Goal: Task Accomplishment & Management: Manage account settings

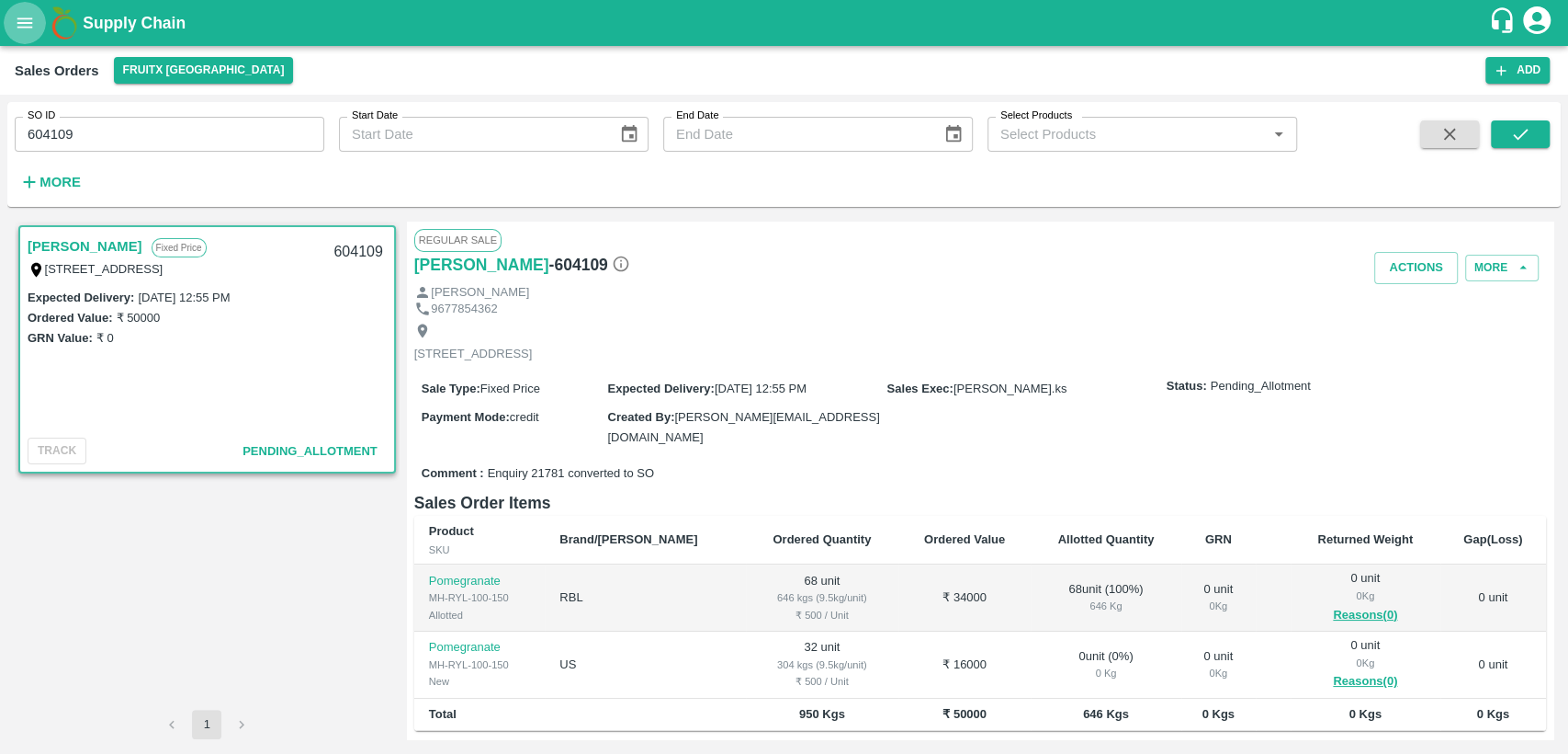
click at [23, 24] on icon "open drawer" at bounding box center [24, 22] width 20 height 20
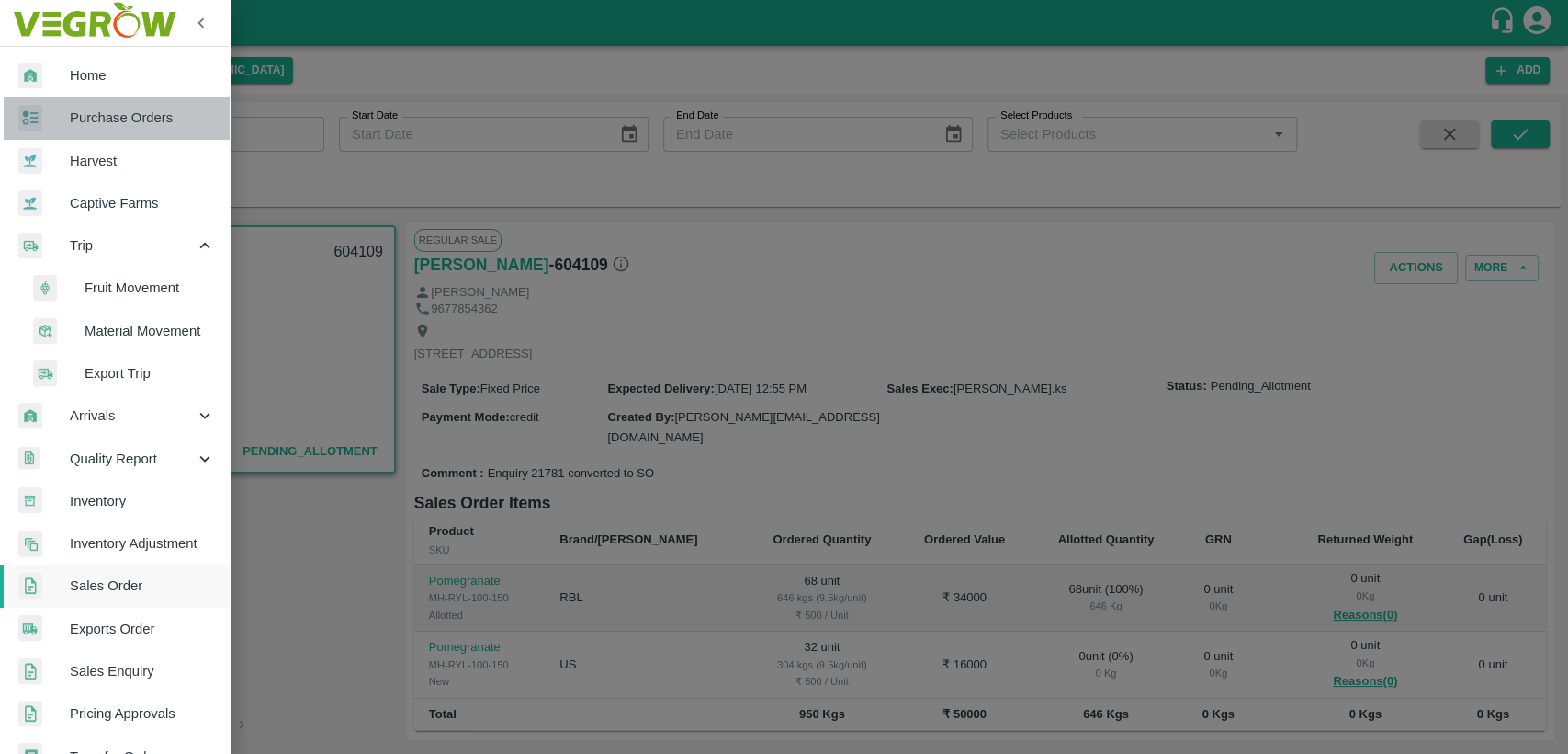
click at [151, 112] on span "Purchase Orders" at bounding box center [143, 117] width 145 height 20
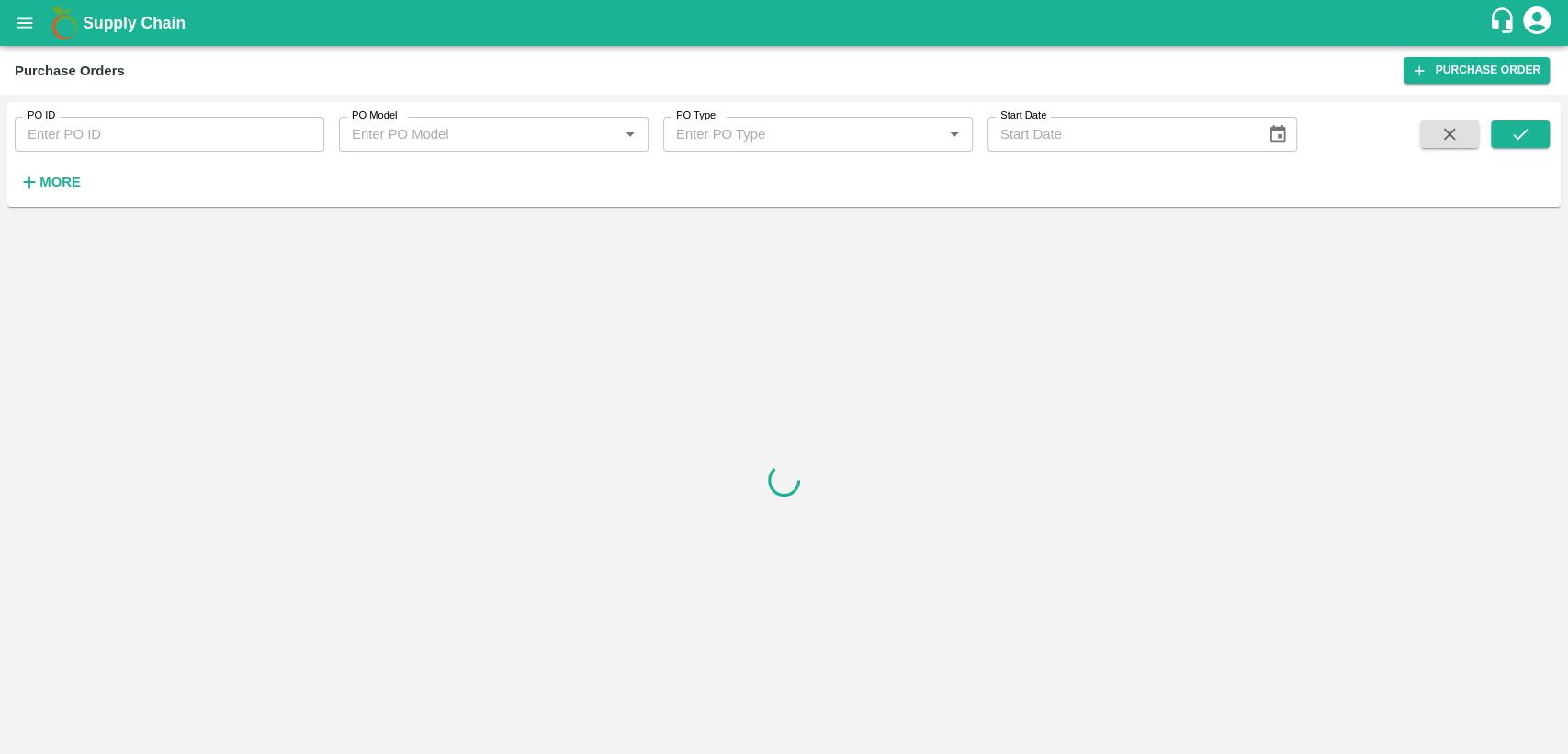
click at [445, 268] on div at bounding box center [784, 480] width 1554 height 532
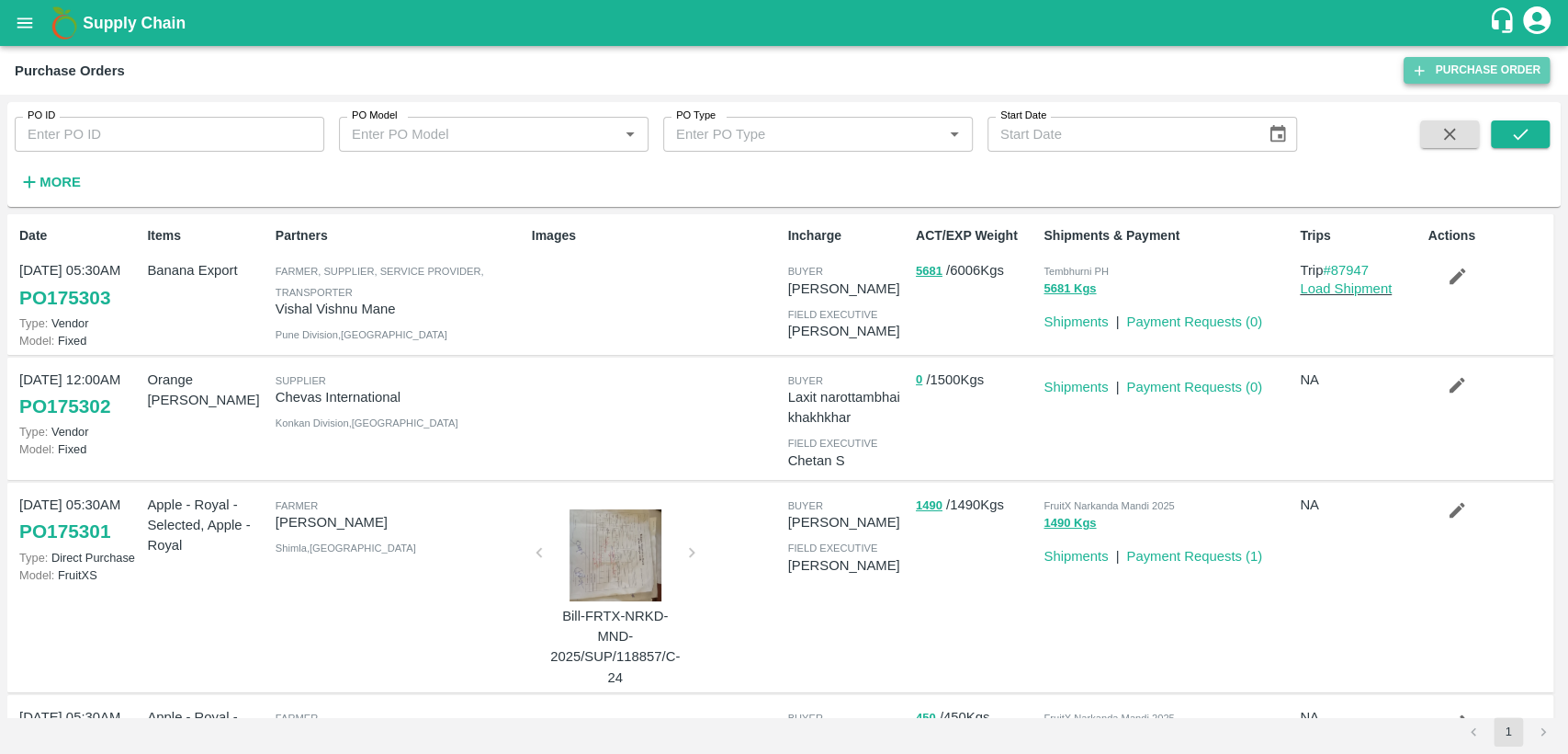
click at [1469, 67] on link "Purchase Order" at bounding box center [1477, 71] width 146 height 27
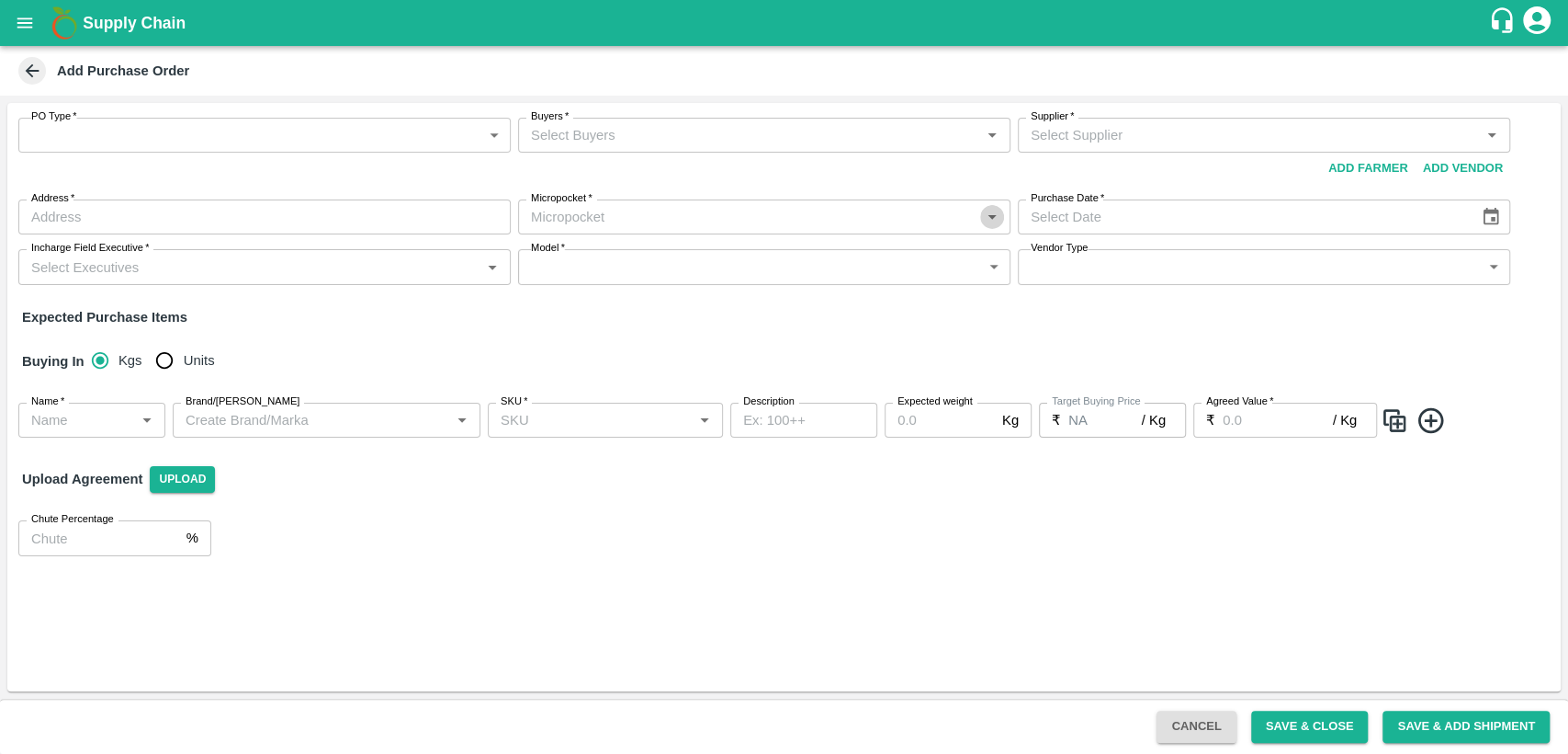
click at [987, 217] on icon "Open" at bounding box center [992, 216] width 20 height 20
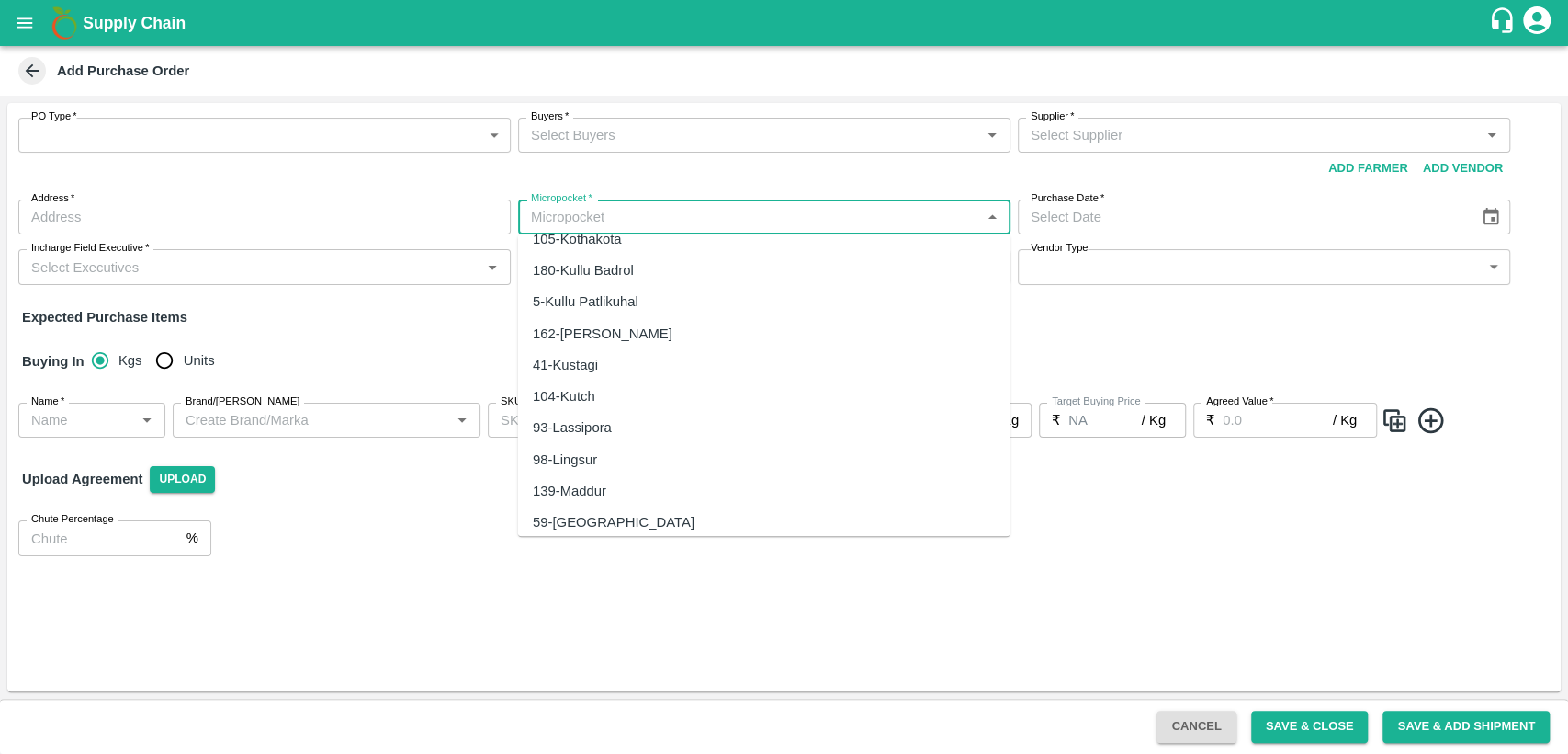
scroll to position [2916, 0]
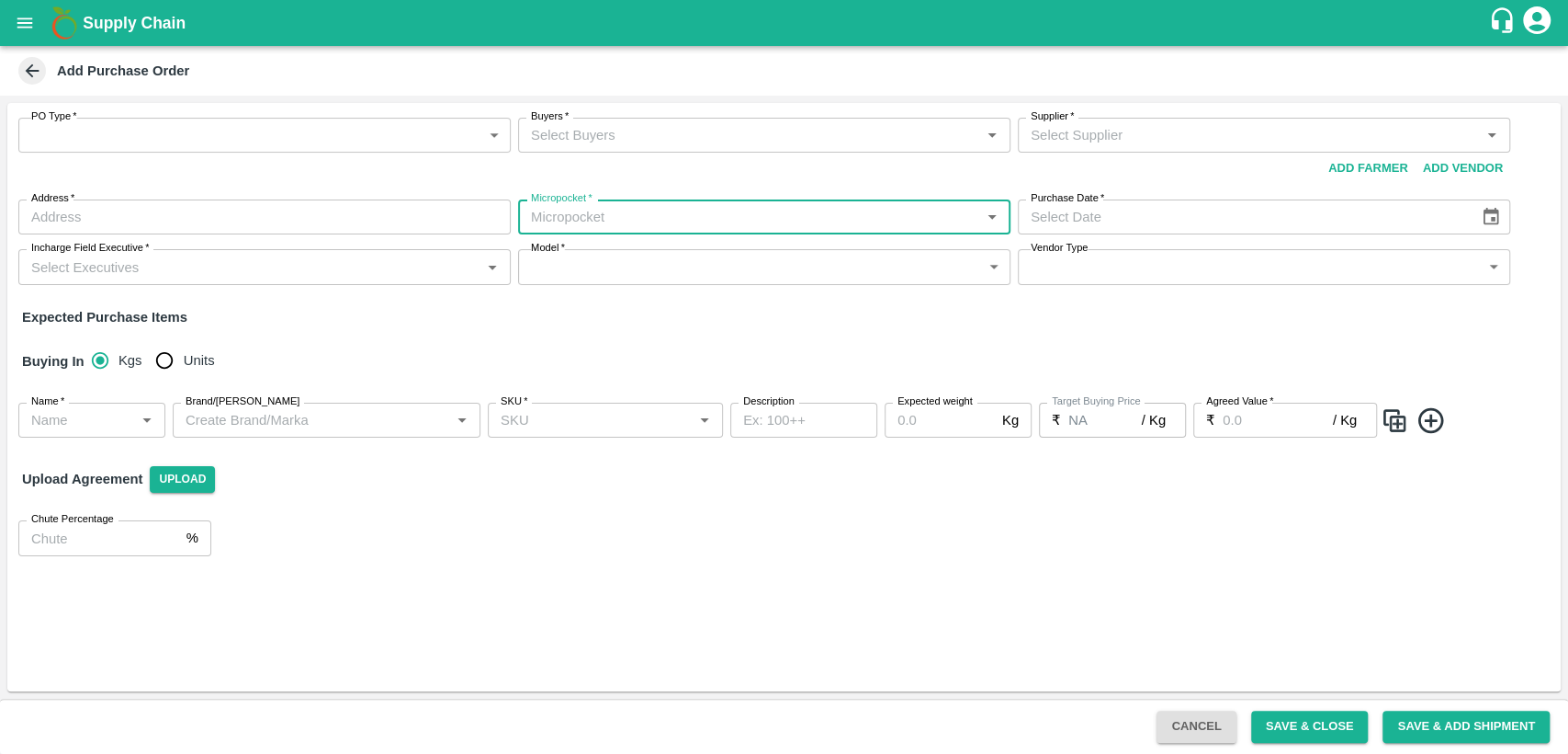
click at [762, 222] on input "Micropocket   *" at bounding box center [749, 216] width 452 height 24
type input "ban"
click at [91, 421] on body "Supply Chain Add Purchase Order PO Type   * ​ PO Type Buyers   * Buyers   * Sup…" at bounding box center [784, 377] width 1568 height 754
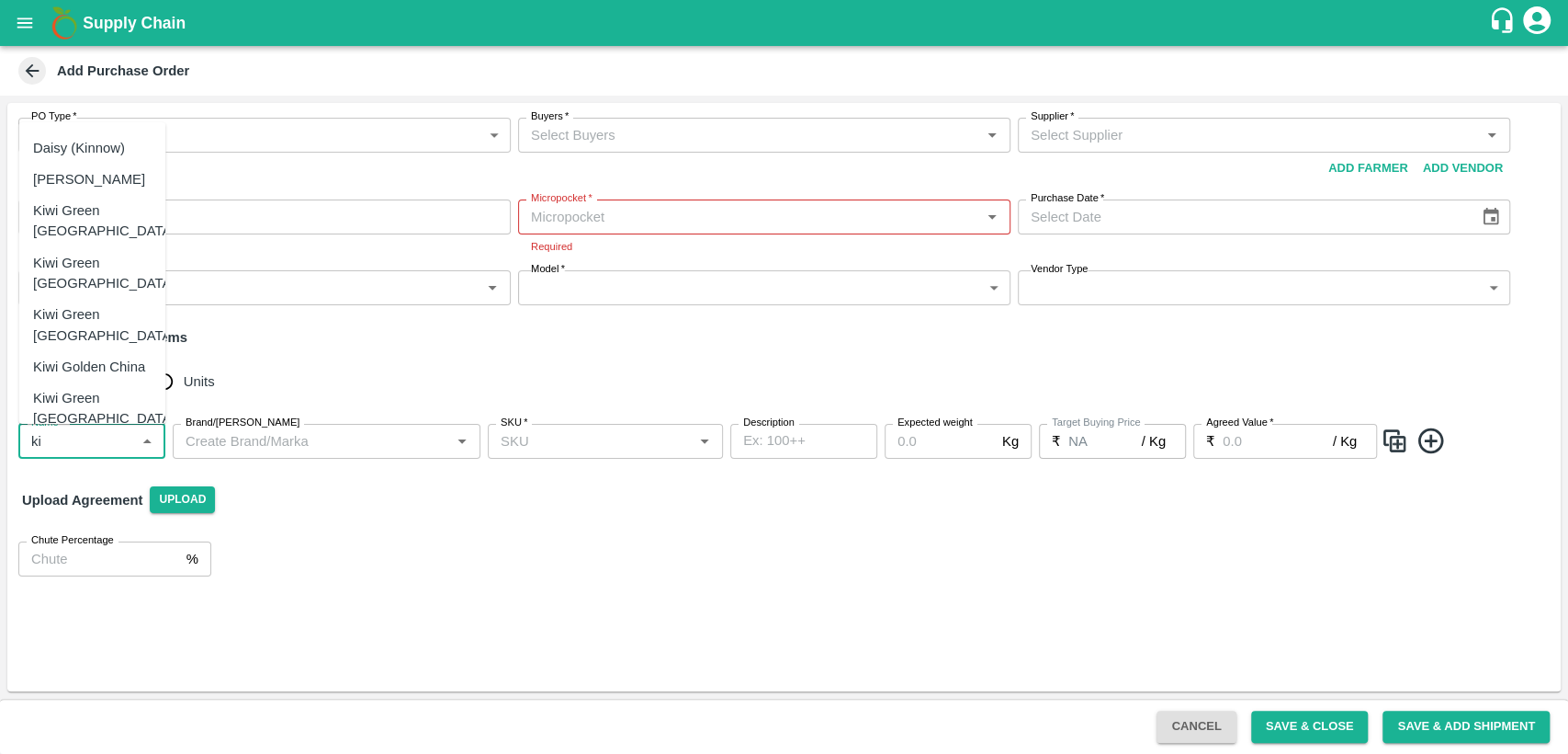
scroll to position [59, 0]
type input "ki"
click at [419, 149] on body "Supply Chain Add Purchase Order PO Type   * ​ PO Type Buyers   * Buyers   * Sup…" at bounding box center [784, 377] width 1568 height 754
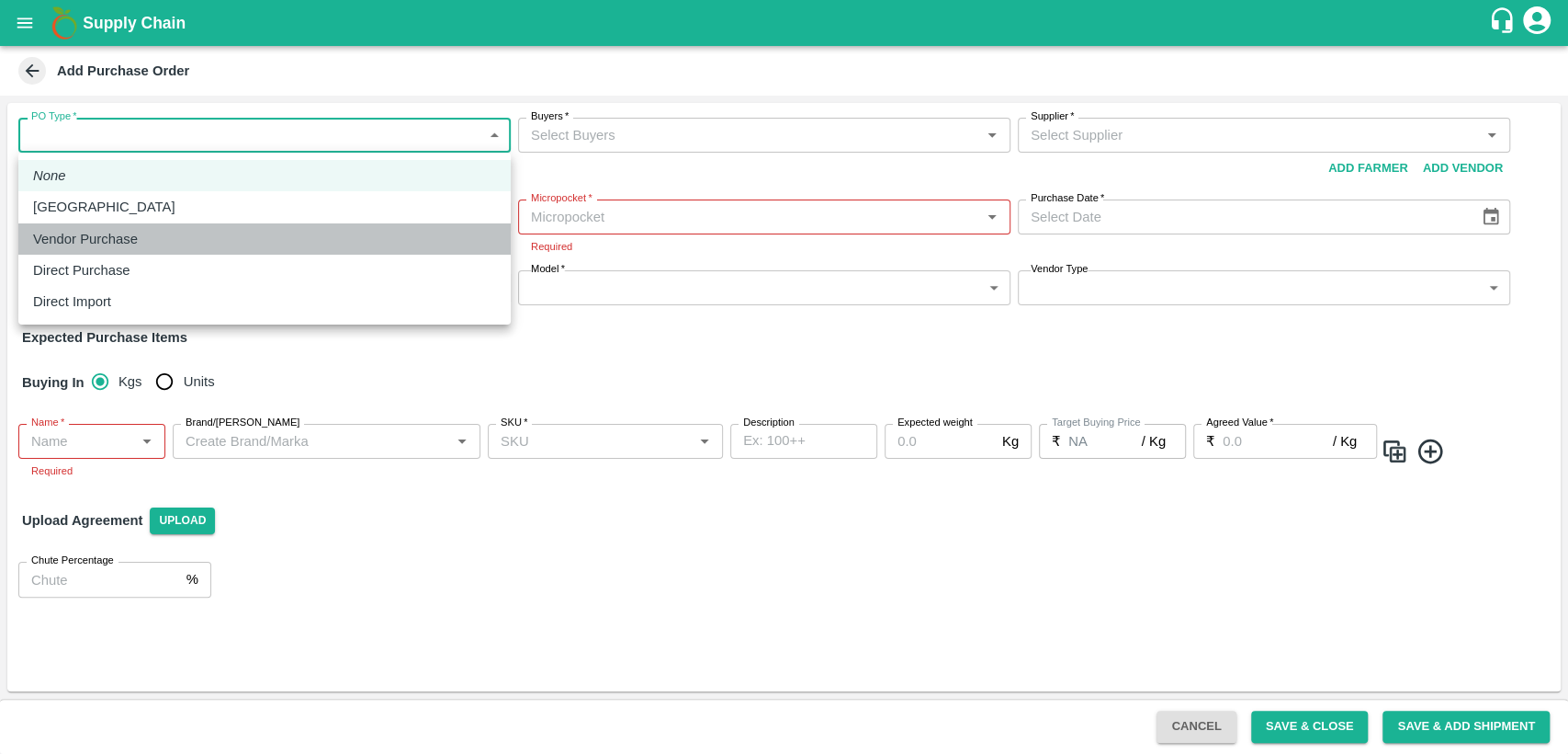
click at [299, 245] on div "Vendor Purchase" at bounding box center [265, 238] width 463 height 20
type input "2"
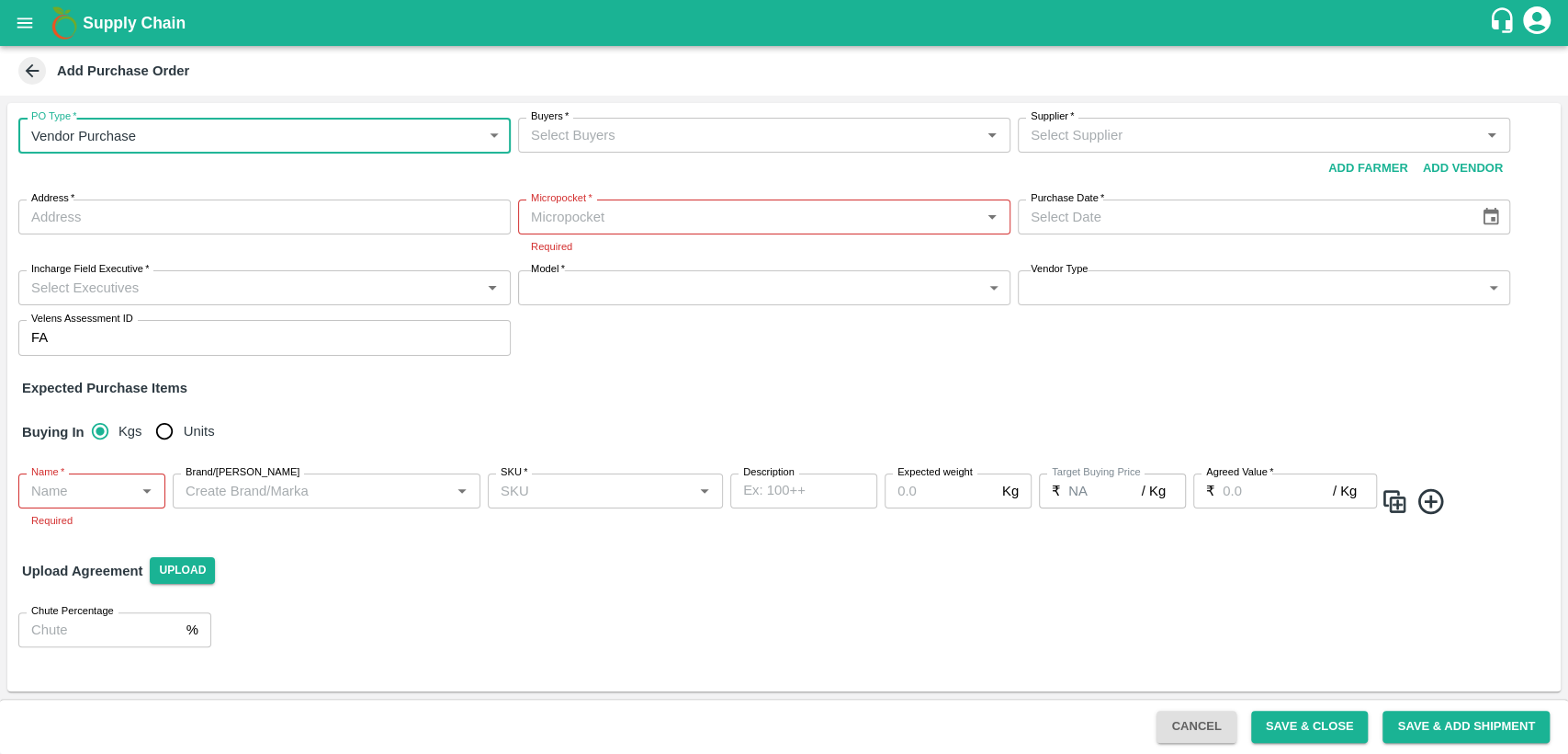
click at [737, 146] on input "Buyers   *" at bounding box center [749, 135] width 452 height 24
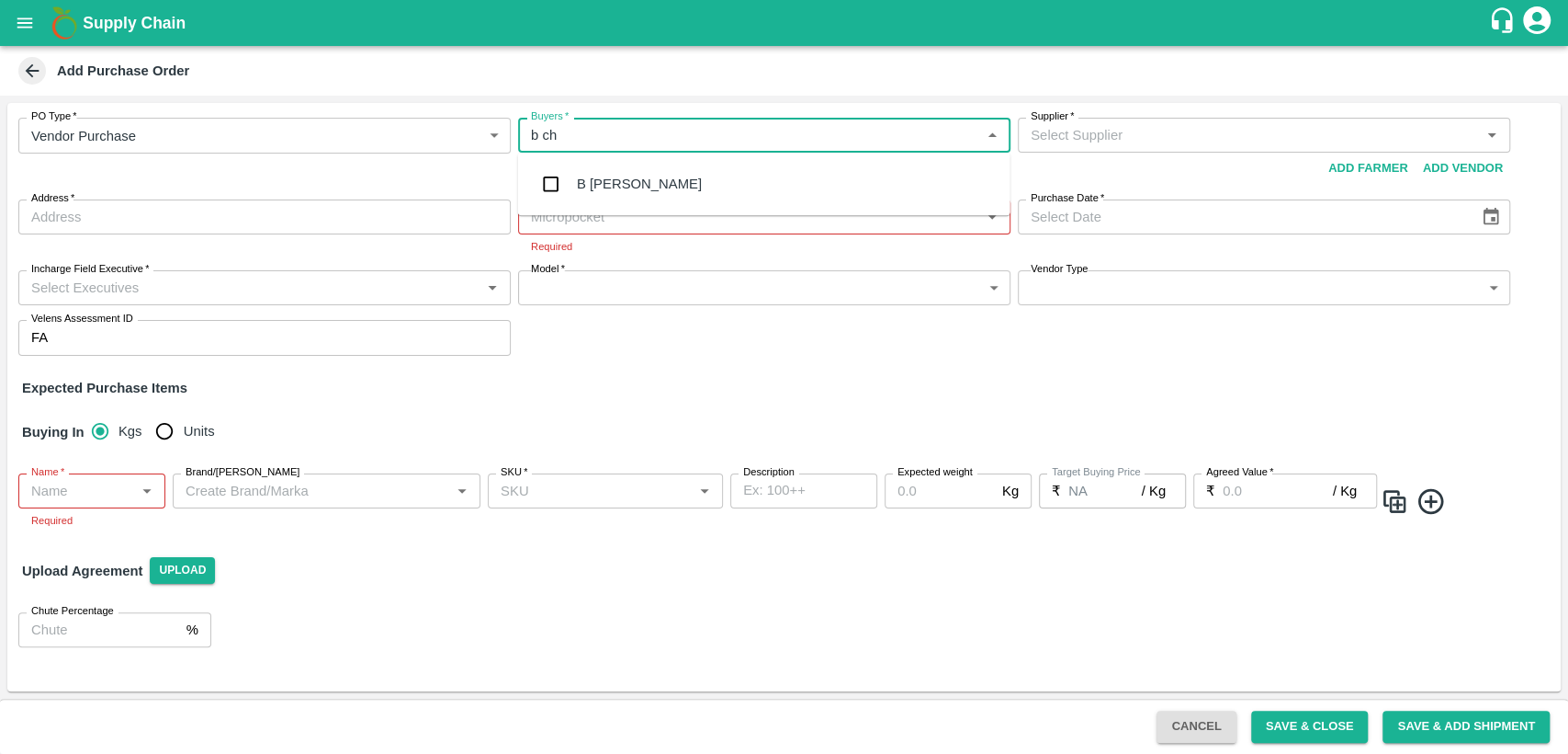
type input "b cha"
click at [761, 174] on div "B [PERSON_NAME]" at bounding box center [764, 184] width 493 height 48
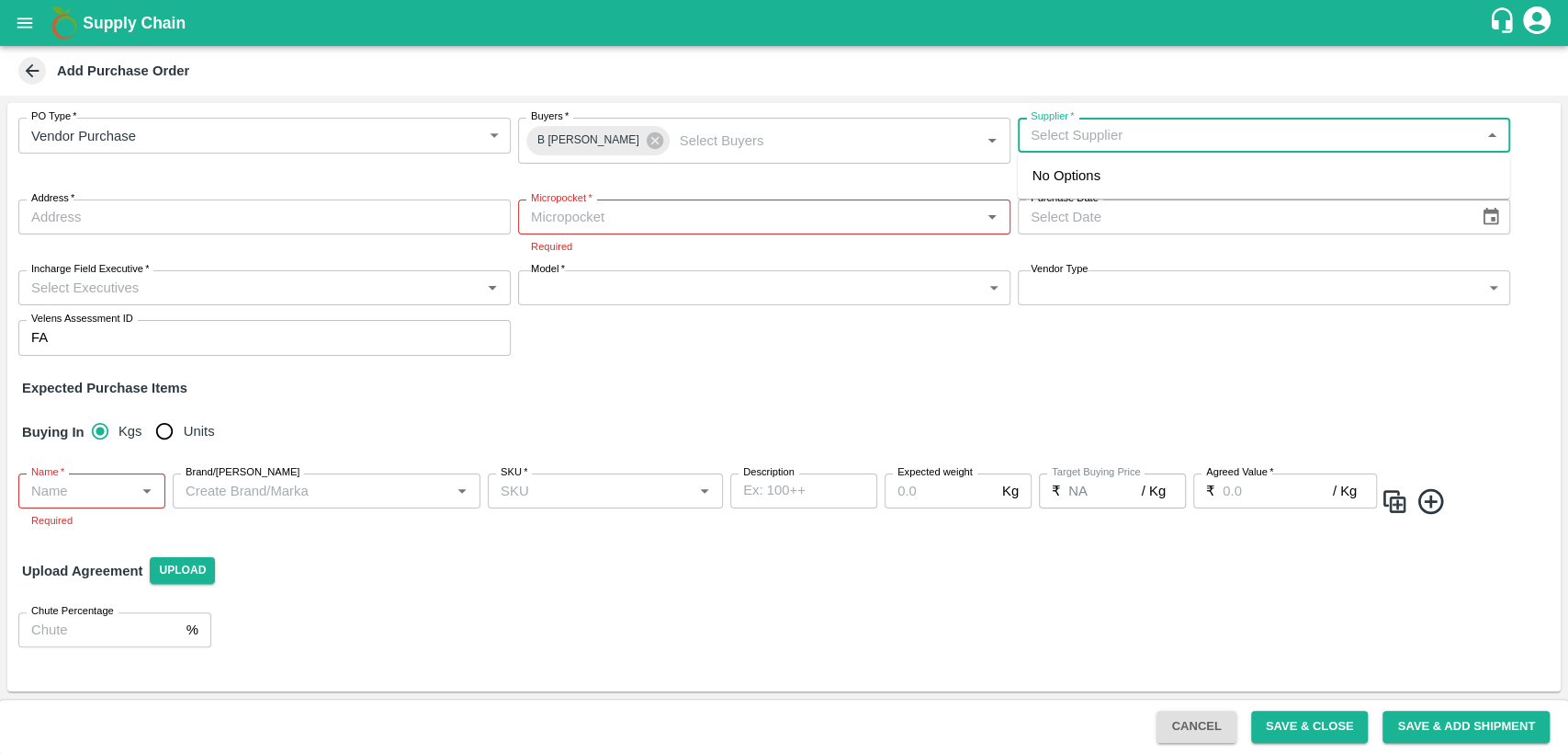
click at [1160, 134] on input "Supplier   *" at bounding box center [1249, 135] width 452 height 24
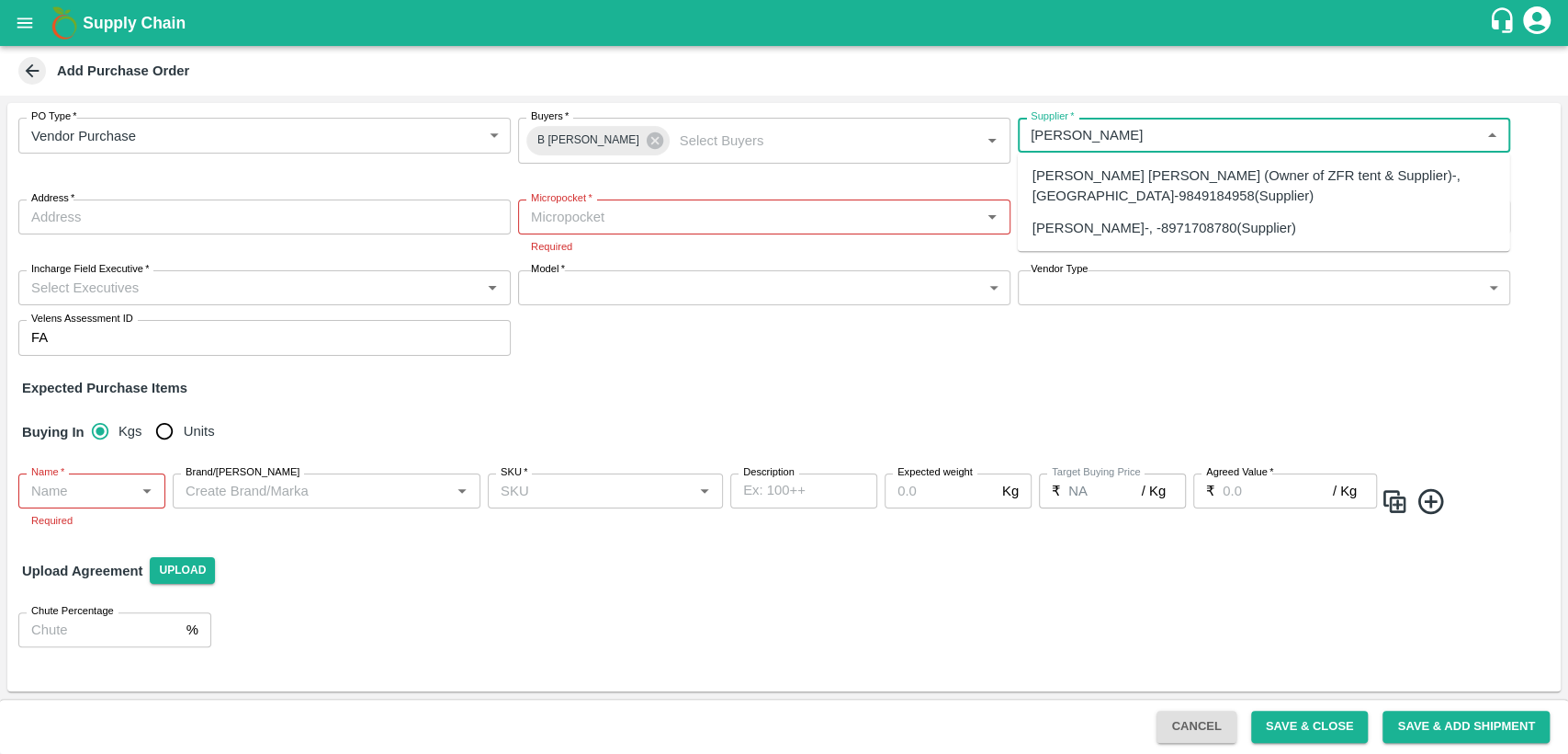
click at [1154, 188] on div "Syed Zeeshan Ahmed (Owner of ZFR tent & Supplier)-, Hyderabad-9849184958(Suppli…" at bounding box center [1265, 186] width 463 height 41
type input "Syed Zeeshan Ahmed (Owner of ZFR tent & Supplier)-, Hyderabad-9849184958(Suppli…"
type input ", Hyderabad, , Telangana"
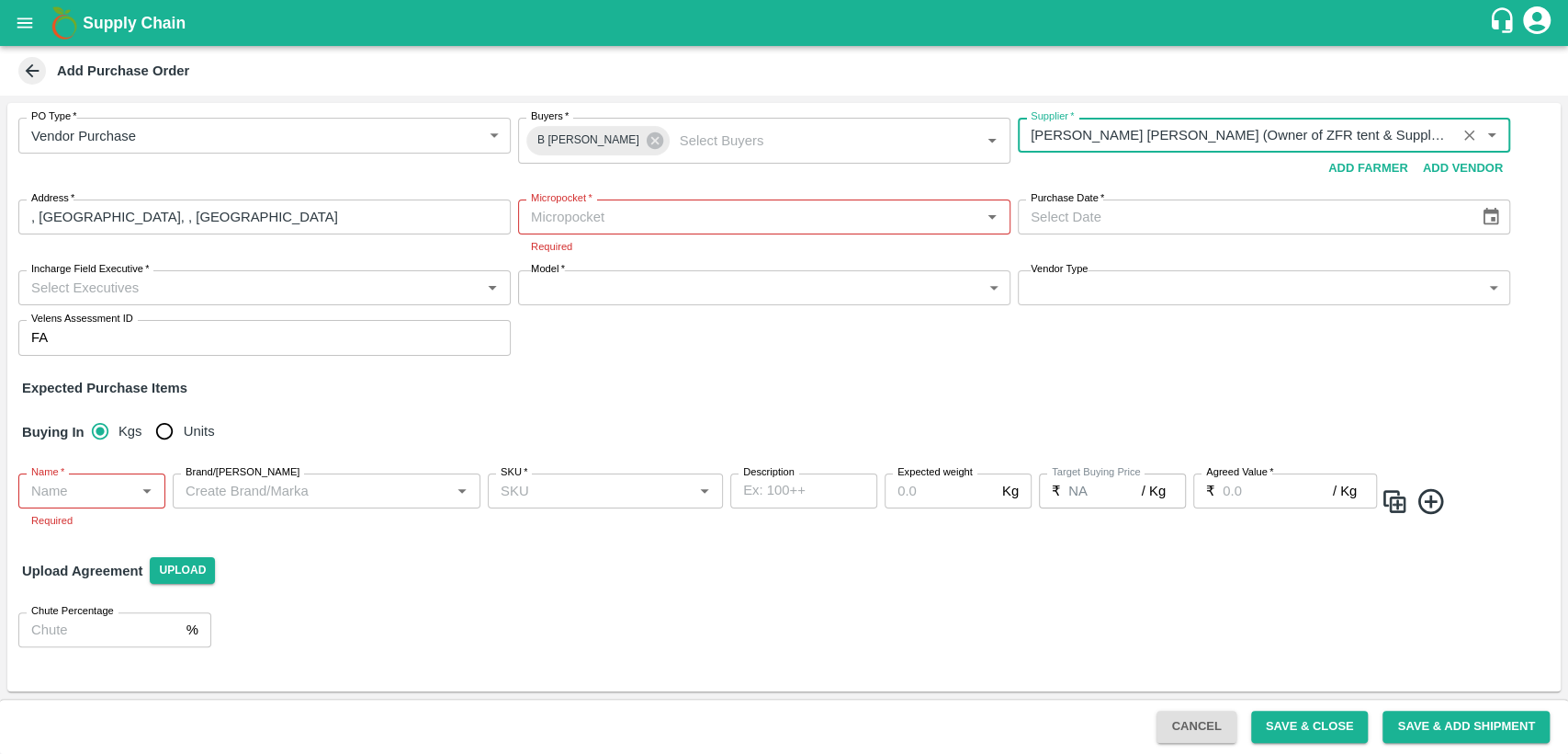
type input "Syed Zeeshan Ahmed (Owner of ZFR tent & Supplier)-, Hyderabad-9849184958(Suppli…"
click at [701, 217] on input "Micropocket   *" at bounding box center [749, 216] width 452 height 24
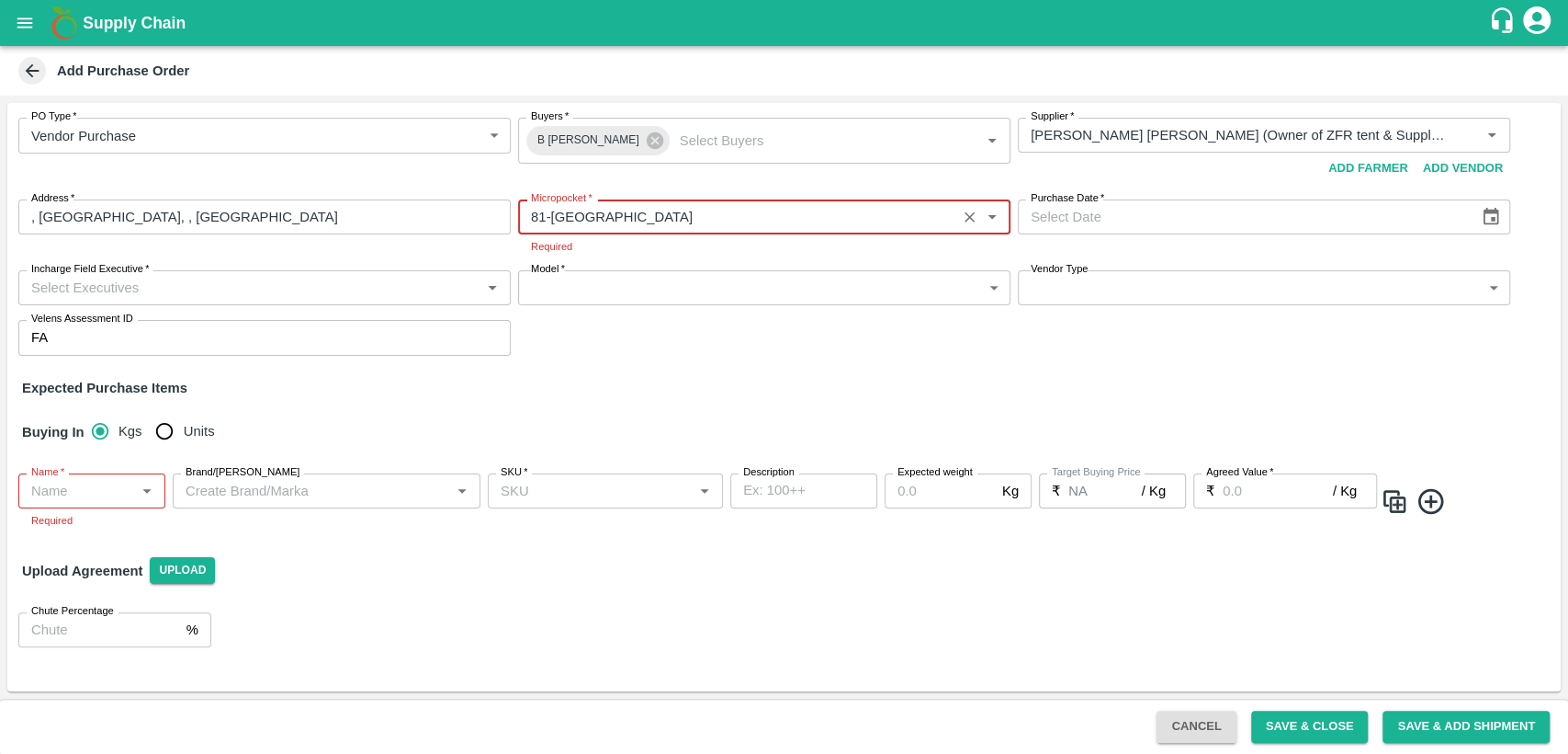
type input "81-Bangalore"
type input "DD/MM/YYYY"
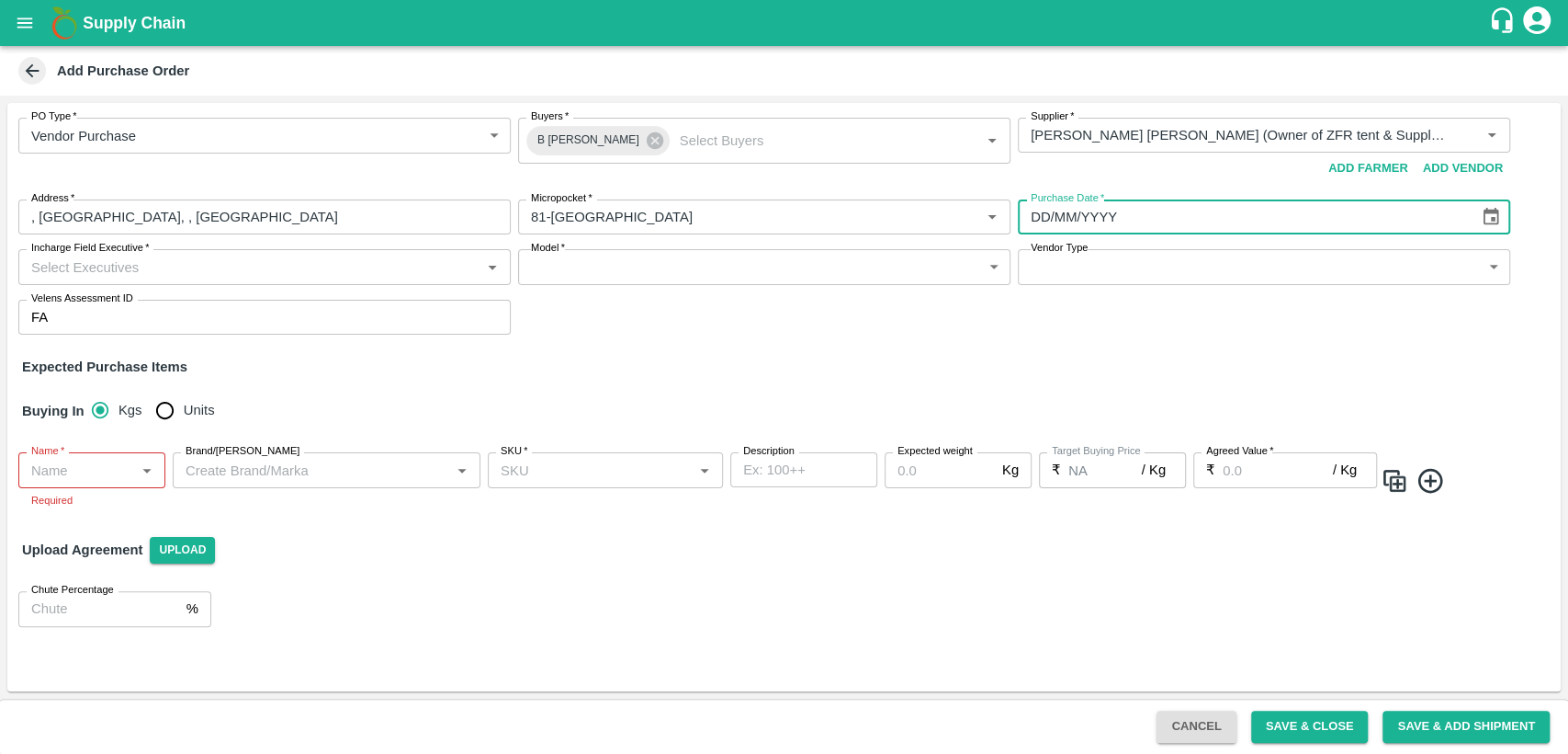
click at [1046, 224] on input "DD/MM/YYYY" at bounding box center [1242, 216] width 449 height 34
click at [1470, 141] on icon "Clear" at bounding box center [1469, 136] width 17 height 17
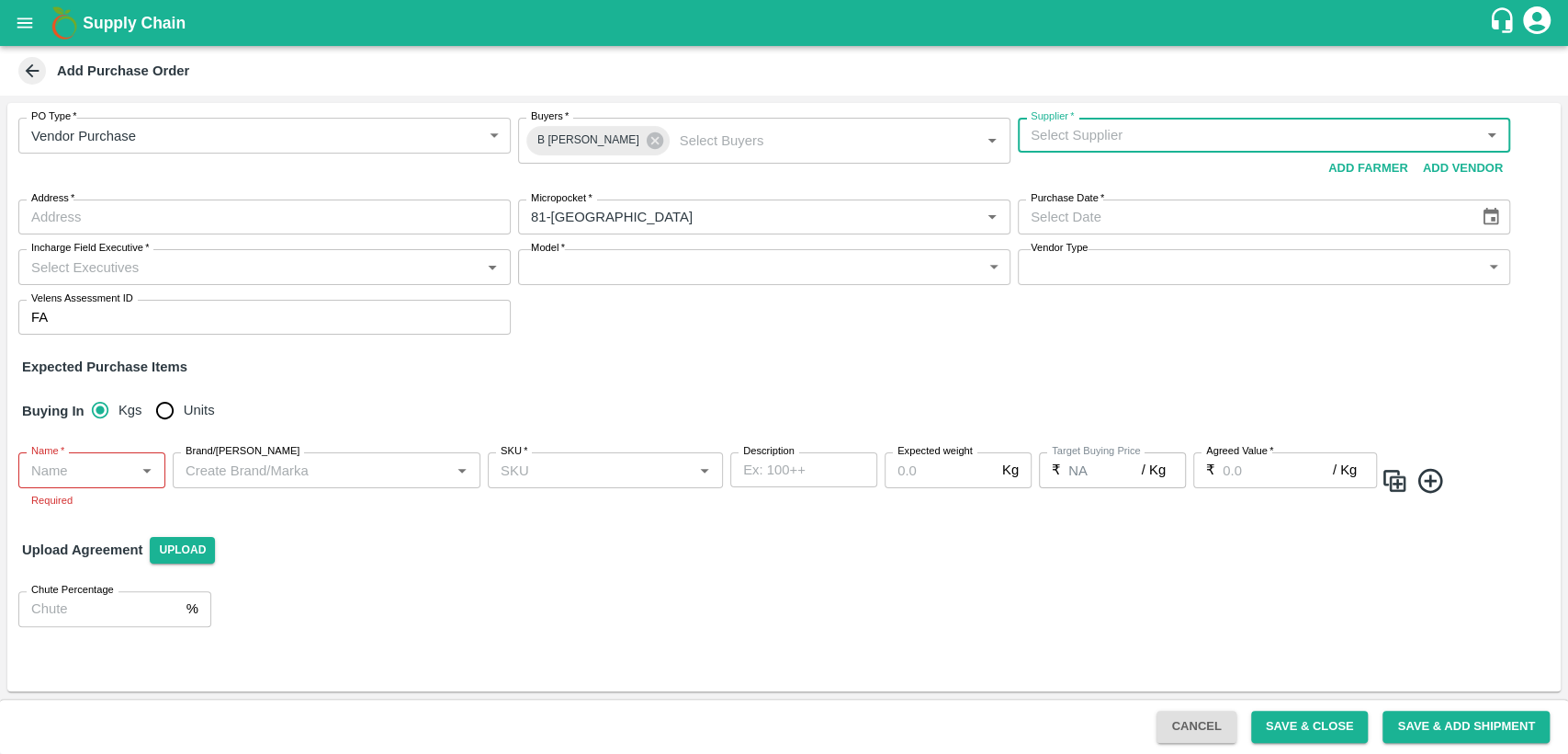
scroll to position [0, 0]
click at [1371, 139] on input "Supplier   *" at bounding box center [1249, 135] width 452 height 24
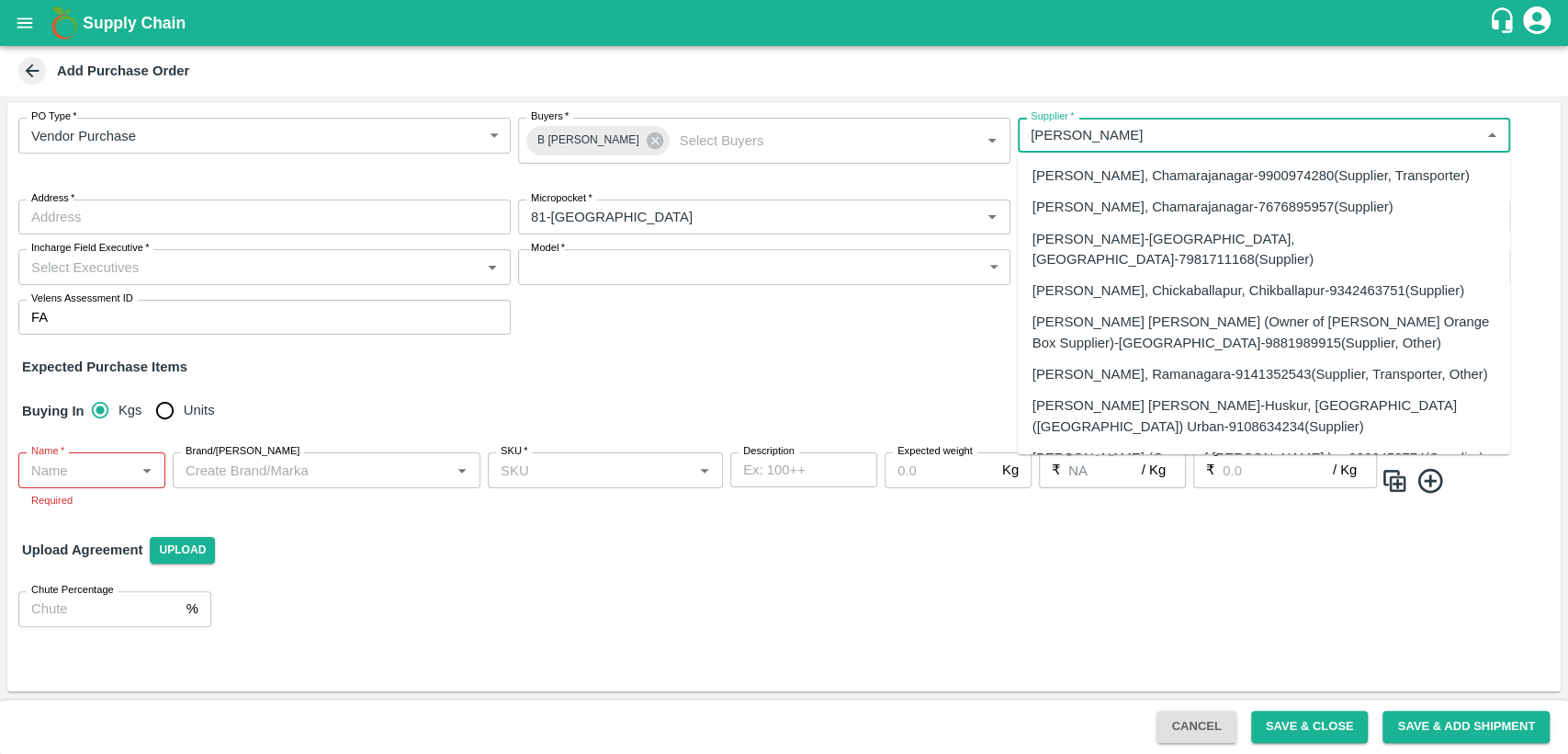
click at [1193, 132] on input "Supplier   *" at bounding box center [1249, 135] width 452 height 24
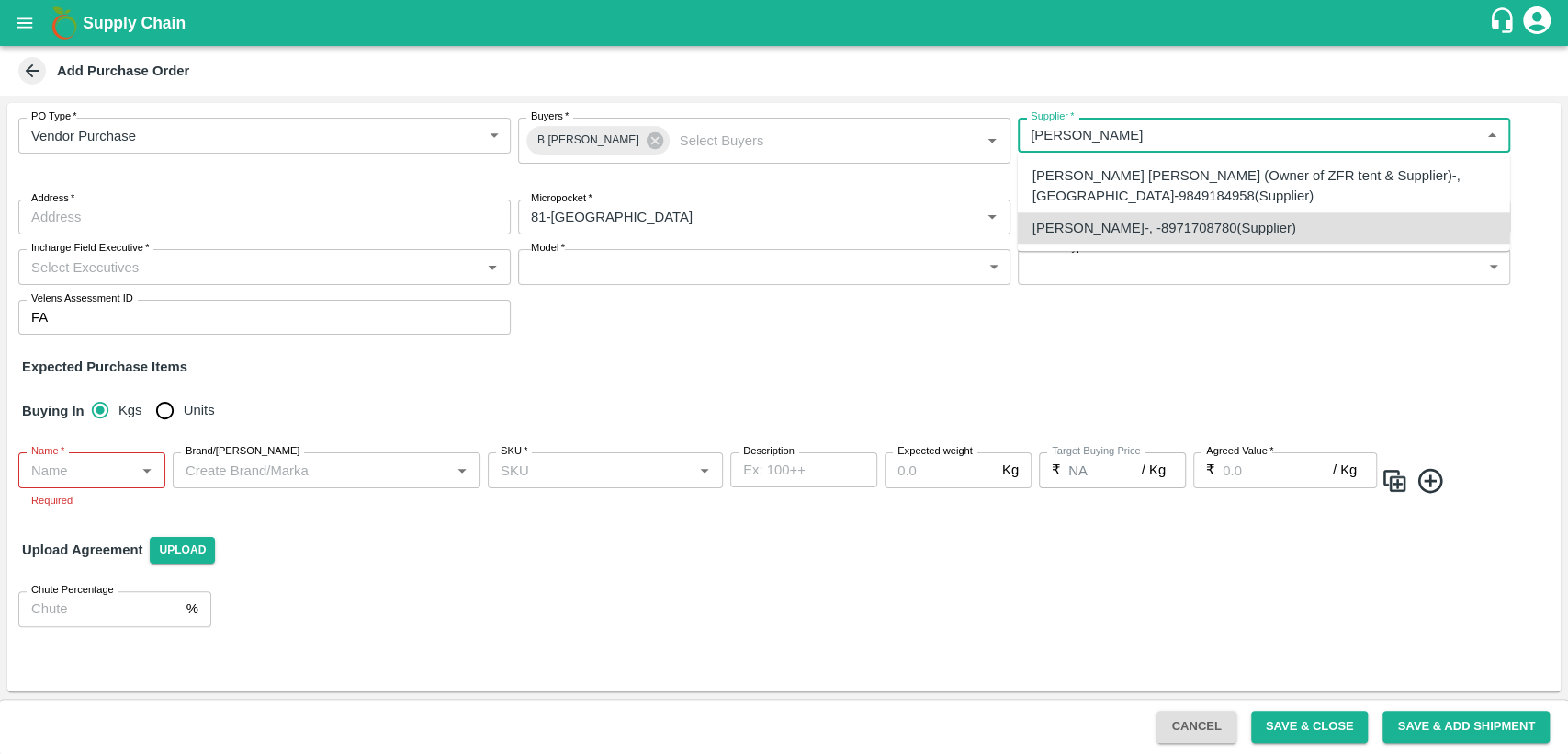
type input "SYED ZEESHAN-, -8971708780(Supplier)"
type input ", , ,"
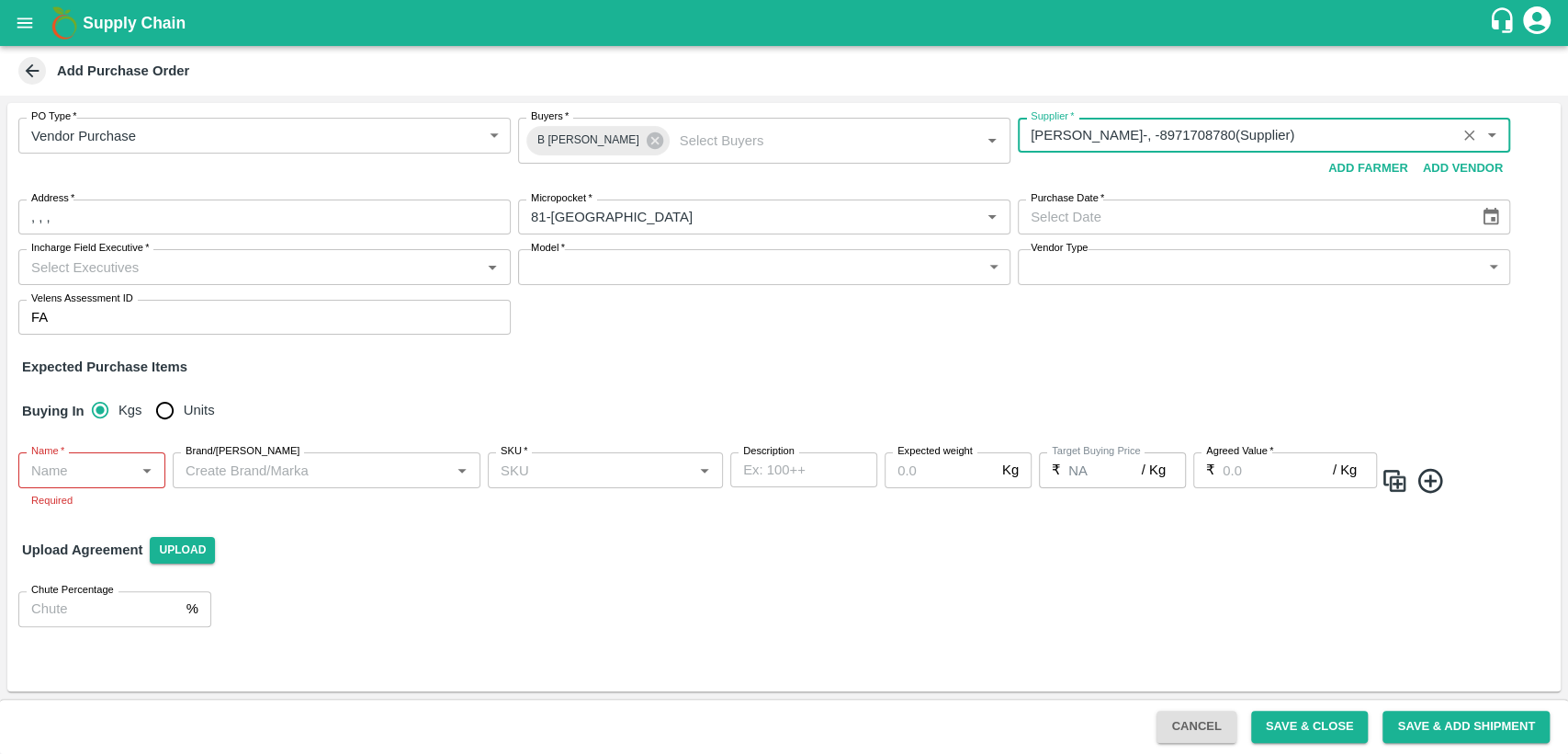
type input "SYED ZEESHAN-, -8971708780(Supplier)"
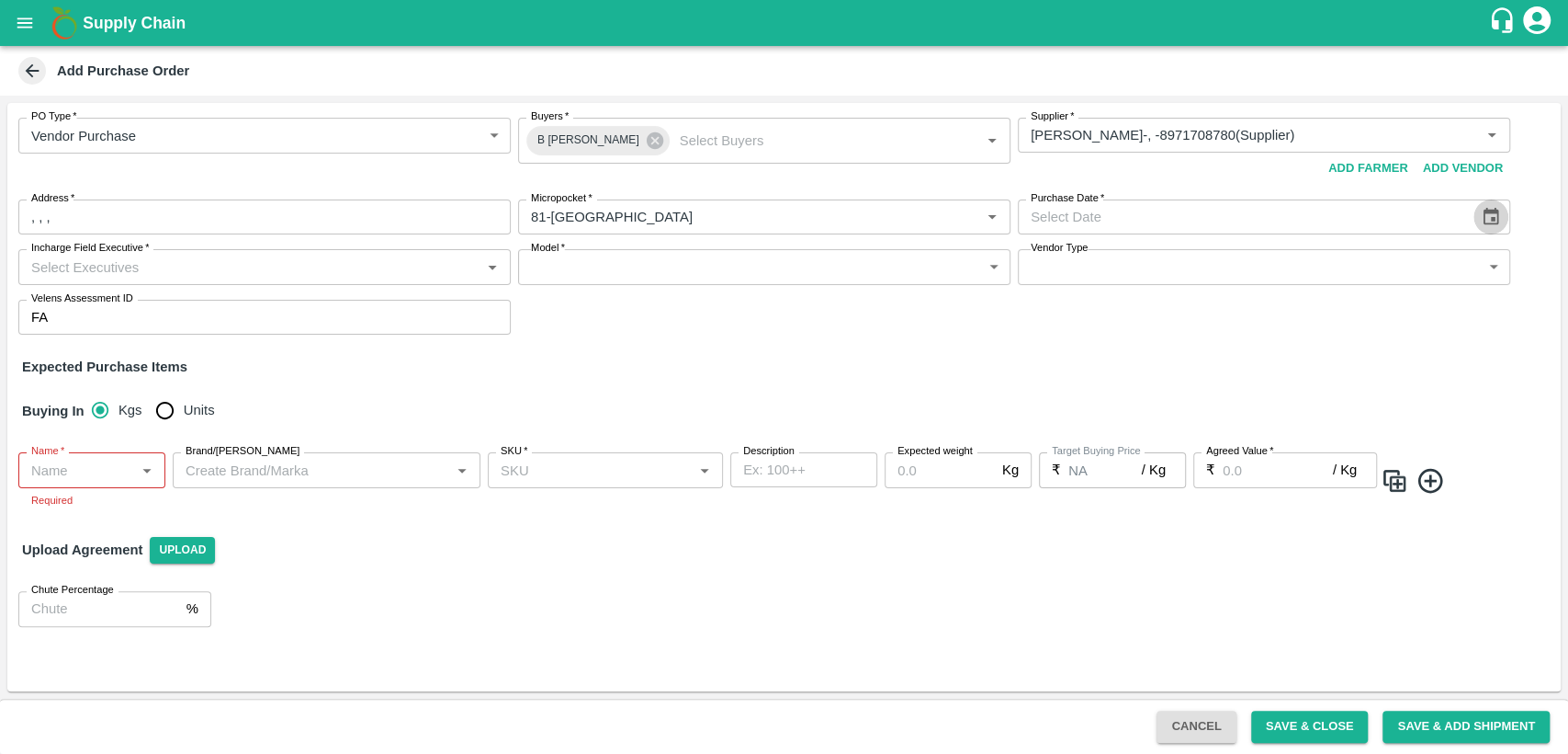
click at [1493, 219] on icon "Choose date" at bounding box center [1491, 216] width 15 height 17
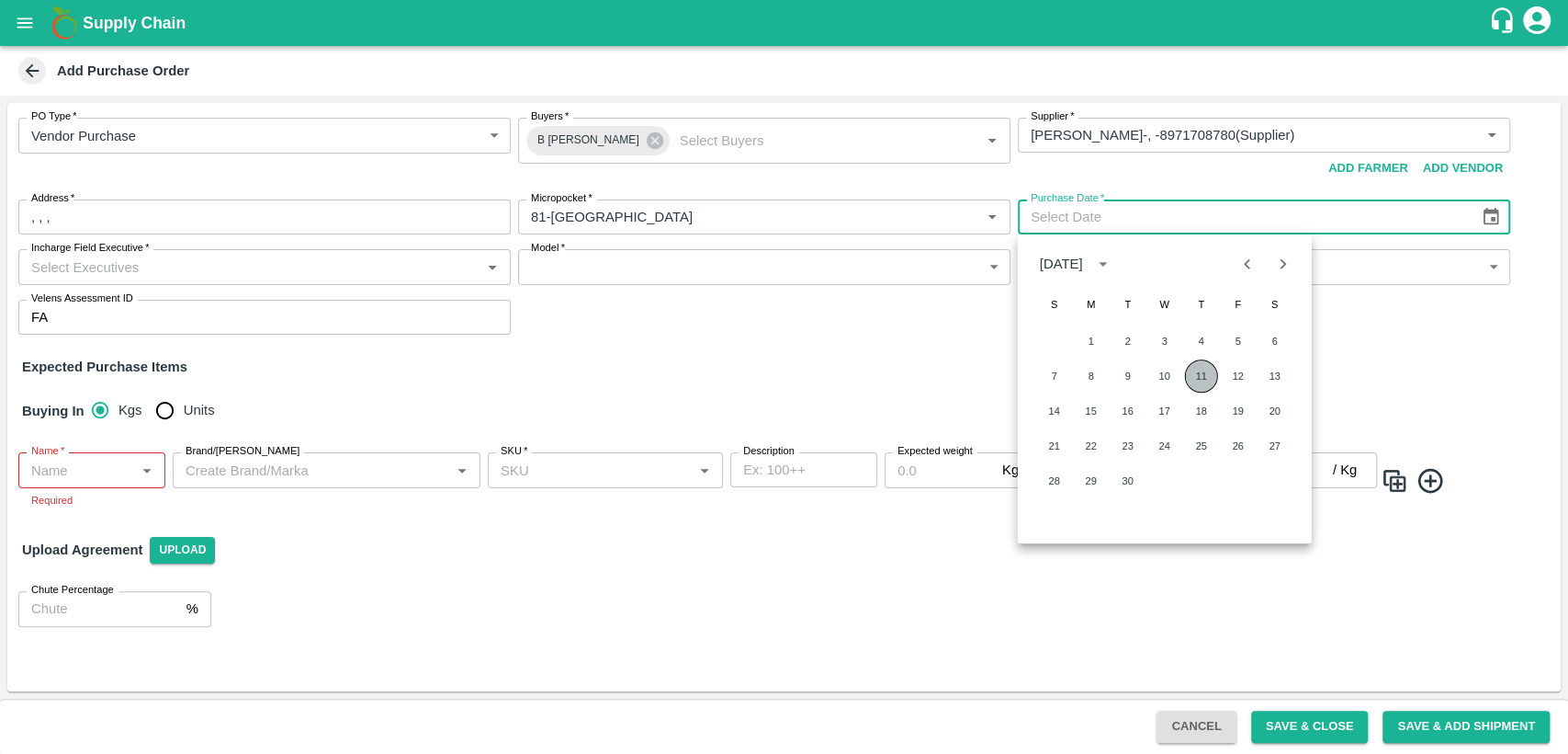
click at [1204, 384] on button "11" at bounding box center [1202, 376] width 33 height 33
type input "11/09/2025"
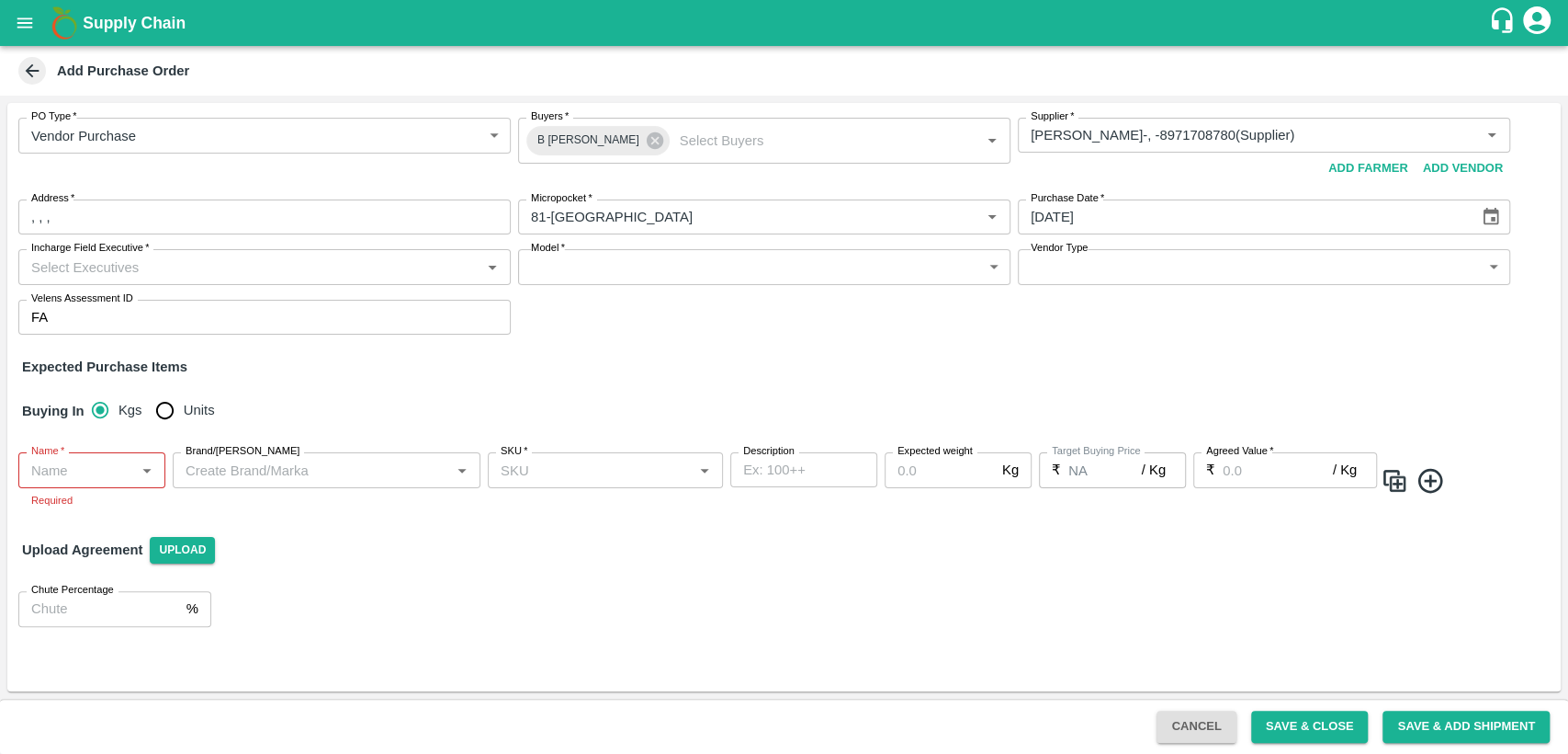
click at [276, 274] on input "Incharge Field Executive   *" at bounding box center [250, 266] width 452 height 24
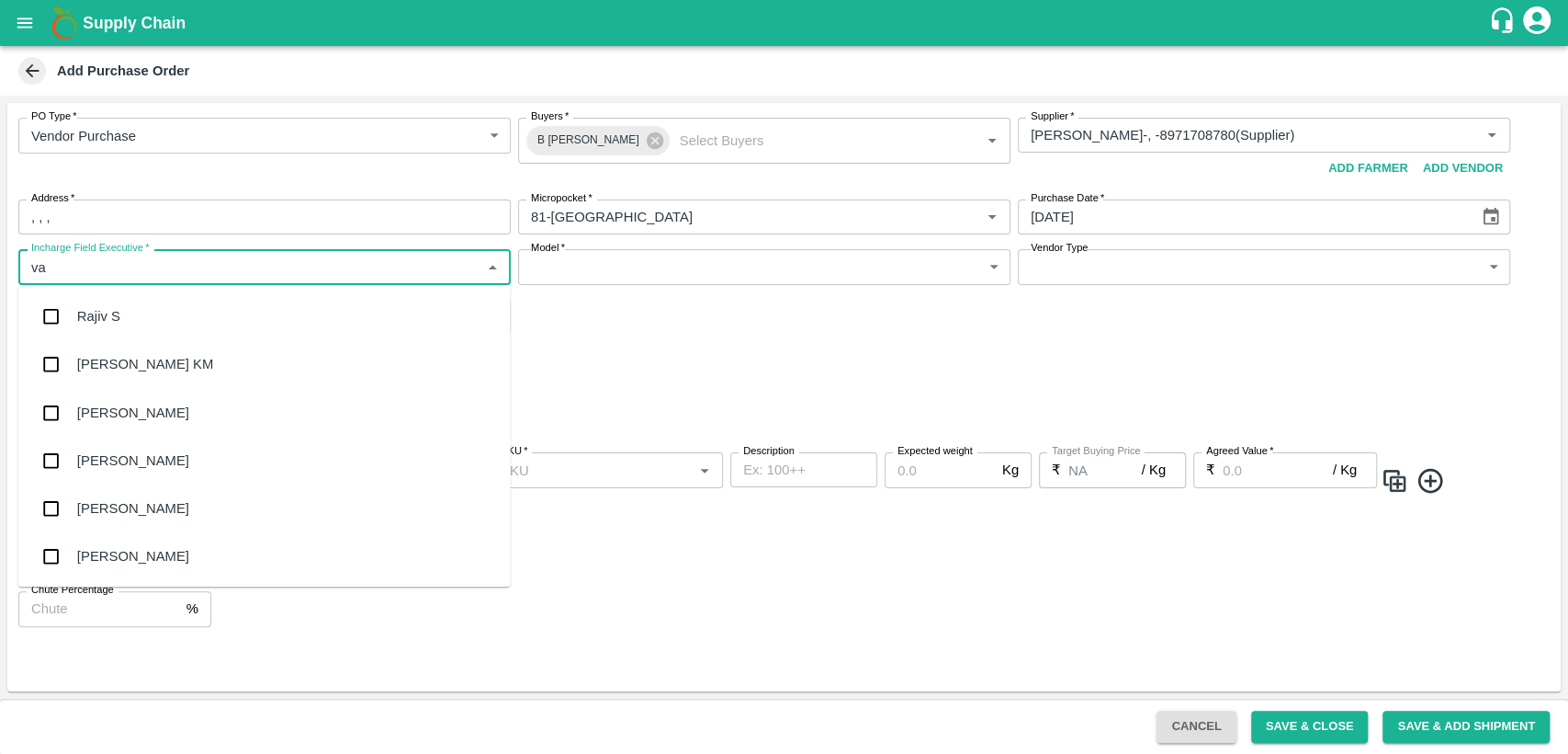
type input "var"
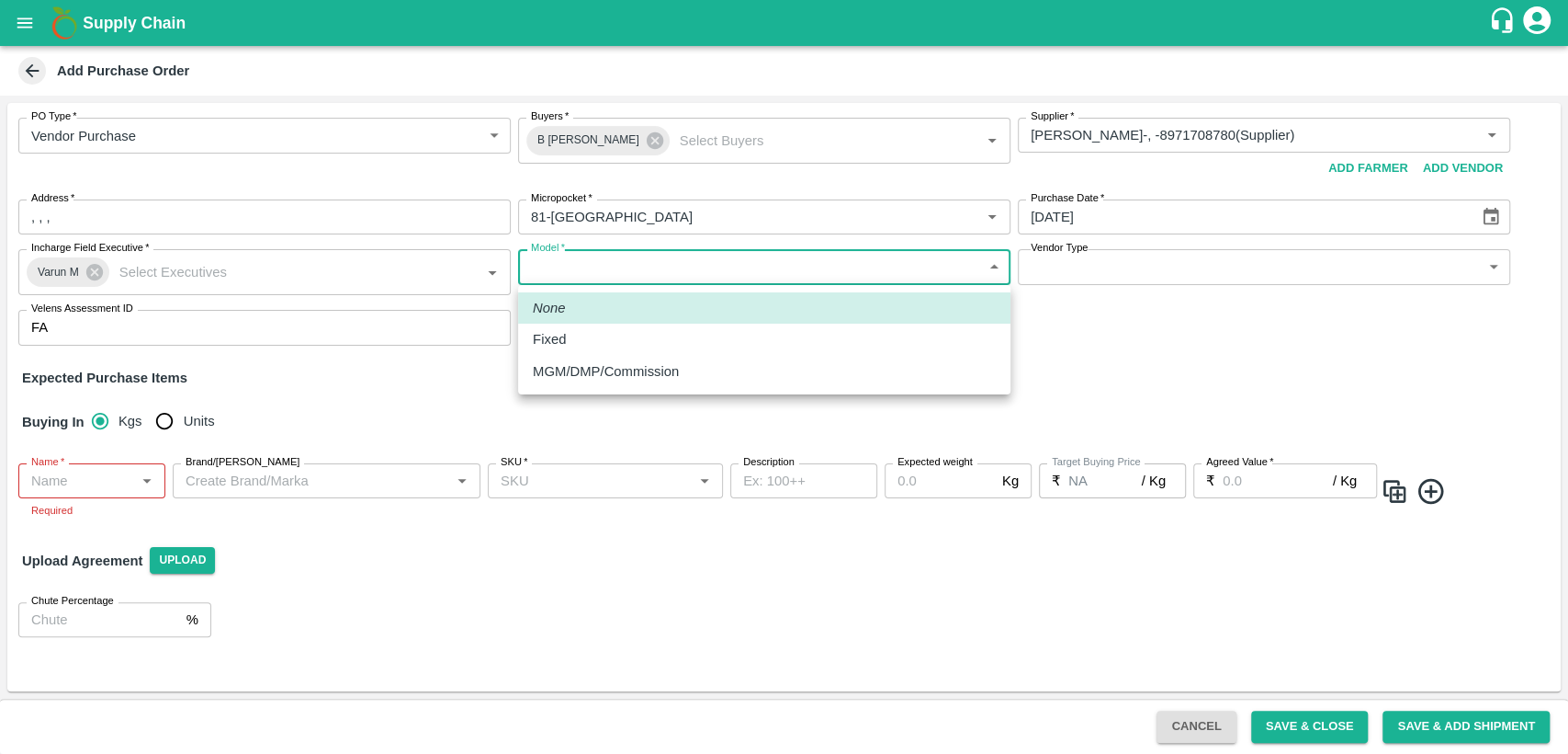
click at [755, 273] on body "Supply Chain Add Purchase Order PO Type   * Vendor Purchase 2 PO Type Buyers   …" at bounding box center [784, 377] width 1568 height 754
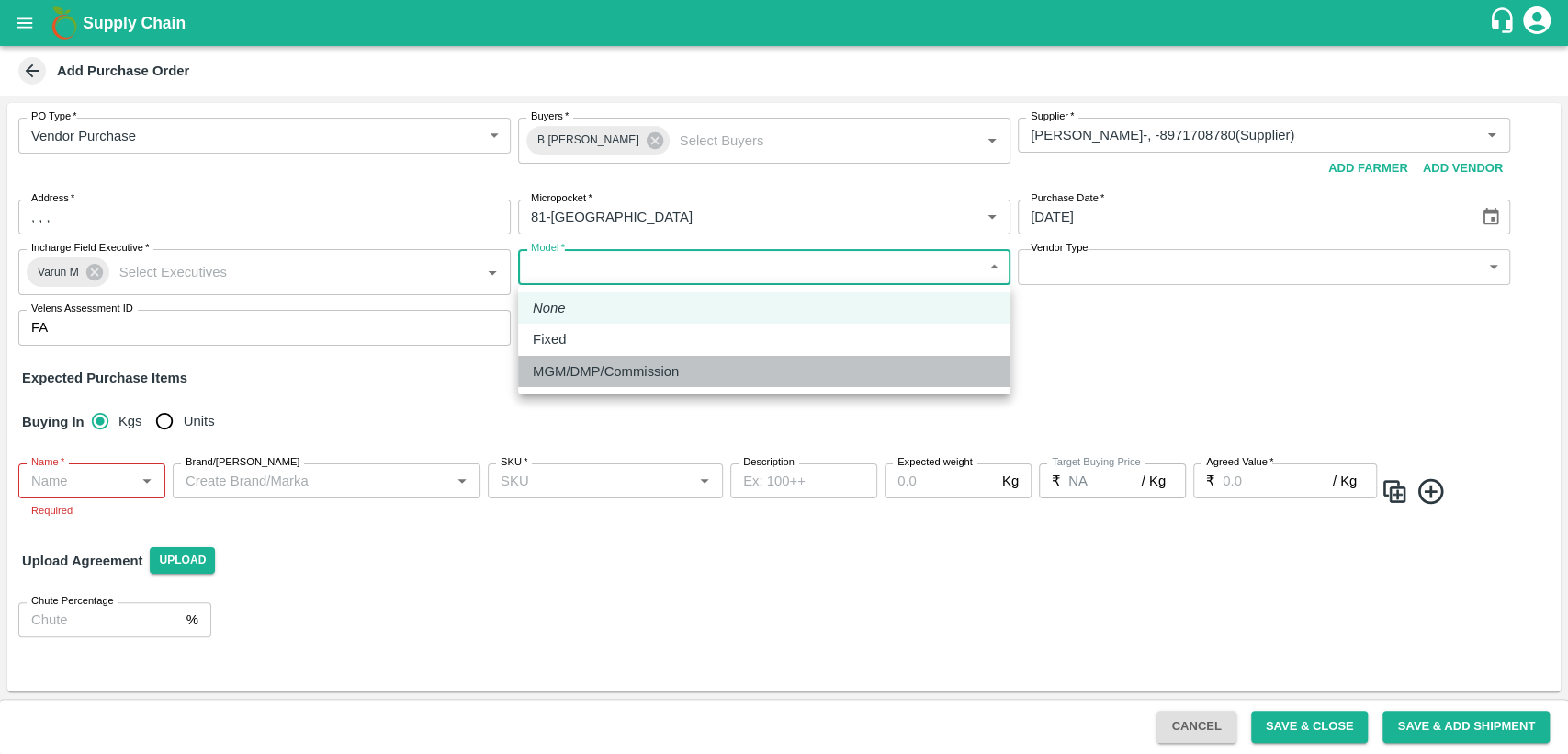
click at [735, 361] on div "MGM/DMP/Commission" at bounding box center [764, 370] width 463 height 20
type input "Commision"
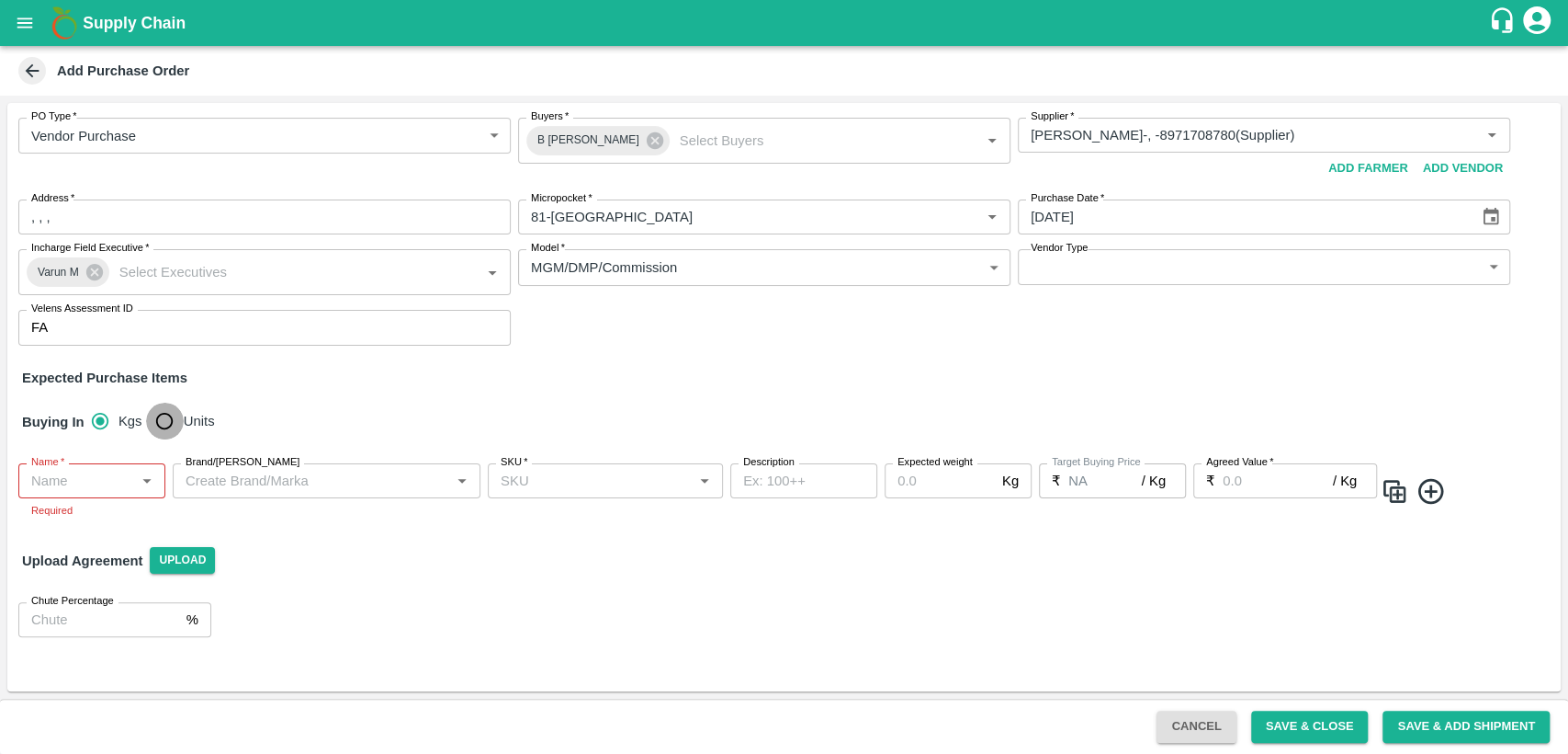
click at [169, 424] on input "Units" at bounding box center [165, 421] width 36 height 36
radio input "true"
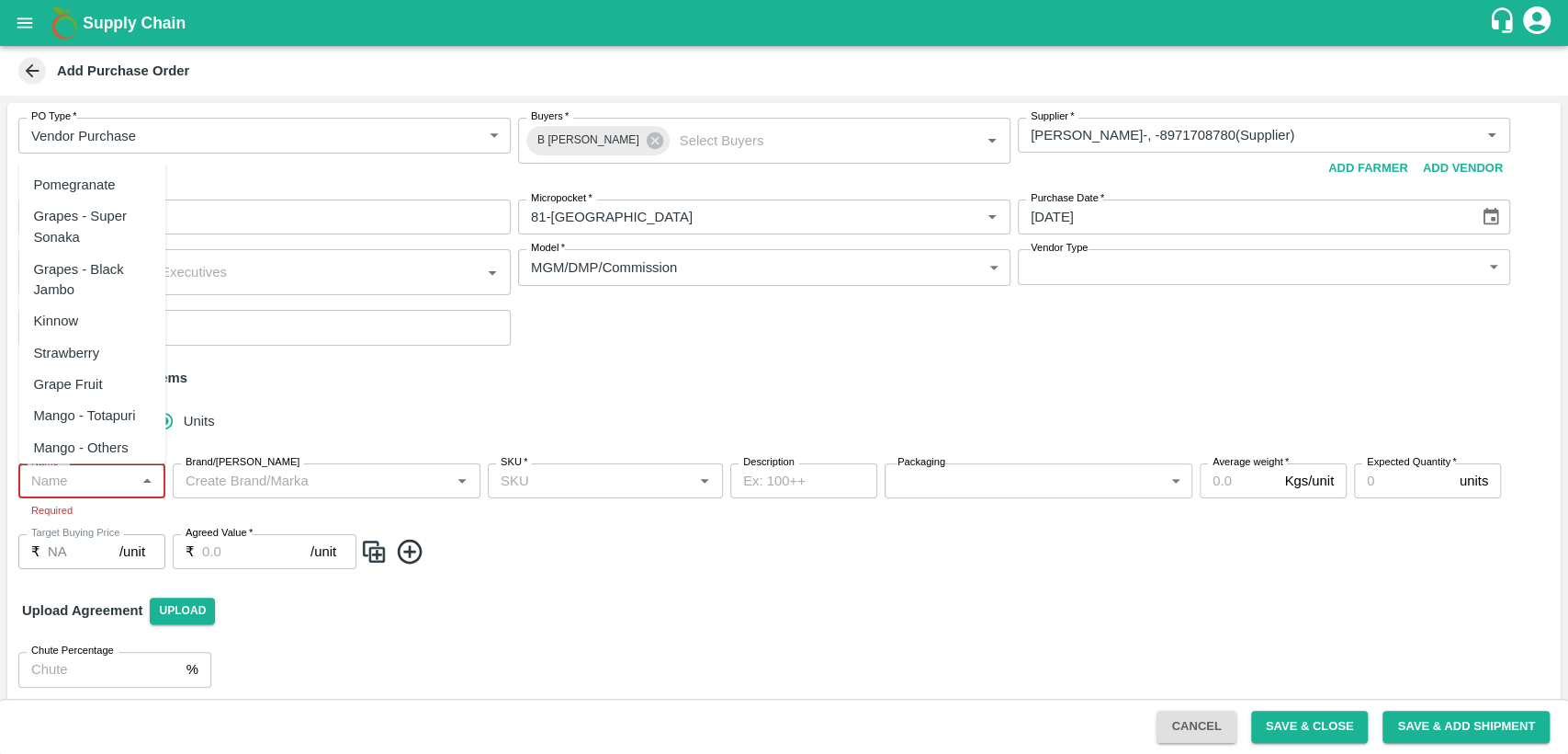
click at [51, 490] on input "Name   *" at bounding box center [77, 480] width 105 height 24
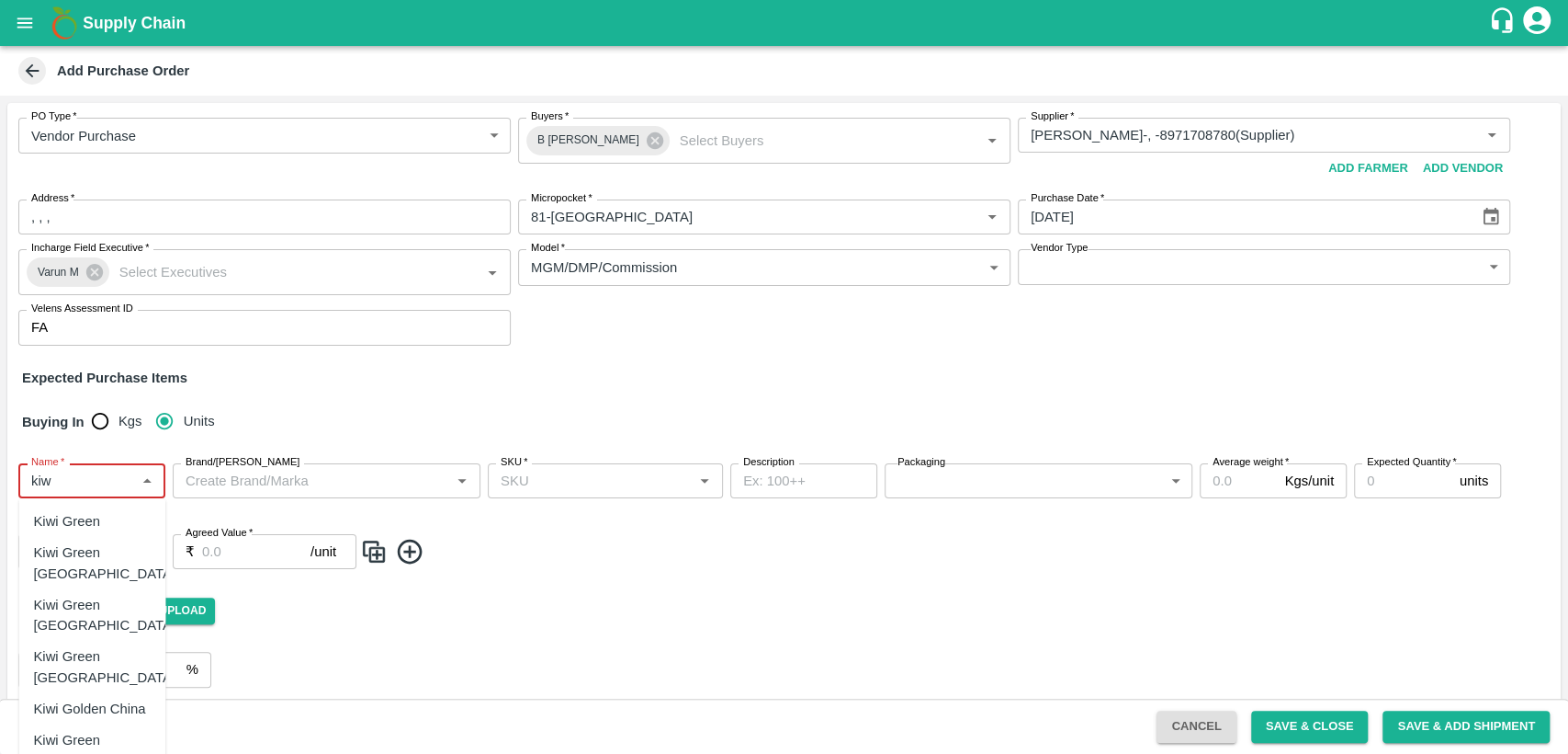
click at [99, 529] on div "Kiwi Green" at bounding box center [67, 521] width 67 height 20
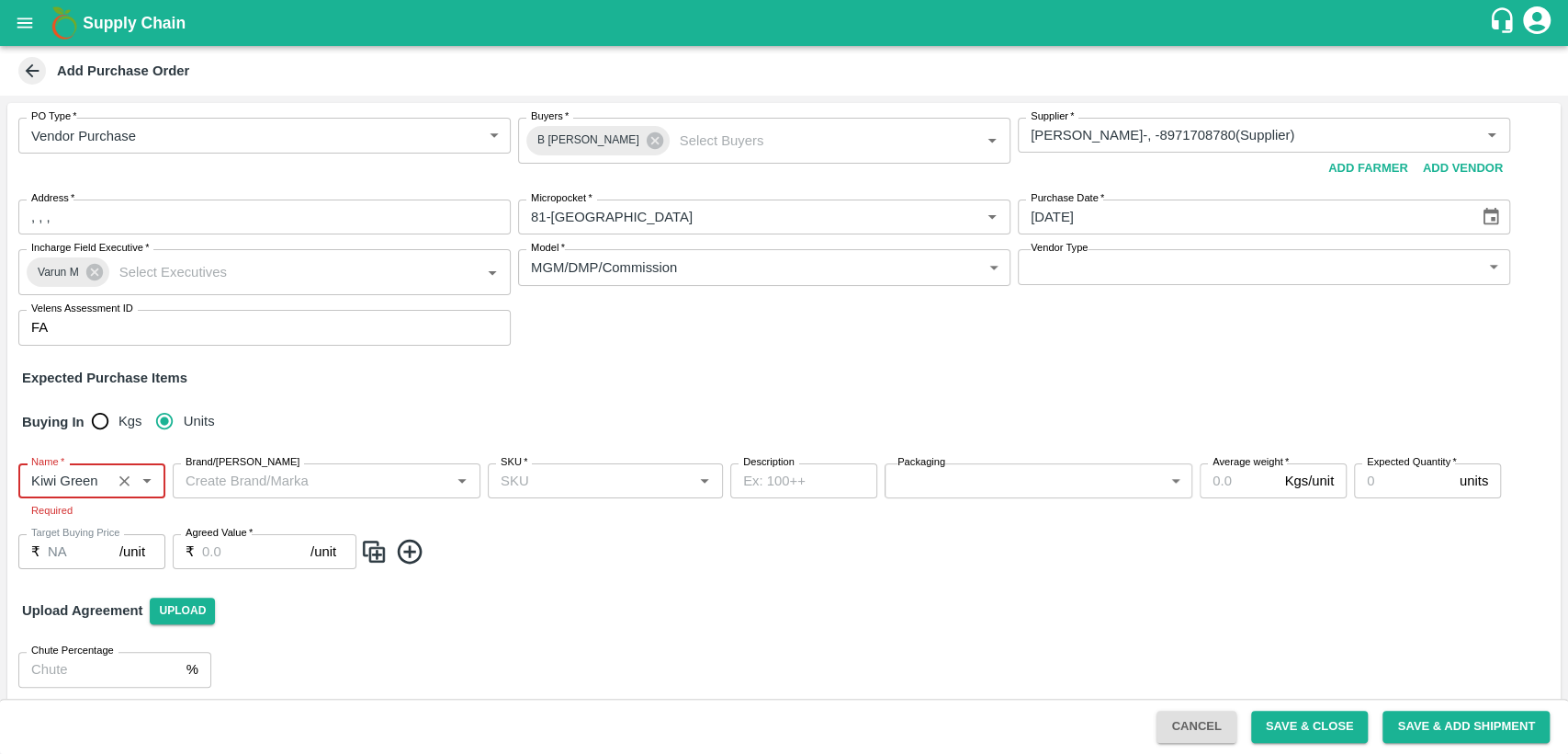
type input "Kiwi Green"
click at [354, 476] on input "Brand/[PERSON_NAME]" at bounding box center [311, 480] width 267 height 24
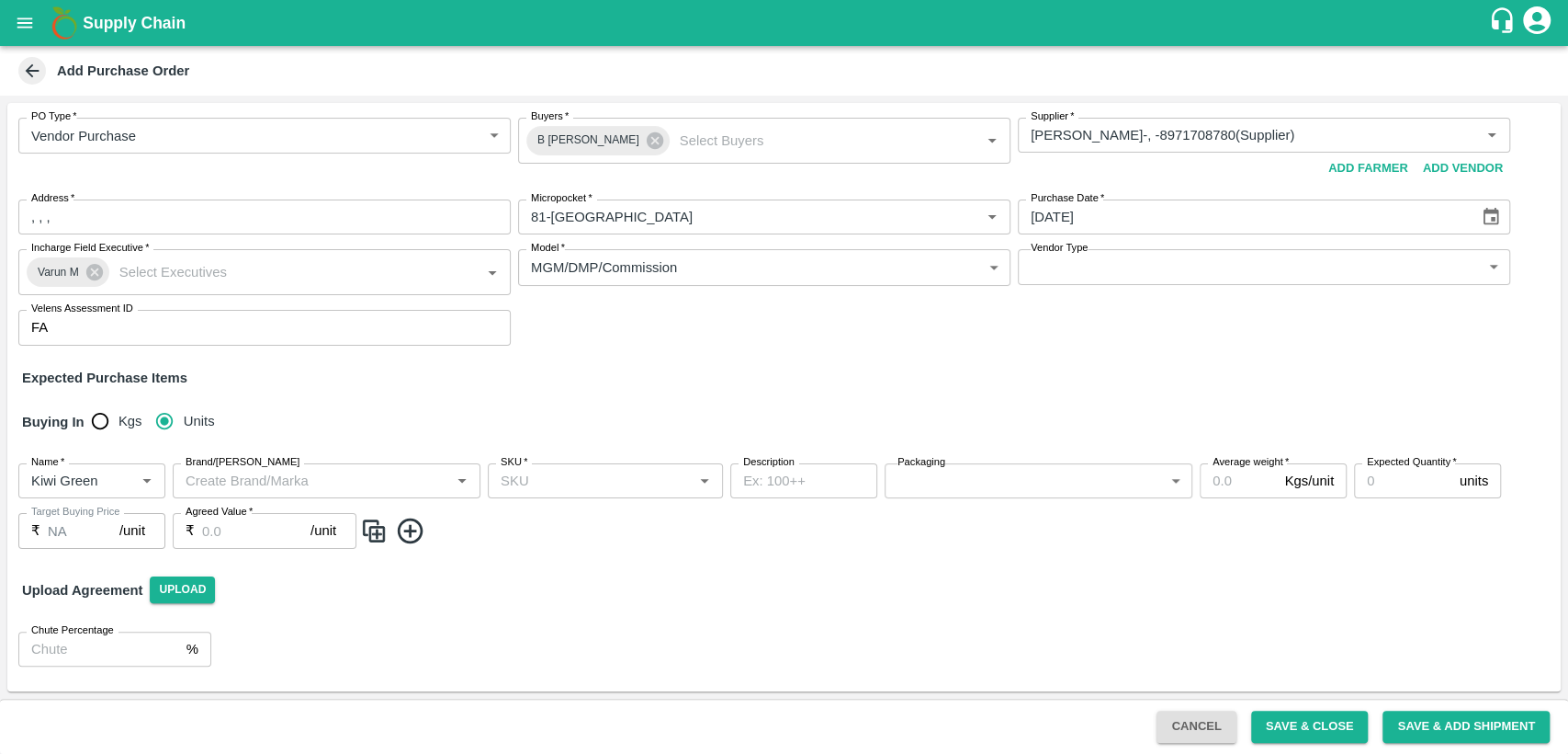
click at [488, 591] on div "Upload Agreement Upload" at bounding box center [784, 590] width 1554 height 54
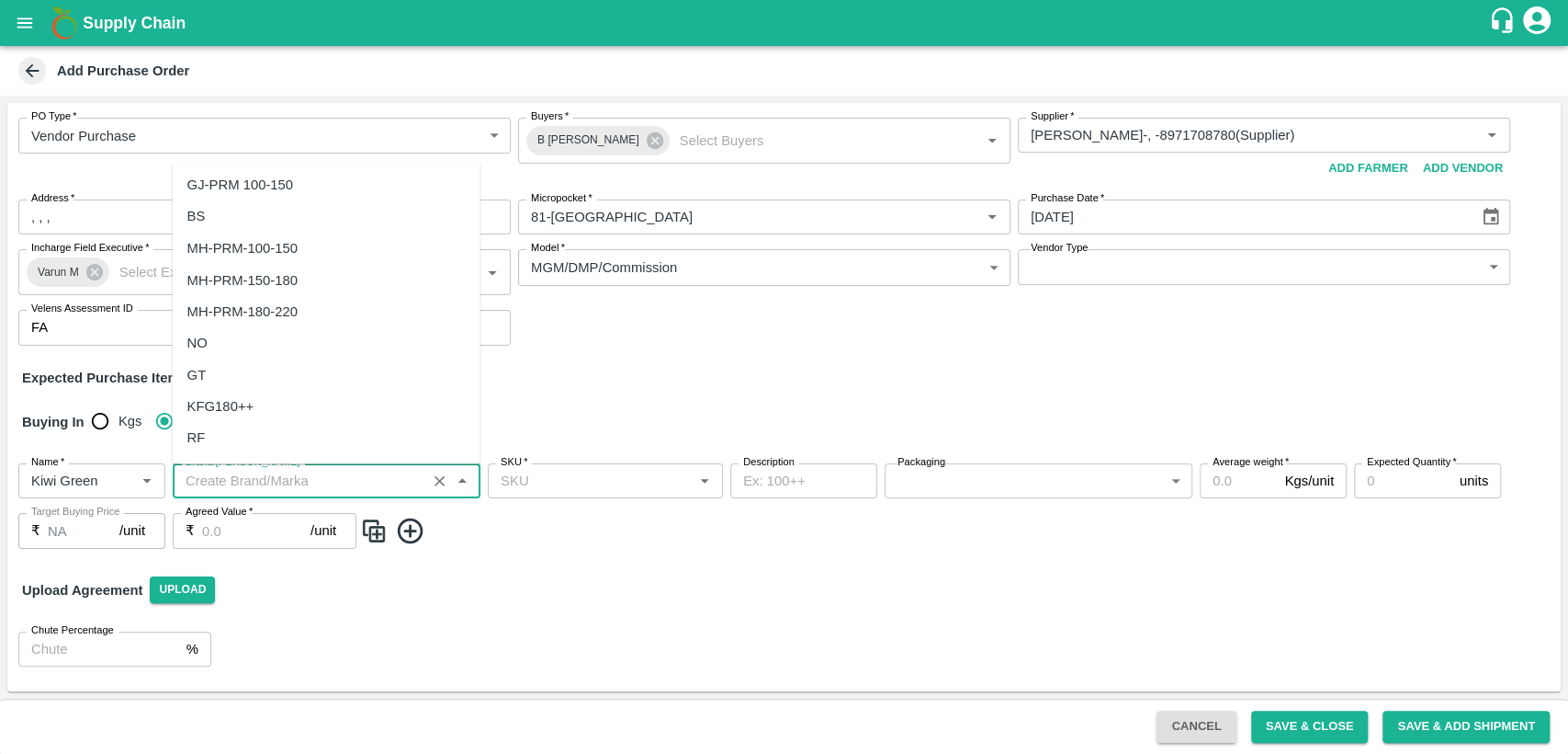
click at [405, 474] on input "Brand/[PERSON_NAME]" at bounding box center [299, 480] width 243 height 24
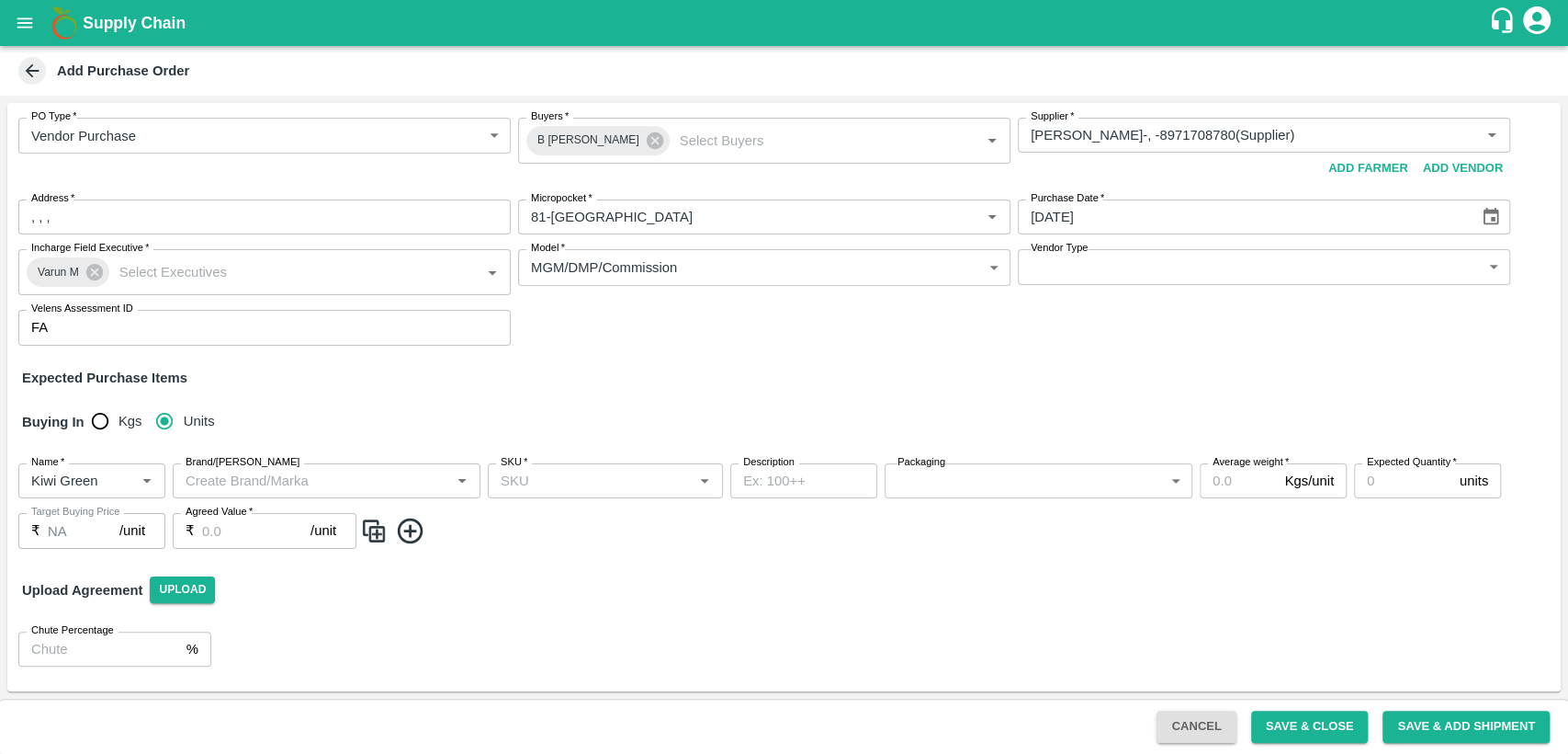
click at [644, 579] on div "Upload Agreement Upload" at bounding box center [784, 590] width 1554 height 54
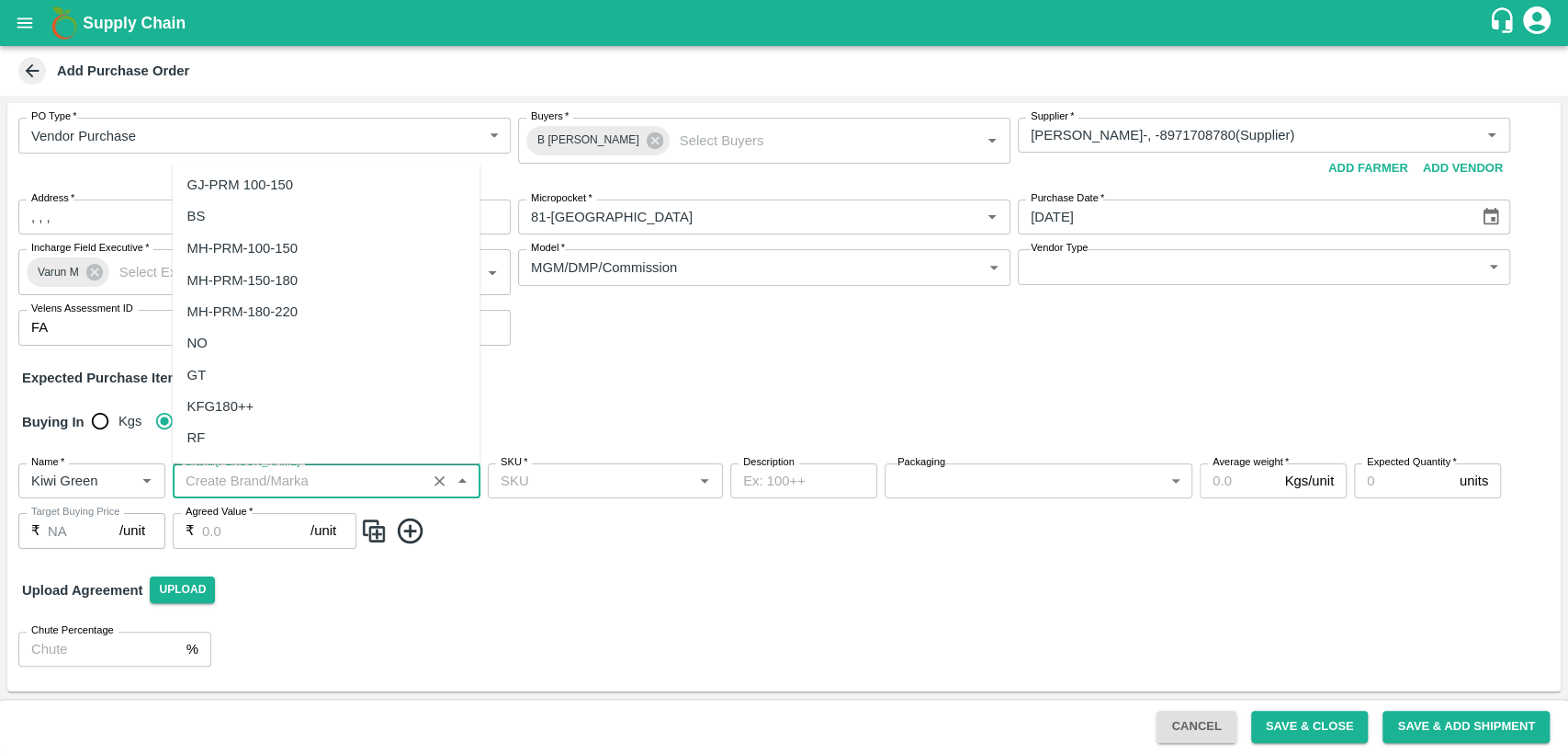
click at [367, 488] on input "Brand/[PERSON_NAME]" at bounding box center [299, 480] width 243 height 24
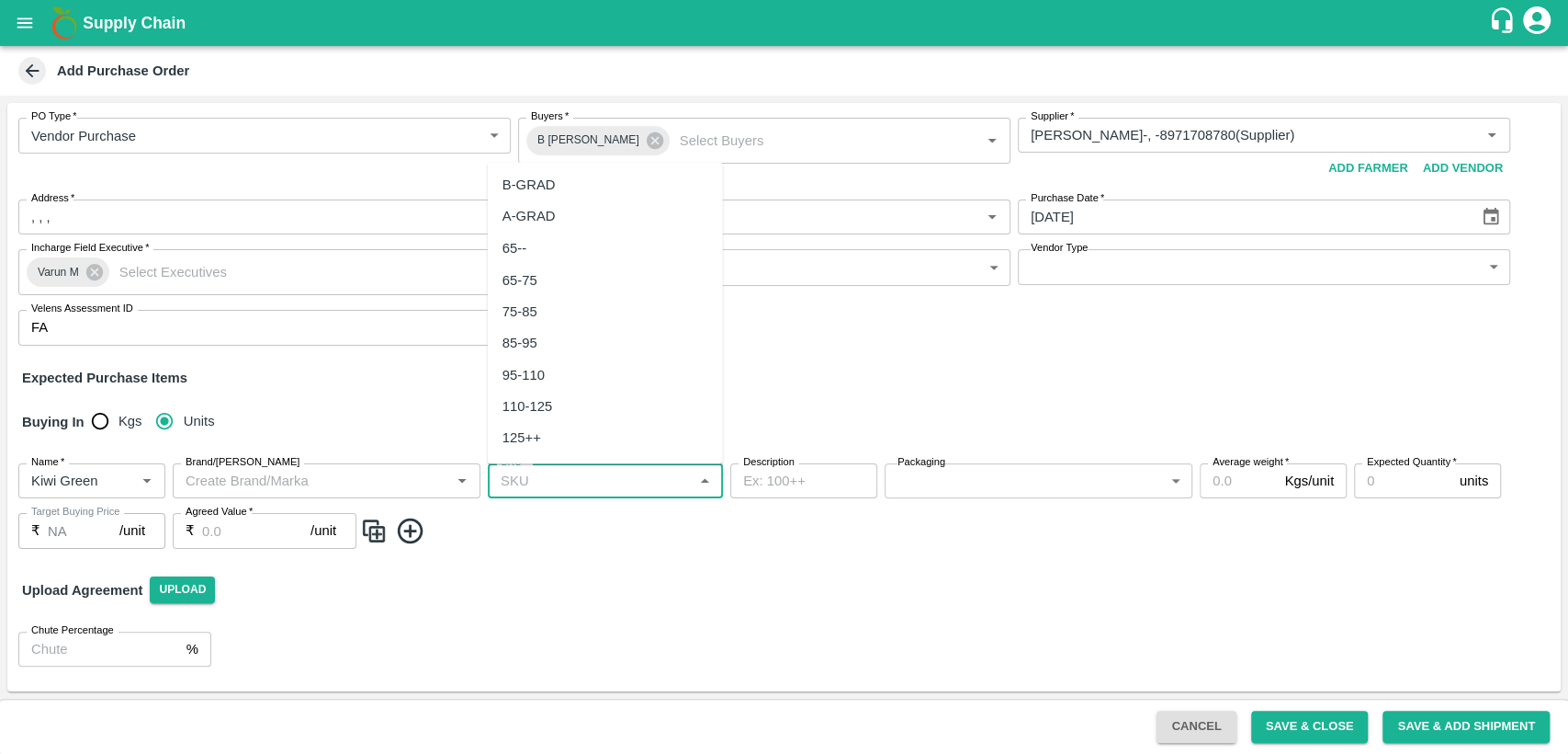
click at [538, 485] on input "SKU   *" at bounding box center [590, 480] width 194 height 24
click at [544, 344] on div "85-95" at bounding box center [606, 343] width 235 height 32
type input "85-95"
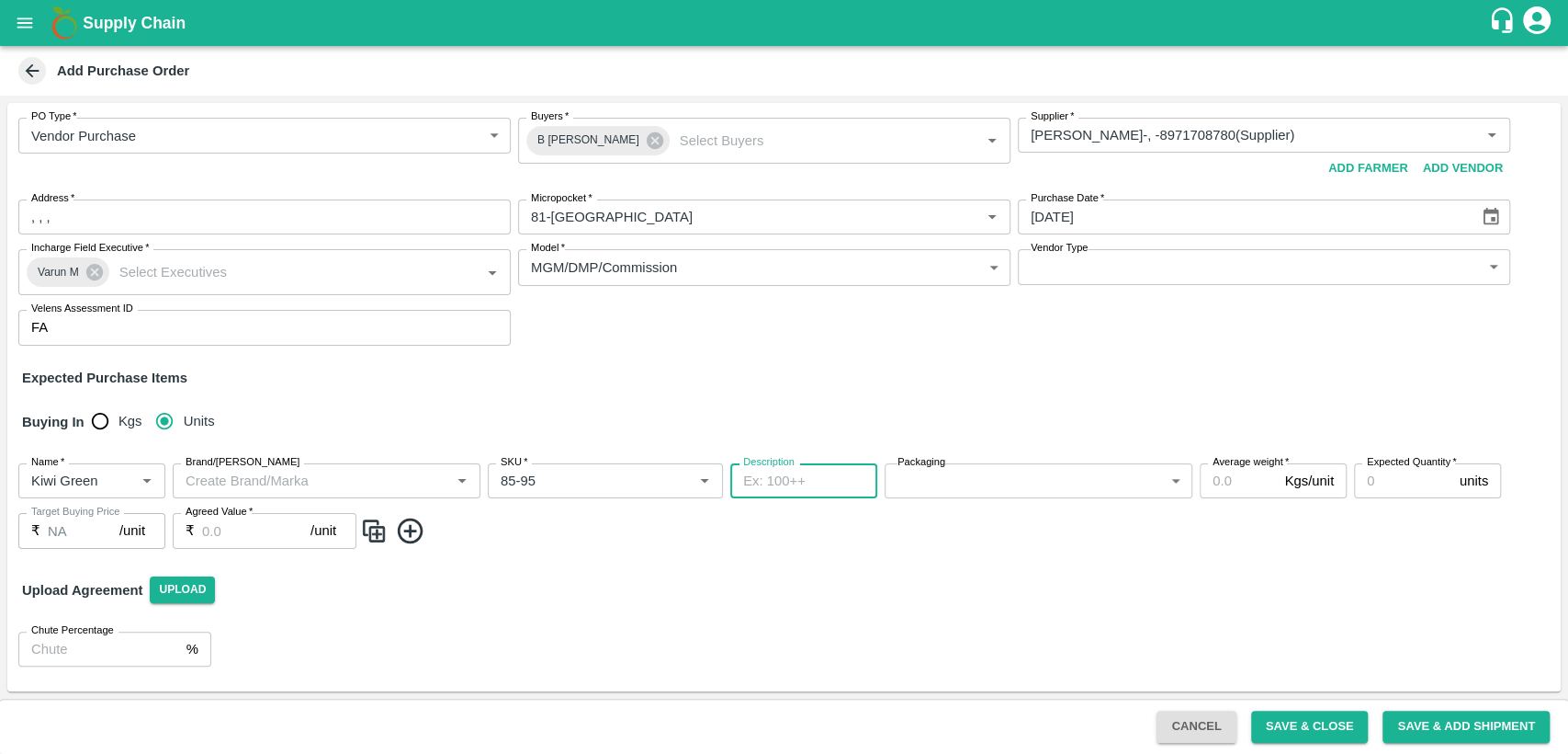
click at [783, 479] on textarea "Description" at bounding box center [804, 481] width 121 height 19
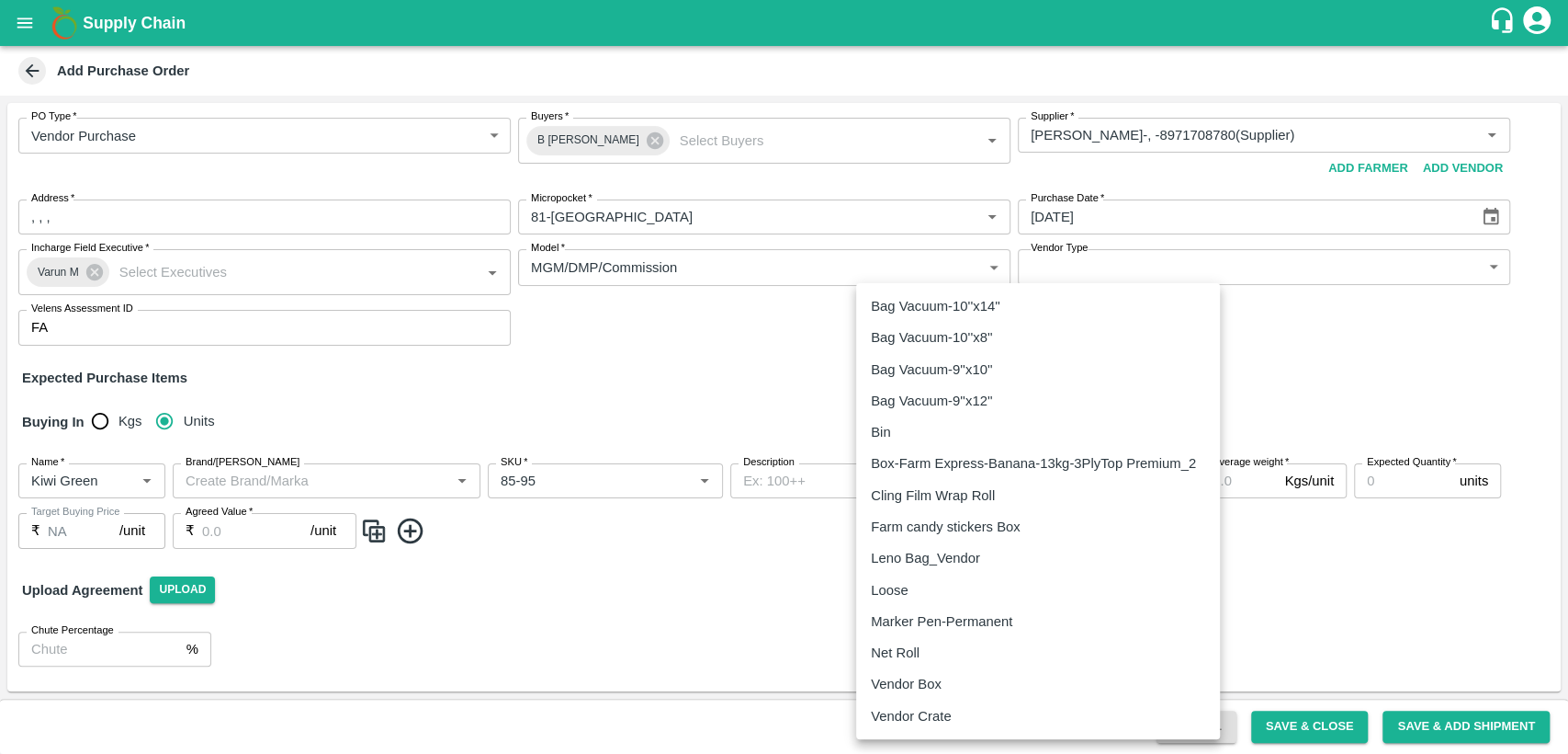
click at [1005, 479] on body "Supply Chain Add Purchase Order PO Type   * Vendor Purchase 2 PO Type Buyers   …" at bounding box center [784, 377] width 1568 height 754
click at [1329, 305] on div at bounding box center [784, 377] width 1568 height 754
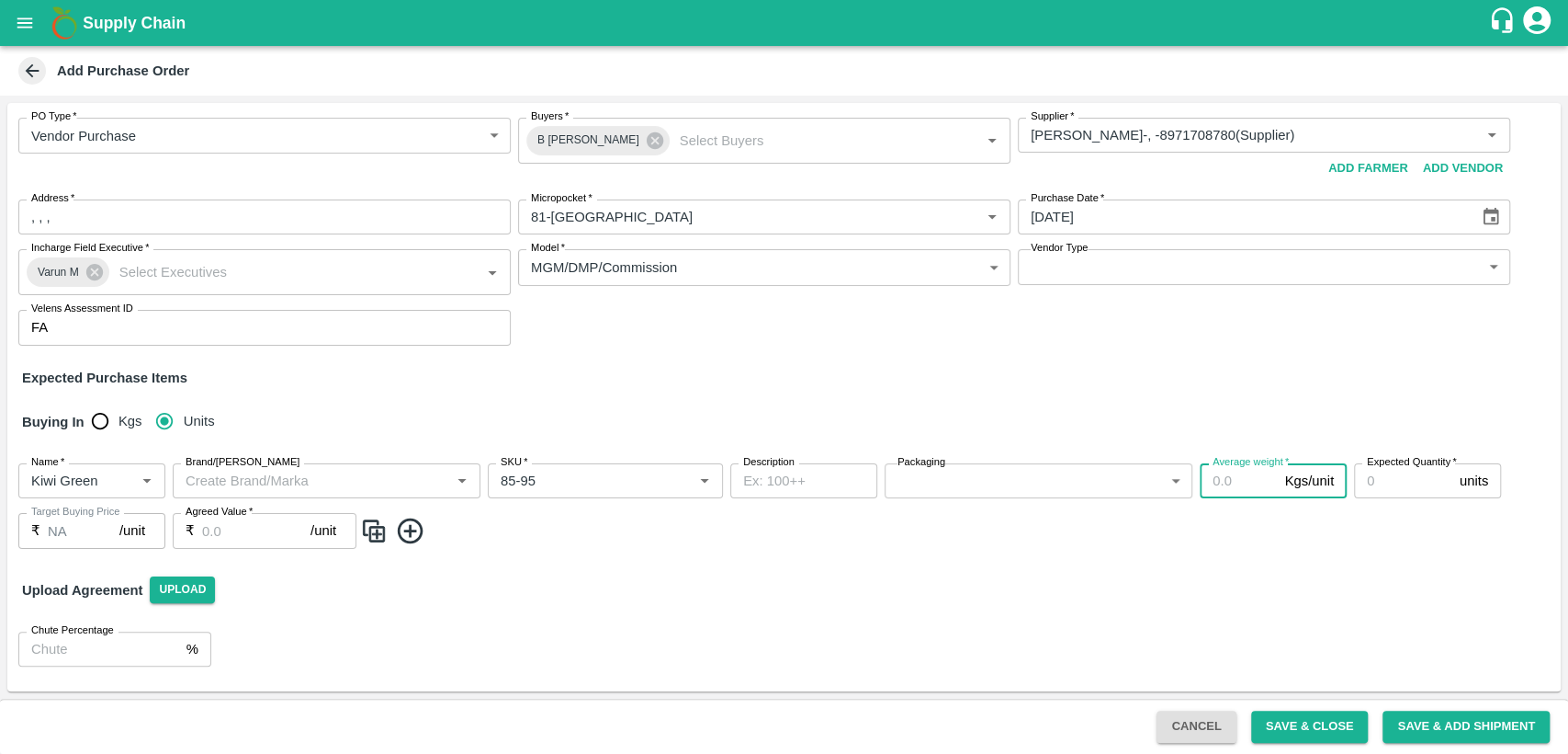
click at [1227, 483] on input "Average weight   *" at bounding box center [1238, 480] width 77 height 34
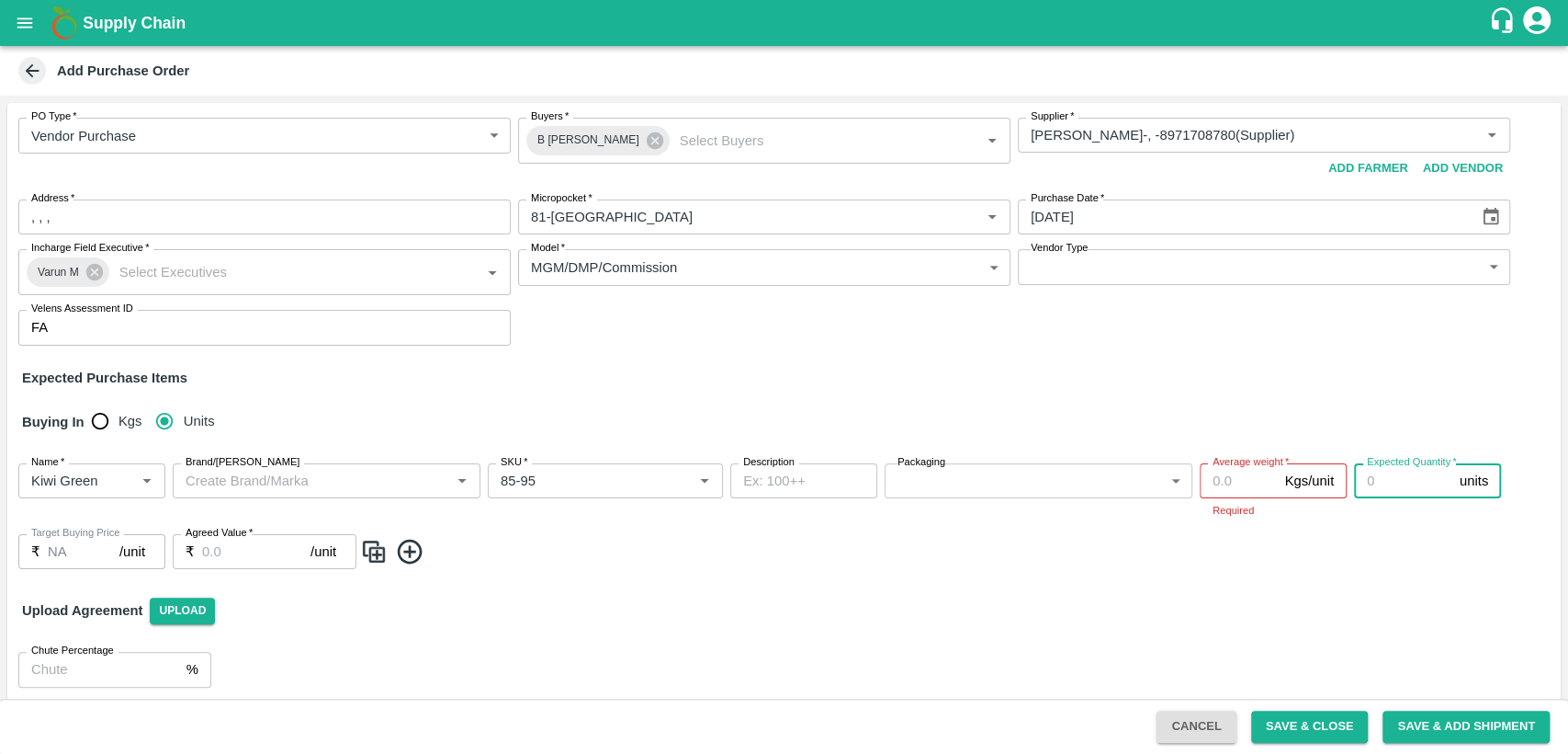
click at [1381, 480] on input "Expected Quantity   *" at bounding box center [1403, 480] width 99 height 34
type input "300"
click at [1151, 566] on span at bounding box center [957, 552] width 1194 height 31
click at [1226, 473] on input "Average weight   *" at bounding box center [1238, 480] width 77 height 34
click at [370, 555] on img at bounding box center [373, 552] width 28 height 31
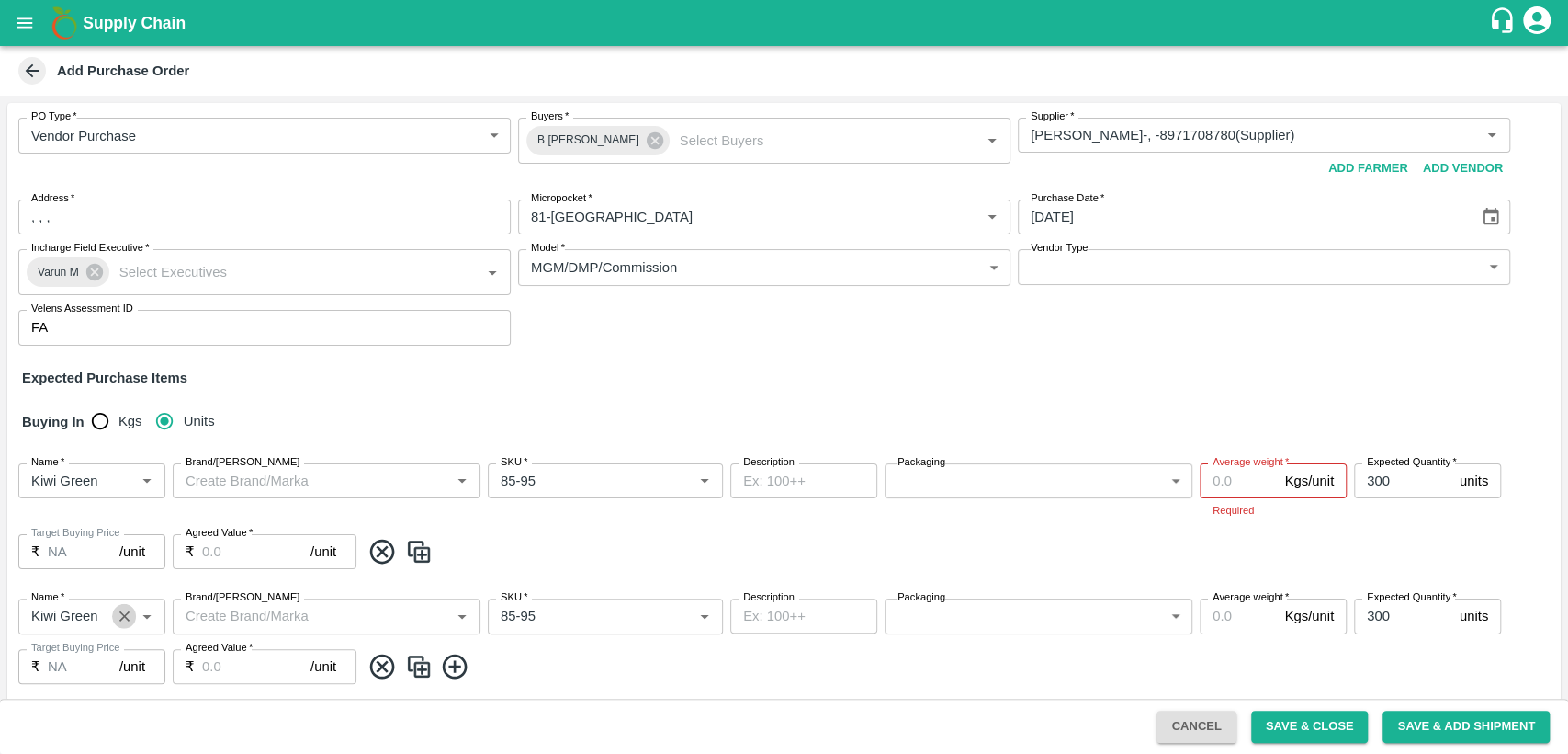
click at [125, 612] on icon "Clear" at bounding box center [124, 616] width 17 height 17
click at [1238, 481] on input "Average weight   *" at bounding box center [1238, 480] width 77 height 34
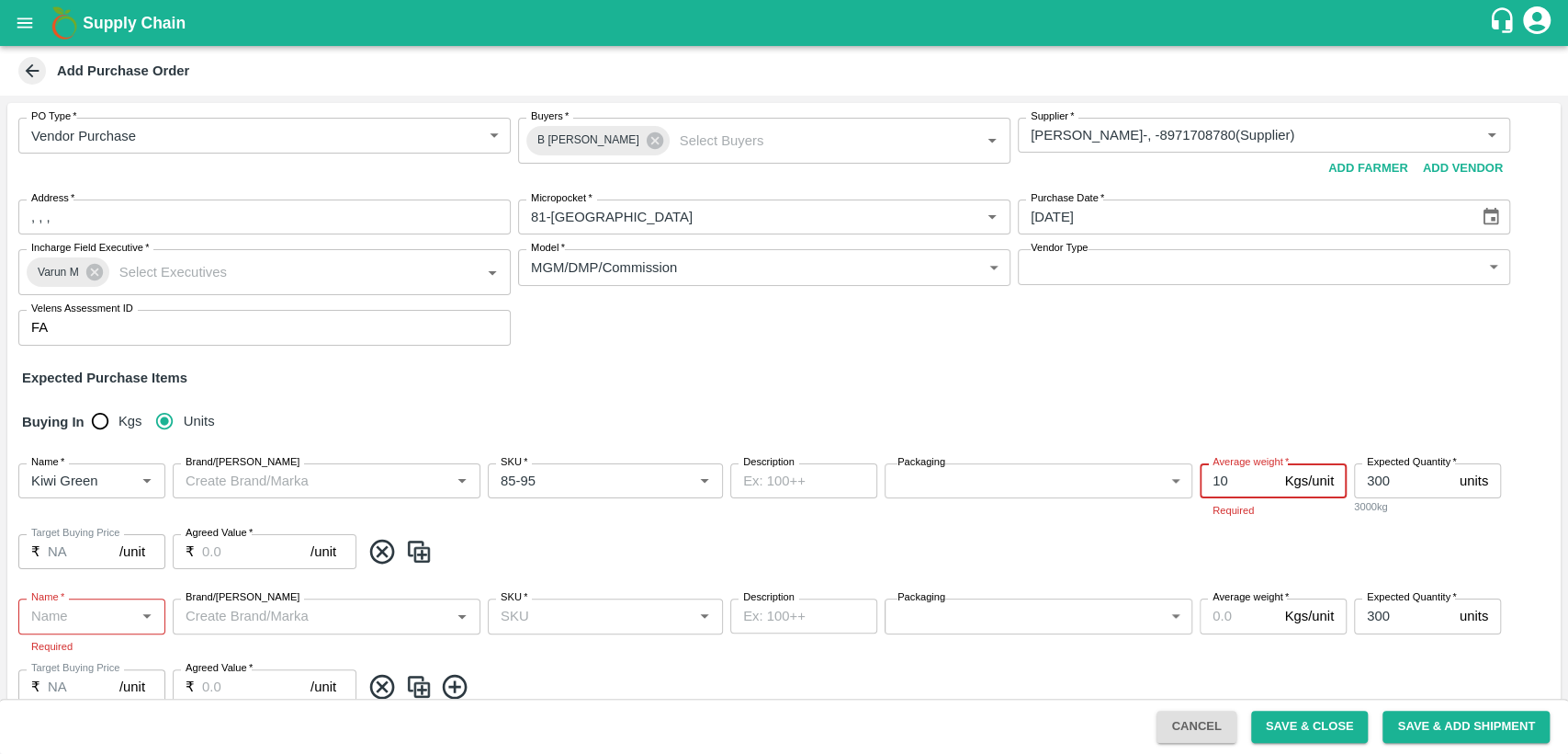
type input "10"
click at [1169, 515] on div "Packaging ​ Packaging" at bounding box center [1039, 489] width 308 height 53
click at [221, 558] on input "Agreed Value   *" at bounding box center [255, 547] width 108 height 34
click at [59, 609] on body "Supply Chain Add Purchase Order PO Type   * Vendor Purchase 2 PO Type Buyers   …" at bounding box center [784, 377] width 1568 height 754
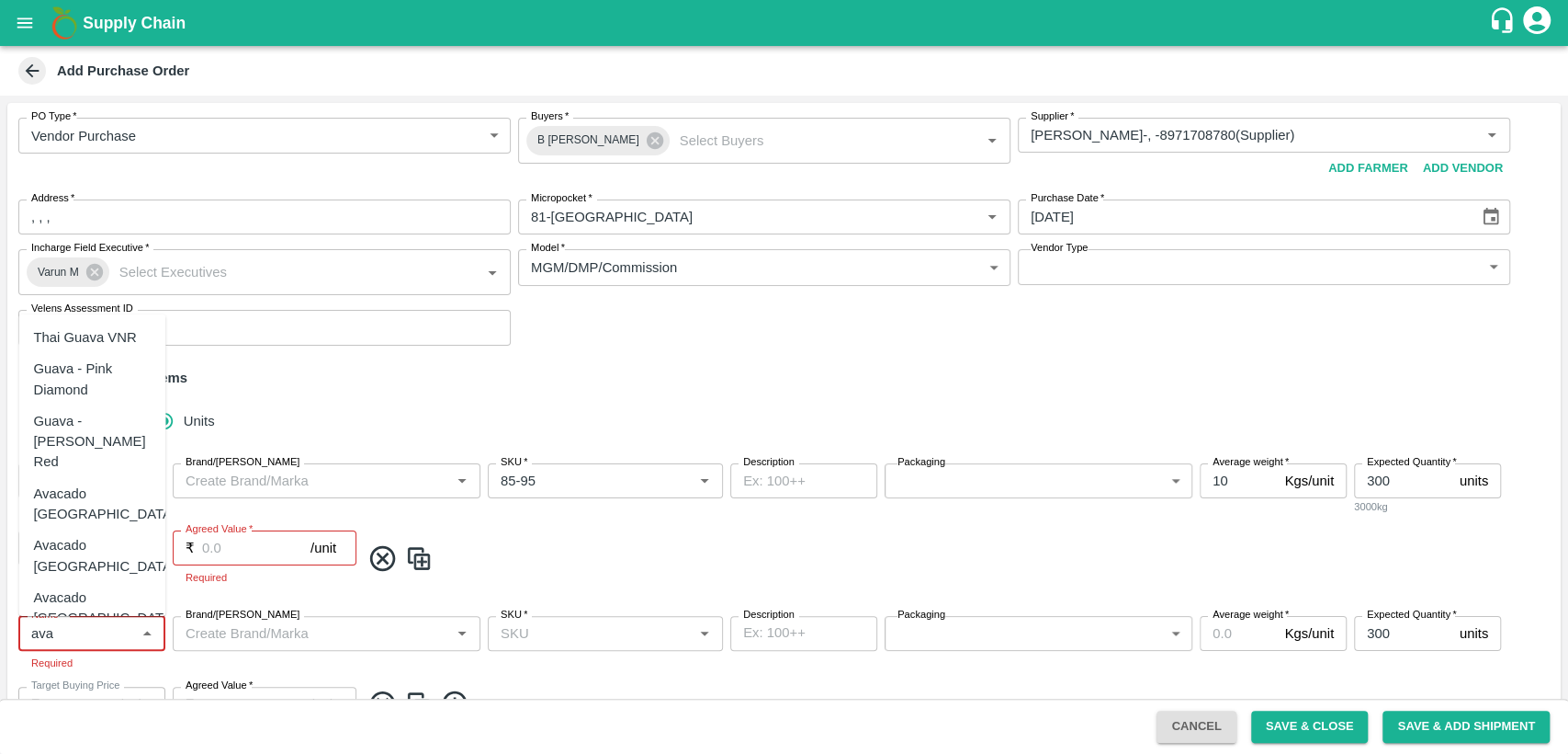
type input "ava"
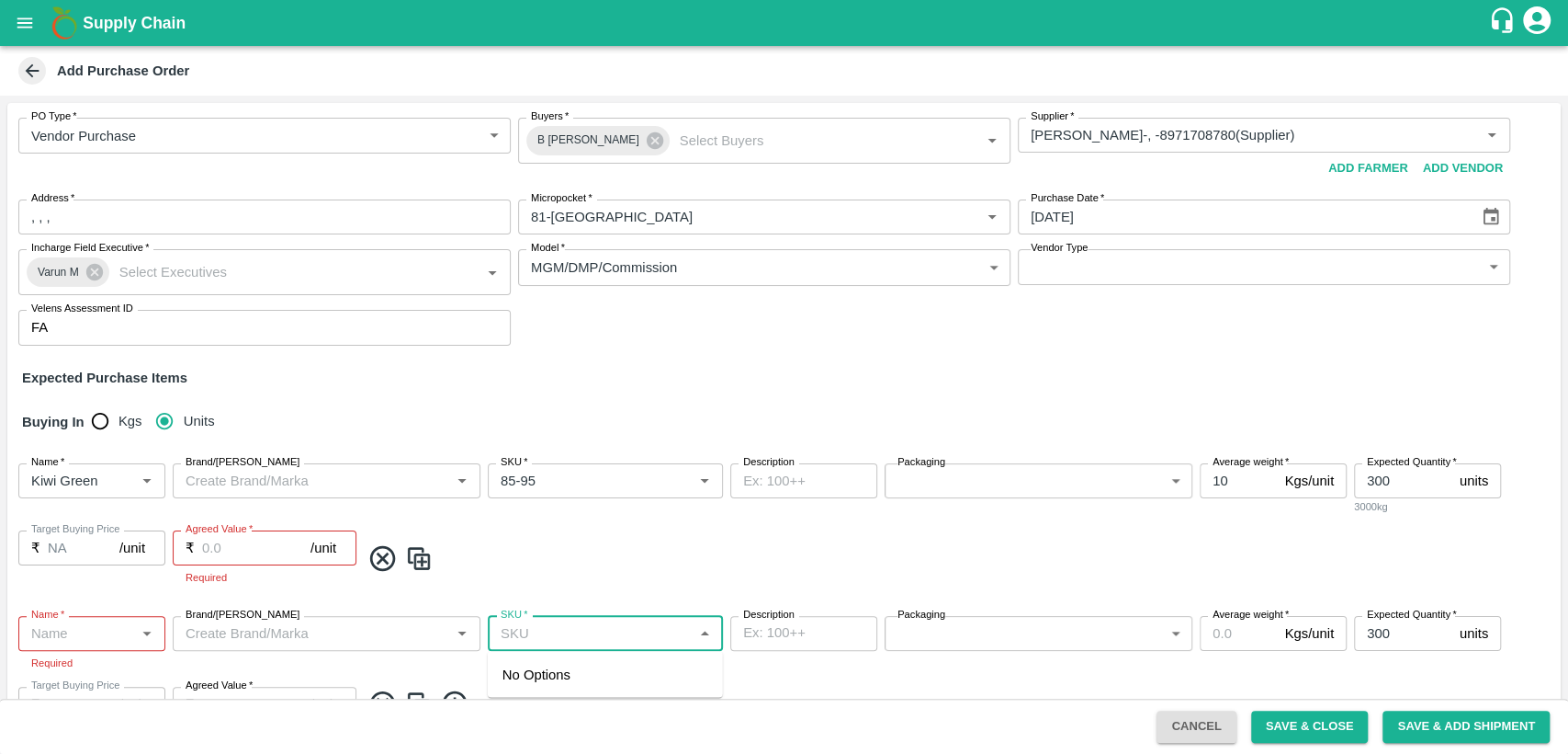
click at [617, 631] on input "SKU   *" at bounding box center [590, 632] width 194 height 24
drag, startPoint x: 60, startPoint y: 619, endPoint x: 62, endPoint y: 631, distance: 12.2
click at [62, 631] on div "Name   * Name   * Required" at bounding box center [92, 644] width 147 height 56
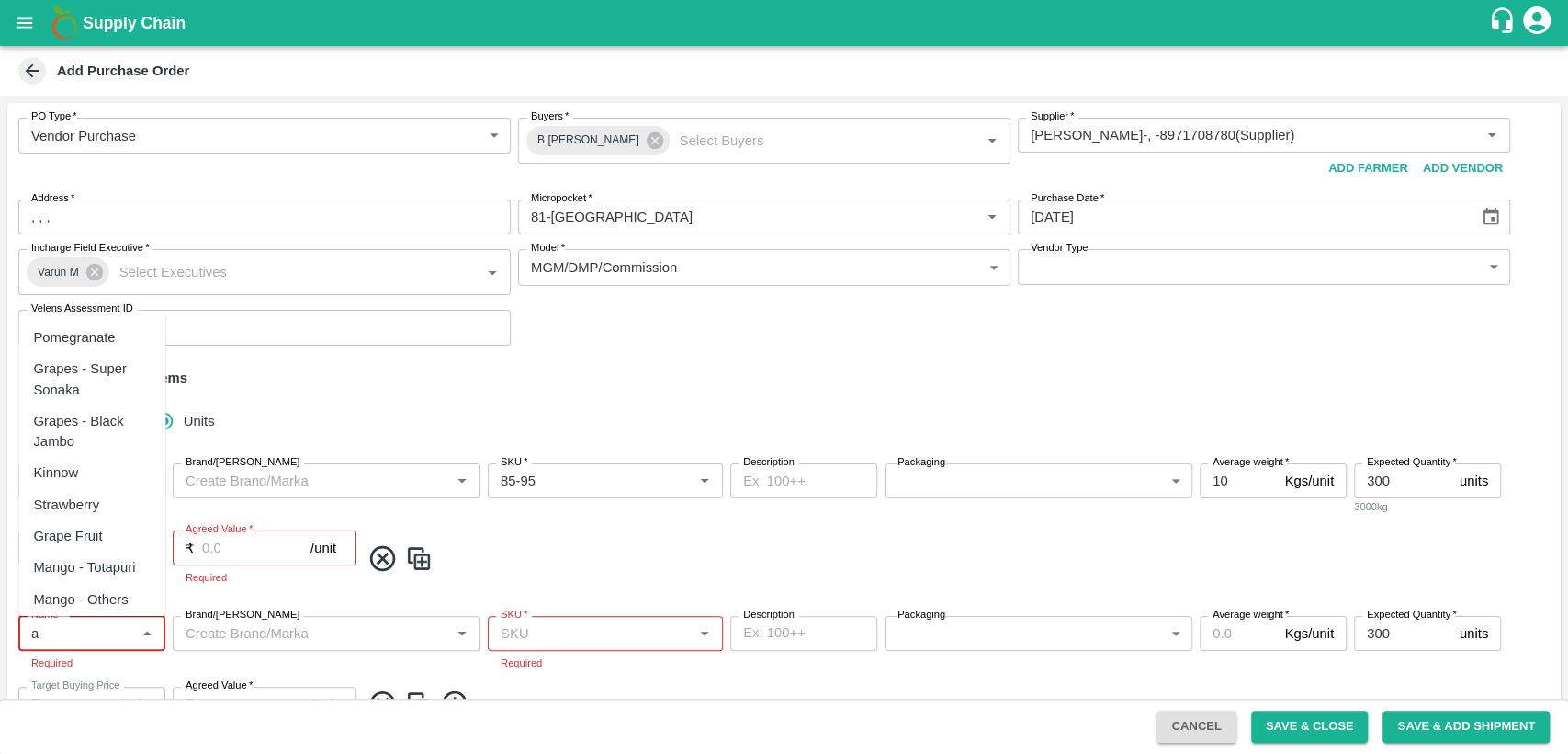
click at [62, 631] on input "Name   *" at bounding box center [77, 632] width 105 height 24
click at [66, 482] on div "Avacado Tanzania" at bounding box center [104, 502] width 143 height 41
click at [197, 645] on div "Brand/[PERSON_NAME]" at bounding box center [327, 633] width 308 height 34
type input "Avacado Tanzania"
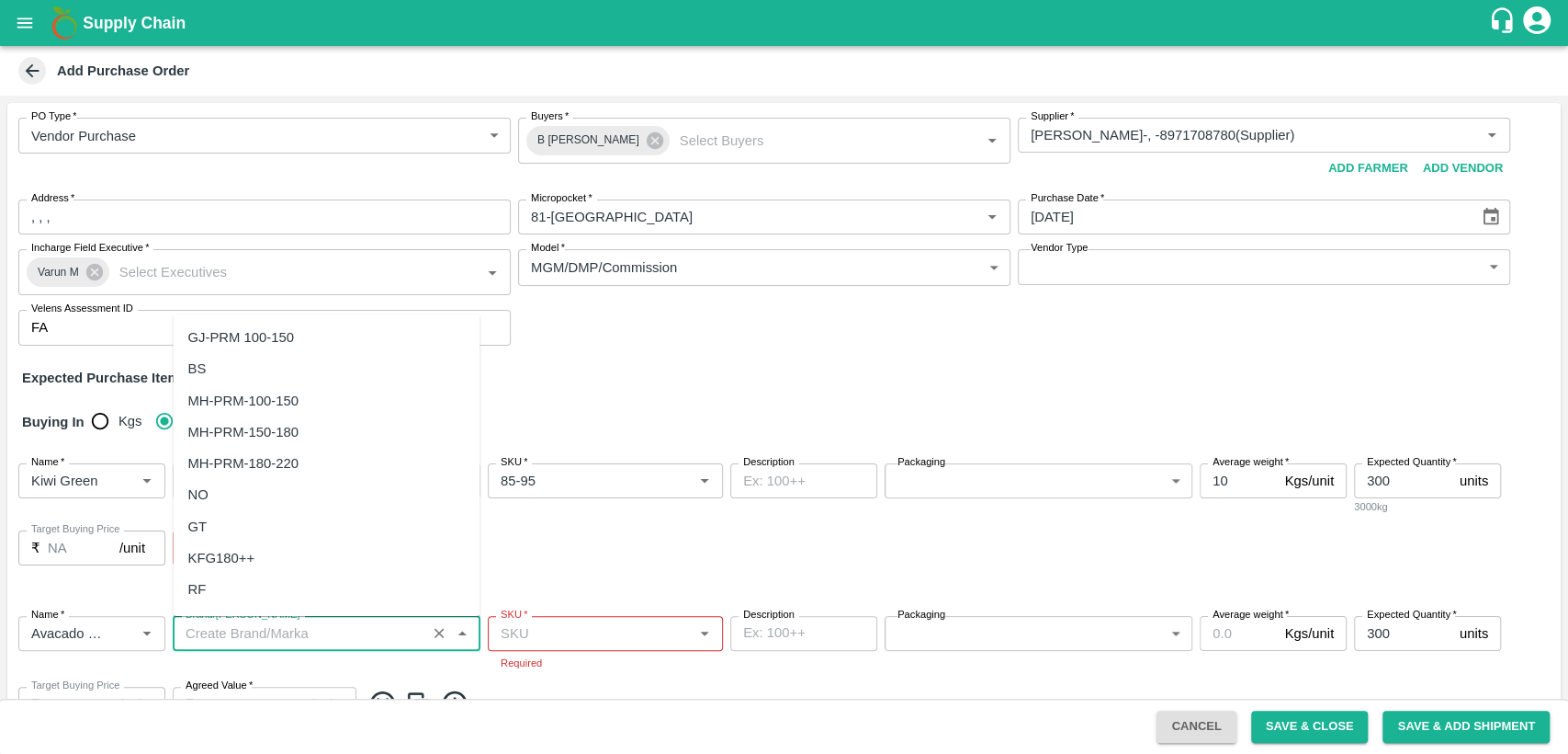
click at [520, 637] on input "SKU   *" at bounding box center [590, 632] width 194 height 24
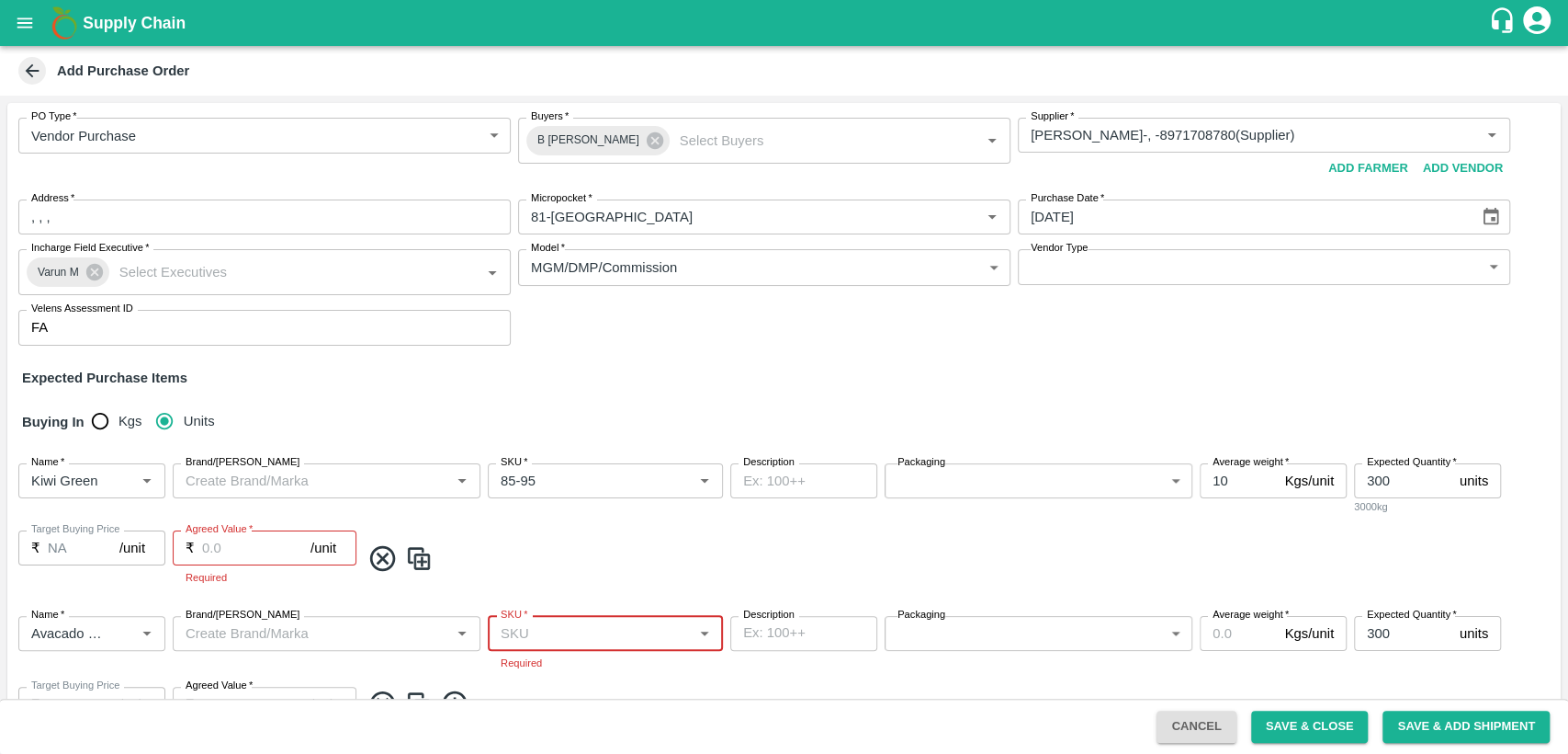
drag, startPoint x: 524, startPoint y: 625, endPoint x: 539, endPoint y: 597, distance: 31.8
click at [539, 597] on div "PO Type   * Vendor Purchase 2 PO Type Buyers   * B Chandra Sekhar Buyers   * Su…" at bounding box center [784, 478] width 1554 height 751
type input "20"
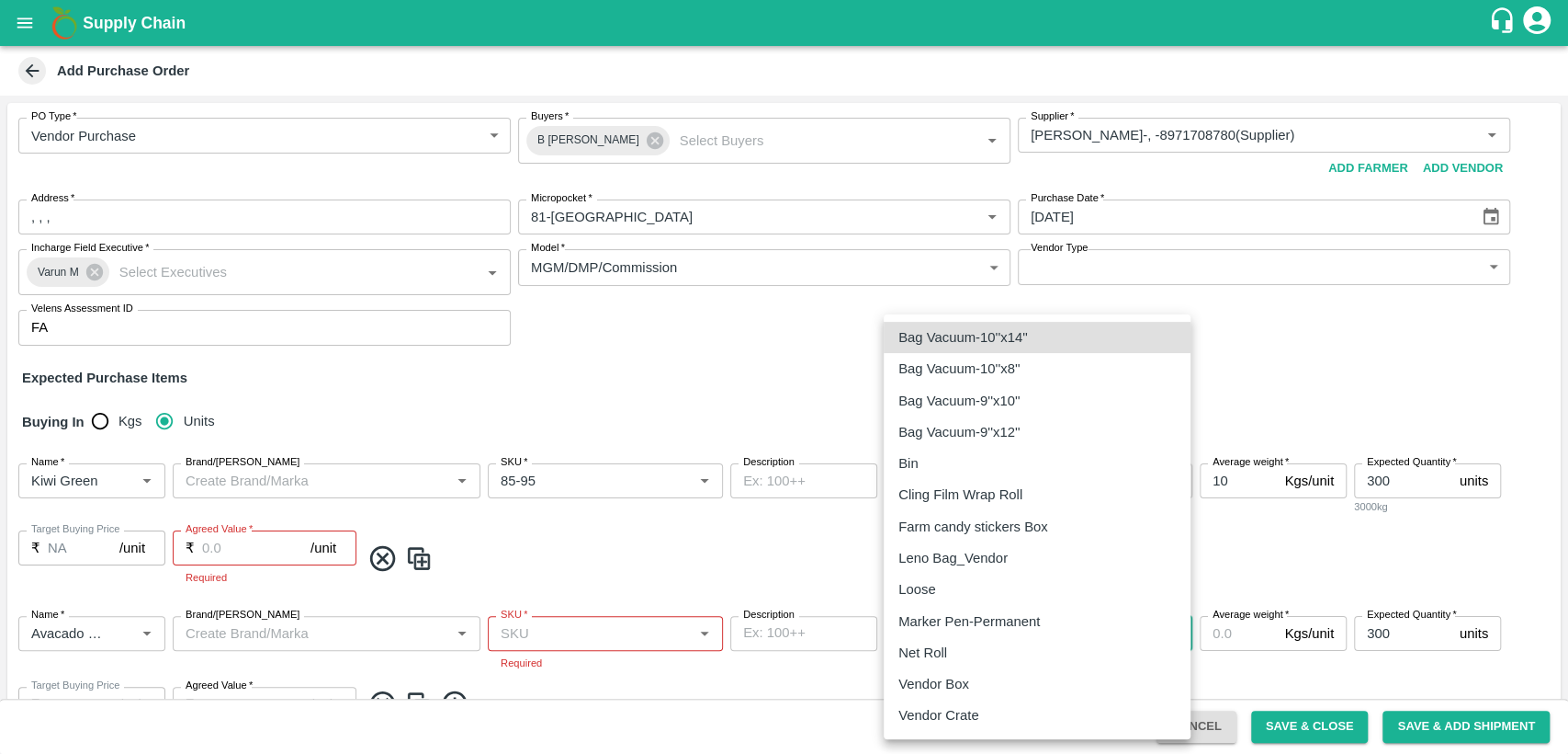
click at [995, 634] on body "Supply Chain Add Purchase Order PO Type   * Vendor Purchase 2 PO Type Buyers   …" at bounding box center [784, 377] width 1568 height 754
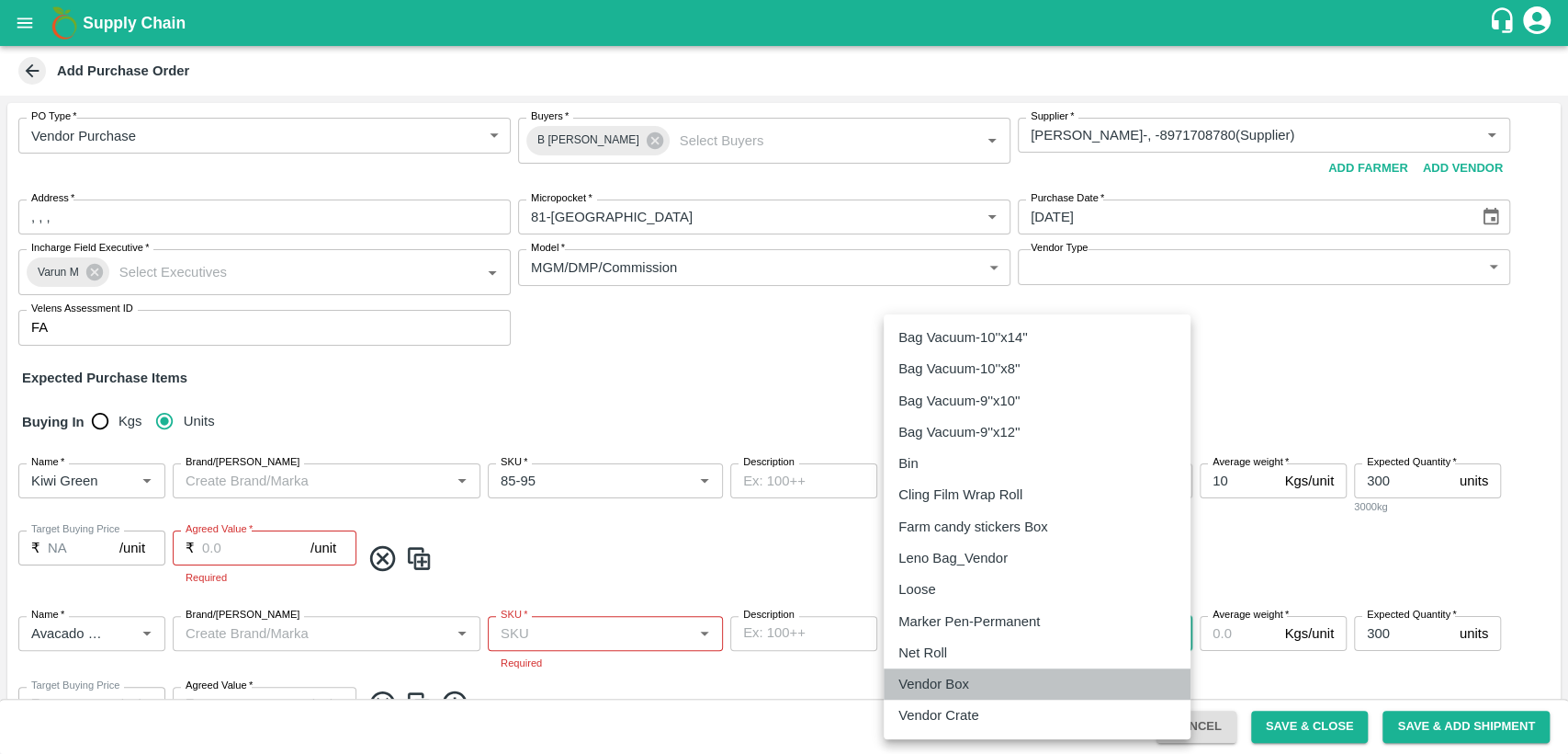
click at [978, 677] on div "Vendor Box" at bounding box center [1037, 683] width 277 height 20
type input "276"
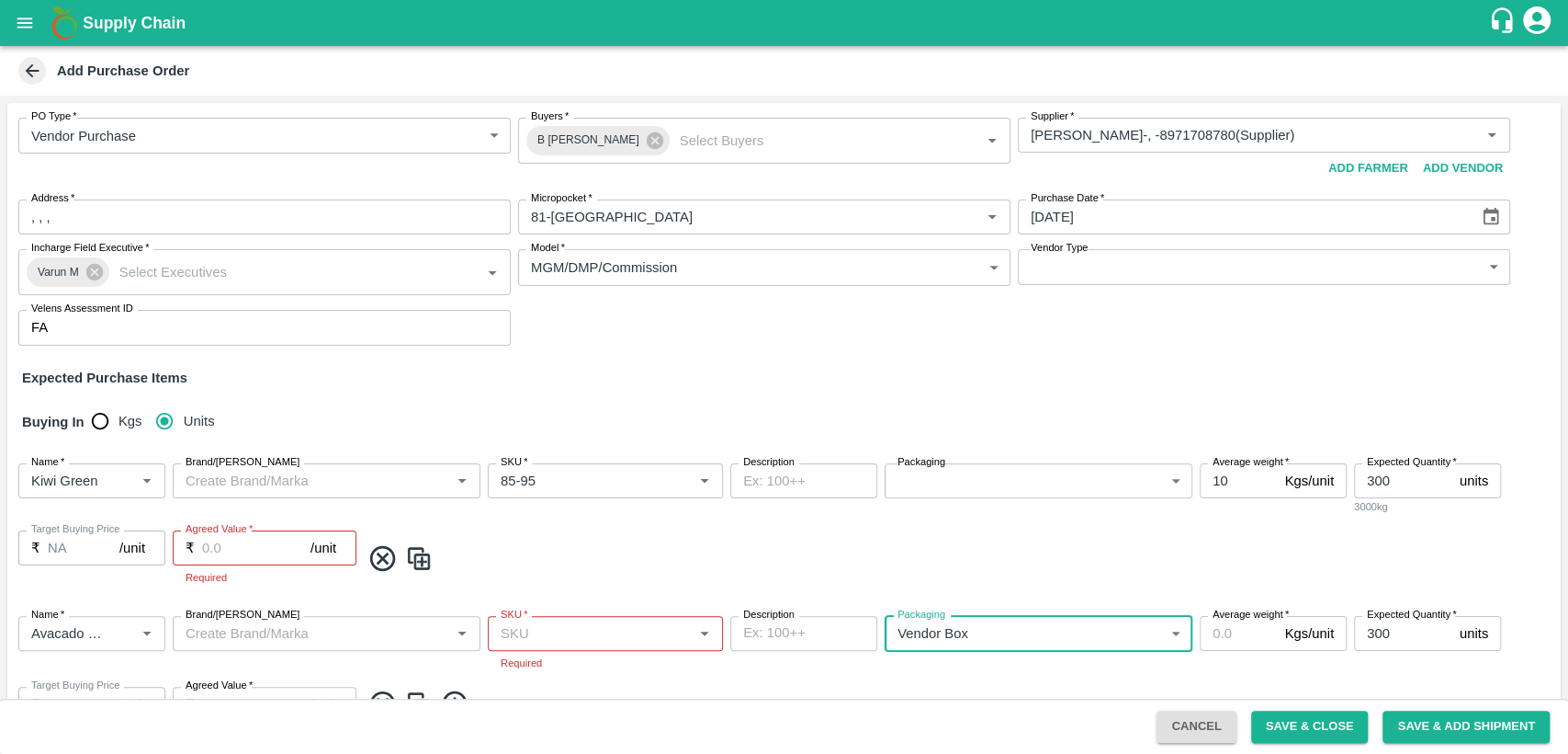
click at [601, 633] on input "SKU   *" at bounding box center [590, 632] width 194 height 24
click at [578, 678] on div "20" at bounding box center [606, 674] width 235 height 32
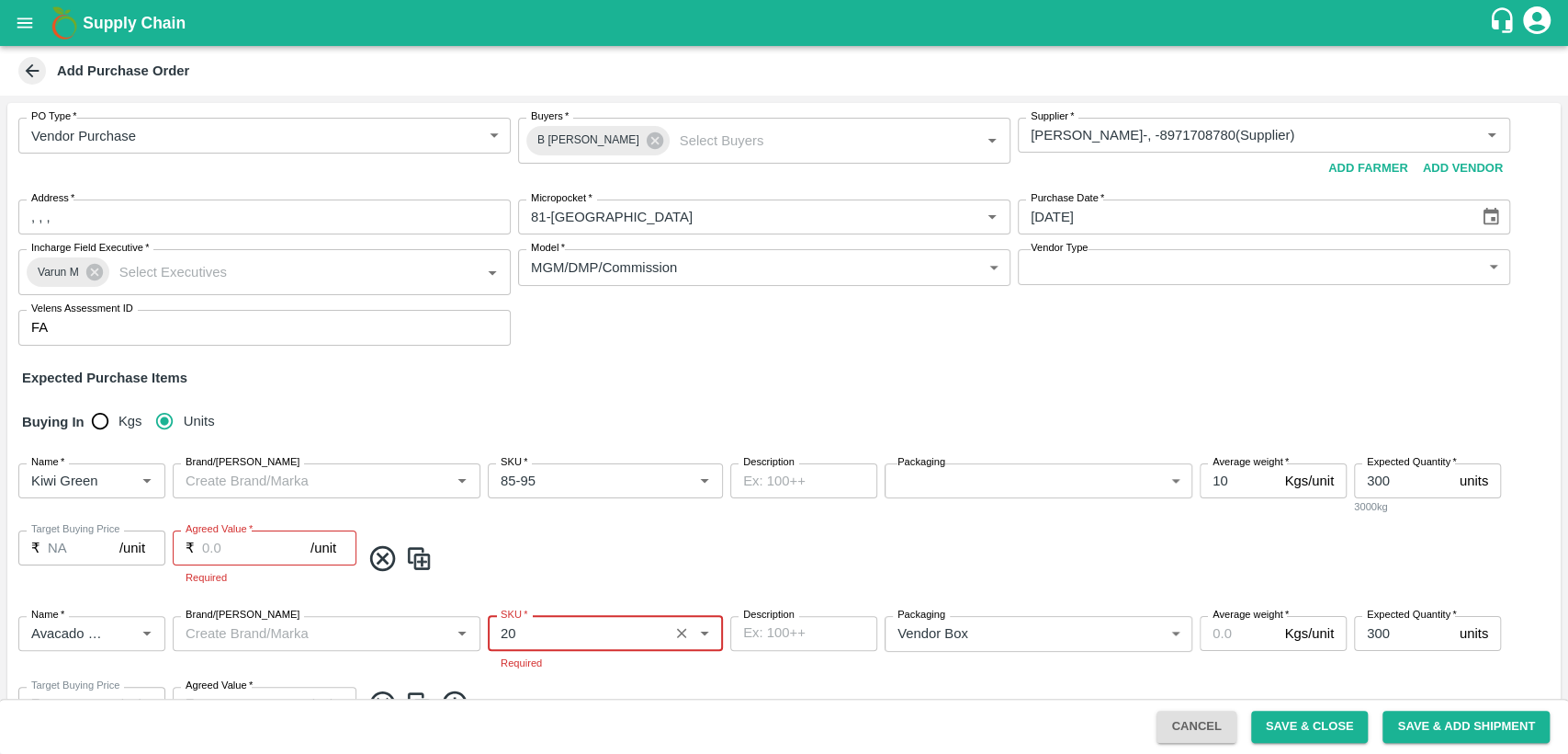
type input "20"
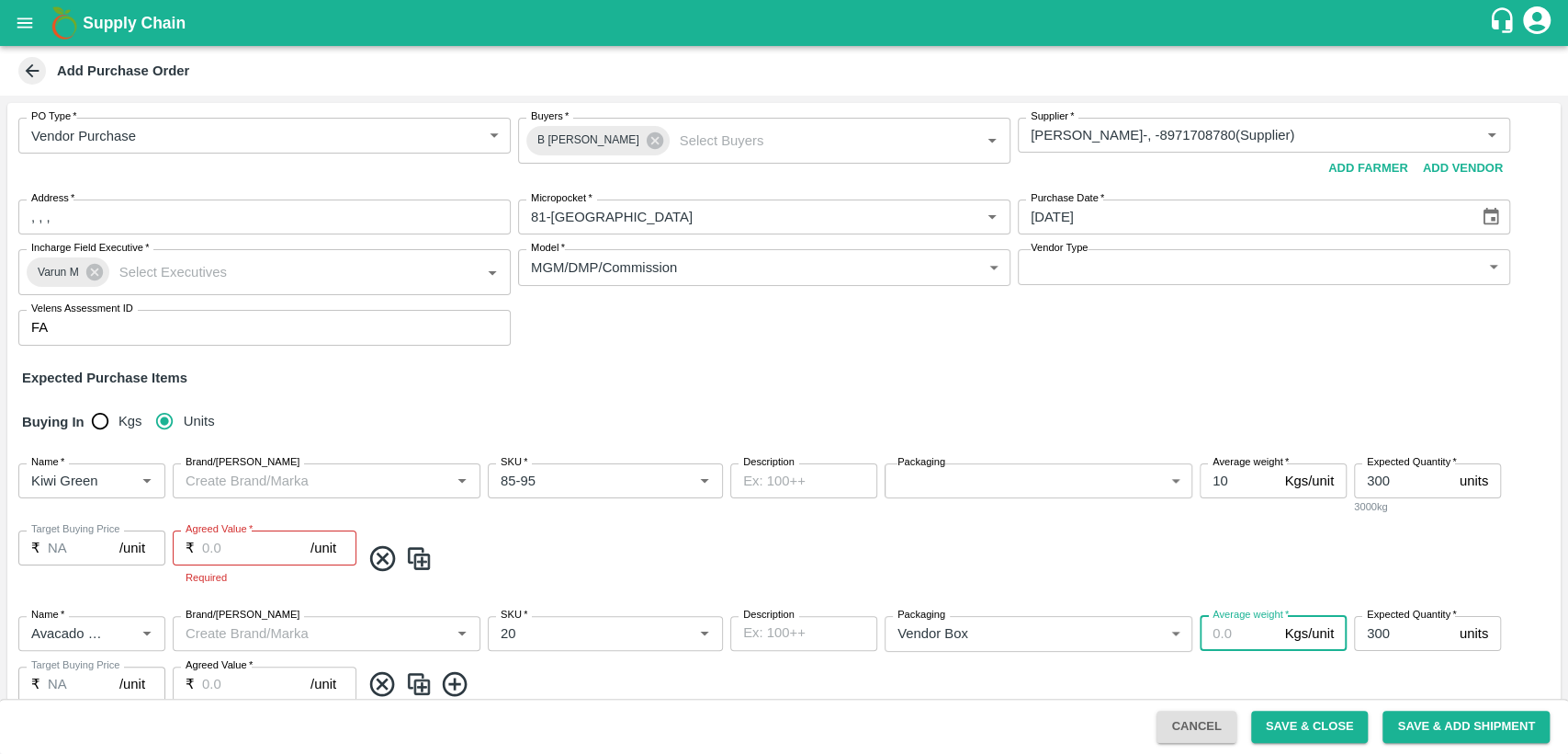
click at [1228, 634] on input "Average weight   *" at bounding box center [1238, 633] width 77 height 34
type input "3"
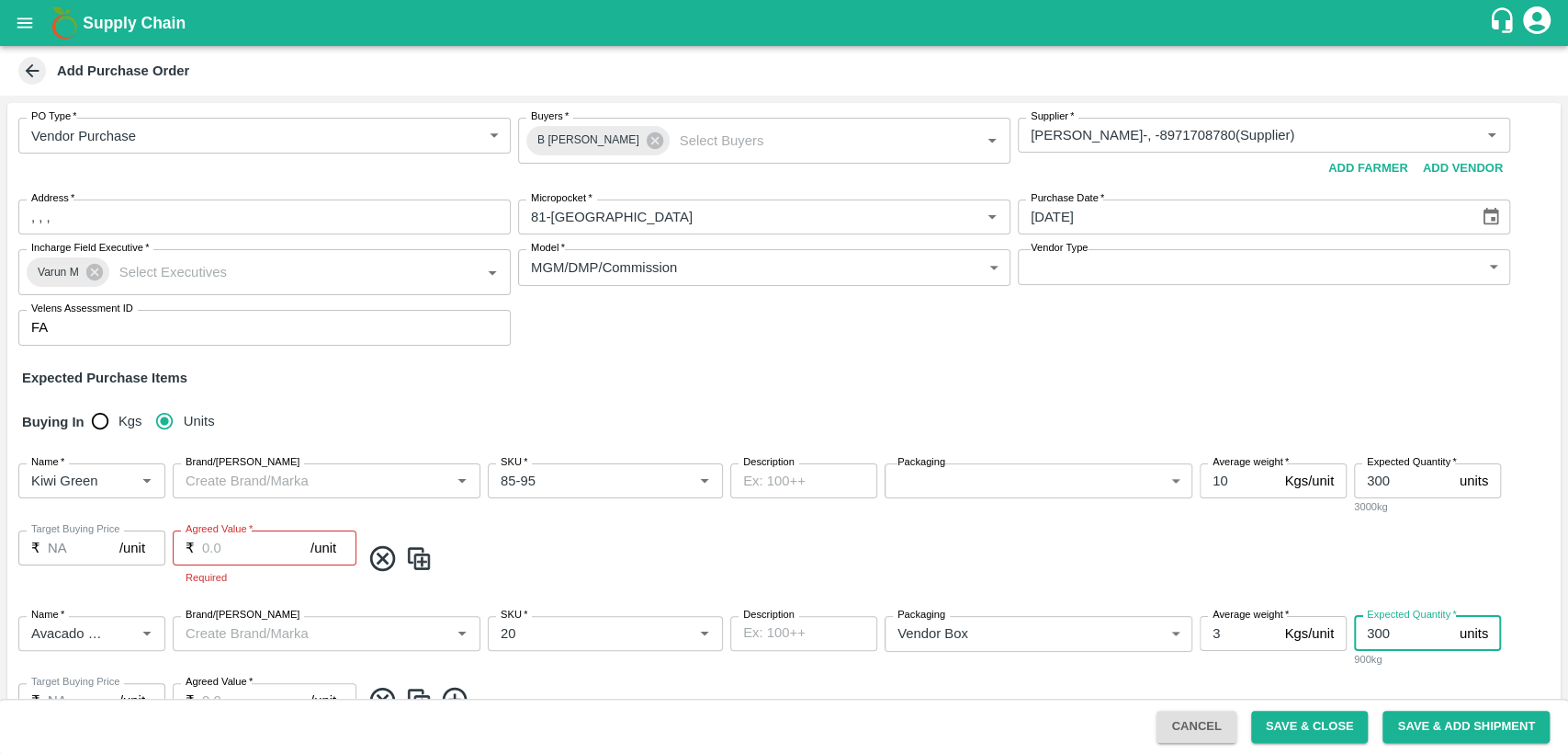
click at [1371, 637] on input "300" at bounding box center [1403, 633] width 99 height 34
type input "100"
click at [640, 678] on div "Name   * Name   * Brand/Marka Brand/Marka SKU   * SKU   * Description x Descrip…" at bounding box center [784, 666] width 1554 height 131
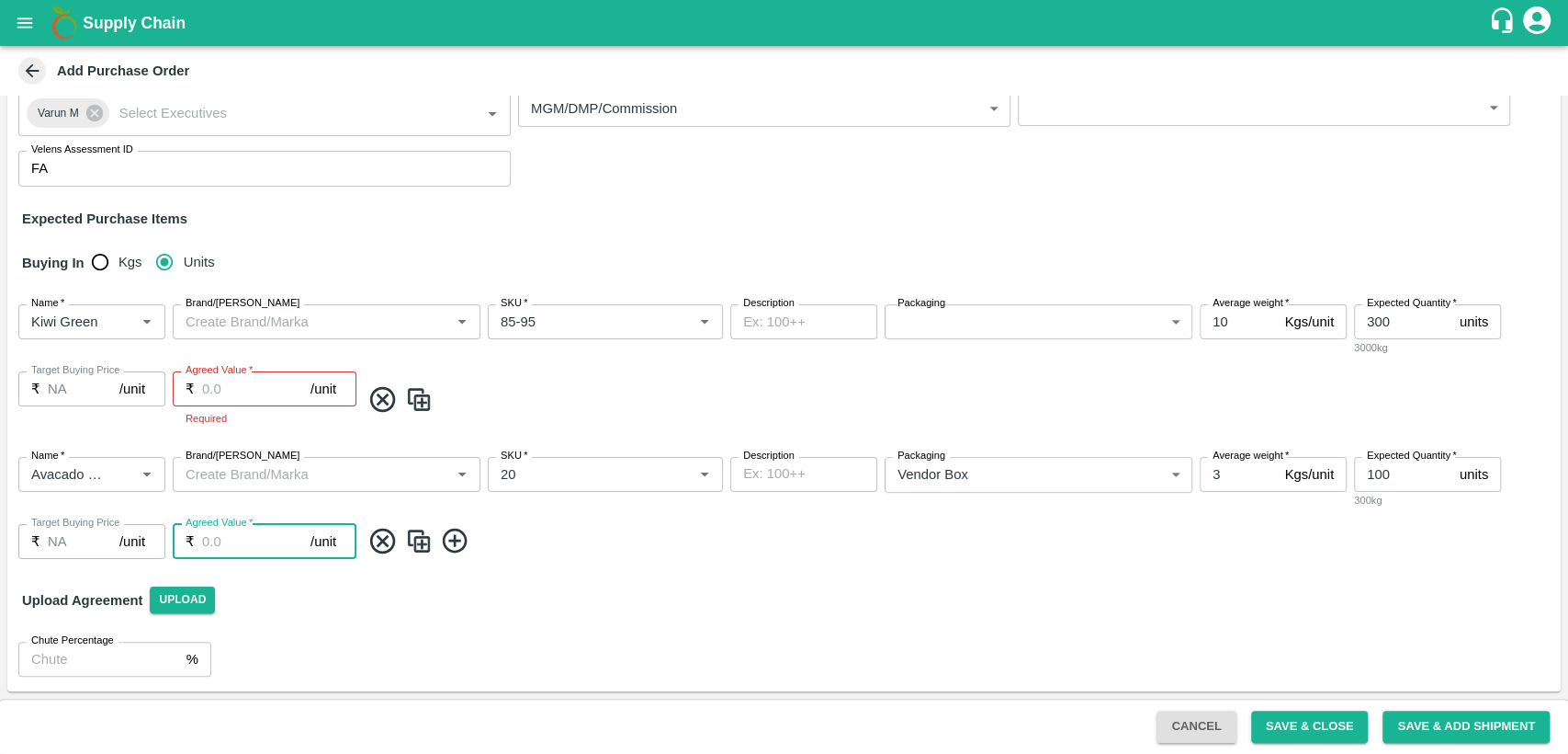
click at [221, 540] on input "Agreed Value   *" at bounding box center [255, 541] width 108 height 34
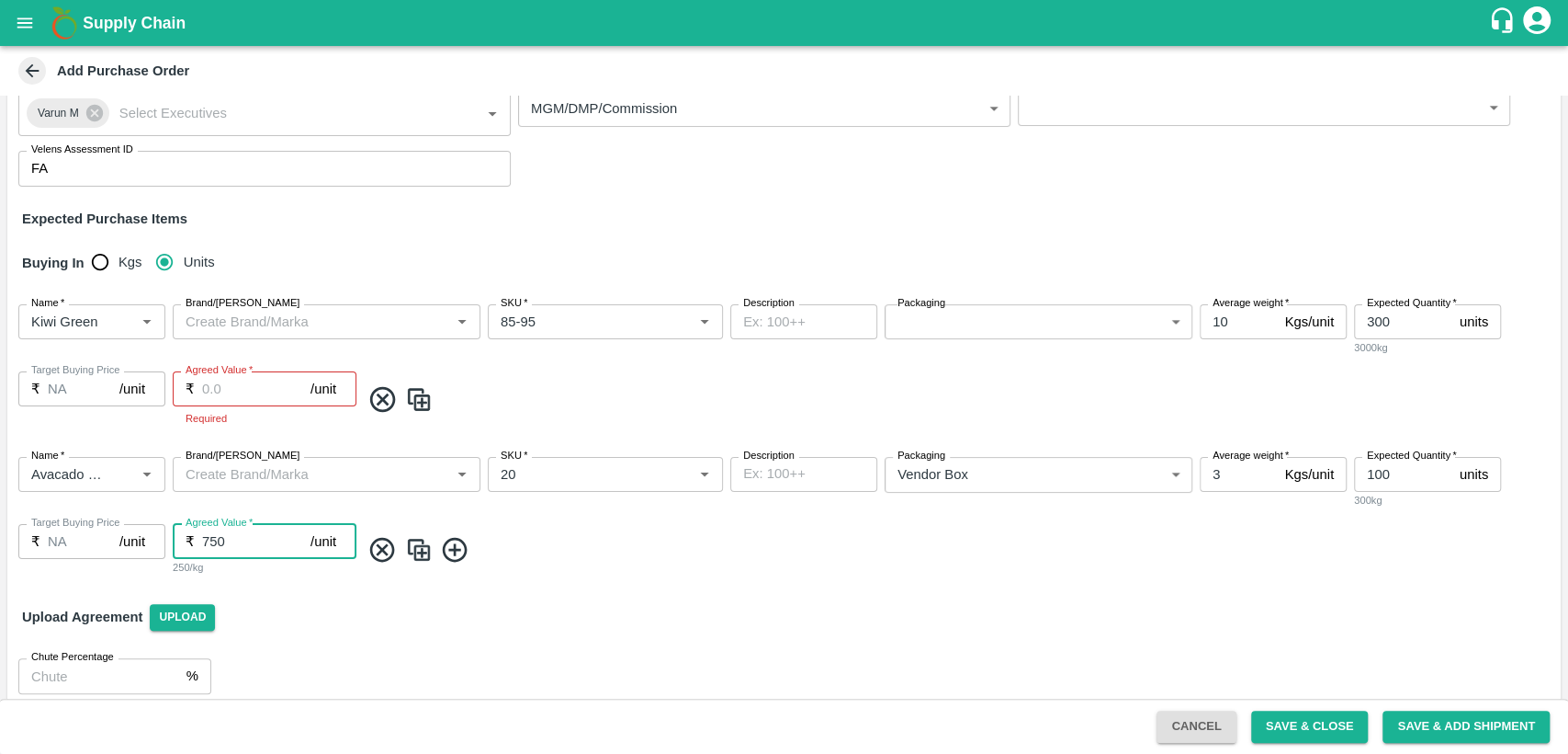
type input "750"
click at [253, 386] on input "Agreed Value   *" at bounding box center [255, 388] width 108 height 34
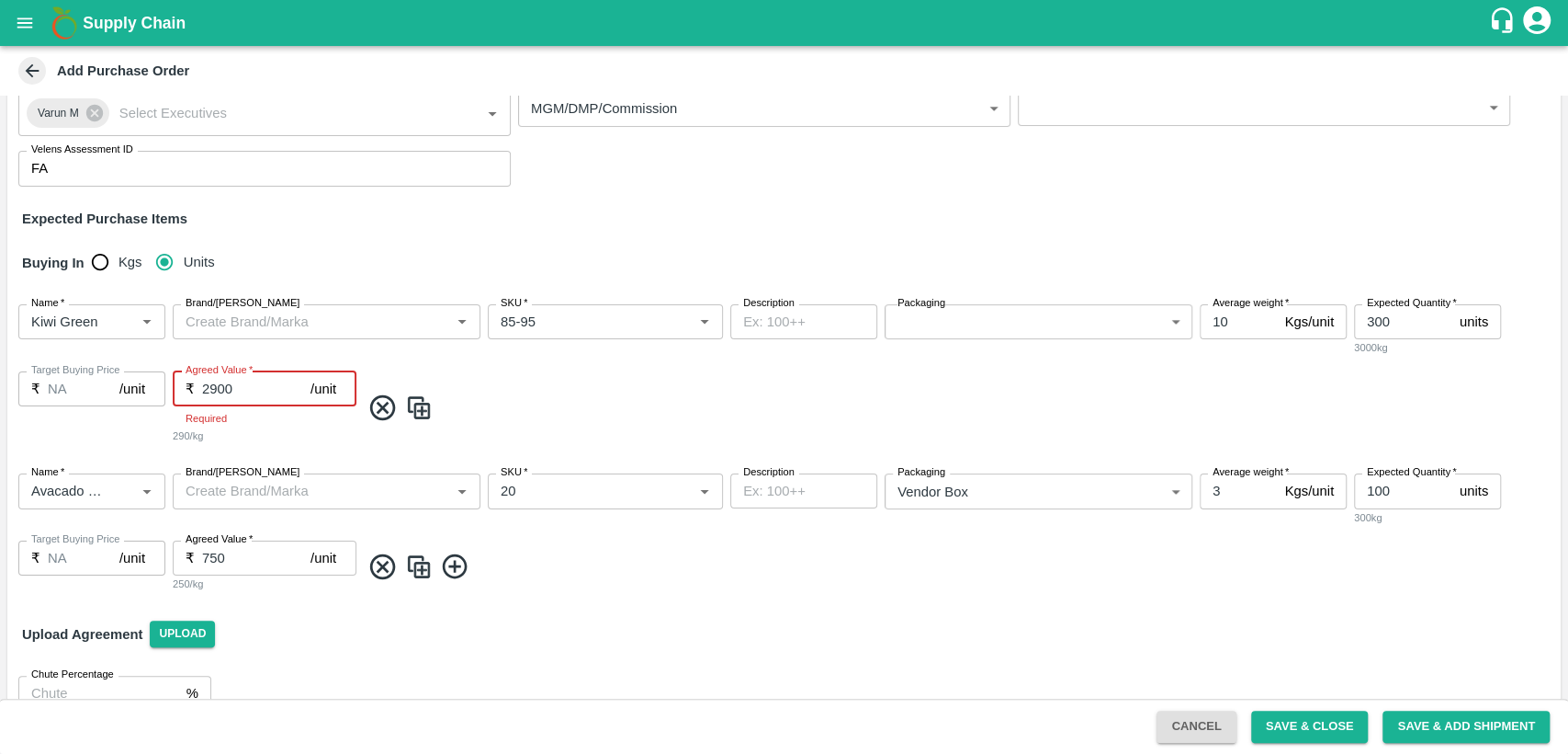
type input "2900"
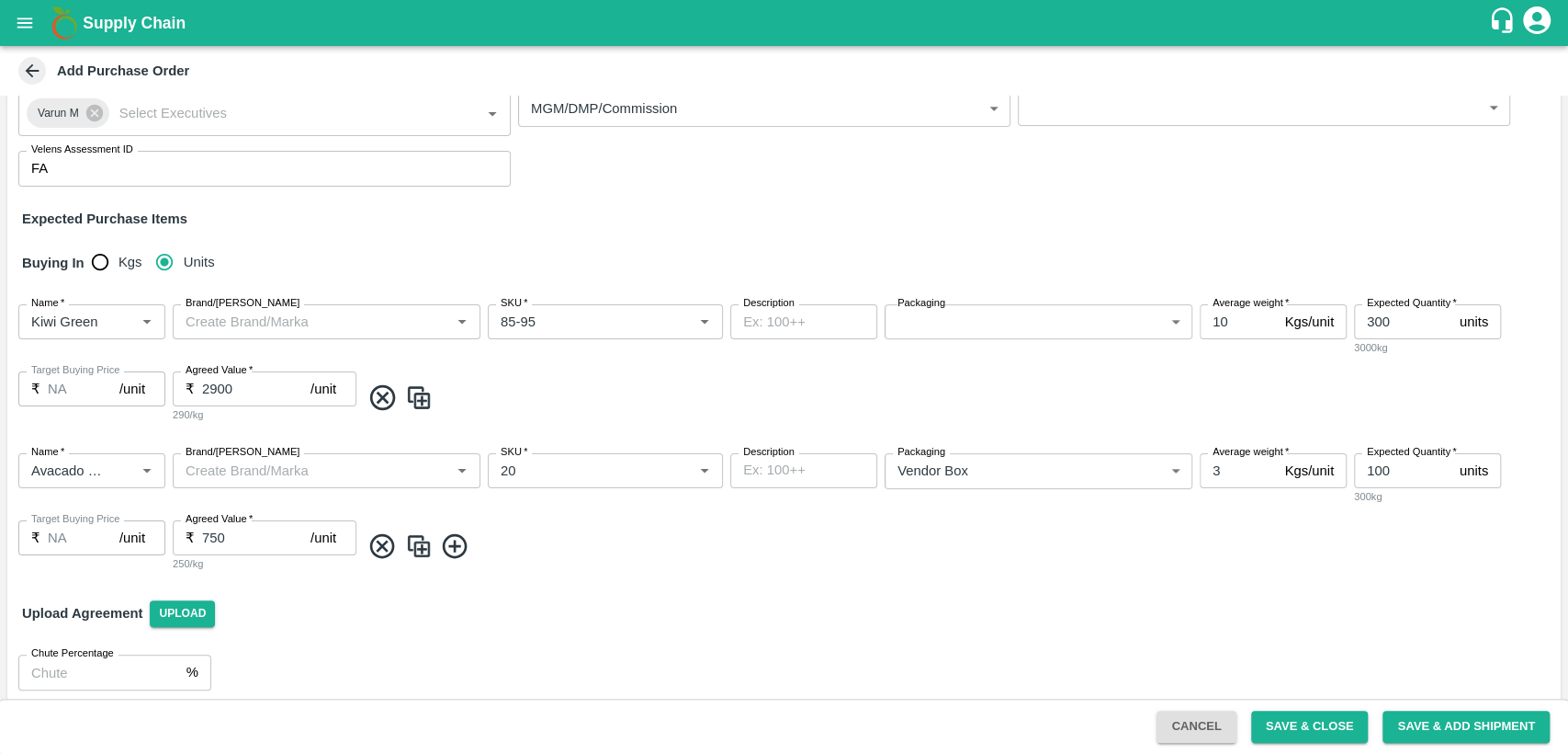
click at [411, 569] on div "Name   * Name   * Brand/Marka Brand/Marka SKU   * SKU   * Description x Descrip…" at bounding box center [784, 513] width 1554 height 149
click at [421, 541] on img at bounding box center [419, 546] width 28 height 31
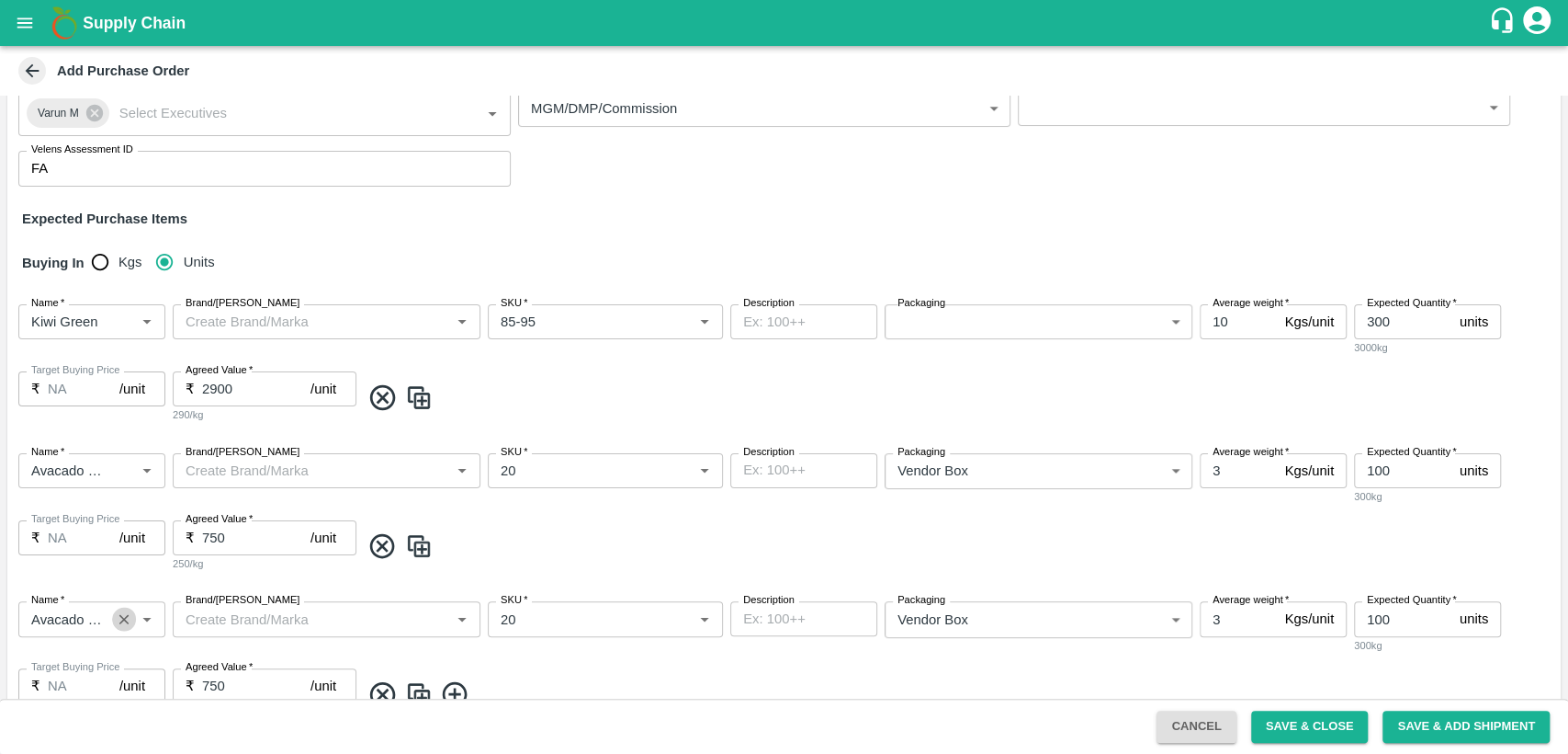
click at [123, 621] on icon "Clear" at bounding box center [124, 619] width 17 height 17
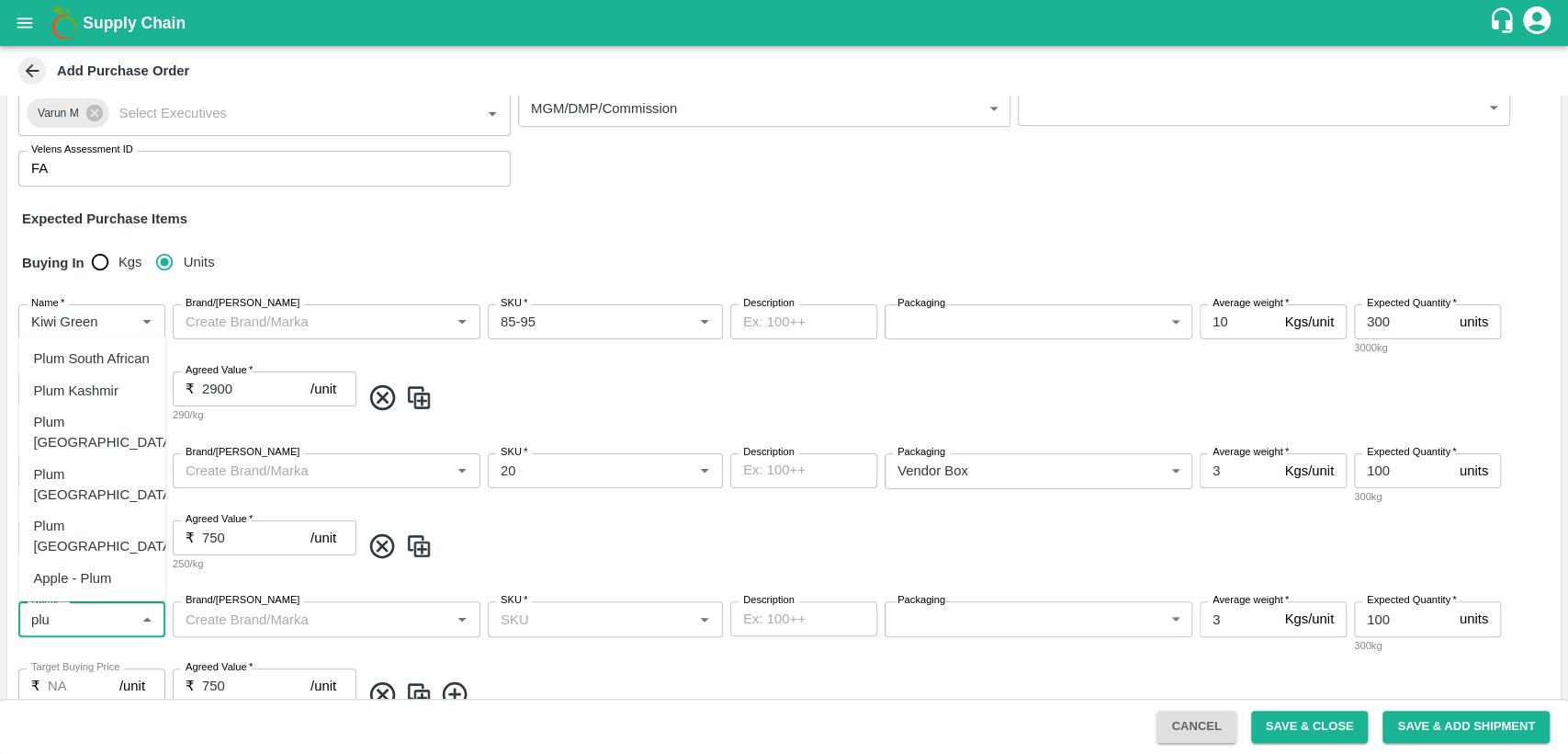
click at [124, 546] on div "Plum China" at bounding box center [92, 536] width 147 height 53
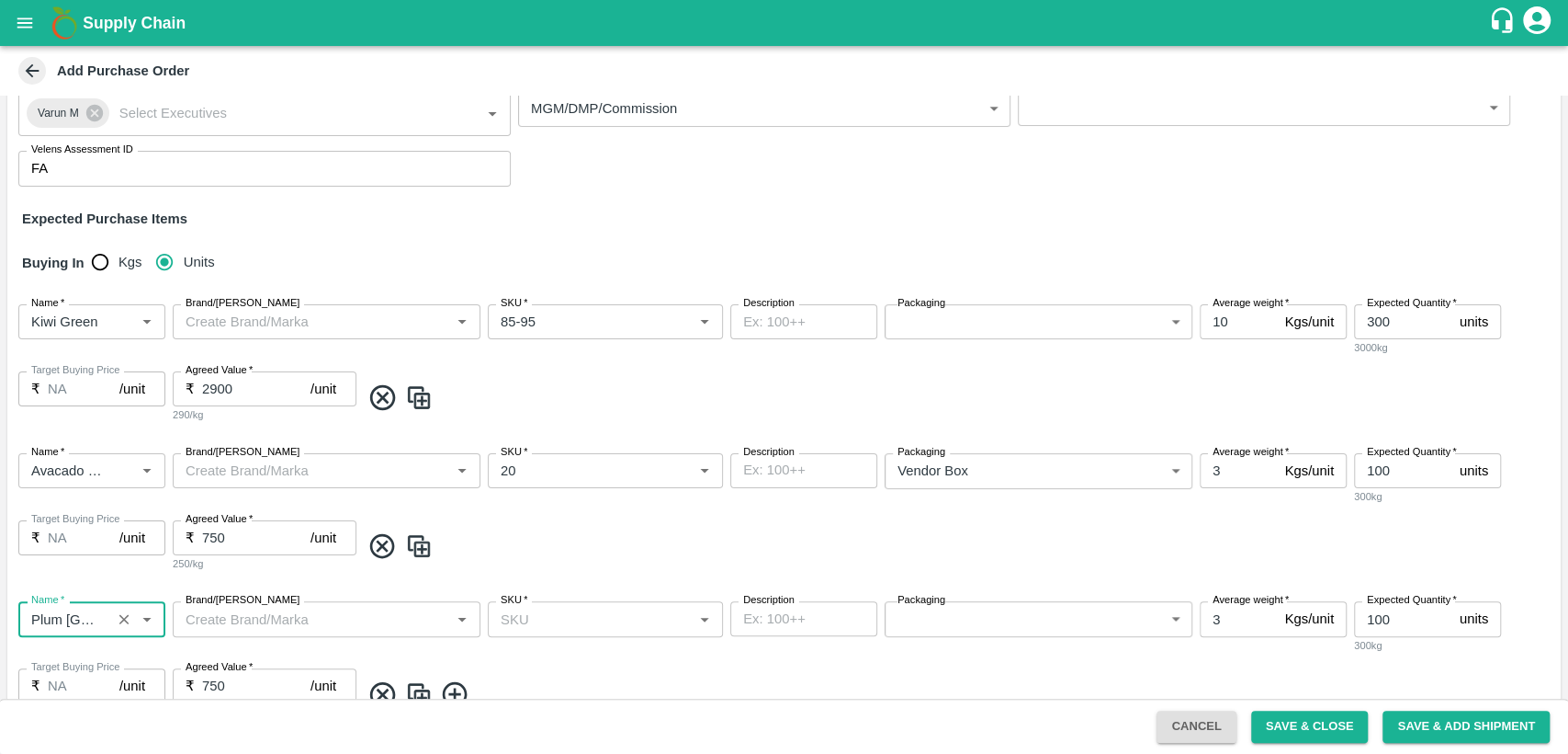
type input "Plum China"
click at [517, 617] on input "SKU   *" at bounding box center [590, 618] width 194 height 24
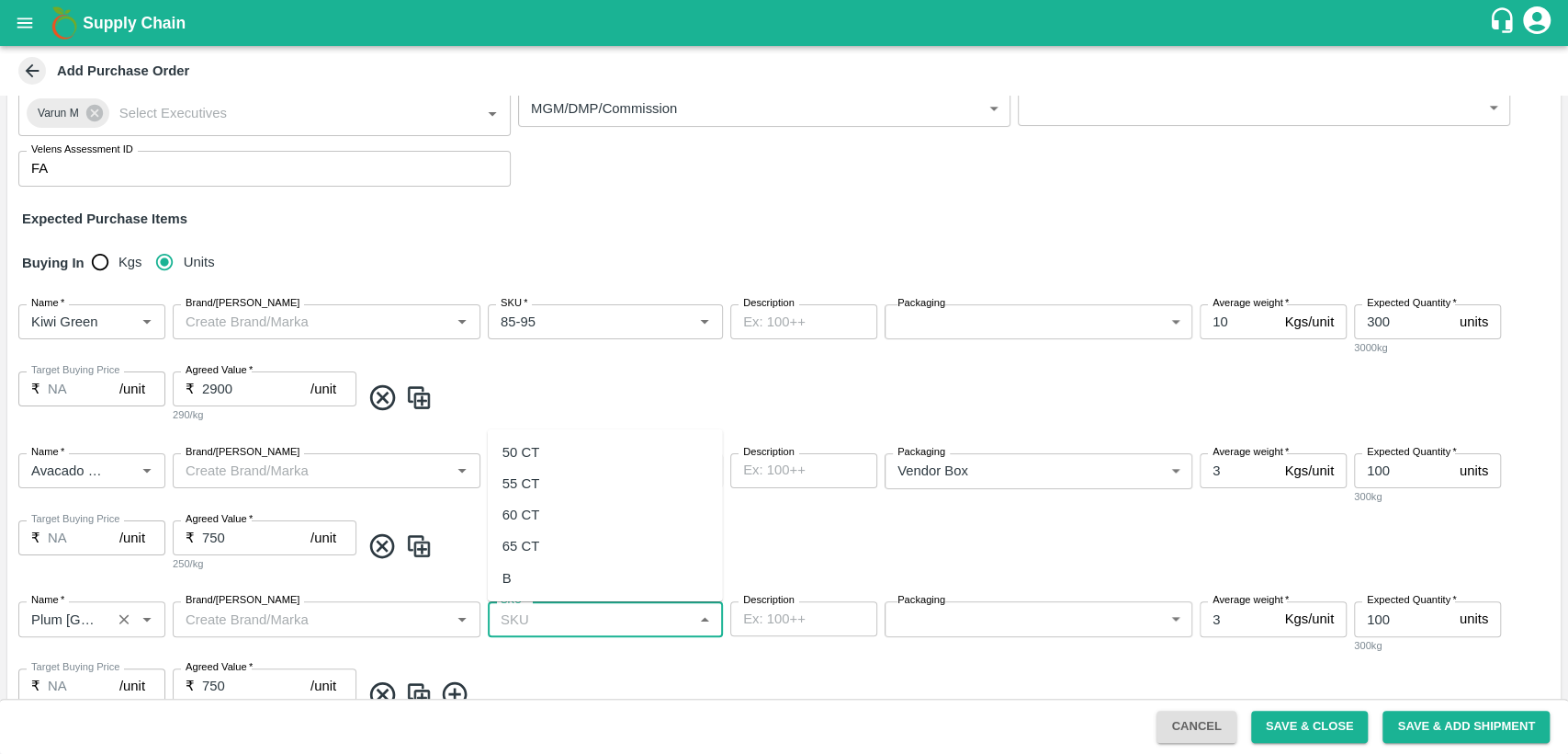
click at [551, 546] on div "65 CT" at bounding box center [606, 545] width 235 height 32
type input "65 CT"
click at [921, 620] on body "Supply Chain Add Purchase Order PO Type   * Vendor Purchase 2 PO Type Buyers   …" at bounding box center [784, 377] width 1568 height 754
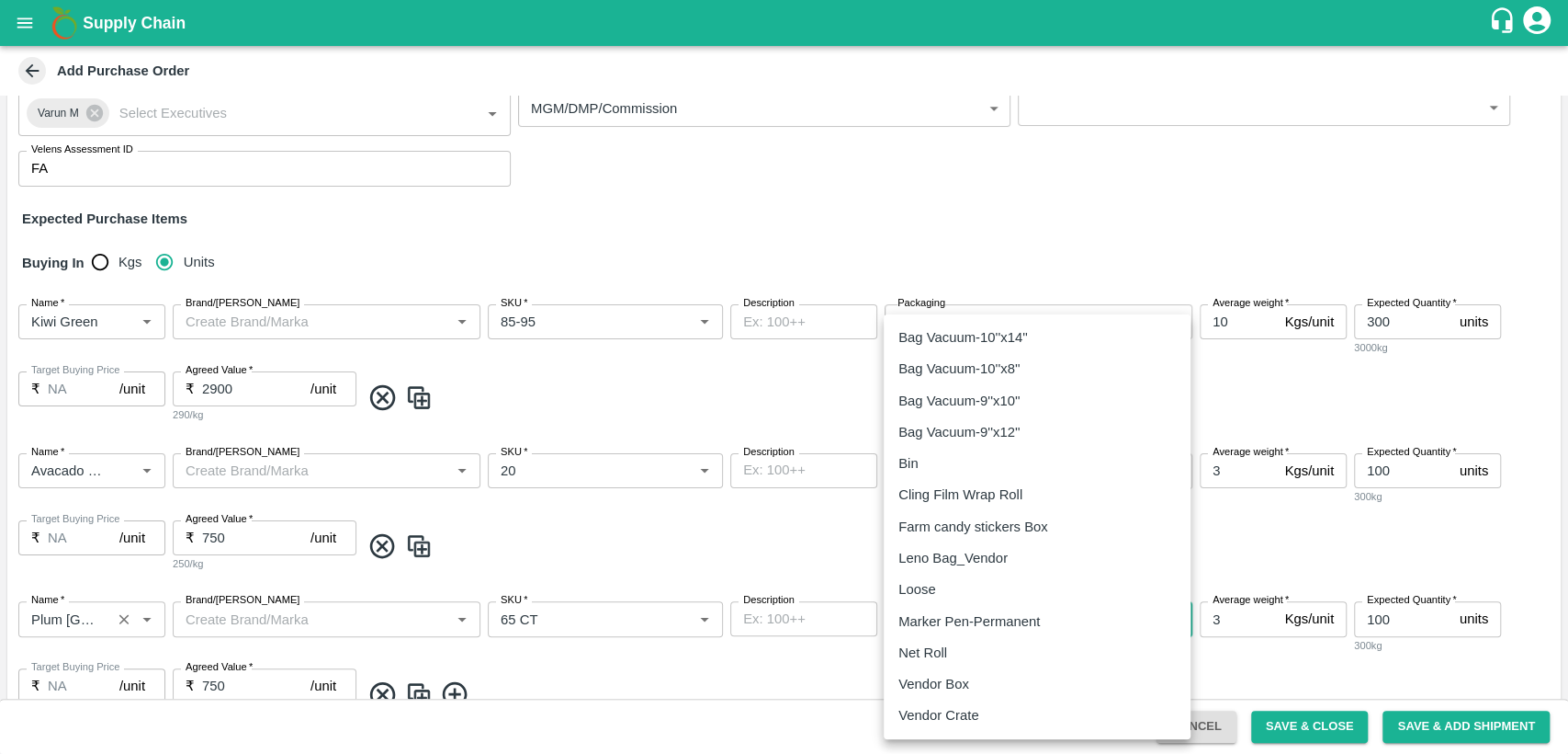
click at [1227, 615] on div at bounding box center [784, 377] width 1568 height 754
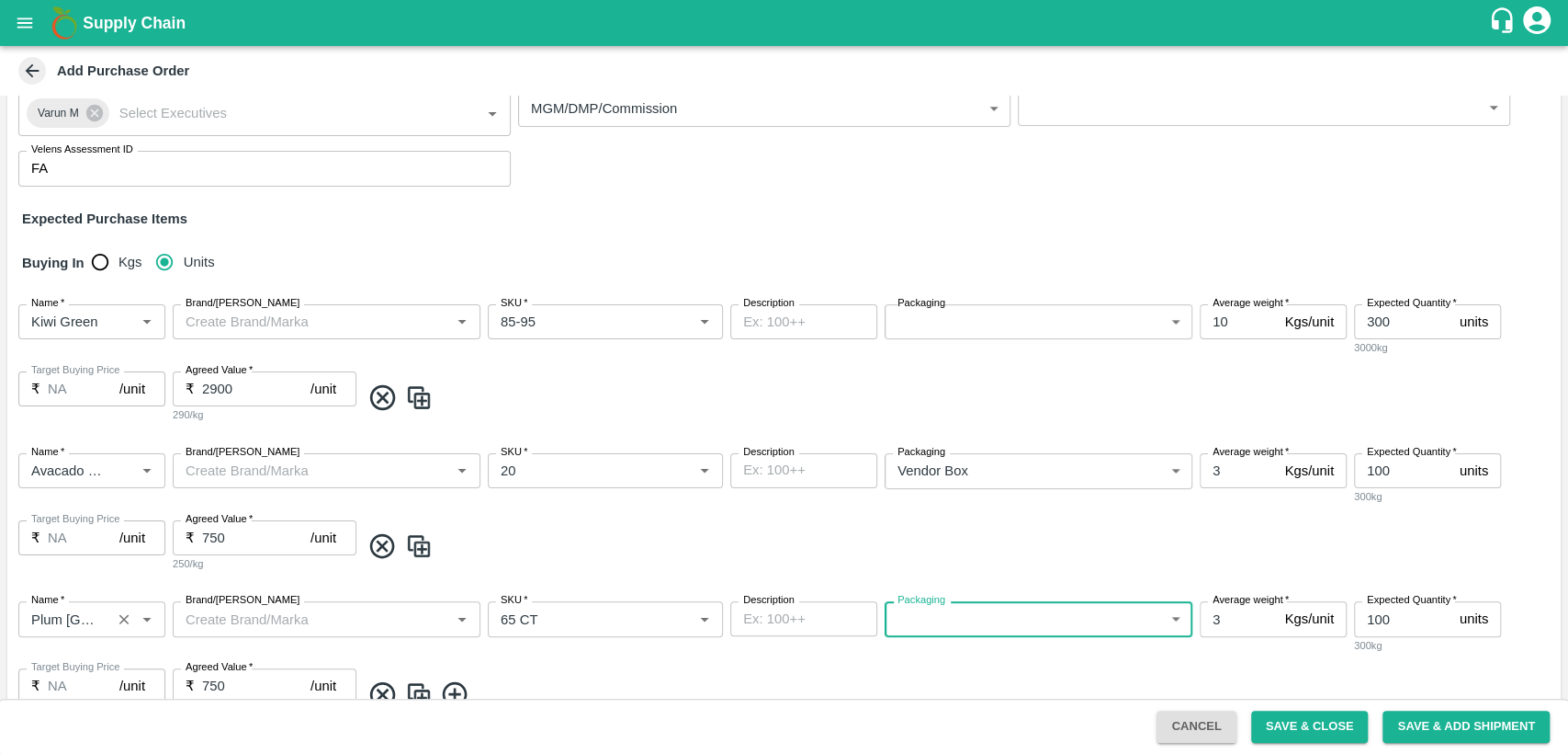
click at [1224, 615] on input "3" at bounding box center [1238, 618] width 77 height 34
type input "7"
click at [1398, 613] on input "100" at bounding box center [1403, 618] width 99 height 34
type input "1"
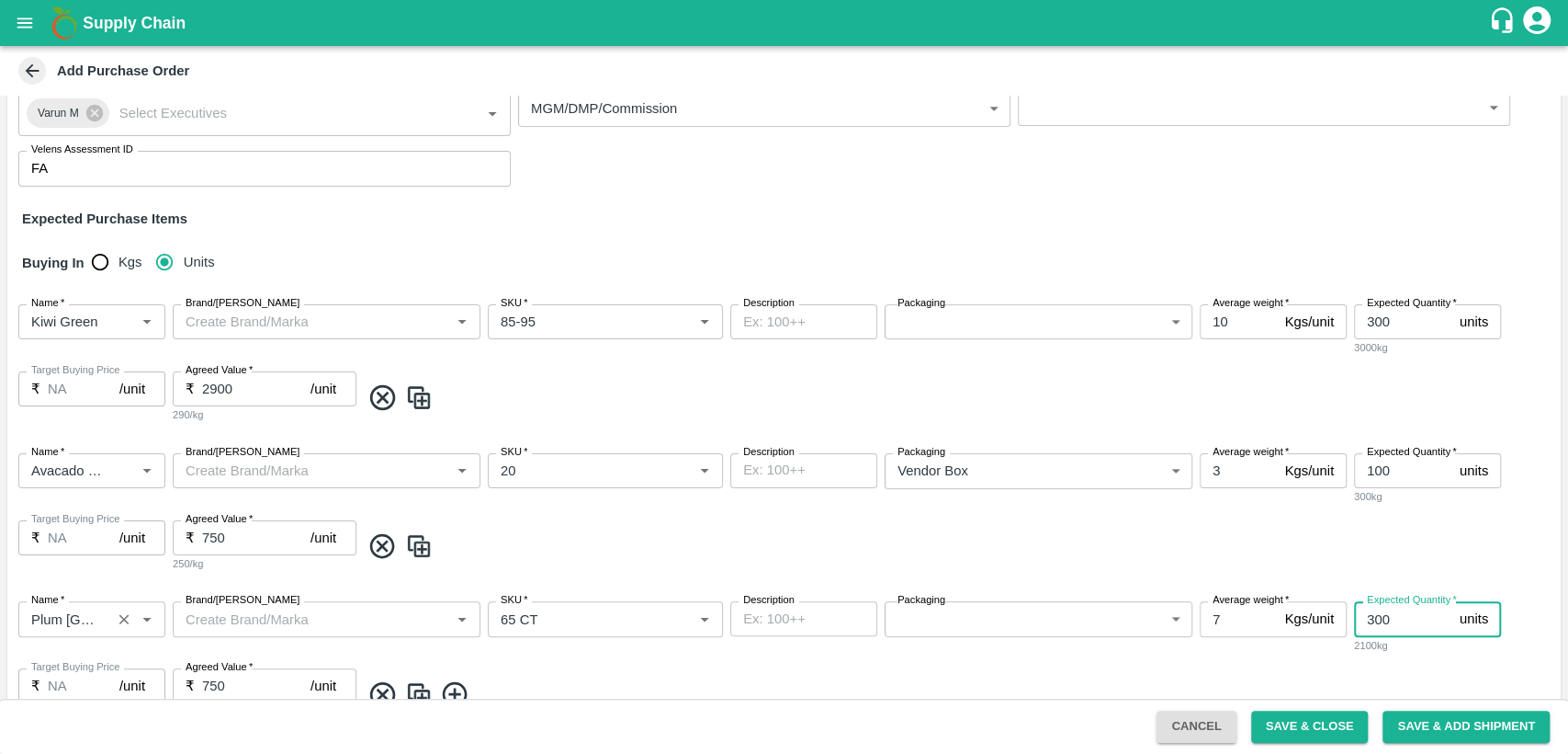
type input "300"
click at [248, 696] on input "750" at bounding box center [255, 685] width 108 height 34
type input "7"
type input "750"
click at [553, 661] on div "Name   * Name   * Brand/Marka Brand/Marka SKU   * SKU   * Description x Descrip…" at bounding box center [784, 661] width 1554 height 149
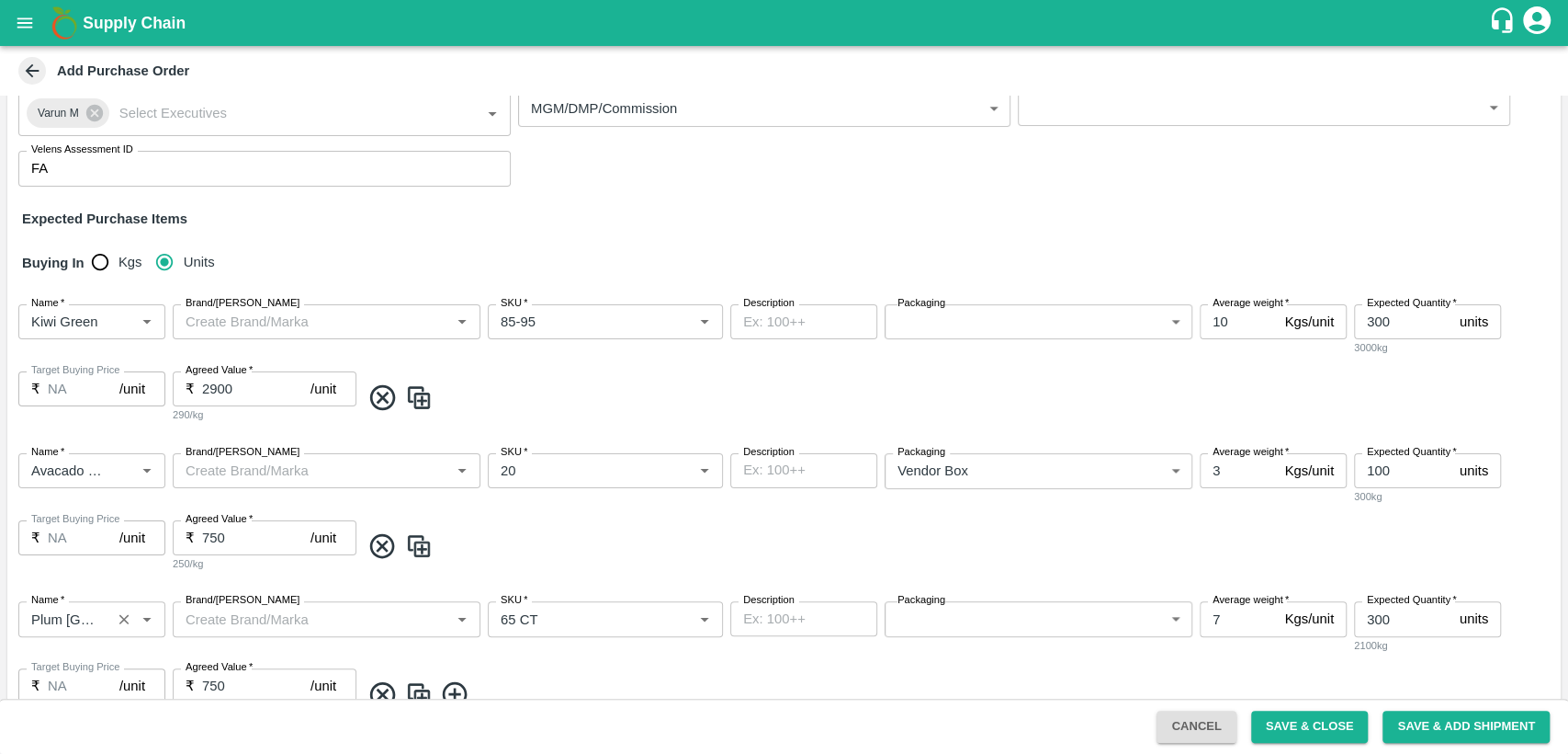
scroll to position [321, 0]
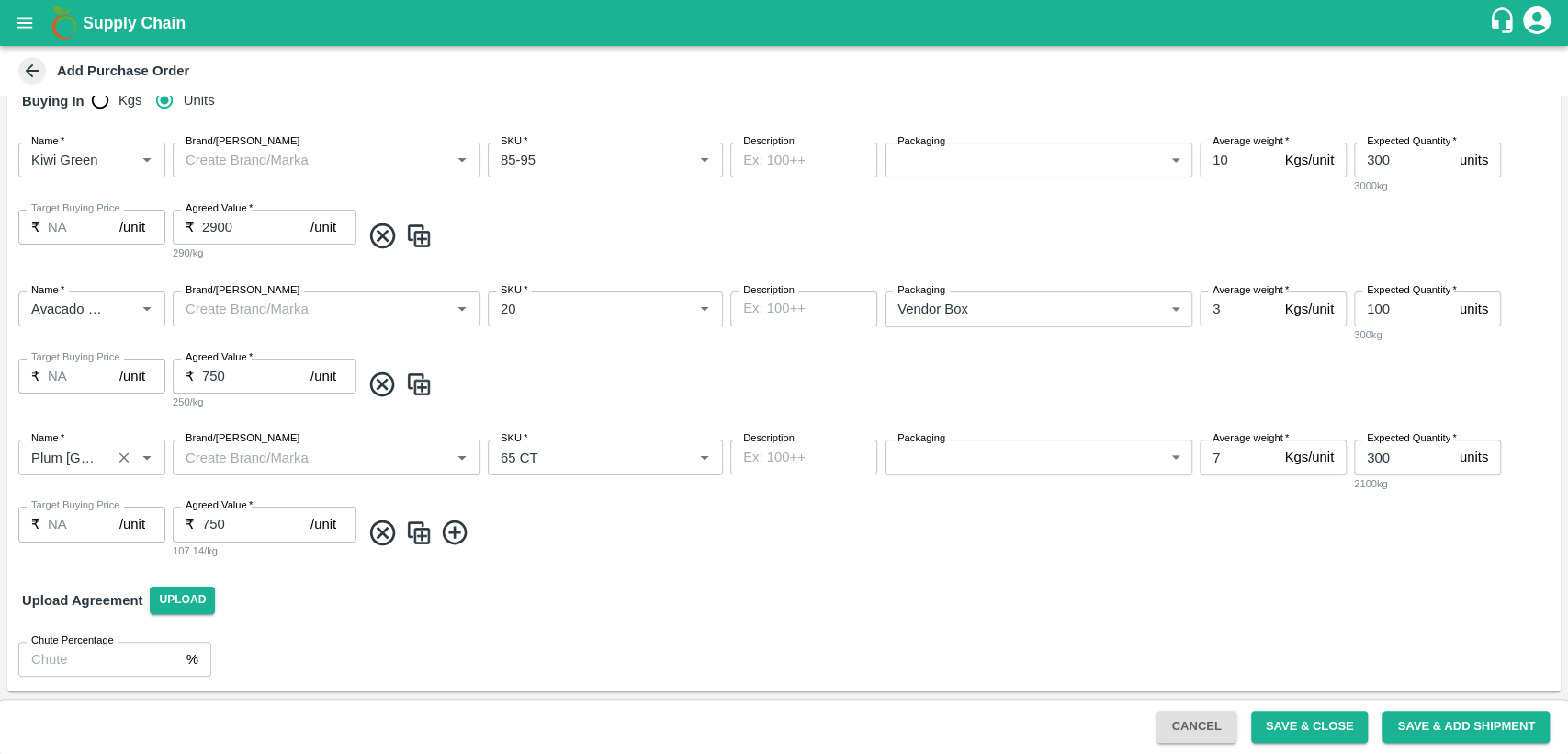
click at [421, 534] on img at bounding box center [419, 533] width 28 height 31
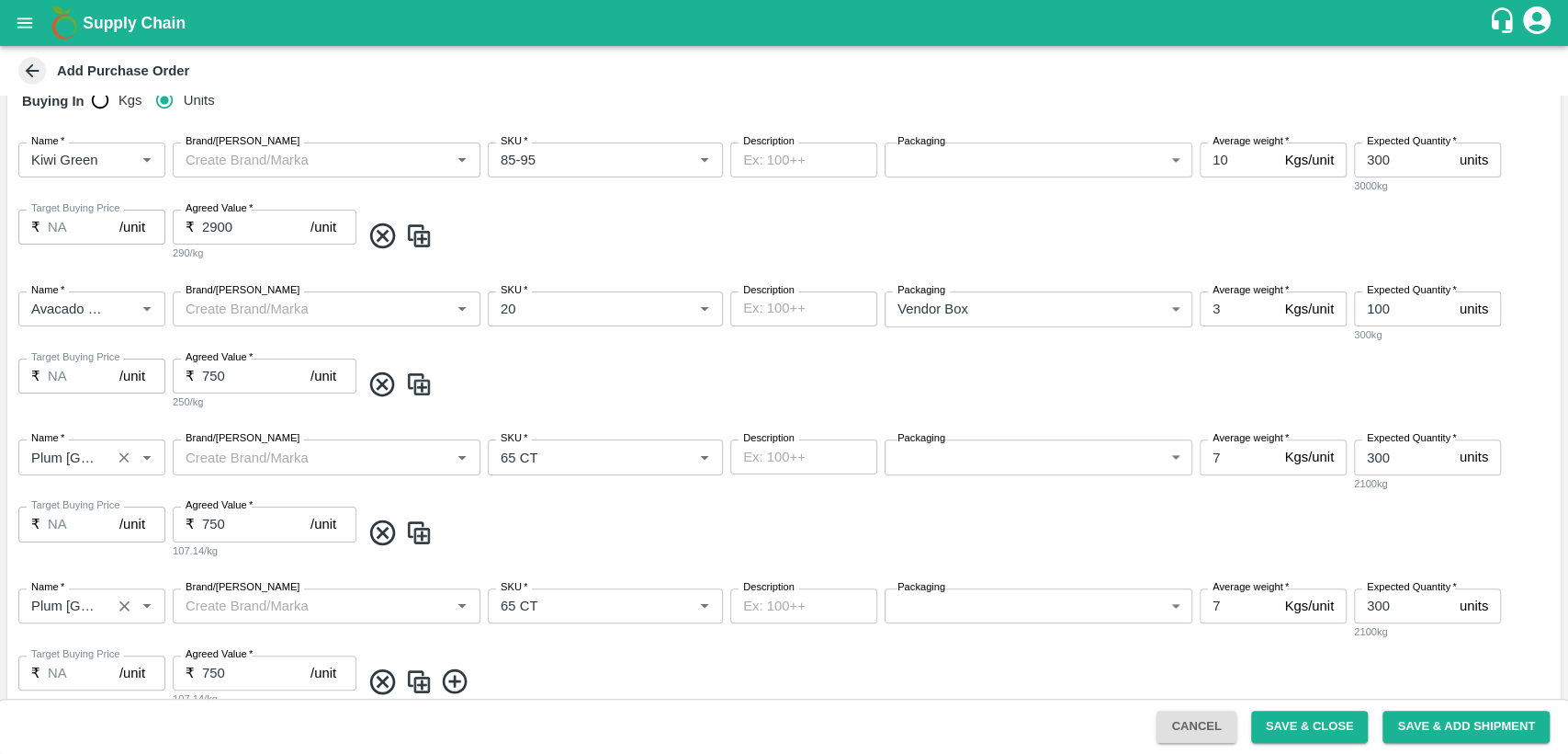
click at [128, 605] on icon "Clear" at bounding box center [124, 606] width 17 height 17
click at [83, 654] on div "Apple Flash Gala SA" at bounding box center [92, 656] width 118 height 41
type input "Apple Flash Gala SA"
click at [583, 611] on input "SKU   *" at bounding box center [590, 605] width 194 height 24
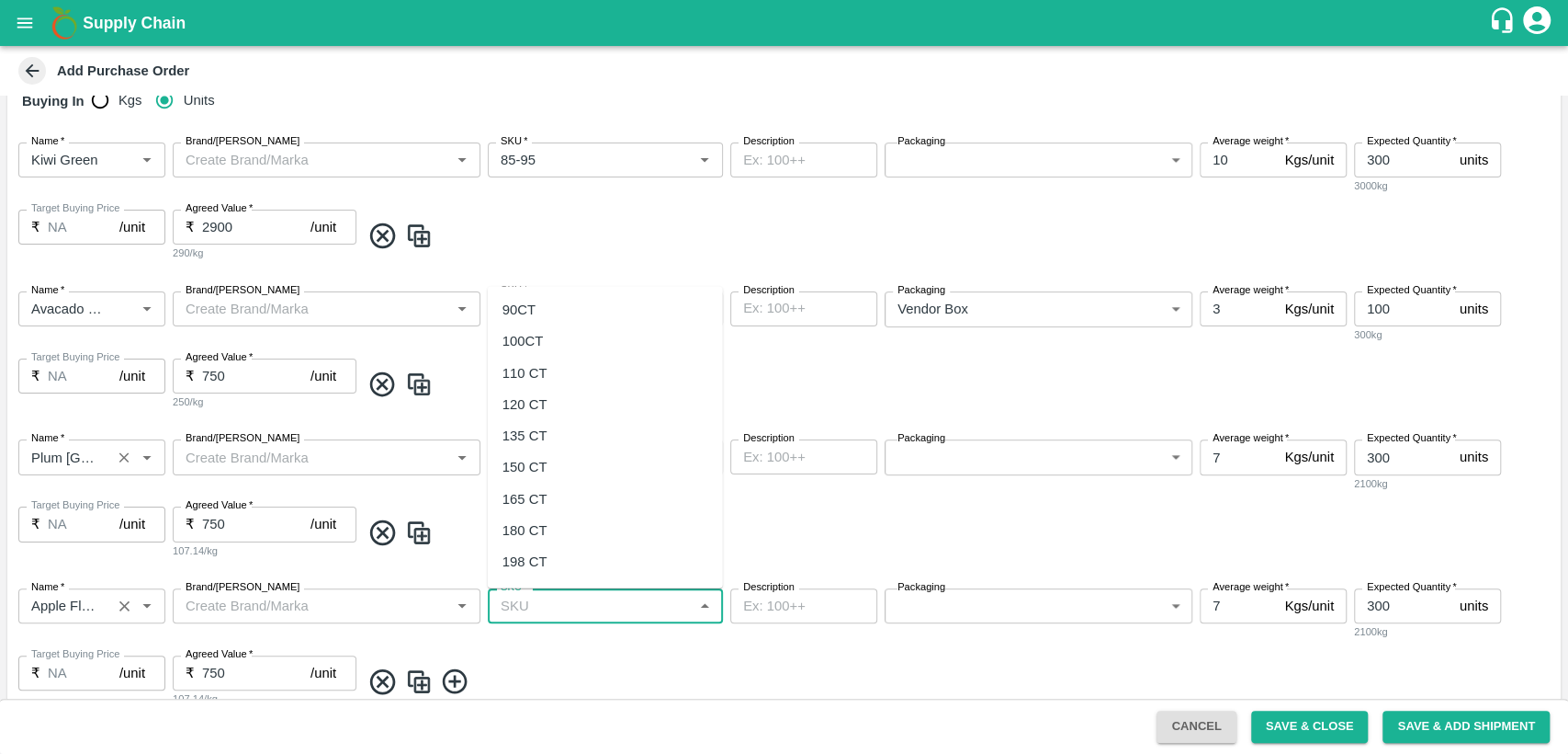
click at [581, 405] on div "120 CT" at bounding box center [606, 403] width 235 height 32
type input "120 CT"
click at [1227, 605] on input "7" at bounding box center [1238, 606] width 77 height 34
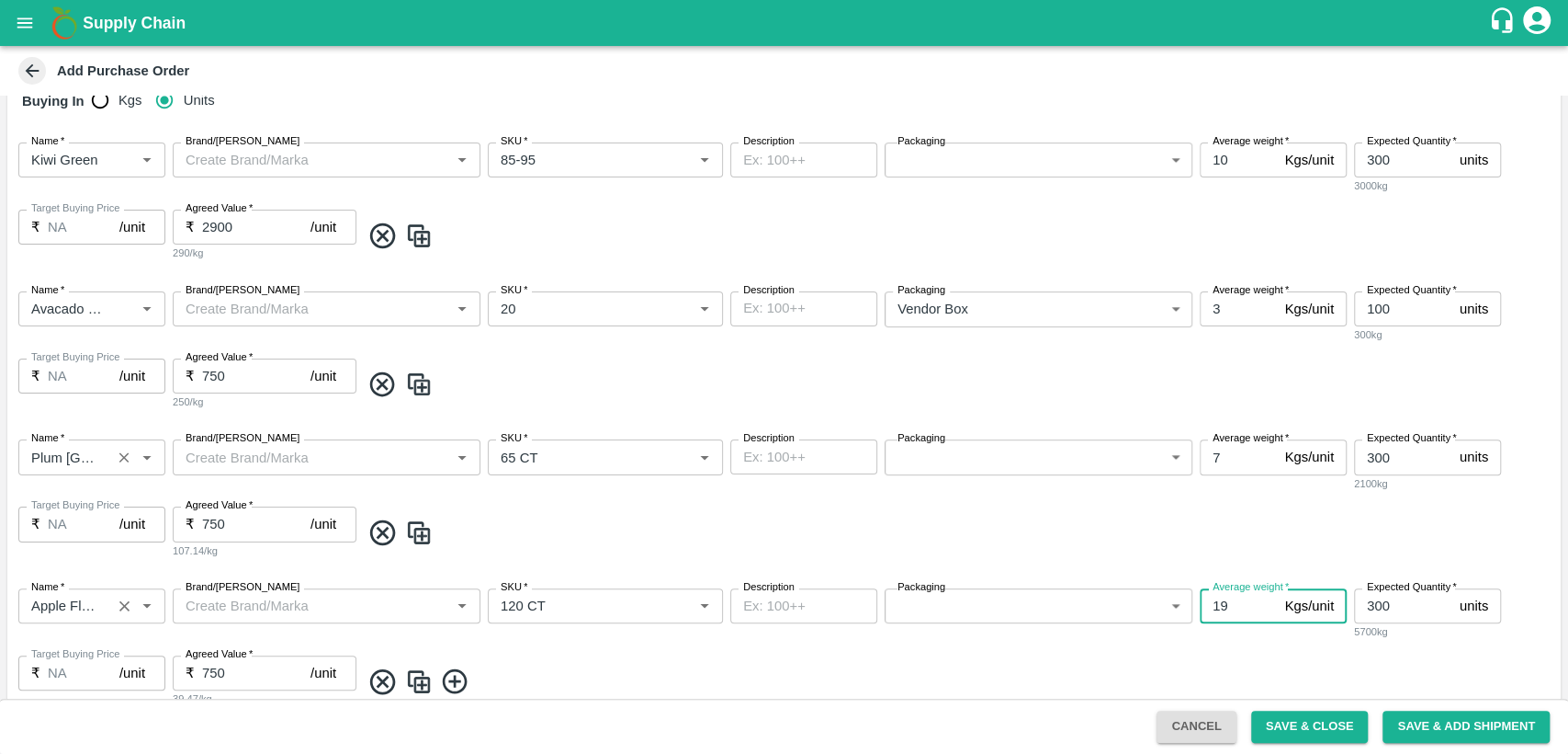
type input "19"
click at [1421, 602] on input "300" at bounding box center [1403, 606] width 99 height 34
type input "3"
type input "85"
click at [243, 670] on input "750" at bounding box center [255, 673] width 108 height 34
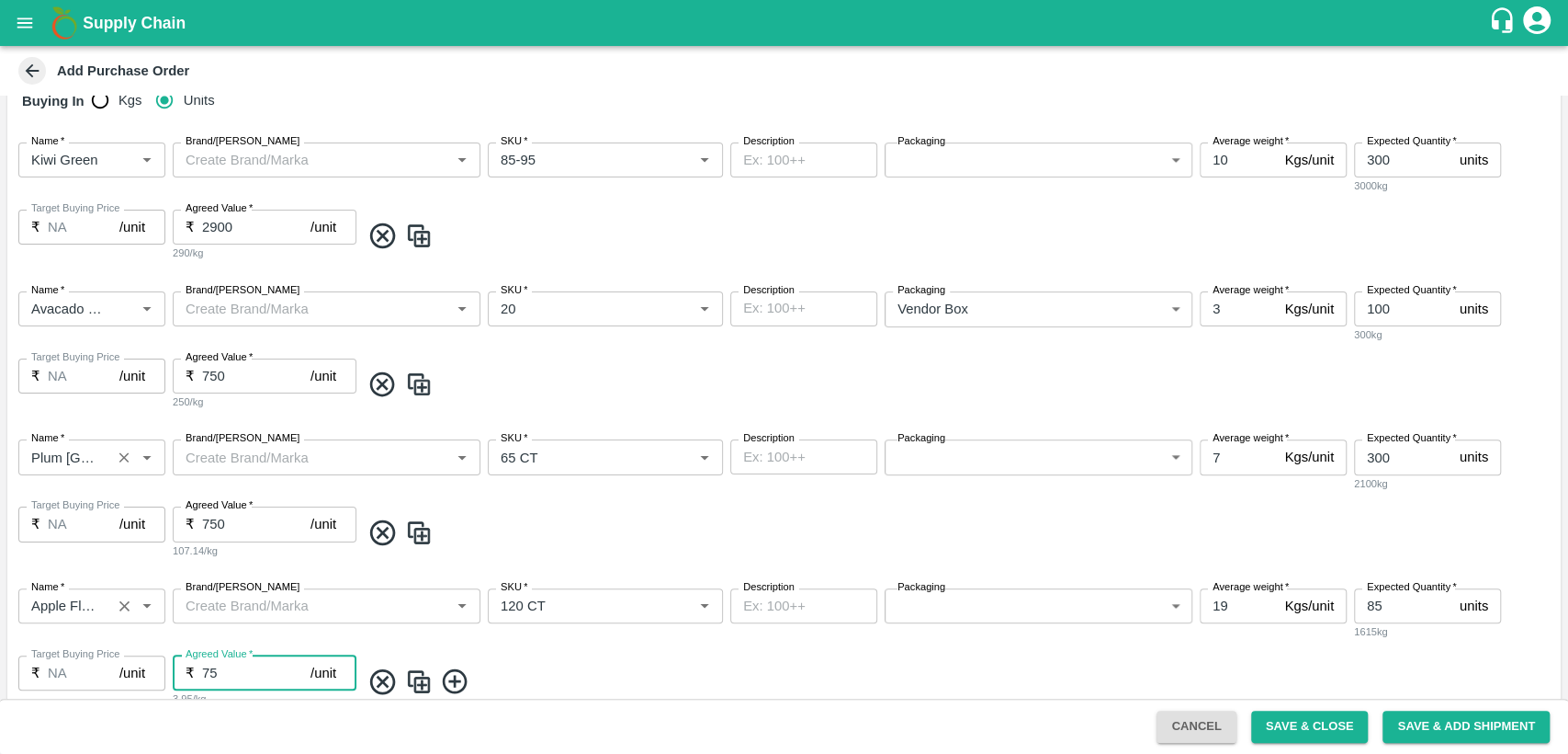
type input "7"
type input "2000"
click at [552, 656] on div "Name   * Name   * Brand/Marka Brand/Marka SKU   * SKU   * Description x Descrip…" at bounding box center [784, 648] width 1554 height 149
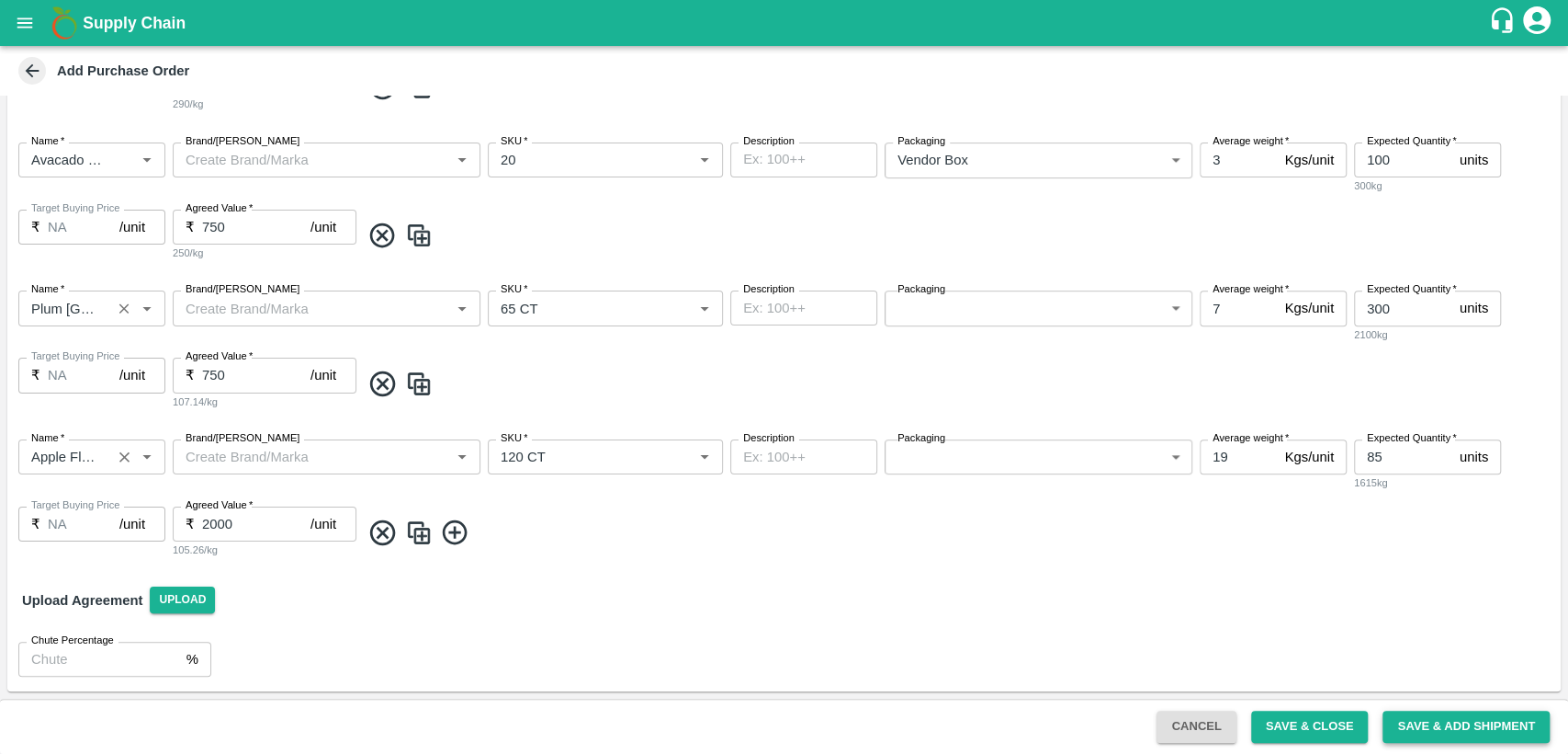
click at [1488, 715] on button "Save & Add Shipment" at bounding box center [1466, 726] width 167 height 33
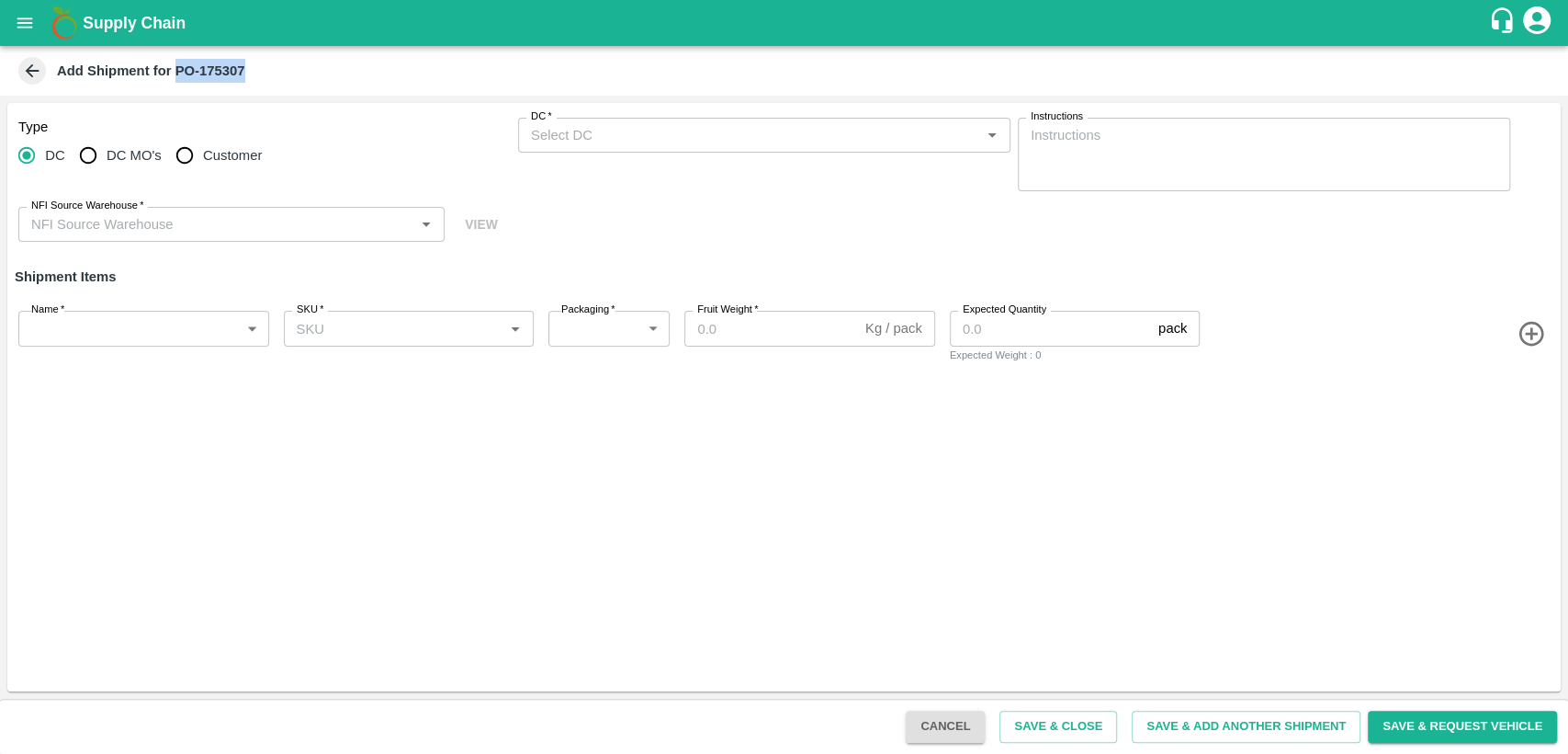
drag, startPoint x: 176, startPoint y: 66, endPoint x: 257, endPoint y: 69, distance: 81.1
click at [257, 69] on div "Add Shipment for PO-175307" at bounding box center [782, 71] width 1535 height 28
copy b "PO-175307"
click at [1215, 729] on button "Save & Add Another Shipment" at bounding box center [1246, 726] width 229 height 33
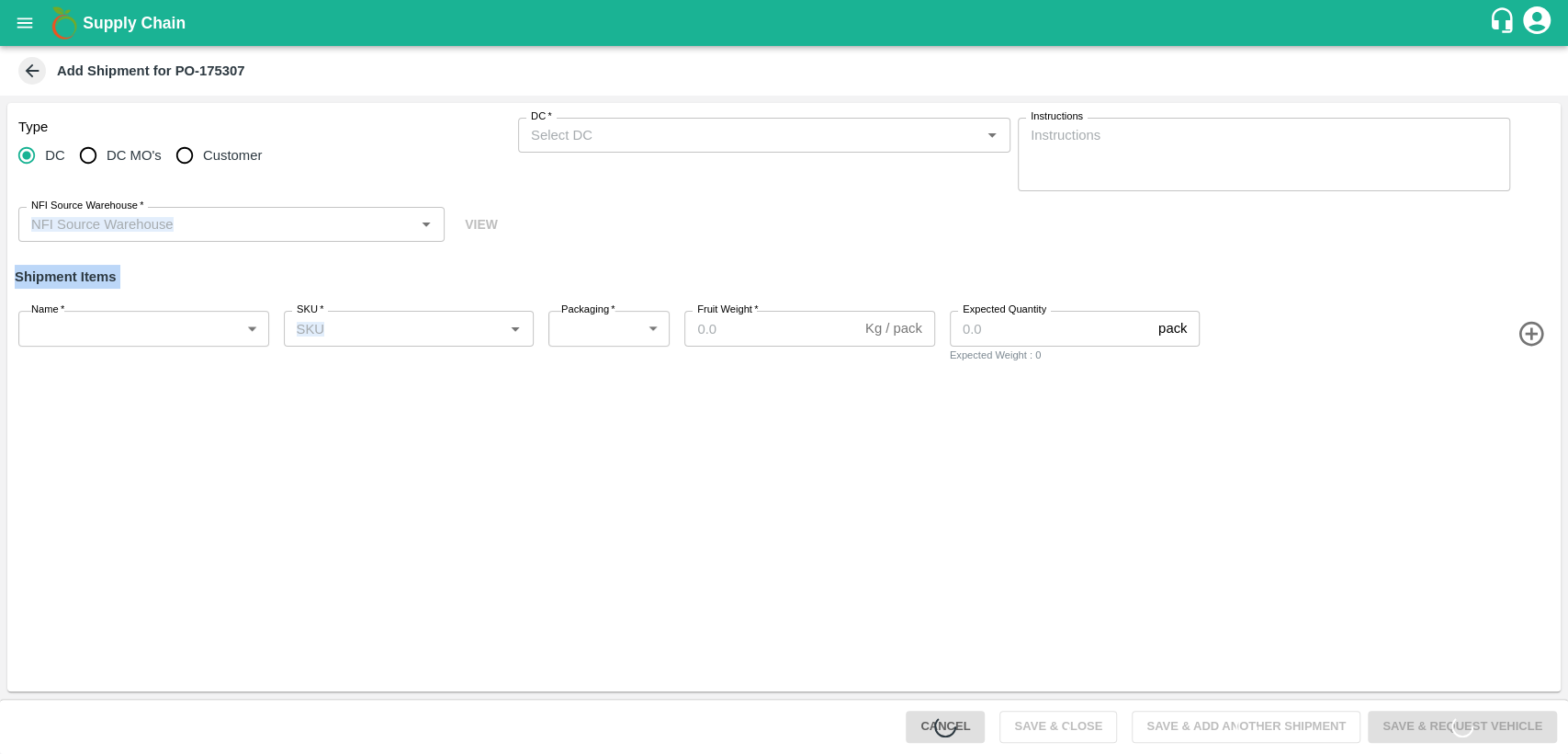
drag, startPoint x: 198, startPoint y: 198, endPoint x: 459, endPoint y: 457, distance: 367.7
click at [459, 457] on div "Type DC DC MO's Customer DC   * DC   * Instructions x Instructions NFI Source W…" at bounding box center [784, 397] width 1554 height 588
click at [31, 60] on icon at bounding box center [32, 70] width 20 height 20
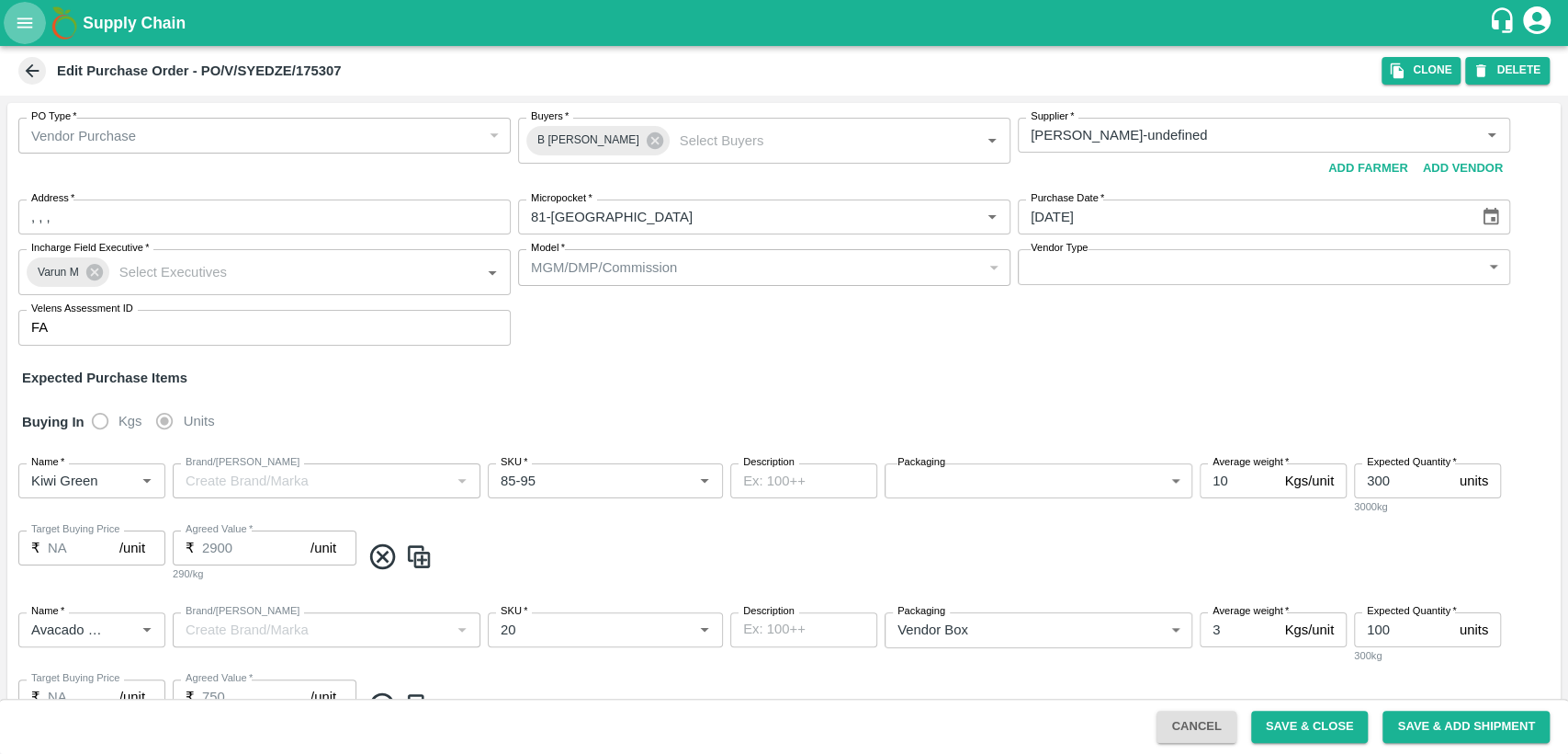
click at [13, 19] on button "open drawer" at bounding box center [25, 23] width 42 height 42
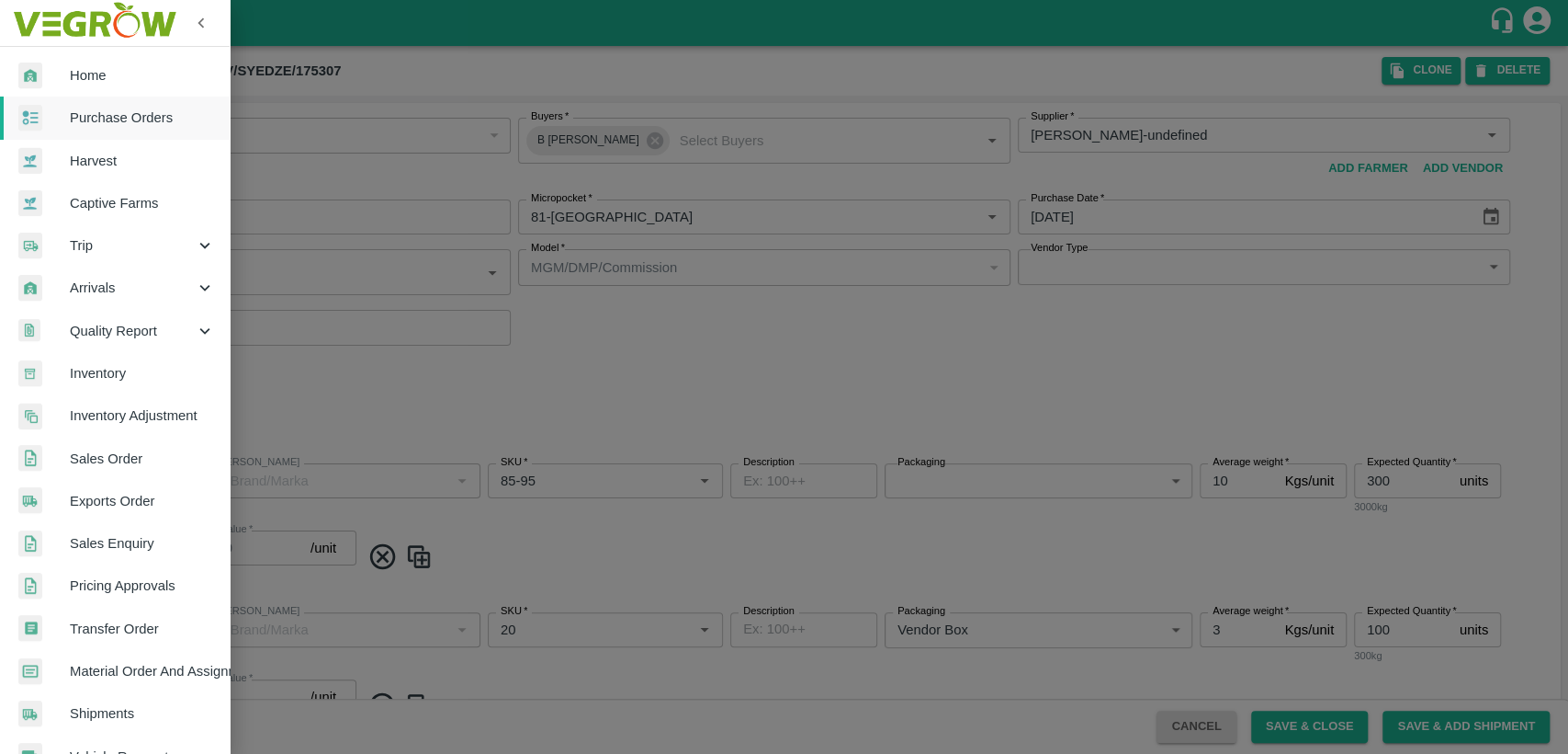
click at [99, 117] on span "Purchase Orders" at bounding box center [143, 117] width 145 height 20
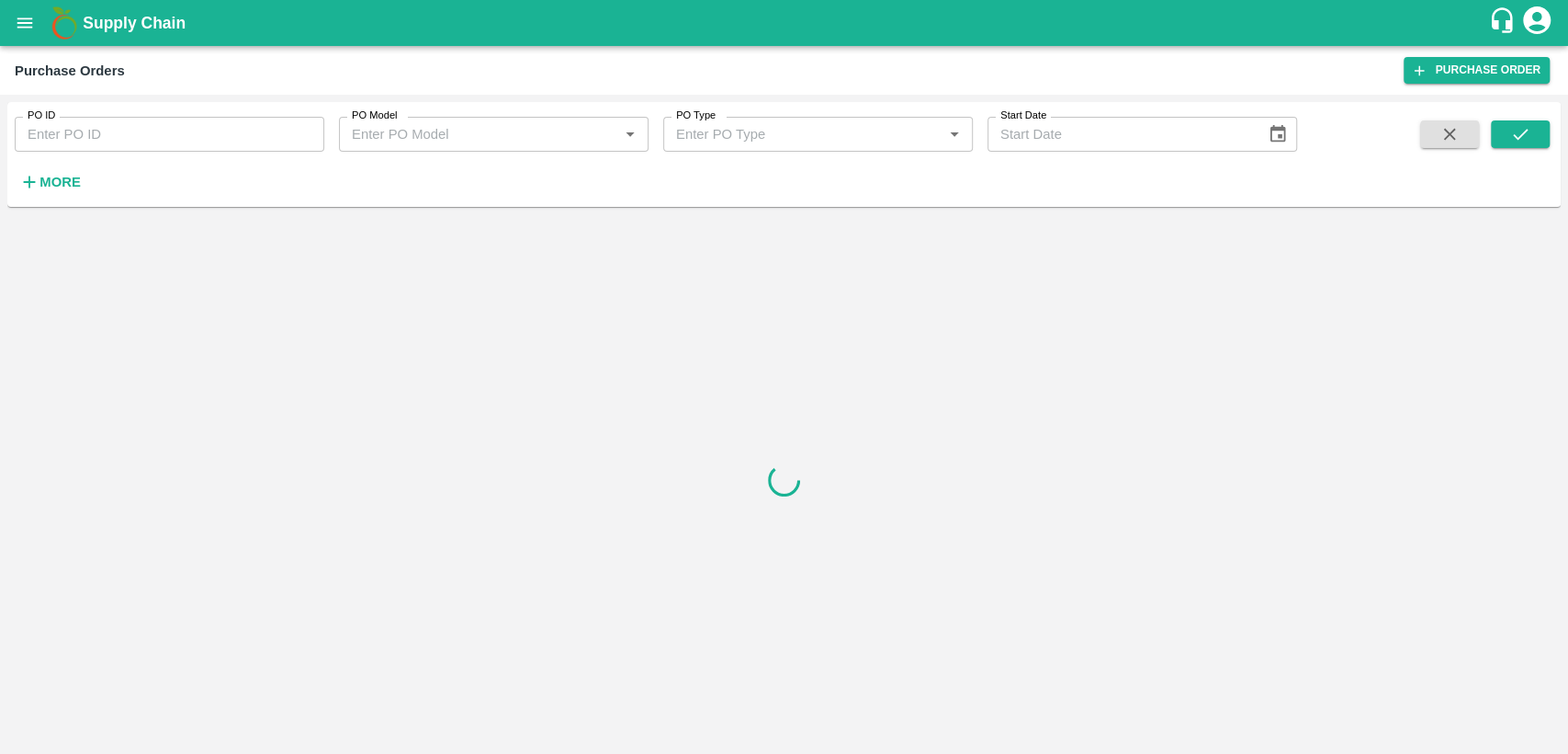
click at [112, 135] on input "PO ID" at bounding box center [169, 134] width 310 height 34
paste input "PO-175307"
click at [1534, 134] on button "submit" at bounding box center [1520, 134] width 58 height 28
click at [104, 142] on input "PO-175307" at bounding box center [169, 134] width 310 height 34
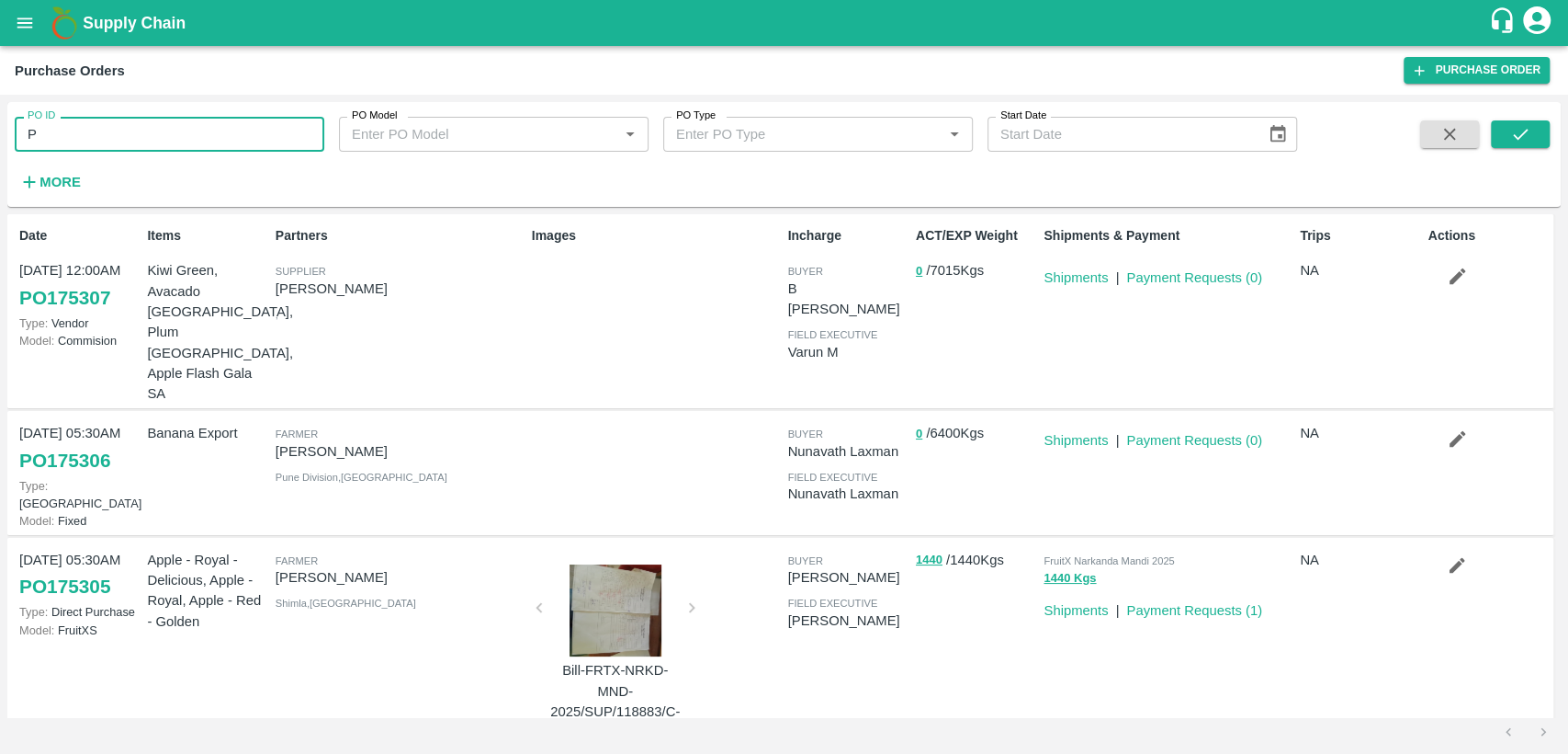
type input "P"
click at [98, 292] on link "PO 175307" at bounding box center [64, 298] width 91 height 33
click at [81, 569] on link "PO 175305" at bounding box center [64, 586] width 91 height 33
click at [81, 291] on link "PO 175307" at bounding box center [64, 298] width 91 height 33
click at [88, 293] on link "PO 175307" at bounding box center [64, 298] width 91 height 33
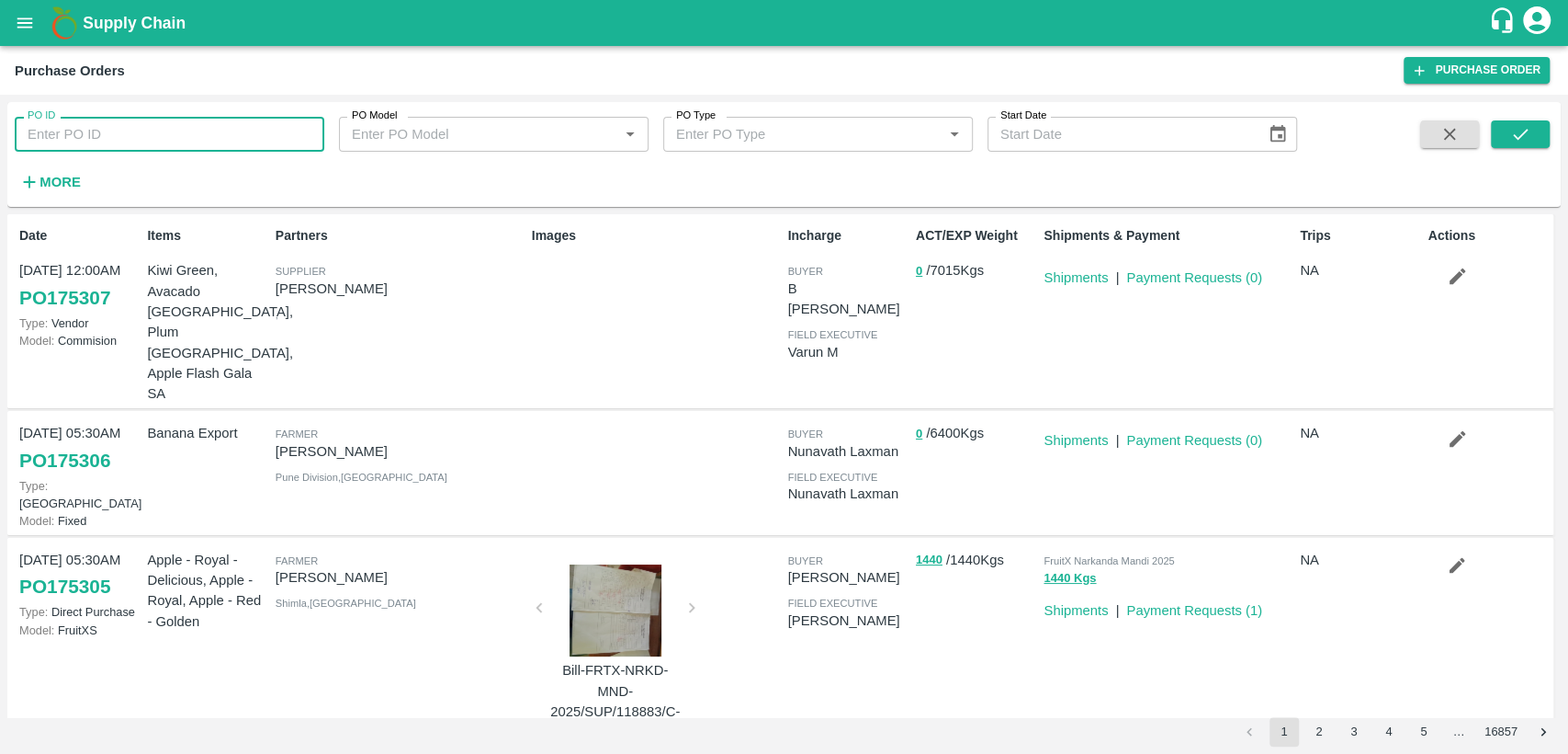
click at [69, 128] on input "PO ID" at bounding box center [169, 134] width 310 height 34
paste input "text"
type input "PO-175307"
click at [36, 27] on button "open drawer" at bounding box center [25, 23] width 42 height 42
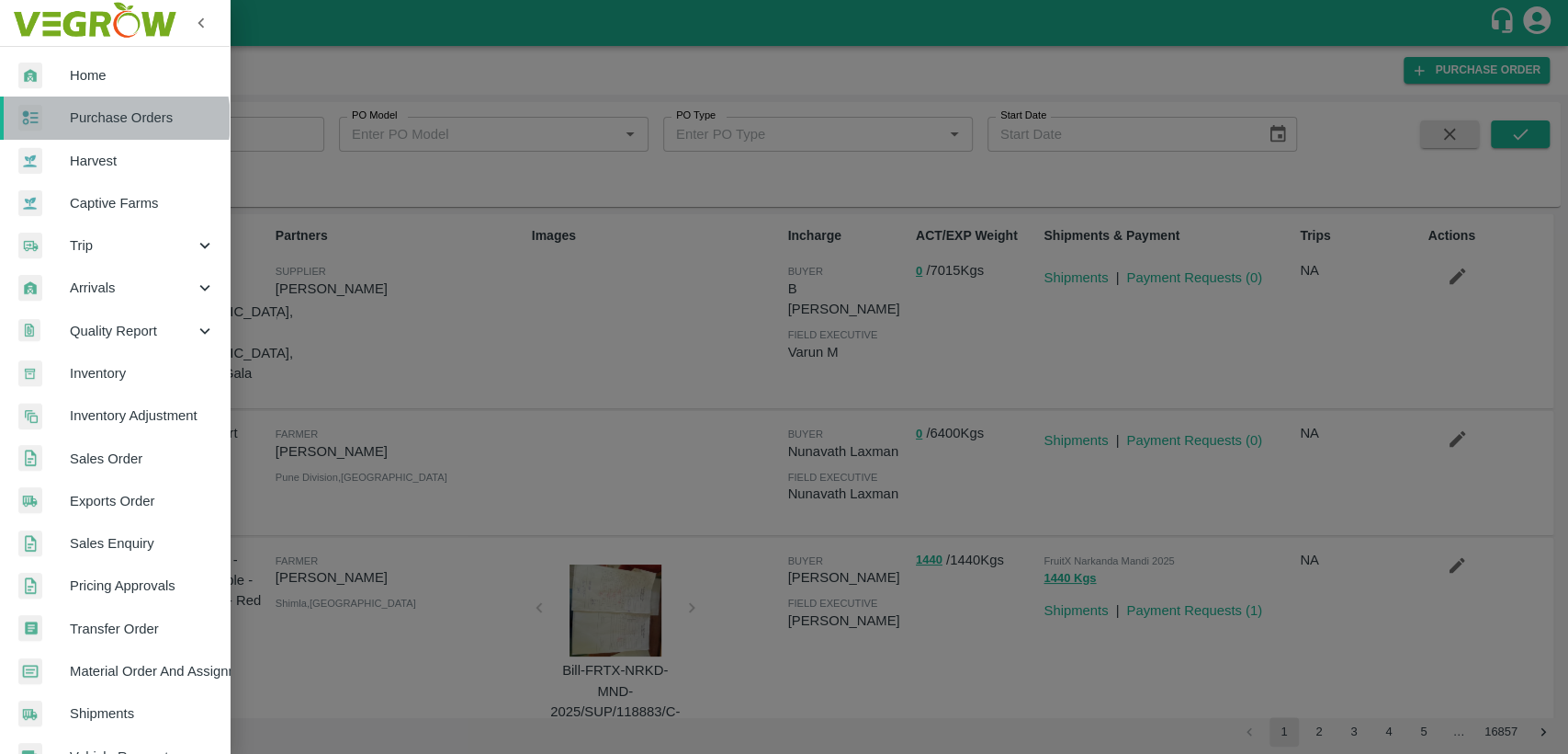
click at [110, 120] on span "Purchase Orders" at bounding box center [143, 117] width 145 height 20
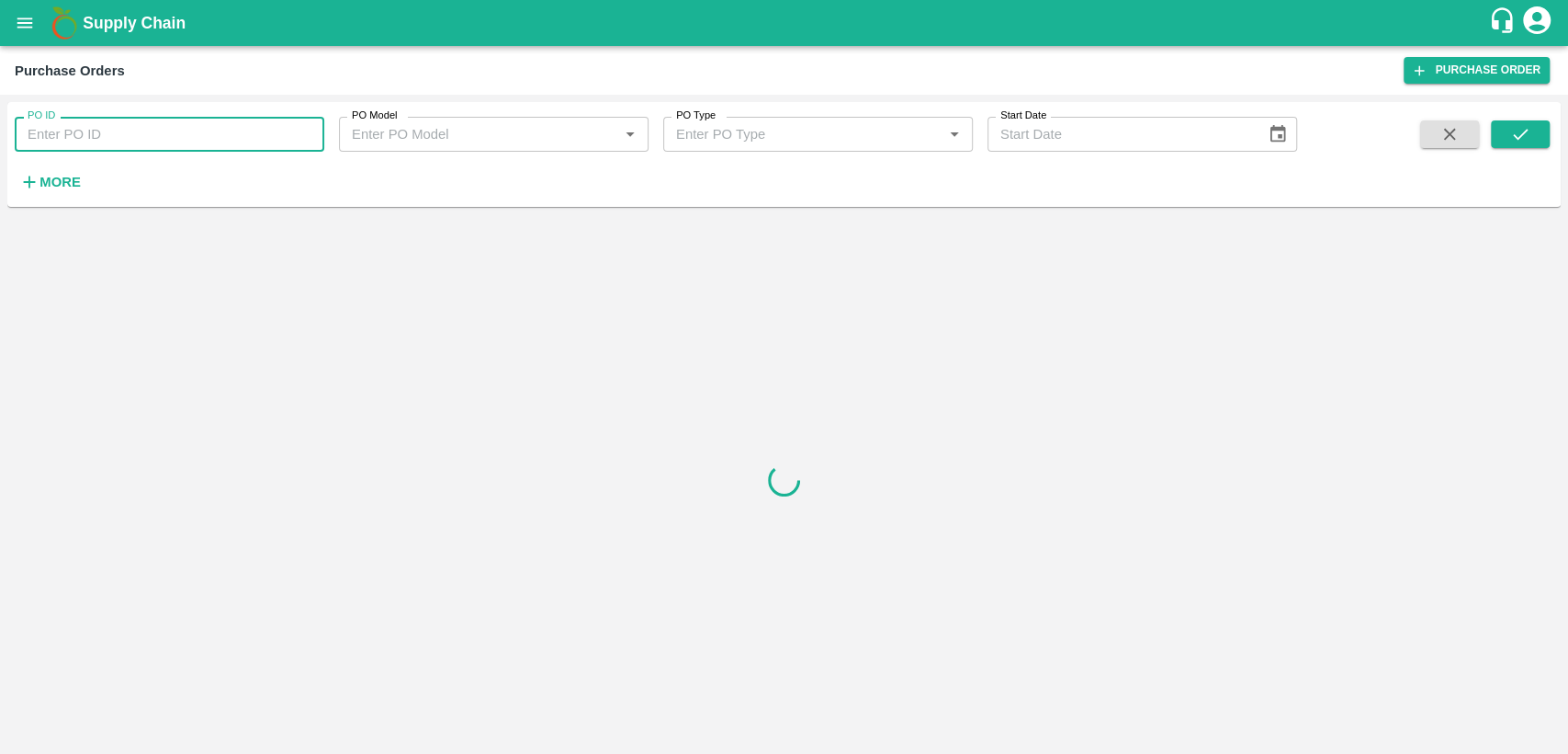
click at [94, 142] on input "PO ID" at bounding box center [169, 134] width 310 height 34
paste input "PO-175307"
click at [94, 142] on input "PO-175307" at bounding box center [169, 134] width 310 height 34
type input "P"
type input "175307"
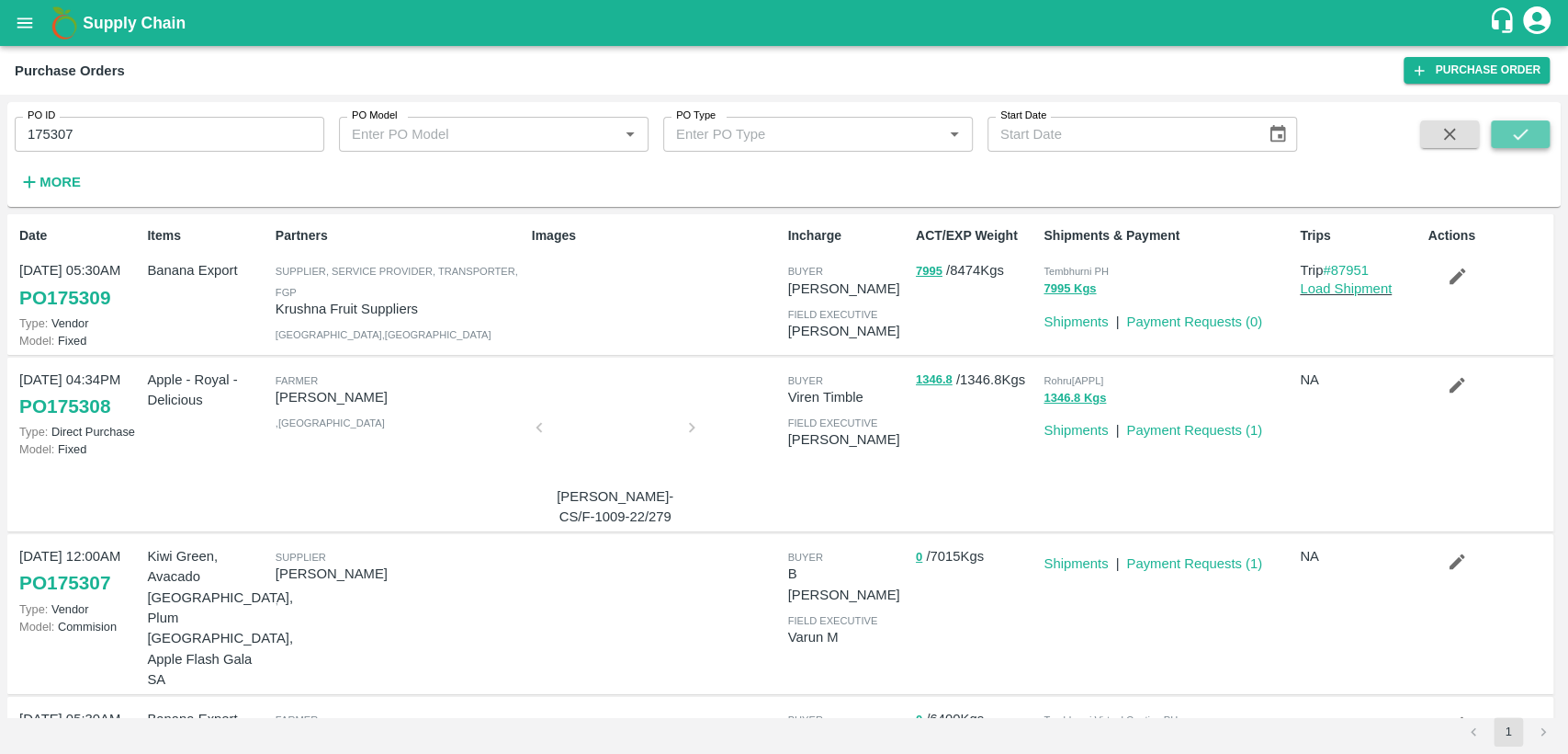
click at [1508, 137] on button "submit" at bounding box center [1520, 134] width 58 height 28
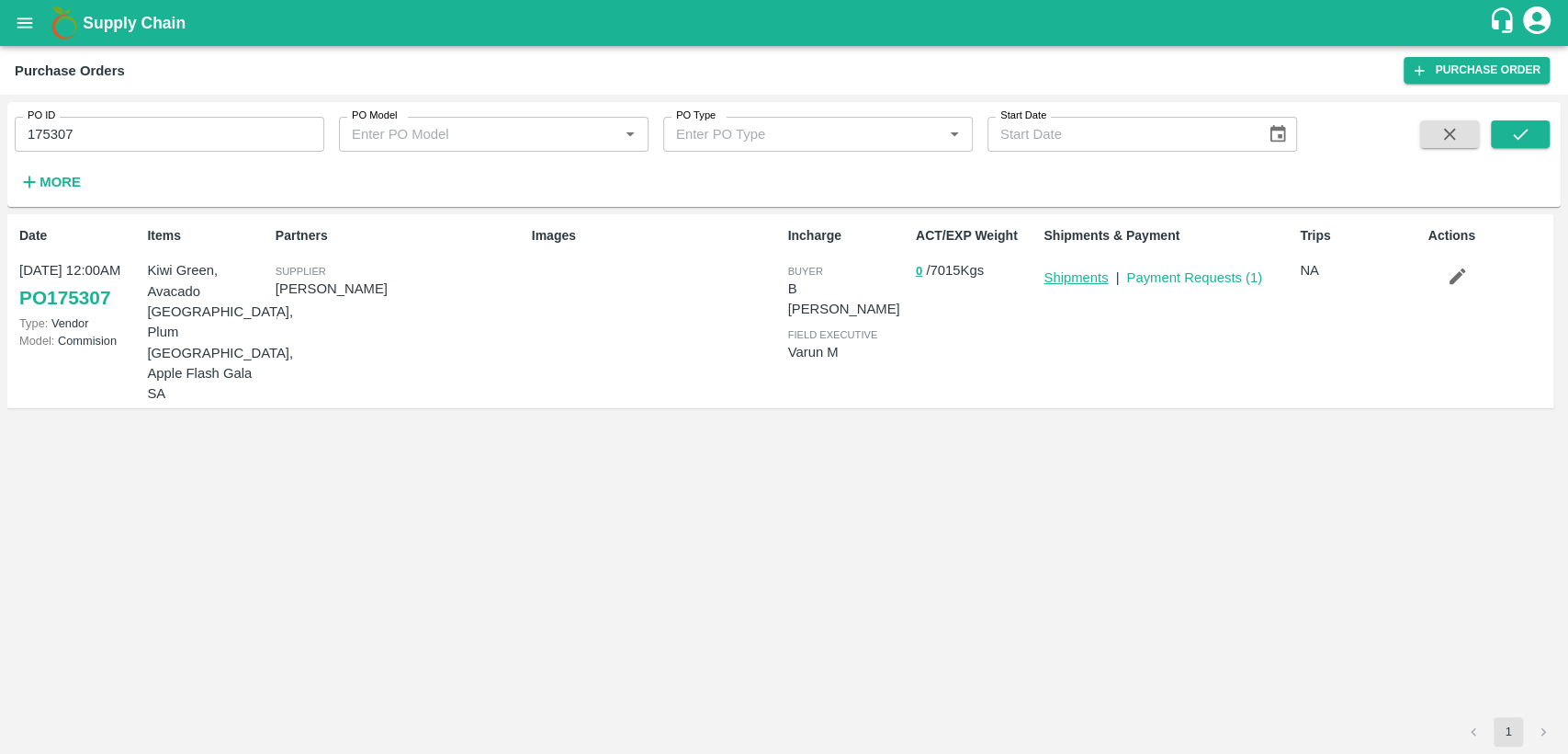
click at [1098, 278] on link "Shipments" at bounding box center [1075, 277] width 64 height 14
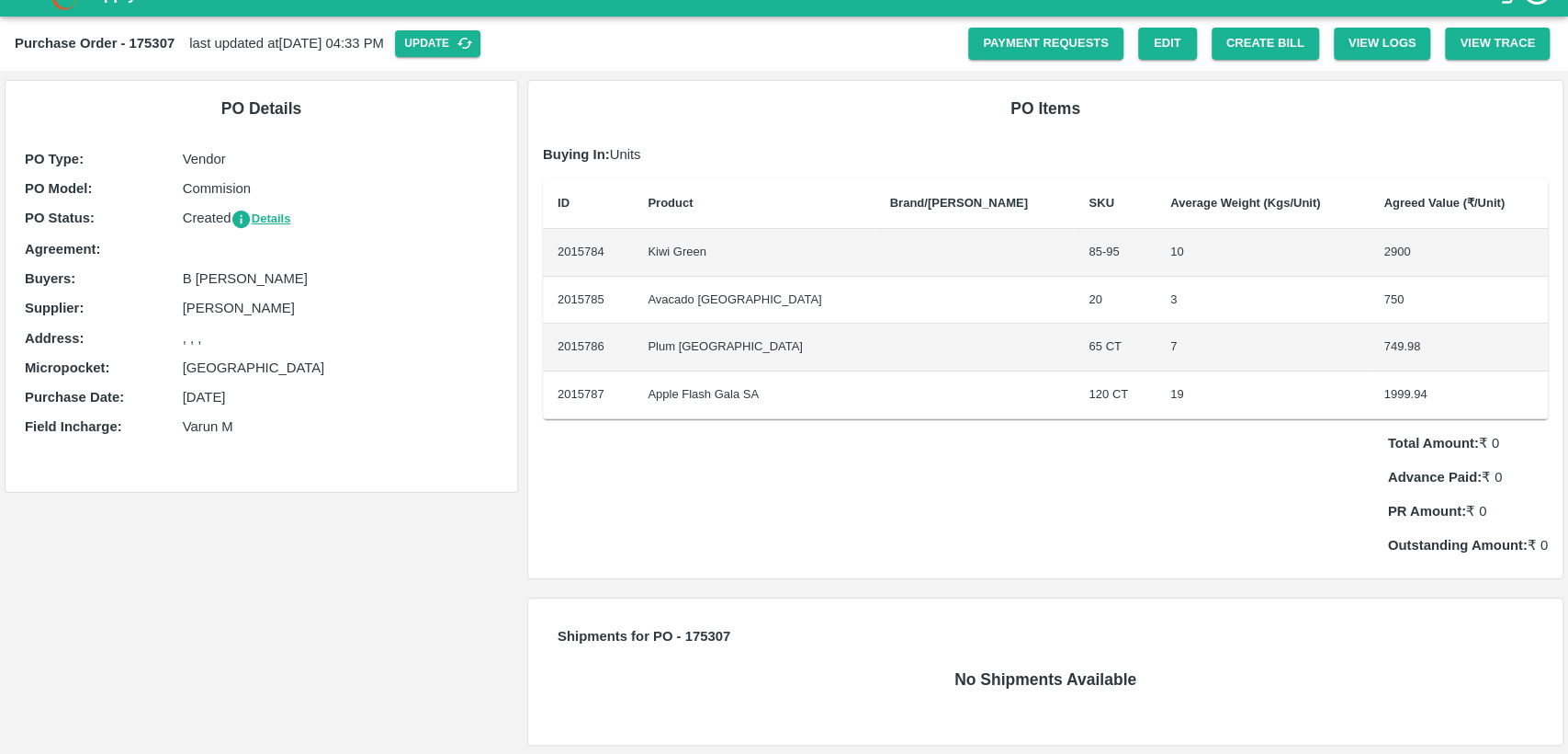
scroll to position [29, 0]
click at [1057, 45] on link "Payment Requests" at bounding box center [1046, 45] width 155 height 33
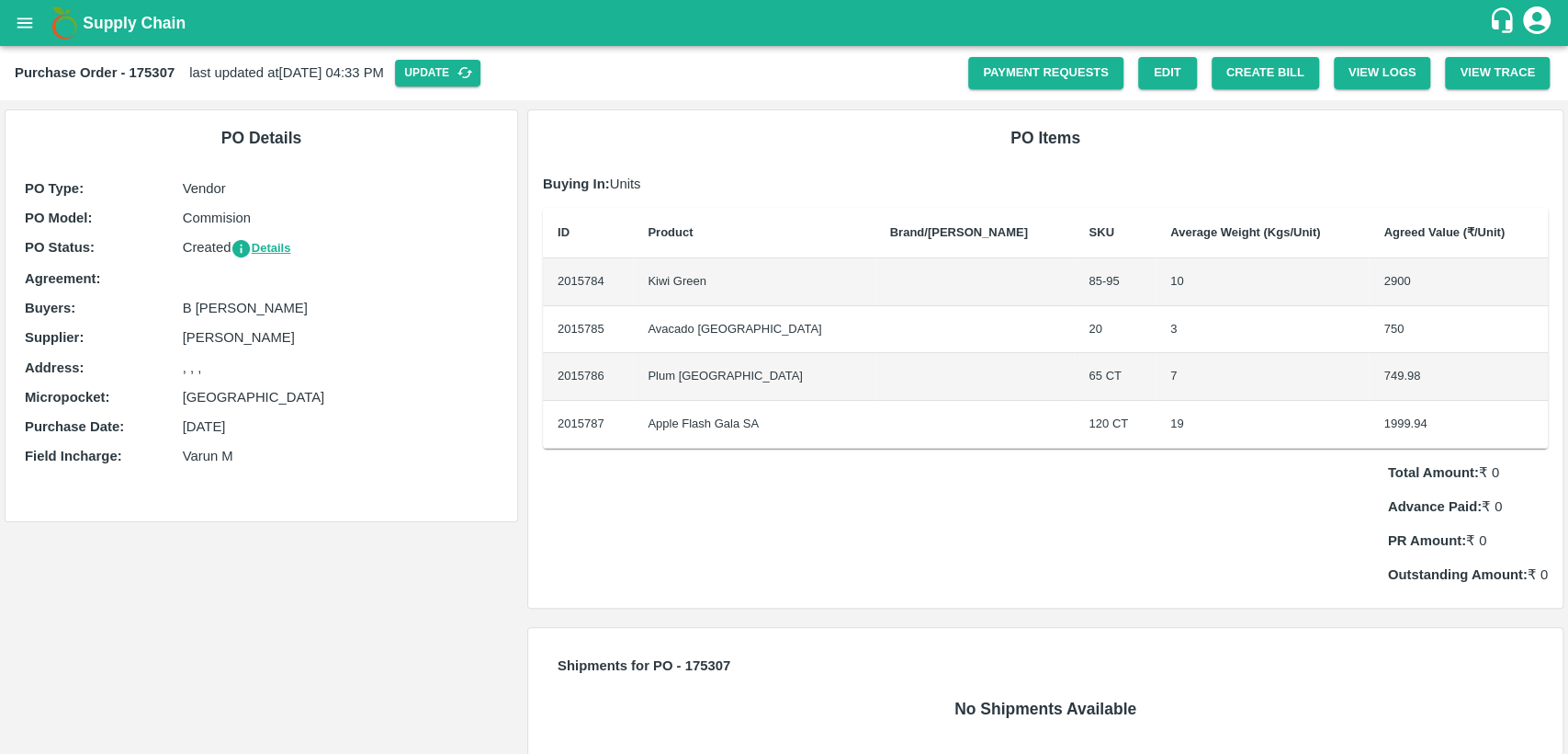
click at [39, 26] on button "open drawer" at bounding box center [25, 23] width 42 height 42
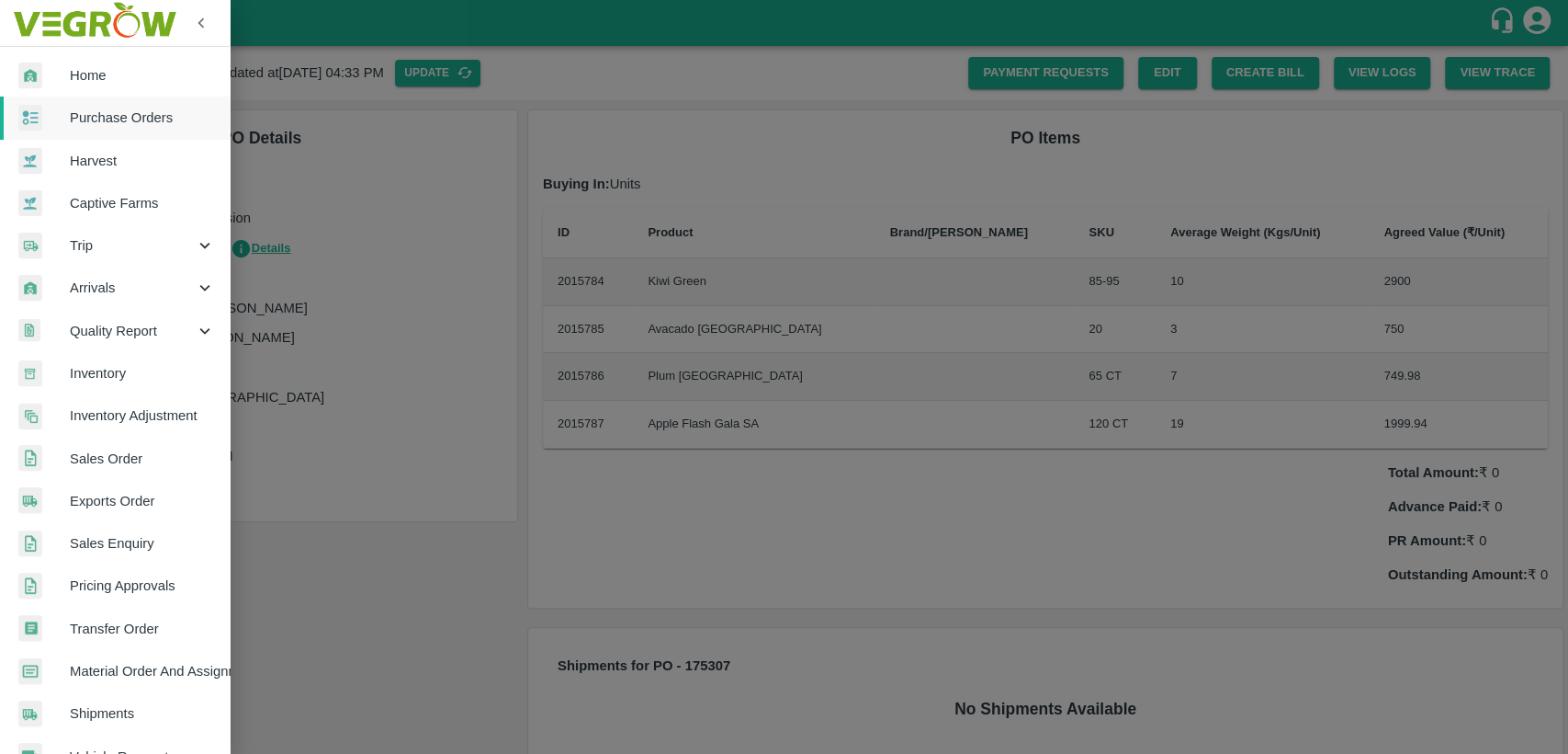
click at [414, 204] on div at bounding box center [784, 377] width 1568 height 754
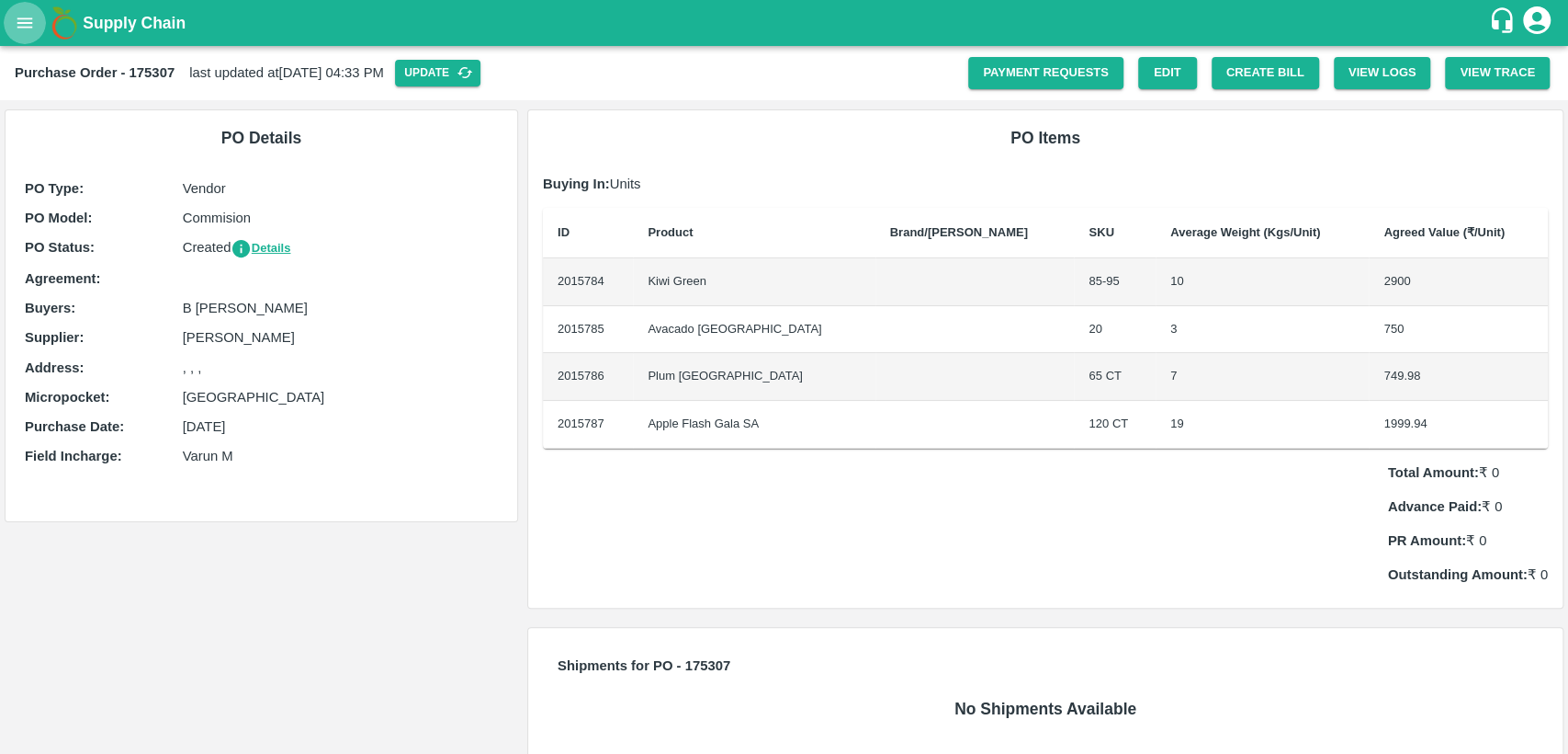
click at [11, 18] on button "open drawer" at bounding box center [25, 23] width 42 height 42
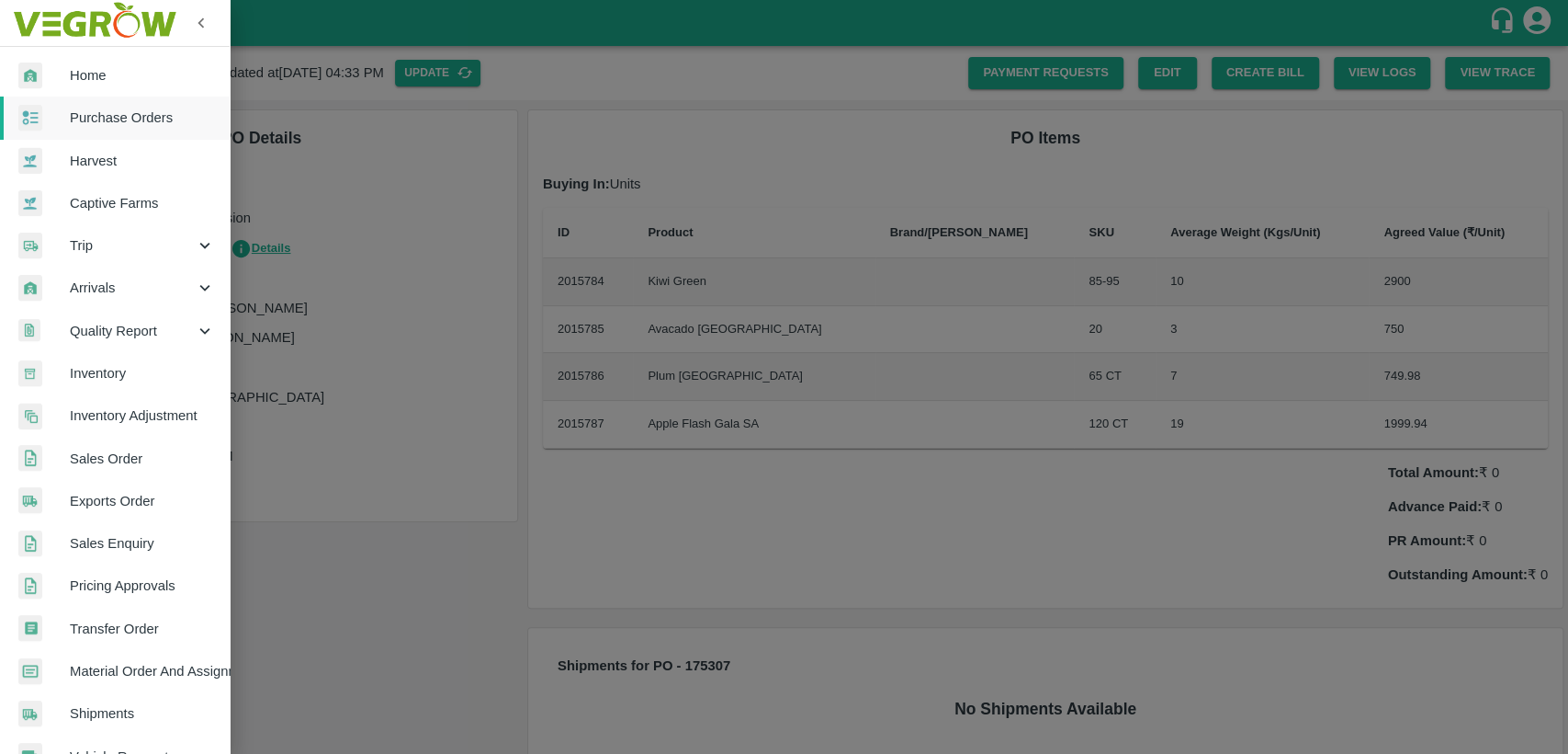
click at [150, 116] on span "Purchase Orders" at bounding box center [143, 117] width 145 height 20
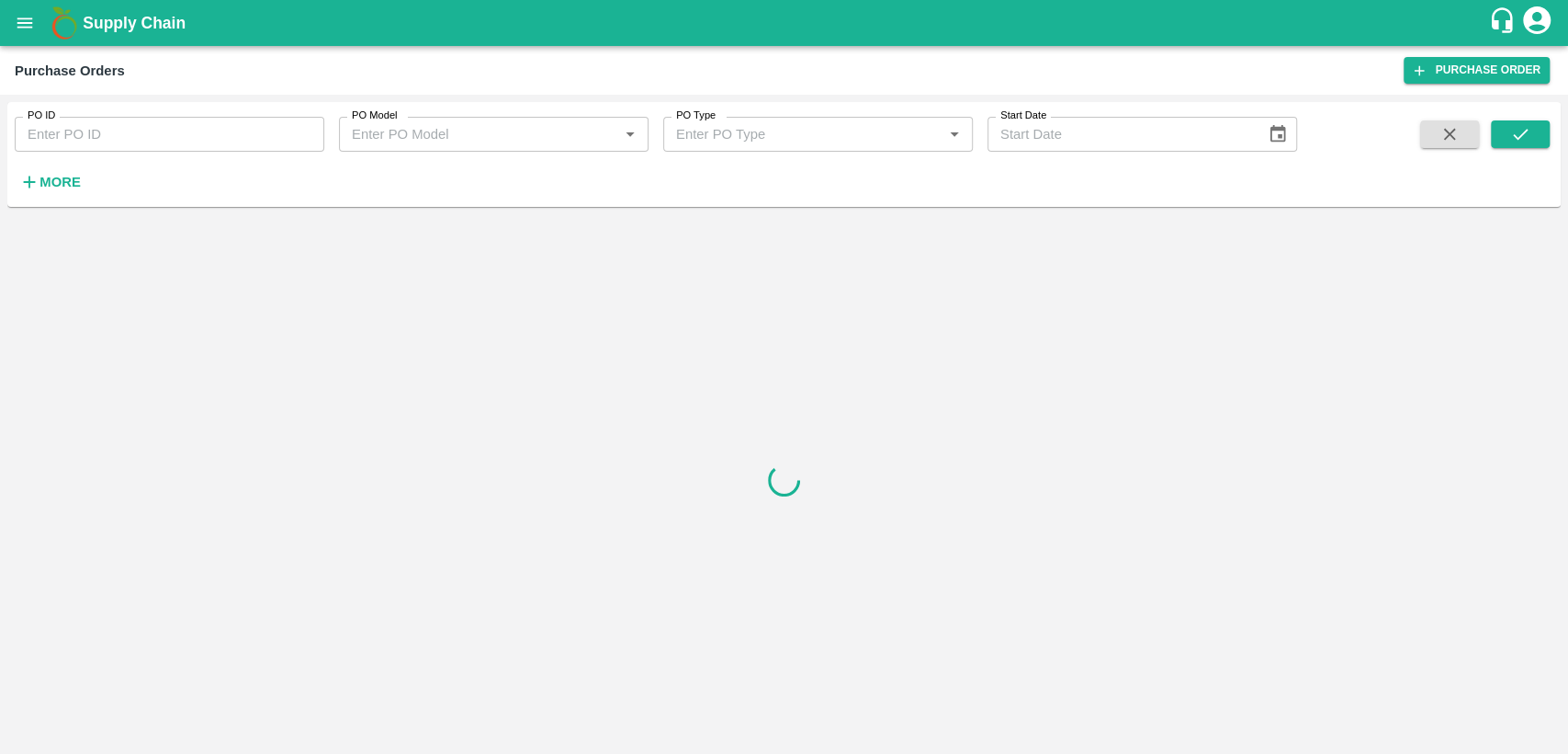
click at [237, 134] on input "PO ID" at bounding box center [169, 134] width 310 height 34
type input "175307"
click at [1502, 138] on button "submit" at bounding box center [1520, 134] width 58 height 28
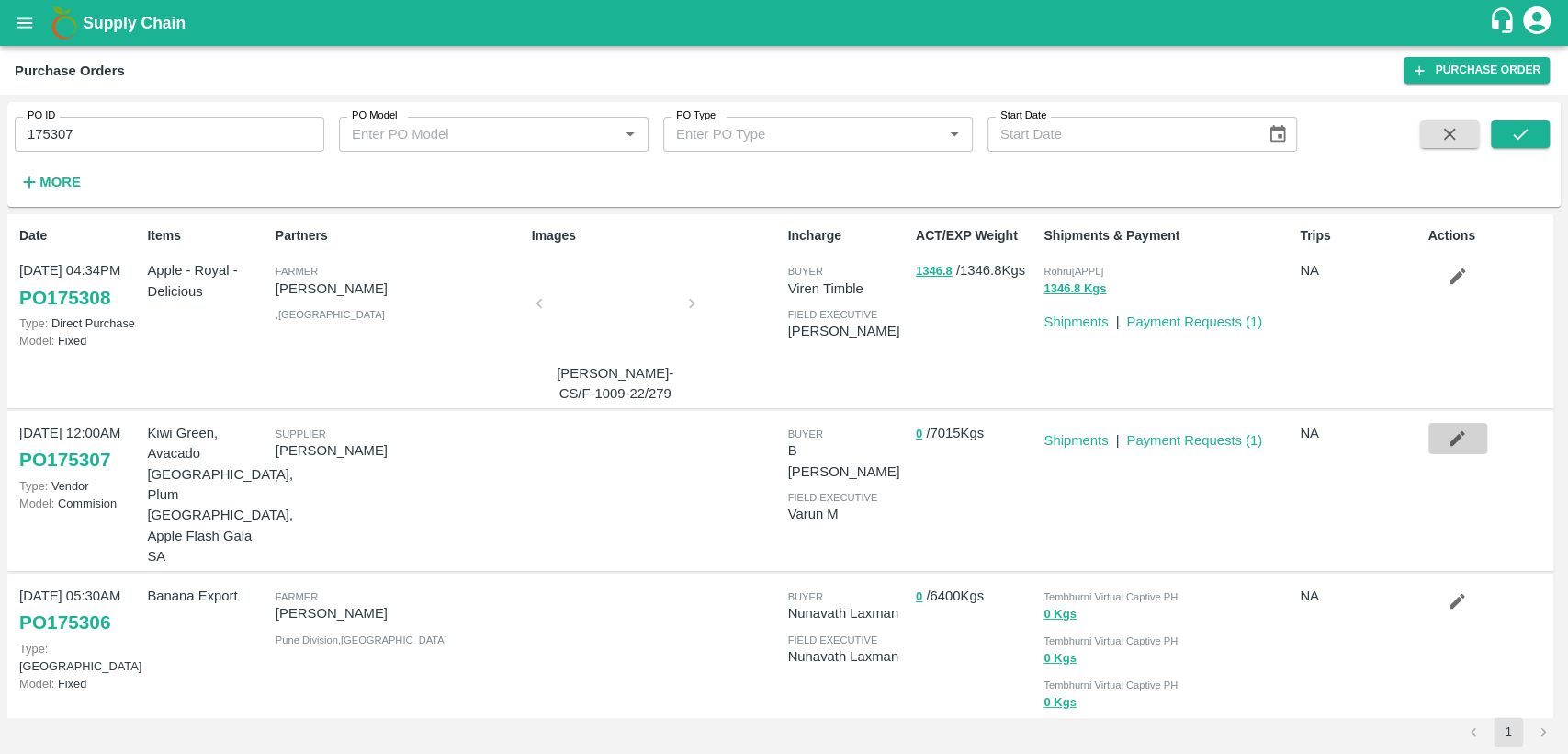
click at [1447, 435] on icon "button" at bounding box center [1457, 438] width 20 height 20
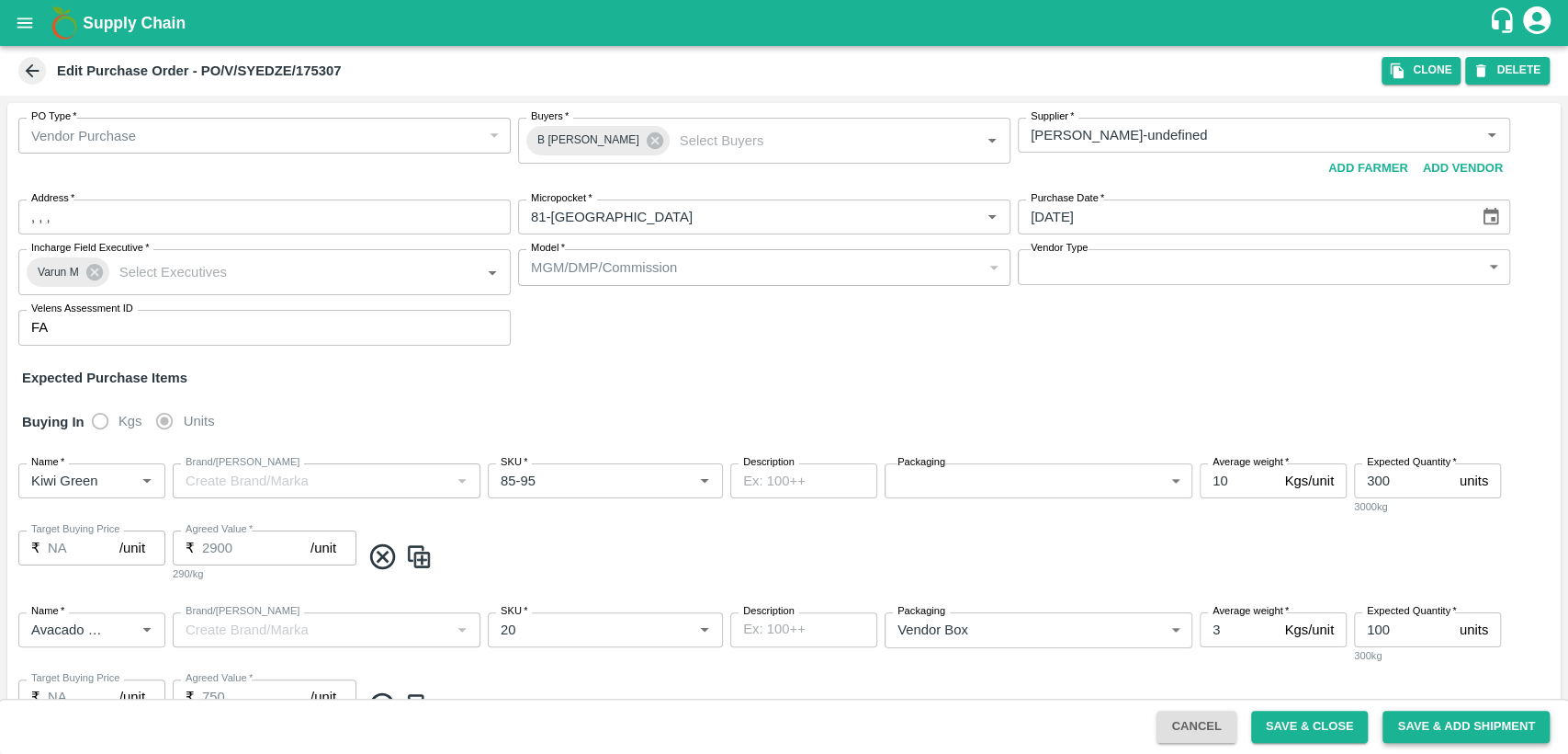
click at [1506, 725] on button "Save & Add Shipment" at bounding box center [1466, 726] width 167 height 33
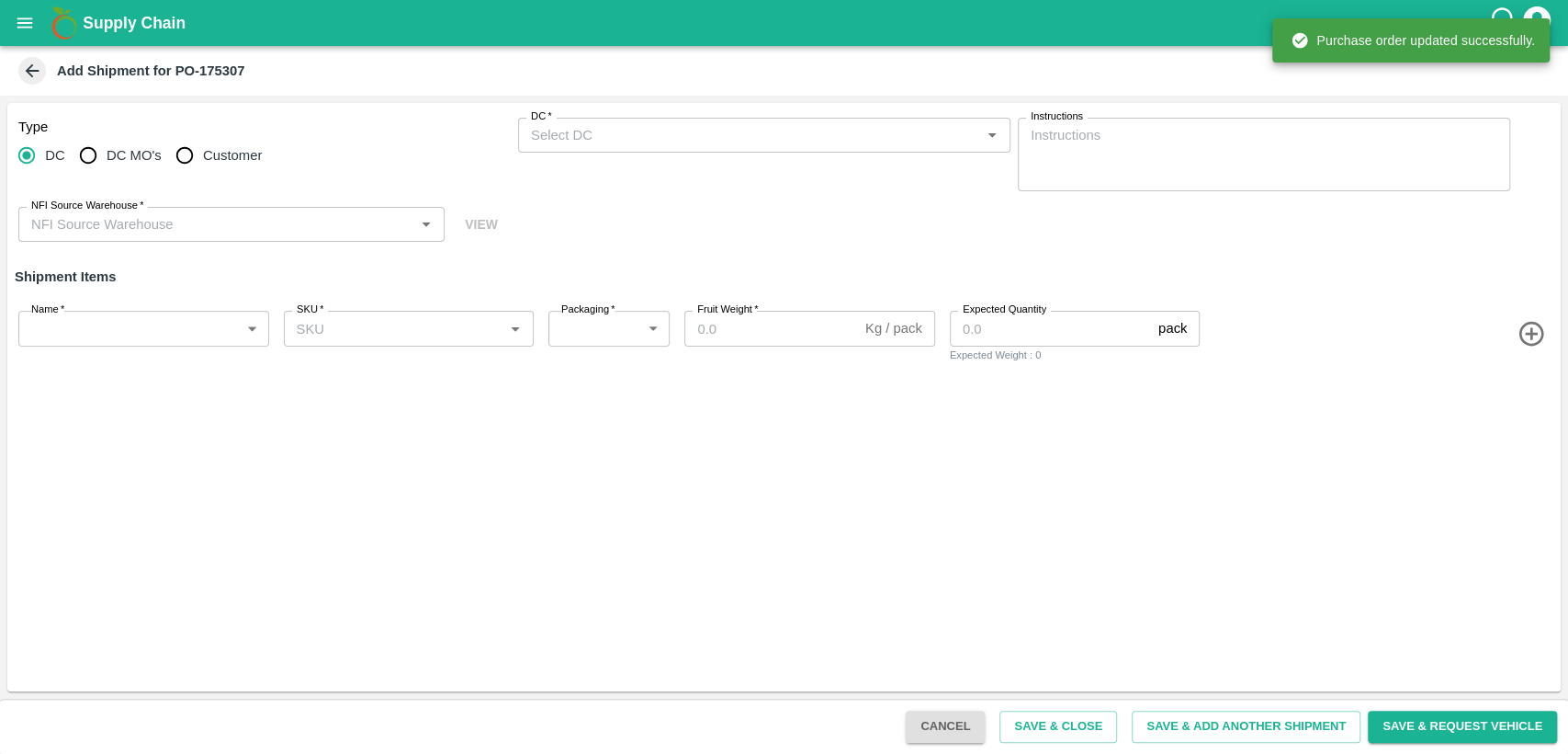
click at [204, 158] on span "Customer" at bounding box center [232, 155] width 58 height 20
click at [203, 158] on input "Customer" at bounding box center [185, 155] width 36 height 36
radio input "true"
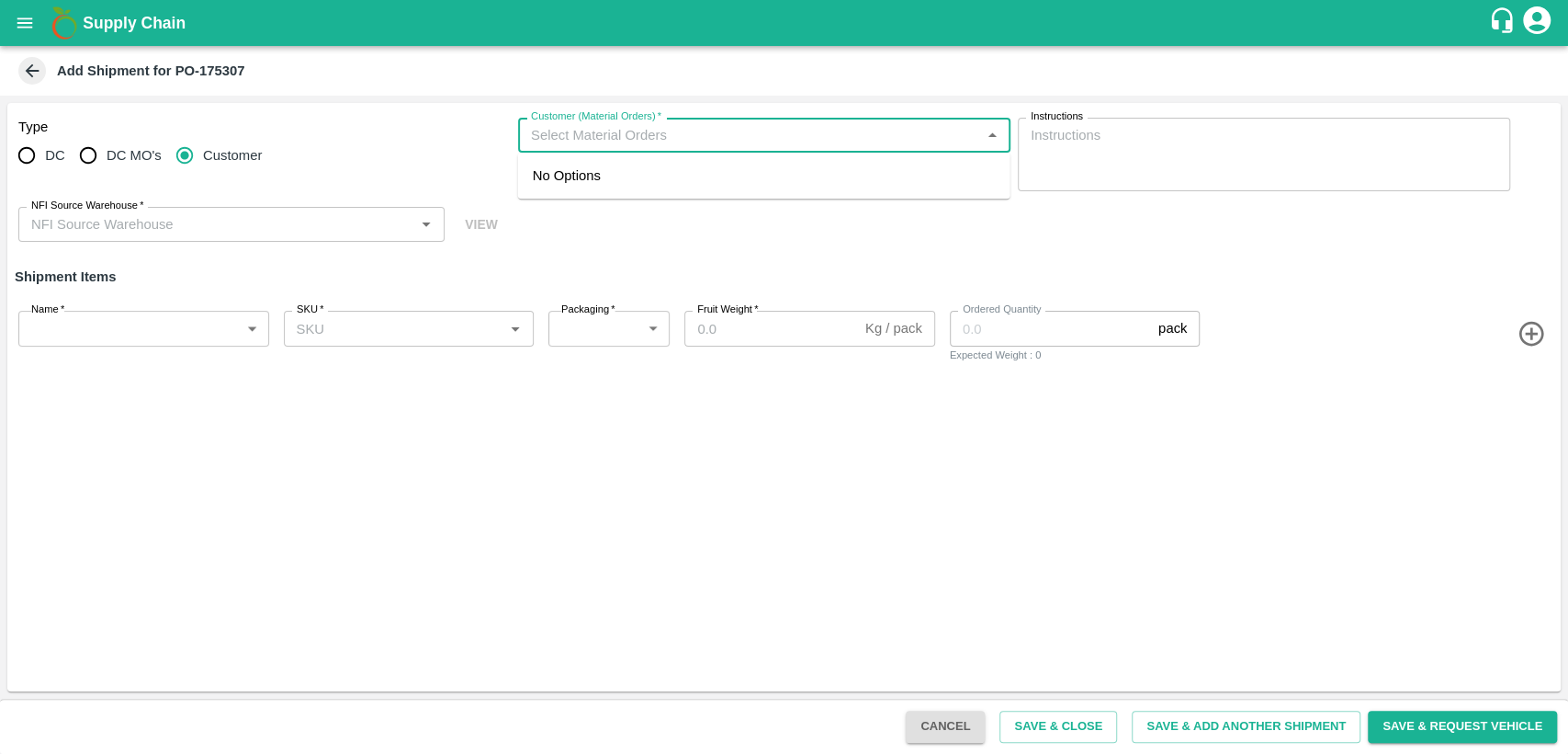
click at [674, 132] on input "Customer (Material Orders)   *" at bounding box center [749, 135] width 452 height 24
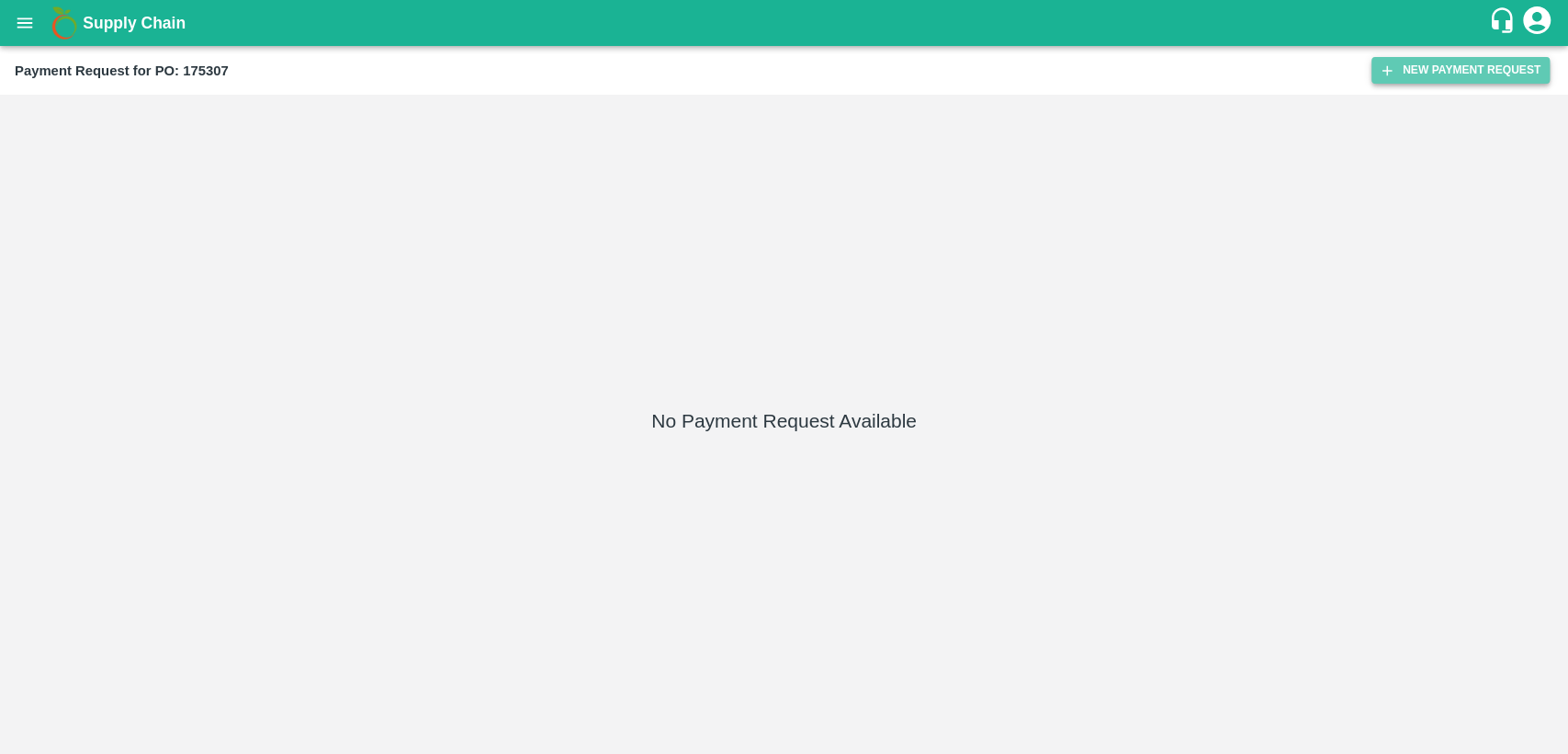
click at [1404, 64] on button "New Payment Request" at bounding box center [1461, 71] width 178 height 27
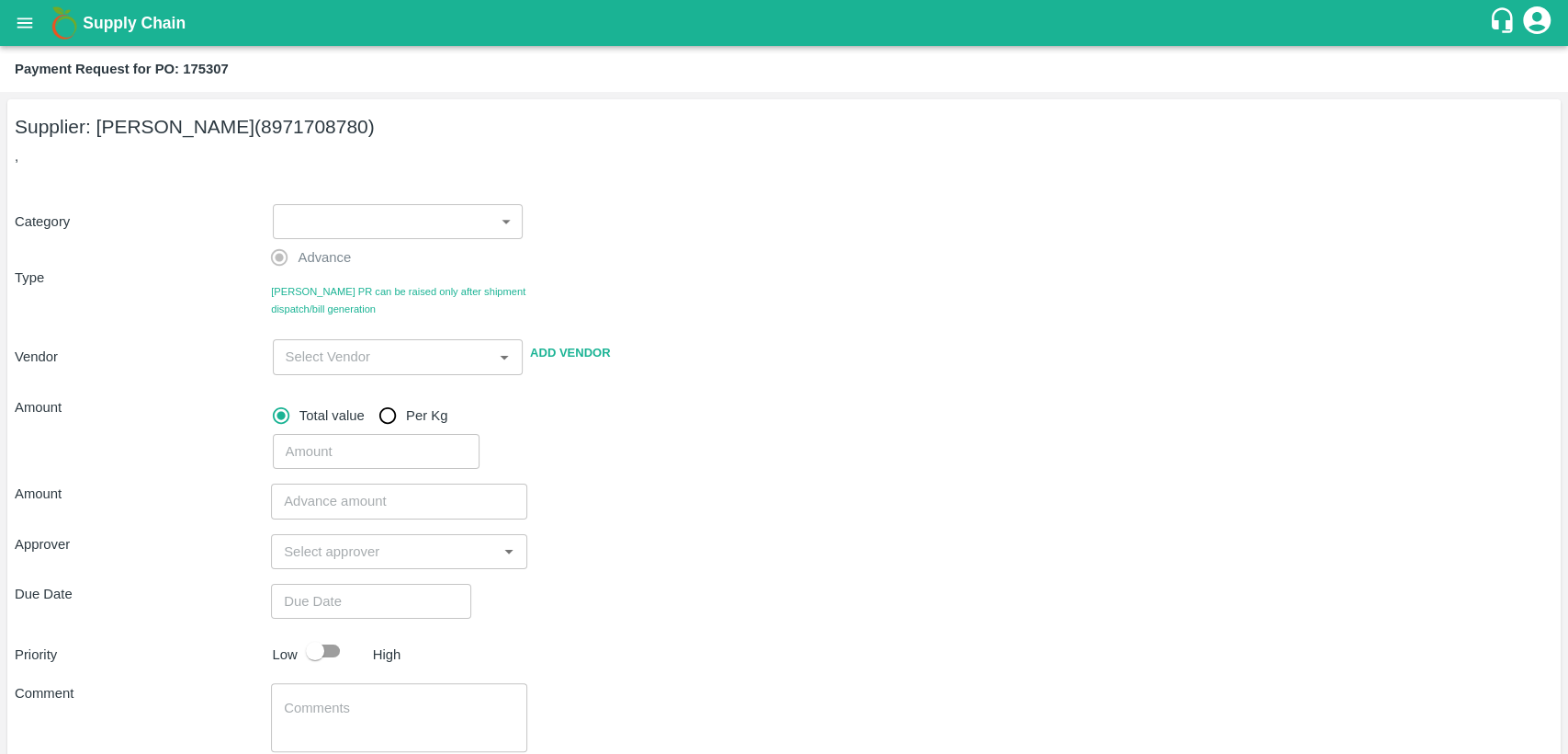
click at [410, 244] on div "Advance Bill PR can be raised only after shipment dispatch/bill generation" at bounding box center [399, 278] width 256 height 78
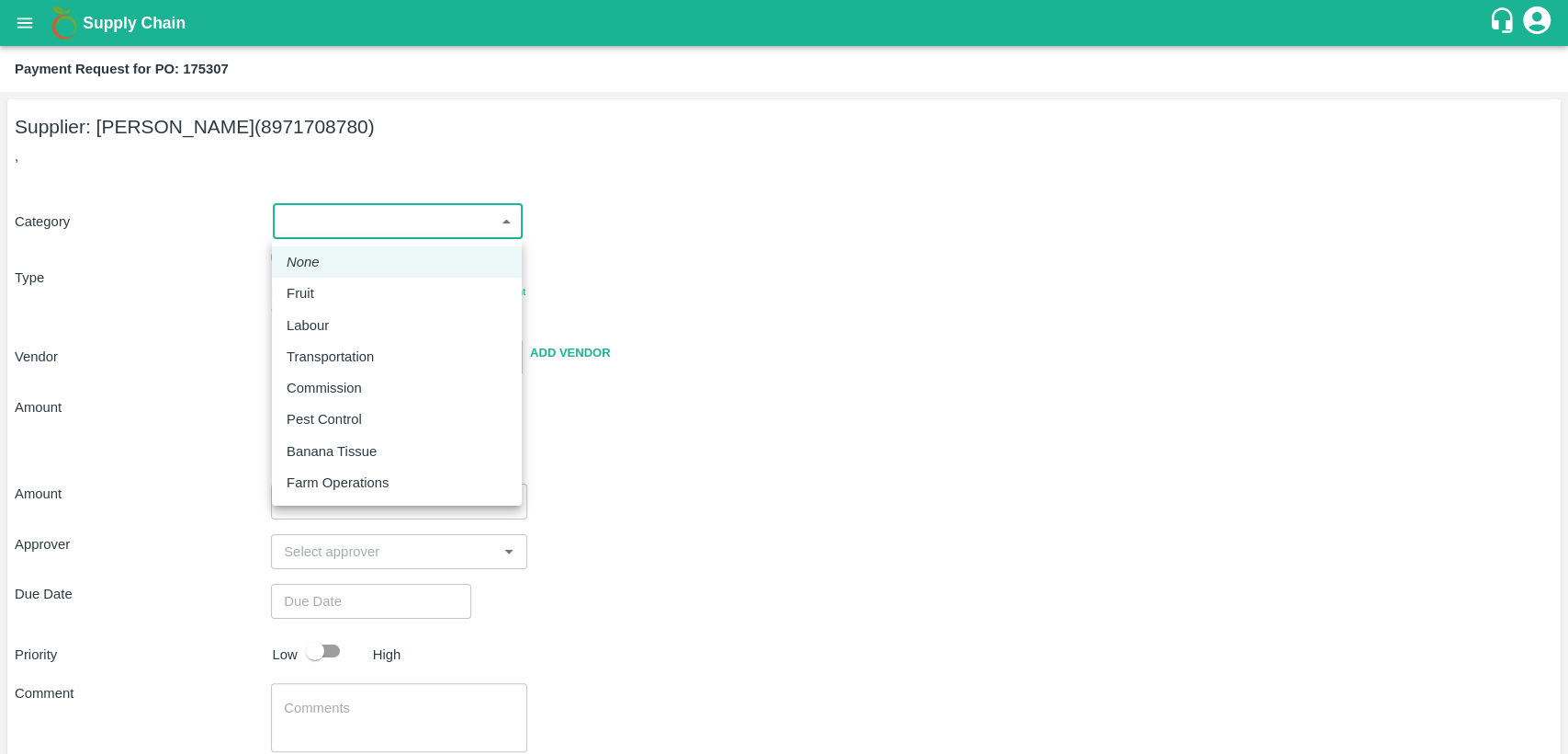
click at [449, 232] on body "Supply Chain Payment Request for PO: 175307 Supplier: SYED ZEESHAN (8971708780)…" at bounding box center [784, 377] width 1568 height 754
click at [413, 283] on div "Fruit" at bounding box center [397, 293] width 221 height 20
type input "1"
type input "SYED ZEESHAN - 8971708780(Supplier)"
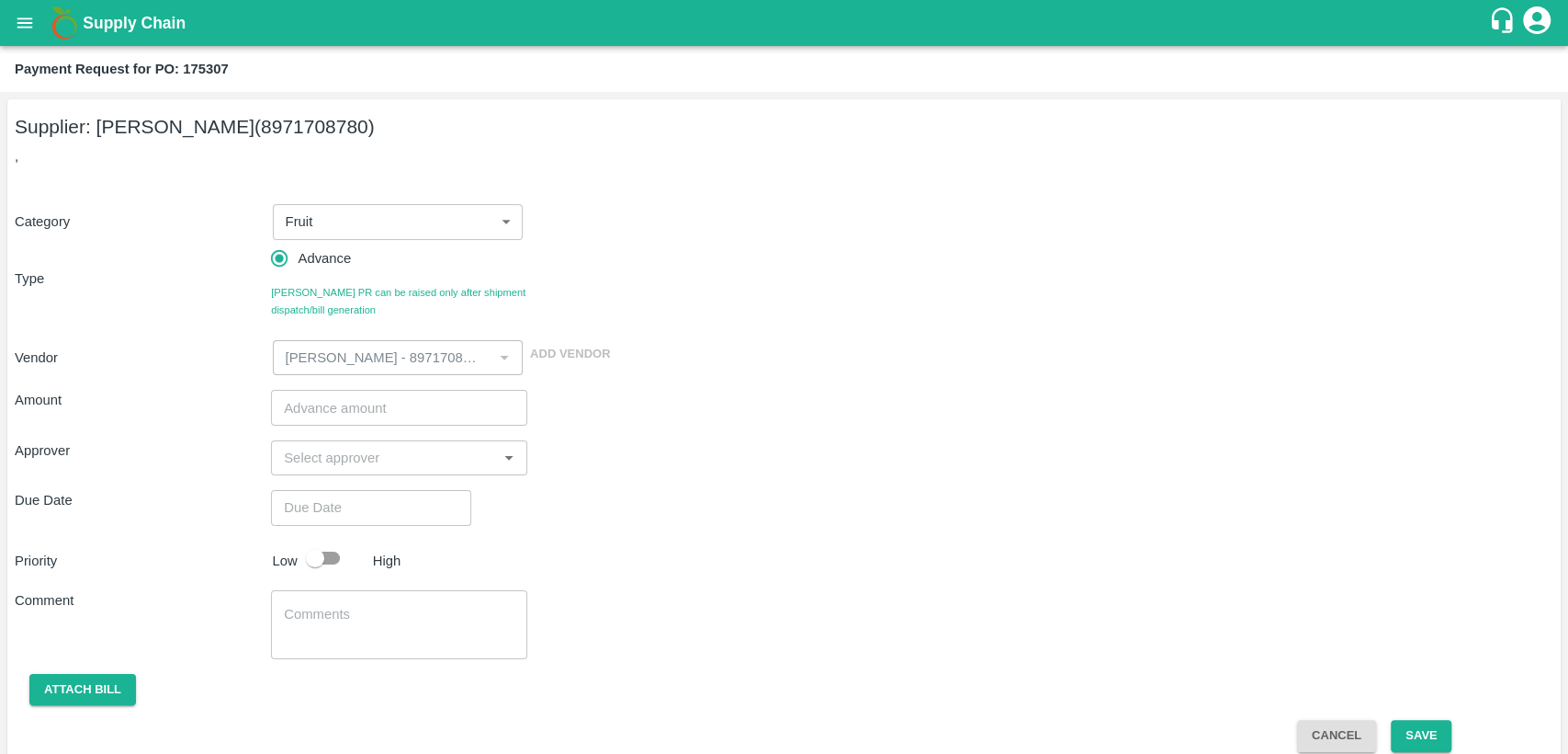
scroll to position [20, 0]
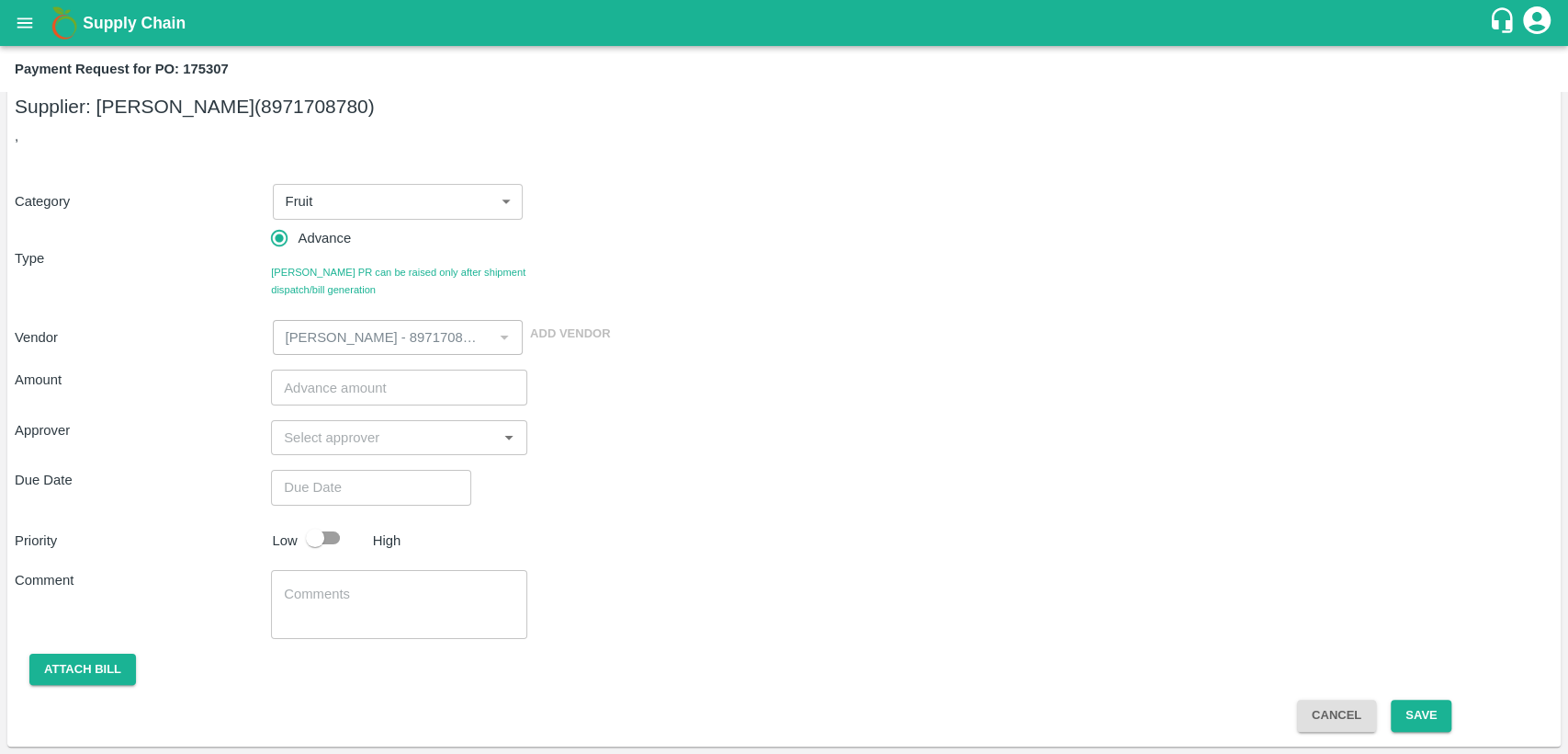
click at [394, 384] on input "number" at bounding box center [399, 387] width 256 height 34
type input "134000"
click at [386, 441] on input "input" at bounding box center [384, 437] width 215 height 24
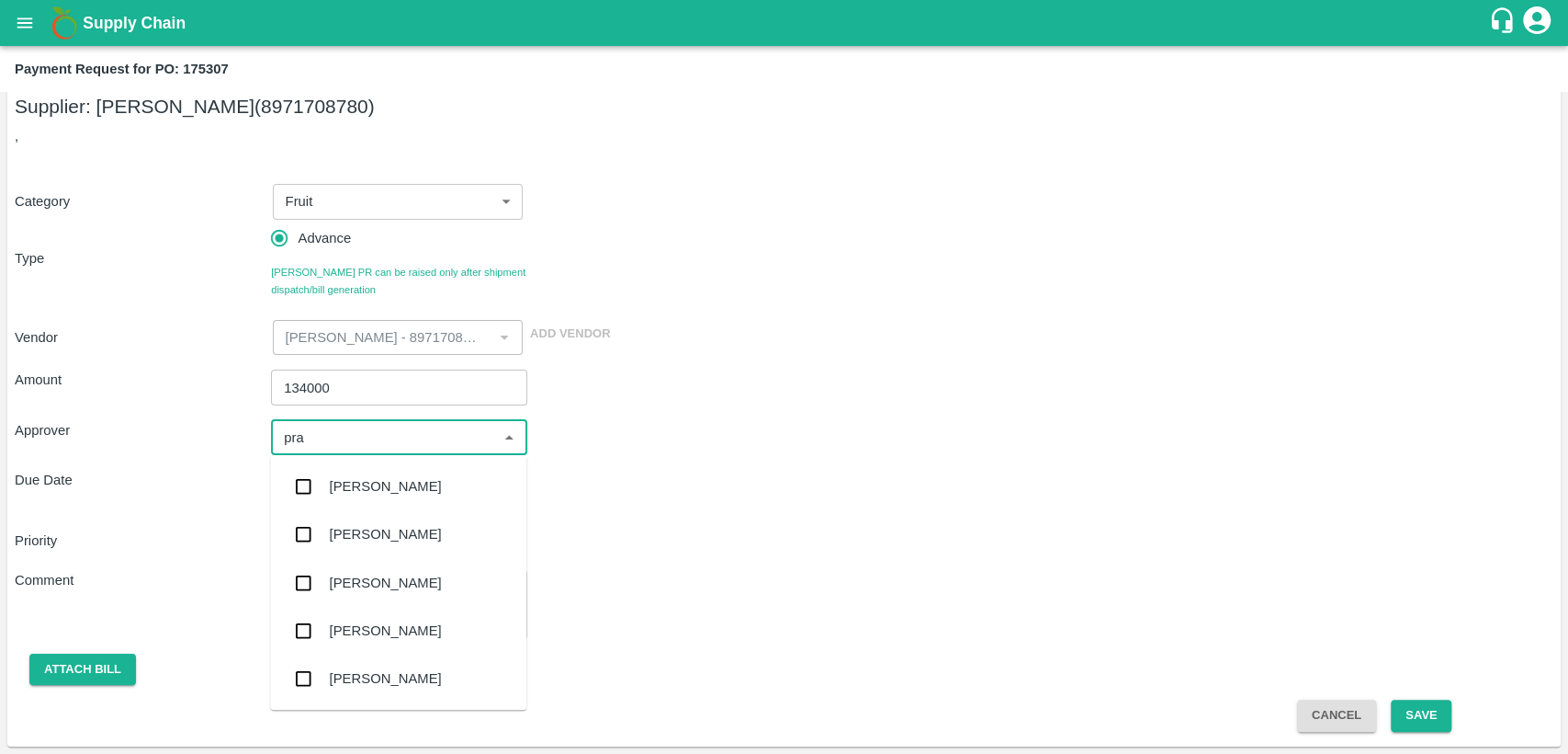
type input "prav"
click at [386, 489] on div "Praveen Kumar" at bounding box center [386, 486] width 112 height 20
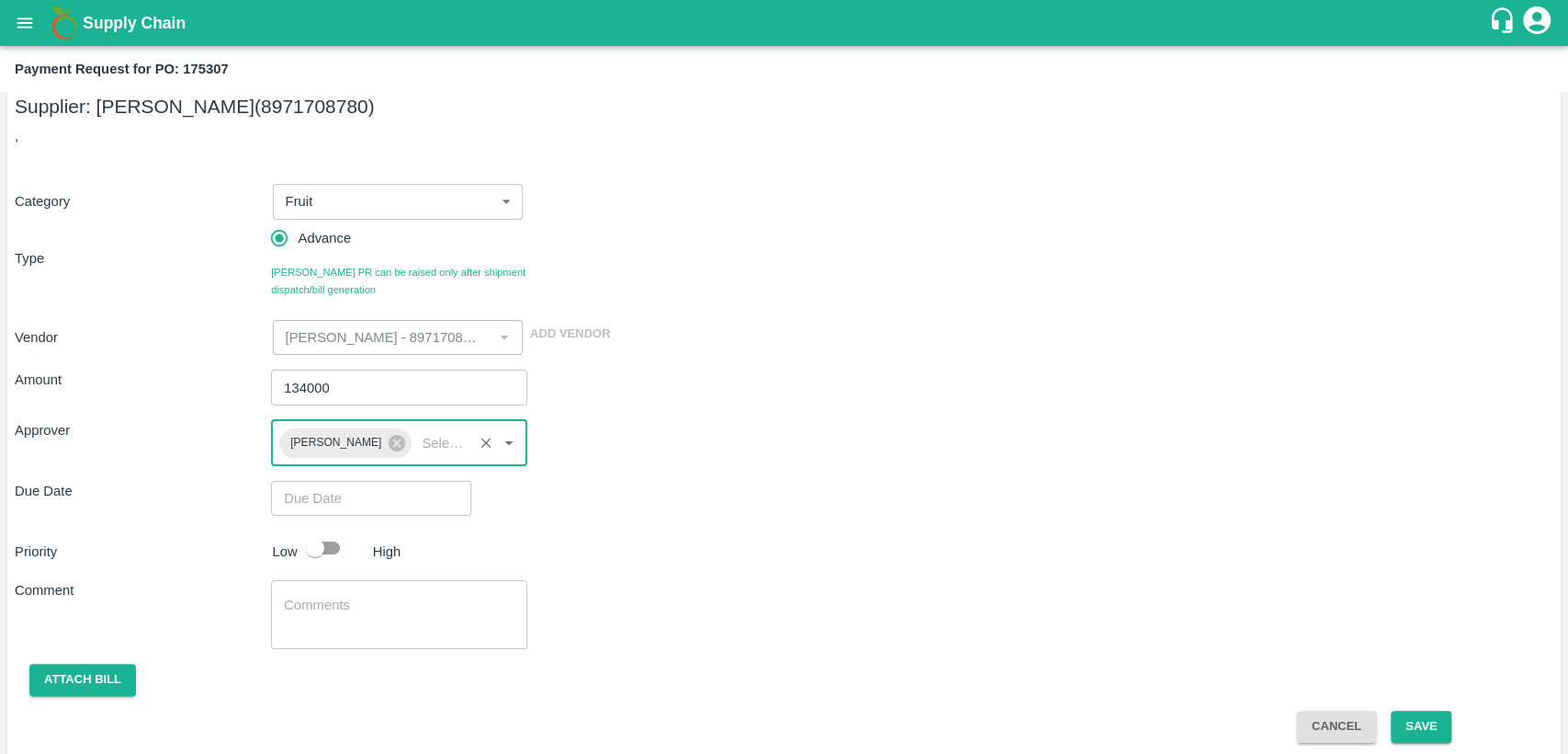
type input "DD/MM/YYYY hh:mm aa"
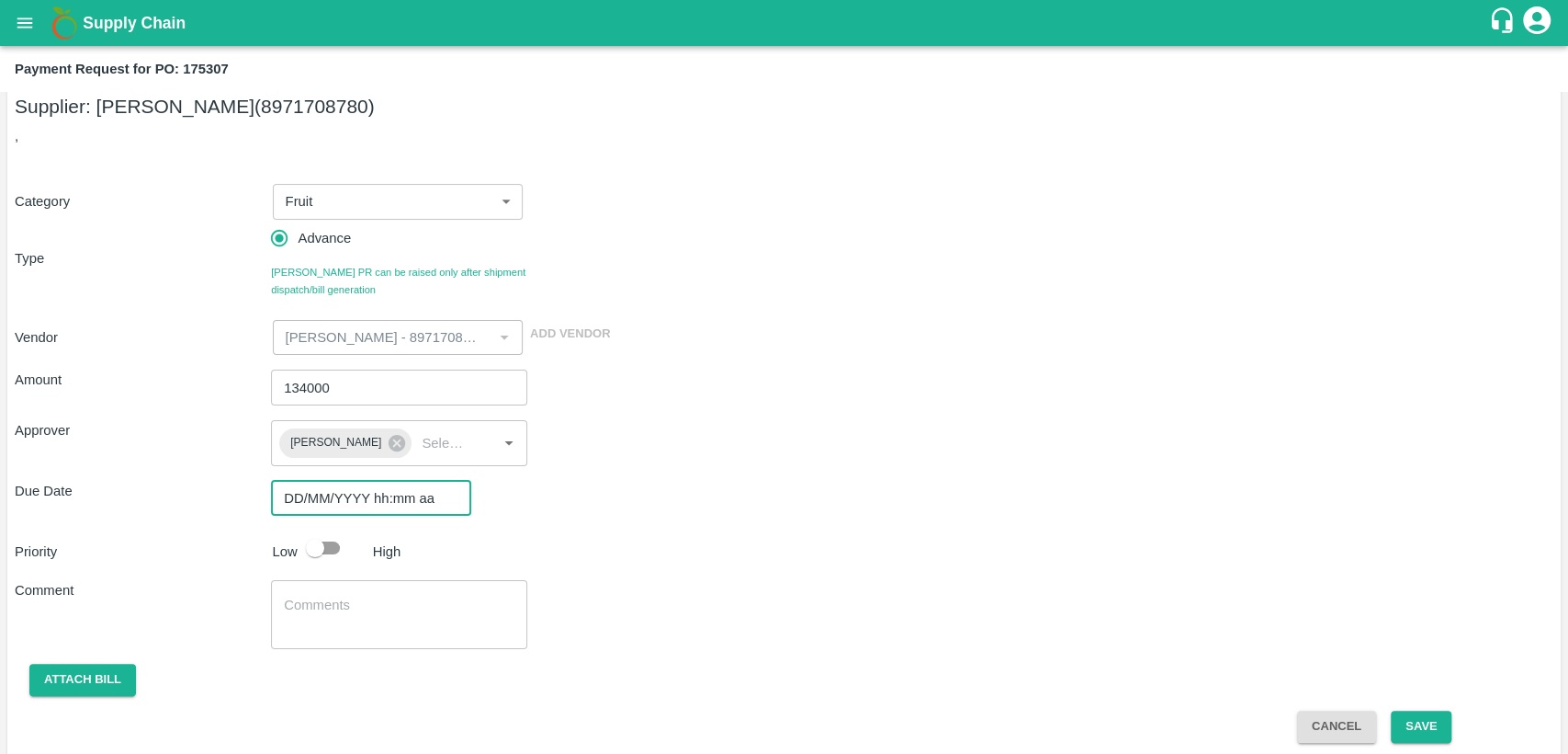
click at [348, 501] on input "DD/MM/YYYY hh:mm aa" at bounding box center [364, 498] width 188 height 34
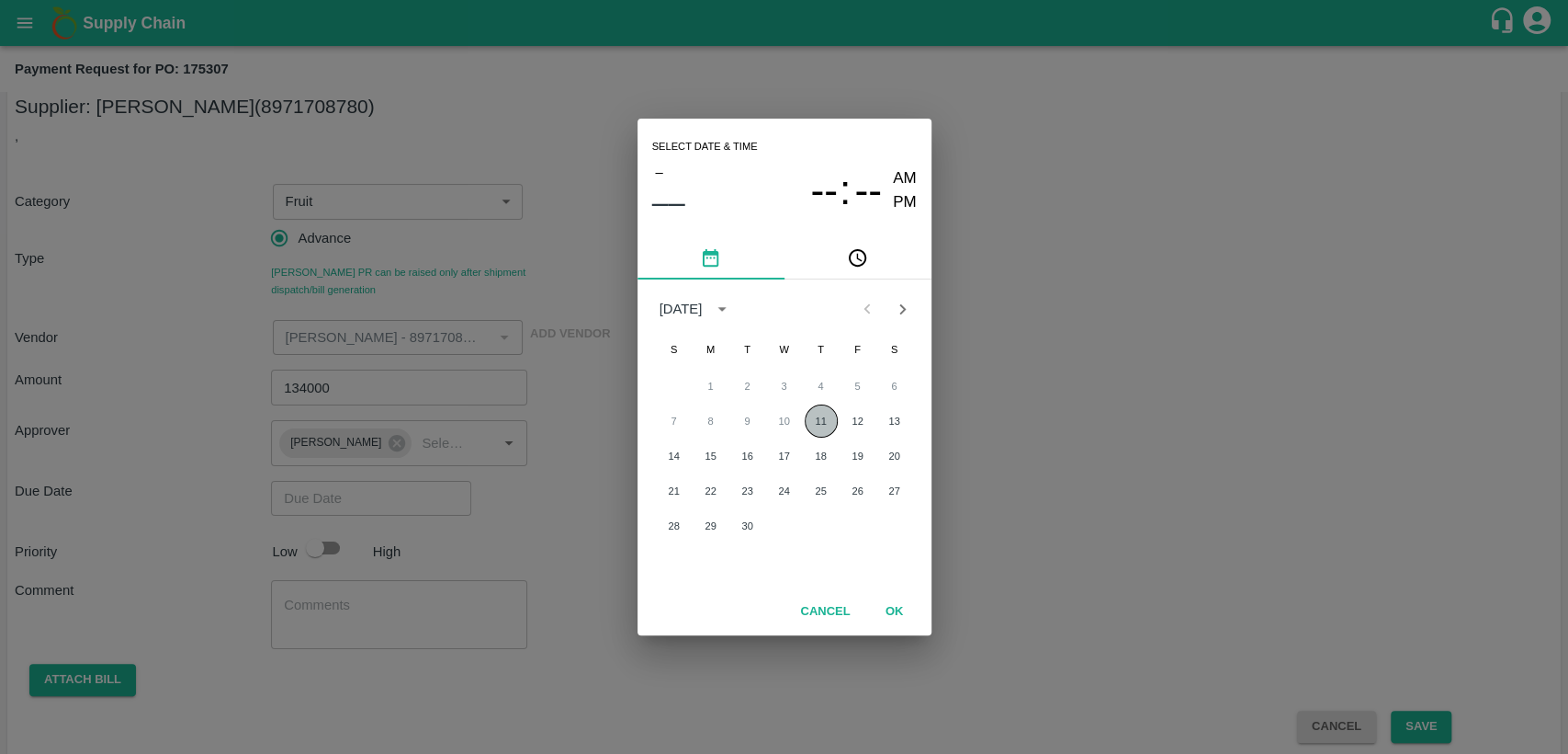
click at [826, 423] on button "11" at bounding box center [821, 421] width 33 height 33
type input "11/09/2025 12:00 AM"
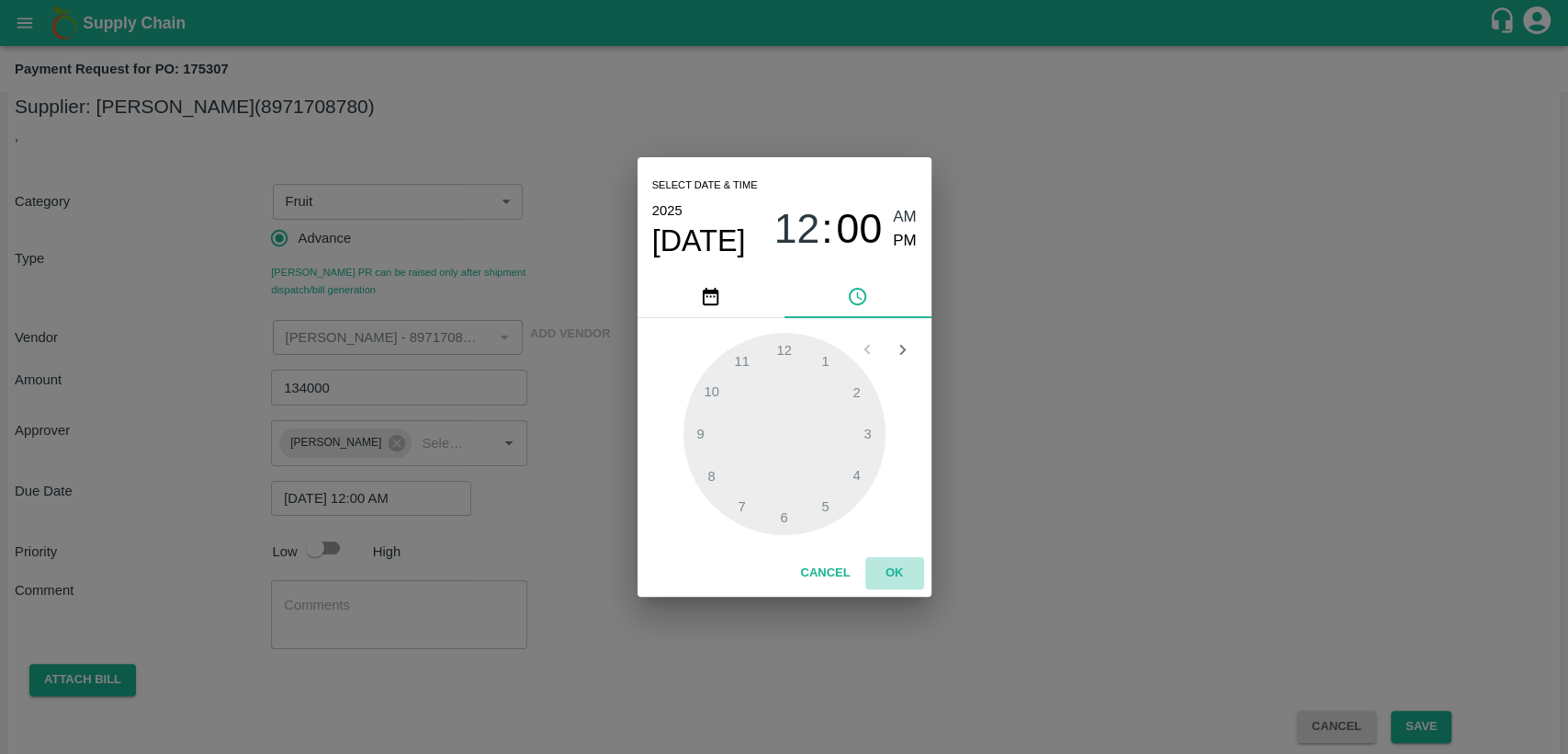
click at [882, 567] on button "OK" at bounding box center [894, 573] width 58 height 33
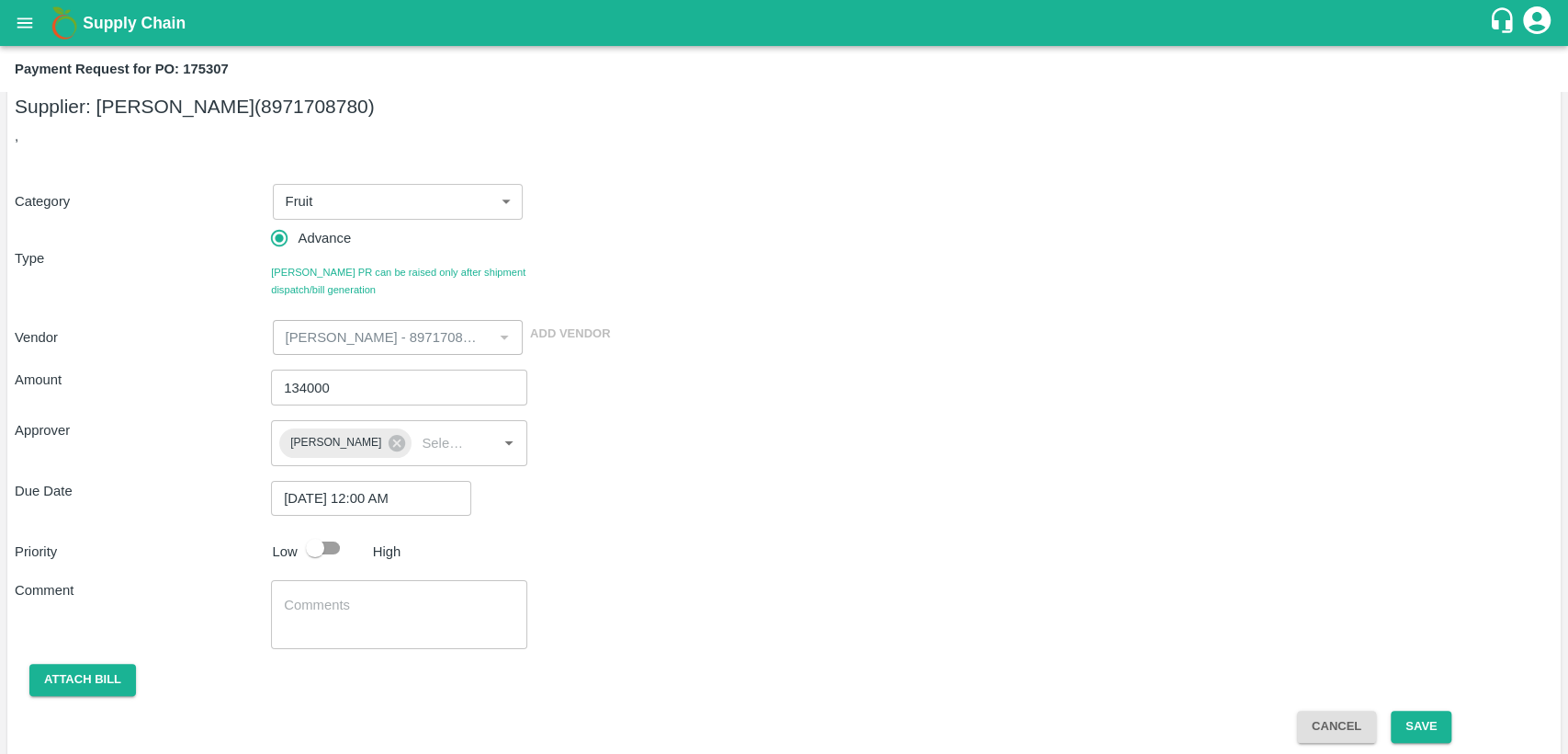
click at [711, 485] on div "Due Date 11/09/2025 12:00 AM ​" at bounding box center [784, 498] width 1539 height 34
click at [474, 477] on div "Amount 134000 ​ Approver Praveen Kumar ​ Due Date 11/09/2025 12:00 AM ​ Priorit…" at bounding box center [784, 548] width 1539 height 387
click at [329, 549] on input "checkbox" at bounding box center [315, 547] width 104 height 34
checkbox input "true"
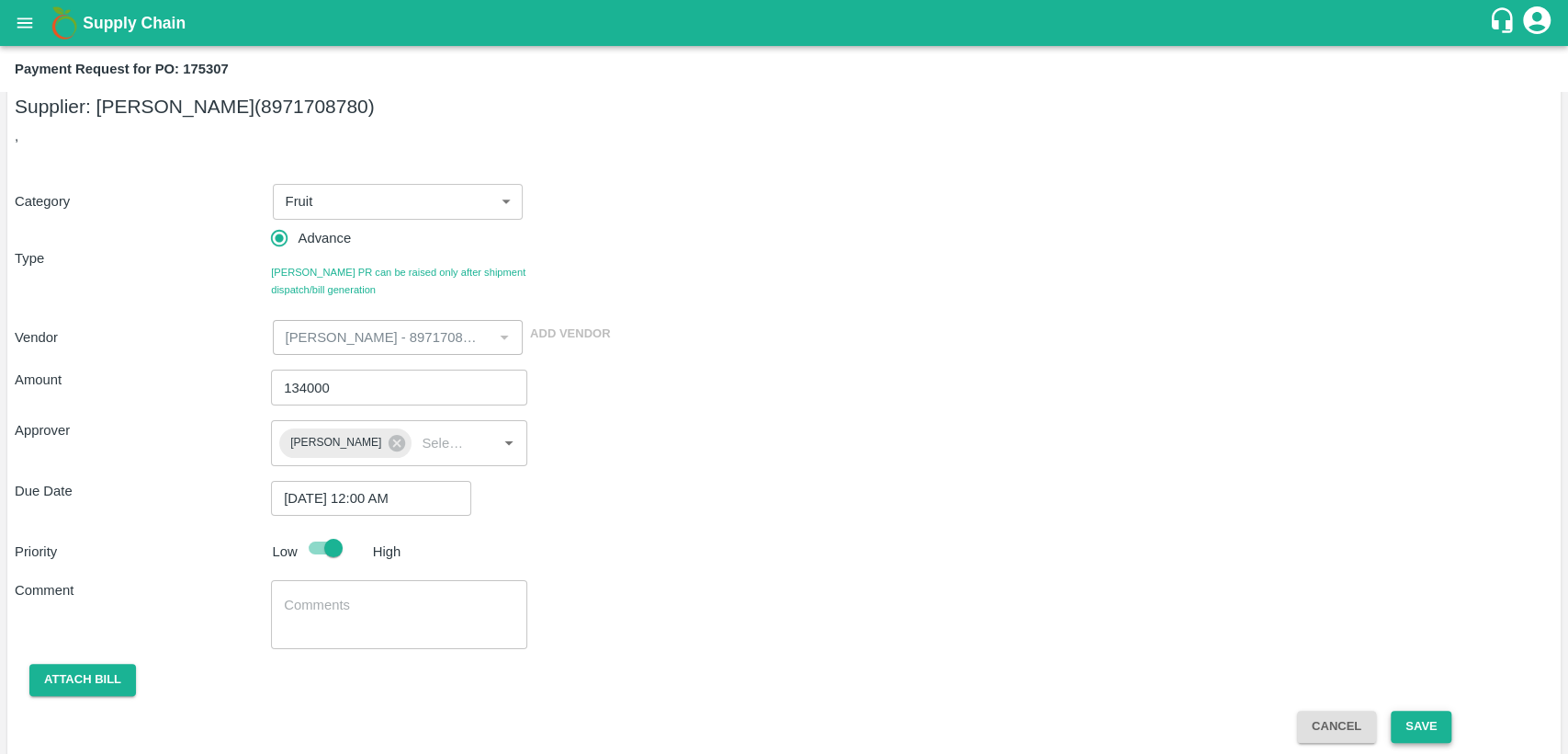
drag, startPoint x: 1379, startPoint y: 715, endPoint x: 1425, endPoint y: 715, distance: 46.0
click at [1425, 715] on div "Cancel Save" at bounding box center [1425, 726] width 256 height 33
click at [1425, 715] on button "Save" at bounding box center [1421, 726] width 60 height 33
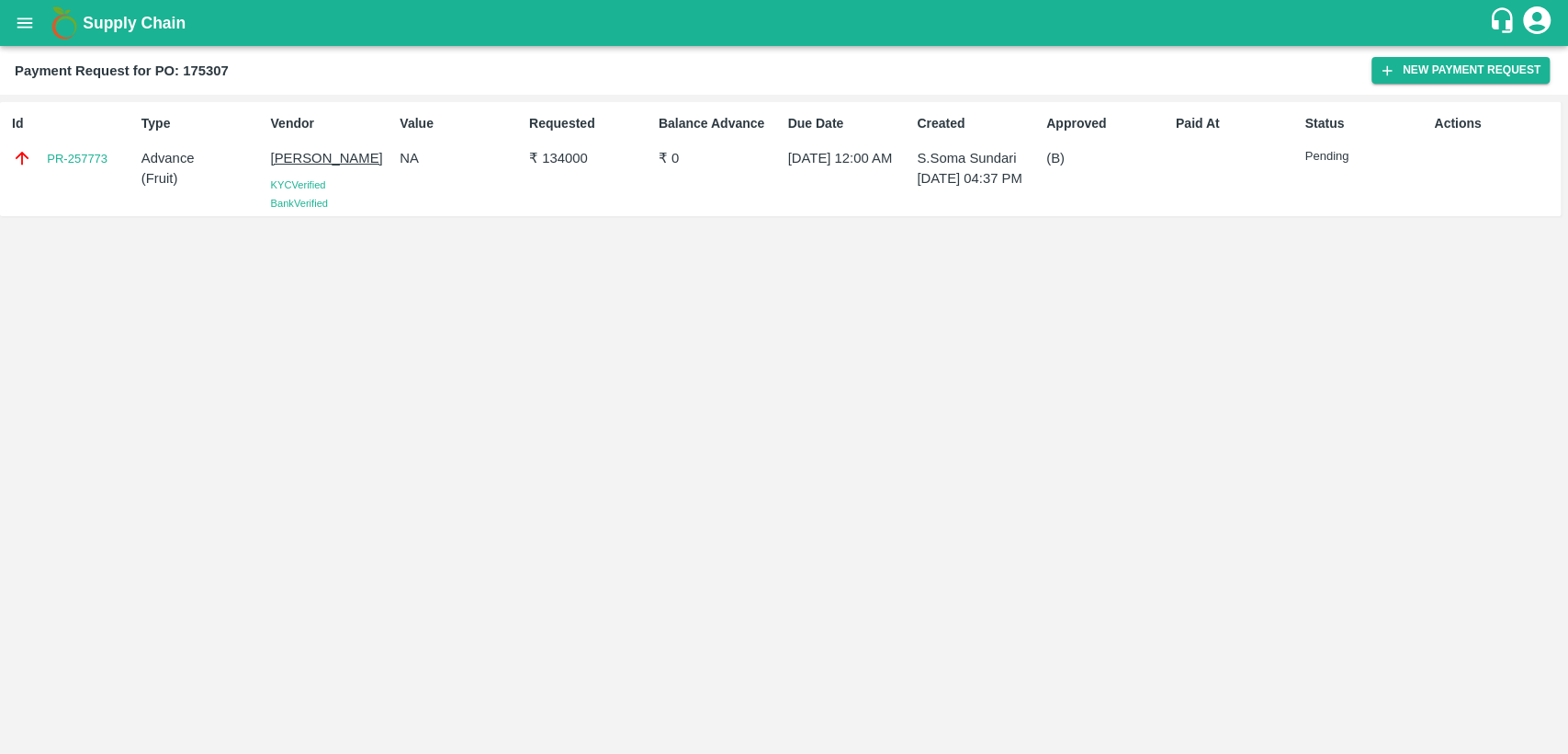
click at [1452, 139] on div "Actions" at bounding box center [1491, 158] width 129 height 104
click at [1471, 188] on div "Actions" at bounding box center [1491, 158] width 129 height 104
click at [1380, 197] on div "Status Pending" at bounding box center [1362, 158] width 129 height 104
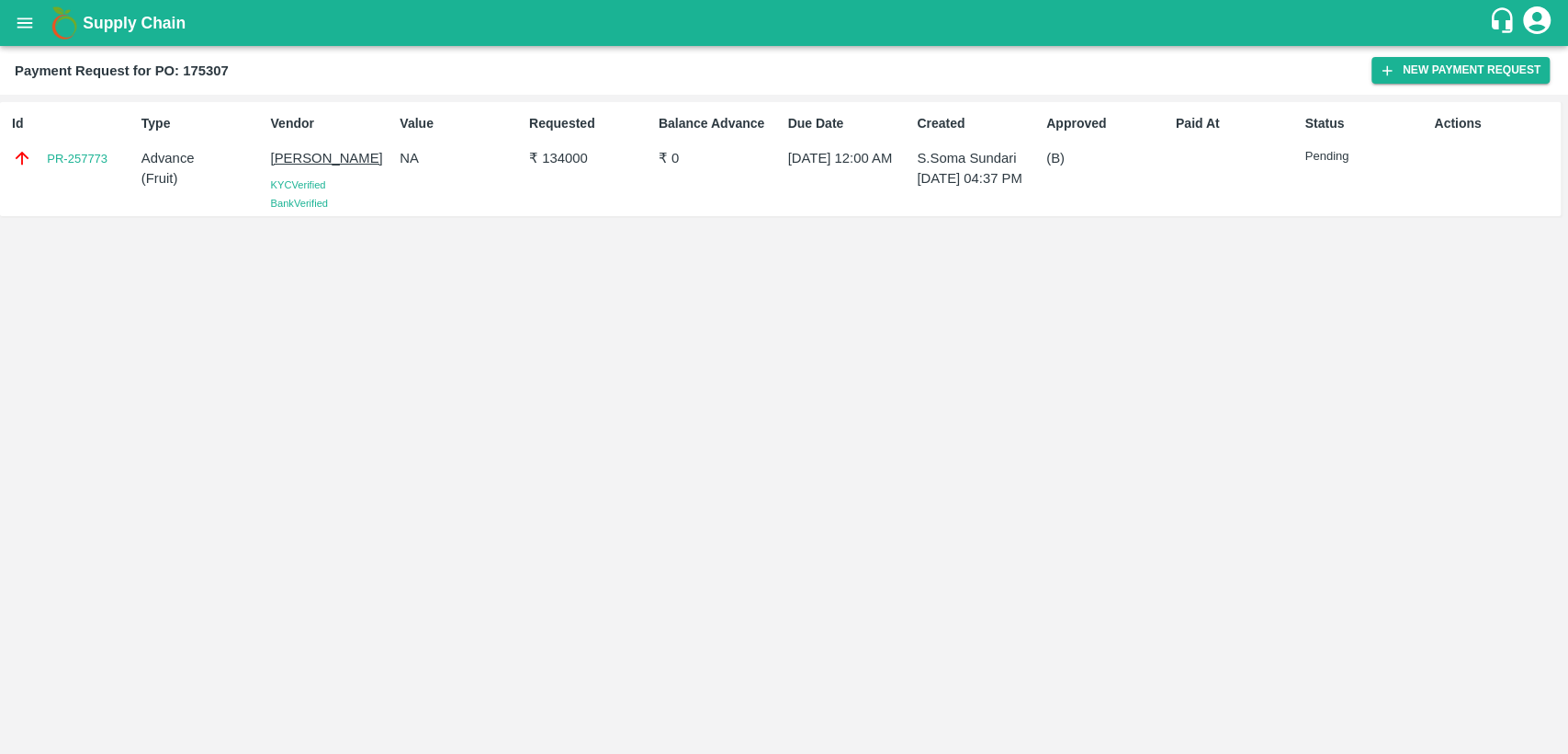
drag, startPoint x: 1049, startPoint y: 182, endPoint x: 1454, endPoint y: 152, distance: 406.1
click at [1454, 152] on div "Actions" at bounding box center [1491, 158] width 129 height 104
click at [1463, 68] on button "New Payment Request" at bounding box center [1461, 71] width 178 height 27
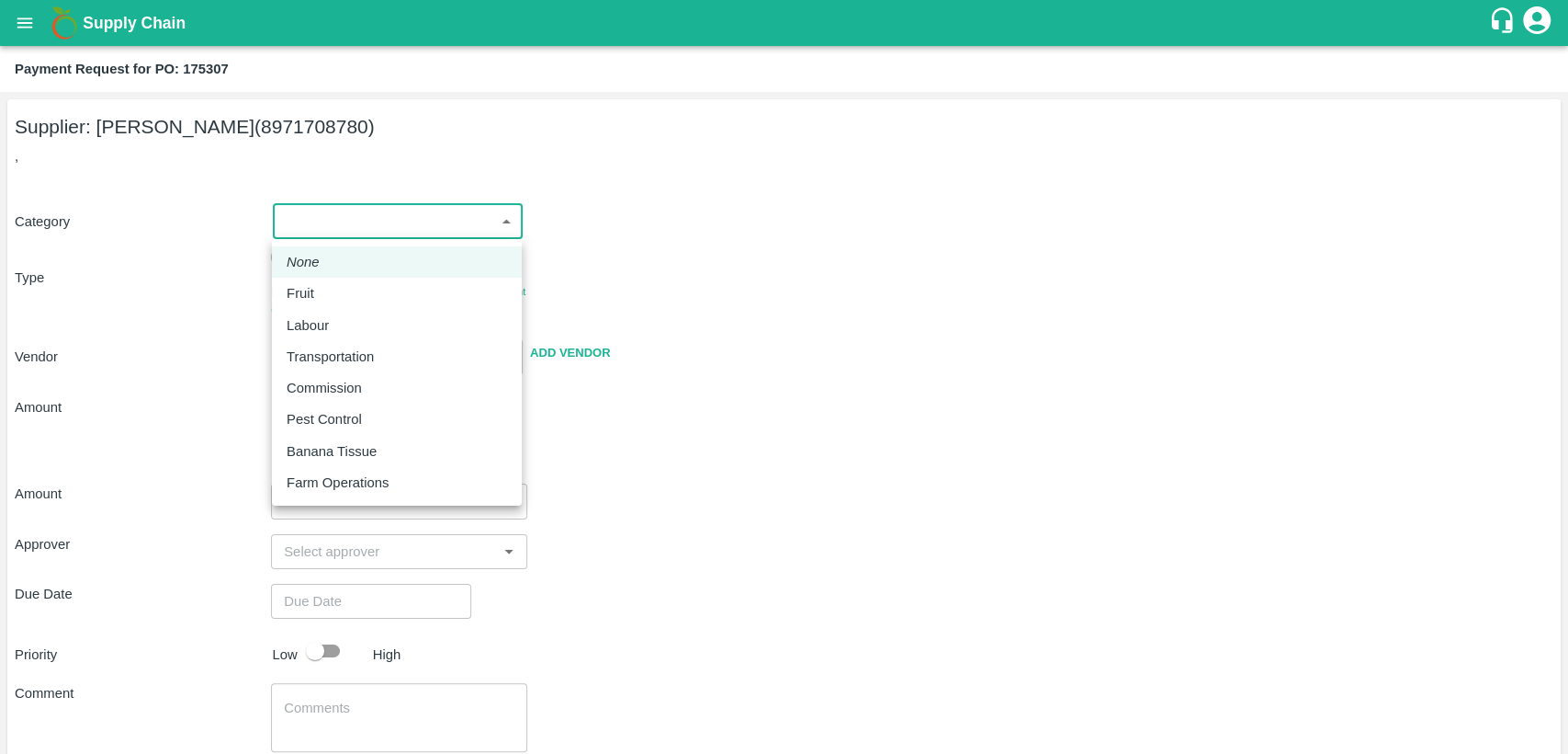
click at [386, 218] on body "Supply Chain Payment Request for PO: 175307 Supplier: [PERSON_NAME] (8971708780…" at bounding box center [784, 377] width 1568 height 754
click at [377, 289] on div "Fruit" at bounding box center [397, 293] width 221 height 20
type input "1"
type input "[PERSON_NAME] - 8971708780(Supplier)"
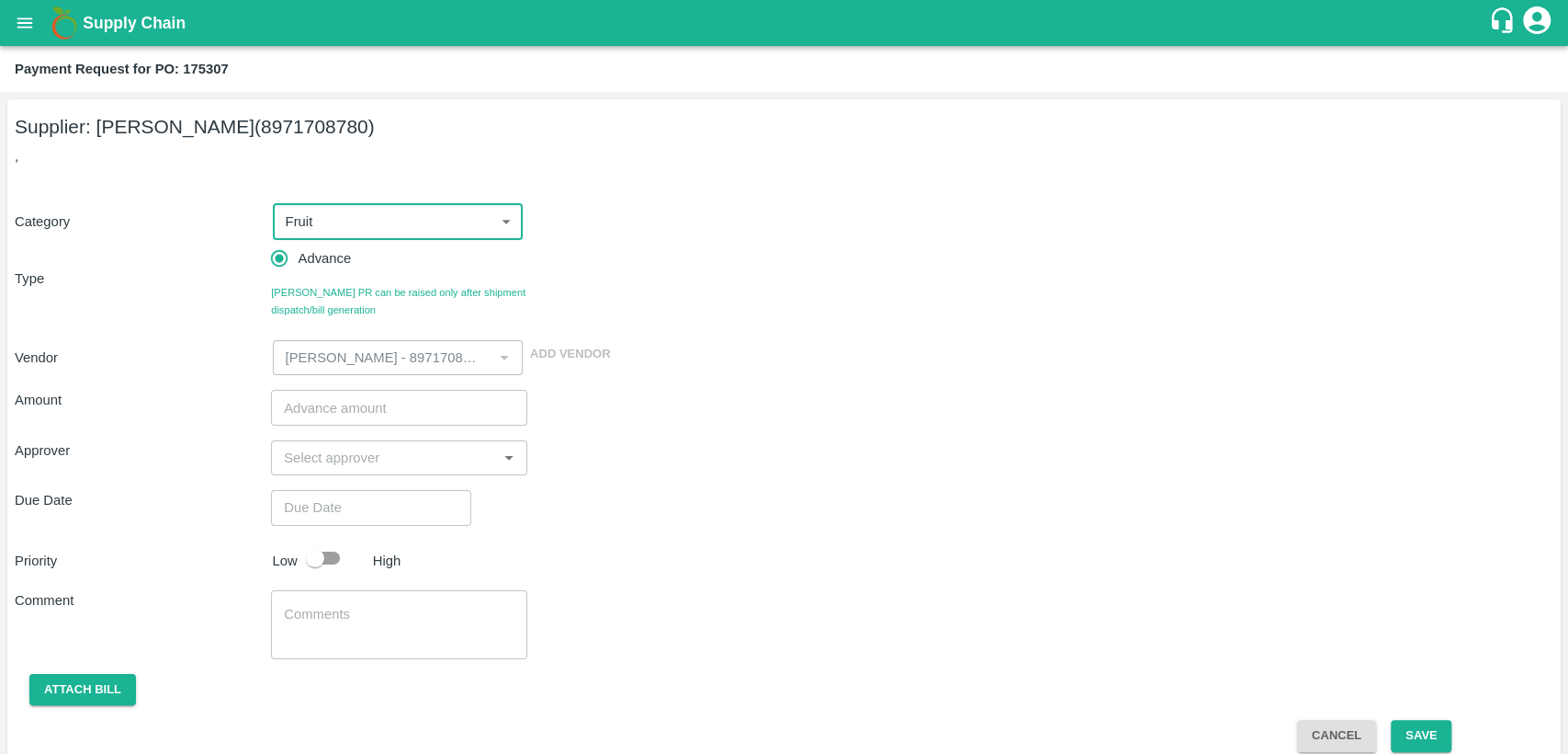
scroll to position [20, 0]
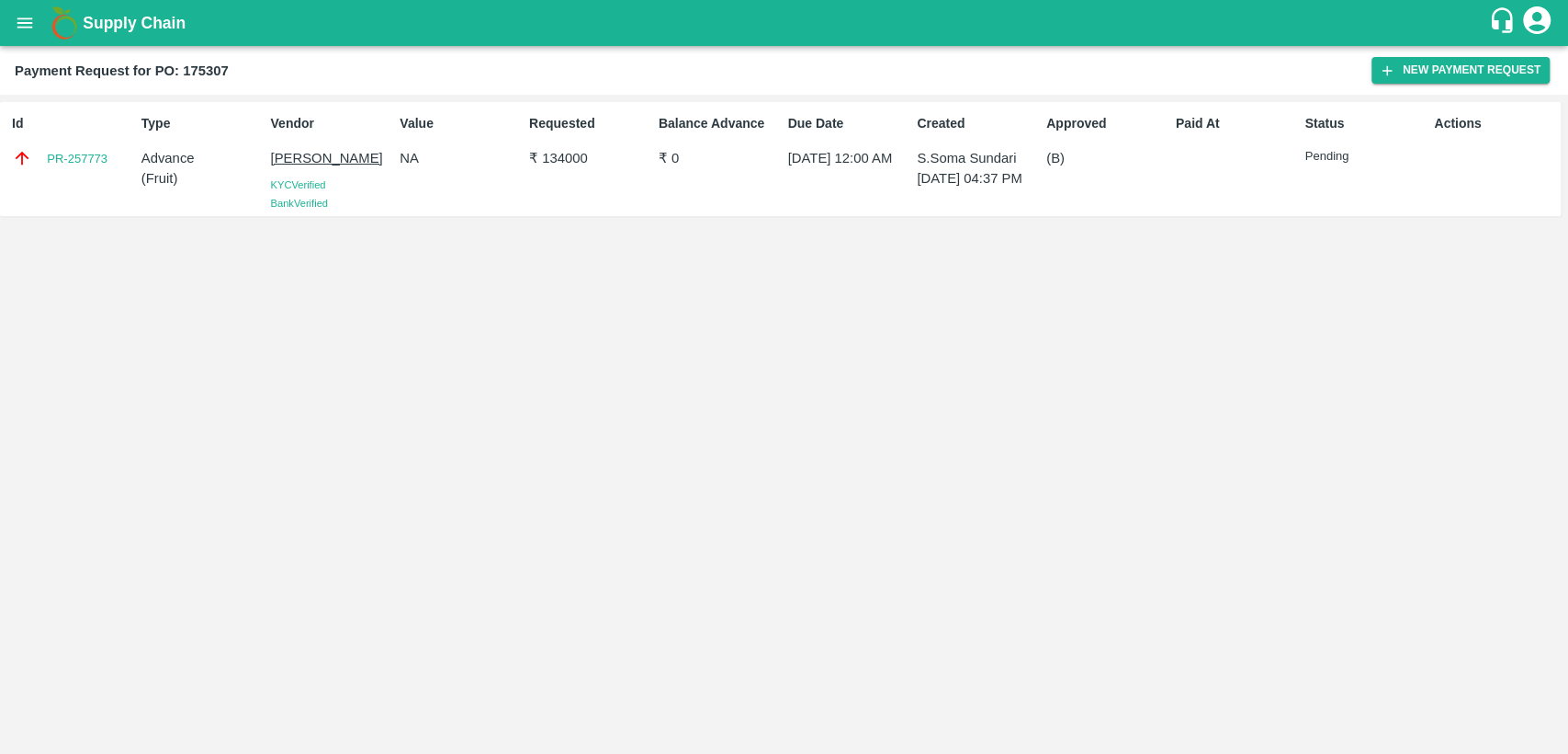
click at [1105, 188] on div "Approved (B)" at bounding box center [1103, 158] width 129 height 104
click at [72, 158] on link "PR-257773" at bounding box center [77, 159] width 60 height 18
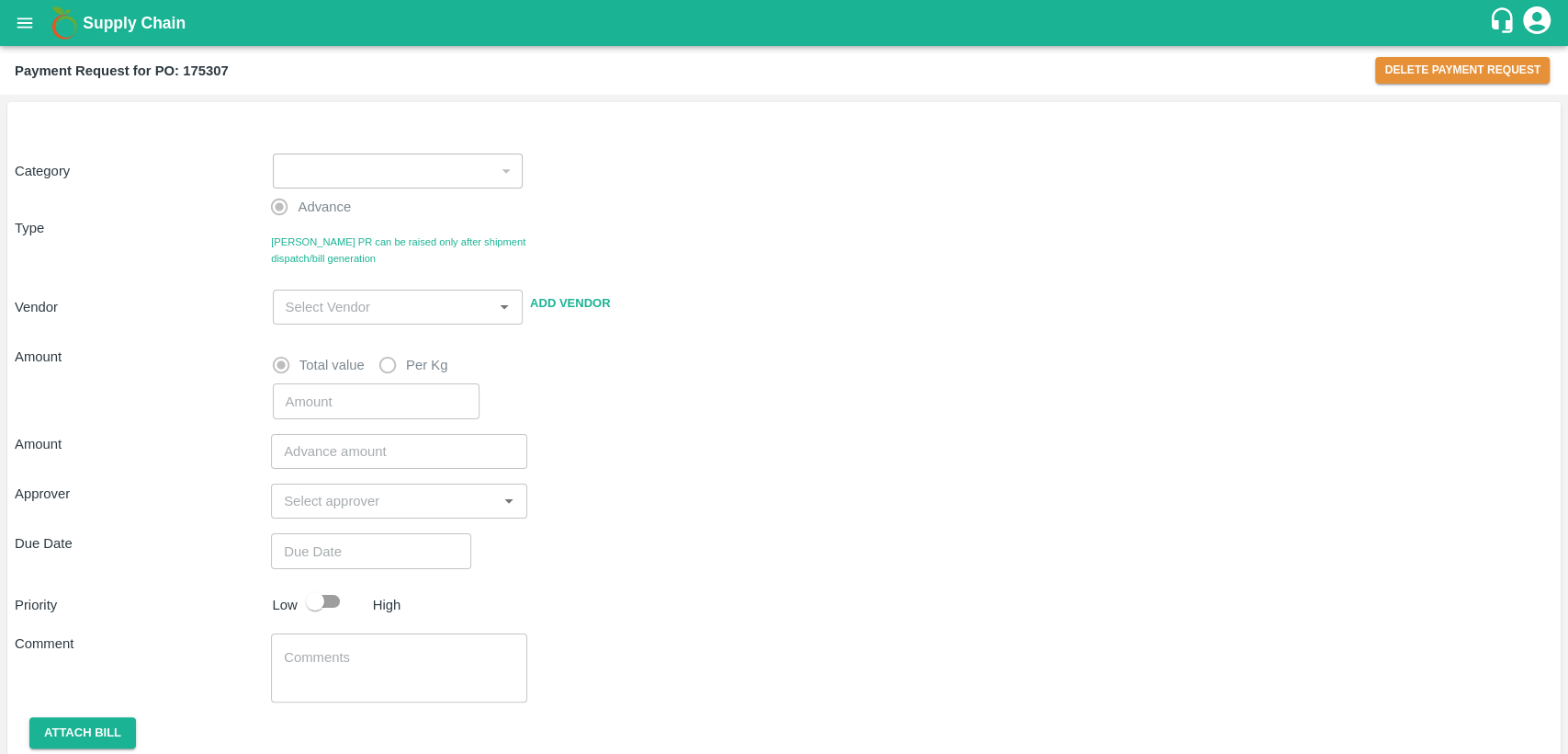
type input "1"
type input "[PERSON_NAME] - 8971708780(Supplier)"
type input "134000"
checkbox input "true"
type input "[DATE] 12:00 AM"
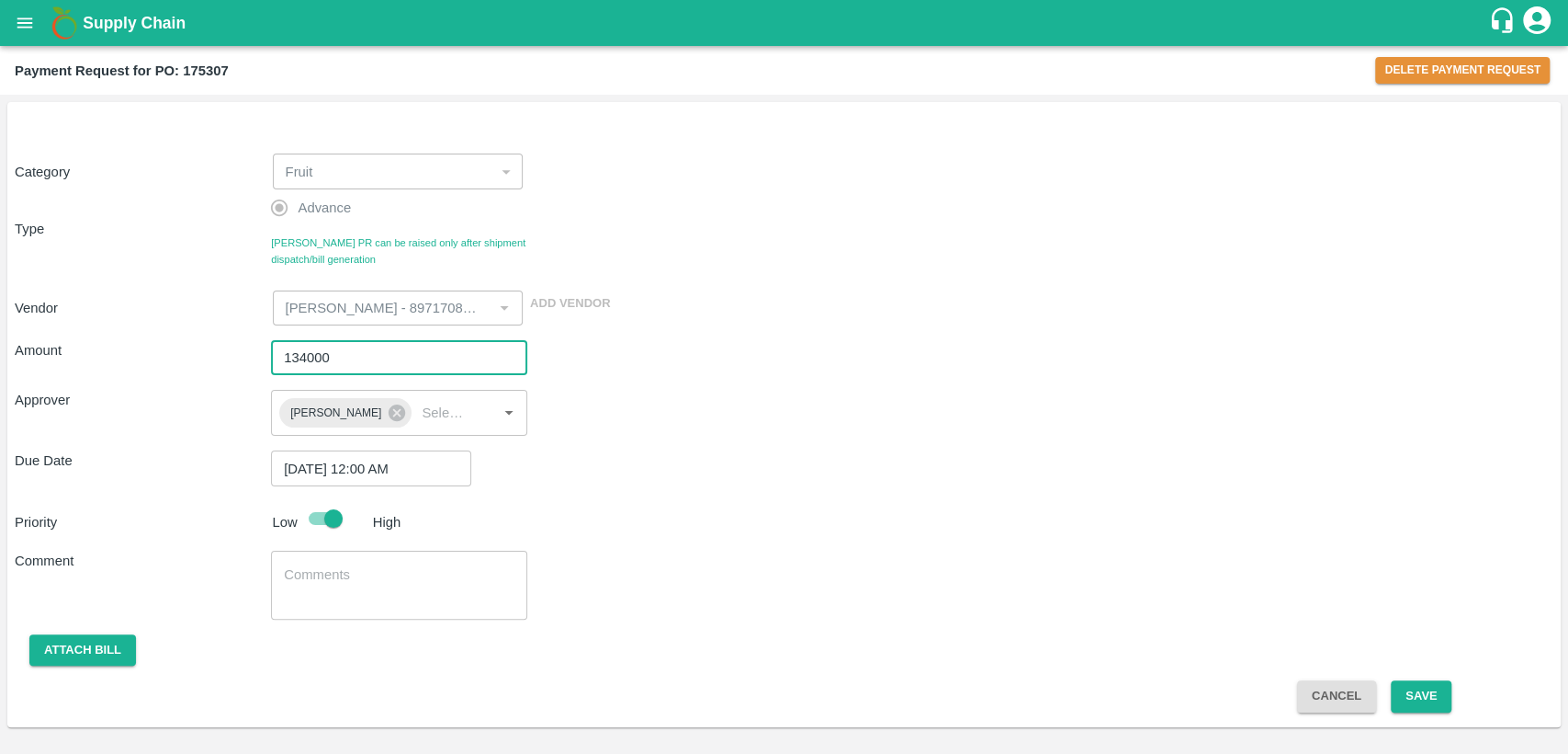
click at [418, 355] on input "134000" at bounding box center [399, 357] width 256 height 34
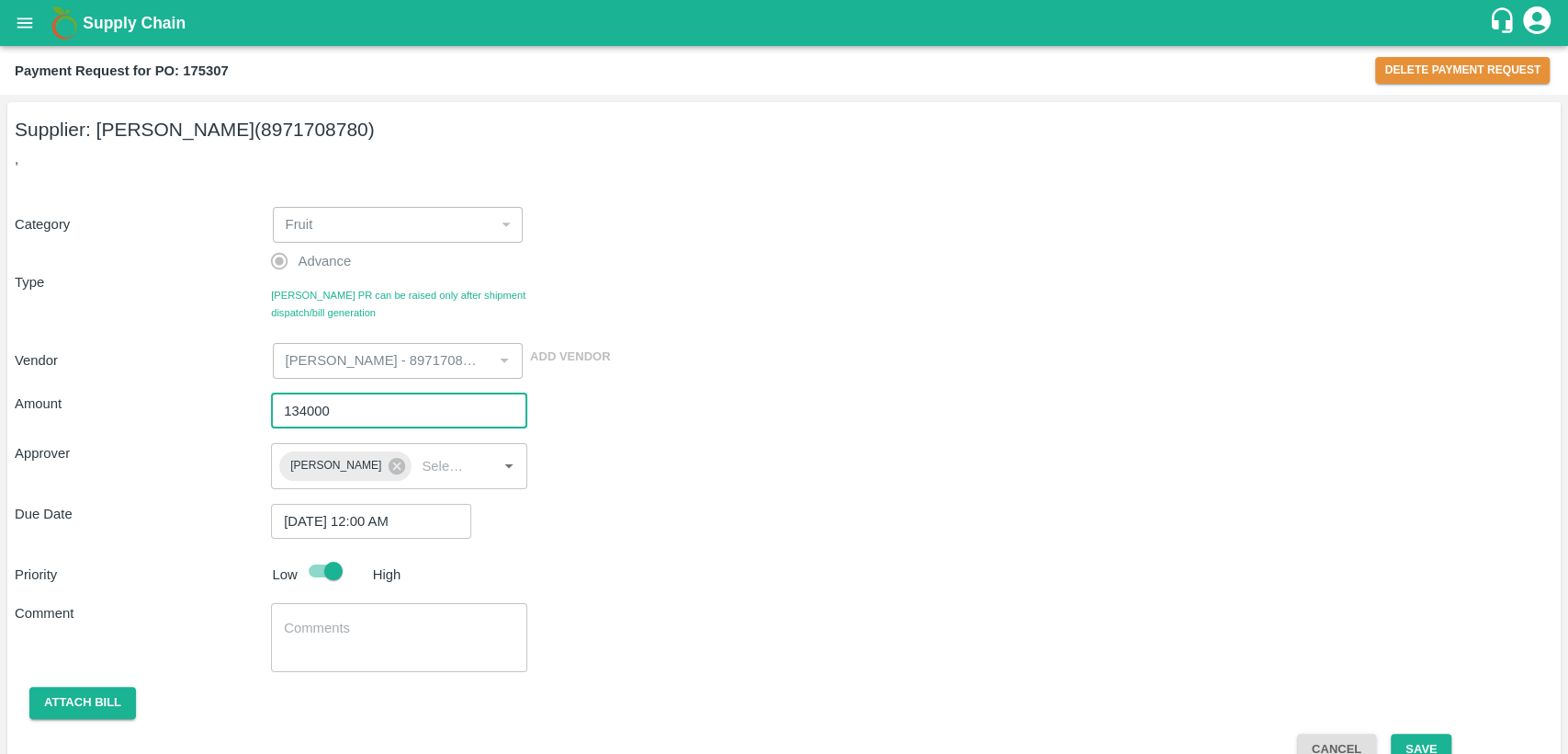
click at [299, 408] on input "134000" at bounding box center [399, 410] width 256 height 34
click at [338, 412] on input "134000" at bounding box center [399, 410] width 256 height 34
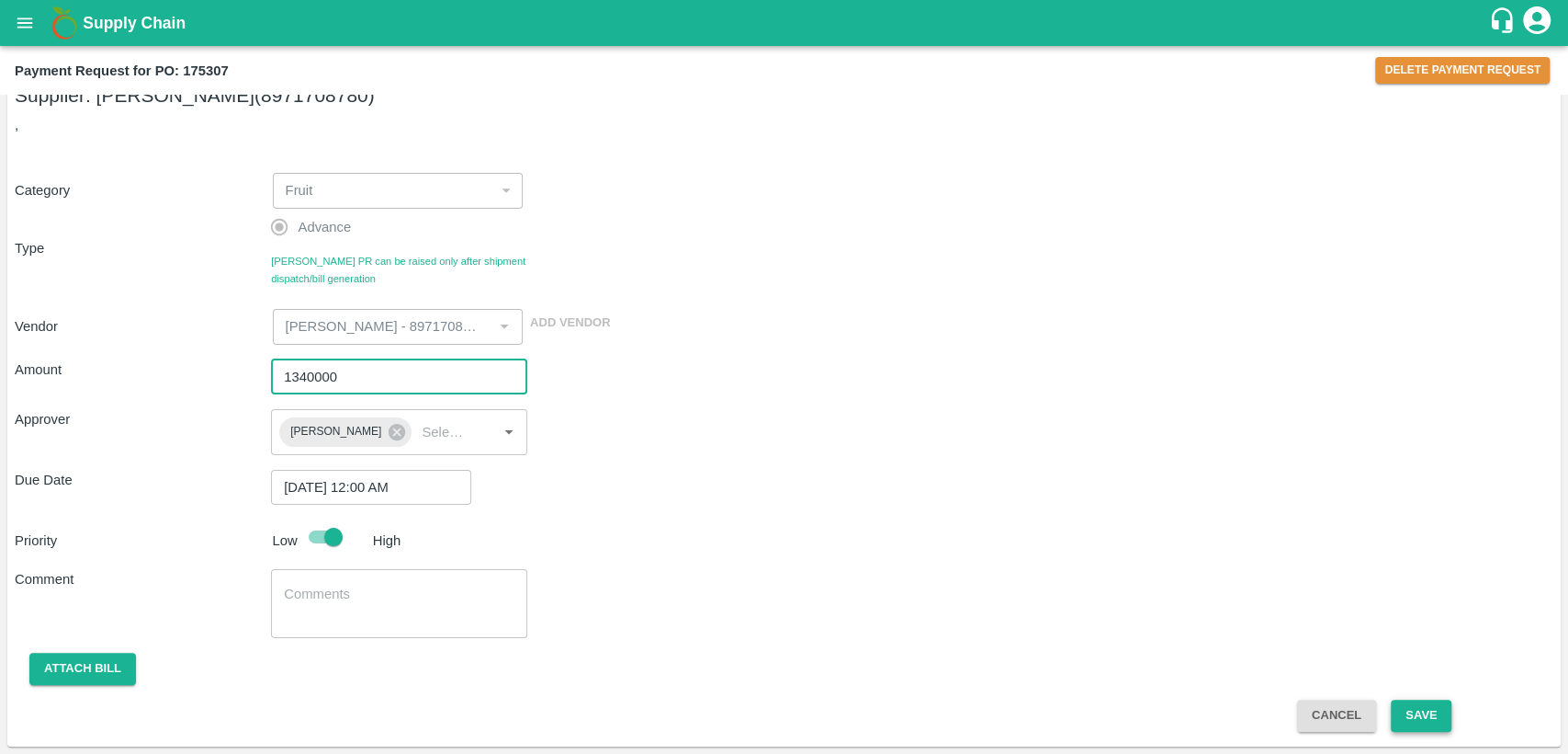
type input "1340000"
click at [1428, 709] on button "Save" at bounding box center [1421, 716] width 60 height 33
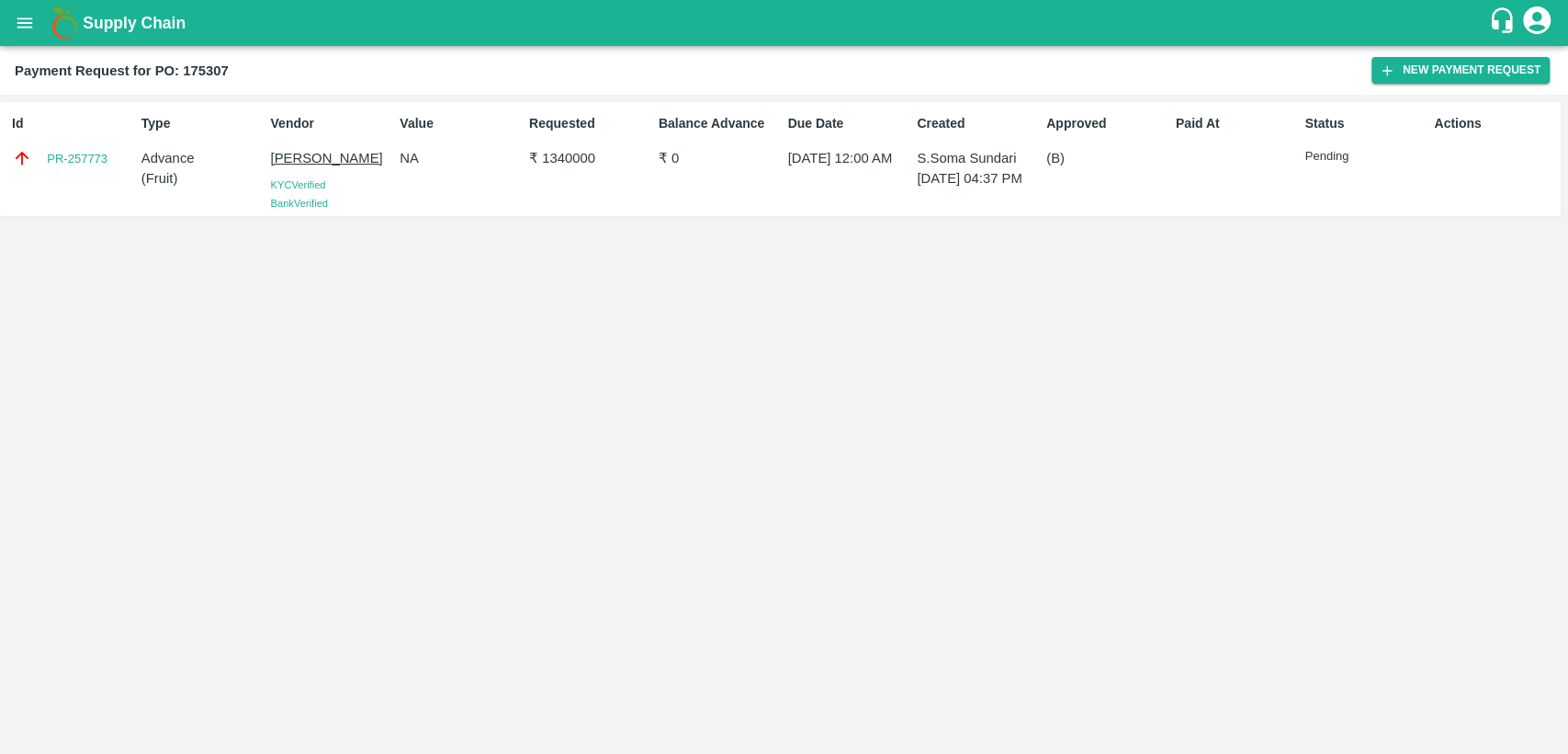
click at [1265, 177] on div "Paid At" at bounding box center [1233, 158] width 129 height 104
click at [84, 158] on link "PR-257773" at bounding box center [77, 159] width 60 height 18
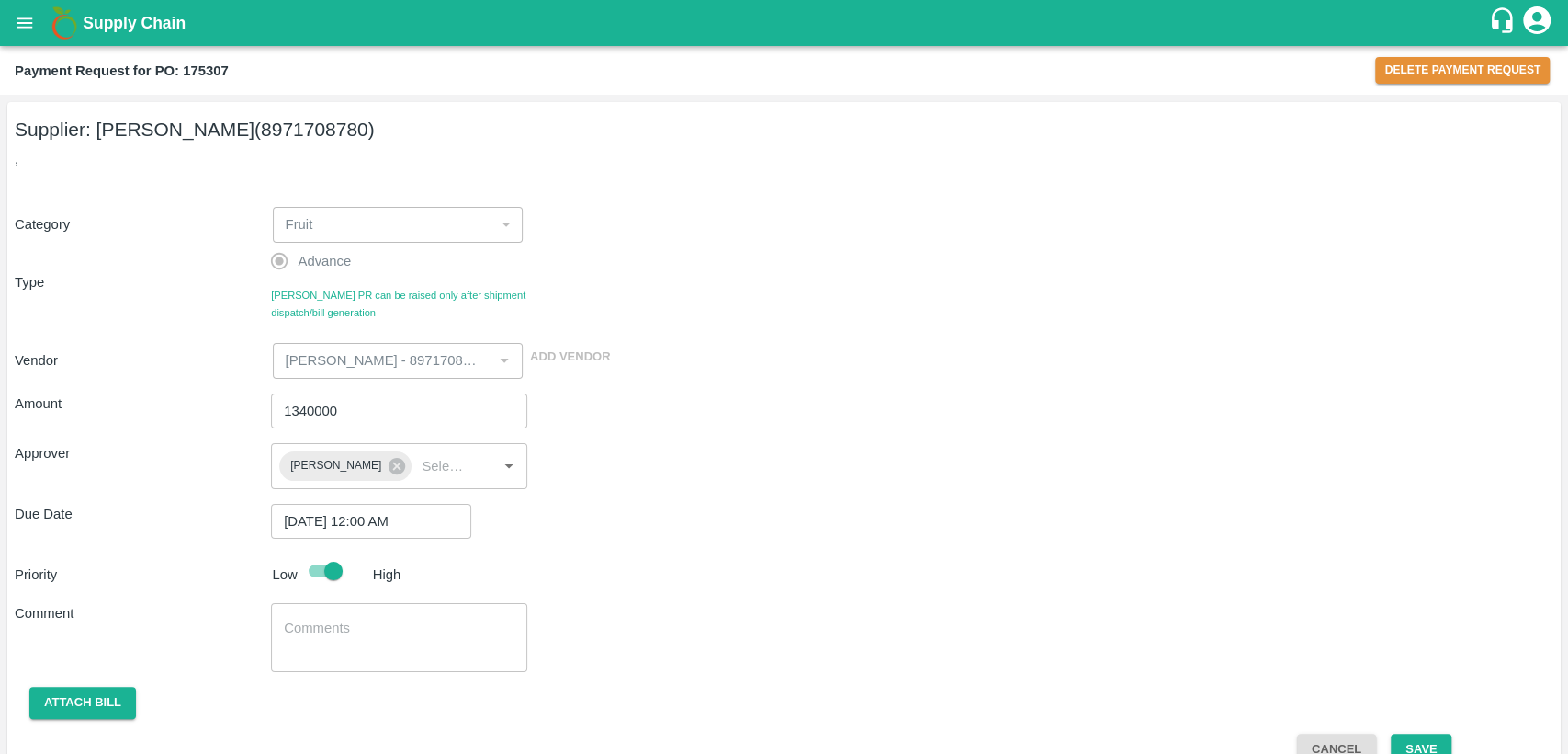
scroll to position [34, 0]
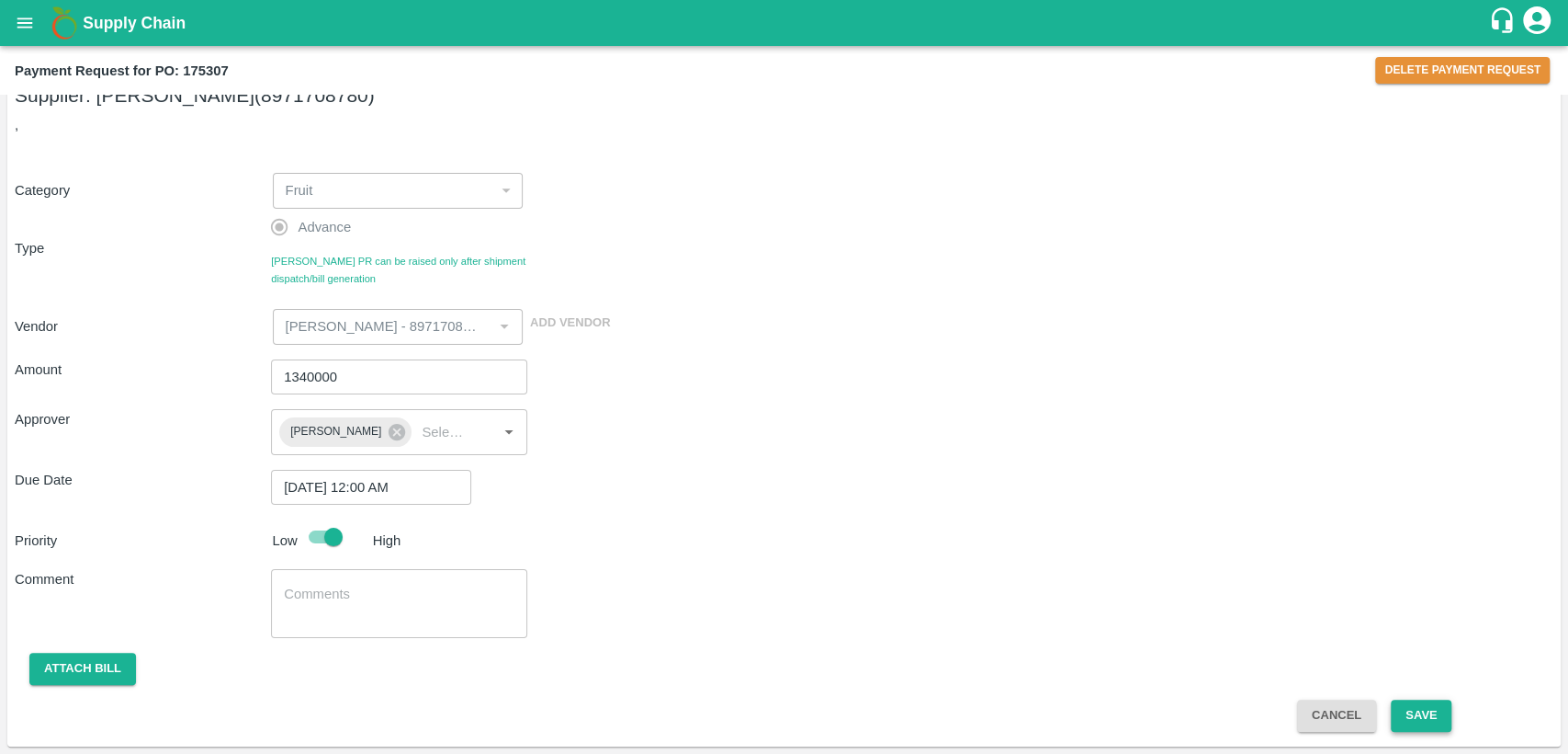
click at [1430, 716] on button "Save" at bounding box center [1421, 716] width 60 height 33
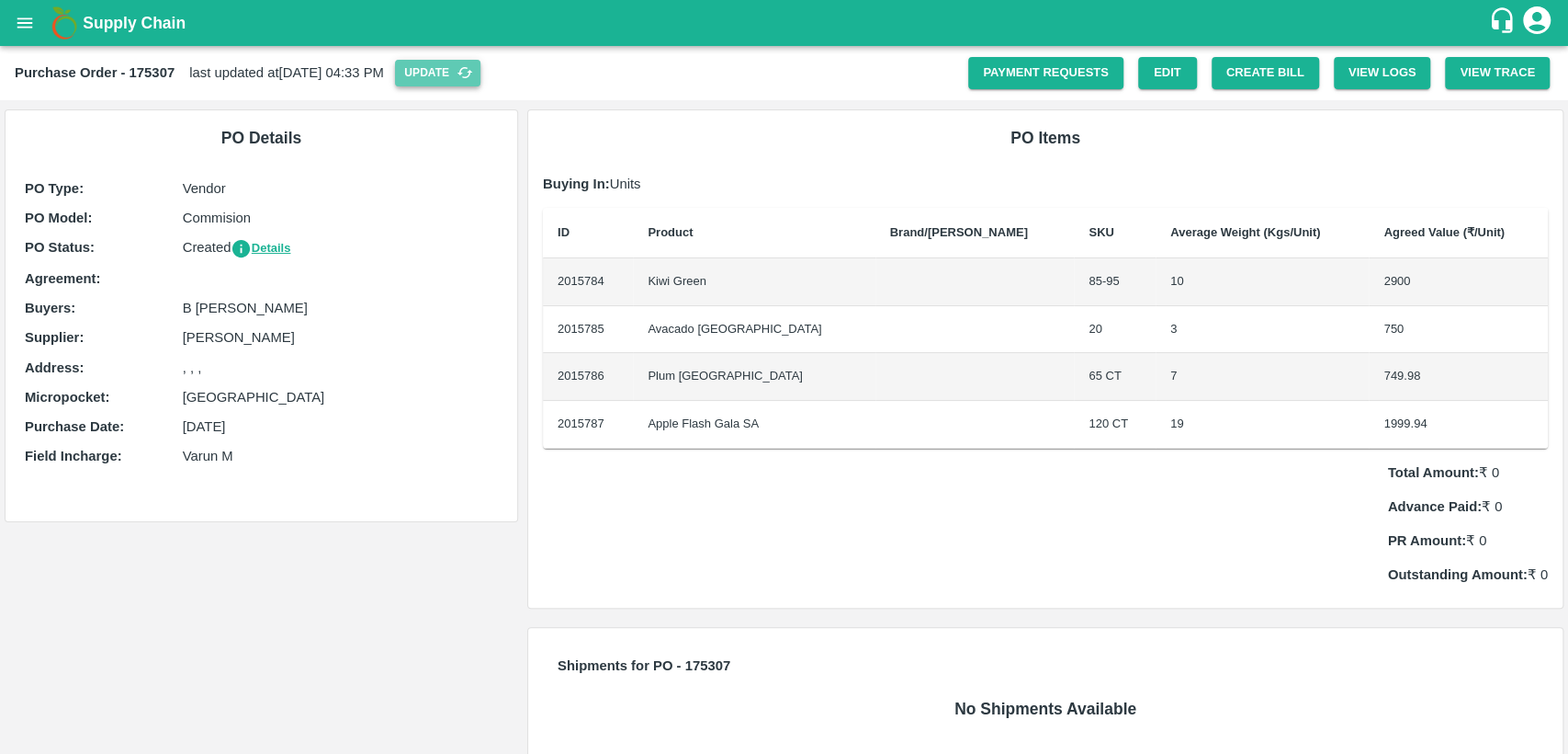
click at [474, 77] on icon "button" at bounding box center [465, 73] width 15 height 11
click at [1062, 71] on link "Payment Requests" at bounding box center [1046, 74] width 155 height 33
click at [29, 25] on icon "open drawer" at bounding box center [24, 22] width 20 height 20
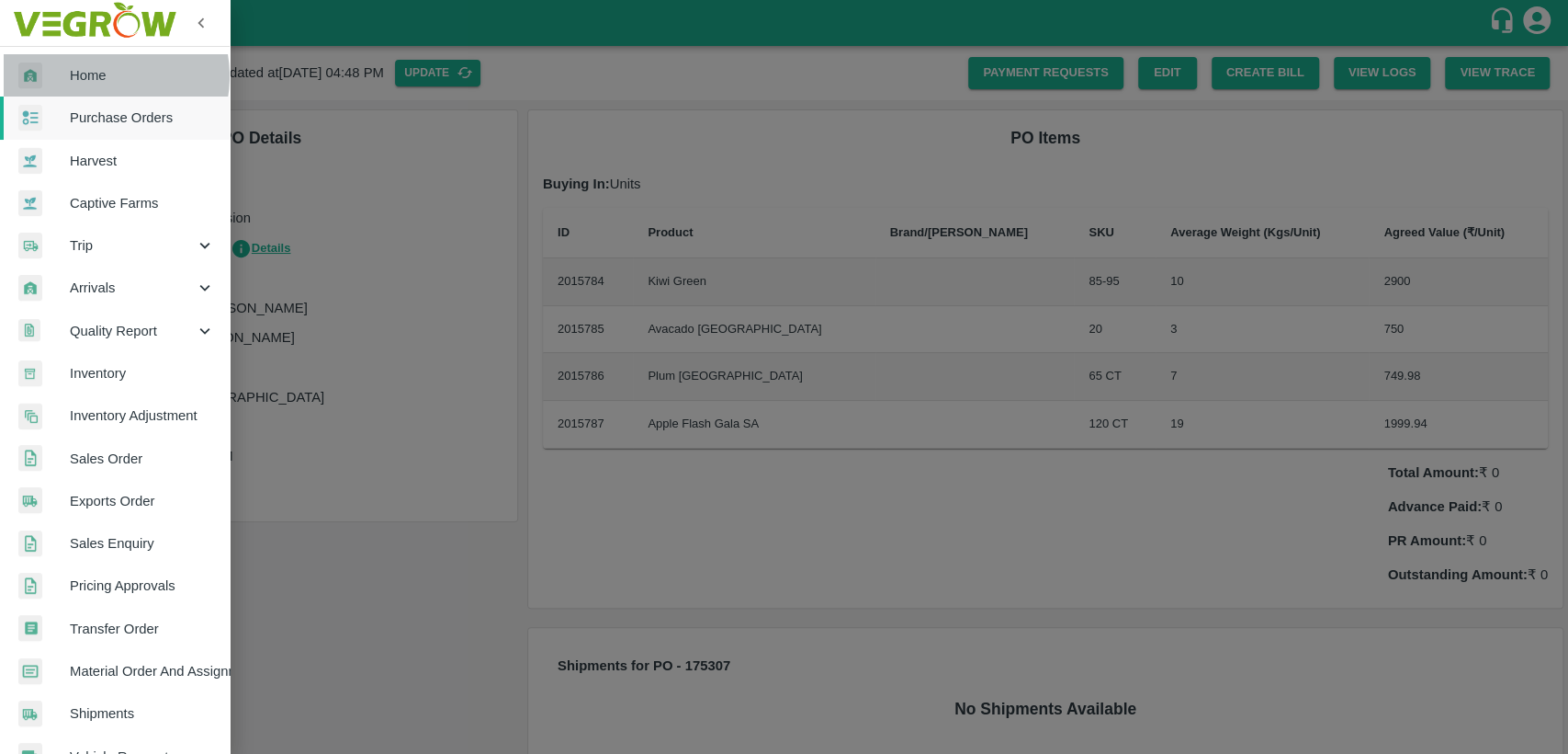
click at [96, 77] on span "Home" at bounding box center [143, 75] width 145 height 20
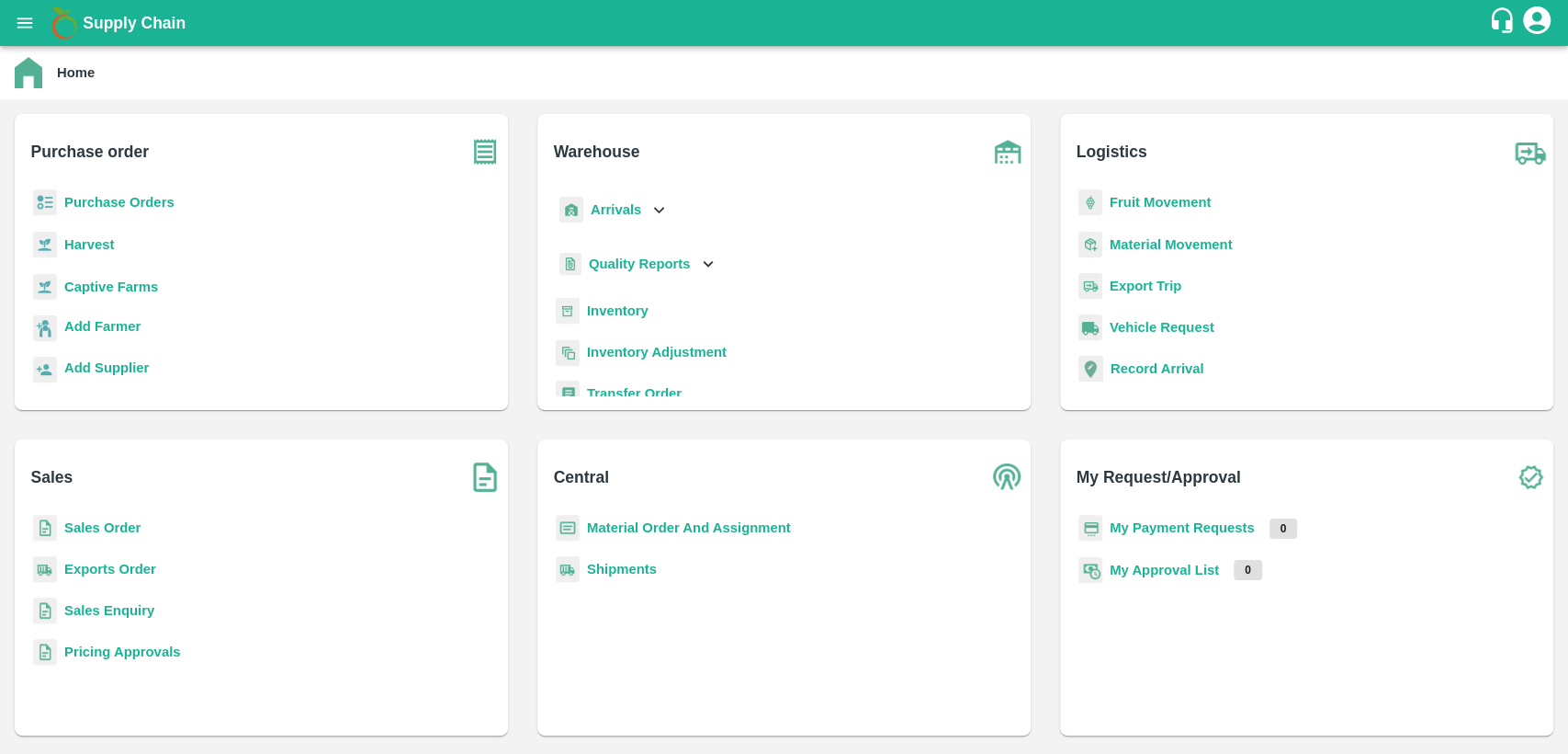
click at [607, 524] on b "Material Order And Assignment" at bounding box center [689, 527] width 204 height 14
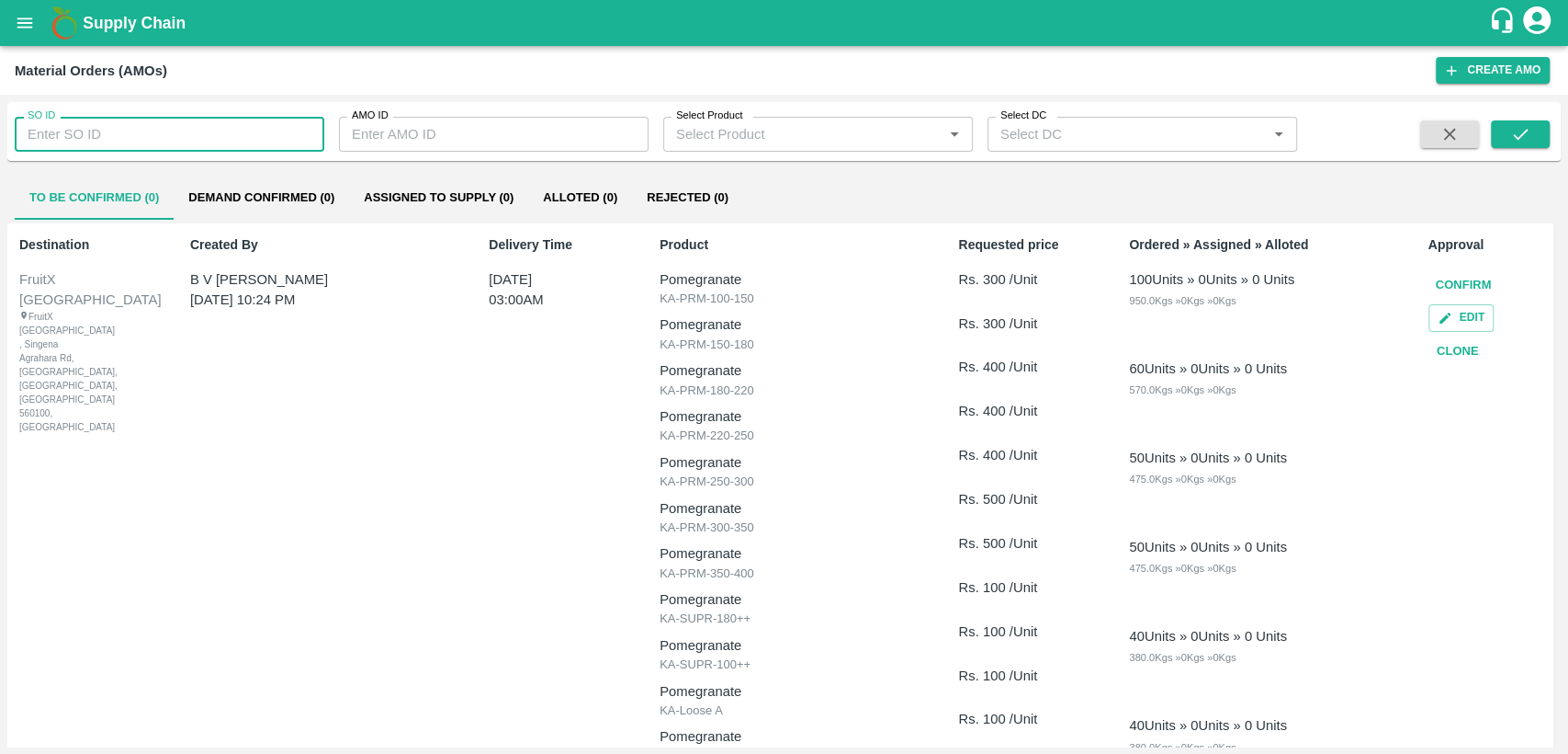
click at [243, 132] on input "SO ID" at bounding box center [169, 134] width 310 height 34
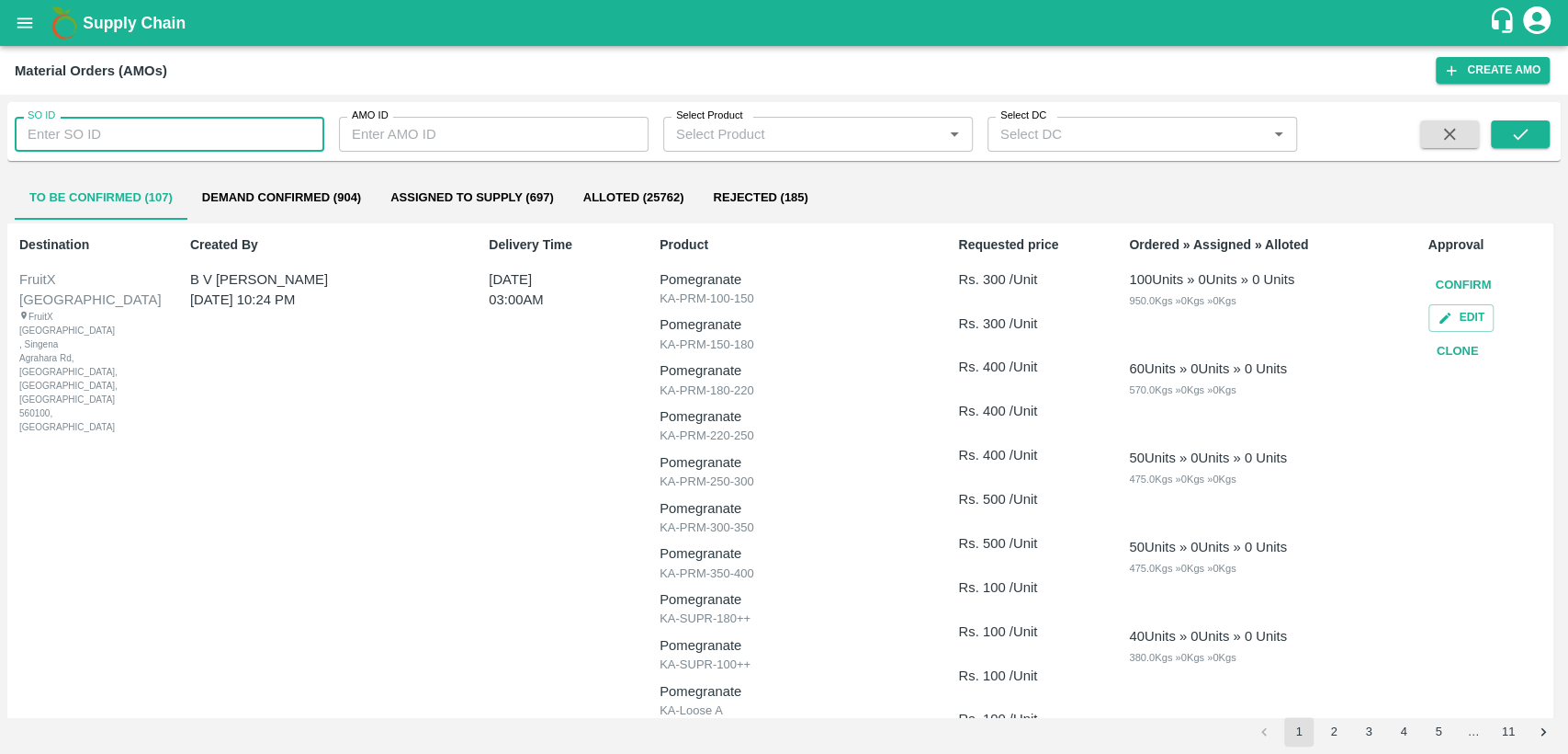
click at [140, 128] on input "SO ID" at bounding box center [169, 134] width 310 height 34
click at [1534, 125] on button "submit" at bounding box center [1520, 134] width 58 height 28
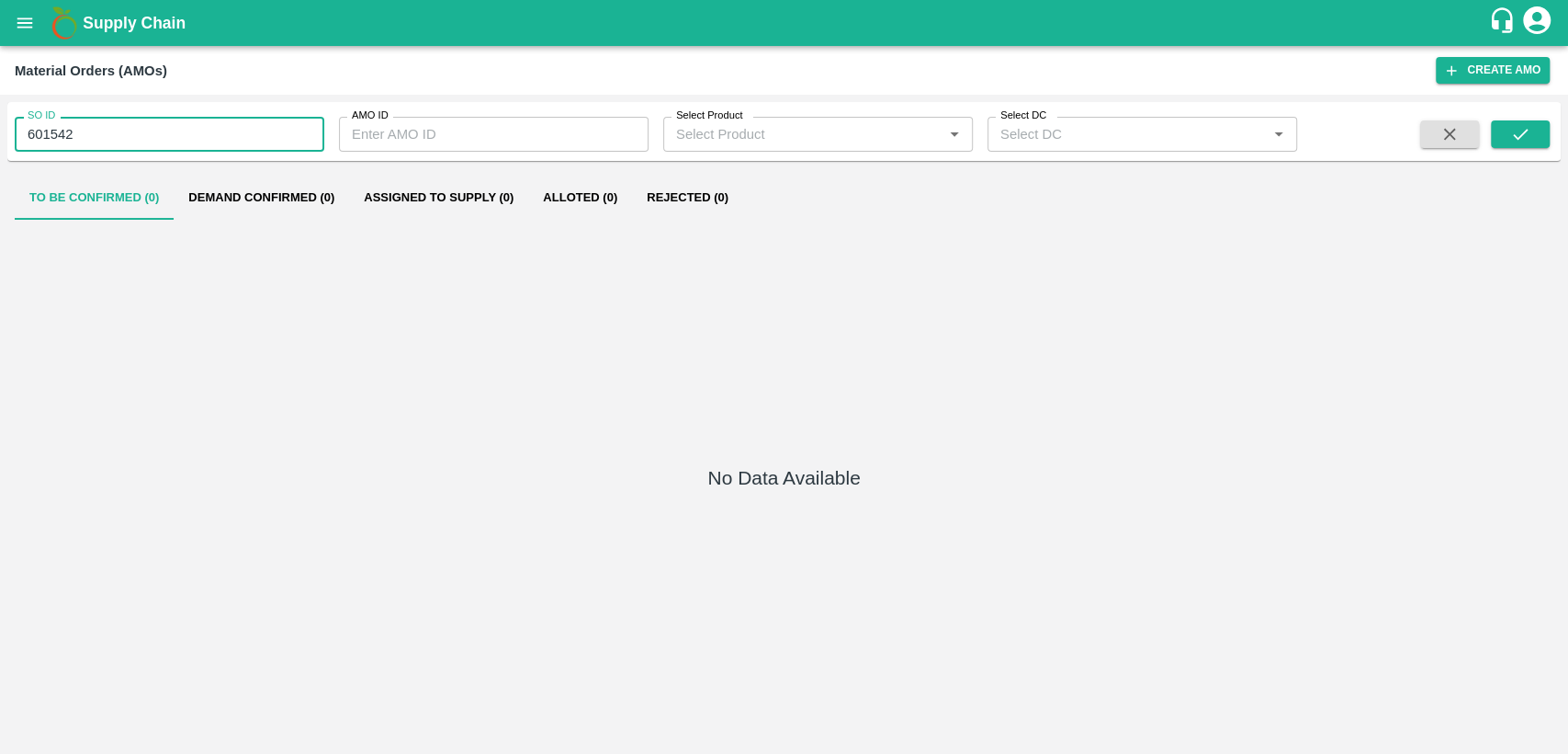
click at [91, 127] on input "601542" at bounding box center [169, 134] width 310 height 34
click at [1511, 138] on icon "submit" at bounding box center [1520, 134] width 20 height 20
click at [97, 138] on input "604512" at bounding box center [169, 134] width 310 height 34
click at [1528, 142] on icon "submit" at bounding box center [1520, 134] width 20 height 20
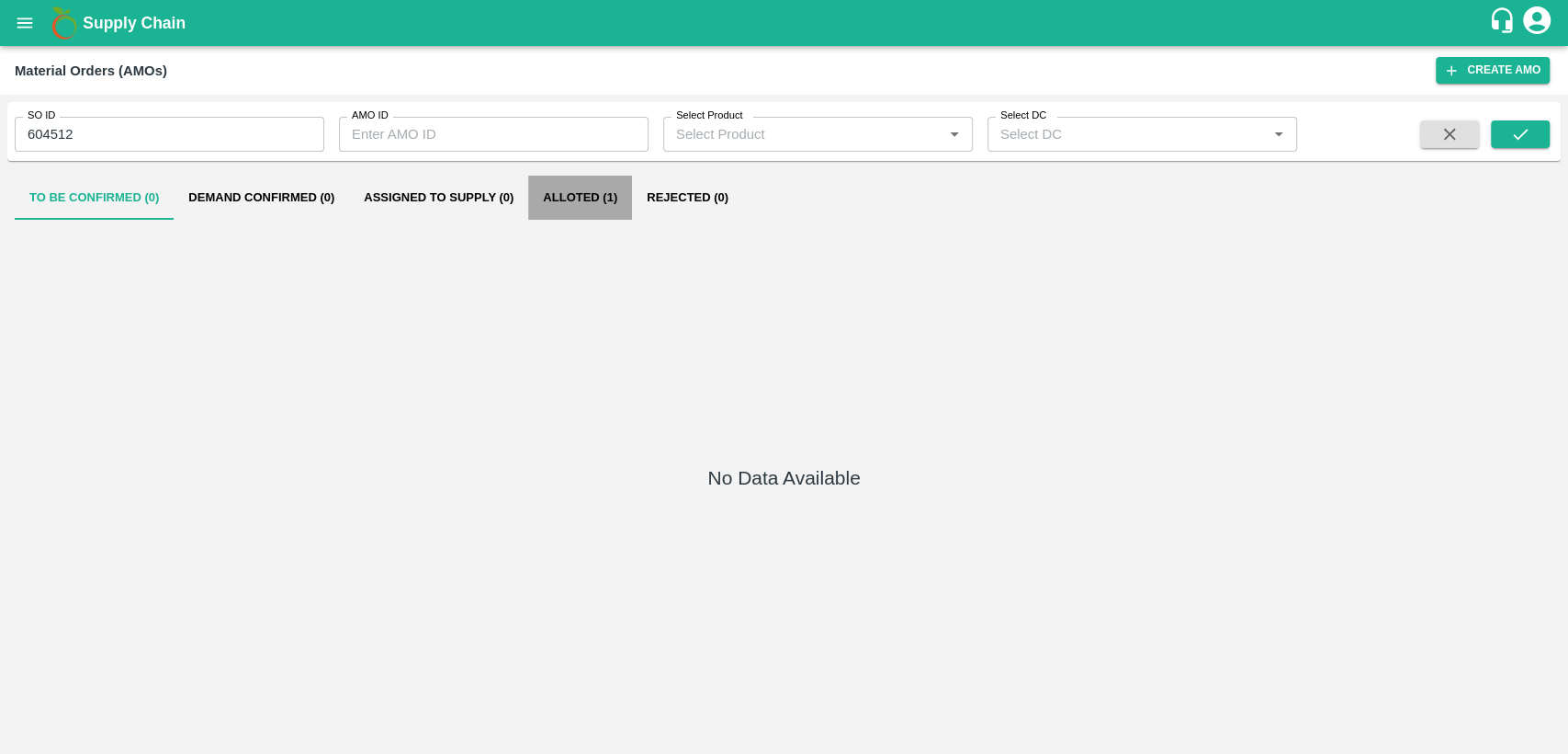
click at [579, 202] on button "Alloted (1)" at bounding box center [580, 197] width 104 height 44
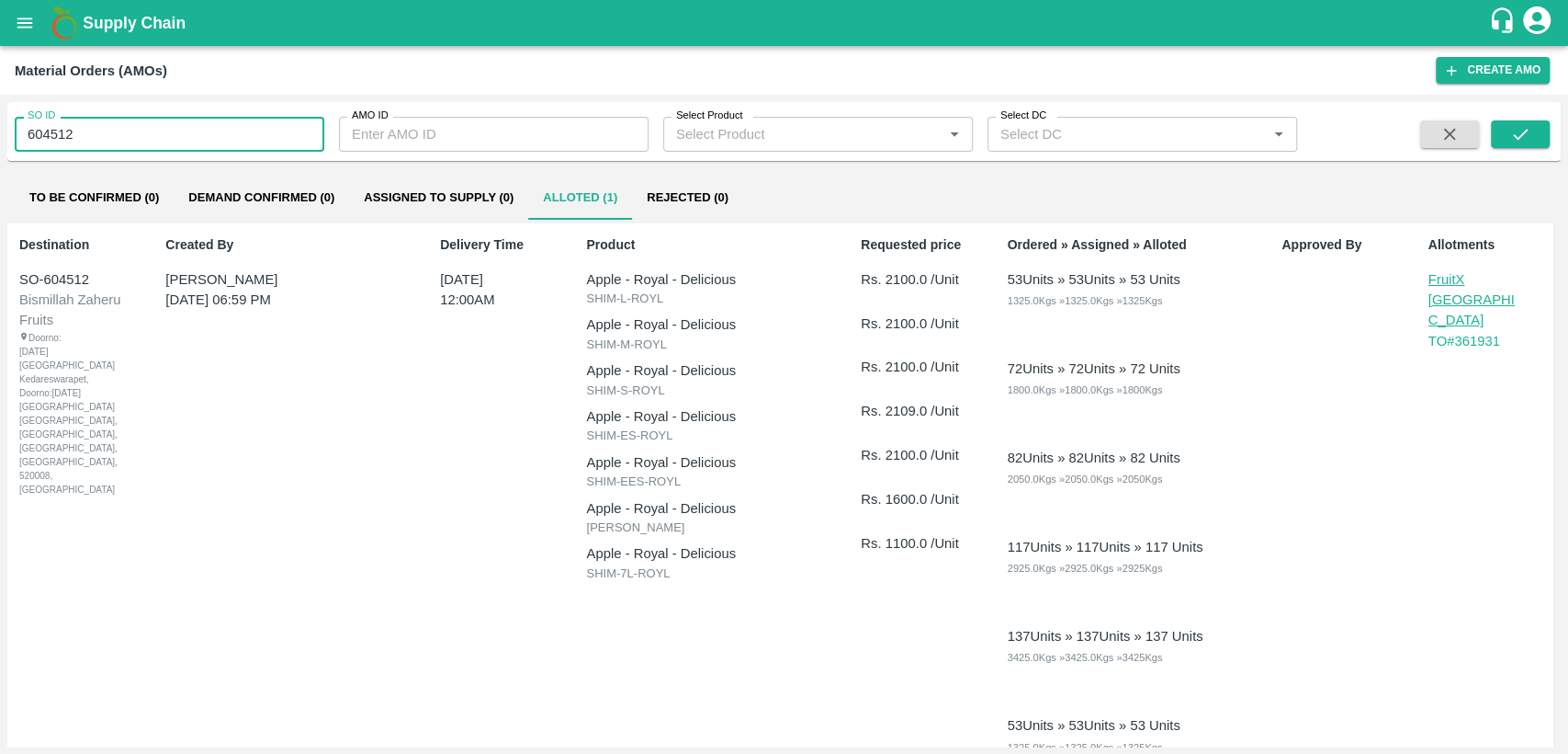
click at [177, 132] on input "604512" at bounding box center [169, 134] width 310 height 34
type input "604596"
click at [1537, 140] on button "submit" at bounding box center [1520, 134] width 58 height 28
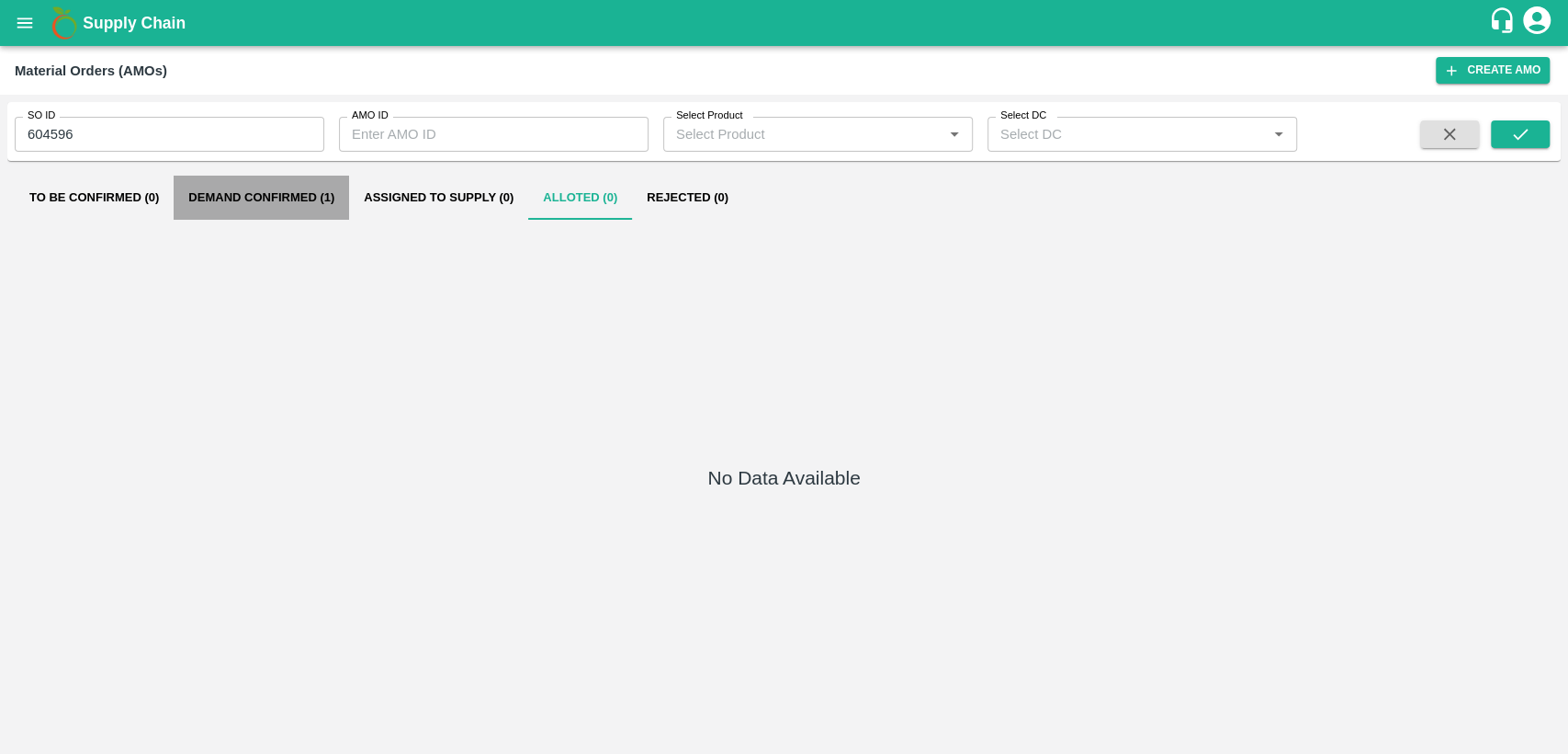
click at [287, 193] on button "Demand Confirmed (1)" at bounding box center [261, 197] width 175 height 44
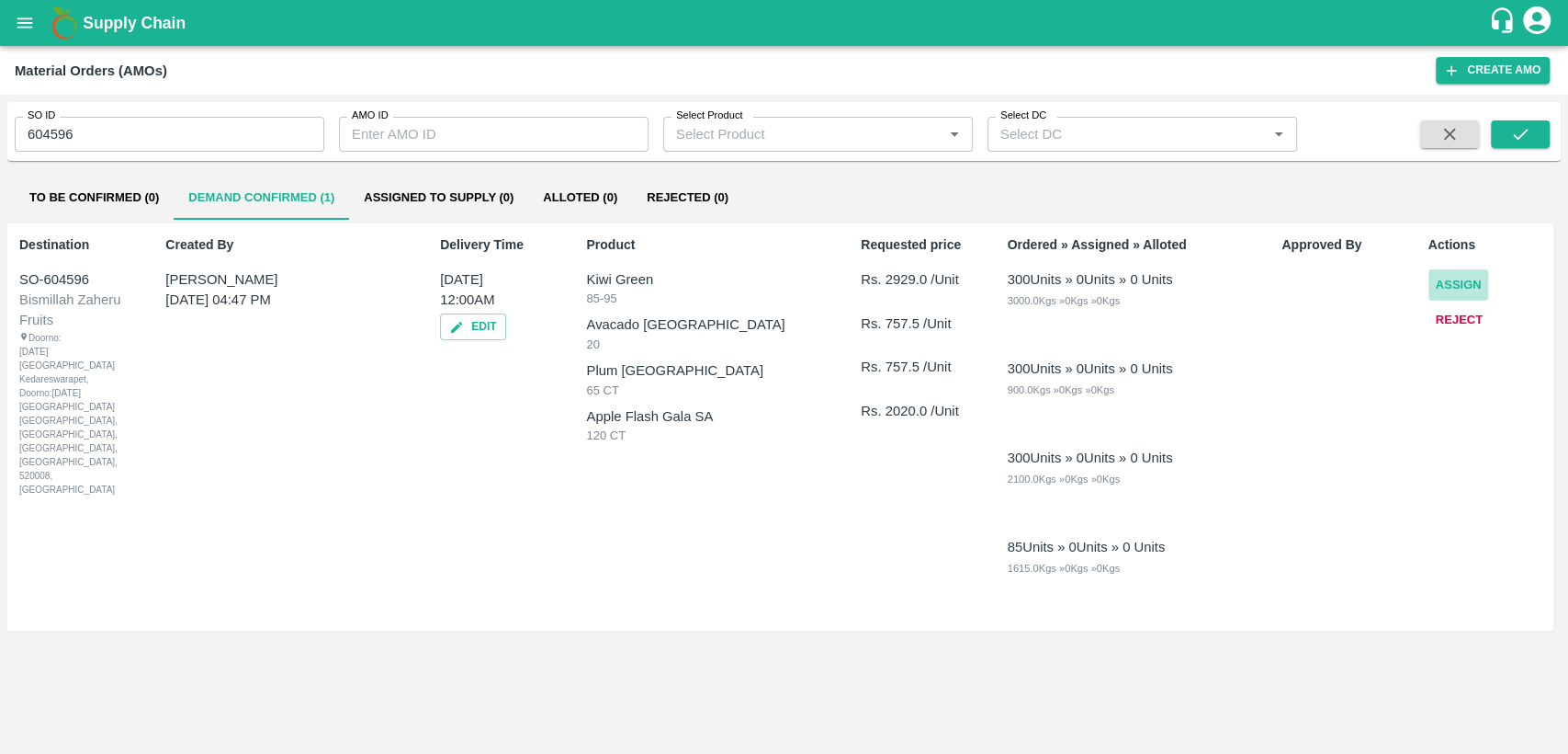
click at [1456, 283] on button "Assign" at bounding box center [1459, 285] width 60 height 33
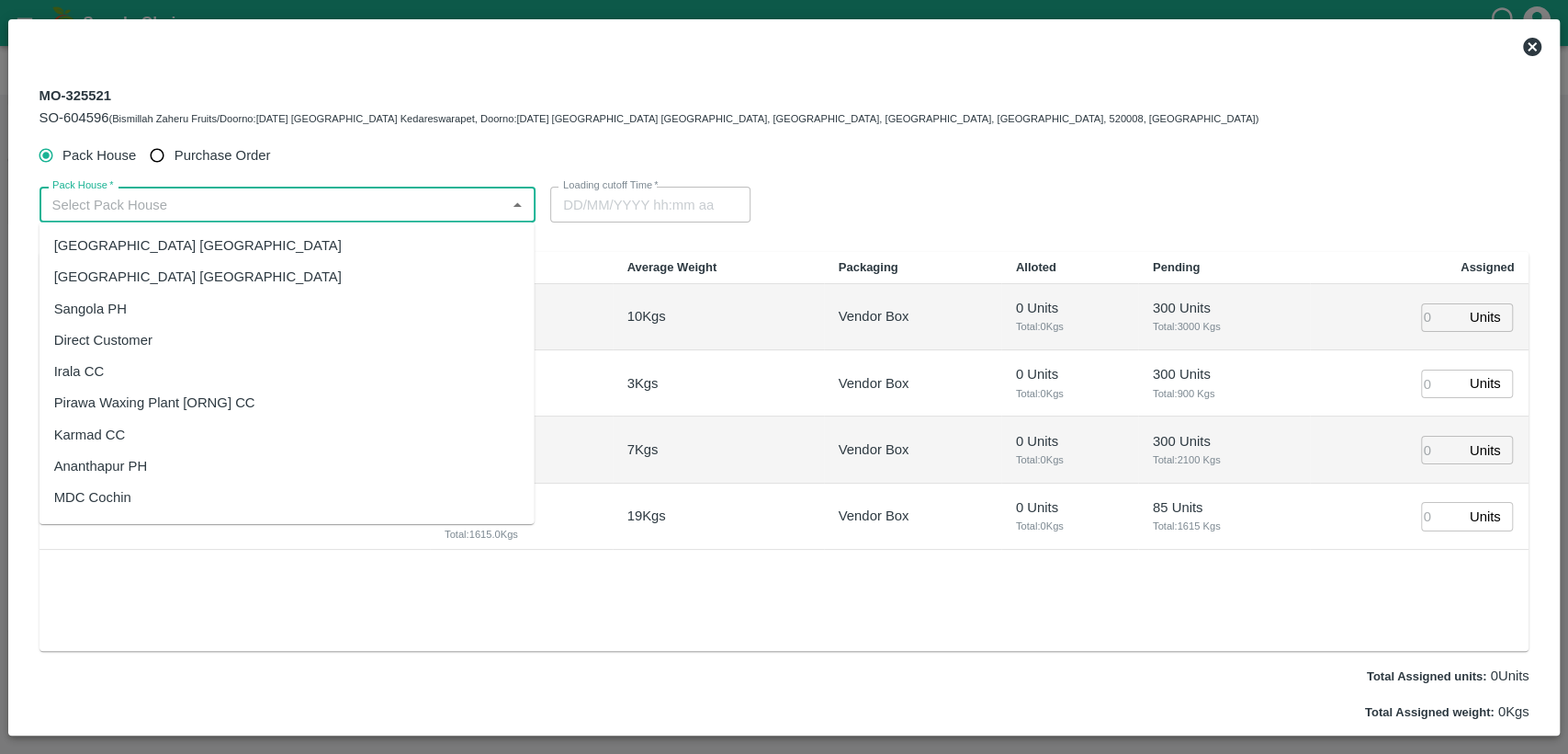
click at [375, 202] on input "Pack House   *" at bounding box center [273, 204] width 455 height 24
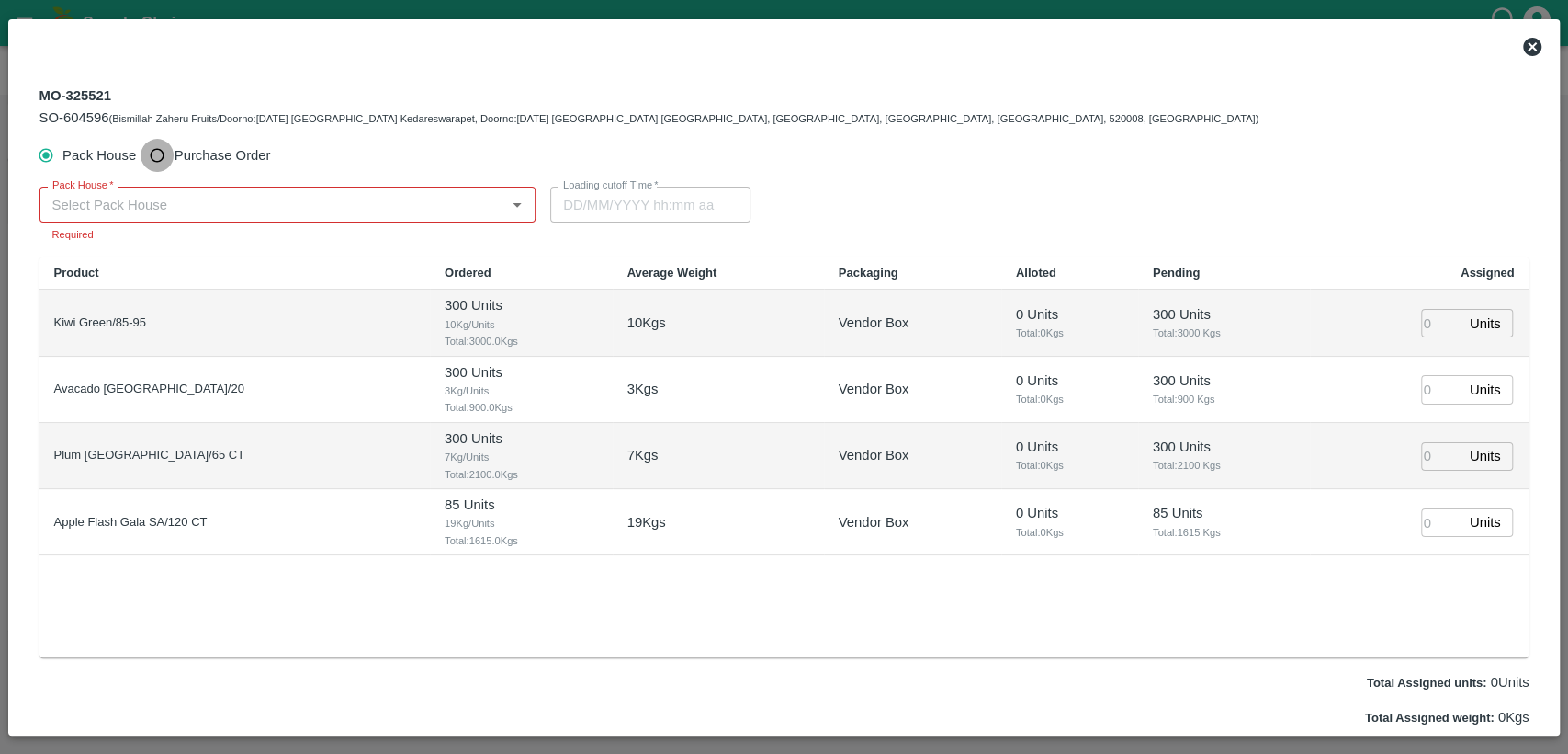
click at [158, 149] on input "Purchase Order" at bounding box center [158, 156] width 34 height 34
radio input "true"
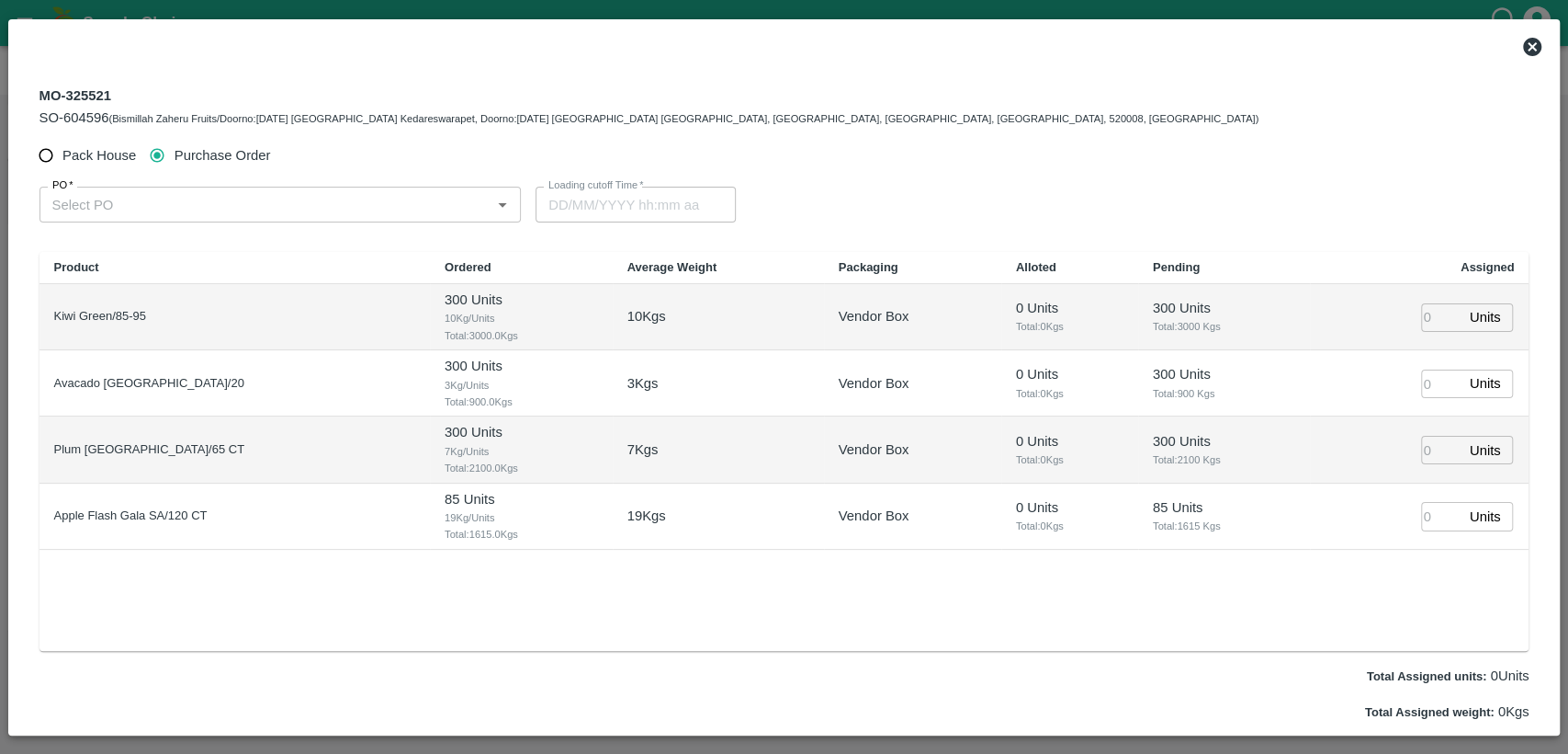
click at [1534, 47] on icon at bounding box center [1533, 46] width 22 height 22
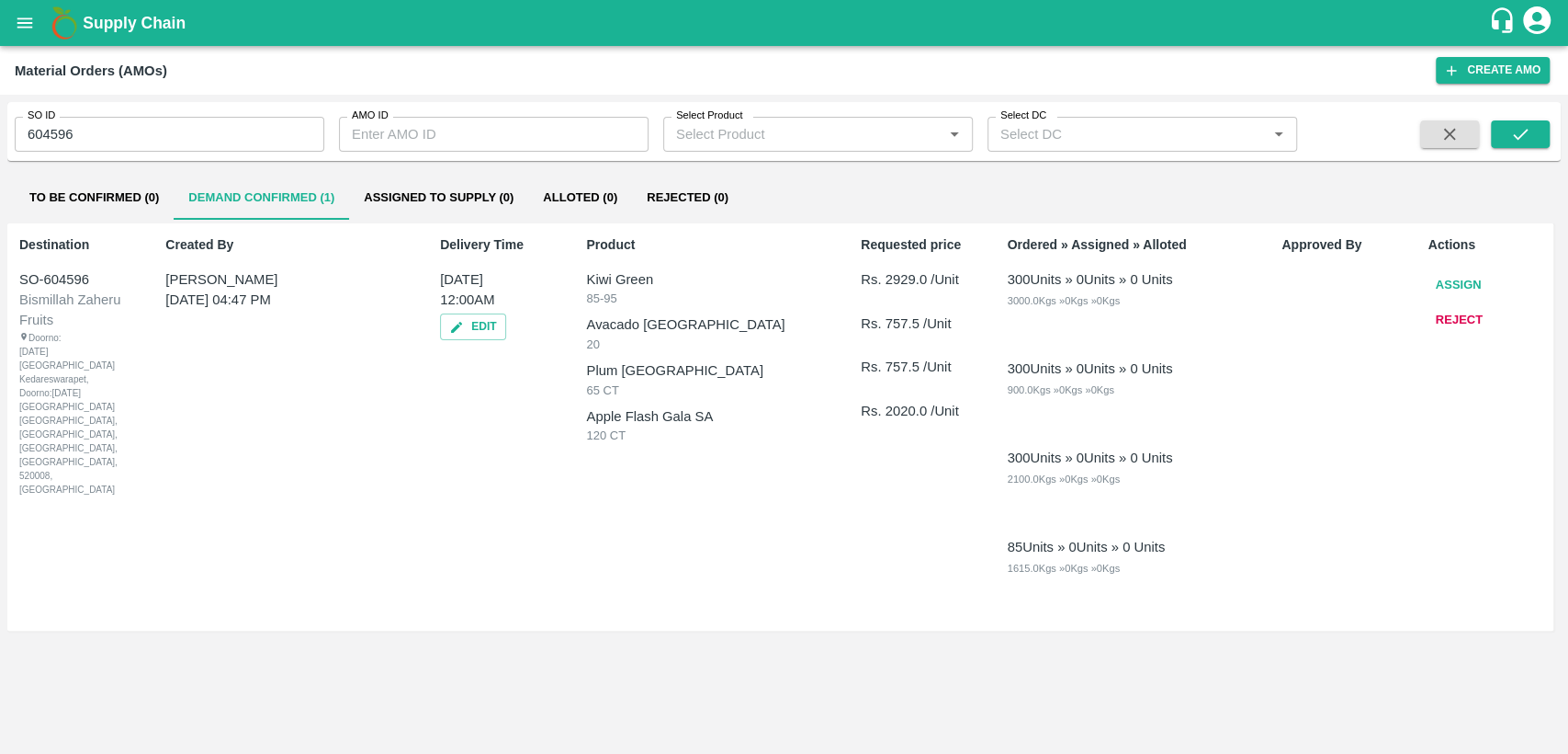
click at [1467, 285] on button "Assign" at bounding box center [1459, 285] width 60 height 33
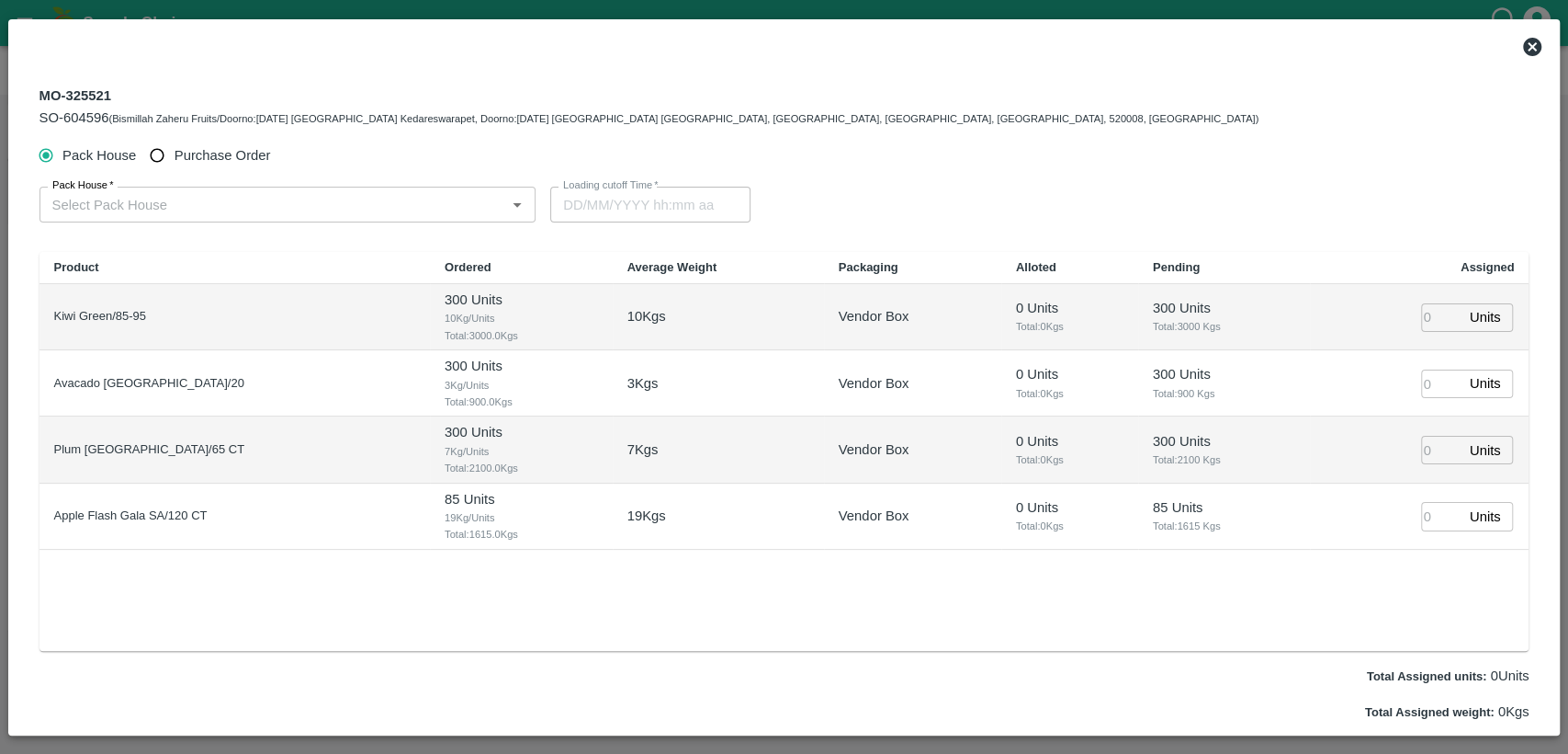
type input "11/09/2025 12:00 AM"
click at [154, 155] on input "Purchase Order" at bounding box center [158, 156] width 34 height 34
radio input "true"
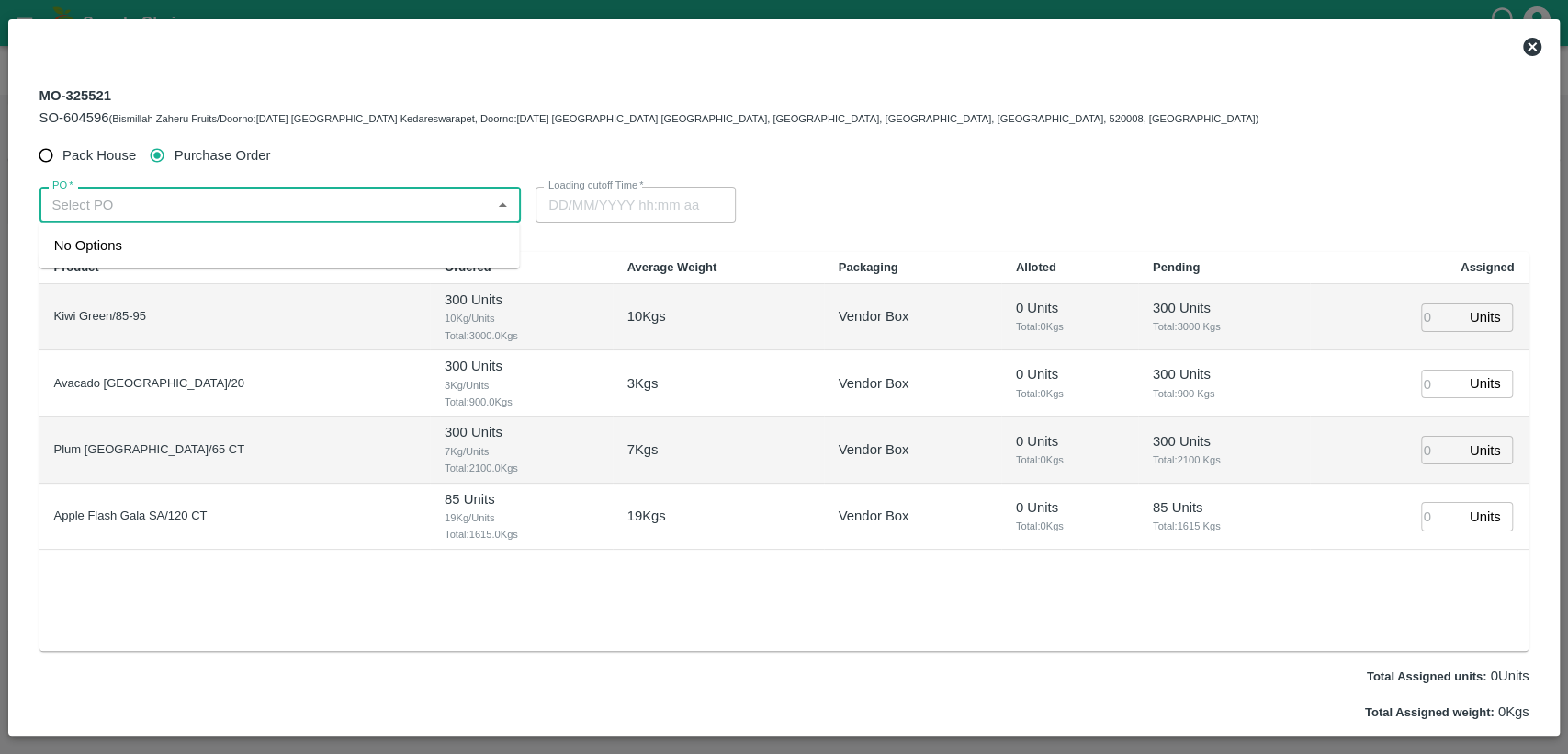
click at [188, 209] on input "PO   *" at bounding box center [265, 204] width 441 height 24
click at [198, 259] on div "PO-175307(SYED ZEESHAN-8971708780)" at bounding box center [279, 245] width 480 height 32
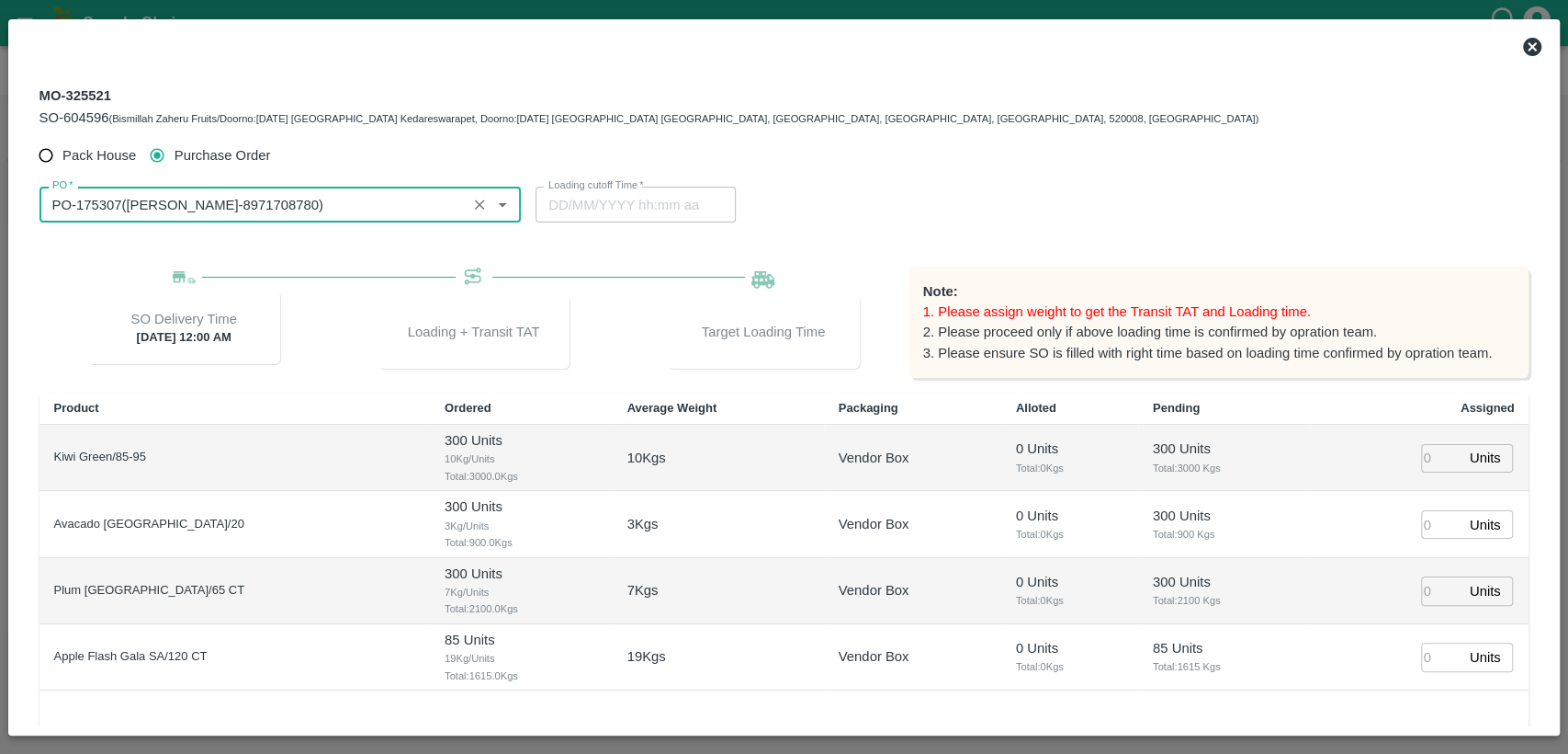
type input "PO-175307(SYED ZEESHAN-8971708780)"
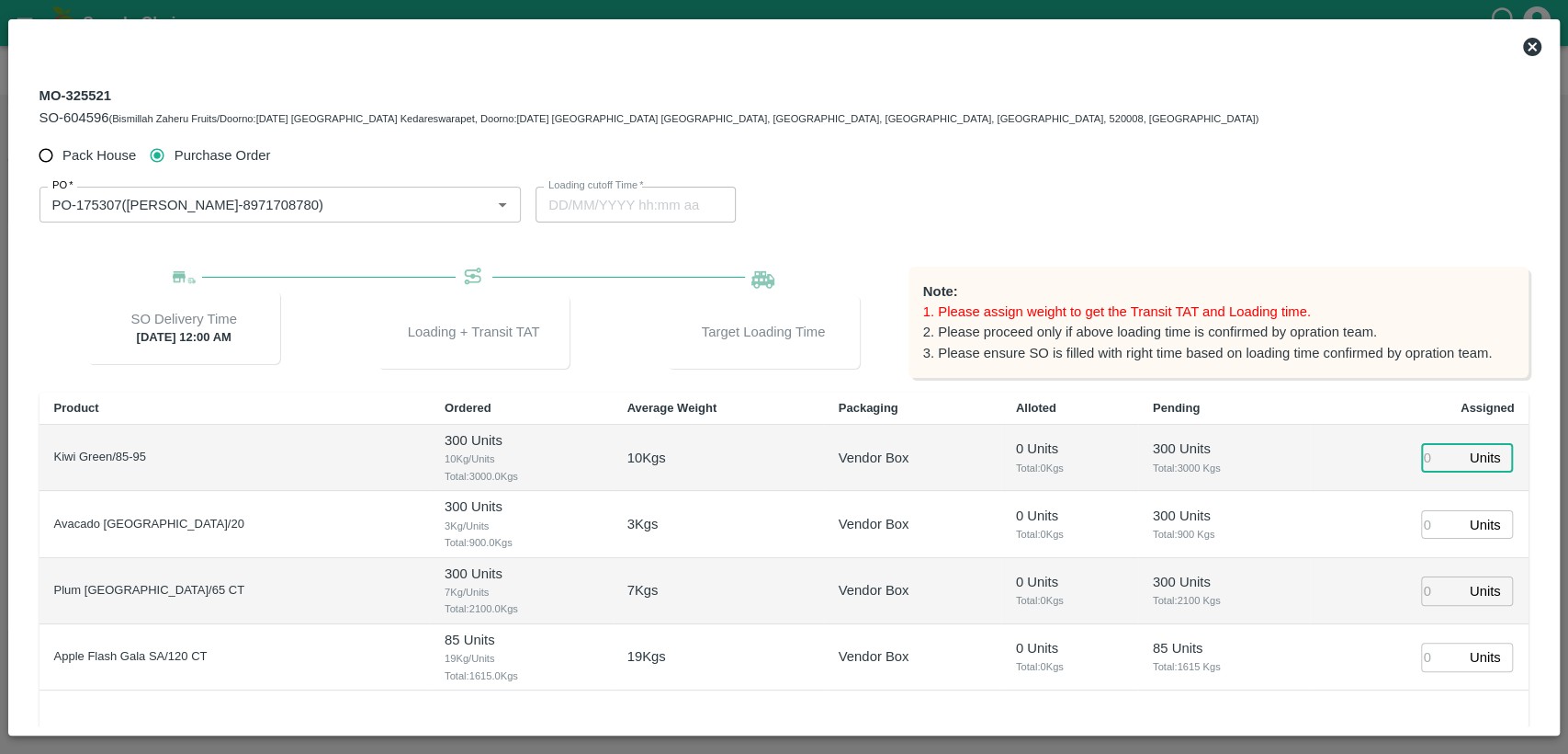
click at [1436, 457] on input "number" at bounding box center [1442, 458] width 40 height 29
type input "300"
type input "10/09/2025 10:00 PM"
type input "300"
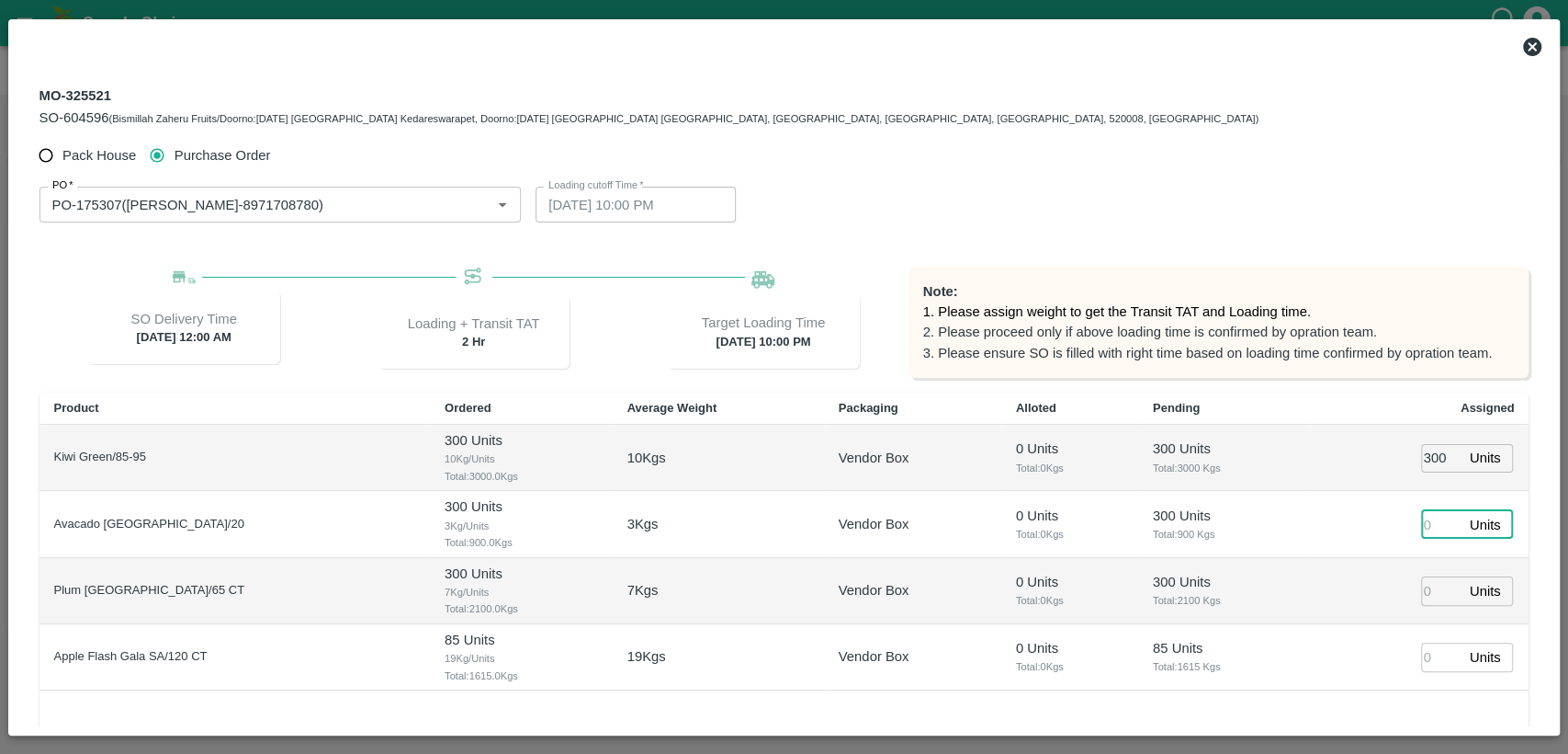
click at [1431, 521] on input "number" at bounding box center [1442, 524] width 40 height 29
type input "300"
click at [1434, 590] on input "number" at bounding box center [1442, 590] width 40 height 29
type input "300"
type input "10/09/2025 09:00 PM"
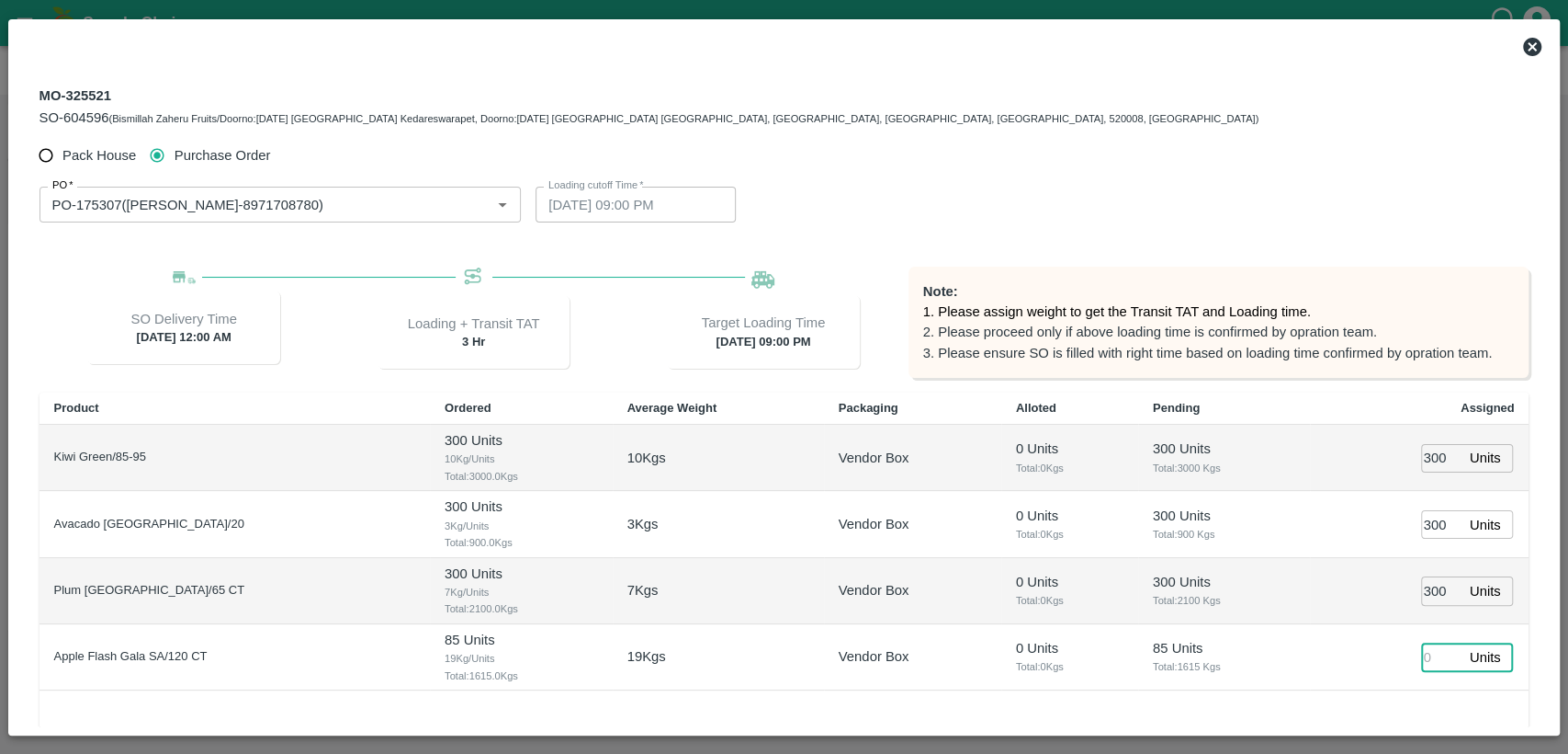
click at [1425, 663] on input "number" at bounding box center [1442, 656] width 40 height 29
type input "85"
click at [1465, 226] on div "PO   * PO   * Loading cutoff Time   * 10/09/2025 09:00 PM Loading cutoff Time" at bounding box center [784, 204] width 1491 height 64
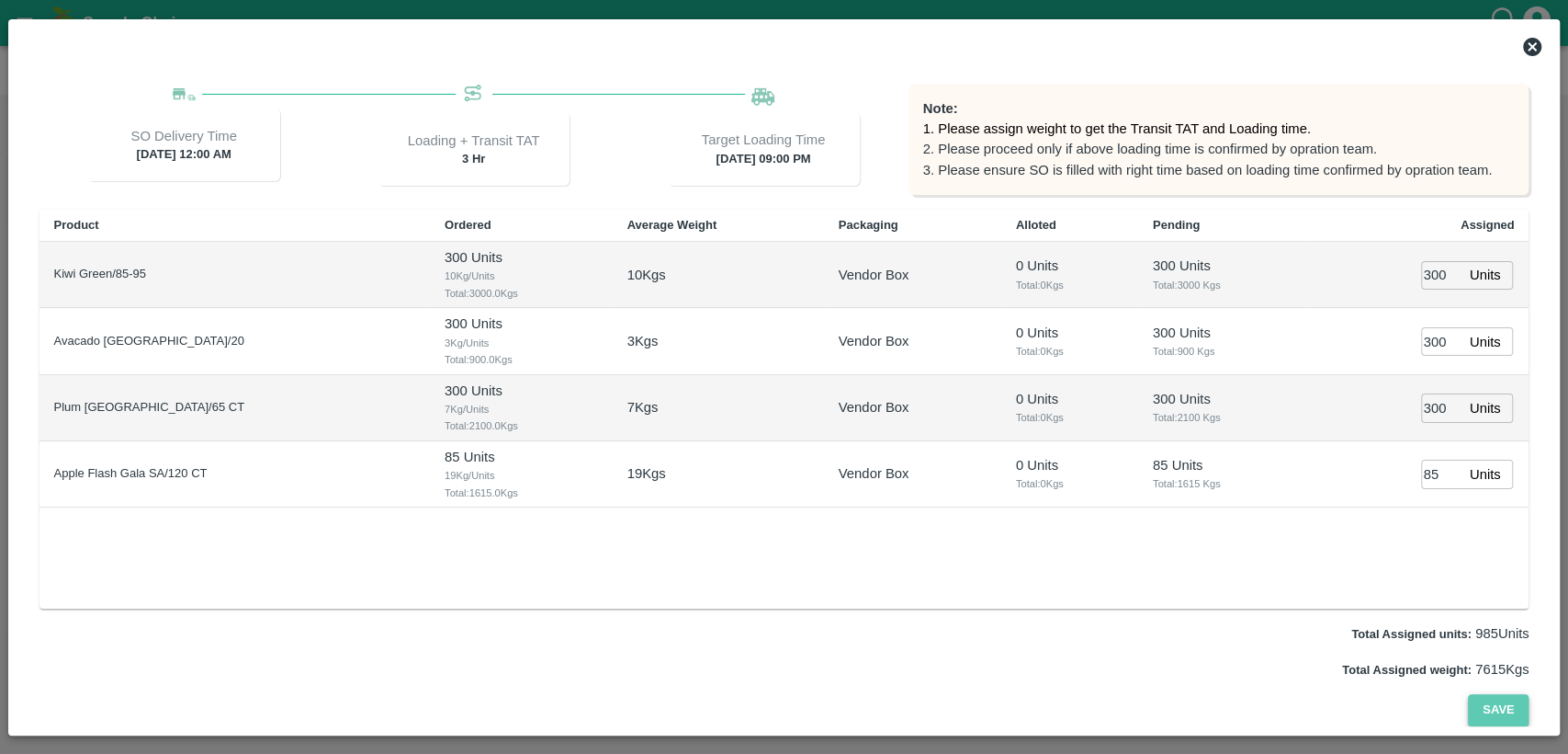
click at [1492, 704] on button "Save" at bounding box center [1498, 710] width 60 height 33
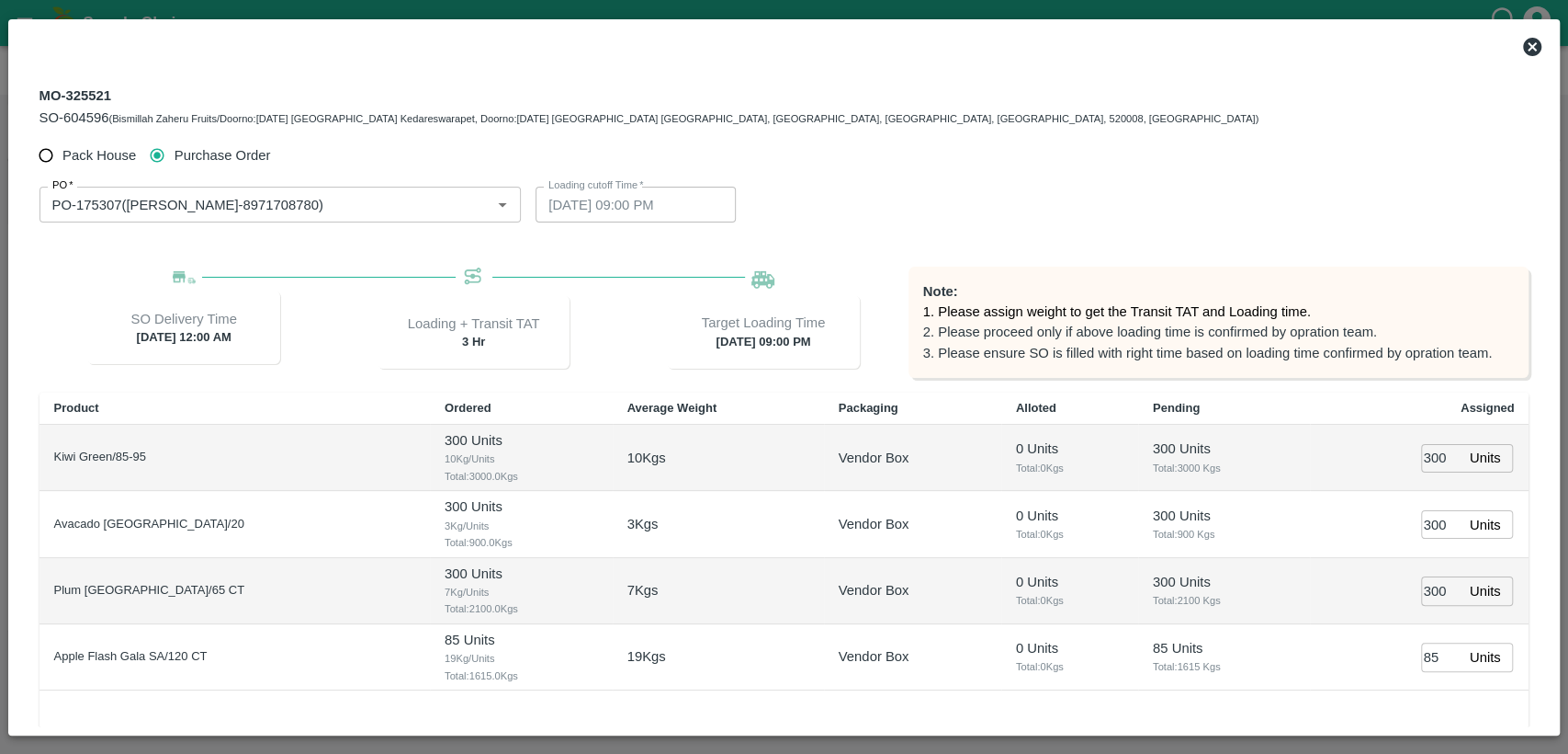
click at [1530, 51] on icon at bounding box center [1532, 46] width 18 height 18
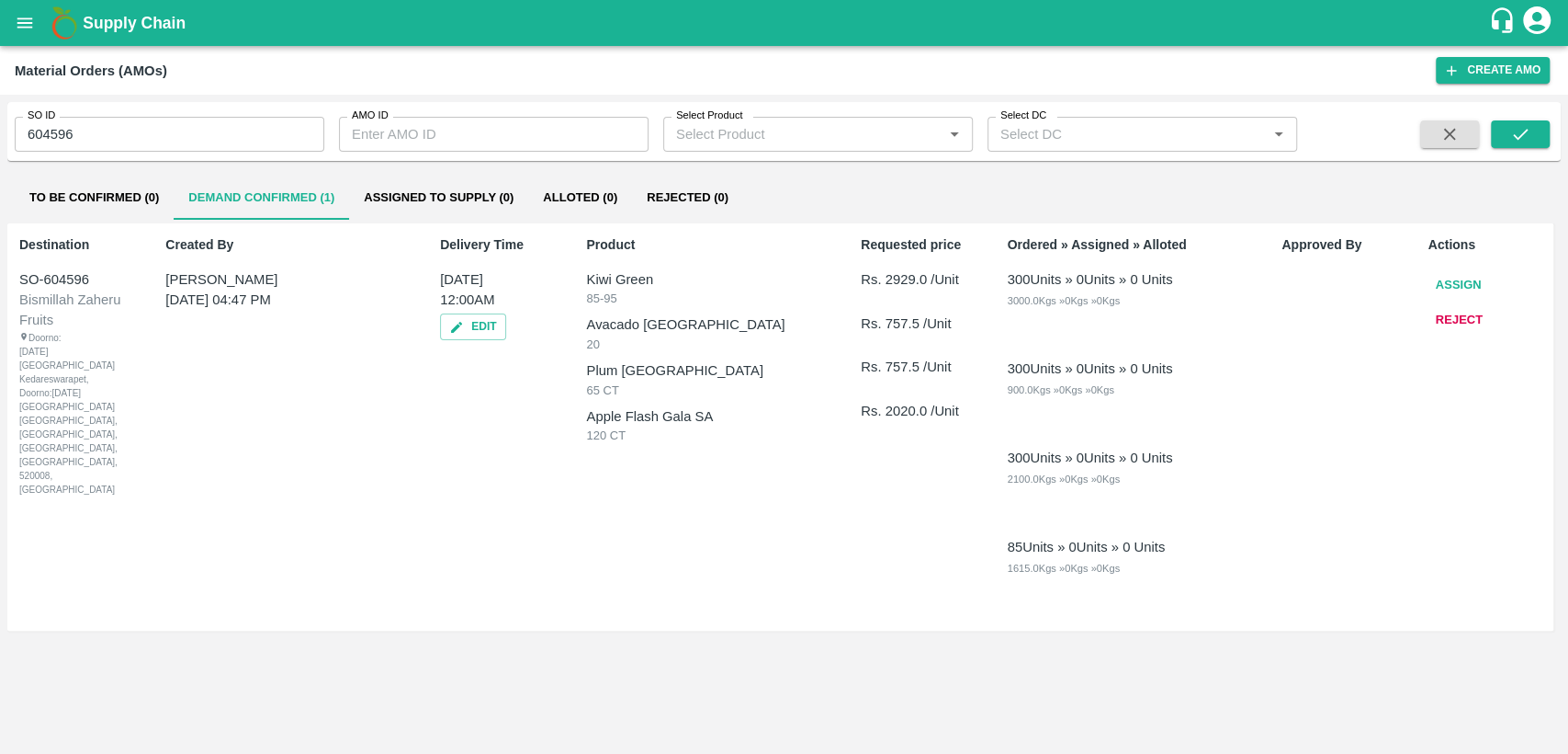
click at [1451, 283] on button "Assign" at bounding box center [1459, 285] width 60 height 33
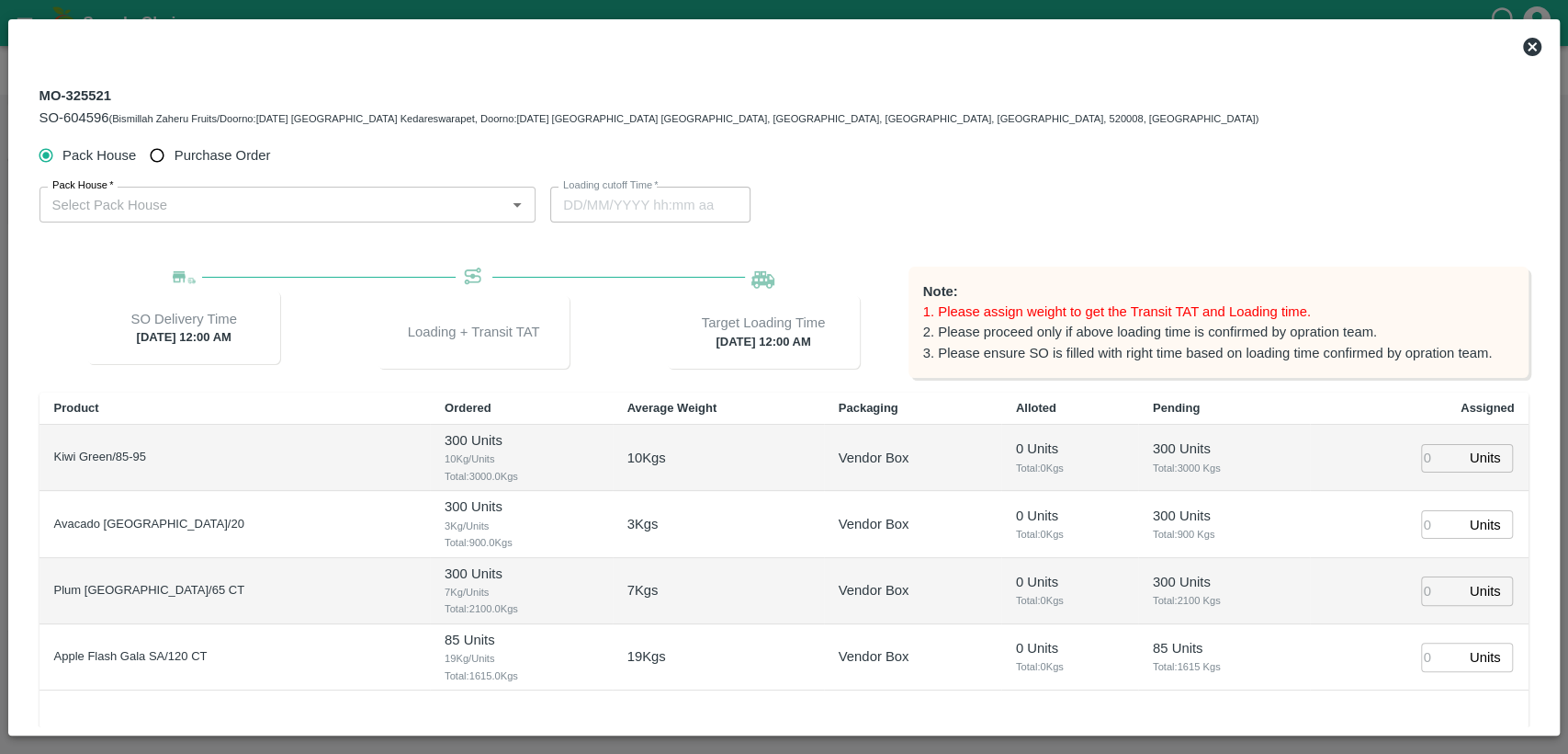
type input "11/09/2025 12:00 AM"
click at [621, 338] on div "Target Loading Time" at bounding box center [762, 322] width 290 height 109
click at [1422, 455] on input "number" at bounding box center [1442, 458] width 40 height 29
click at [1424, 455] on input "number" at bounding box center [1442, 458] width 40 height 29
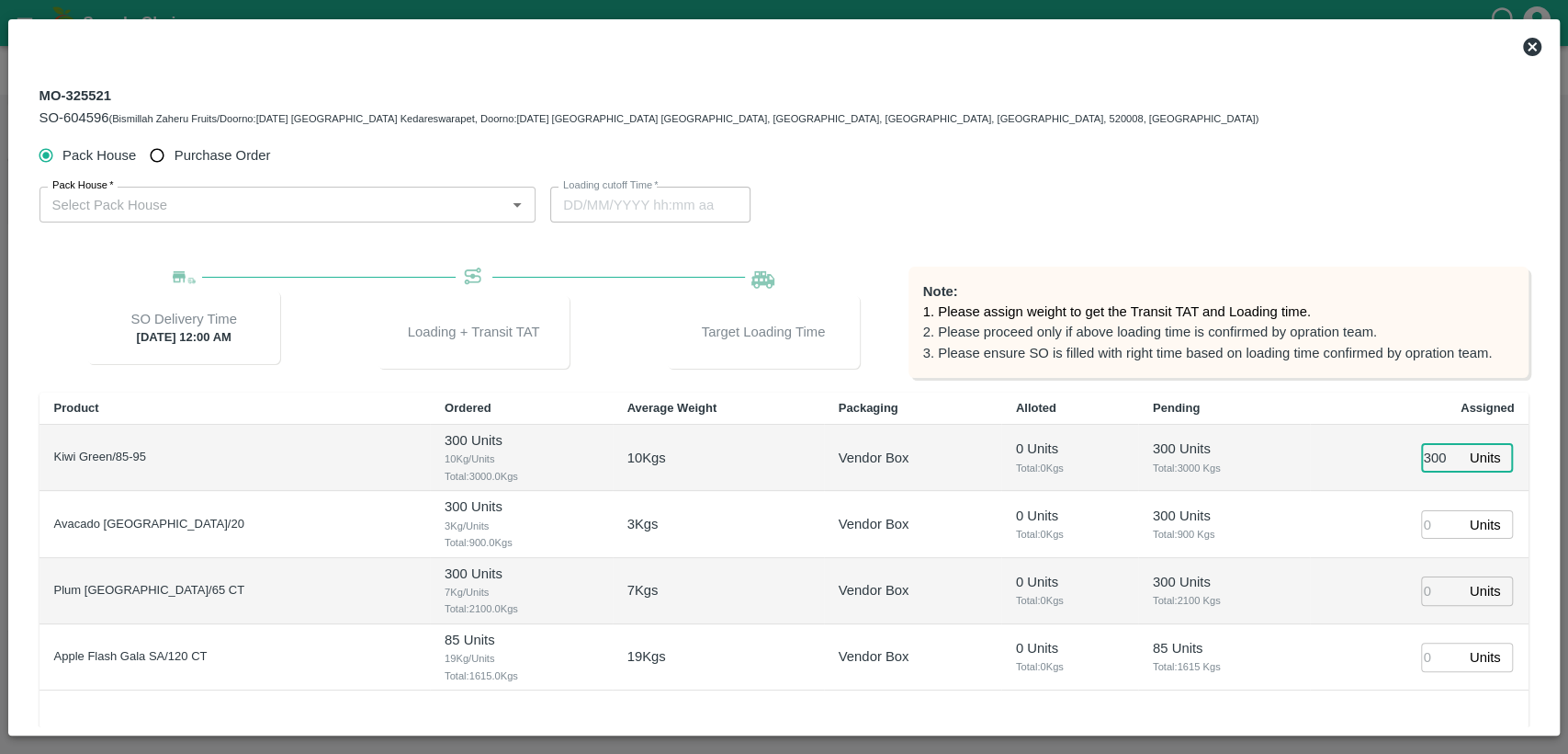
type input "300"
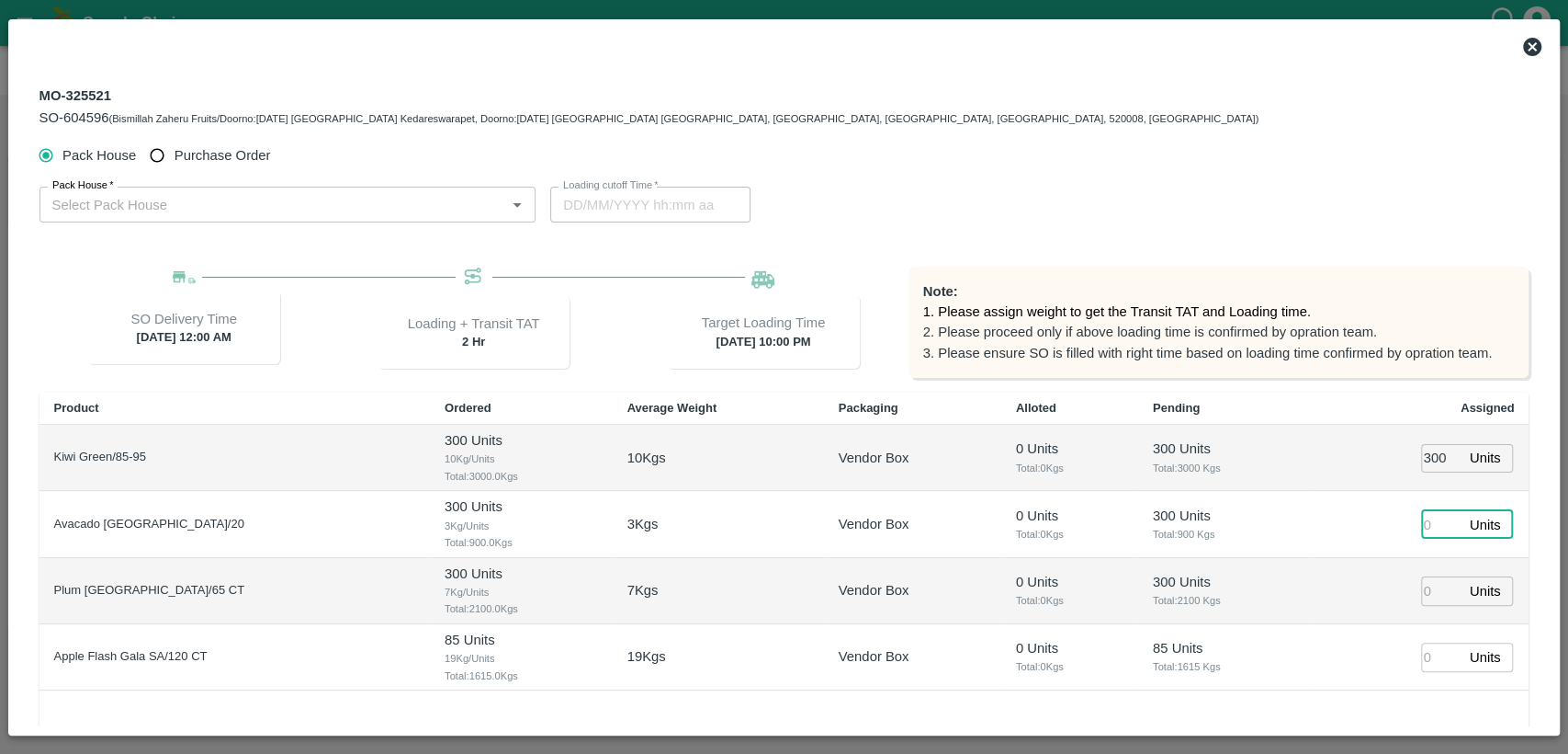
type input "10/09/2025 10:00 PM"
click at [1429, 524] on input "number" at bounding box center [1442, 524] width 40 height 29
type input "300"
click at [1433, 590] on input "number" at bounding box center [1442, 590] width 40 height 29
type input "300"
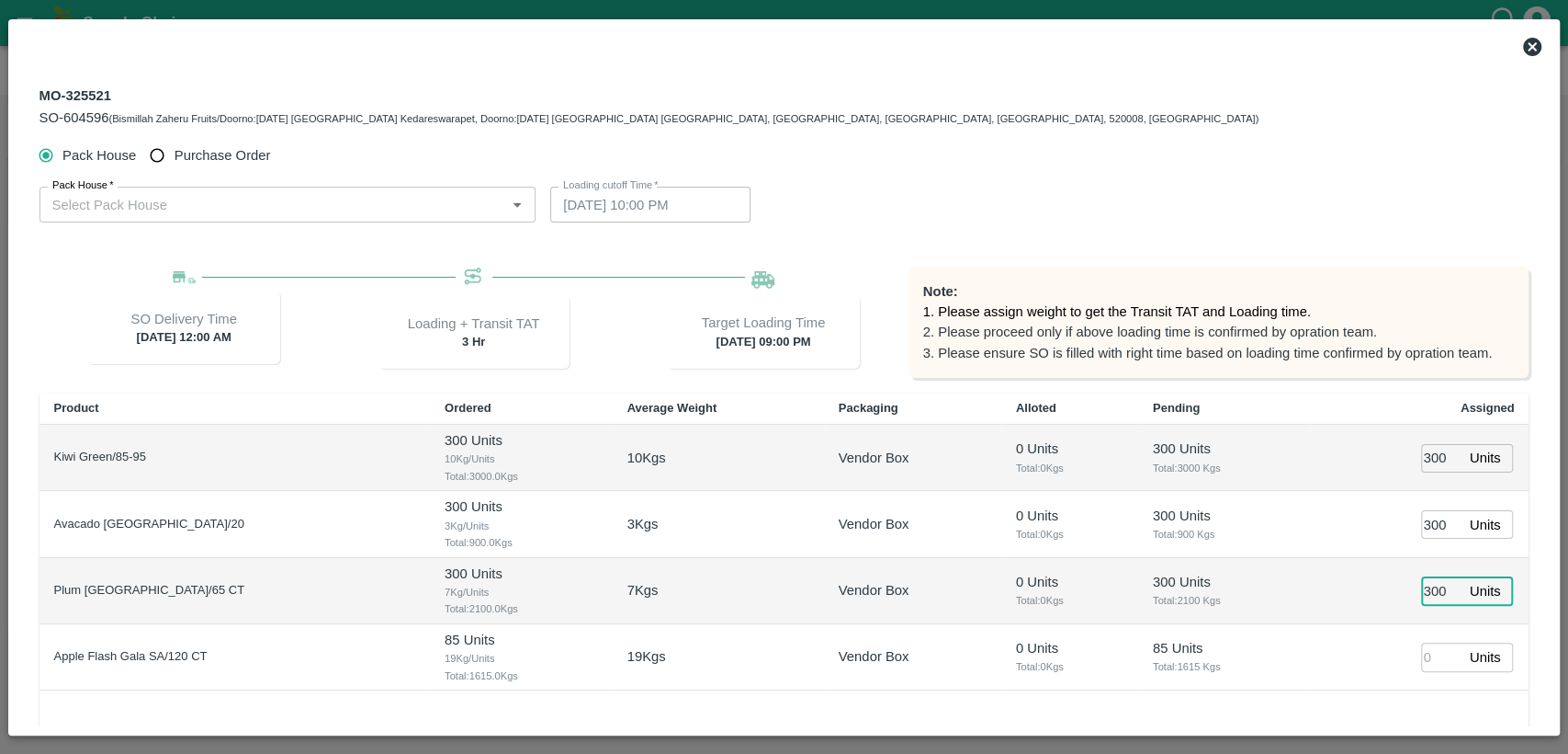
type input "10/09/2025 09:00 PM"
type input "300"
click at [1427, 662] on input "number" at bounding box center [1442, 656] width 40 height 29
type input "85"
click at [1379, 197] on div "Pack House   * Pack House   * Loading cutoff Time   * 10/09/2025 09:00 PM Loadi…" at bounding box center [784, 204] width 1491 height 64
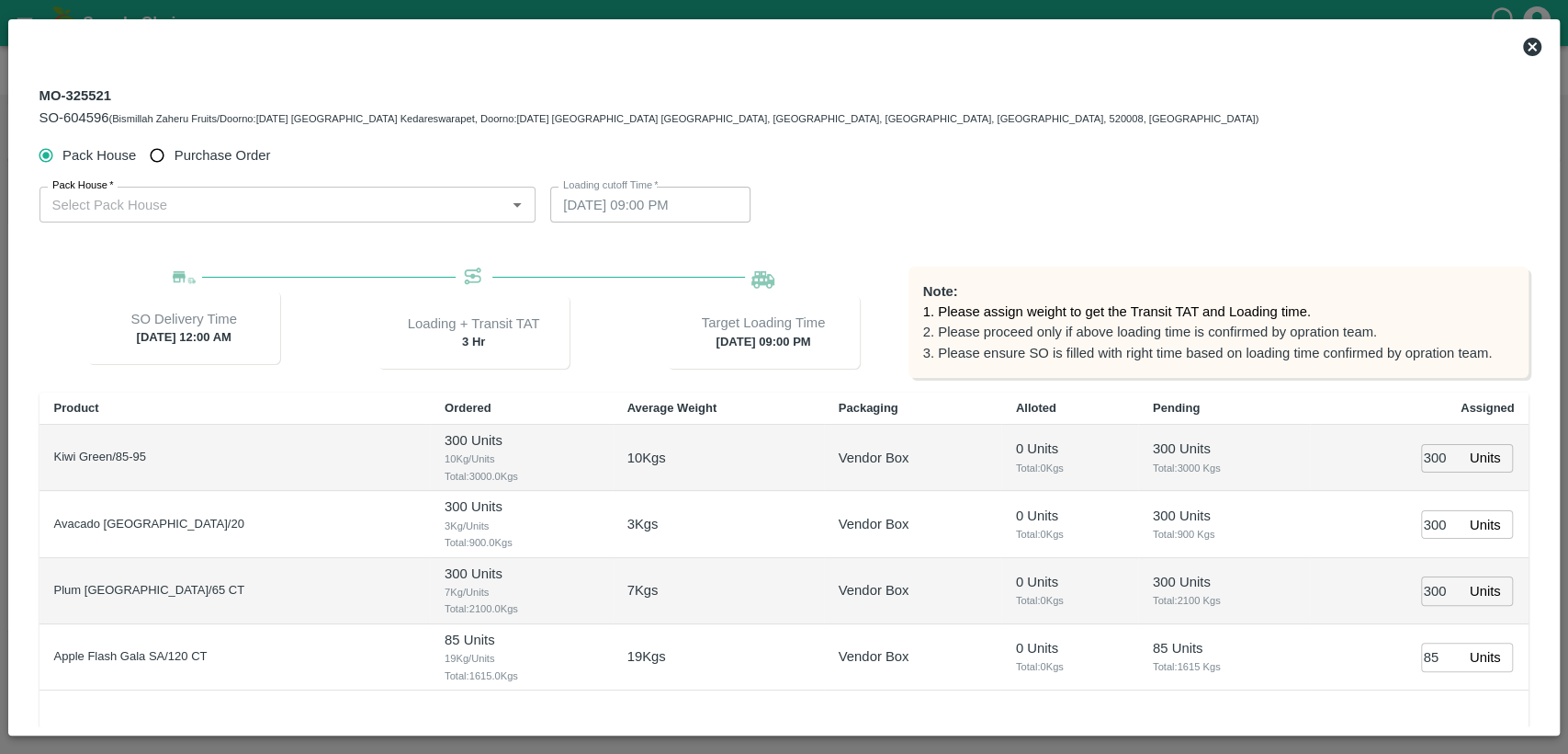
scroll to position [183, 0]
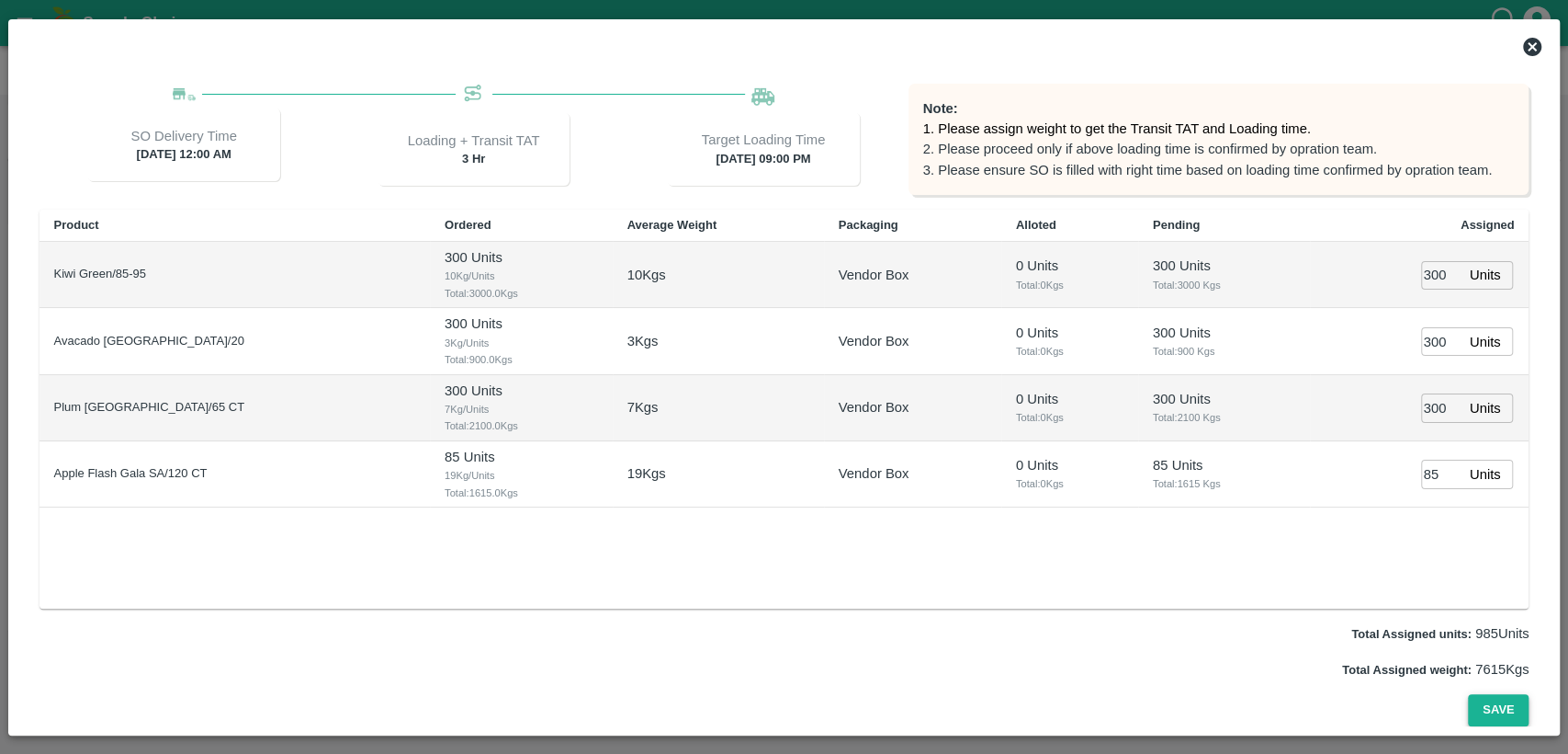
click at [1494, 700] on button "Save" at bounding box center [1498, 710] width 60 height 33
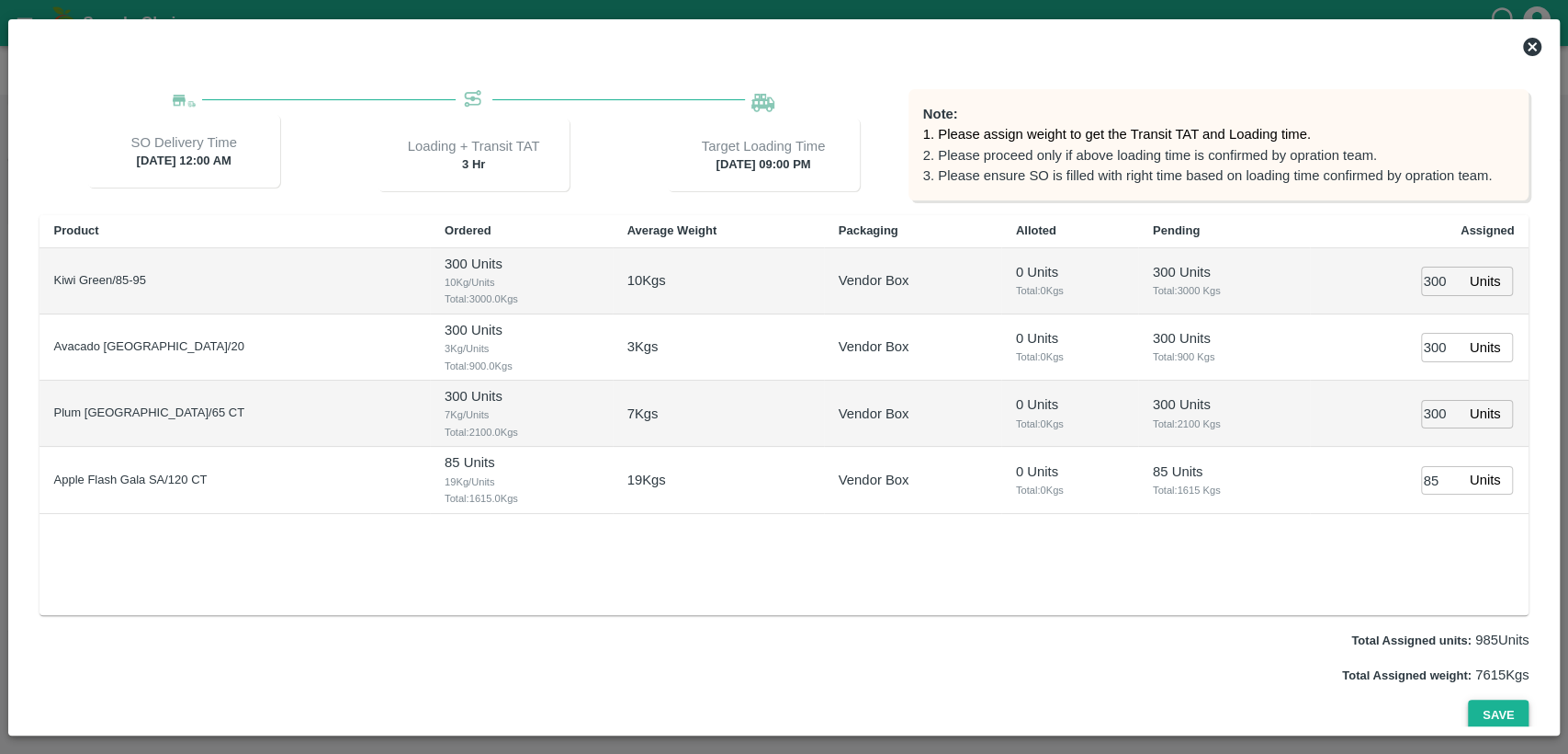
scroll to position [188, 0]
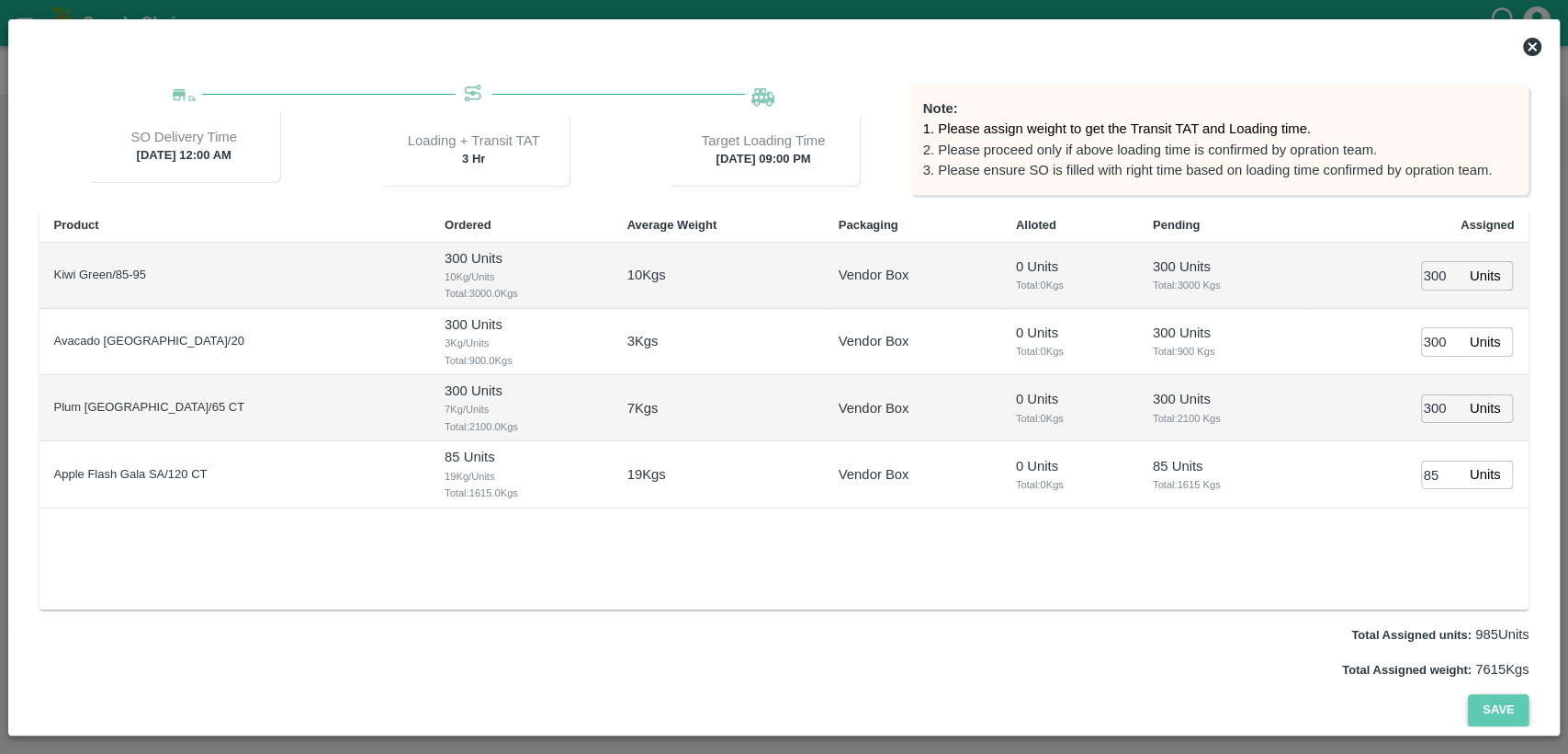
click at [1499, 709] on button "Save" at bounding box center [1498, 710] width 60 height 33
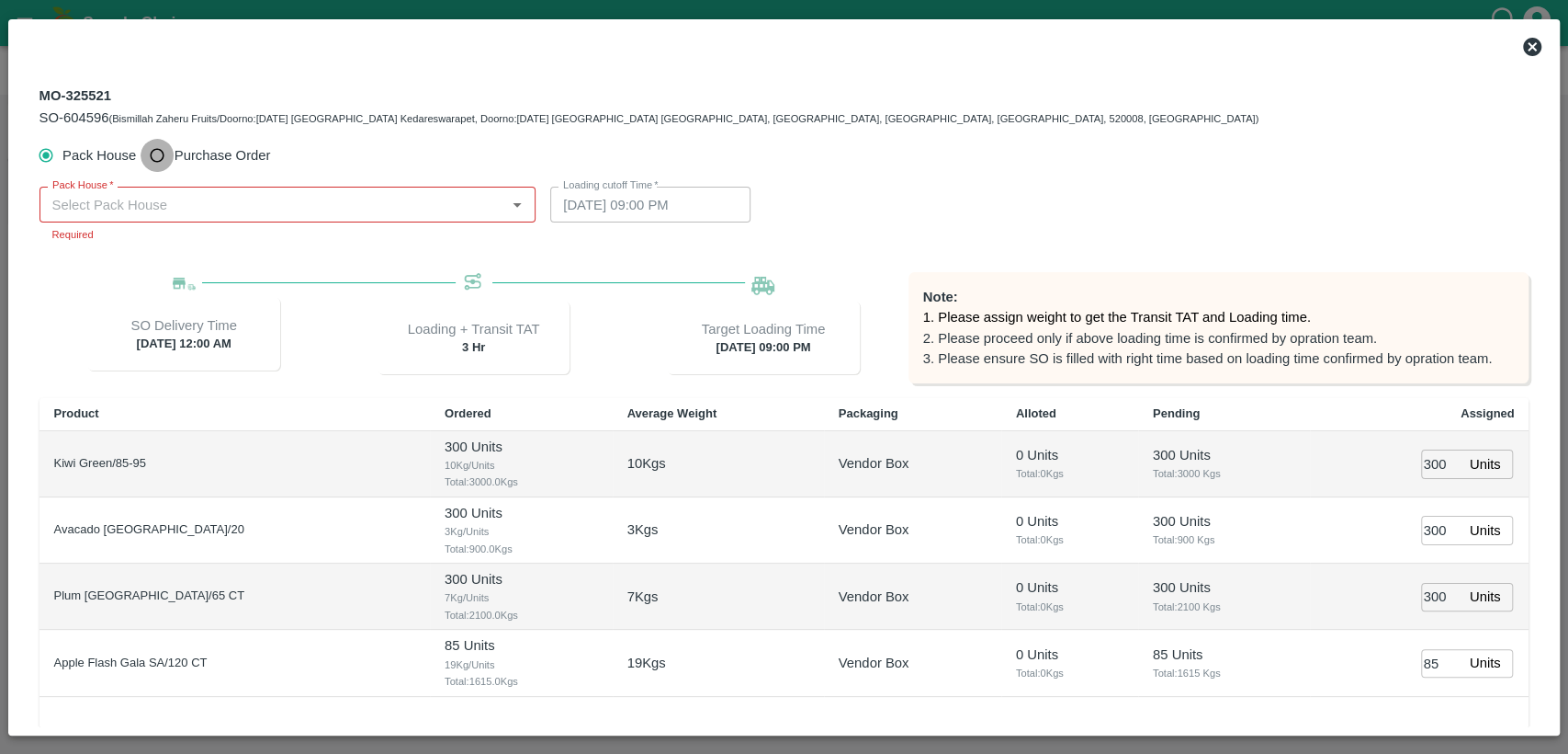
click at [154, 151] on input "Purchase Order" at bounding box center [158, 156] width 34 height 34
radio input "true"
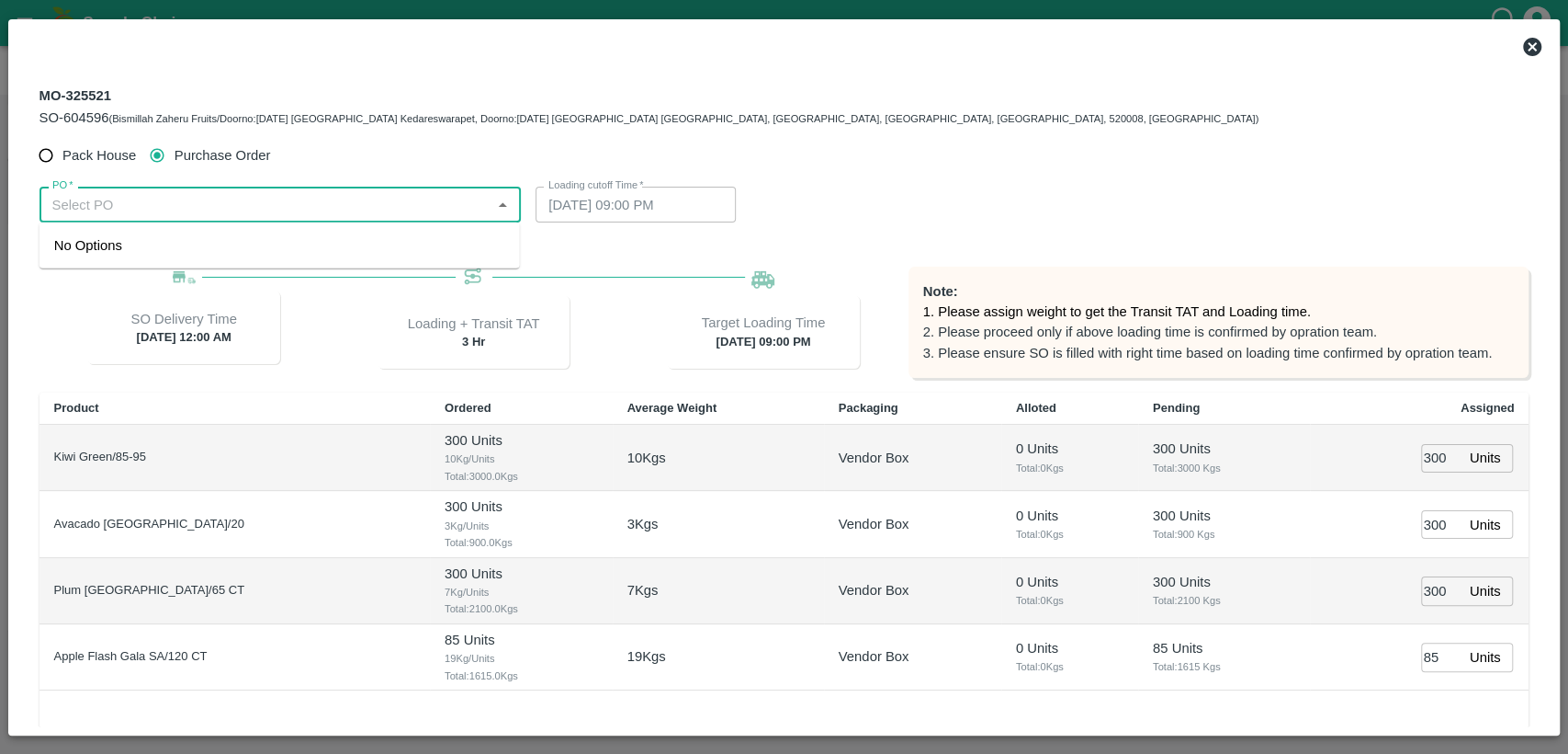
click at [149, 200] on input "PO   *" at bounding box center [265, 204] width 441 height 24
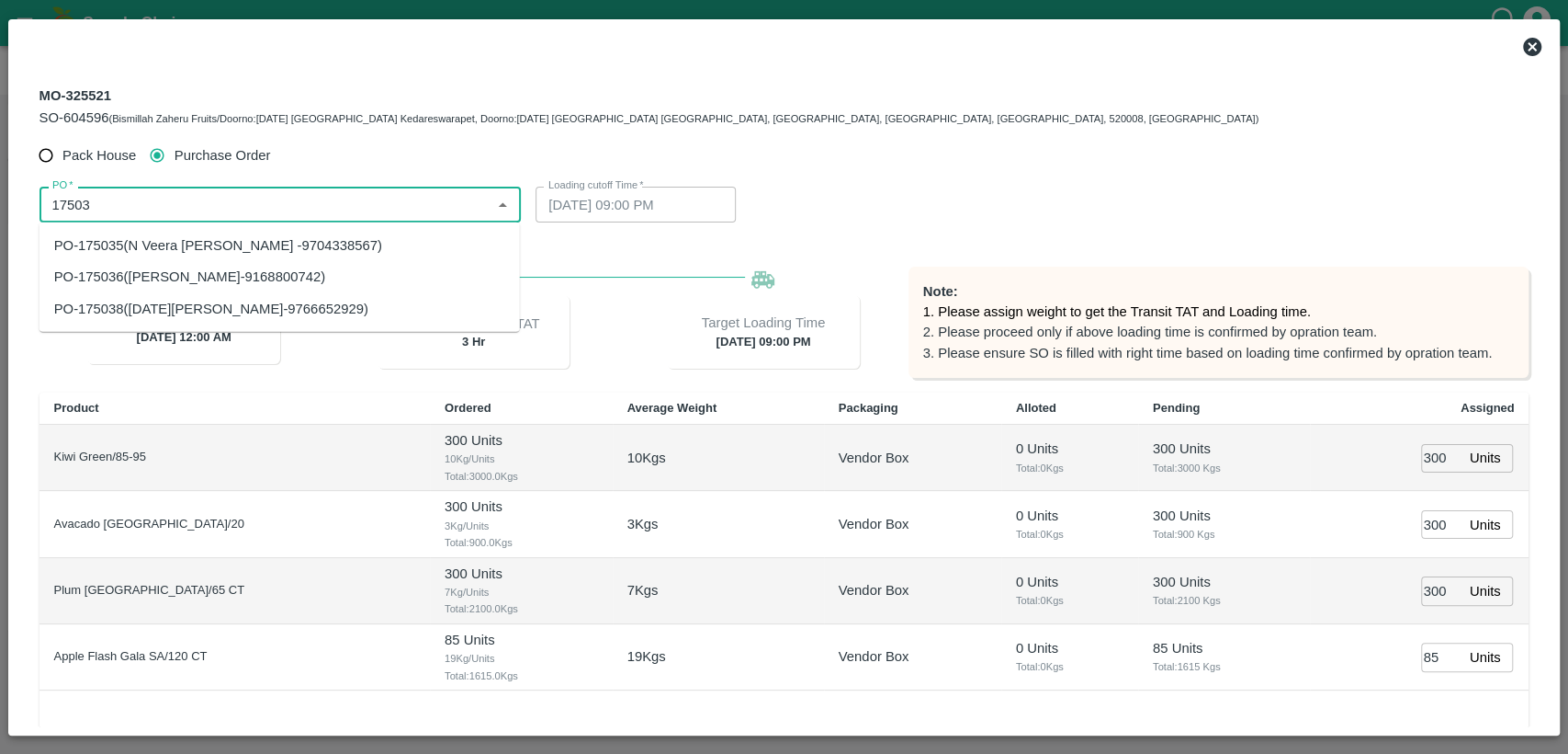
type input "17503"
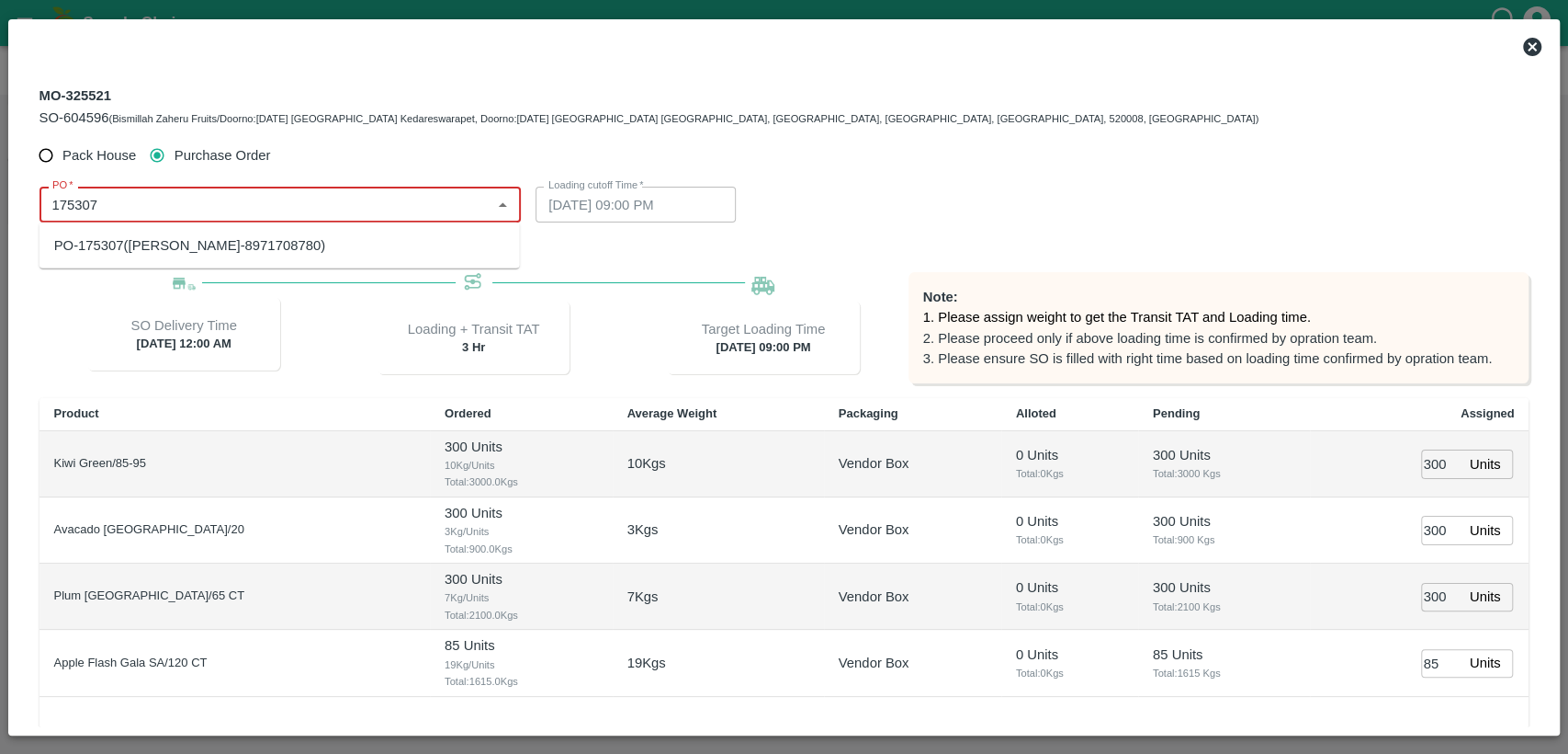
click at [239, 243] on div "PO-175307(SYED ZEESHAN-8971708780)" at bounding box center [189, 245] width 271 height 20
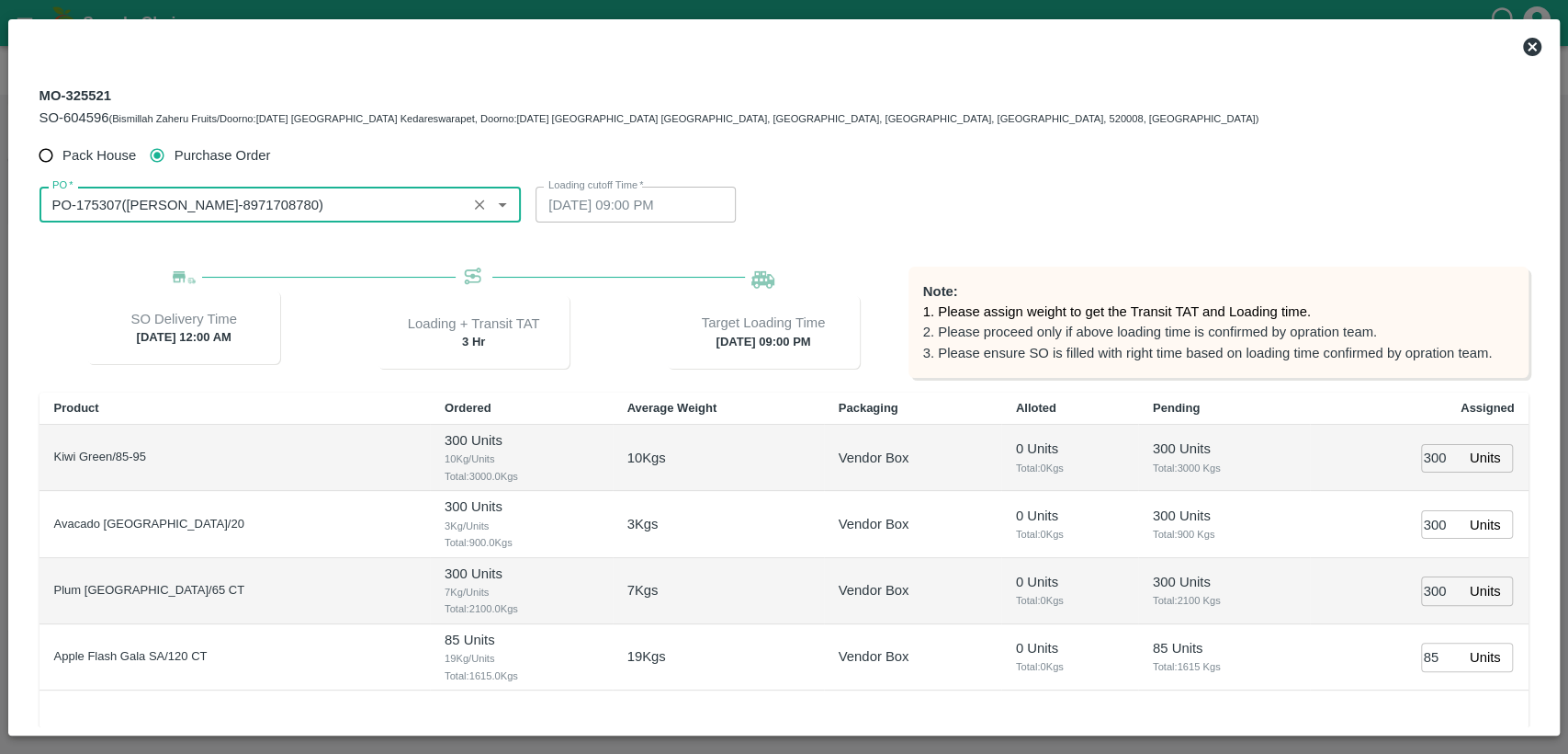
scroll to position [183, 0]
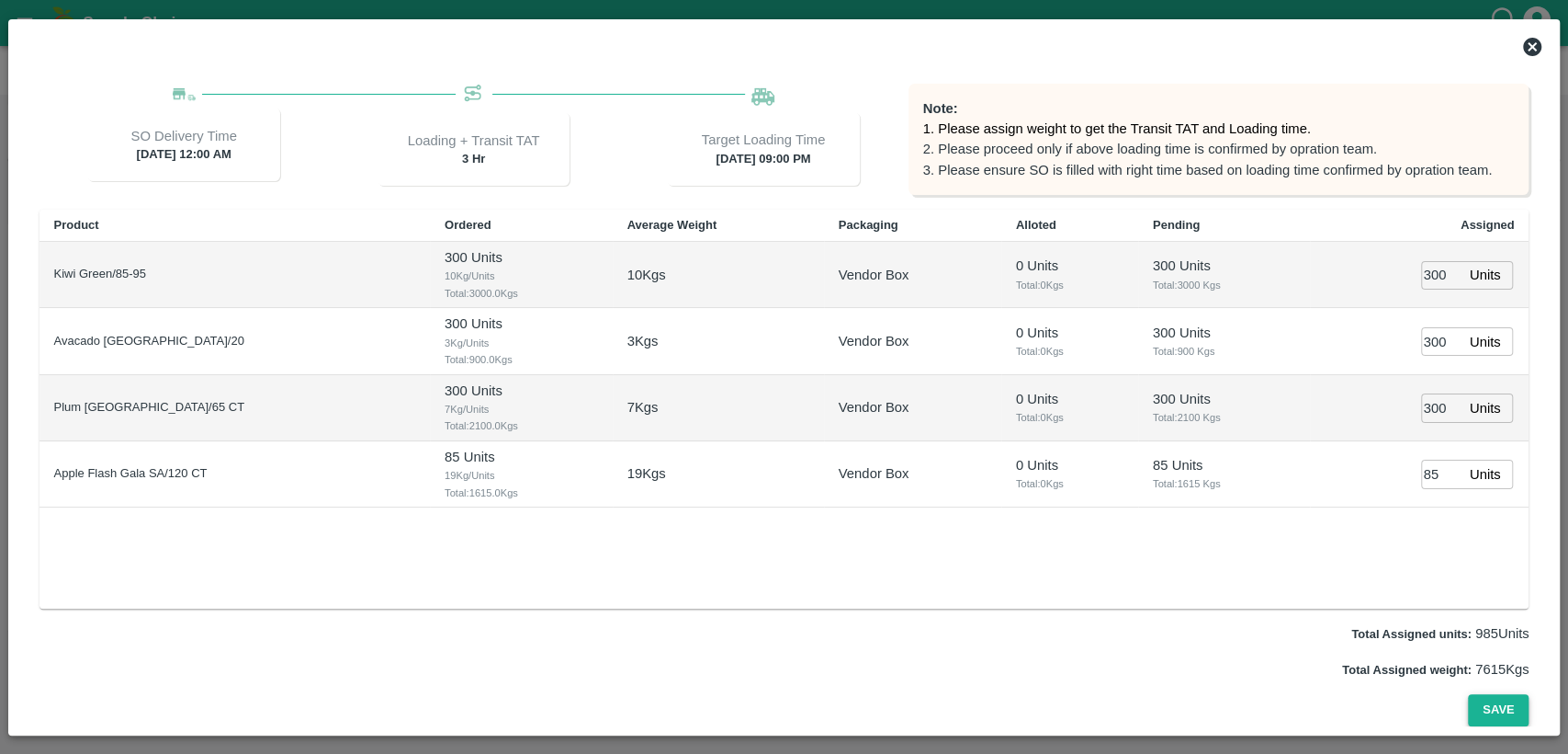
type input "PO-175307(SYED ZEESHAN-8971708780)"
click at [1523, 710] on button "Save" at bounding box center [1498, 710] width 60 height 33
click at [1492, 711] on button "Save" at bounding box center [1498, 710] width 60 height 33
click at [1478, 699] on button "Save" at bounding box center [1498, 710] width 60 height 33
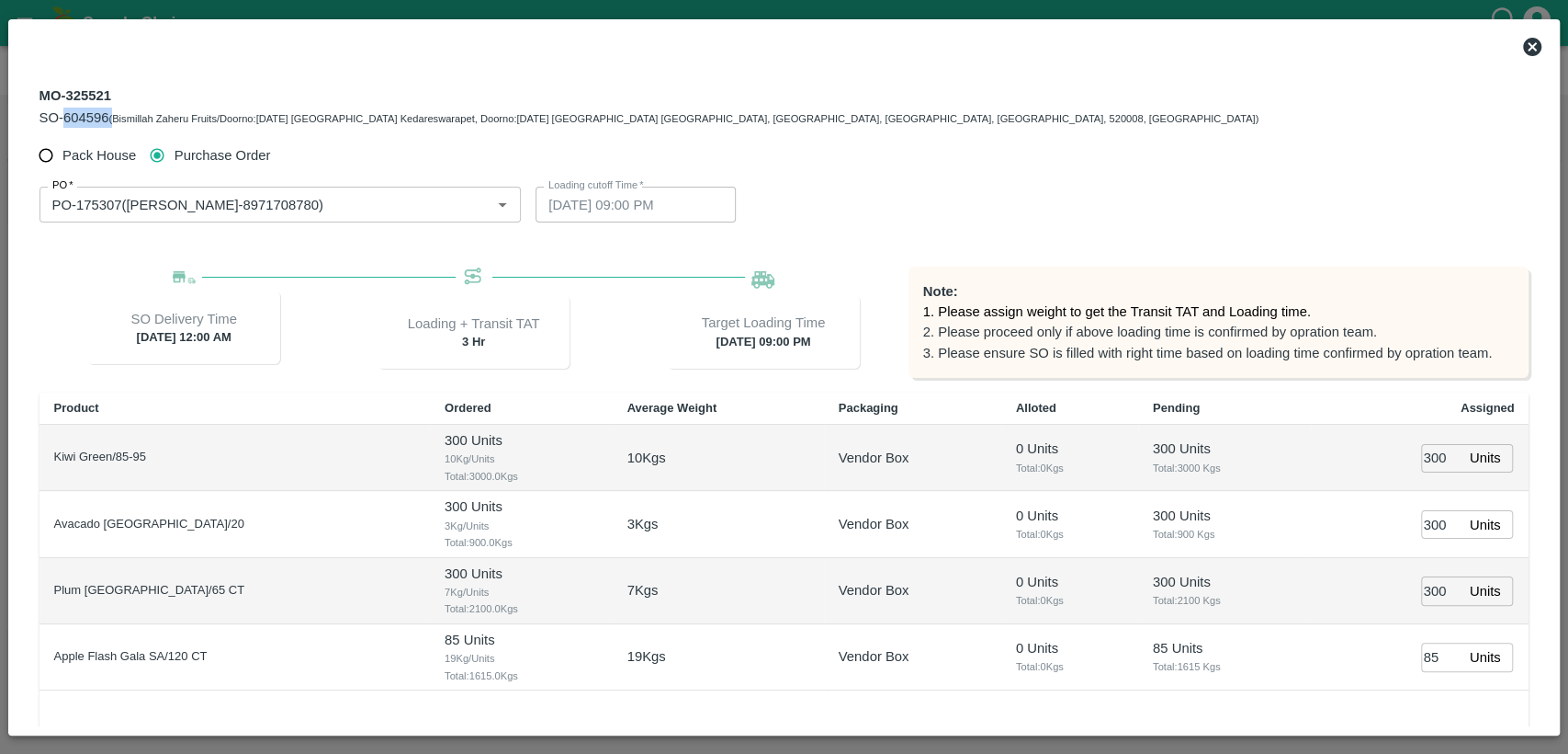
drag, startPoint x: 66, startPoint y: 112, endPoint x: 111, endPoint y: 113, distance: 45.0
click at [111, 113] on div "SO-604596 (Bismillah Zaheru Fruits/Doorno:18-1-55 Mangamarket Kedareswarapet, D…" at bounding box center [649, 117] width 1220 height 20
copy div "604596 ("
copy span "604596"
click at [1522, 53] on icon at bounding box center [1533, 46] width 22 height 22
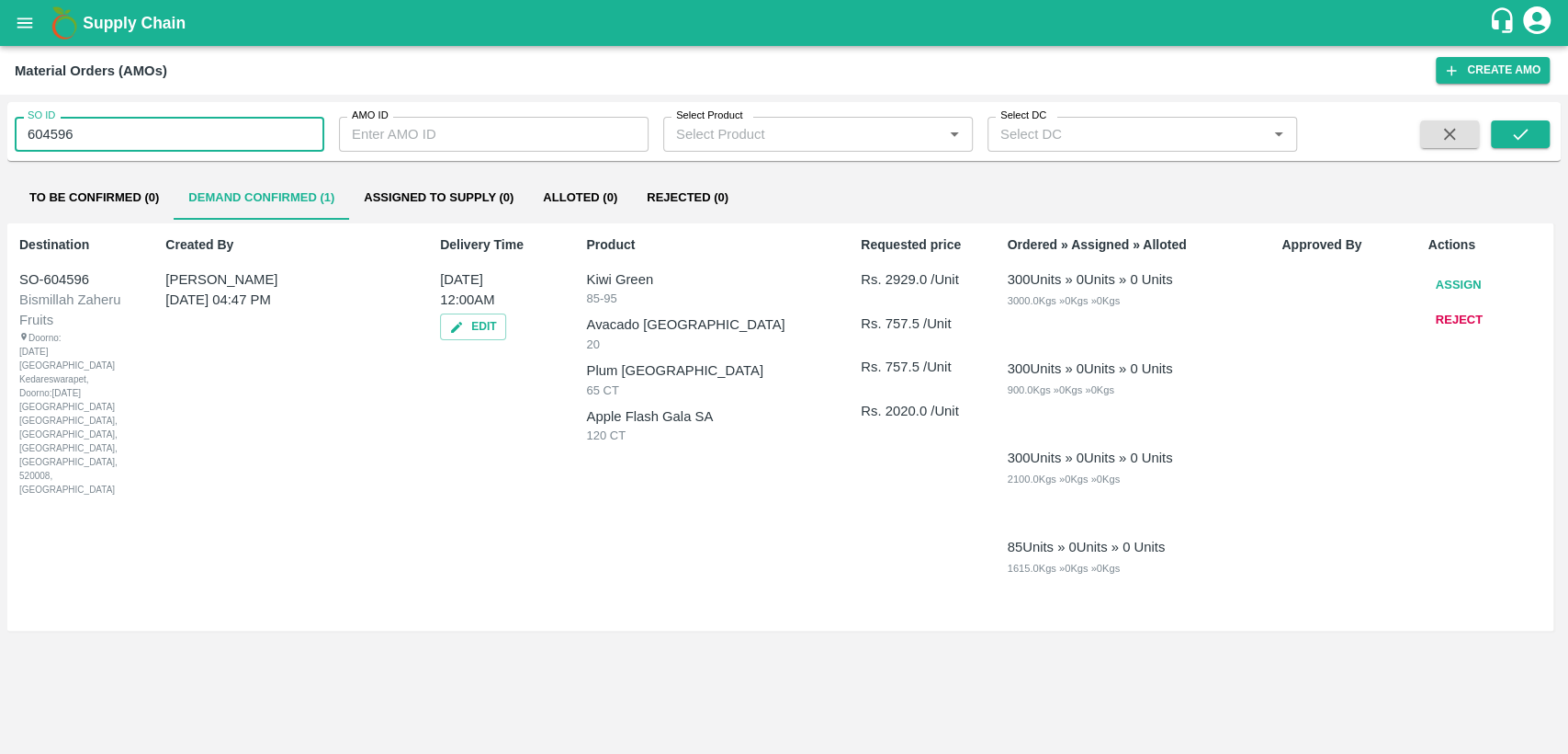
drag, startPoint x: 147, startPoint y: 131, endPoint x: 0, endPoint y: 131, distance: 147.0
click at [0, 131] on div "SO ID 604596 SO ID AMO ID AMO ID Select Product Select Product   * Select DC Se…" at bounding box center [784, 424] width 1568 height 659
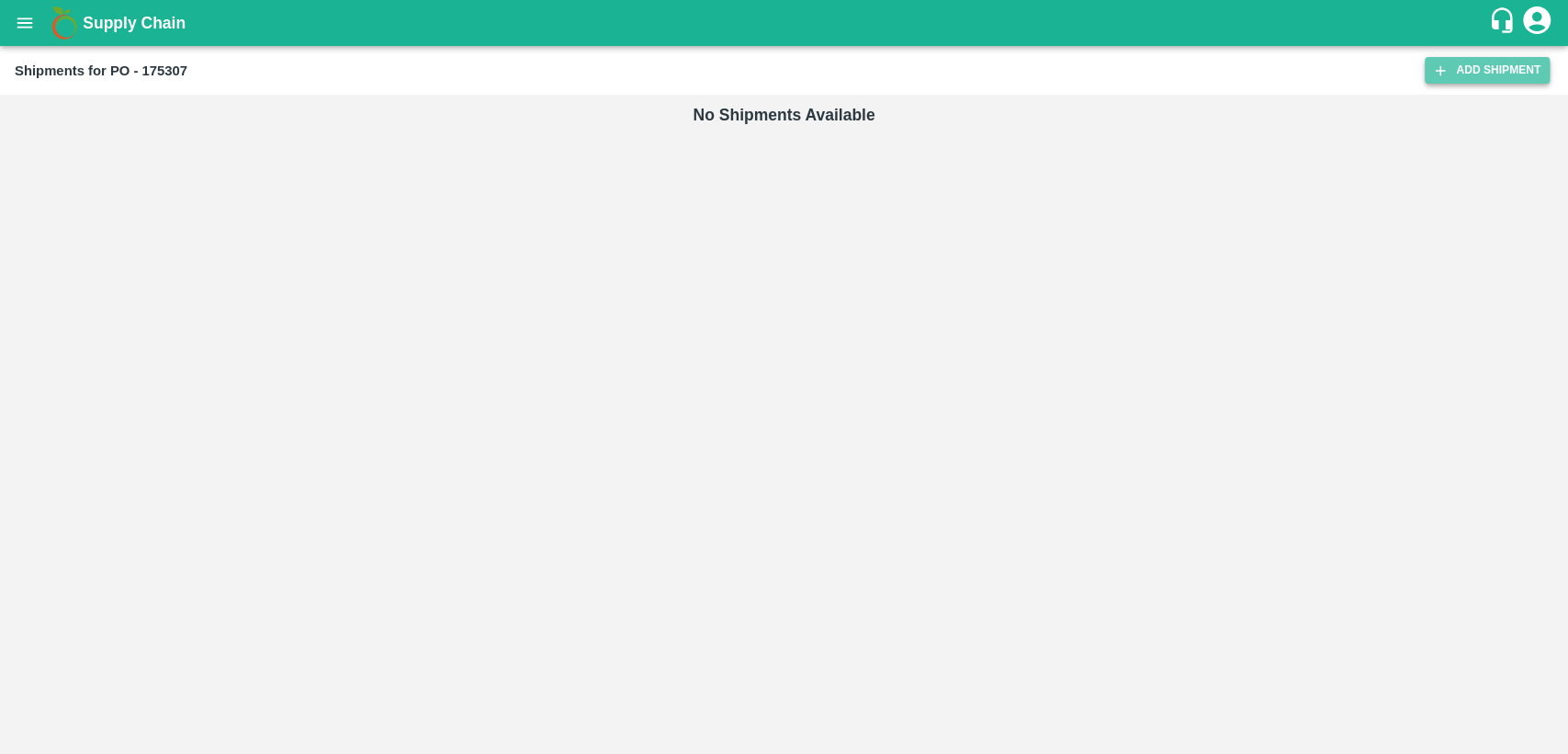
click at [1470, 59] on link "Add Shipment" at bounding box center [1488, 71] width 125 height 27
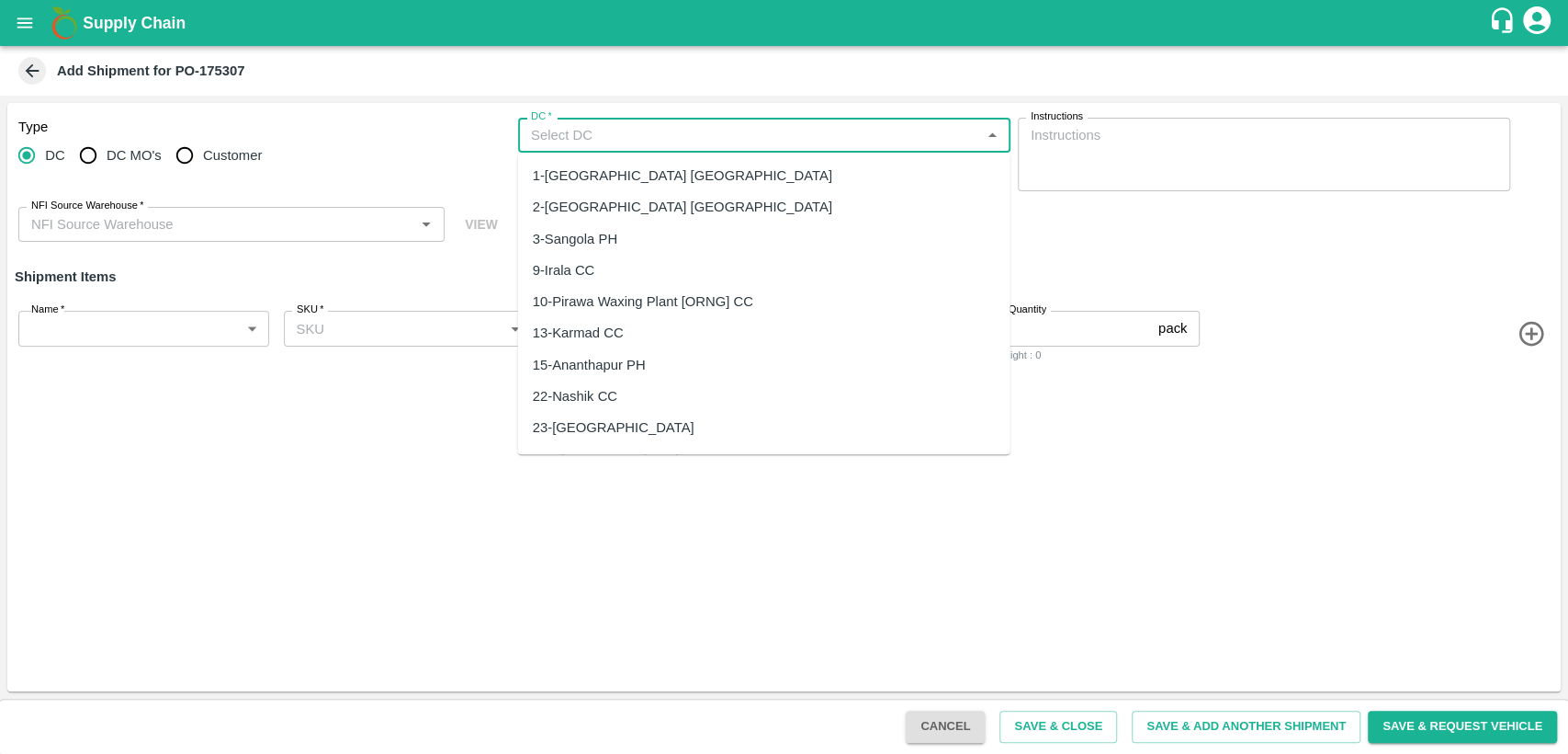
click at [765, 136] on input "DC   *" at bounding box center [749, 135] width 452 height 24
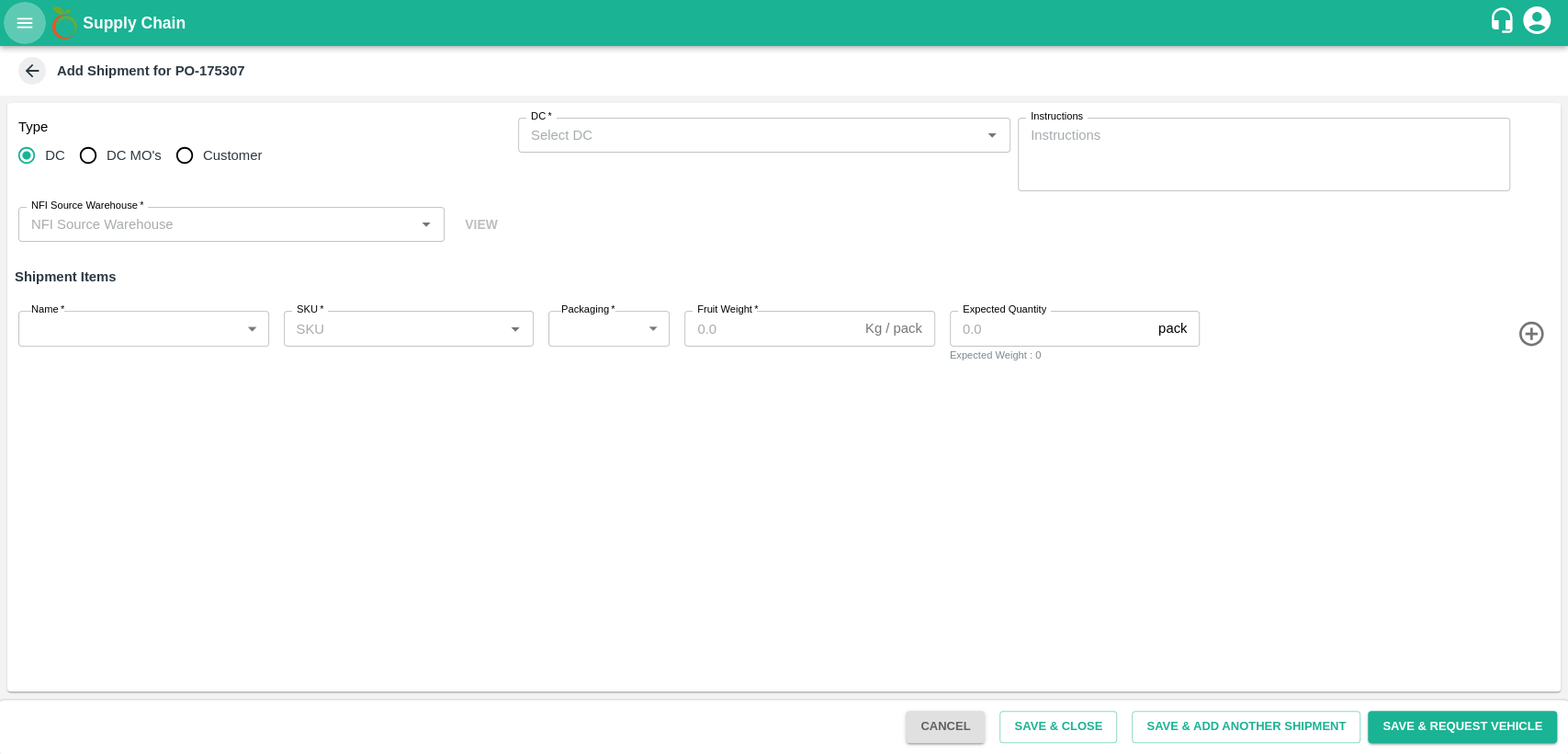
click at [21, 31] on icon "open drawer" at bounding box center [24, 22] width 20 height 20
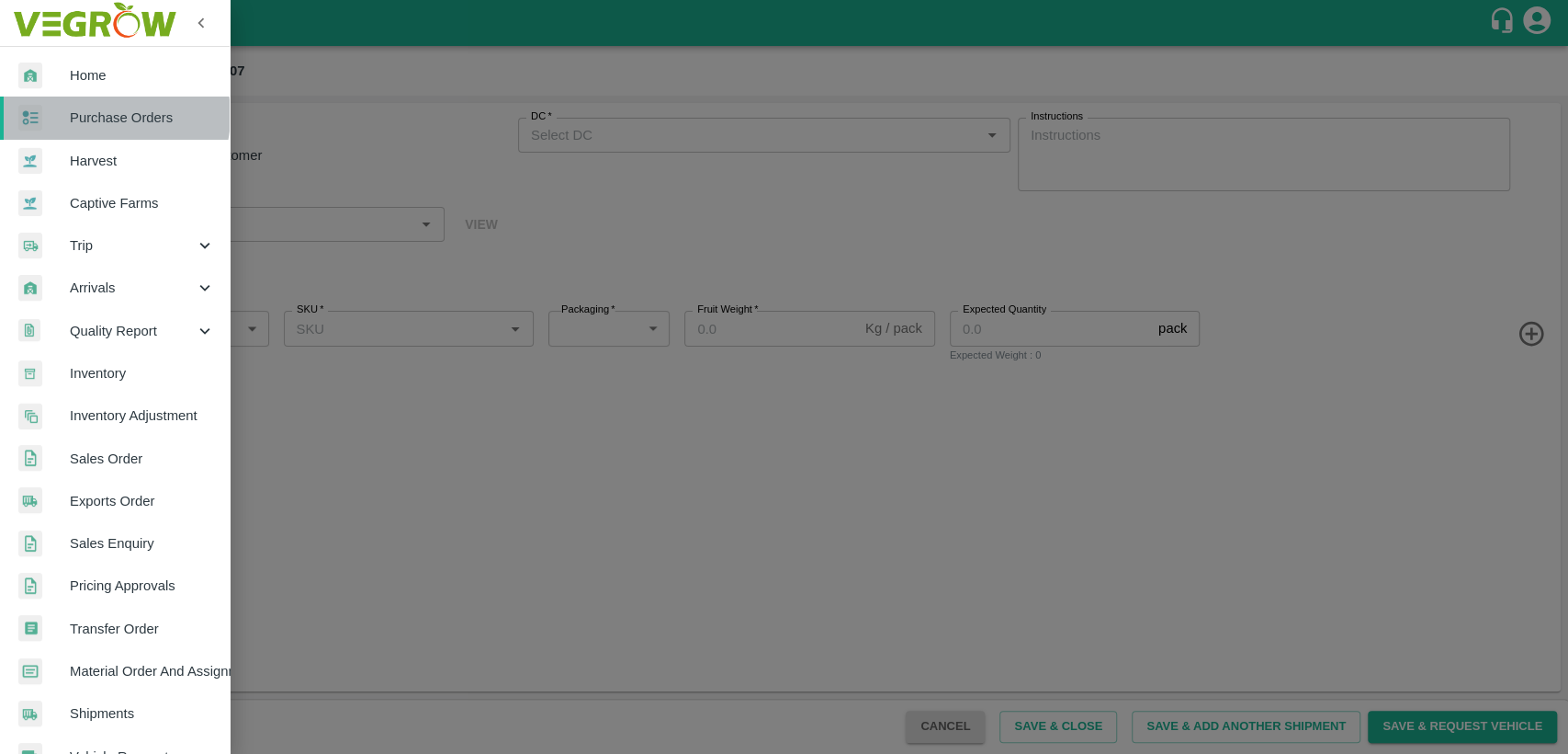
click at [104, 115] on span "Purchase Orders" at bounding box center [143, 117] width 145 height 20
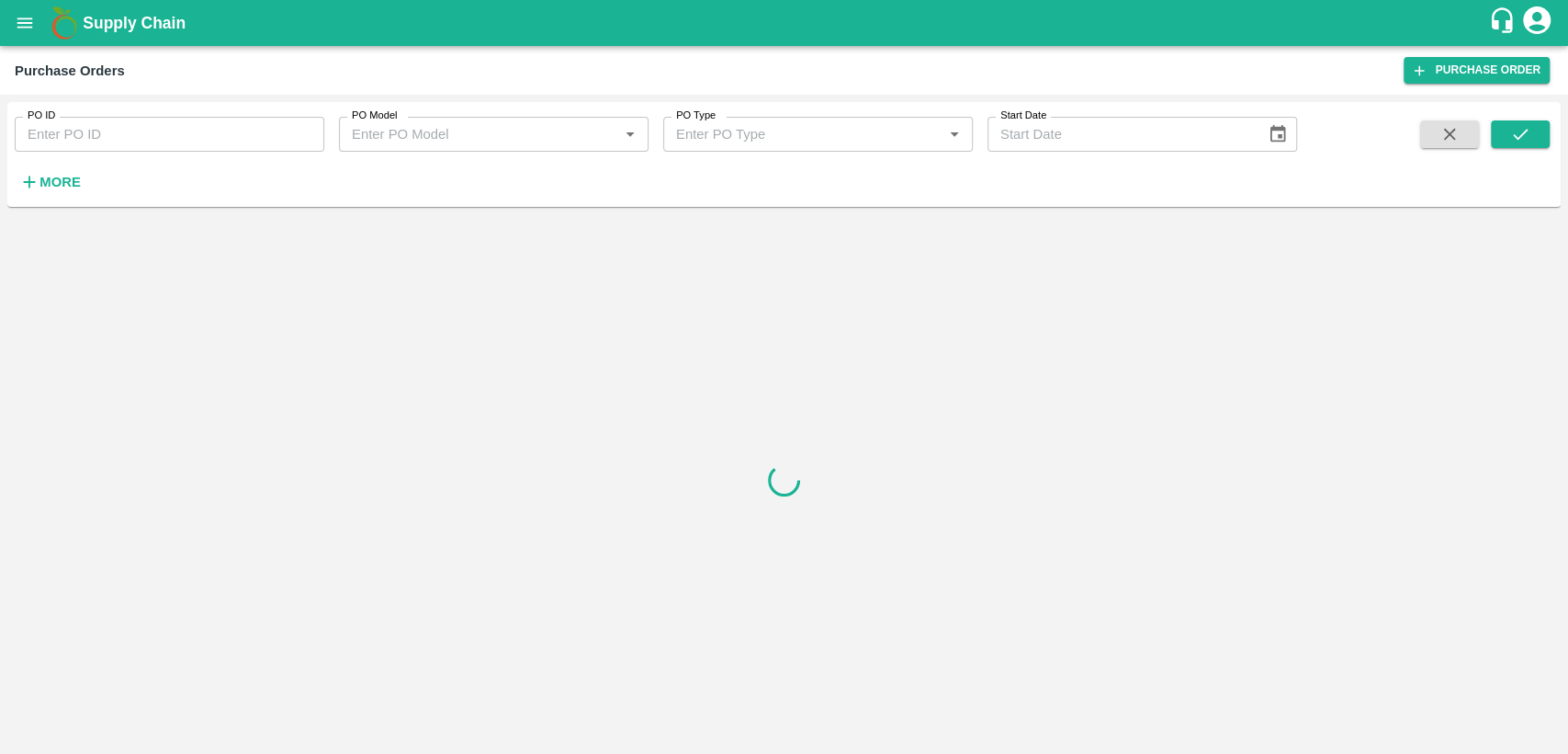
click at [148, 132] on input "PO ID" at bounding box center [169, 134] width 310 height 34
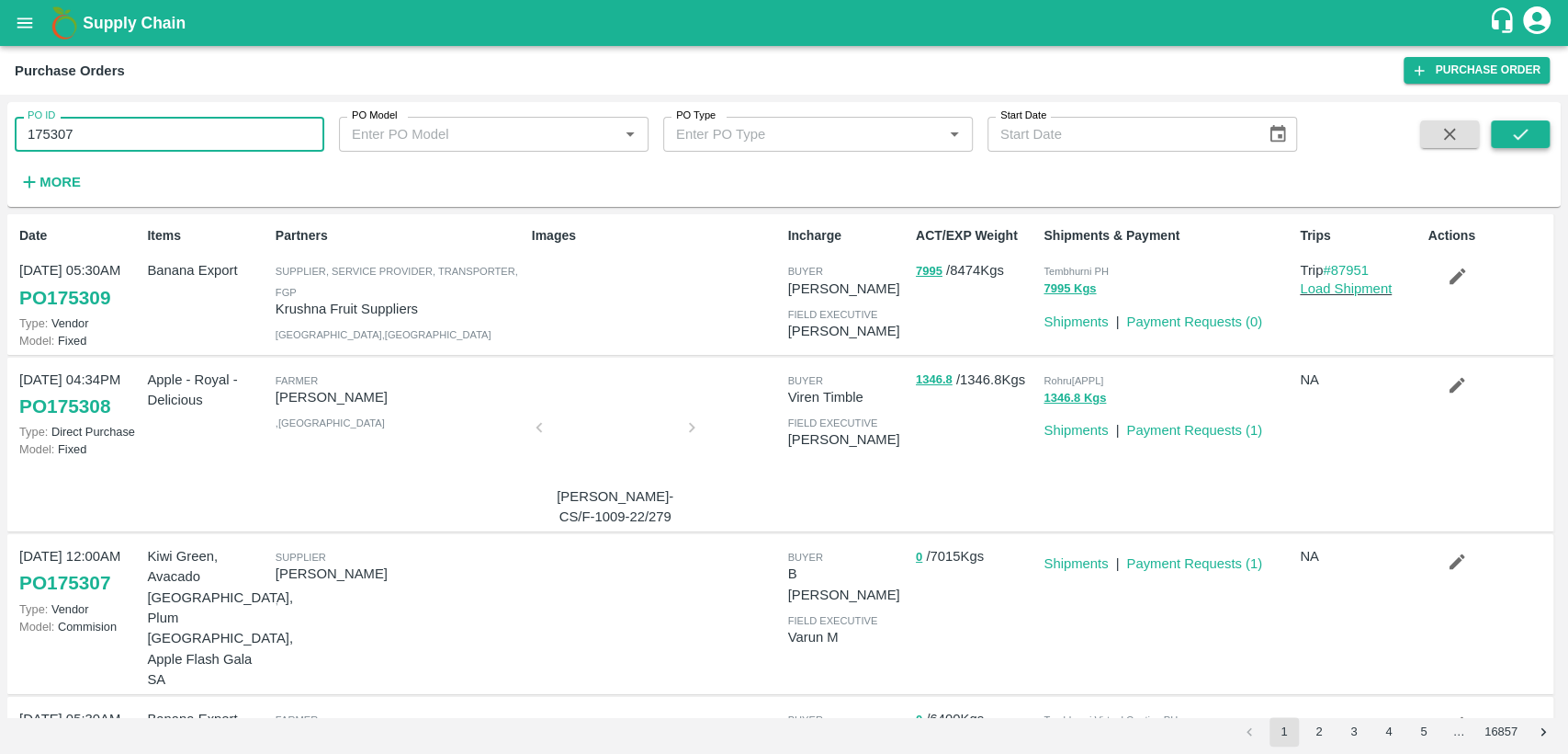
type input "175307"
click at [1519, 138] on icon "submit" at bounding box center [1520, 134] width 14 height 11
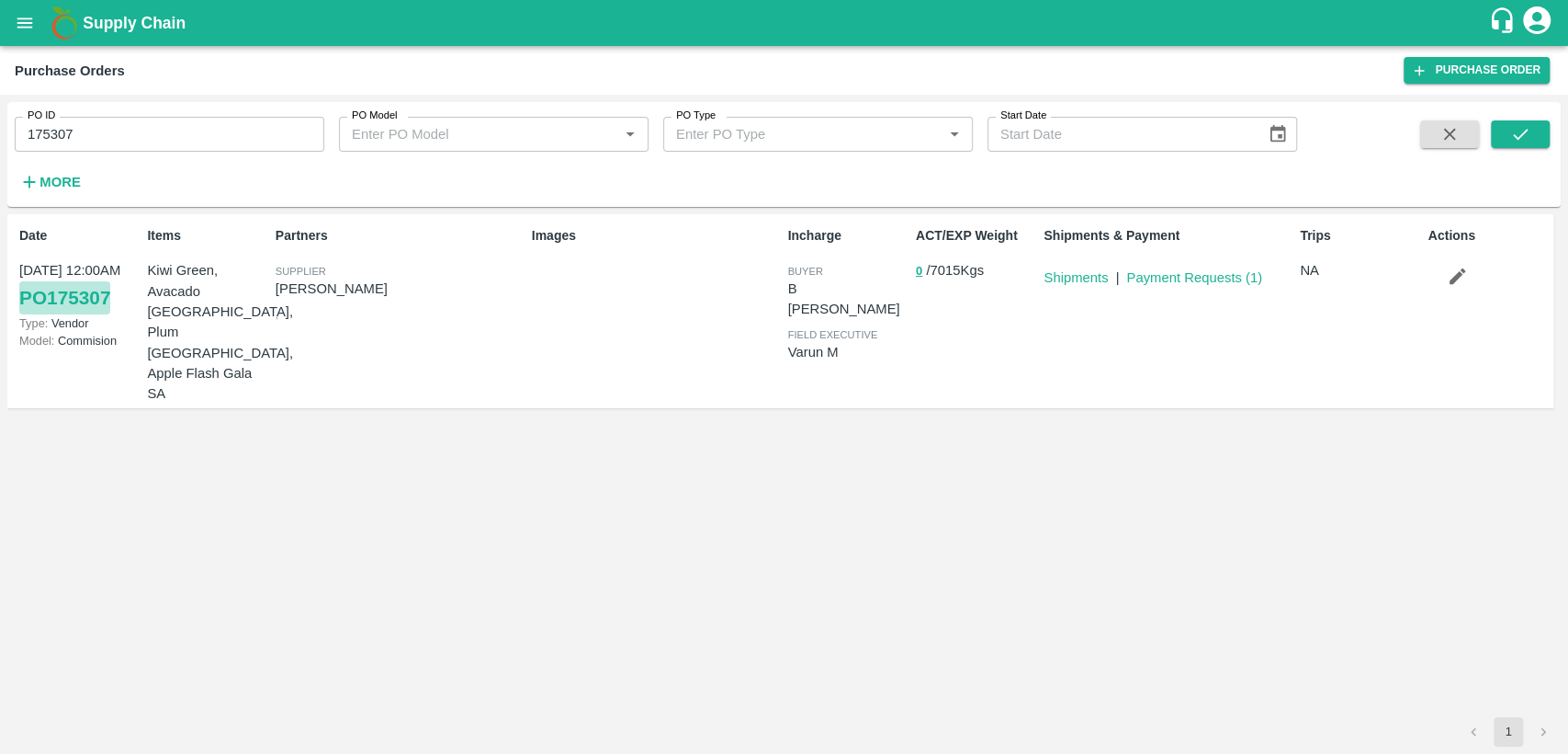
click at [98, 300] on link "PO 175307" at bounding box center [64, 298] width 91 height 33
click at [1082, 273] on link "Shipments" at bounding box center [1075, 277] width 64 height 14
click at [1188, 274] on link "Payment Requests ( 1 )" at bounding box center [1195, 277] width 136 height 14
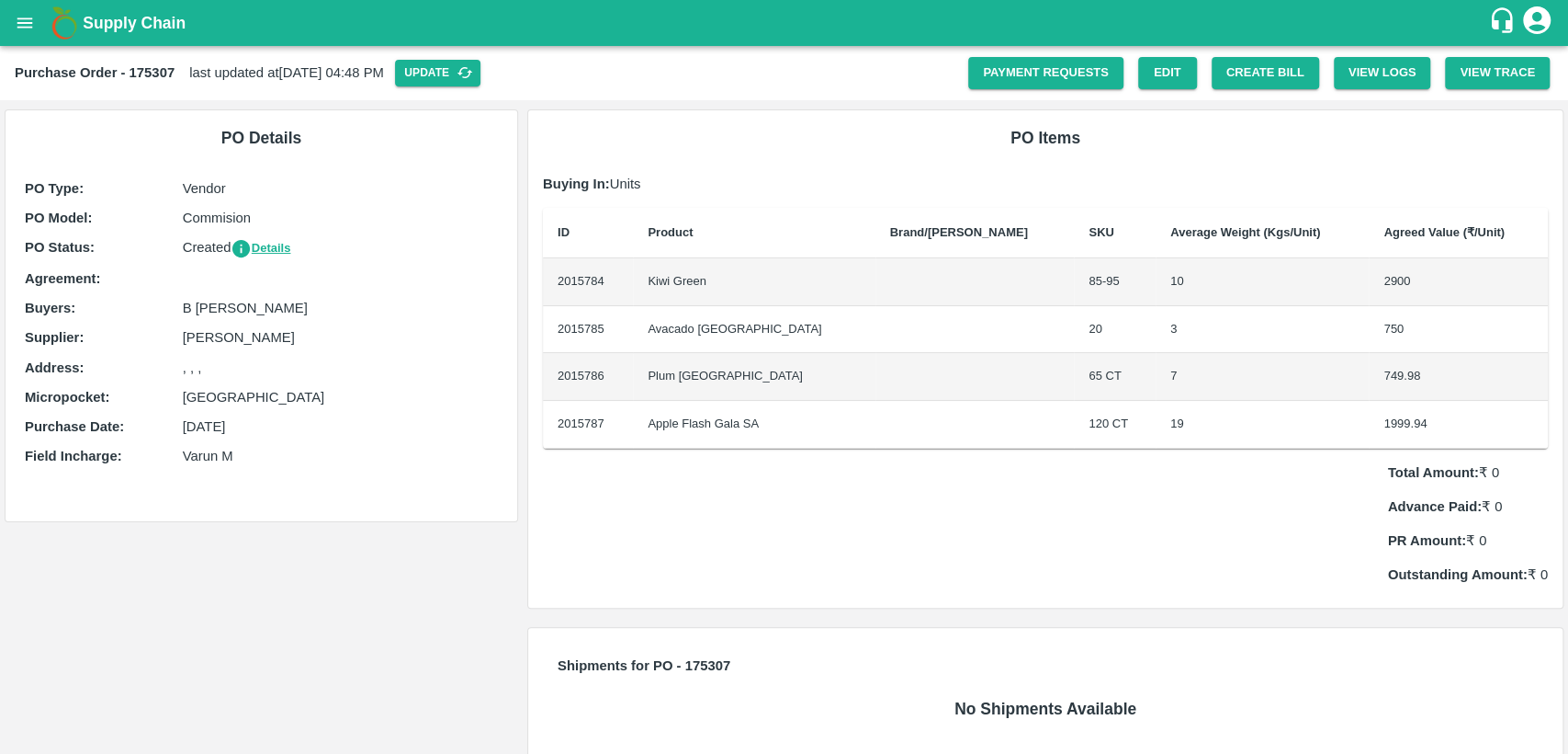
scroll to position [30, 0]
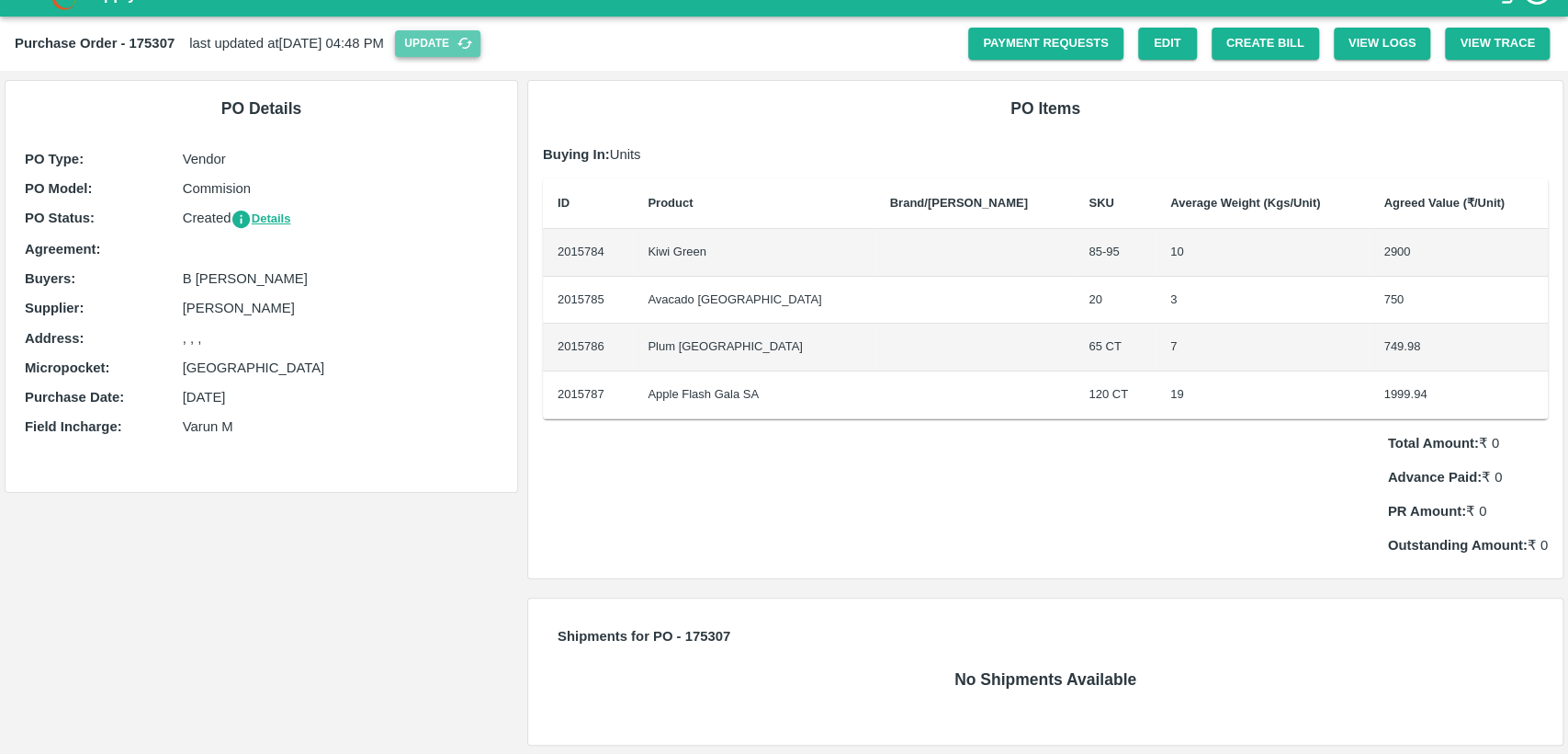
click at [474, 46] on icon "button" at bounding box center [464, 42] width 16 height 16
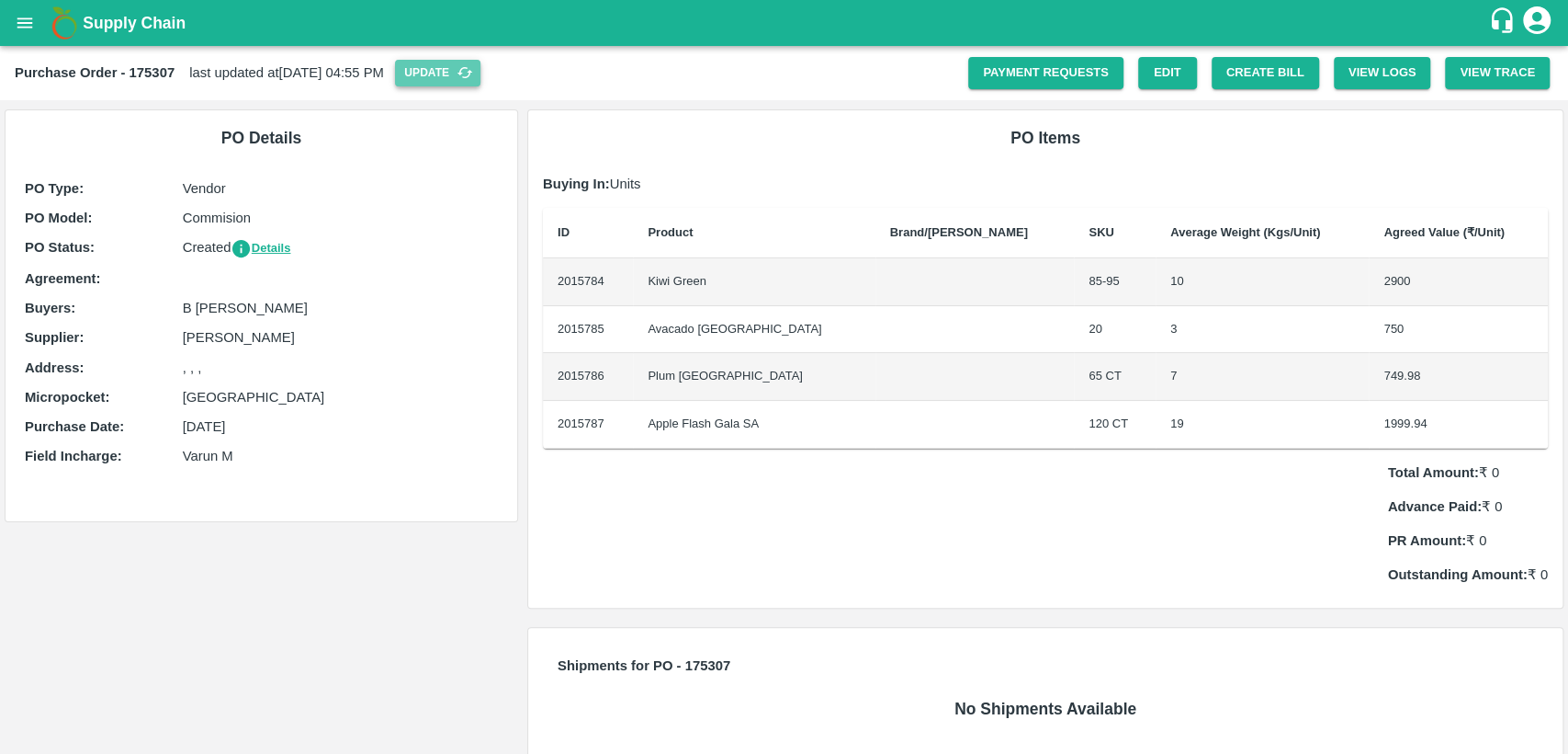
click at [474, 78] on icon "button" at bounding box center [464, 72] width 16 height 16
click at [1239, 88] on button "Create Bill" at bounding box center [1266, 74] width 107 height 33
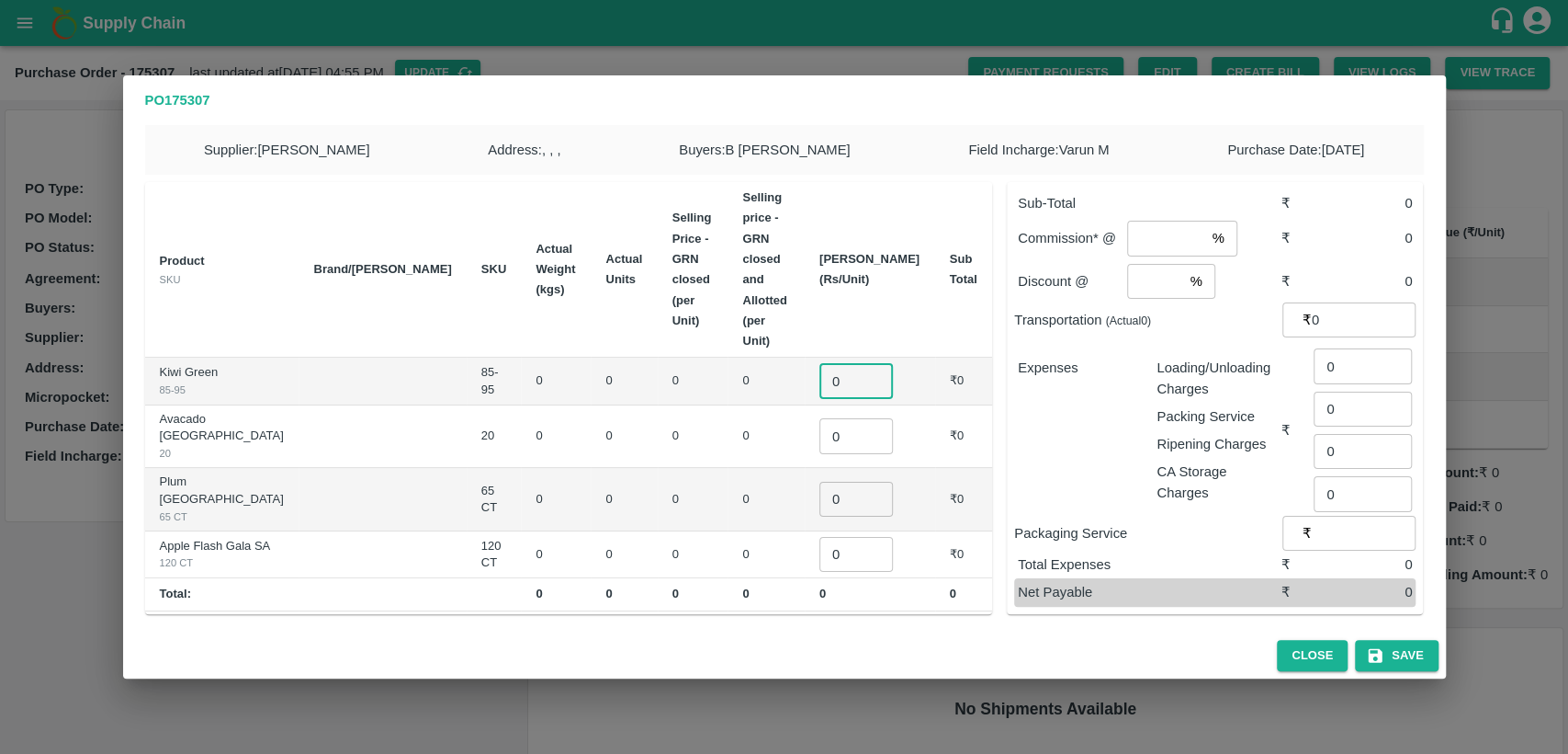
click at [860, 363] on input "0" at bounding box center [856, 380] width 74 height 34
type input "2020"
click at [1159, 244] on input "number" at bounding box center [1165, 238] width 77 height 34
type input "1"
click at [1150, 283] on input "number" at bounding box center [1155, 281] width 55 height 34
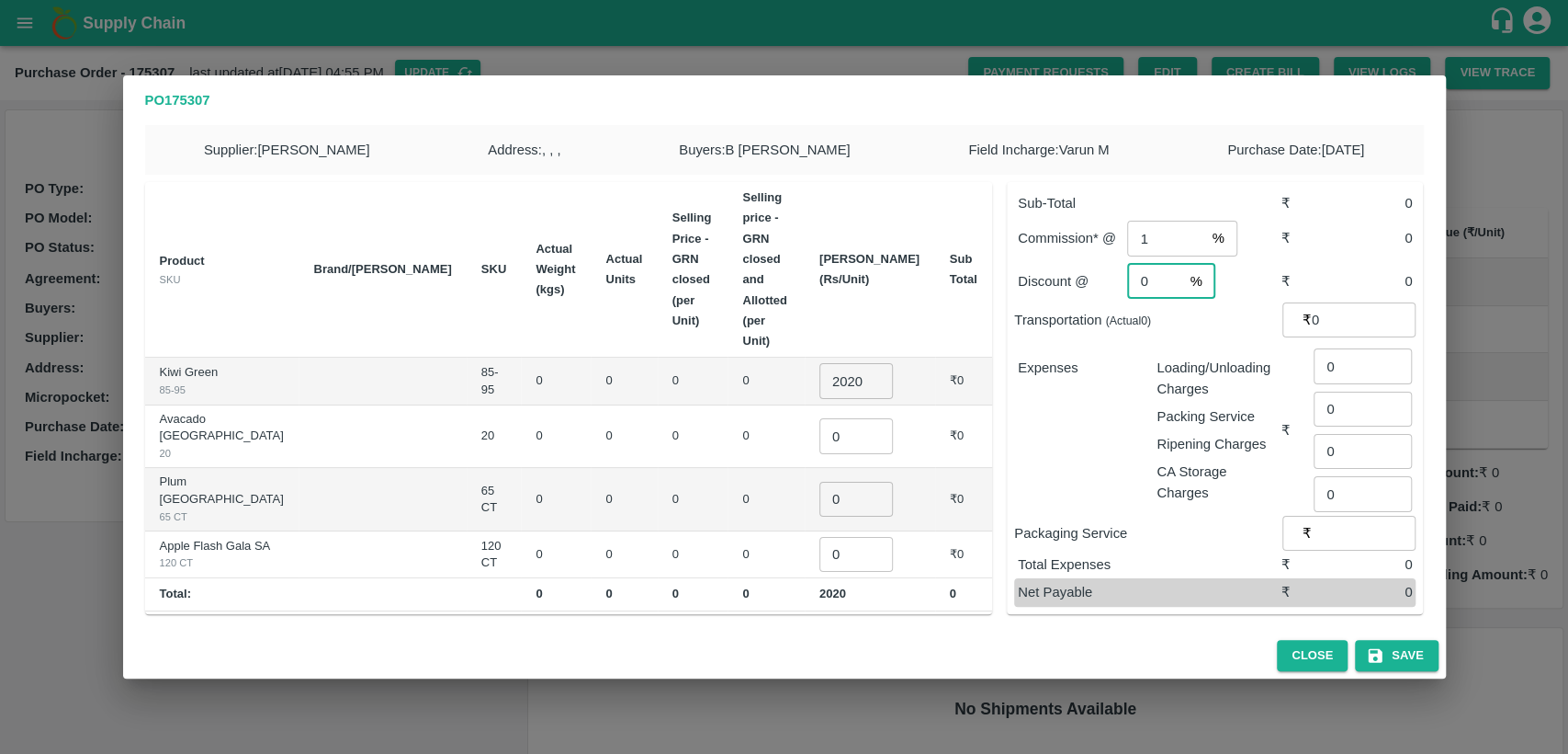
type input "0"
click at [878, 363] on input "2020" at bounding box center [856, 380] width 74 height 34
type input "2"
type input "2929"
click at [860, 418] on input "0" at bounding box center [856, 435] width 74 height 34
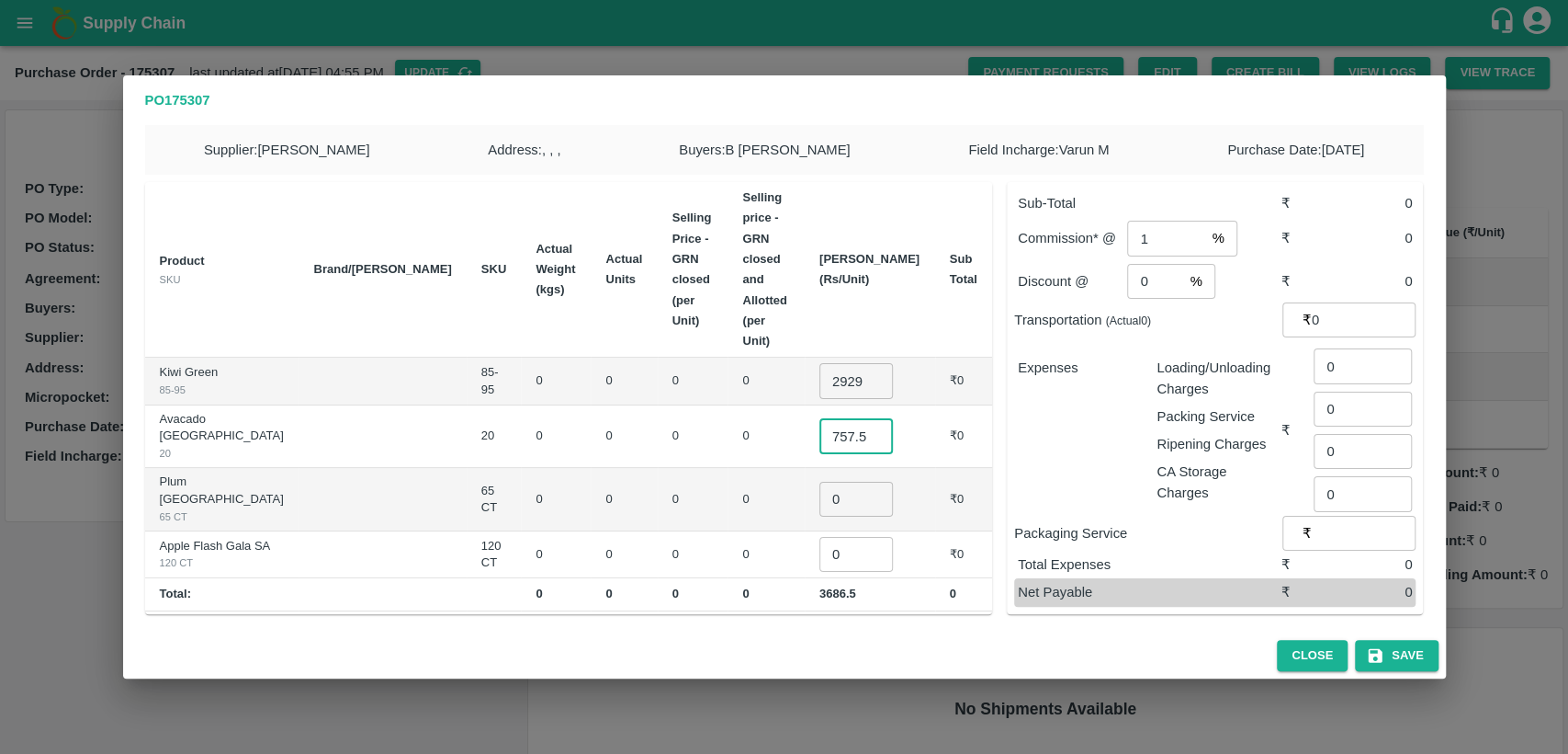
type input "757.5"
click at [867, 481] on input "0" at bounding box center [856, 499] width 74 height 34
type input "757.5"
click at [862, 537] on input "0" at bounding box center [856, 554] width 74 height 34
type input "2020"
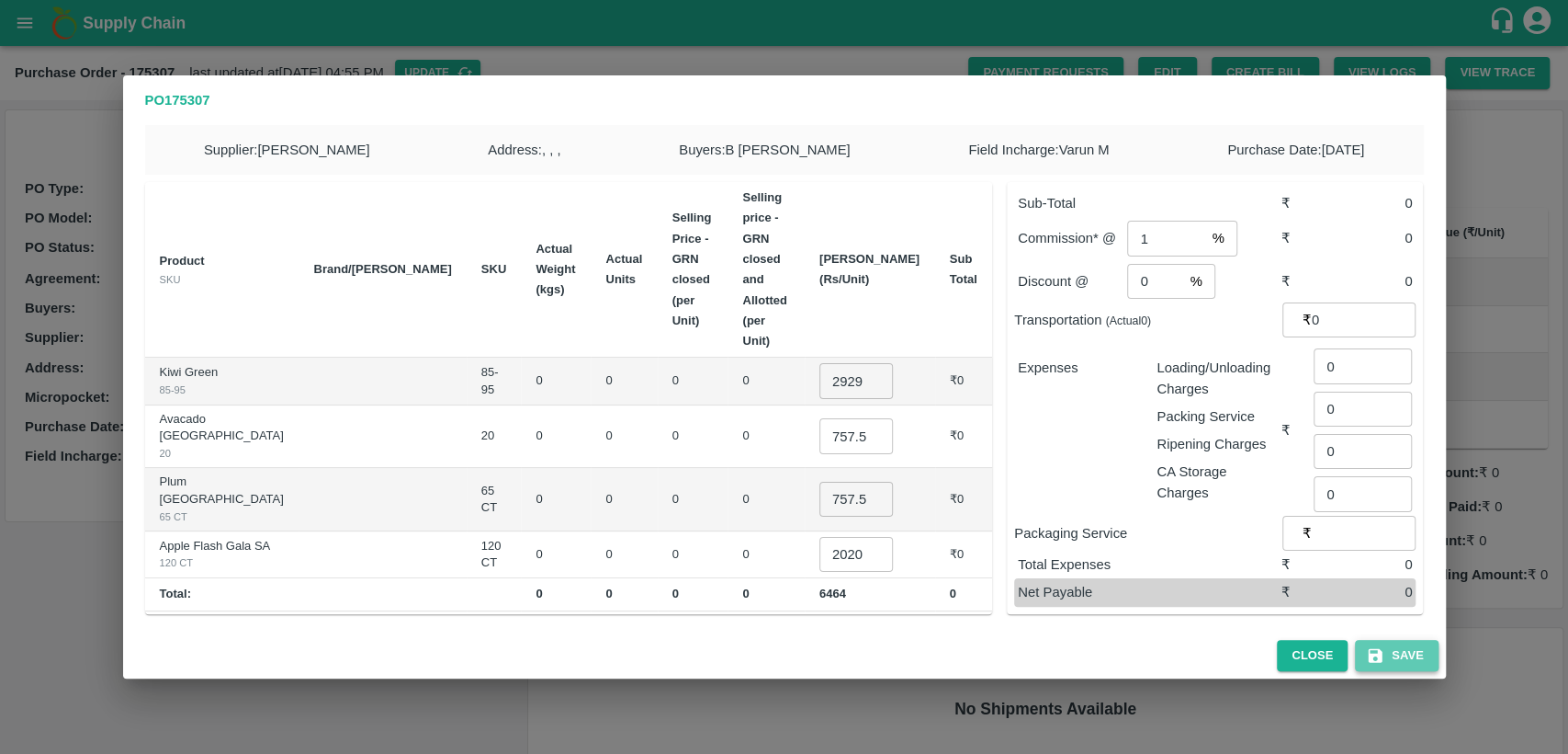
click at [1411, 662] on button "Save" at bounding box center [1397, 655] width 82 height 33
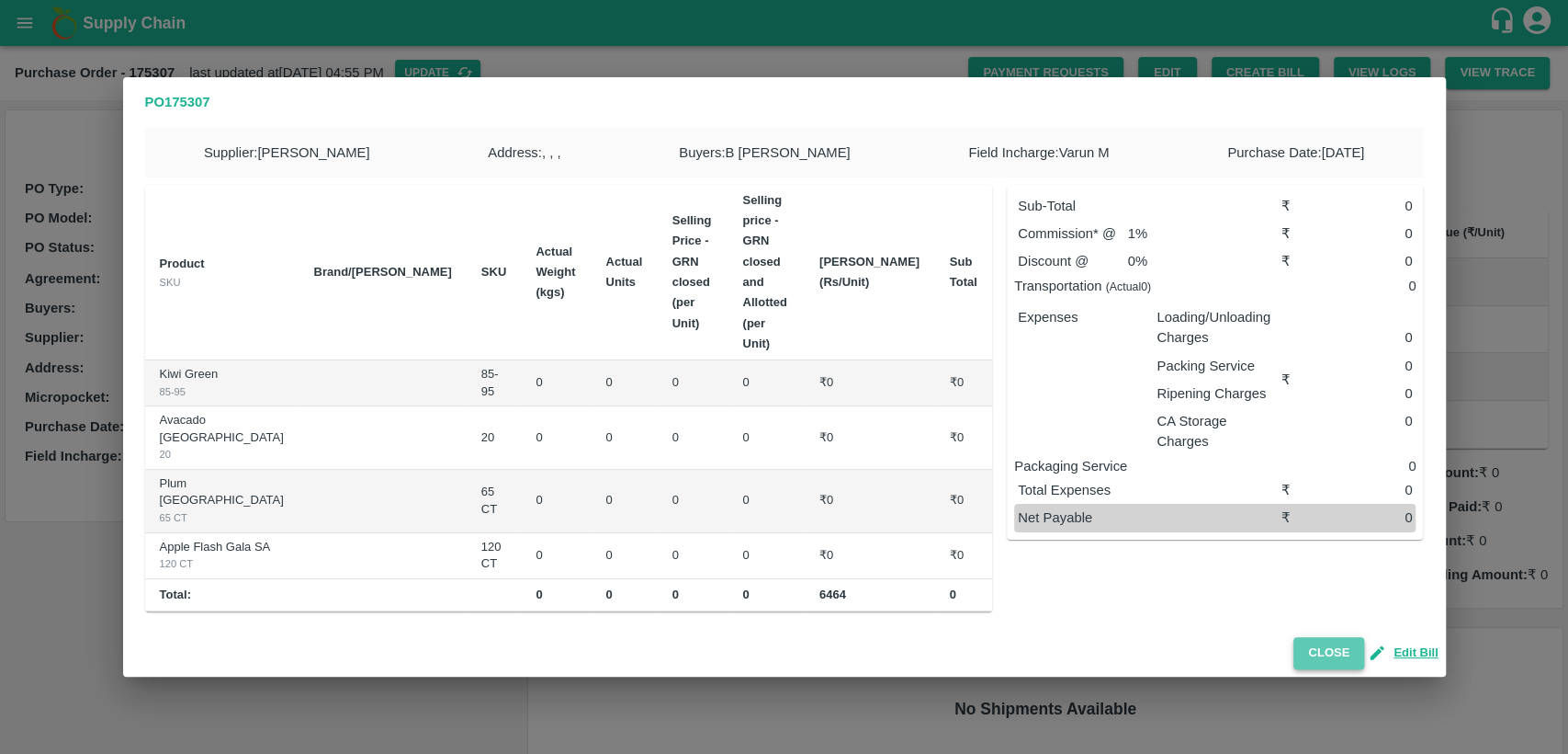
click at [1323, 637] on button "Close" at bounding box center [1329, 654] width 71 height 33
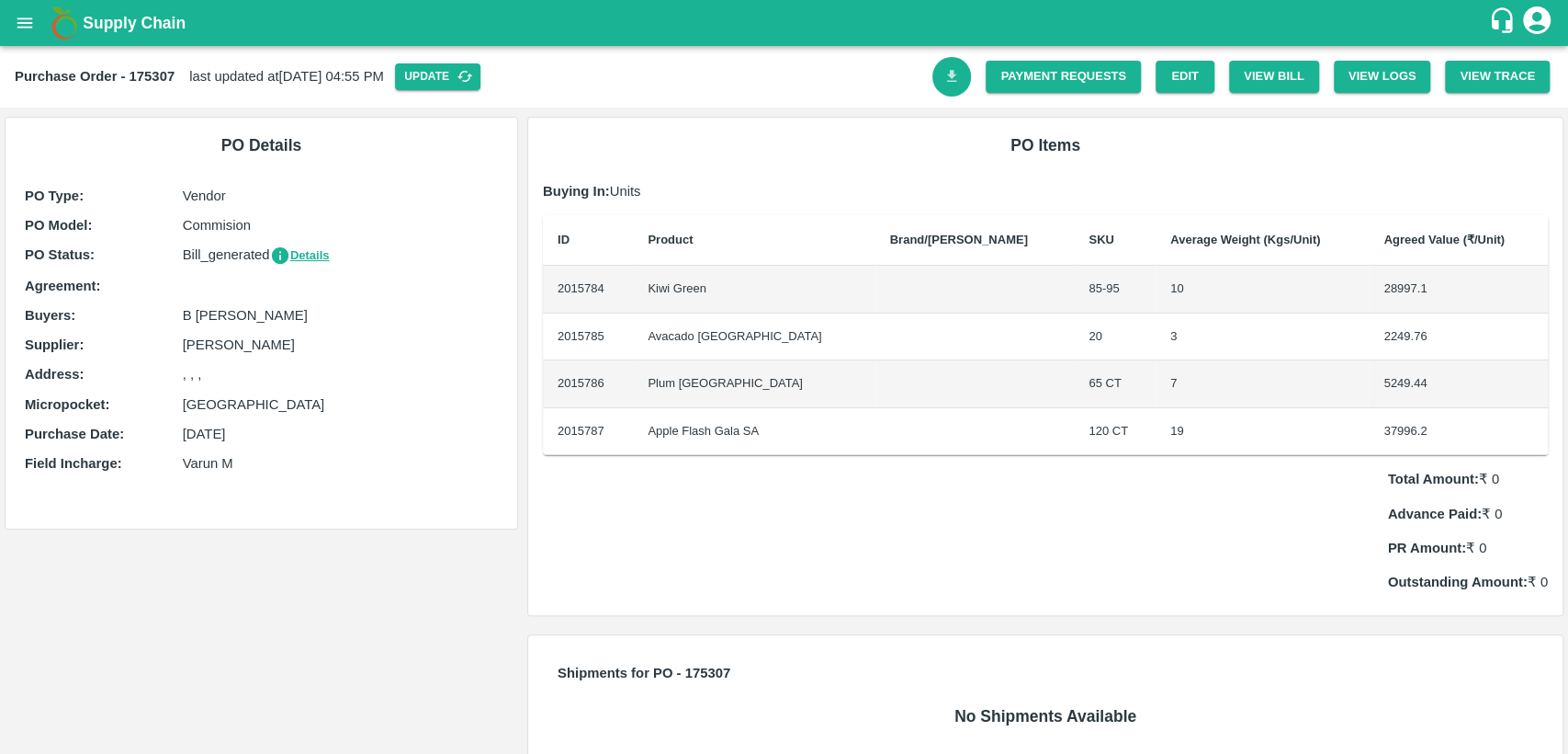
click at [945, 78] on icon "Download Bill" at bounding box center [952, 77] width 17 height 17
click at [1268, 69] on button "View Bill" at bounding box center [1274, 77] width 90 height 33
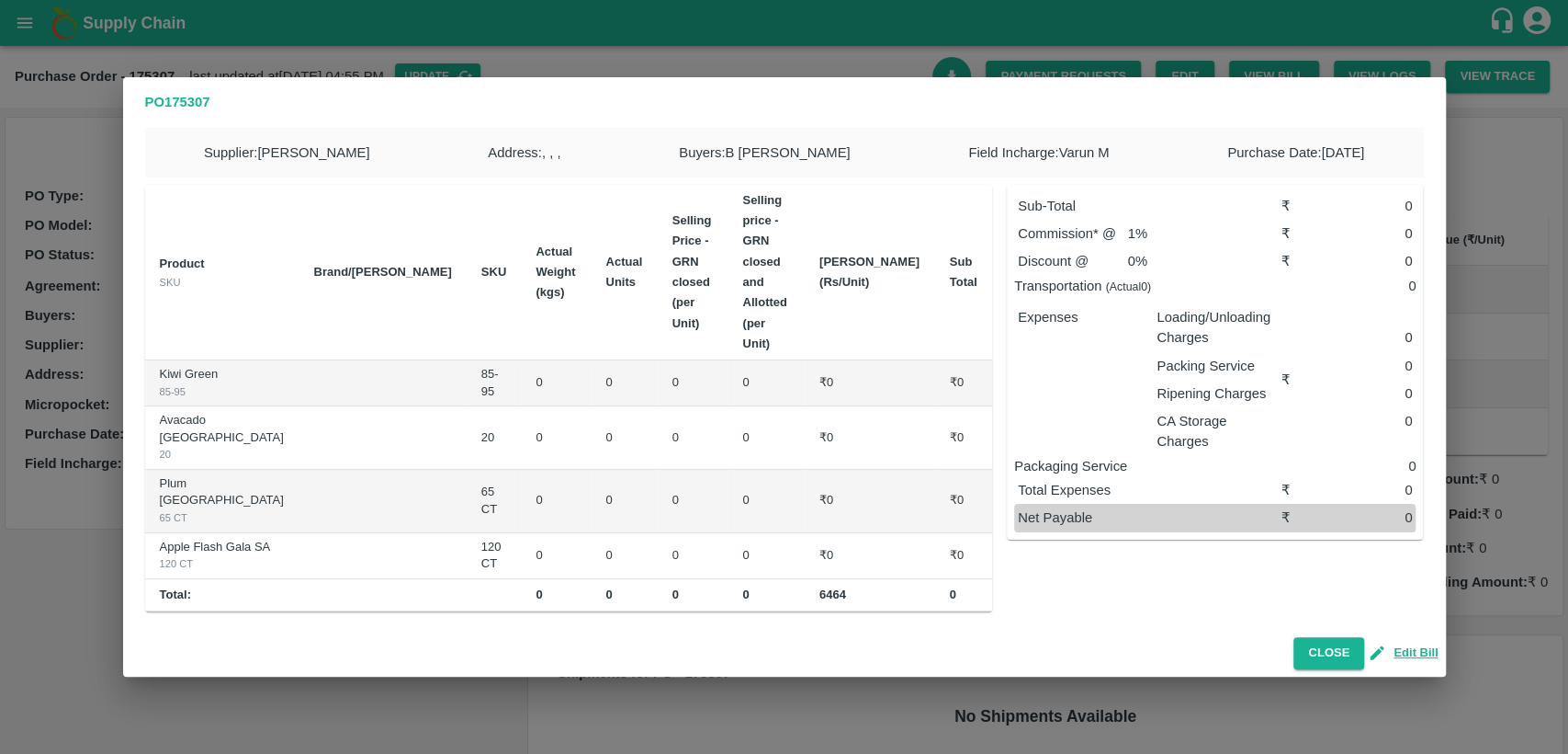
click at [1484, 117] on div "PO 175307 Supplier : SYED ZEESHAN Address : , , , Buyers : B Chandra Sekhar Fie…" at bounding box center [784, 377] width 1568 height 754
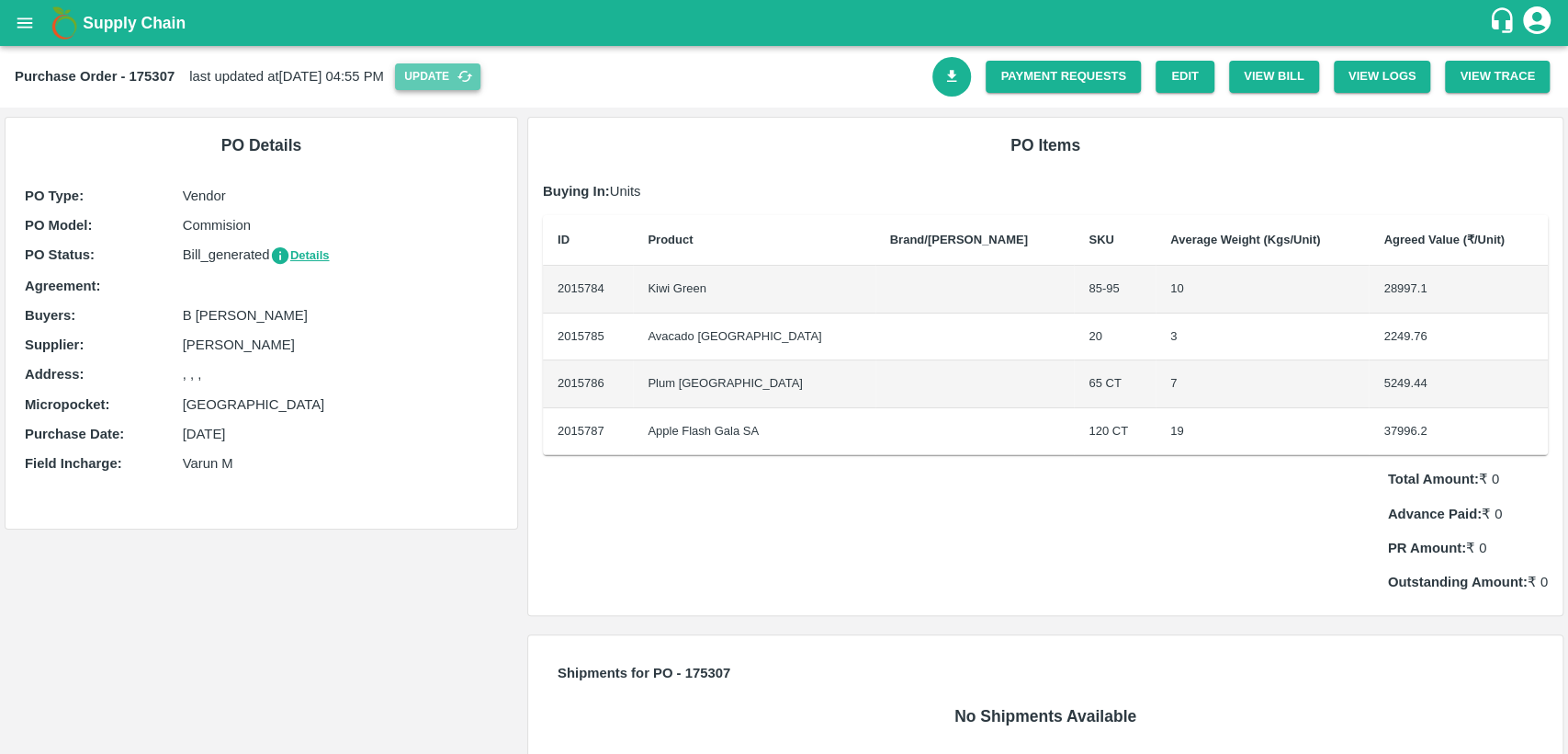
click at [480, 74] on button "Update" at bounding box center [437, 77] width 85 height 27
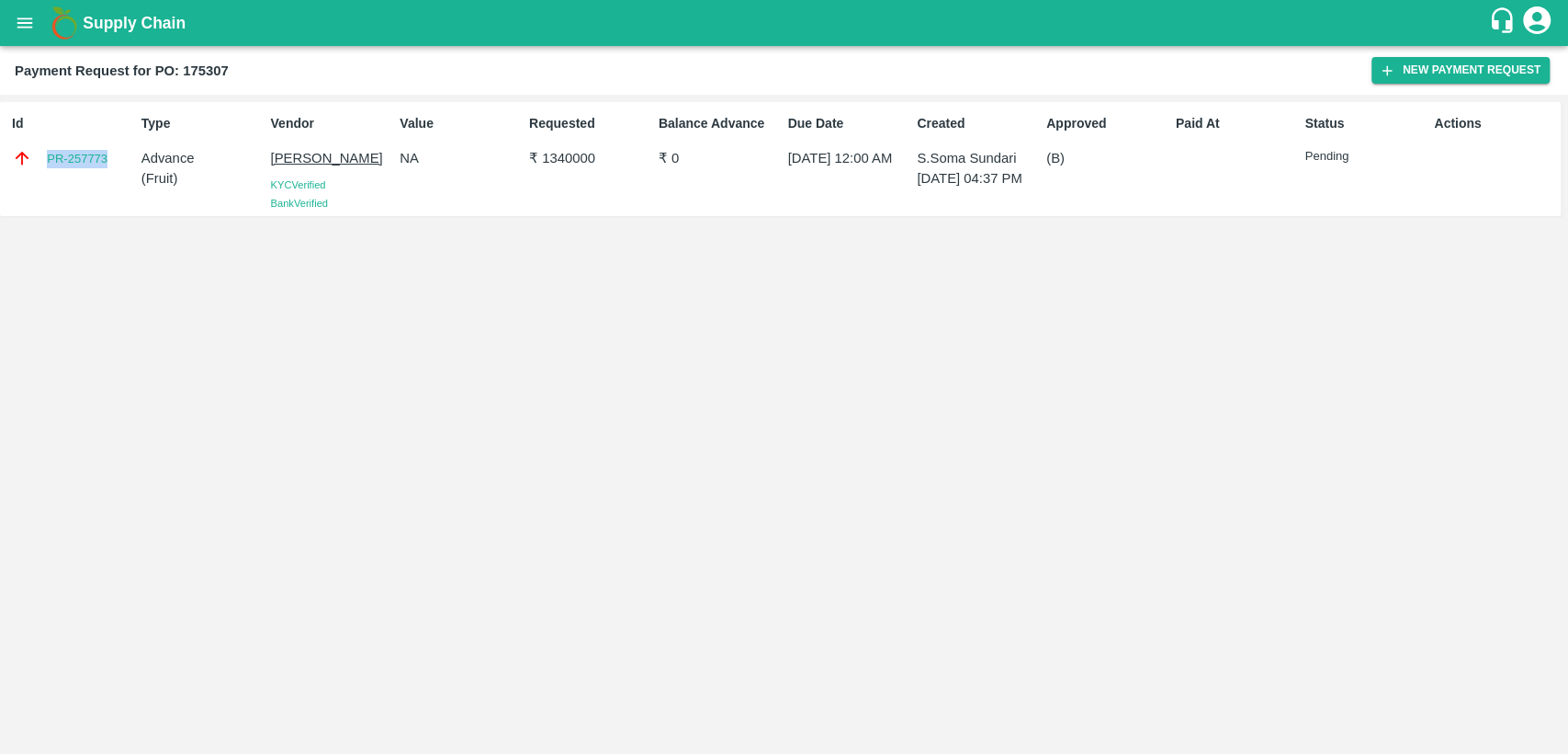
drag, startPoint x: 116, startPoint y: 161, endPoint x: 39, endPoint y: 158, distance: 77.1
click at [39, 158] on div "PR-257773" at bounding box center [73, 158] width 122 height 20
copy link "PR-257773"
click at [280, 298] on div "Id PR-257773 Type Advance ( Fruit ) Vendor SYED ZEESHAN KYC Verified Bank Verif…" at bounding box center [784, 424] width 1568 height 659
click at [19, 22] on icon "open drawer" at bounding box center [25, 22] width 15 height 11
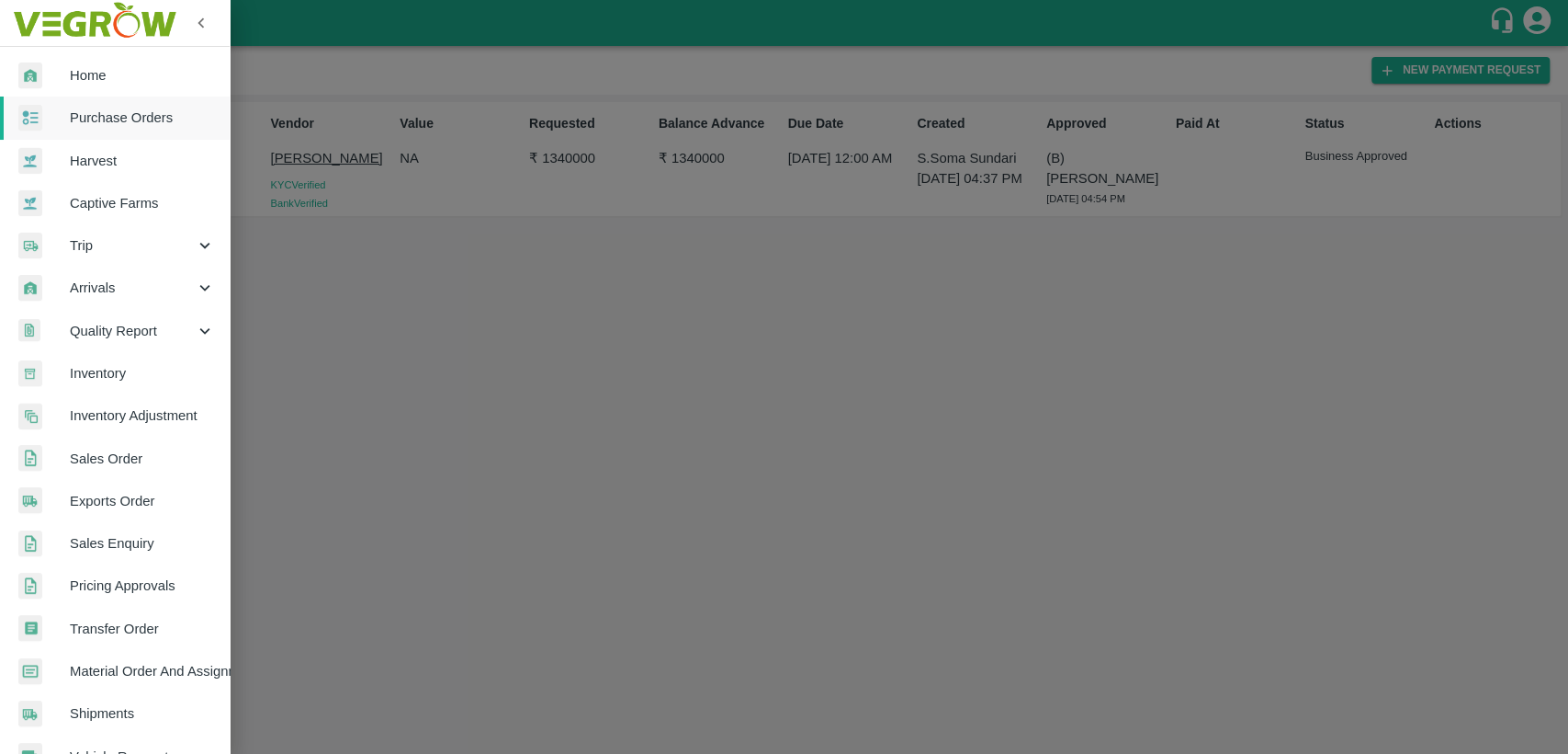
click at [81, 65] on span "Home" at bounding box center [143, 75] width 145 height 20
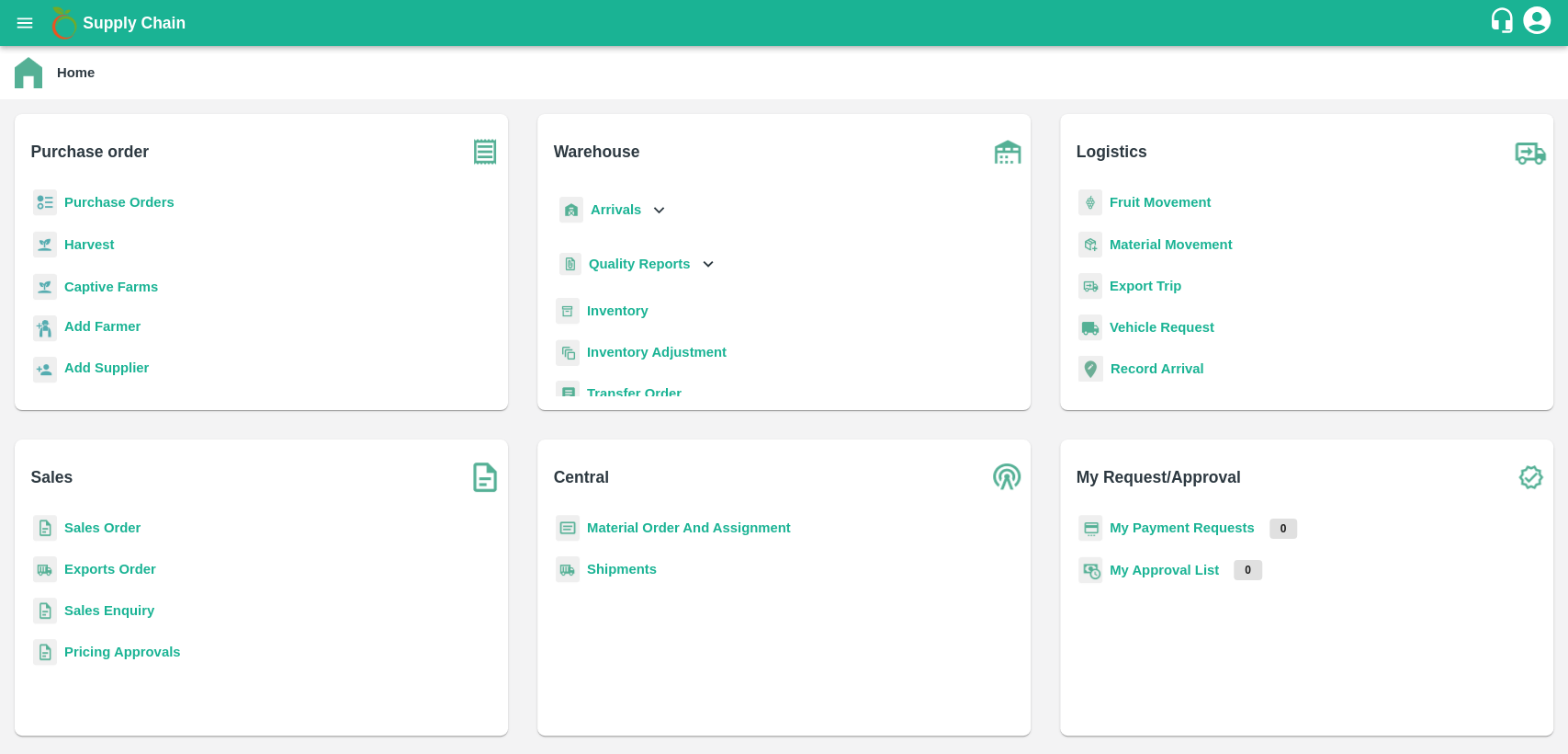
click at [83, 523] on b "Sales Order" at bounding box center [102, 527] width 77 height 14
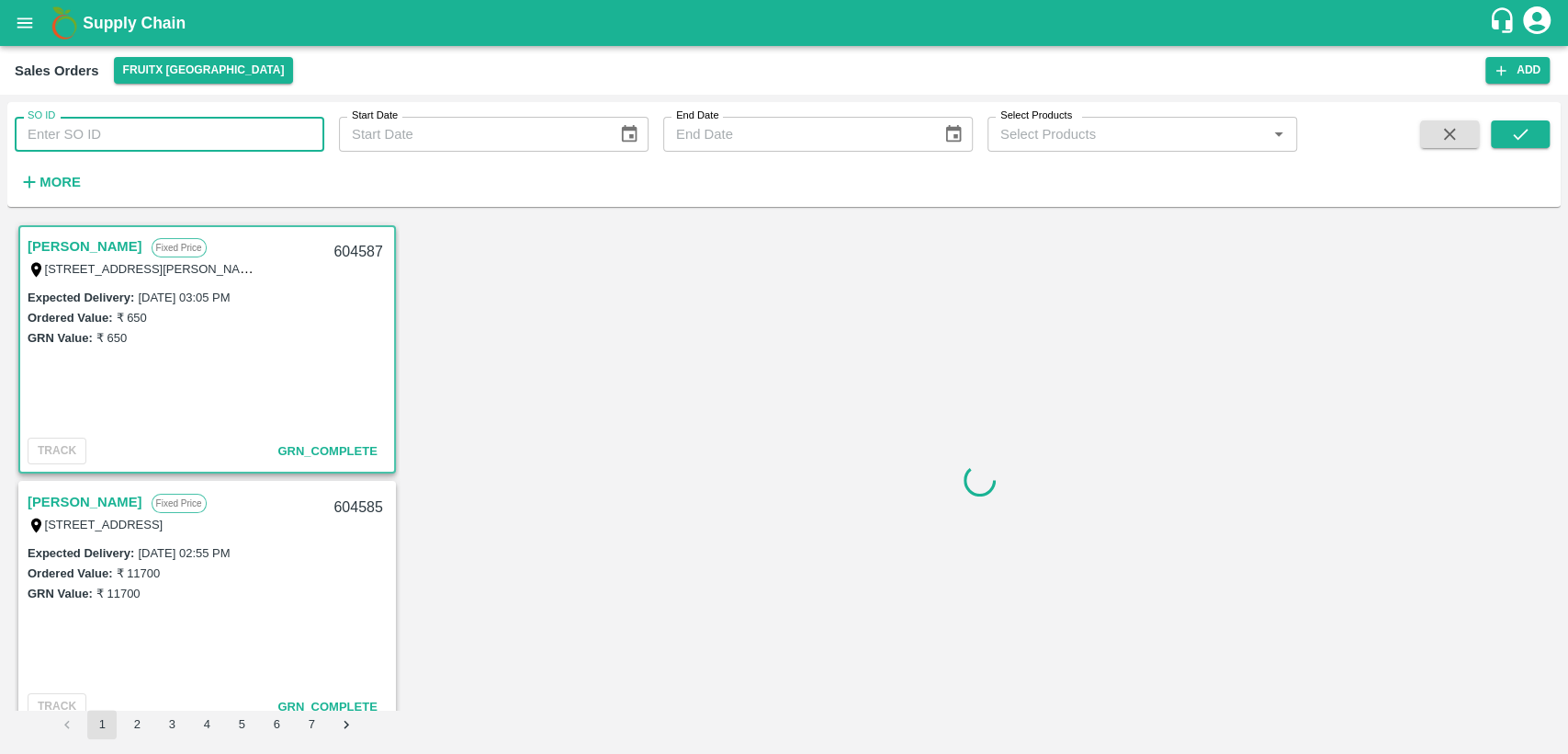
click at [163, 133] on input "SO ID" at bounding box center [169, 134] width 310 height 34
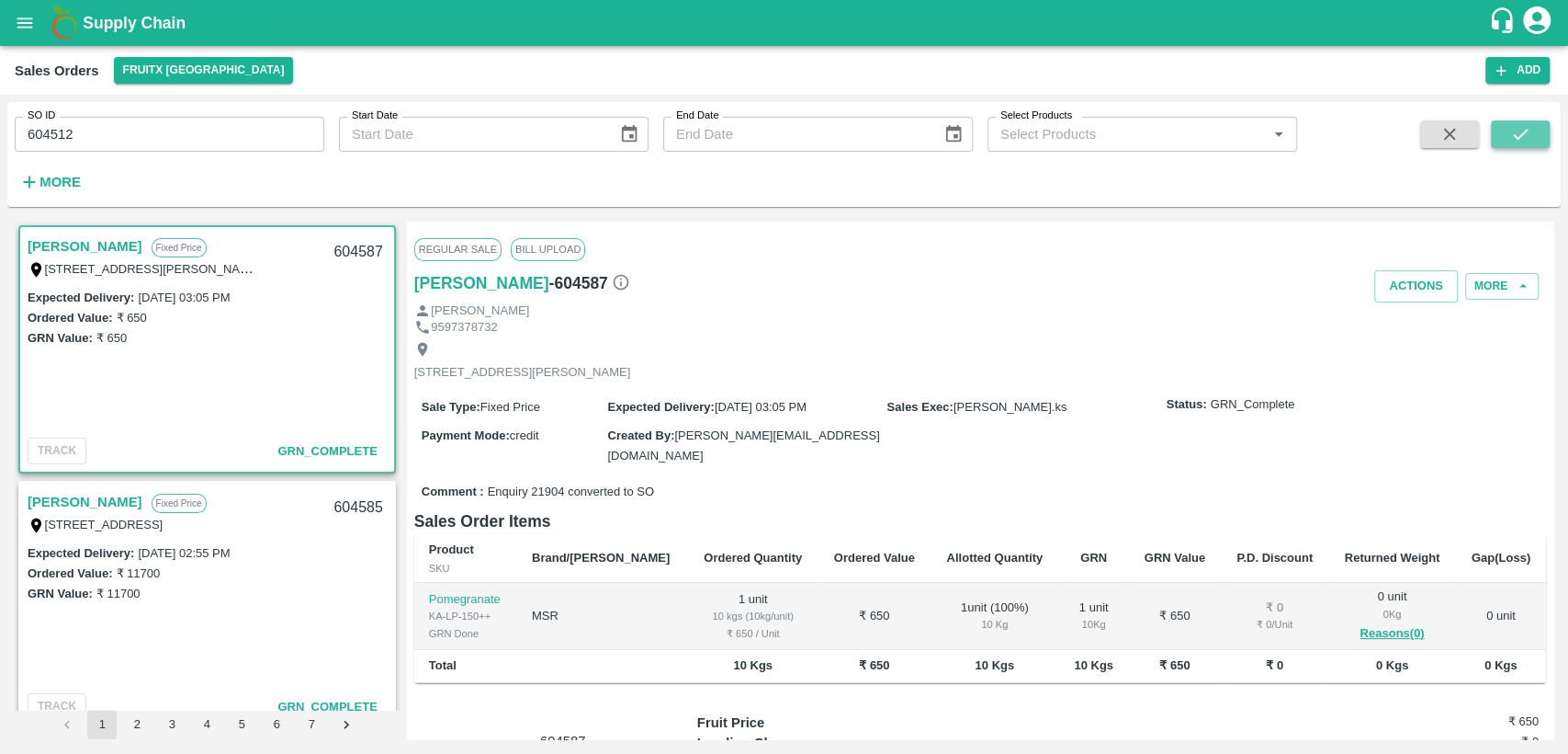
click at [1516, 148] on button "submit" at bounding box center [1520, 134] width 58 height 28
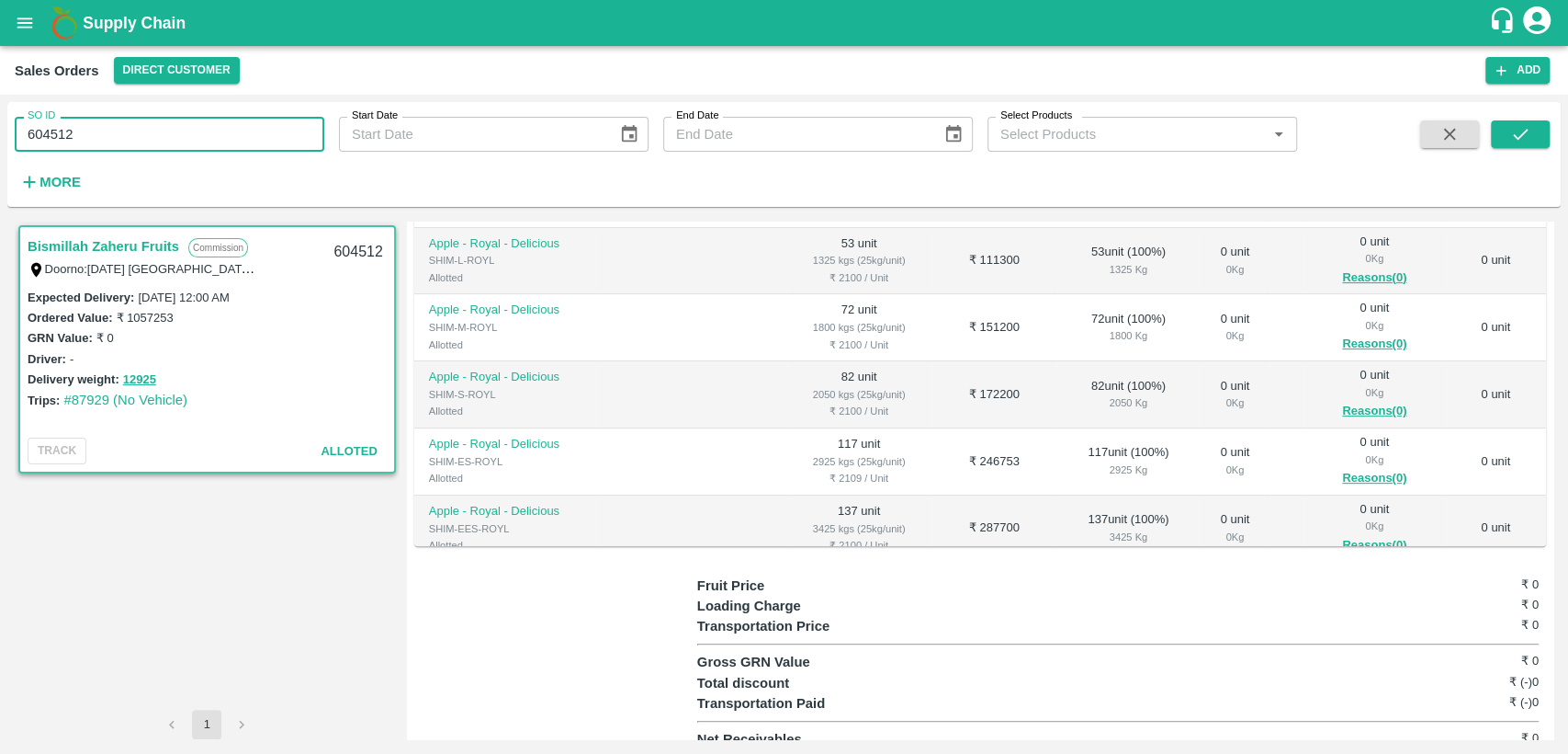
click at [121, 125] on input "604512" at bounding box center [169, 134] width 310 height 34
type input "6"
paste input "text"
type input "604596"
click at [1516, 142] on icon "submit" at bounding box center [1520, 134] width 20 height 20
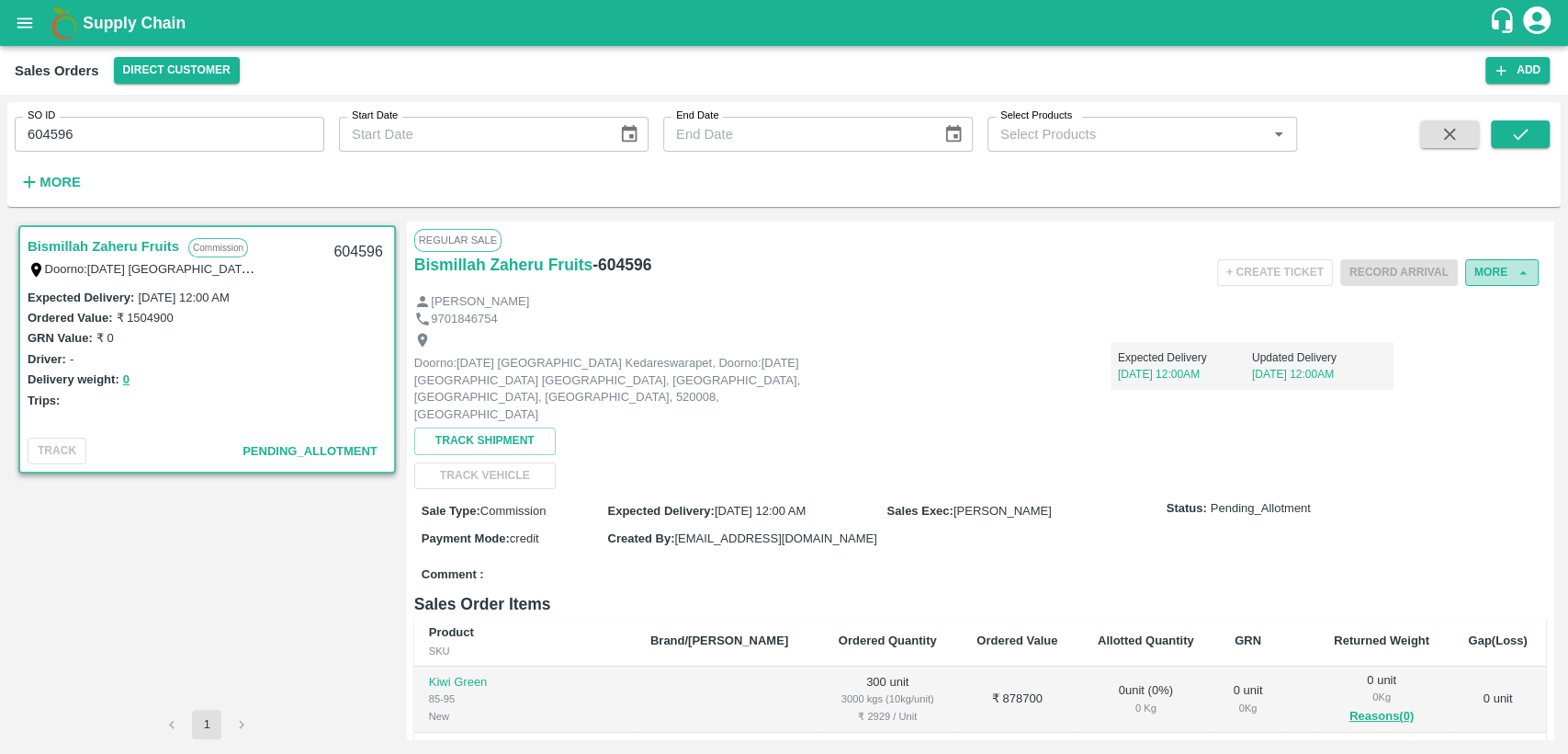
click at [1492, 275] on button "More" at bounding box center [1502, 273] width 74 height 27
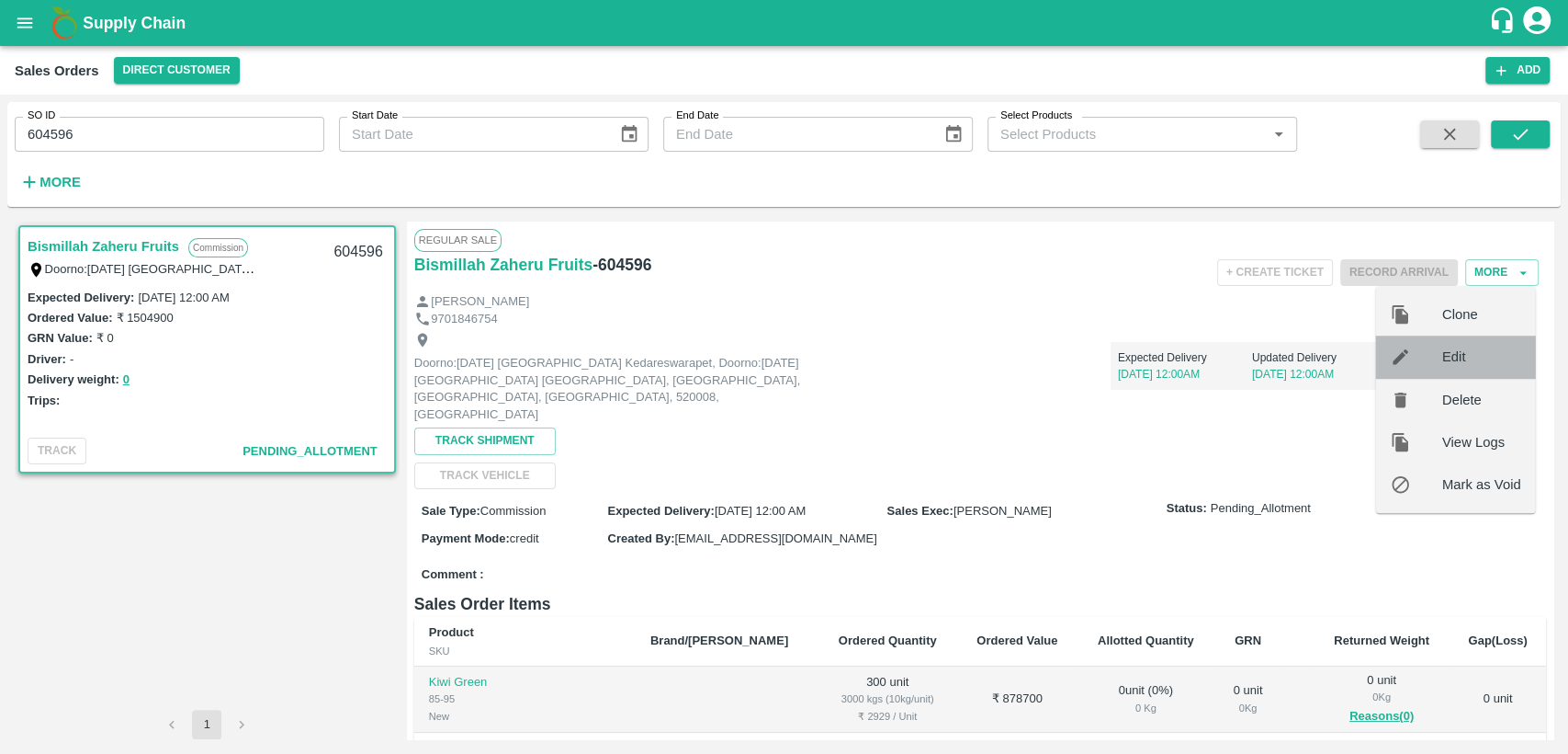
click at [1460, 367] on div "Edit" at bounding box center [1456, 357] width 160 height 42
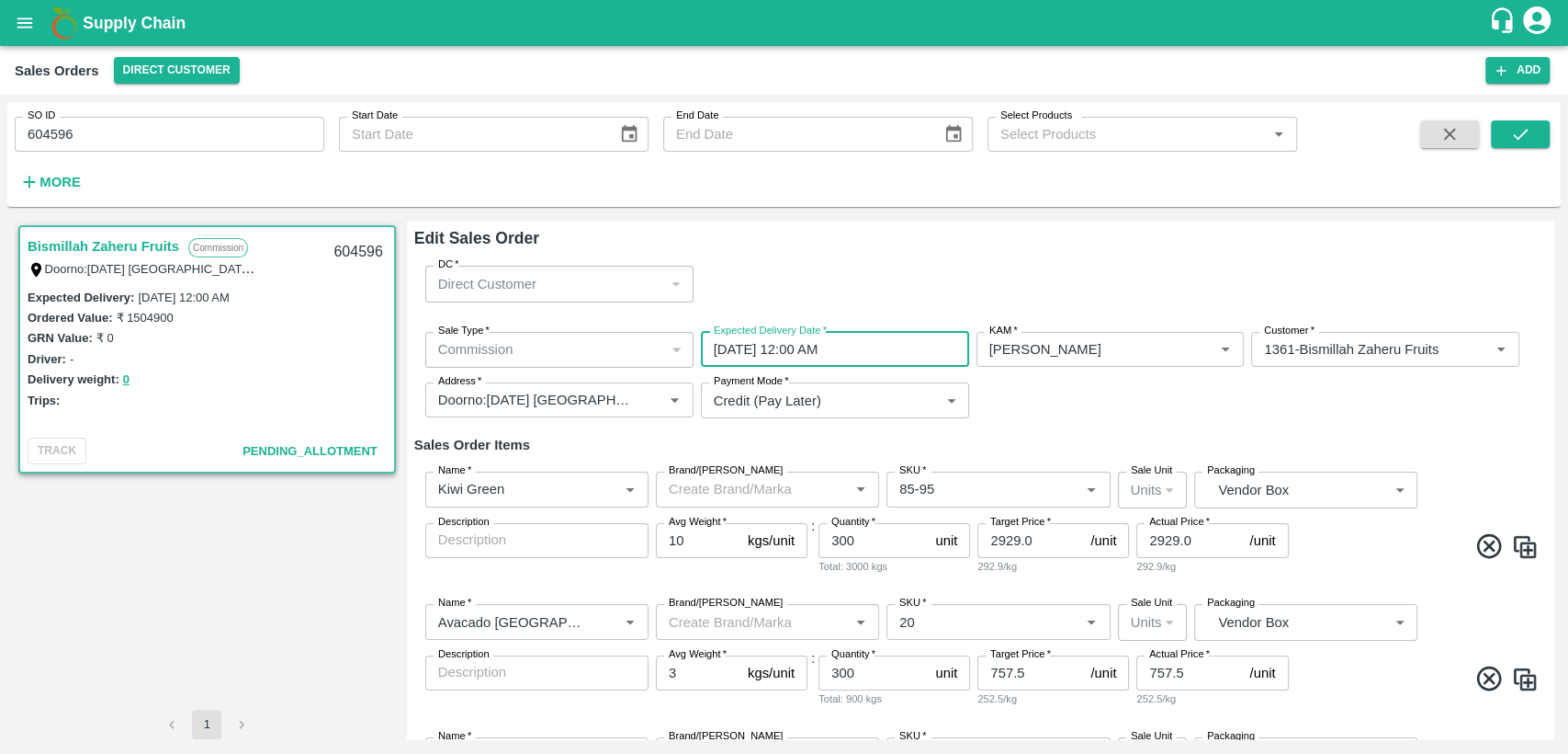
click at [872, 340] on input "11/09/2025 12:00 AM" at bounding box center [828, 349] width 255 height 34
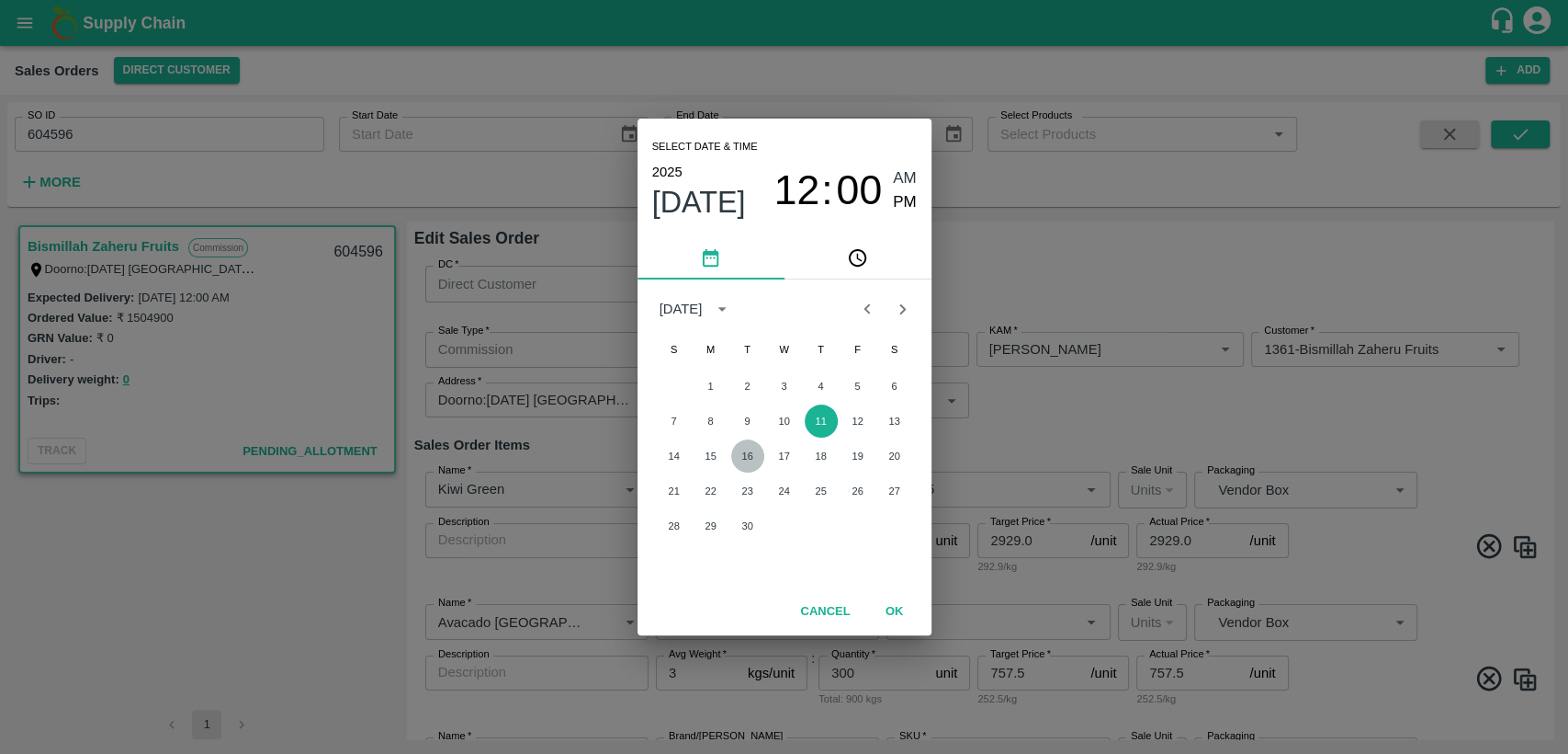
click at [753, 455] on button "16" at bounding box center [748, 455] width 33 height 33
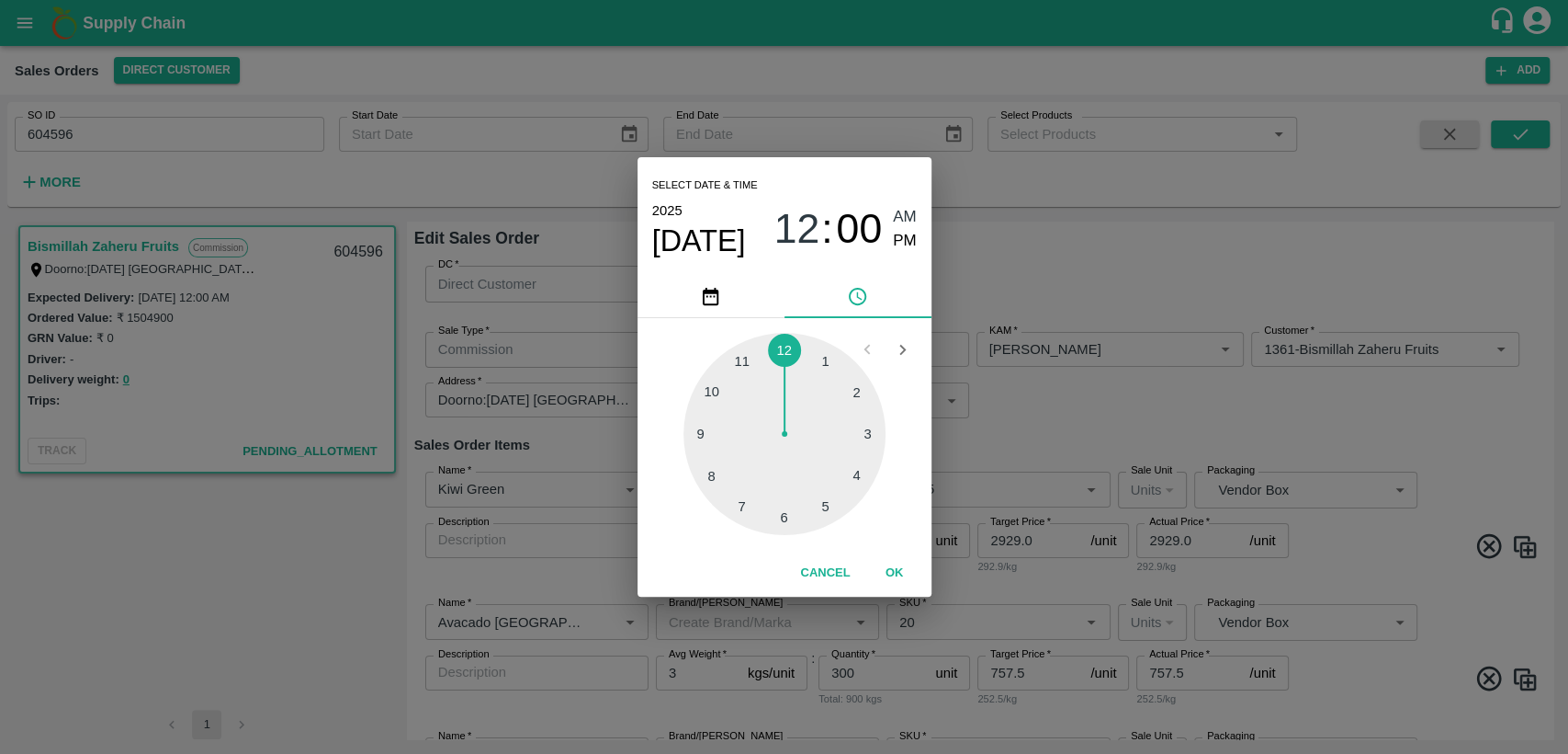
click at [824, 373] on div at bounding box center [784, 433] width 202 height 202
type input "16/09/2025 01:00 AM"
click at [891, 579] on button "OK" at bounding box center [894, 573] width 58 height 33
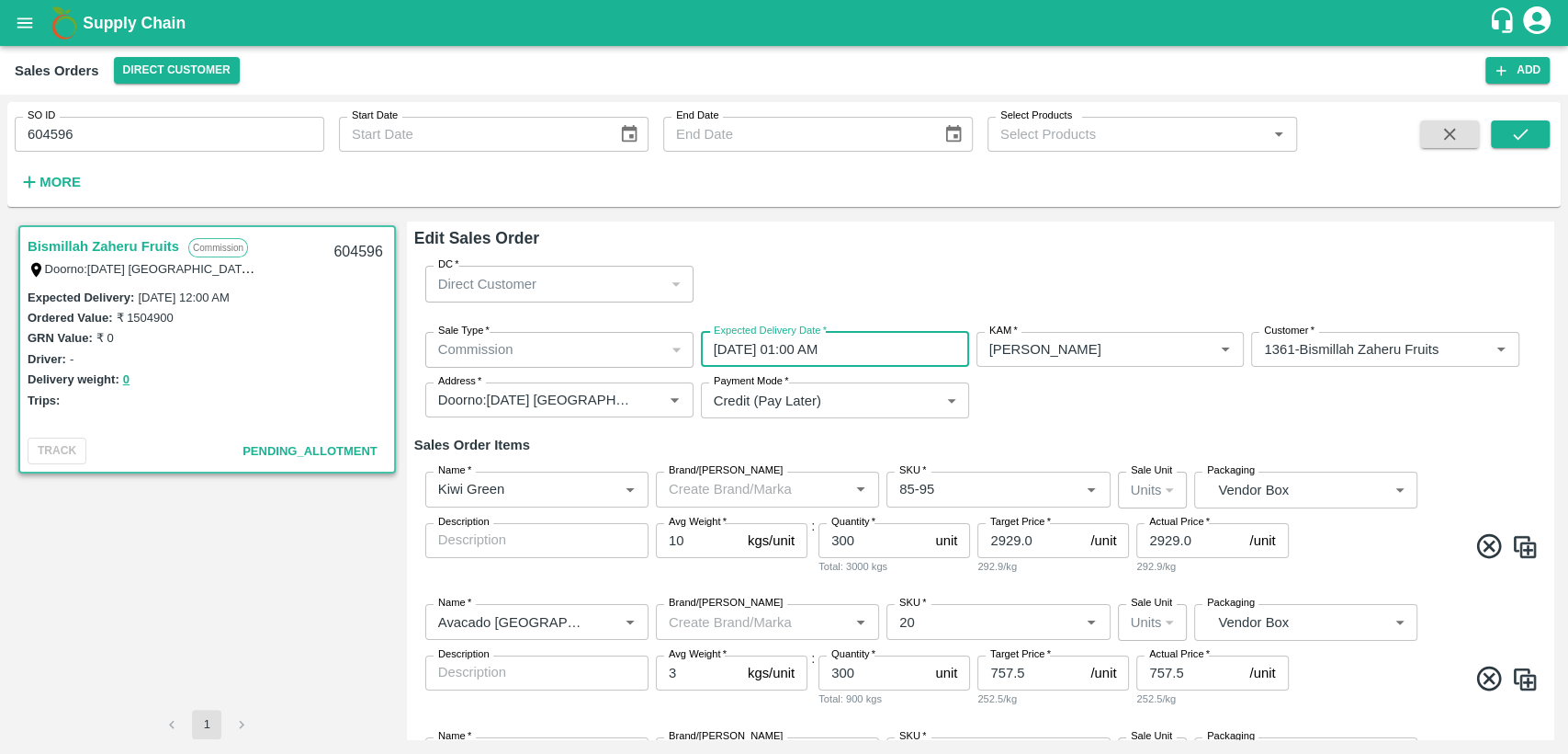
scroll to position [293, 0]
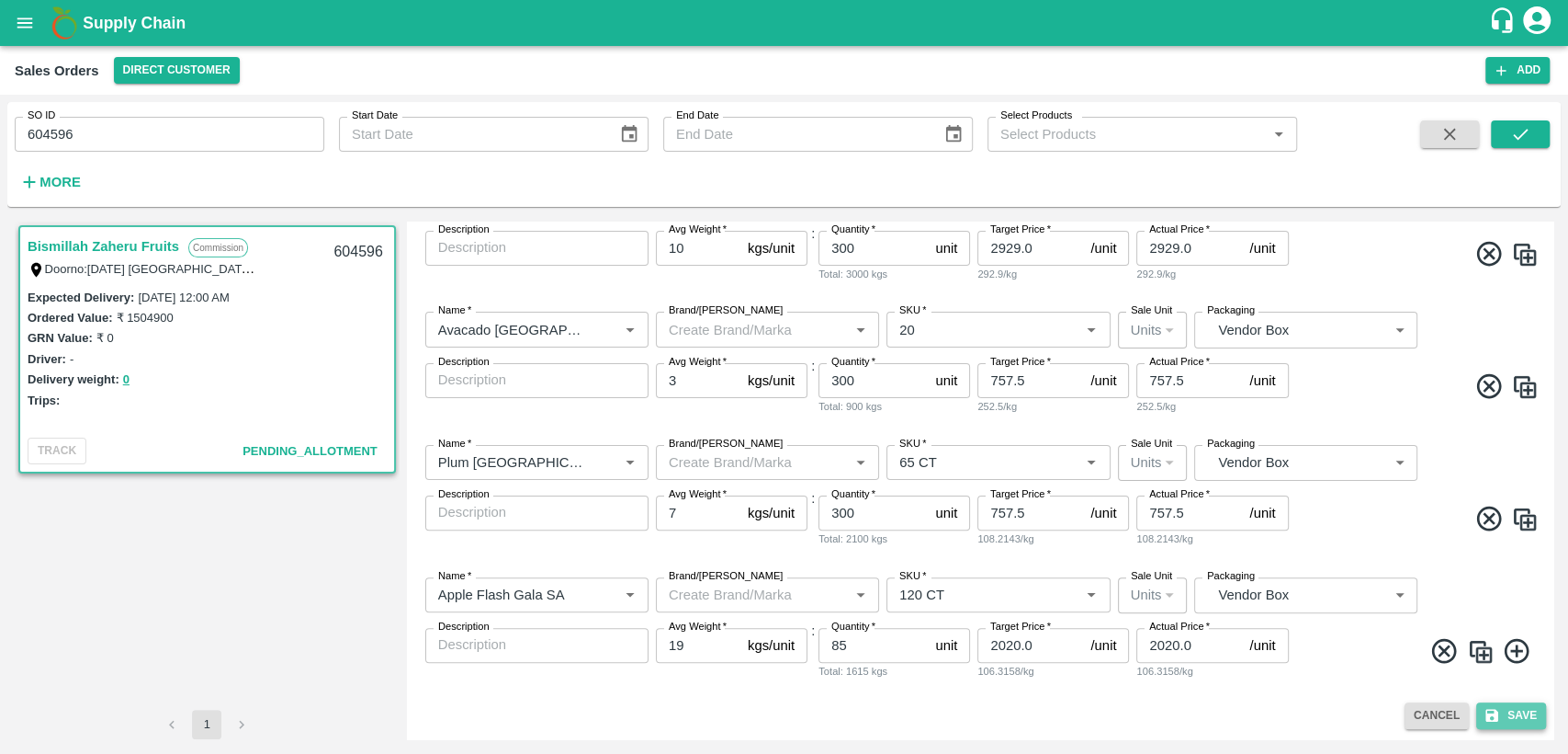
click at [1493, 722] on icon "submit" at bounding box center [1491, 715] width 16 height 16
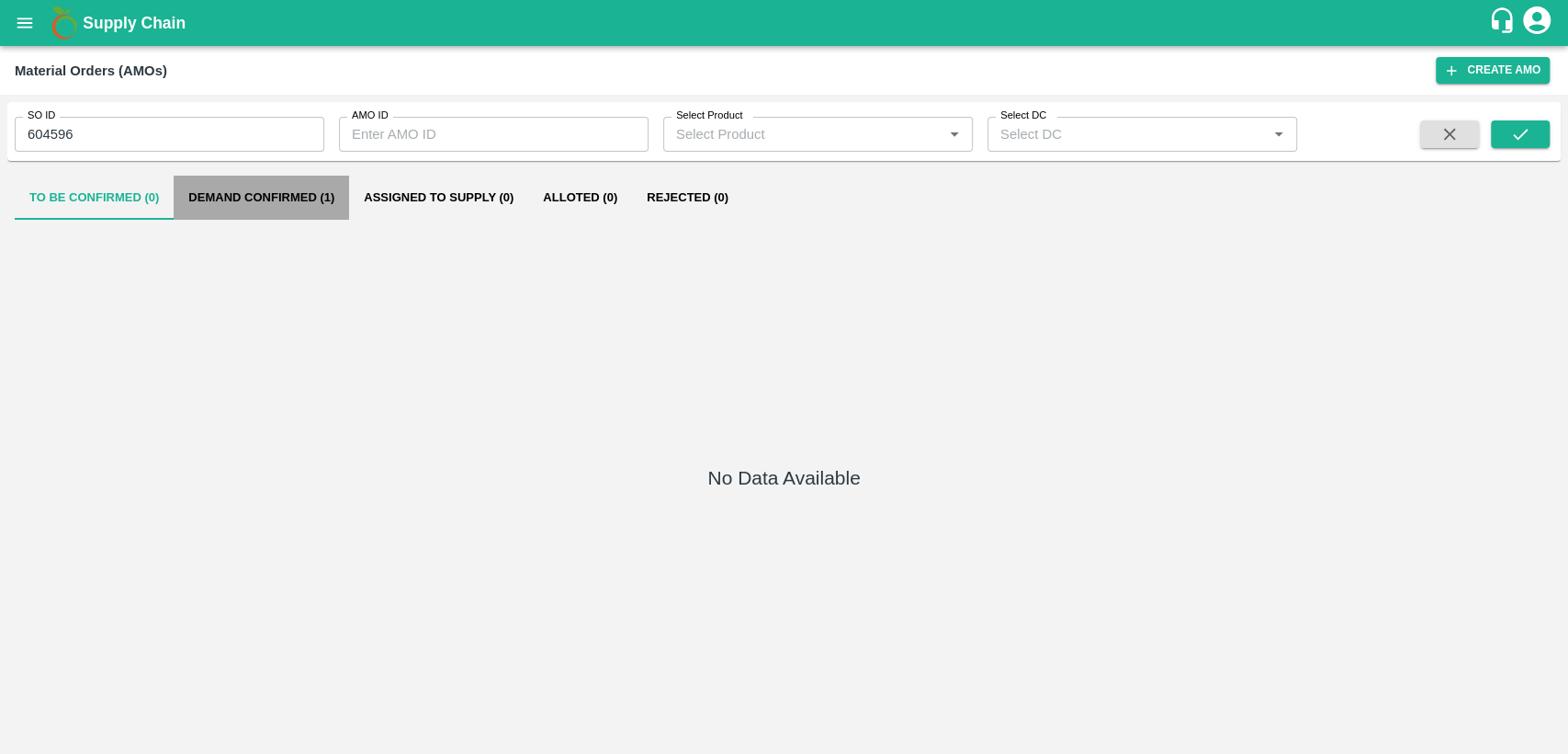
click at [316, 200] on button "Demand Confirmed (1)" at bounding box center [261, 197] width 175 height 44
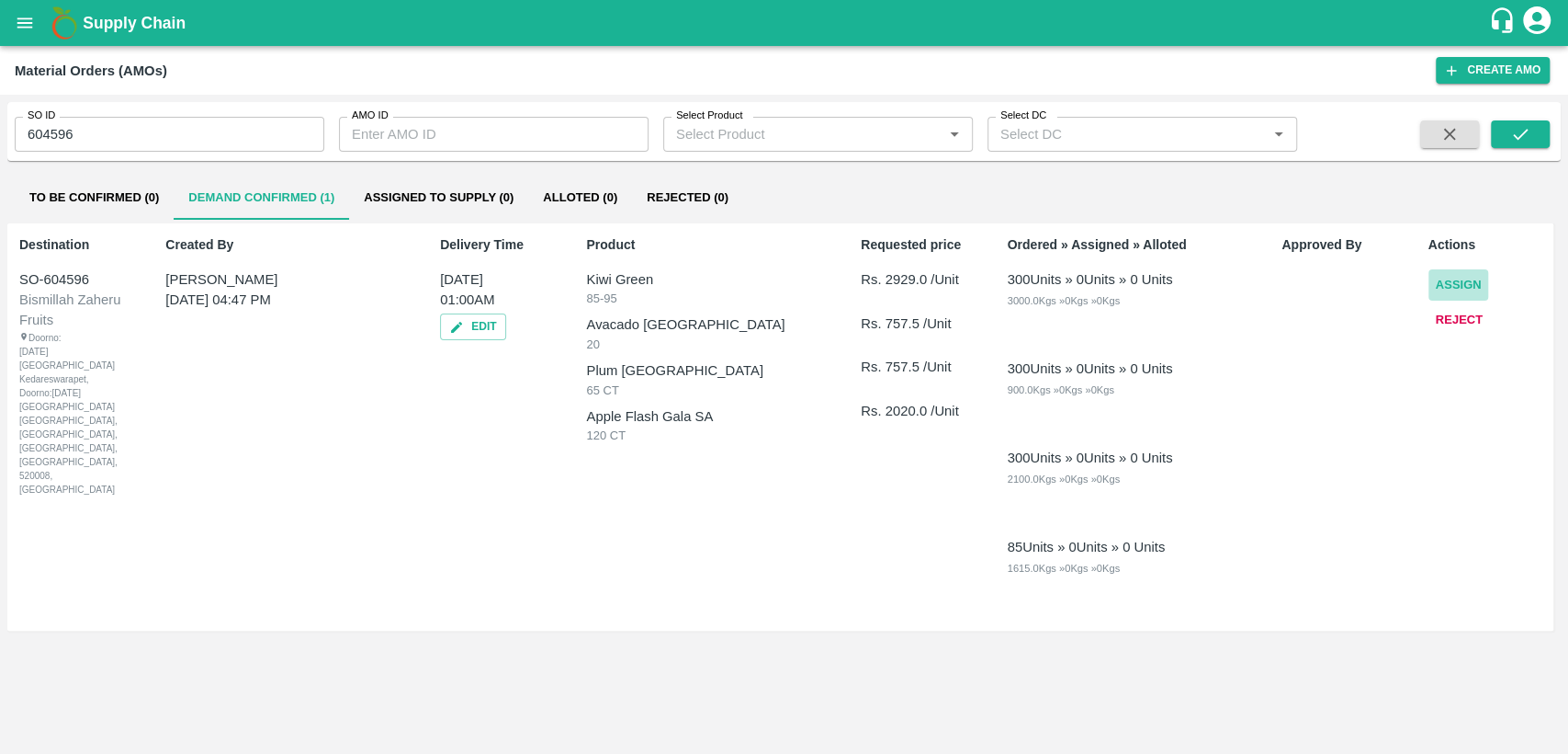
click at [1441, 286] on button "Assign" at bounding box center [1459, 285] width 60 height 33
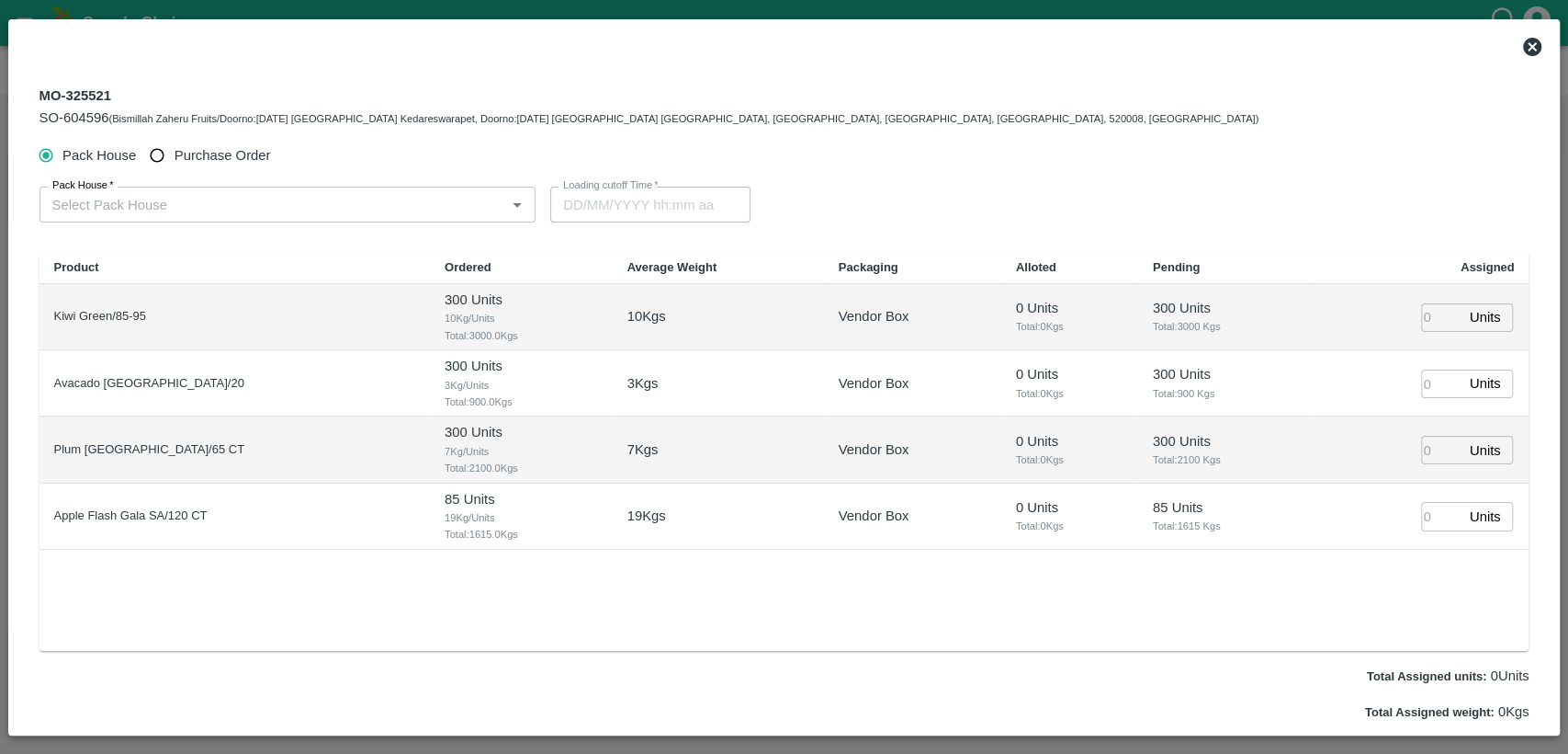
type input "[DATE] 01:00 AM"
click at [241, 142] on label "Purchase Order" at bounding box center [205, 156] width 129 height 34
click at [174, 142] on input "Purchase Order" at bounding box center [158, 156] width 34 height 34
radio input "true"
click at [152, 180] on div "PO   * PO   *" at bounding box center [280, 200] width 482 height 42
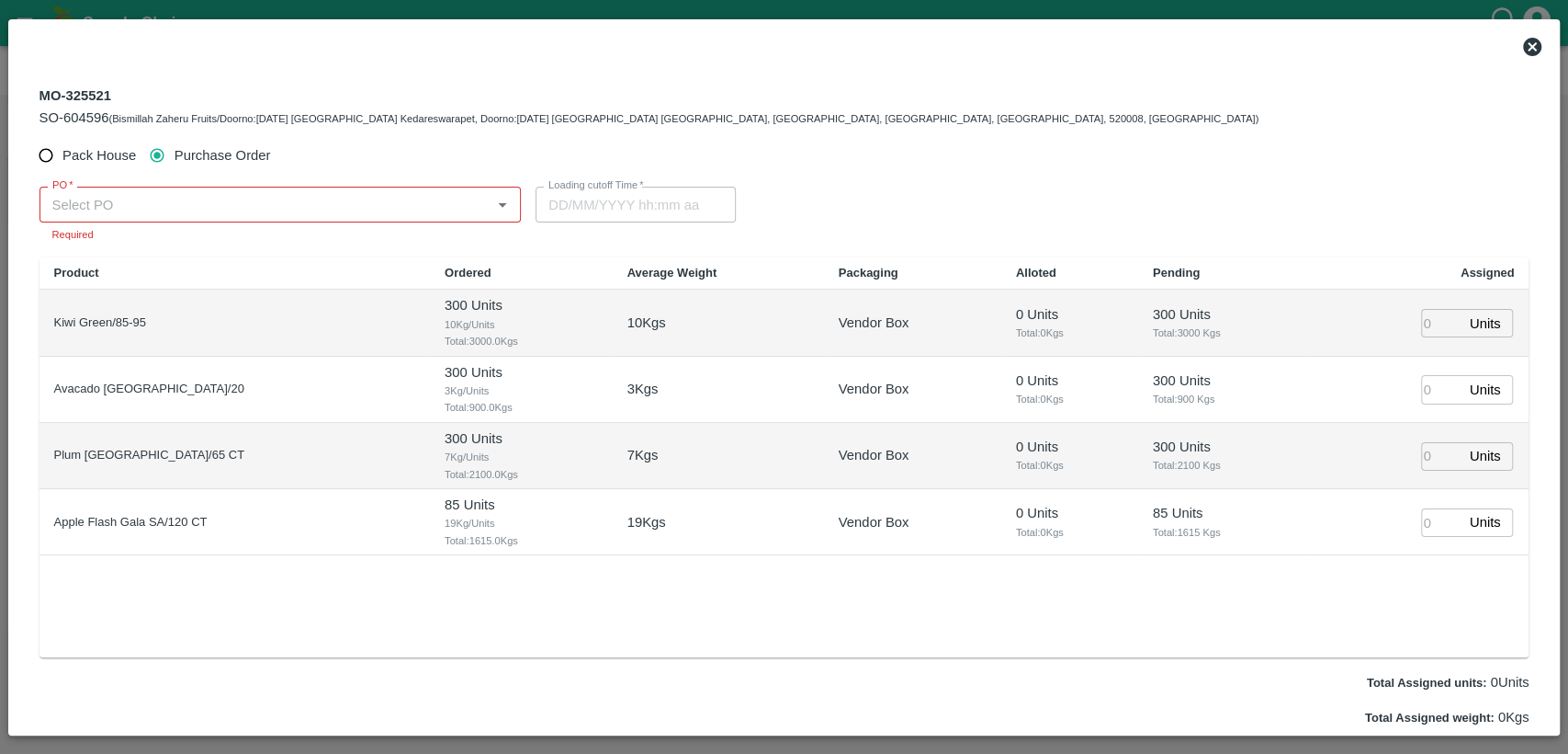
click at [127, 222] on div "PO   * PO   * Required" at bounding box center [288, 208] width 497 height 71
click at [108, 203] on input "PO   *" at bounding box center [265, 204] width 441 height 24
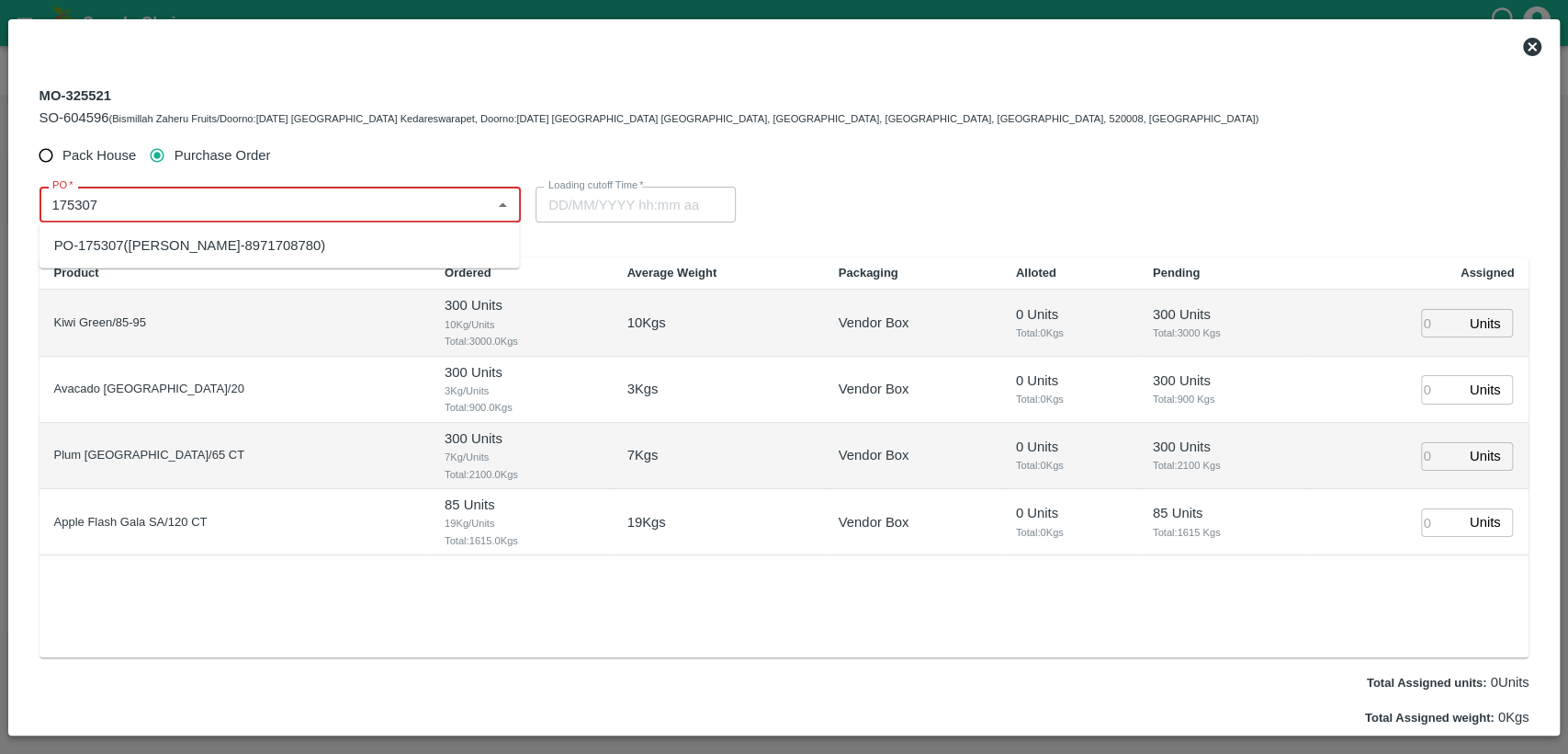
click at [204, 244] on div "PO-175307([PERSON_NAME]-8971708780)" at bounding box center [189, 245] width 271 height 20
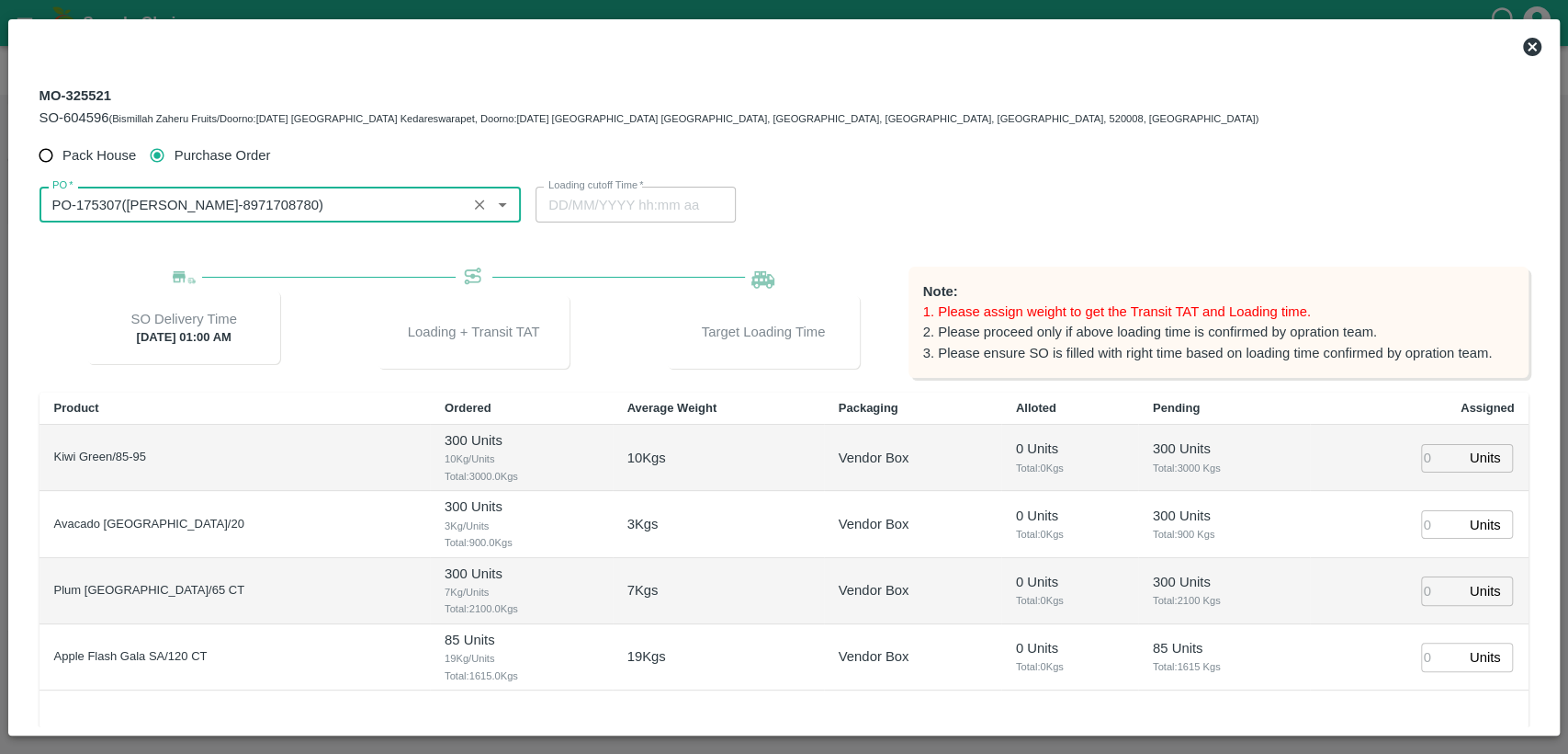
type input "PO-175307([PERSON_NAME]-8971708780)"
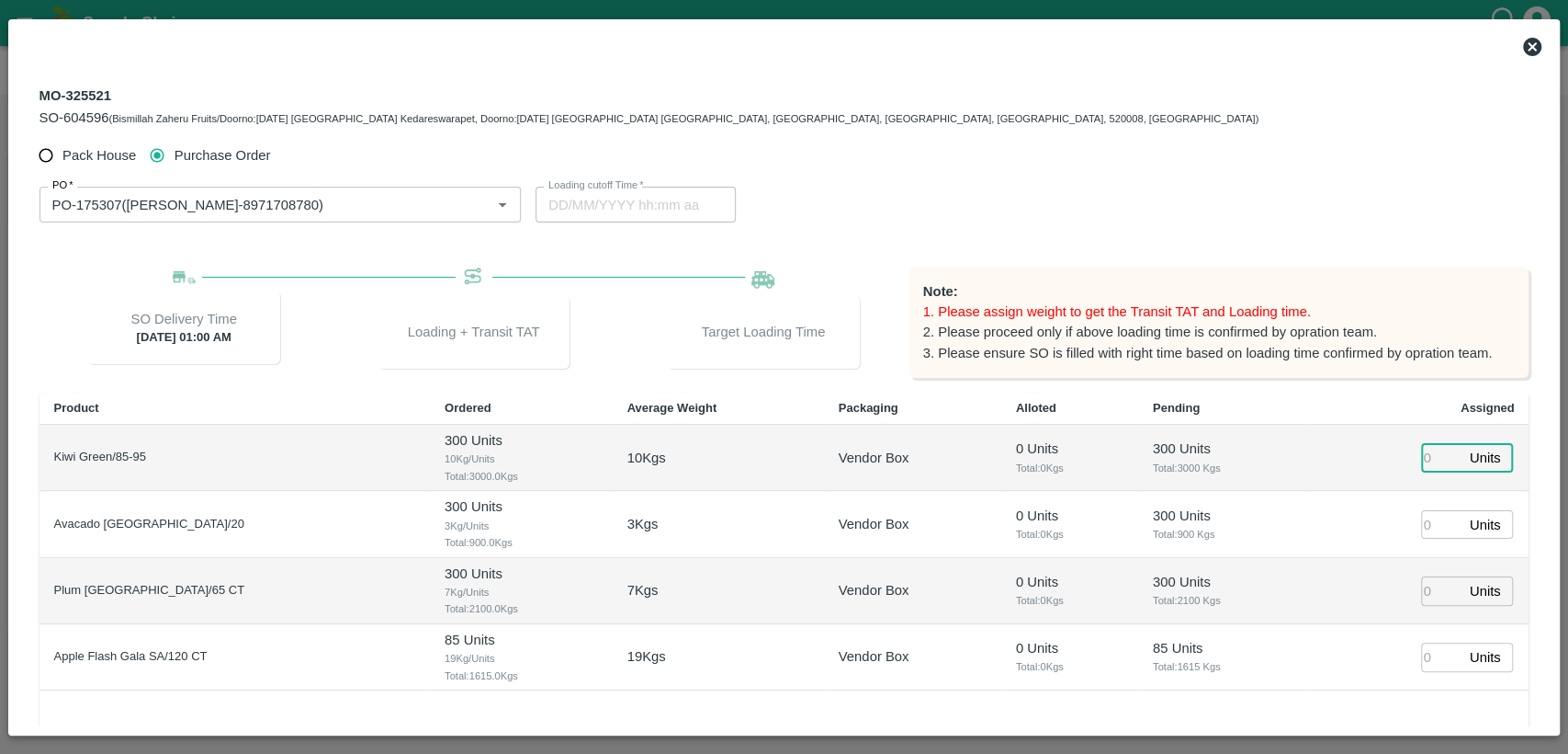
click at [1441, 458] on input "number" at bounding box center [1442, 458] width 40 height 29
type input "300"
type input "[DATE] 11:00 PM"
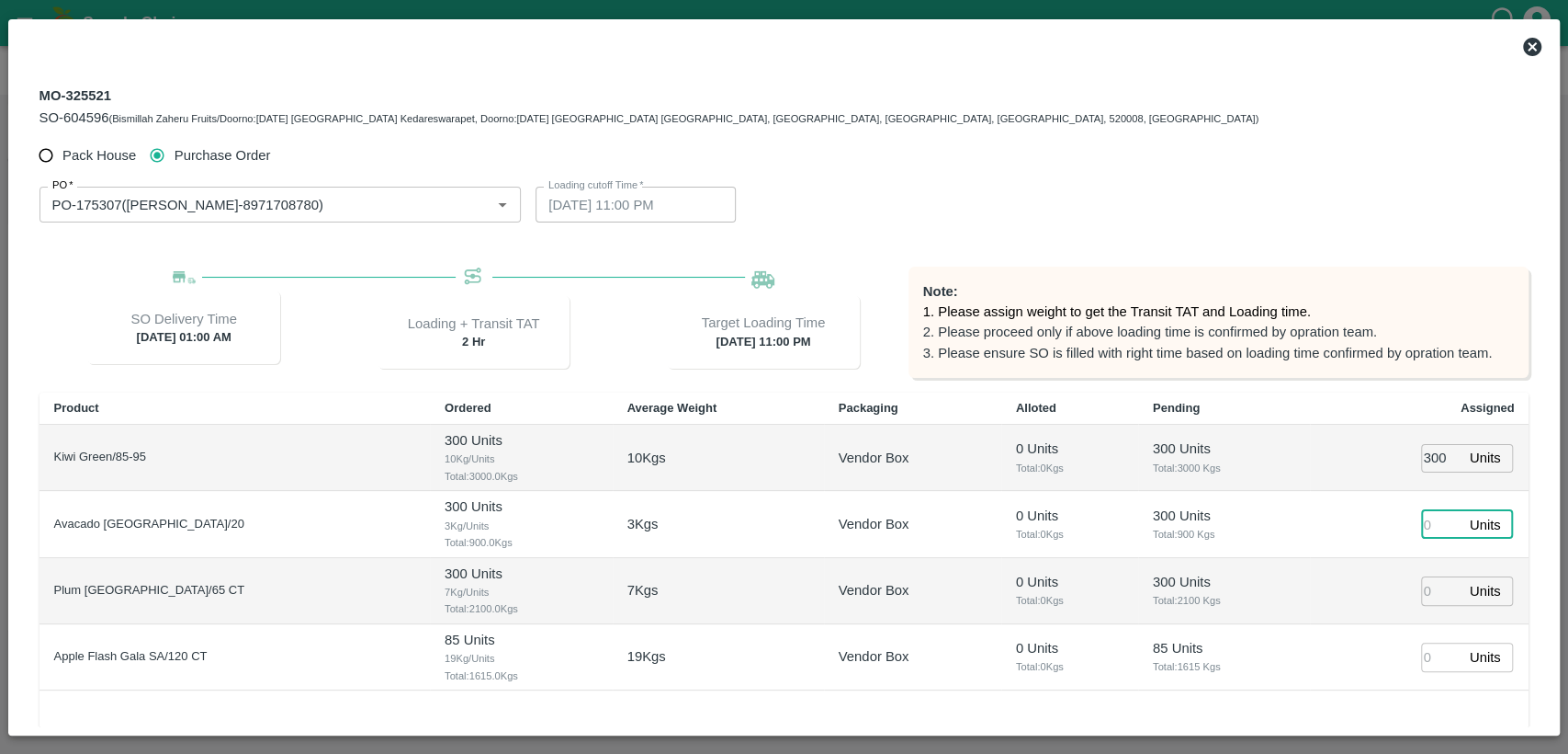
click at [1438, 520] on input "number" at bounding box center [1442, 524] width 40 height 29
type input "300"
click at [1438, 598] on input "number" at bounding box center [1442, 590] width 40 height 29
type input "300"
type input "[DATE] 10:00 PM"
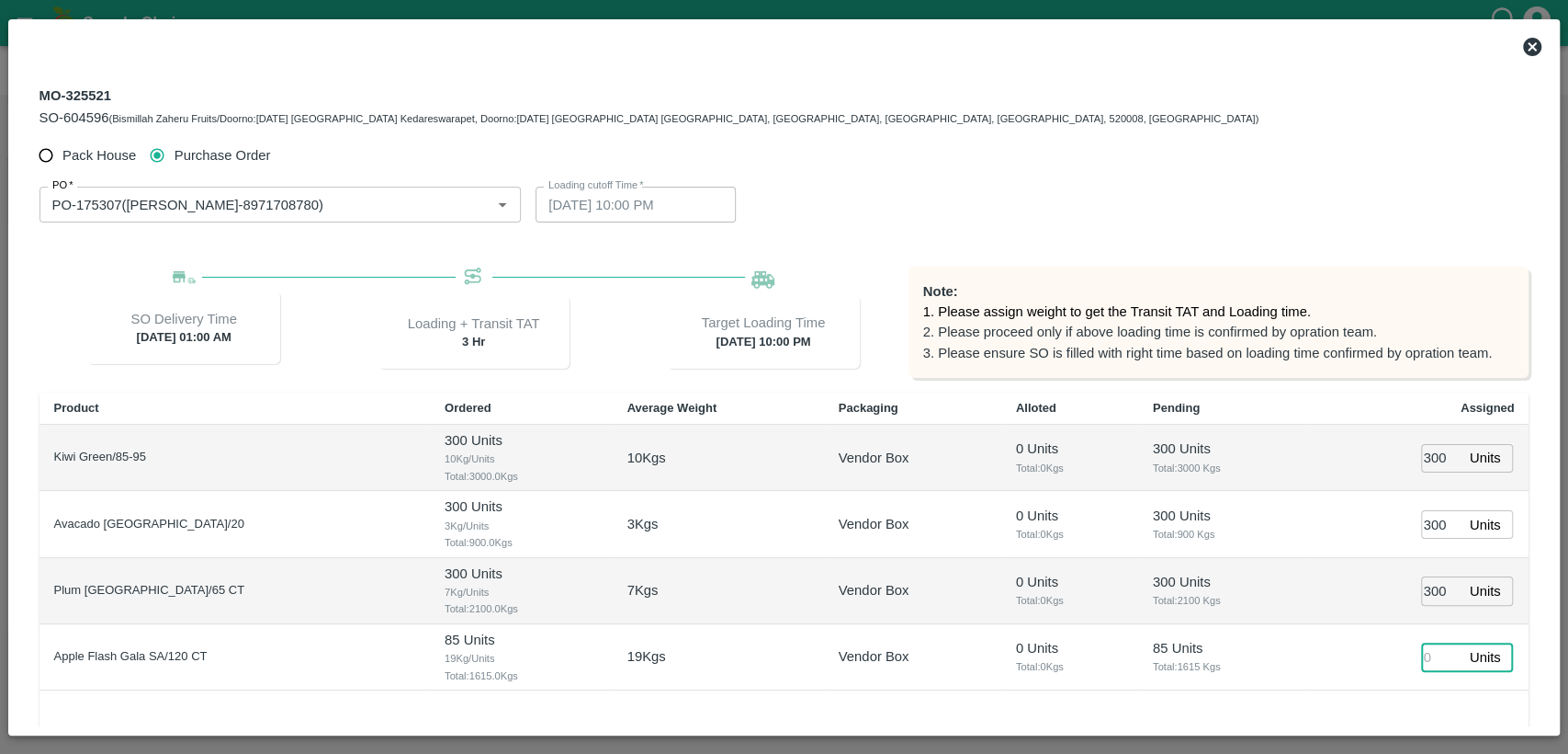
click at [1429, 651] on input "number" at bounding box center [1442, 656] width 40 height 29
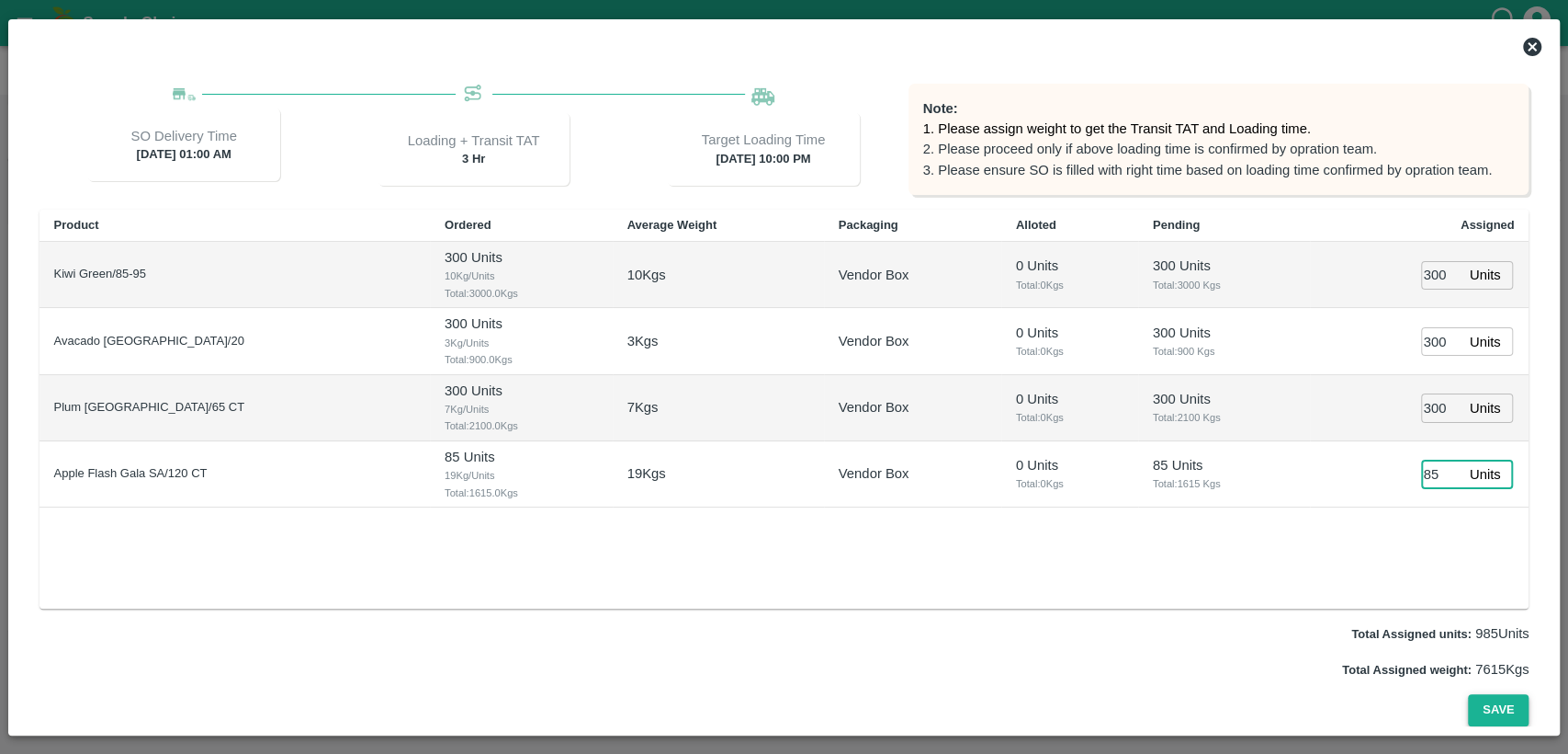
type input "85"
click at [1507, 711] on button "Save" at bounding box center [1498, 710] width 60 height 33
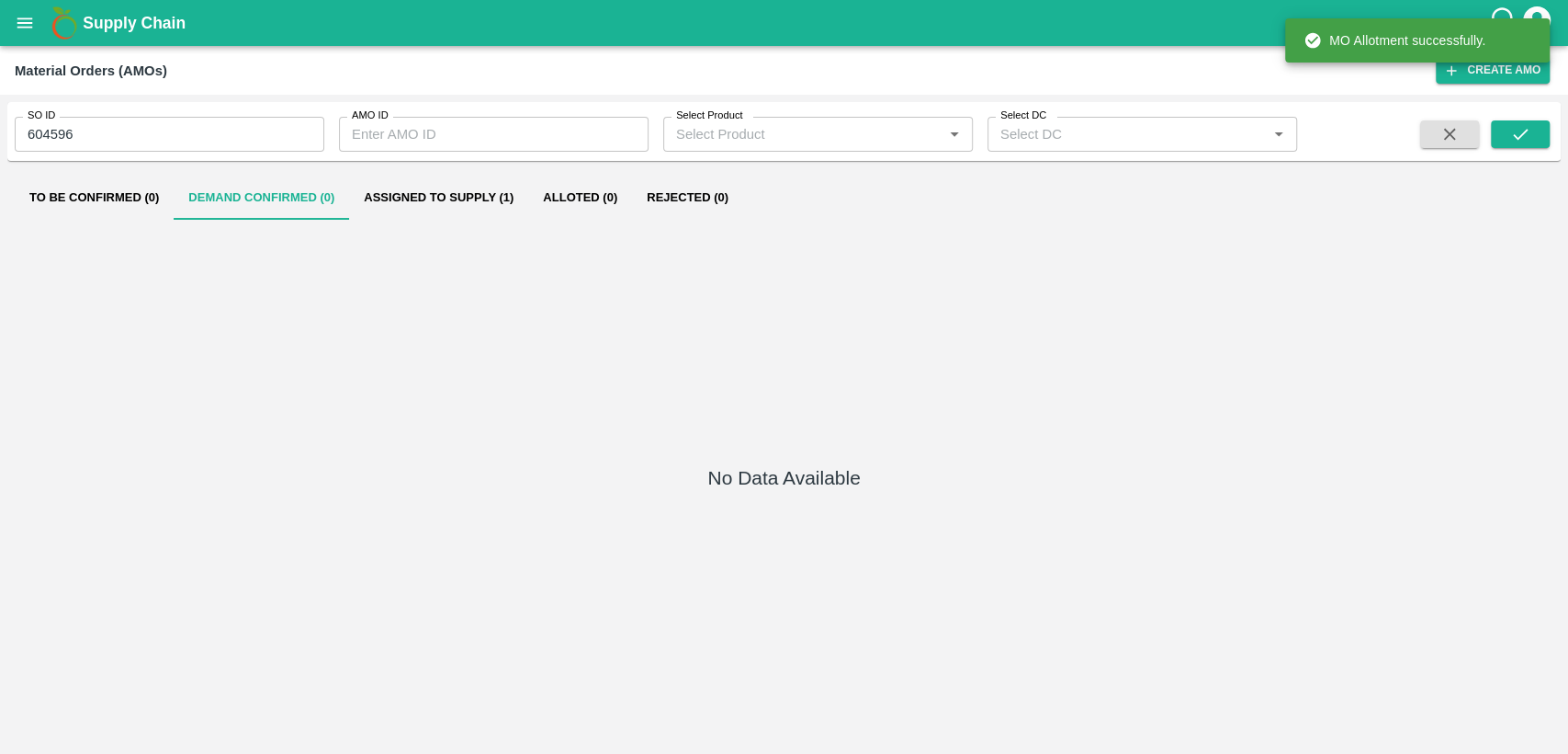
click at [724, 489] on h5 "No Data Available" at bounding box center [784, 477] width 152 height 26
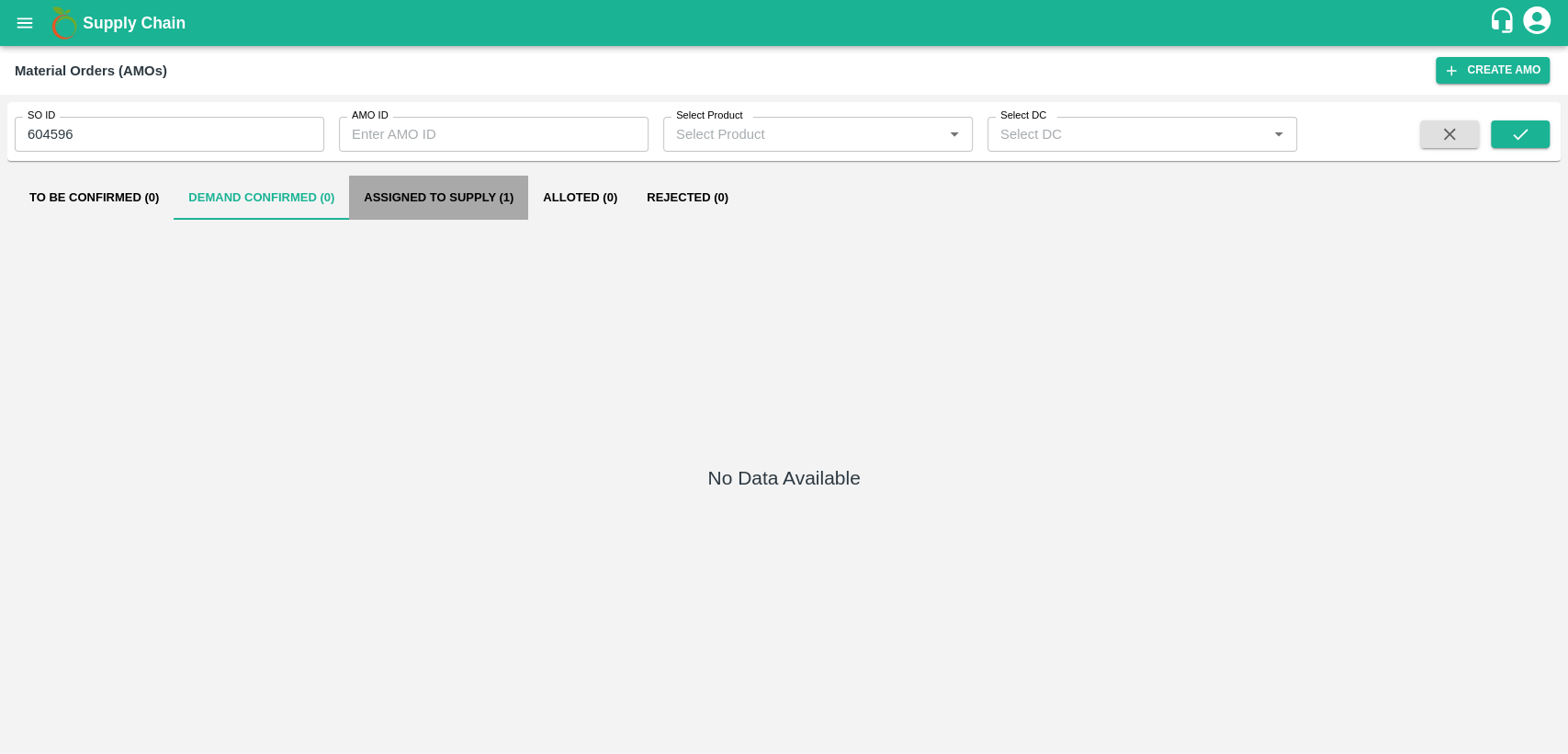
click at [470, 200] on button "Assigned to Supply (1)" at bounding box center [438, 197] width 179 height 44
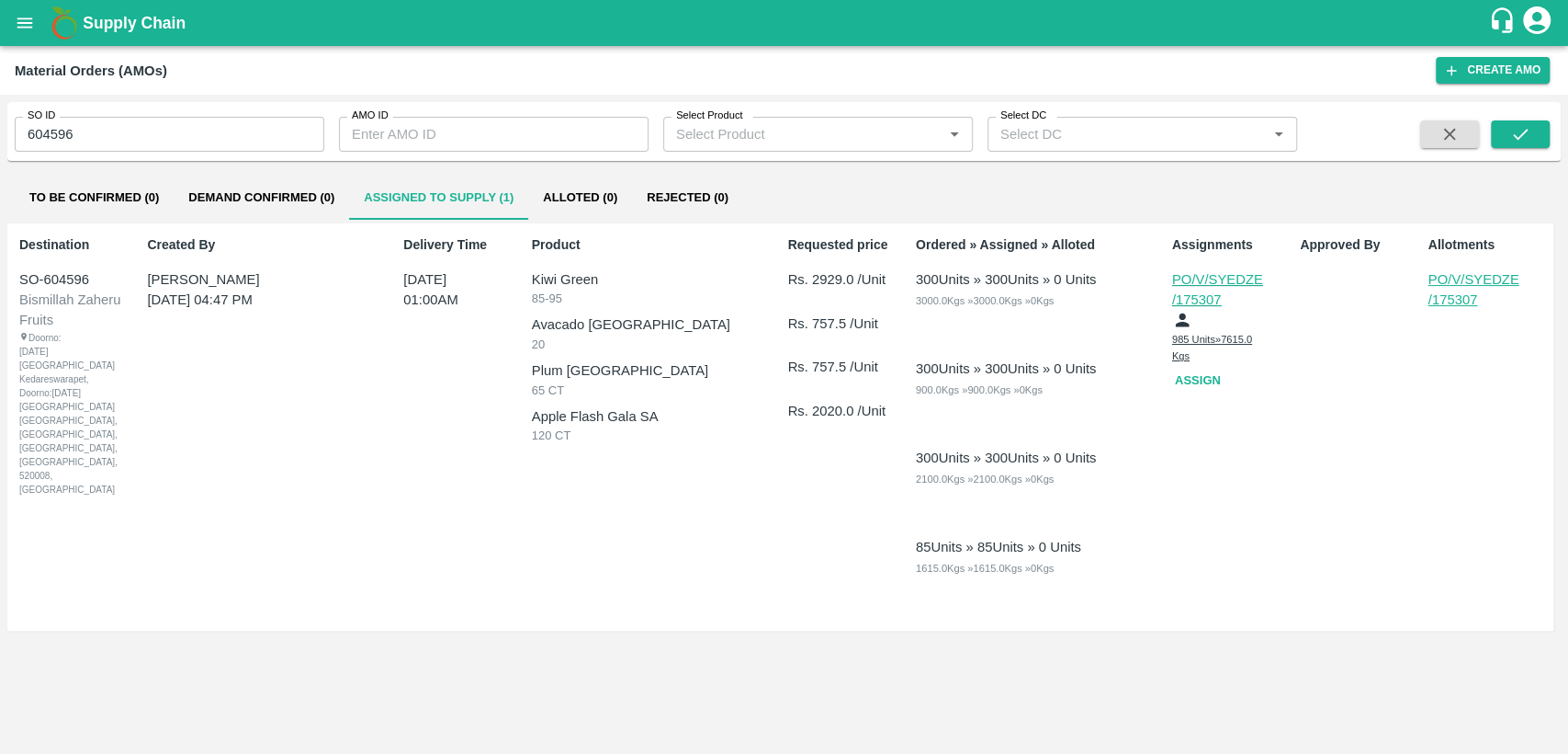
click at [1210, 372] on button "Assign" at bounding box center [1202, 381] width 58 height 33
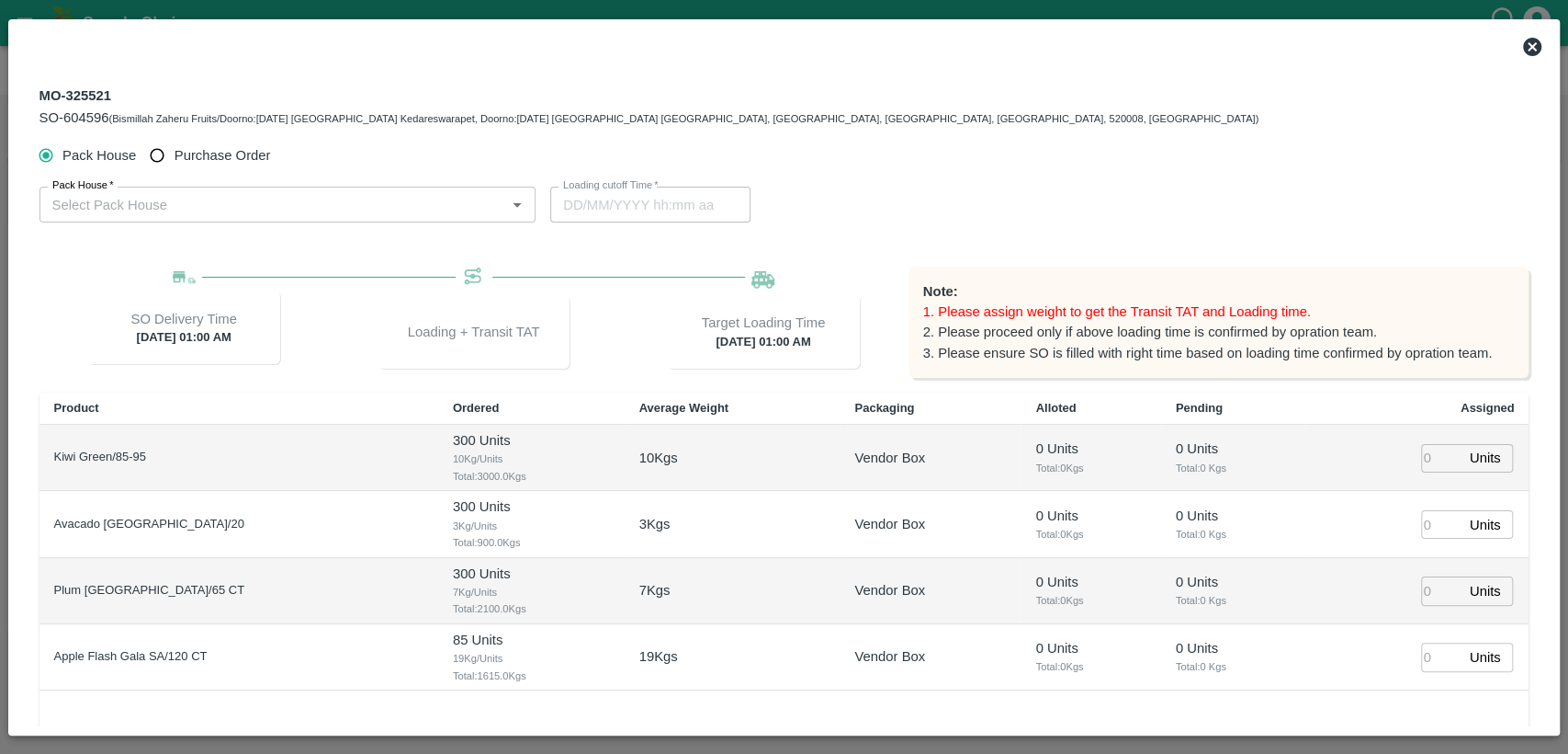
type input "[DATE] 01:00 AM"
click at [160, 156] on input "Purchase Order" at bounding box center [158, 156] width 34 height 34
radio input "true"
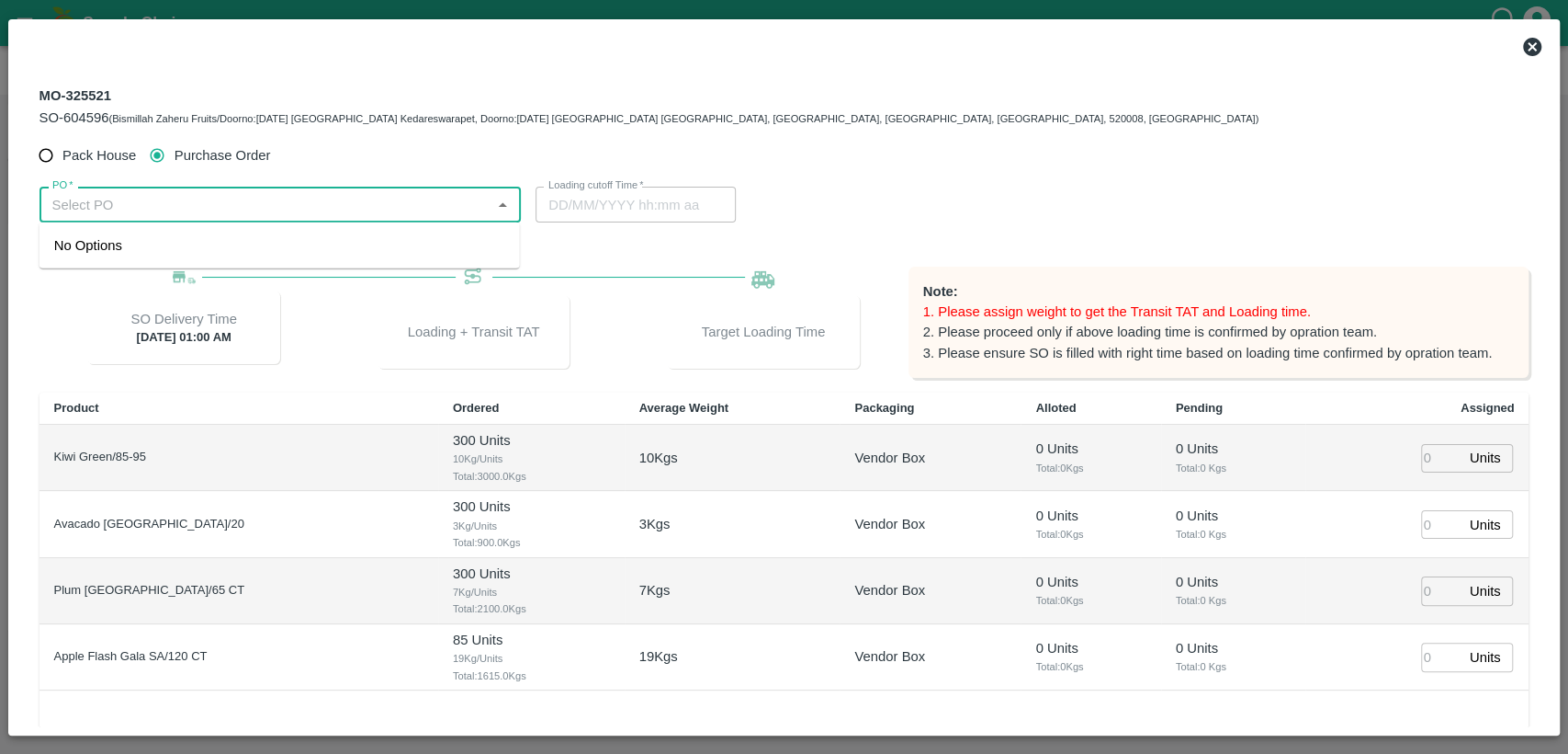
click at [179, 200] on input "PO   *" at bounding box center [265, 204] width 441 height 24
click at [197, 238] on div "PO-175307([PERSON_NAME]-8971708780)" at bounding box center [189, 245] width 271 height 20
type input "PO-175307([PERSON_NAME]-8971708780)"
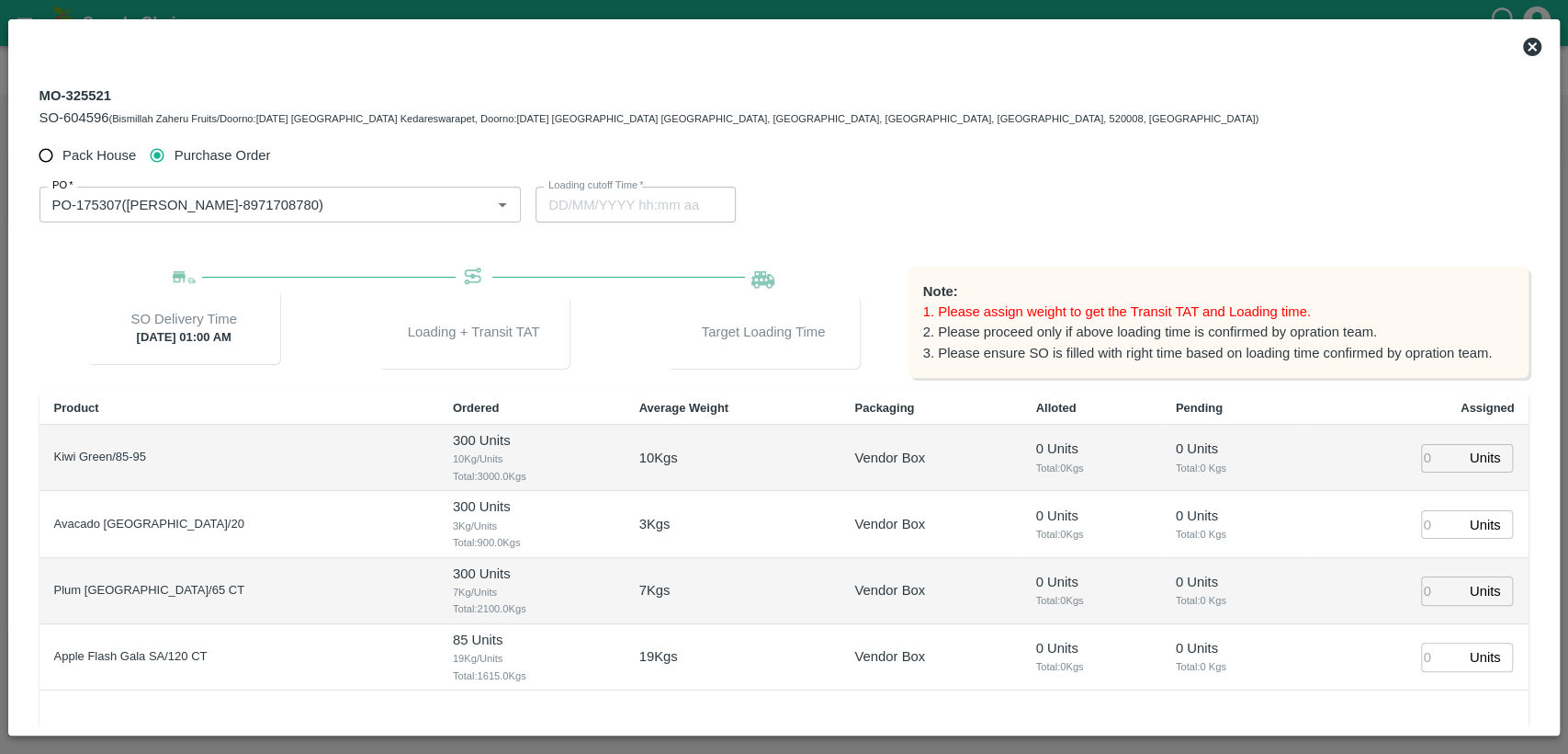
click at [1528, 52] on icon at bounding box center [1532, 46] width 18 height 18
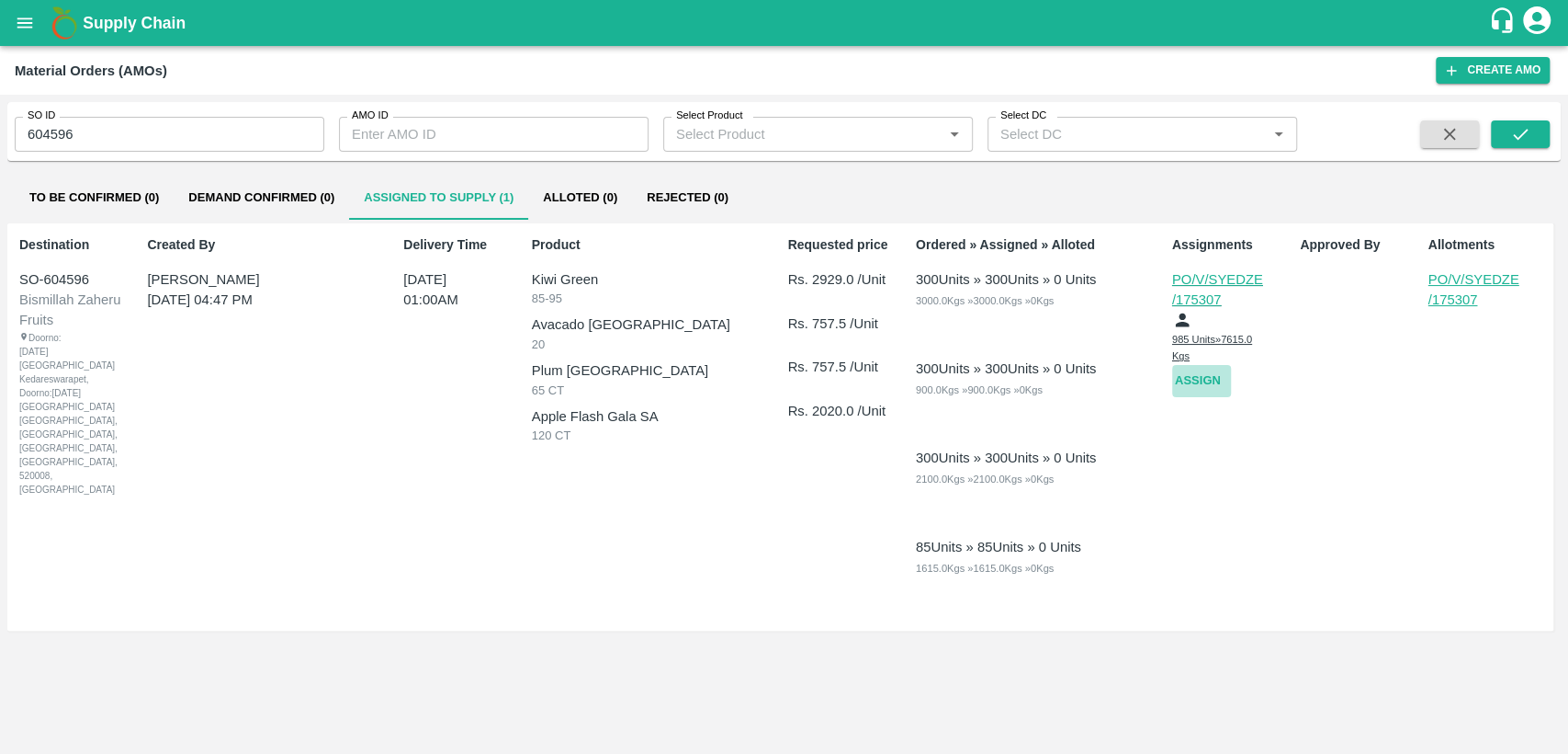
click at [1205, 377] on button "Assign" at bounding box center [1202, 381] width 58 height 33
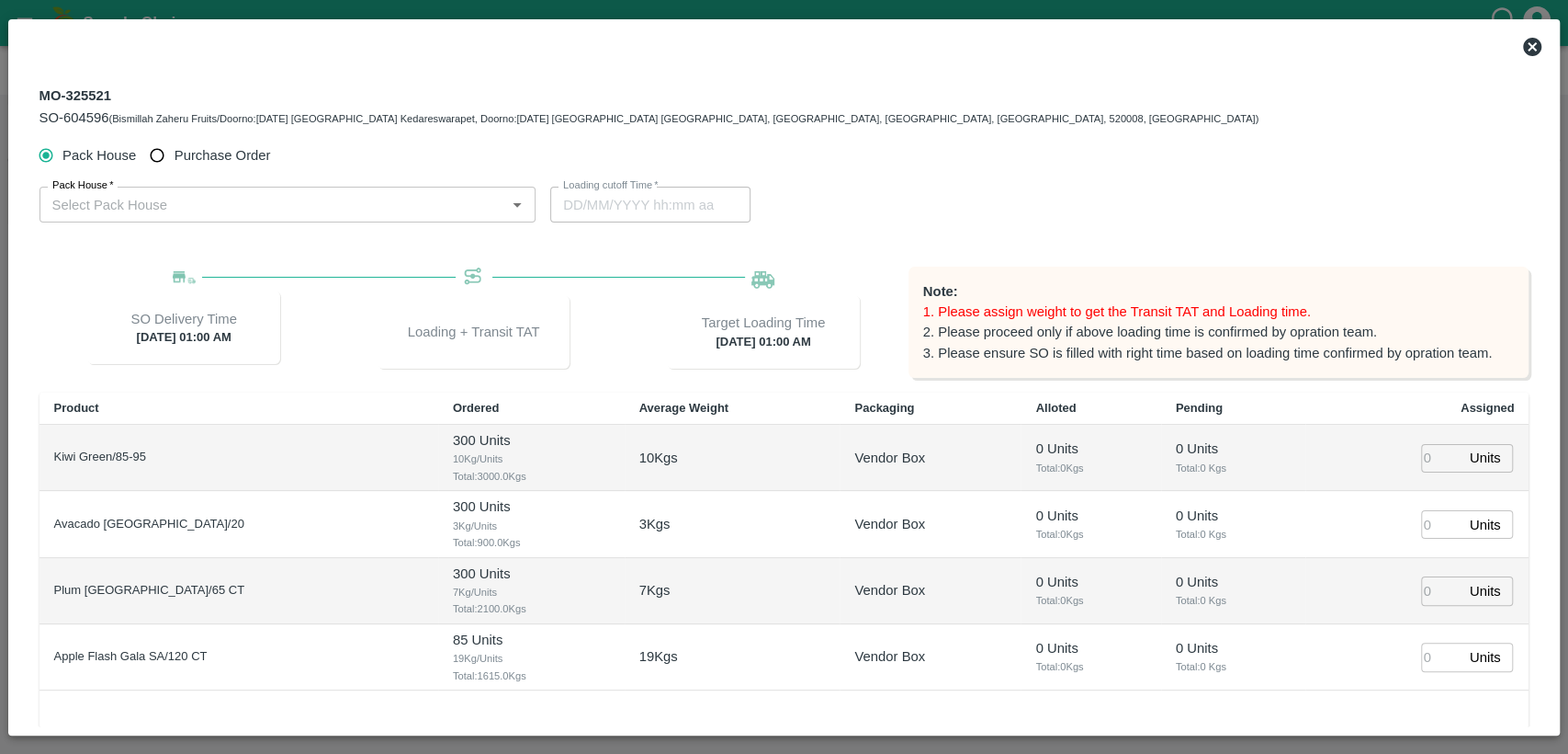
type input "[DATE] 01:00 AM"
click at [231, 159] on span "Purchase Order" at bounding box center [222, 155] width 97 height 20
click at [174, 159] on input "Purchase Order" at bounding box center [158, 156] width 34 height 34
radio input "true"
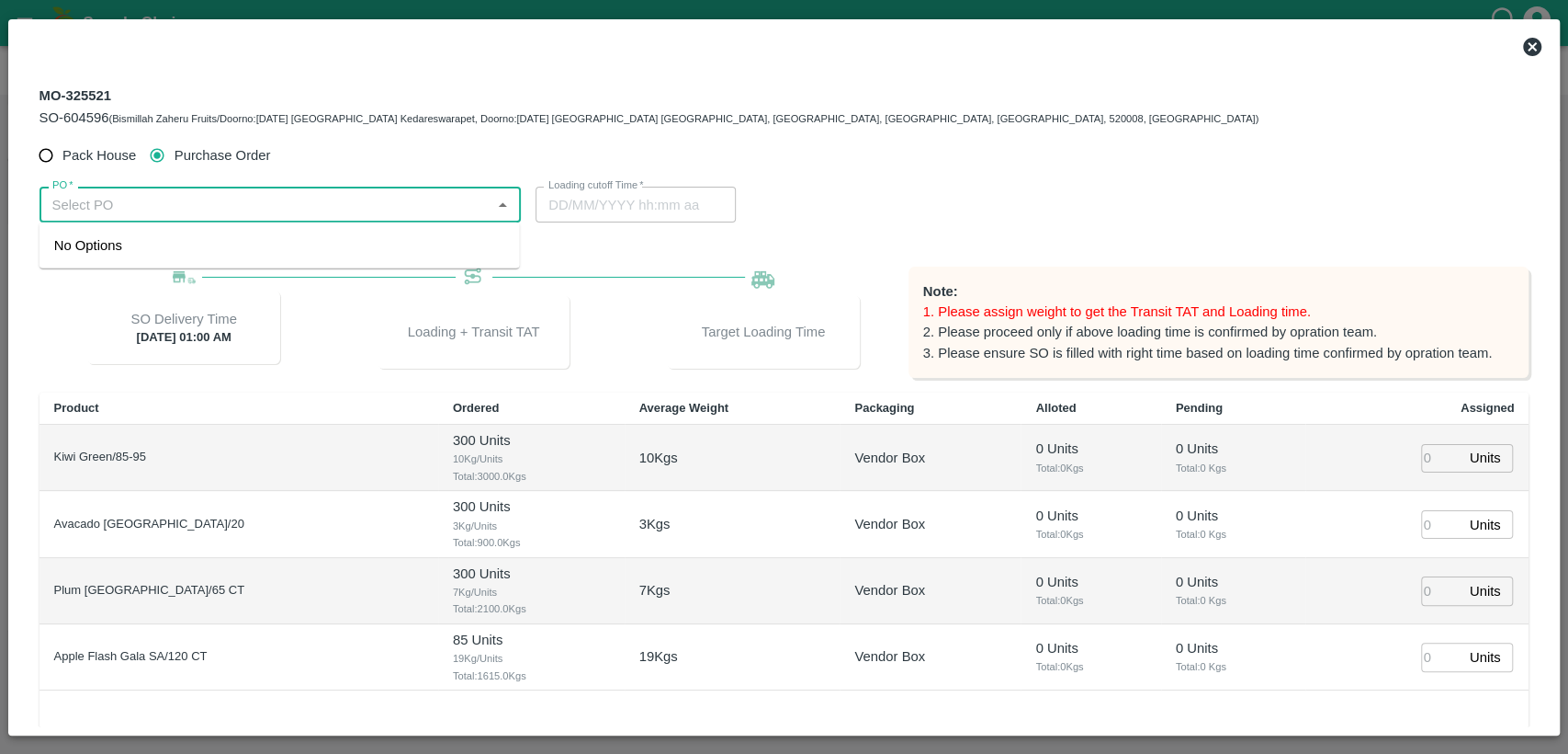
click at [419, 214] on input "PO   *" at bounding box center [265, 204] width 441 height 24
click at [371, 209] on input "PO   *" at bounding box center [265, 204] width 441 height 24
click at [364, 256] on div "PO-175307([PERSON_NAME]-8971708780)" at bounding box center [279, 245] width 480 height 32
type input "PO-175307([PERSON_NAME]-8971708780)"
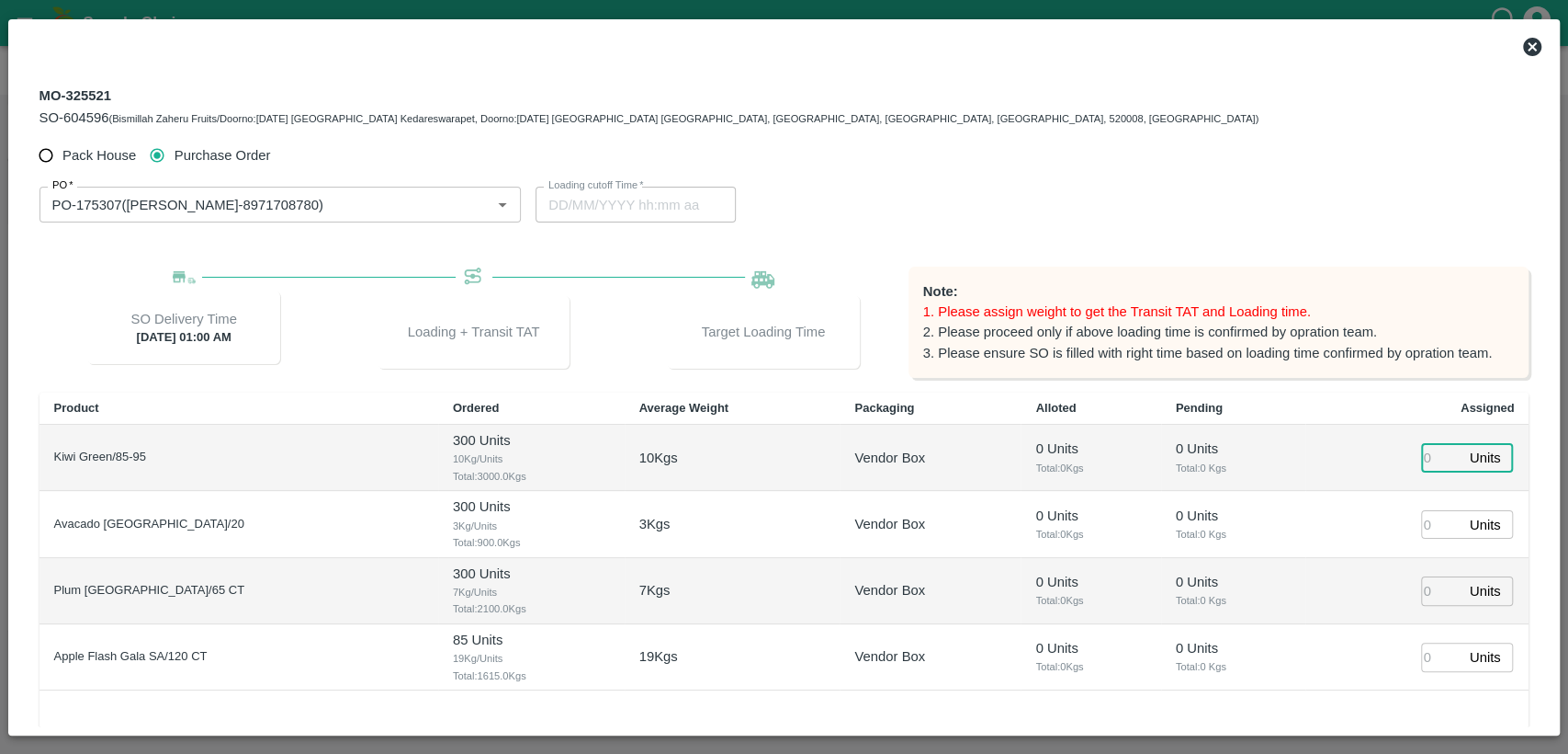
click at [1441, 459] on input "number" at bounding box center [1442, 458] width 40 height 29
type input "300"
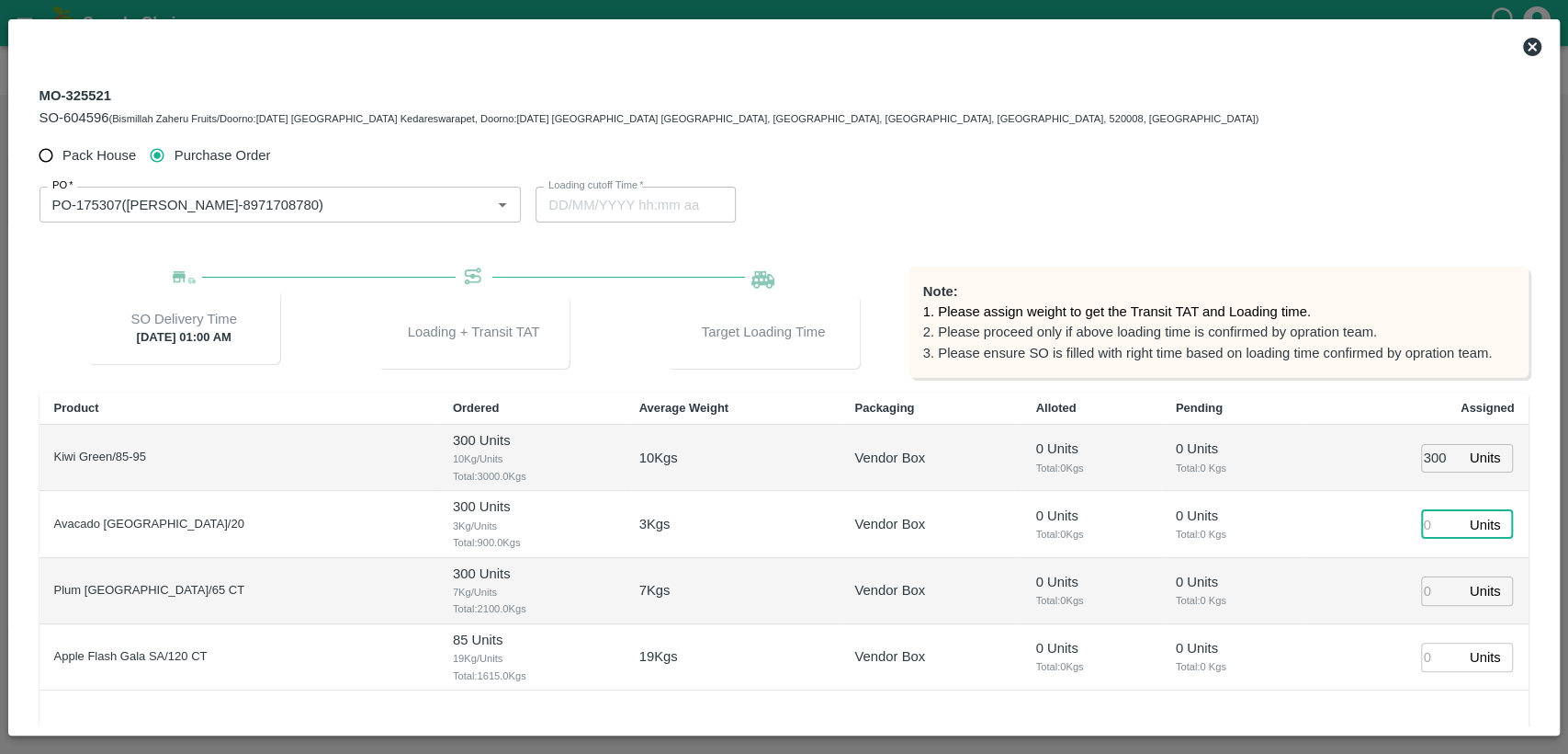
type input "[DATE] 11:00 PM"
click at [1429, 524] on input "number" at bounding box center [1442, 524] width 40 height 29
type input "300"
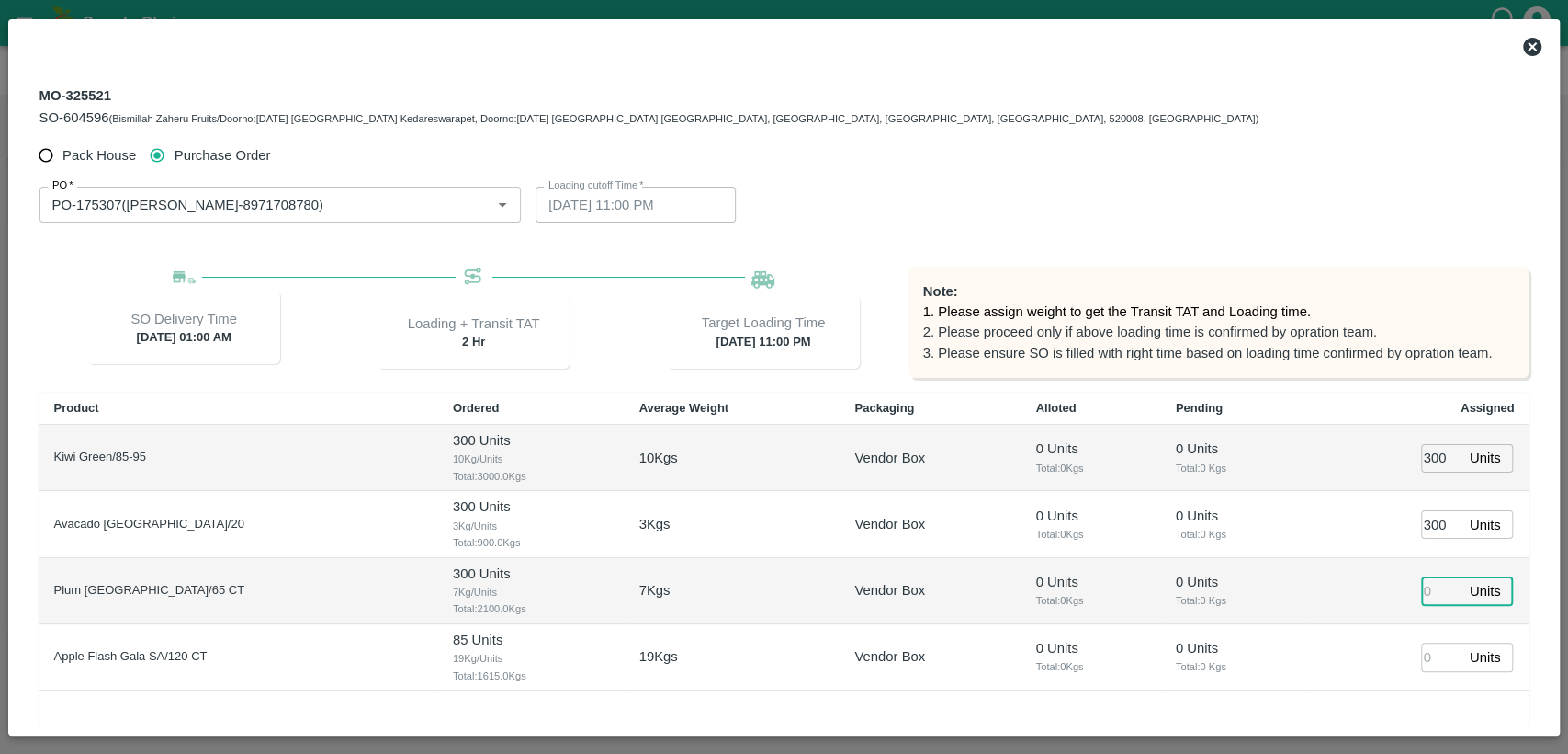
click at [1429, 589] on input "number" at bounding box center [1442, 590] width 40 height 29
type input "300"
type input "[DATE] 10:00 PM"
type input "300"
click at [1427, 657] on input "number" at bounding box center [1442, 656] width 40 height 29
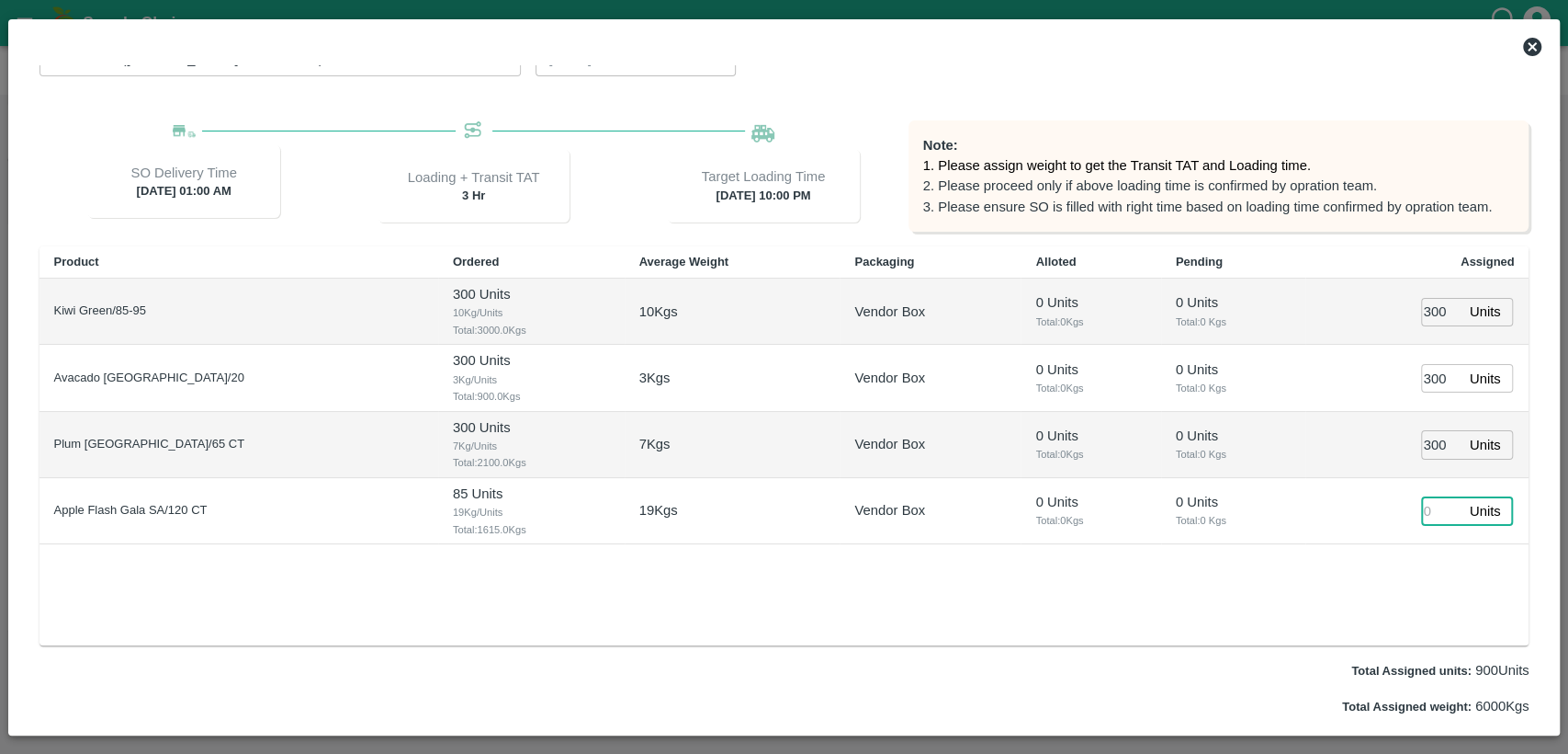
scroll to position [151, 0]
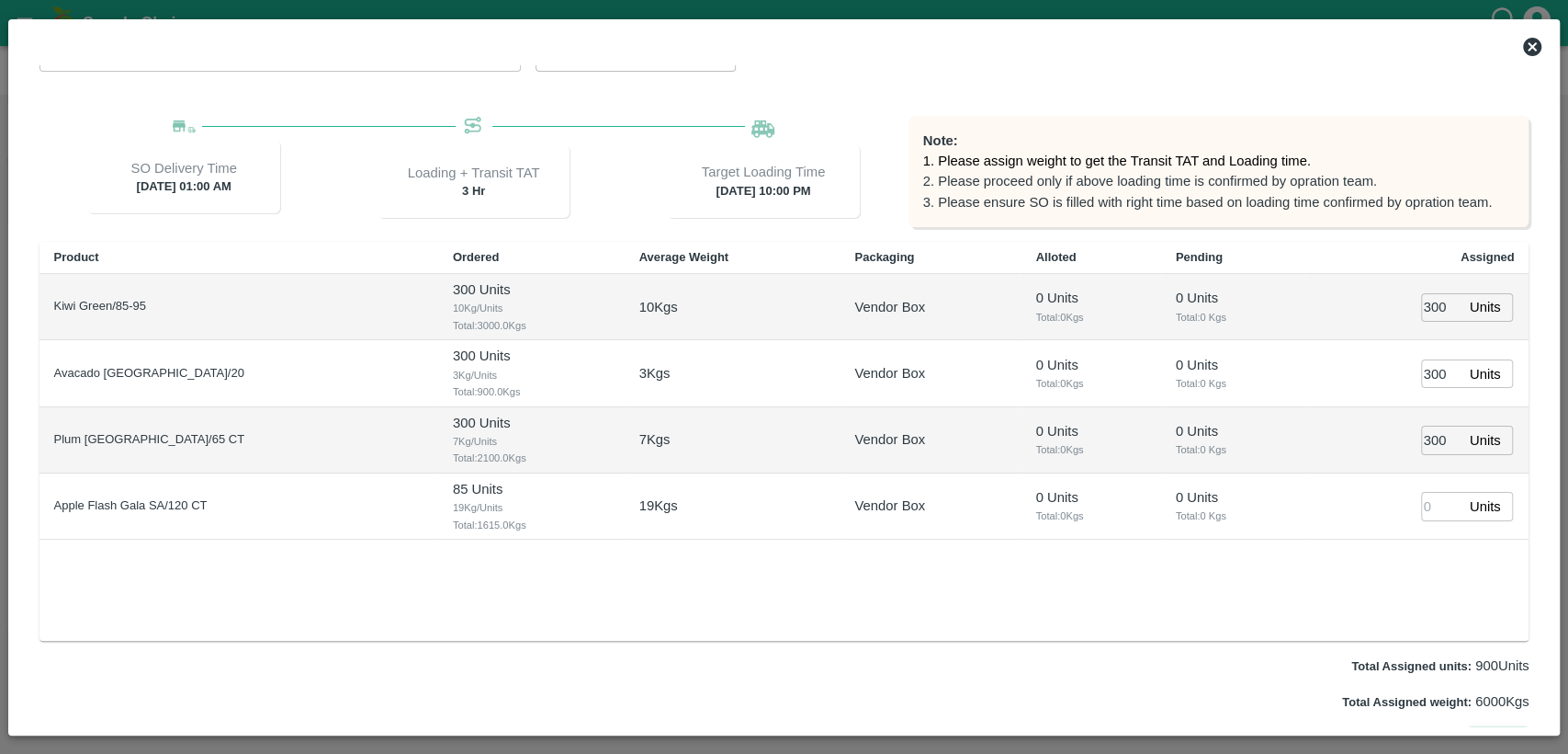
click at [1536, 45] on icon at bounding box center [1532, 46] width 18 height 18
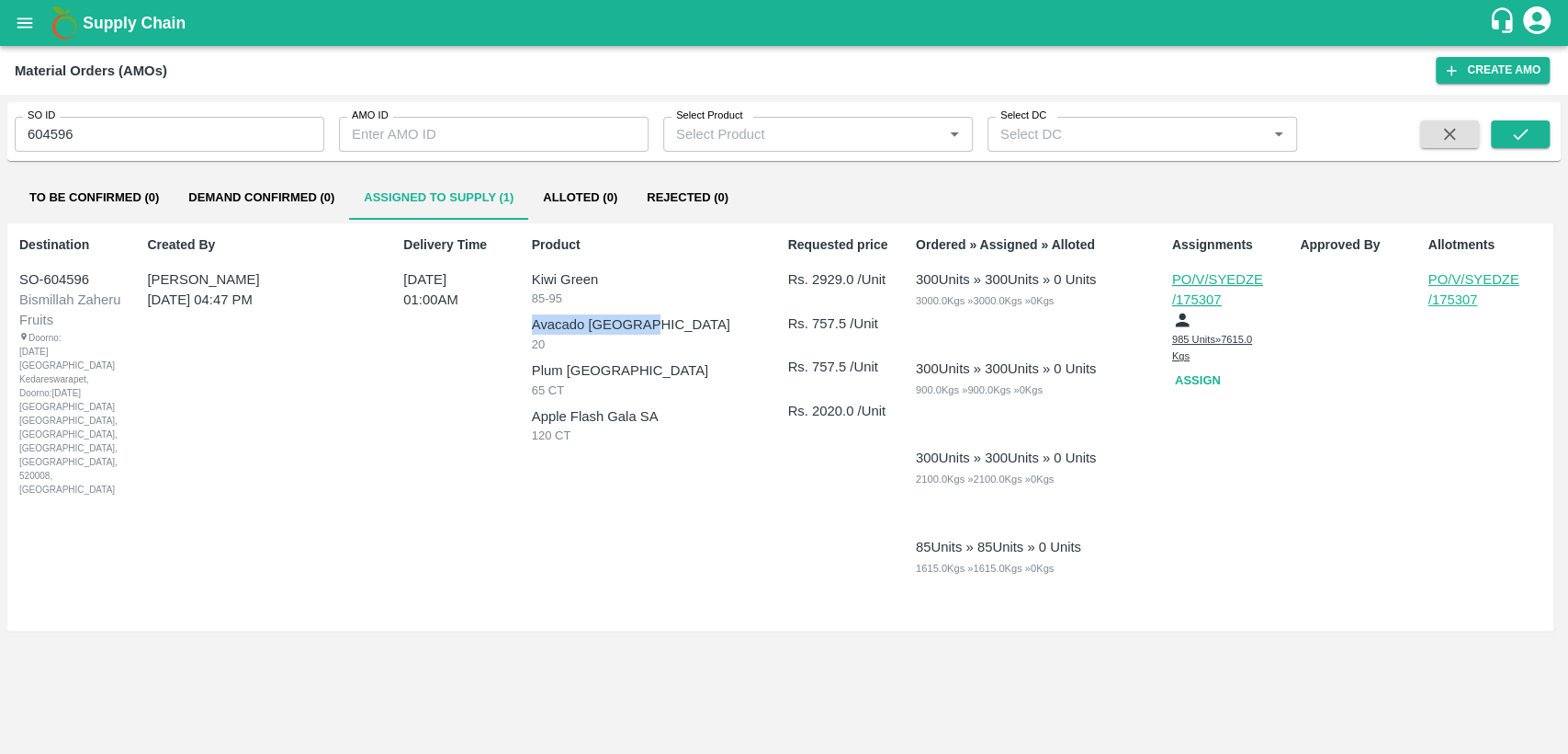
drag, startPoint x: 610, startPoint y: 303, endPoint x: 709, endPoint y: 312, distance: 99.4
click at [709, 312] on div "Kiwi Green 85-95 Avacado [GEOGRAPHIC_DATA] 20 Plum [GEOGRAPHIC_DATA] 65 CT Appl…" at bounding box center [656, 356] width 249 height 175
click at [1199, 384] on button "Assign" at bounding box center [1202, 381] width 58 height 33
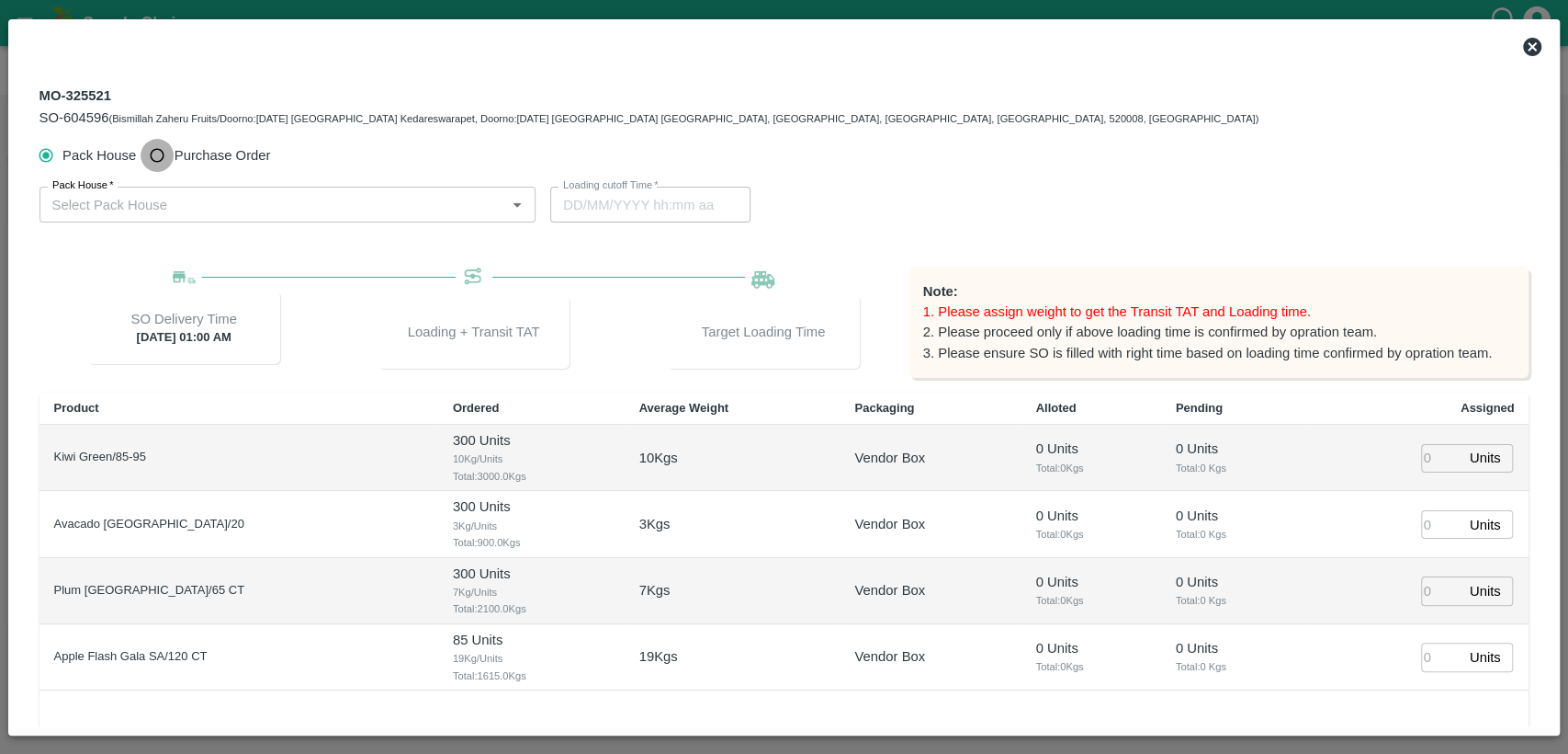
click at [150, 157] on input "Purchase Order" at bounding box center [158, 156] width 34 height 34
radio input "true"
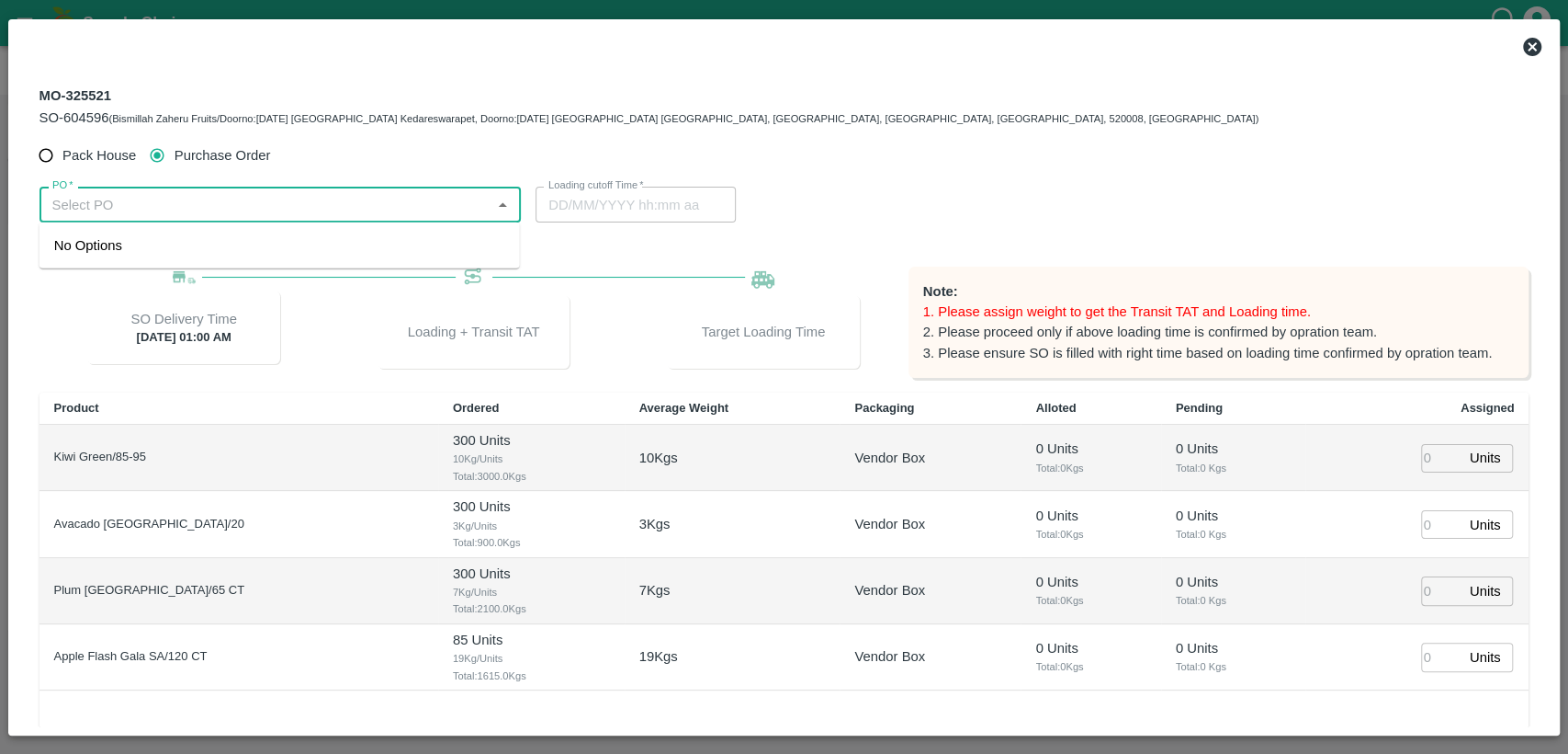
click at [151, 195] on input "PO   *" at bounding box center [265, 204] width 441 height 24
click at [165, 247] on div "PO-175307([PERSON_NAME]-8971708780)" at bounding box center [189, 245] width 271 height 20
type input "PO-175307([PERSON_NAME]-8971708780)"
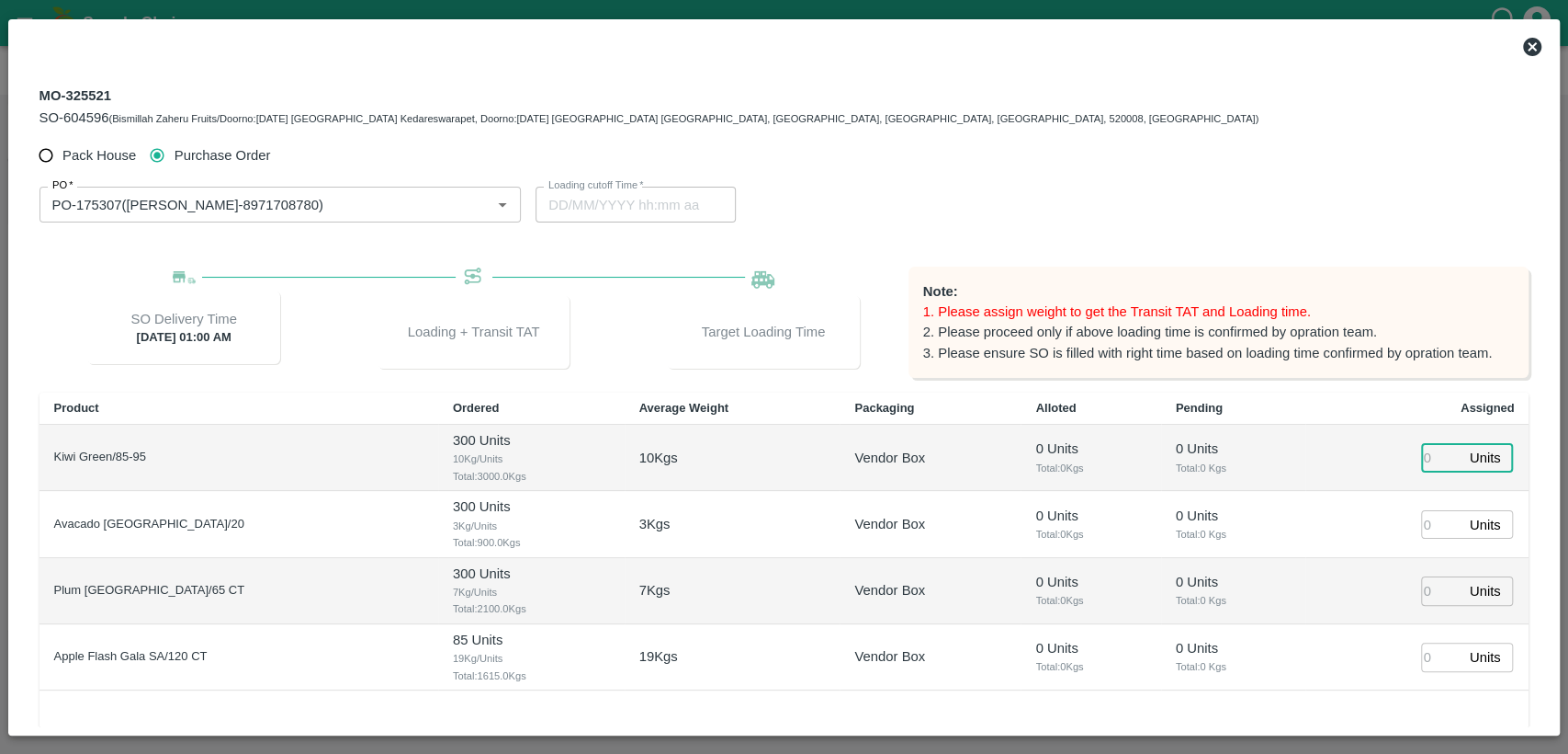
click at [1440, 457] on input "number" at bounding box center [1442, 458] width 40 height 29
type input "300"
type input "[DATE] 11:00 PM"
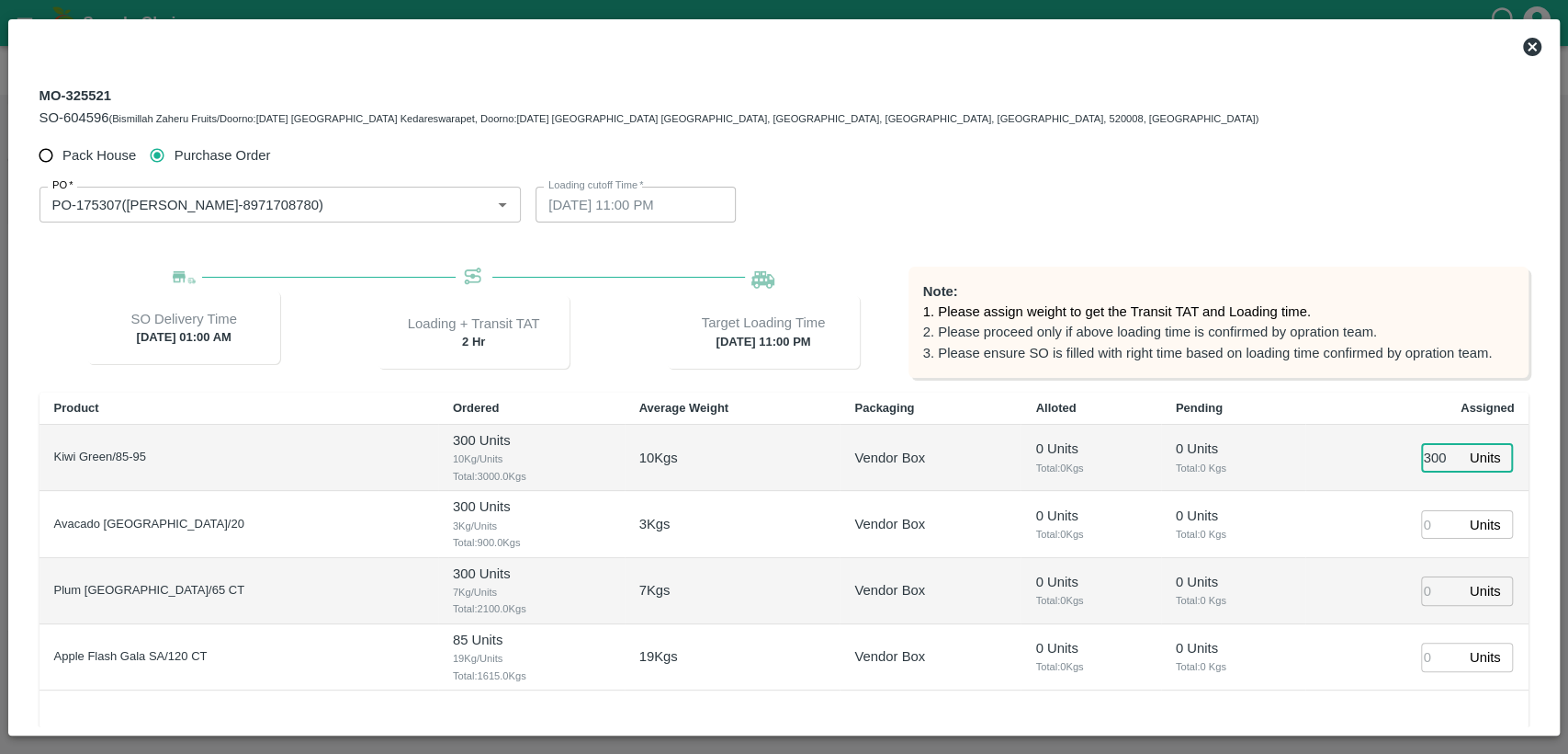
type input "300"
click at [1429, 525] on input "number" at bounding box center [1442, 524] width 40 height 29
type input "300"
click at [1431, 596] on input "number" at bounding box center [1442, 590] width 40 height 29
type input "300"
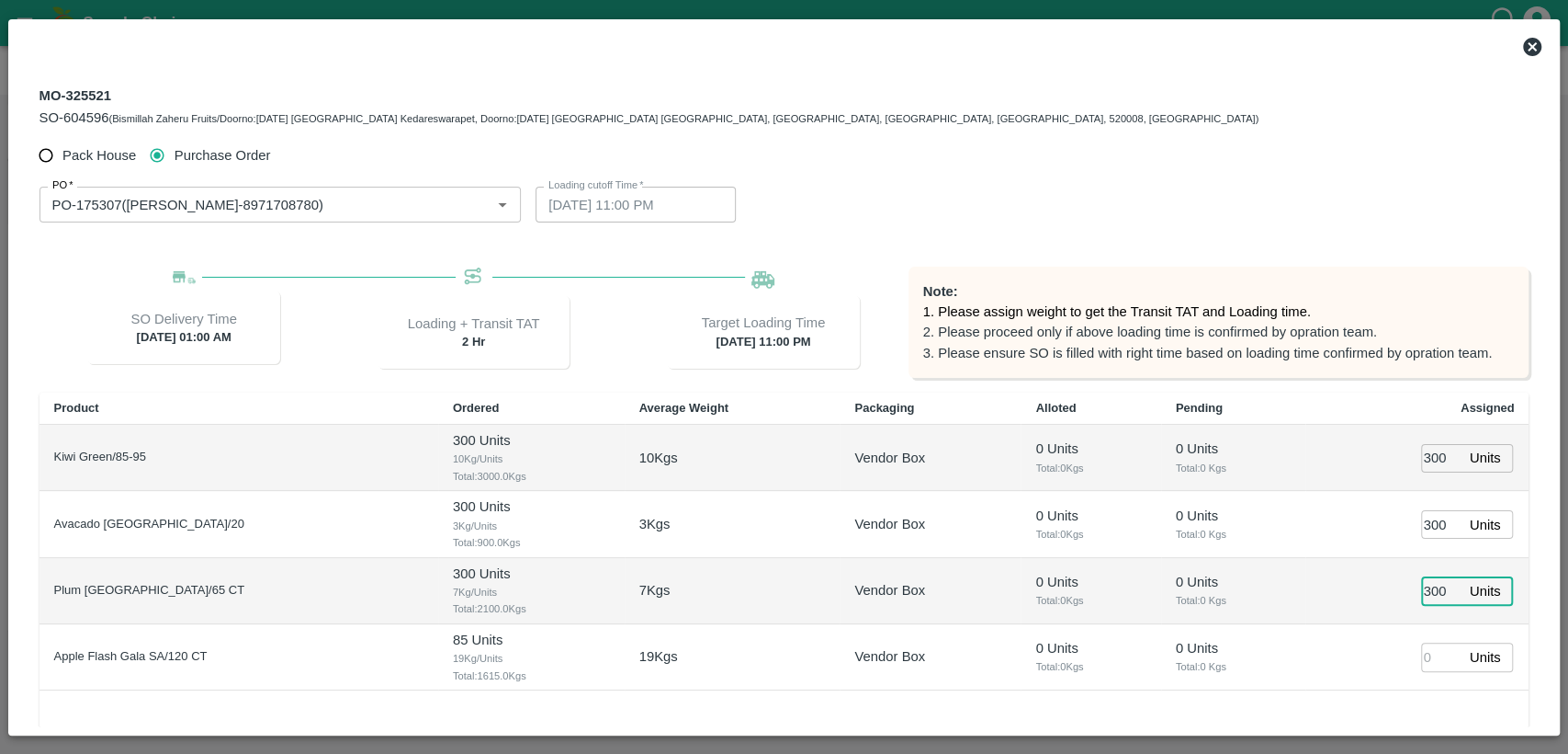
type input "[DATE] 10:00 PM"
type input "300"
click at [1432, 660] on input "number" at bounding box center [1442, 656] width 40 height 29
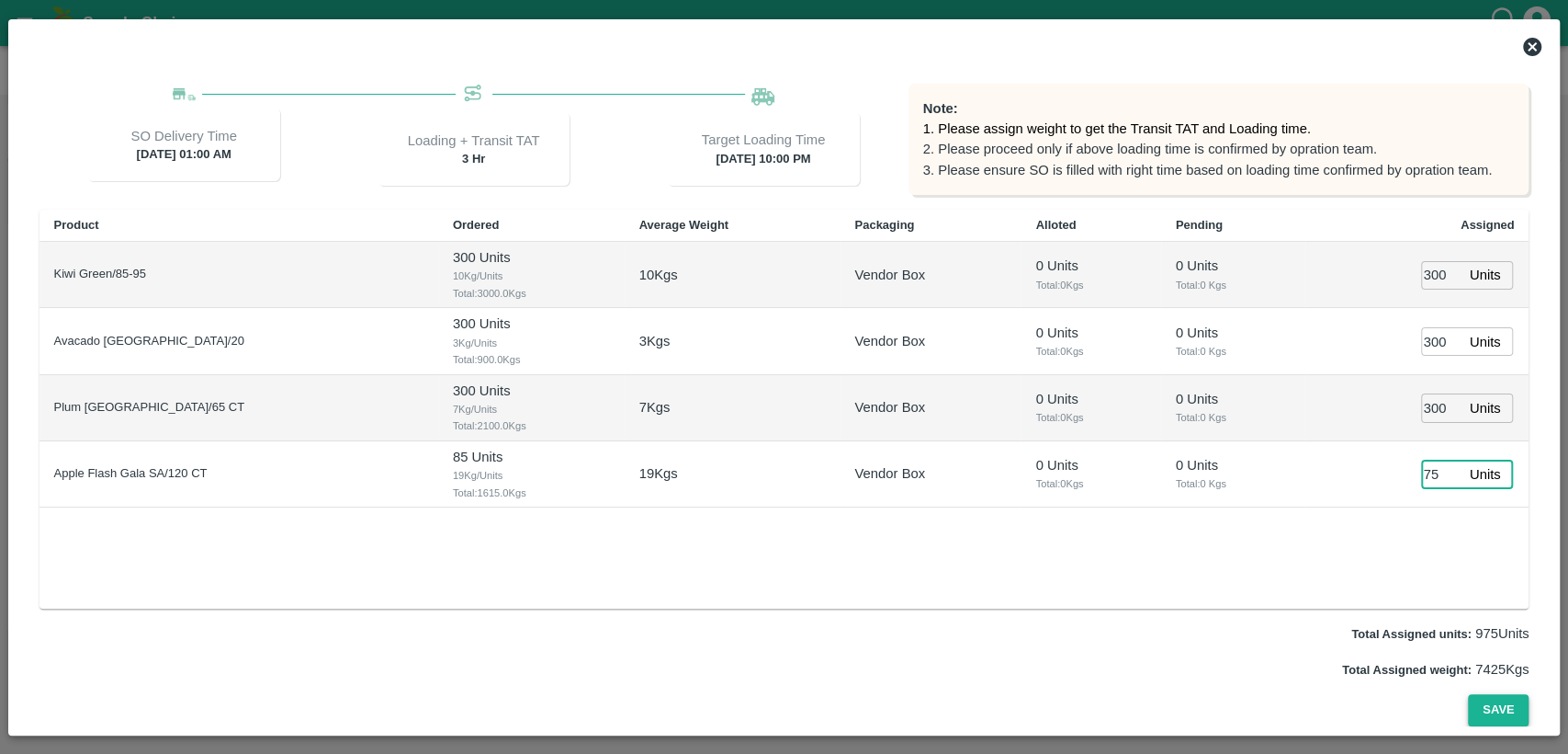
type input "75"
click at [1492, 706] on button "Save" at bounding box center [1498, 710] width 60 height 33
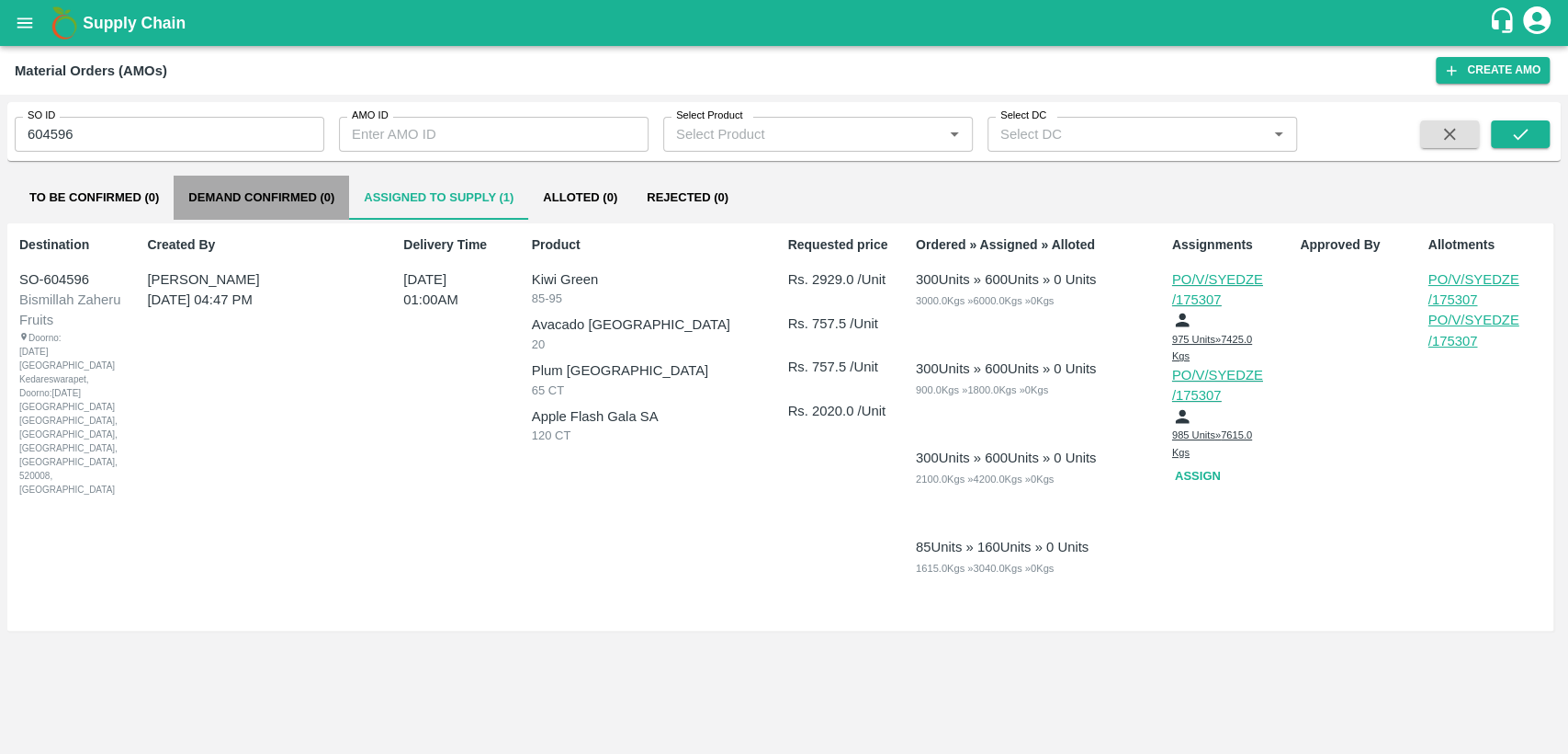
click at [256, 203] on button "Demand Confirmed (0)" at bounding box center [261, 197] width 175 height 44
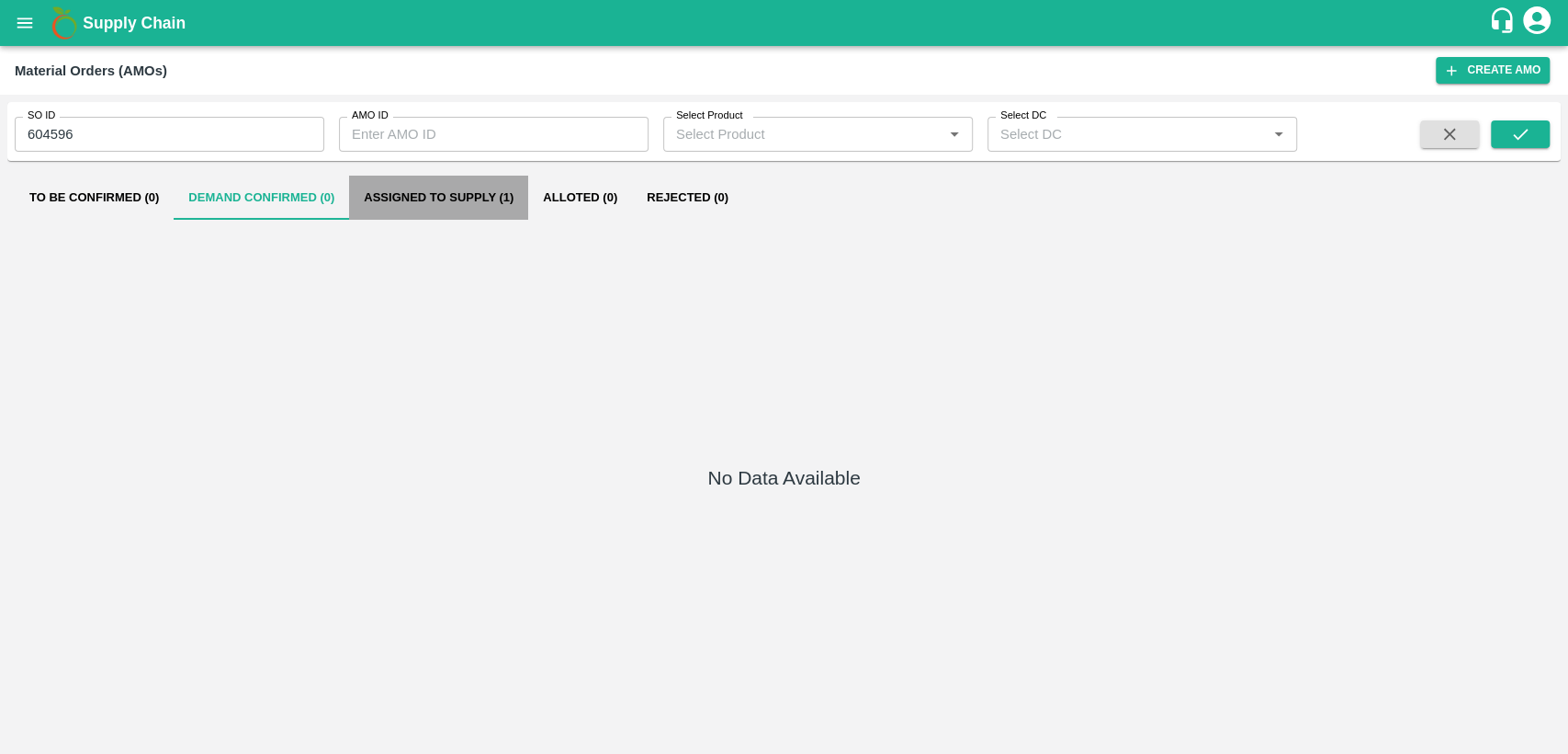
click at [400, 202] on button "Assigned to Supply (1)" at bounding box center [438, 197] width 179 height 44
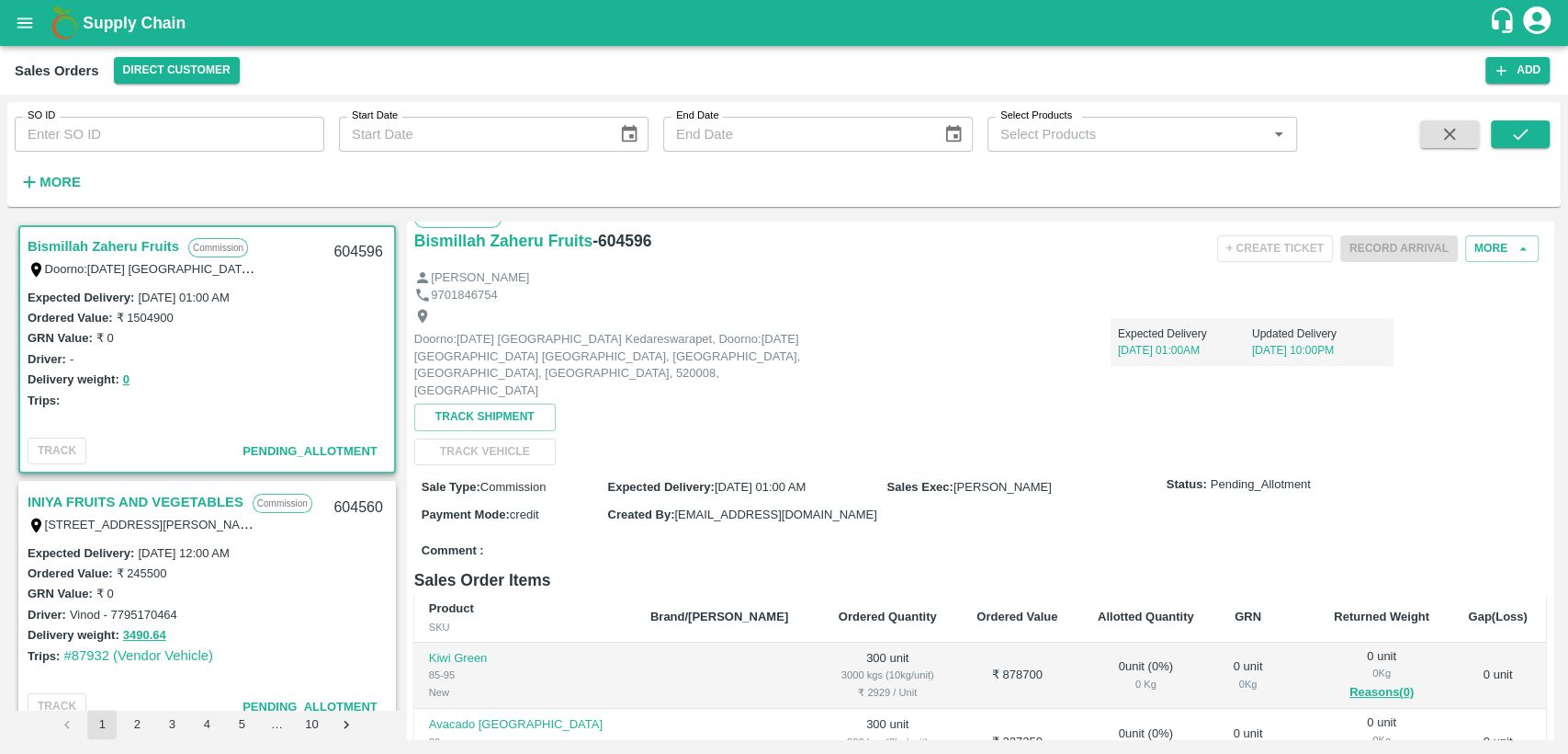
scroll to position [24, 0]
click at [15, 28] on icon "open drawer" at bounding box center [24, 22] width 20 height 20
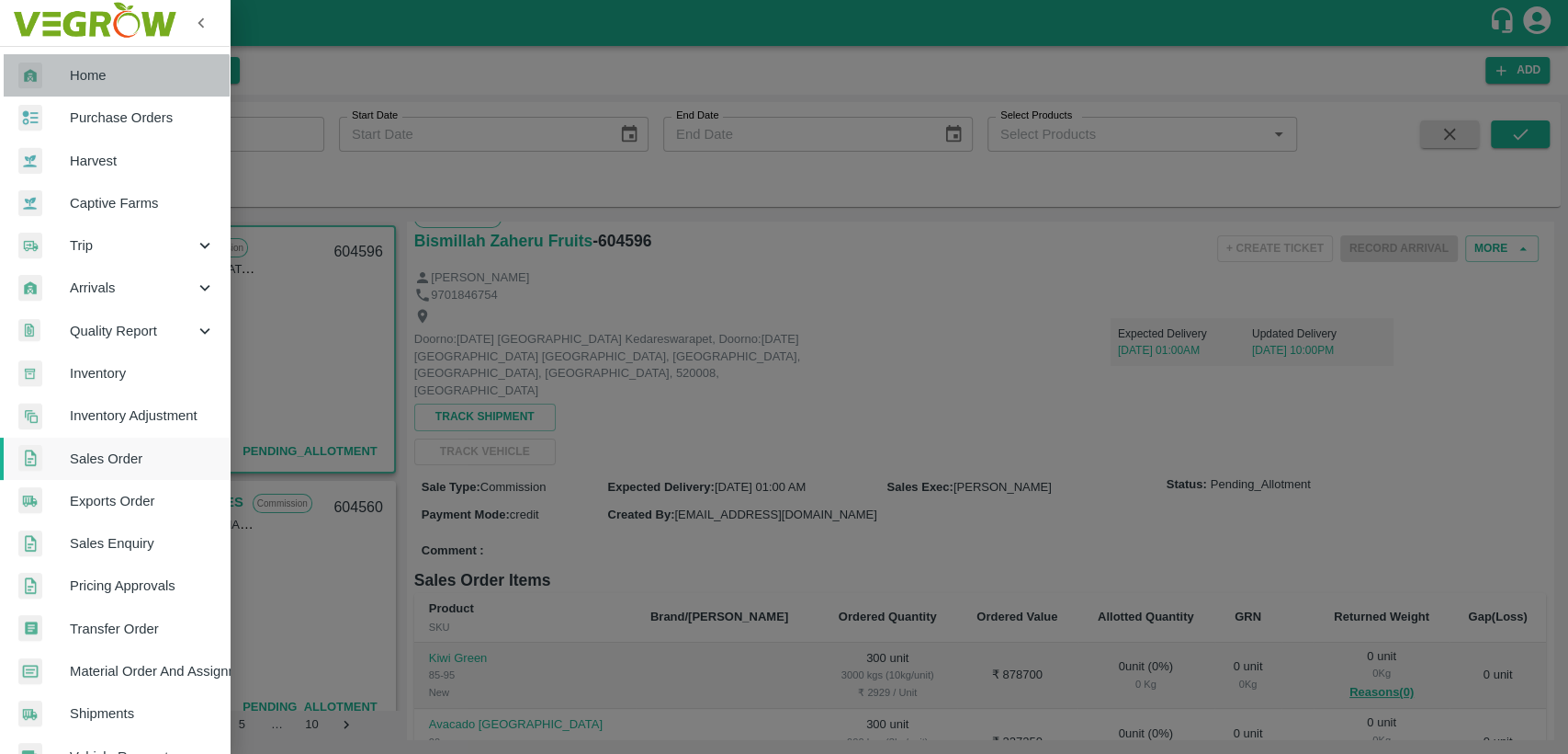
click at [116, 81] on span "Home" at bounding box center [143, 75] width 145 height 20
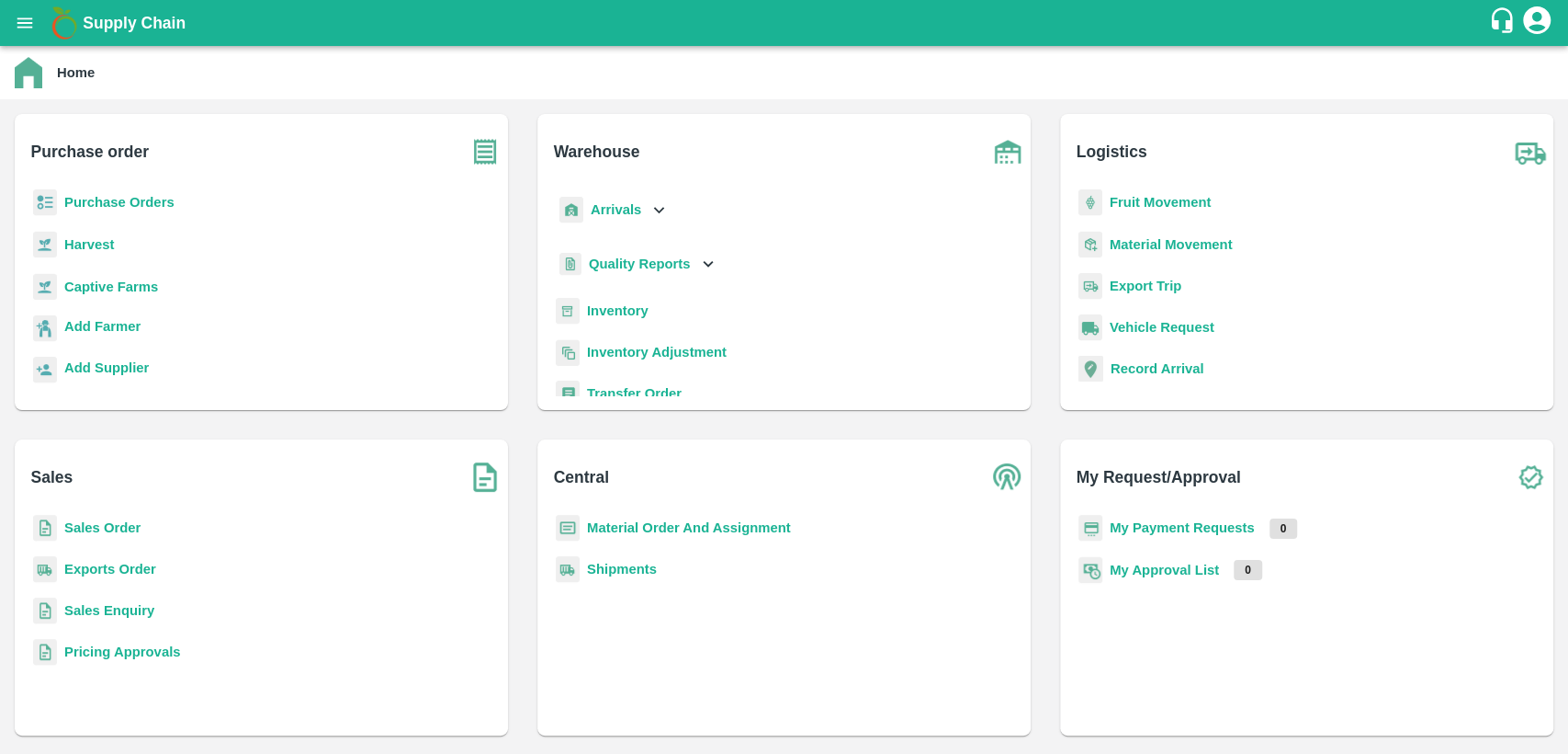
click at [649, 526] on b "Material Order And Assignment" at bounding box center [689, 527] width 204 height 14
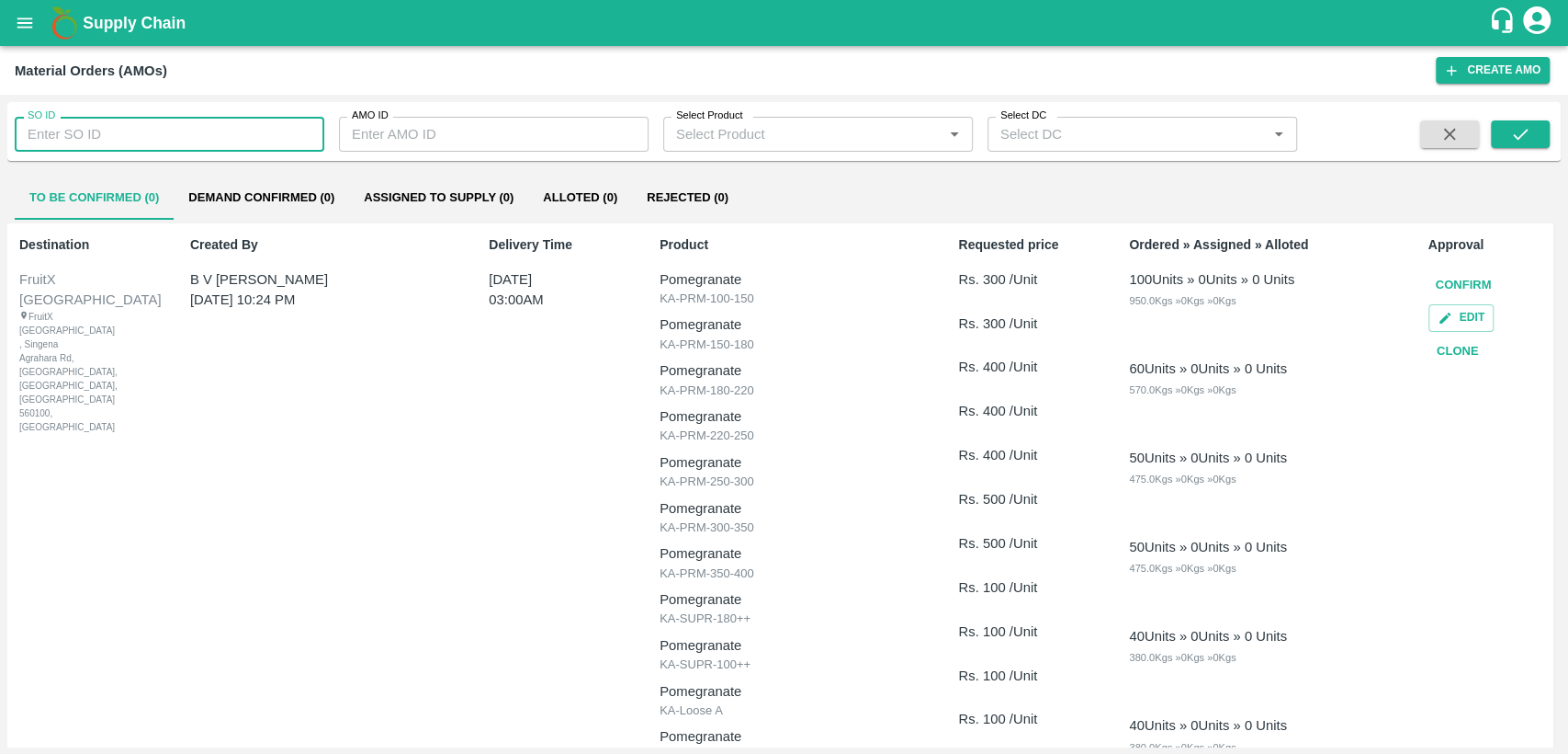
click at [161, 135] on input "SO ID" at bounding box center [169, 134] width 310 height 34
type input "604506"
click at [1515, 134] on icon "submit" at bounding box center [1520, 134] width 20 height 20
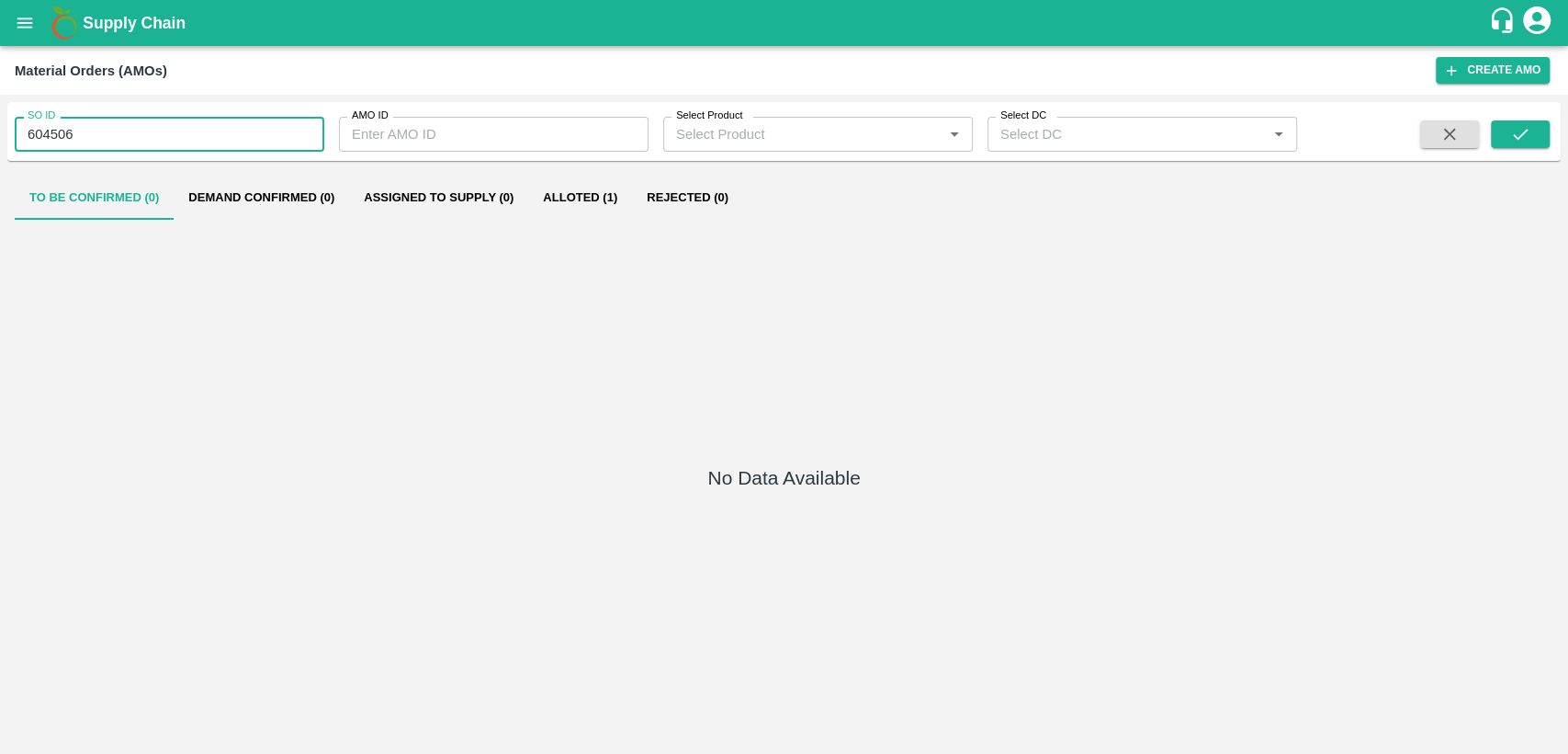
click at [121, 142] on input "604506" at bounding box center [169, 134] width 310 height 34
type input "6"
type input "604596"
click at [1525, 139] on icon "submit" at bounding box center [1520, 134] width 20 height 20
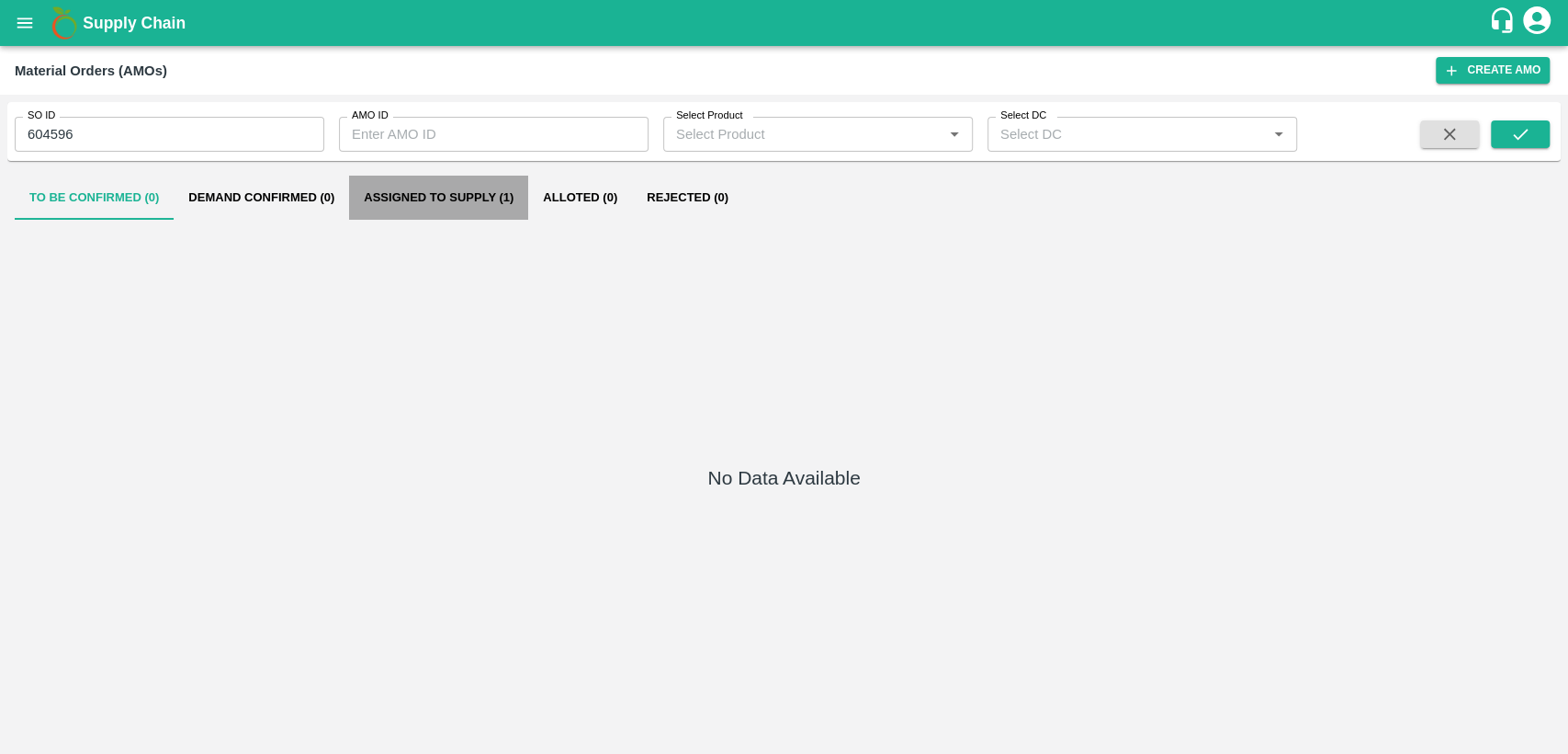
click at [431, 200] on button "Assigned to Supply (1)" at bounding box center [438, 197] width 179 height 44
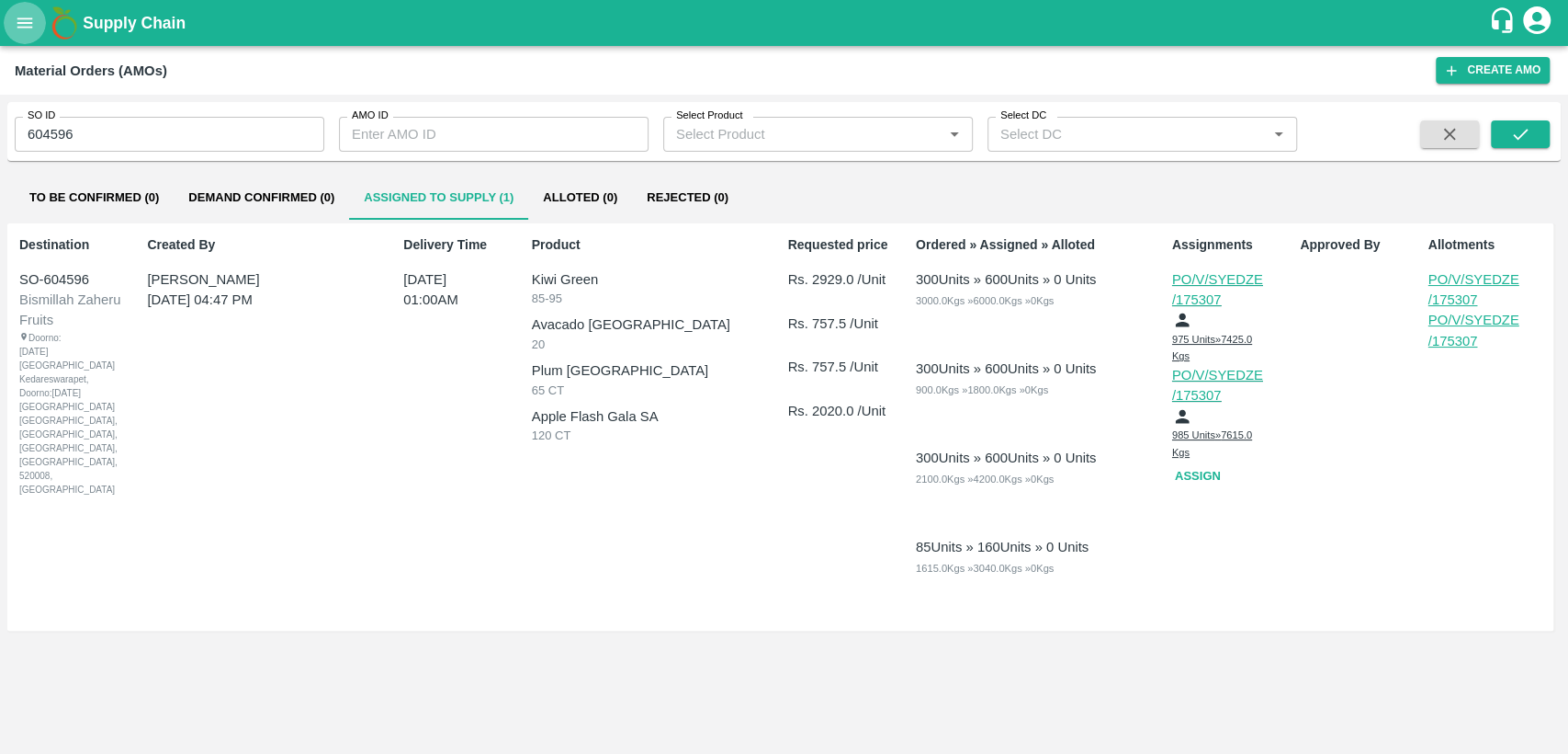
click at [25, 26] on icon "open drawer" at bounding box center [24, 22] width 20 height 20
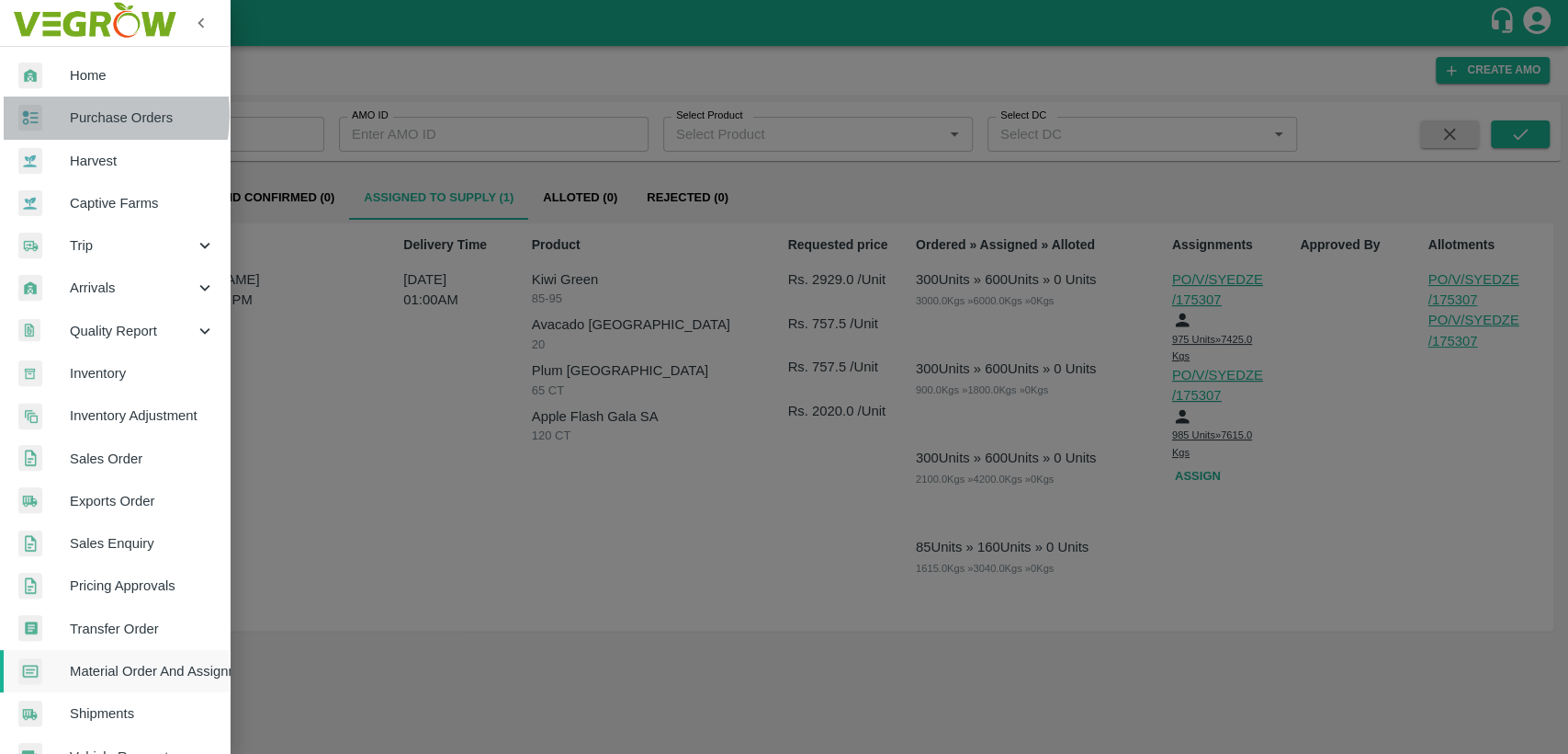
click at [74, 114] on span "Purchase Orders" at bounding box center [143, 117] width 145 height 20
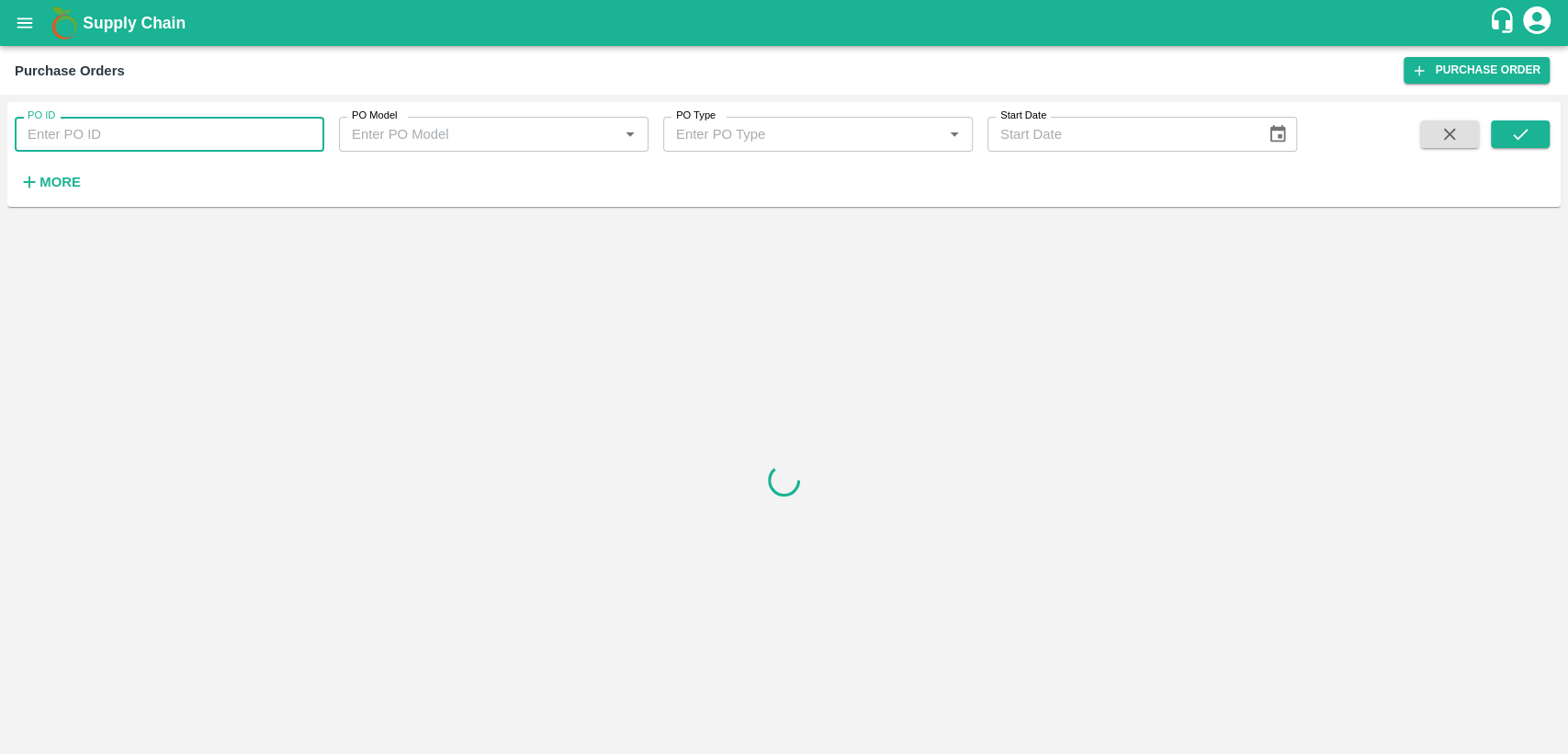
click at [88, 131] on input "PO ID" at bounding box center [169, 134] width 310 height 34
type input "175037"
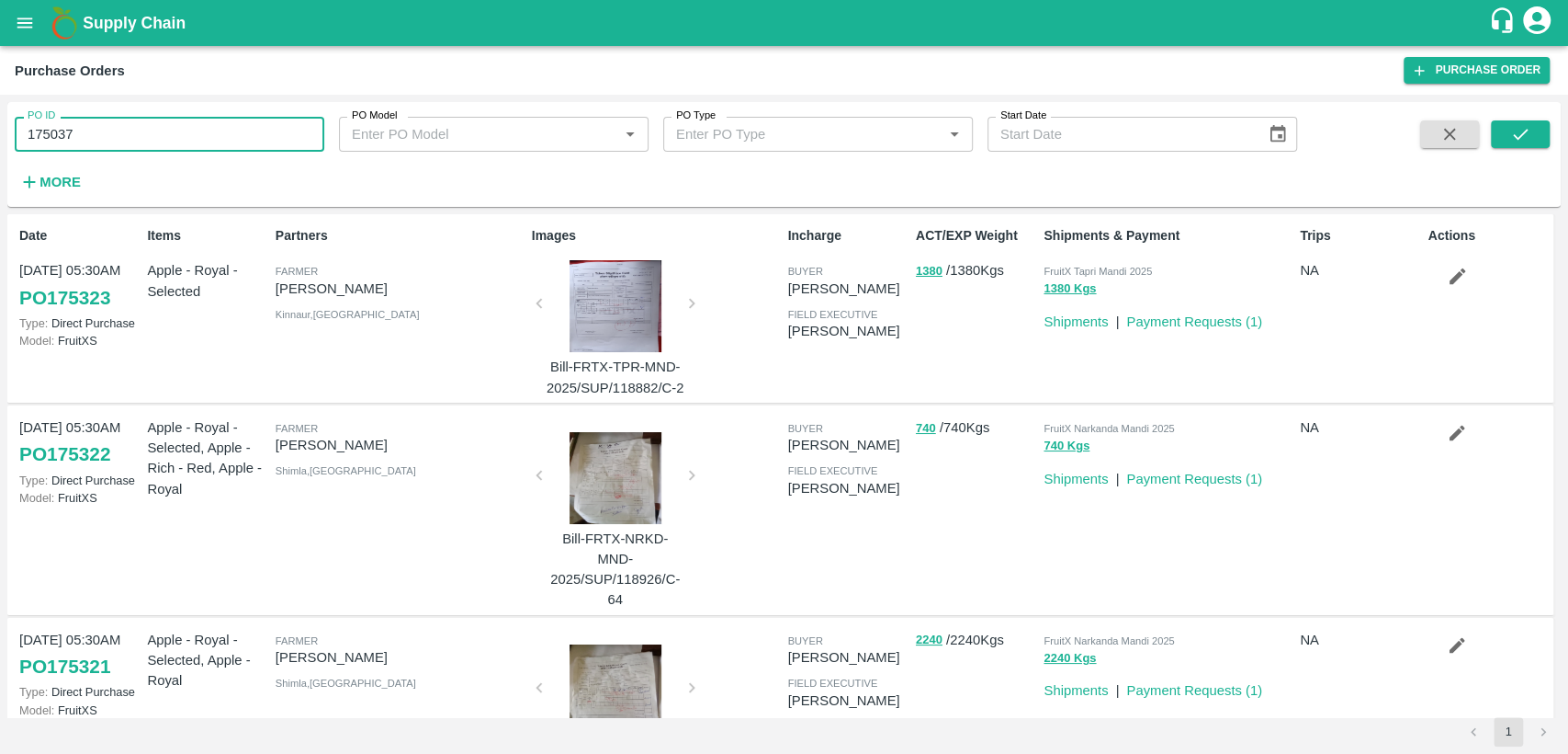
click at [144, 140] on input "175037" at bounding box center [169, 134] width 310 height 34
click at [1536, 141] on button "submit" at bounding box center [1520, 134] width 58 height 28
click at [1537, 140] on button "submit" at bounding box center [1520, 134] width 58 height 28
click at [74, 187] on strong "More" at bounding box center [59, 181] width 41 height 14
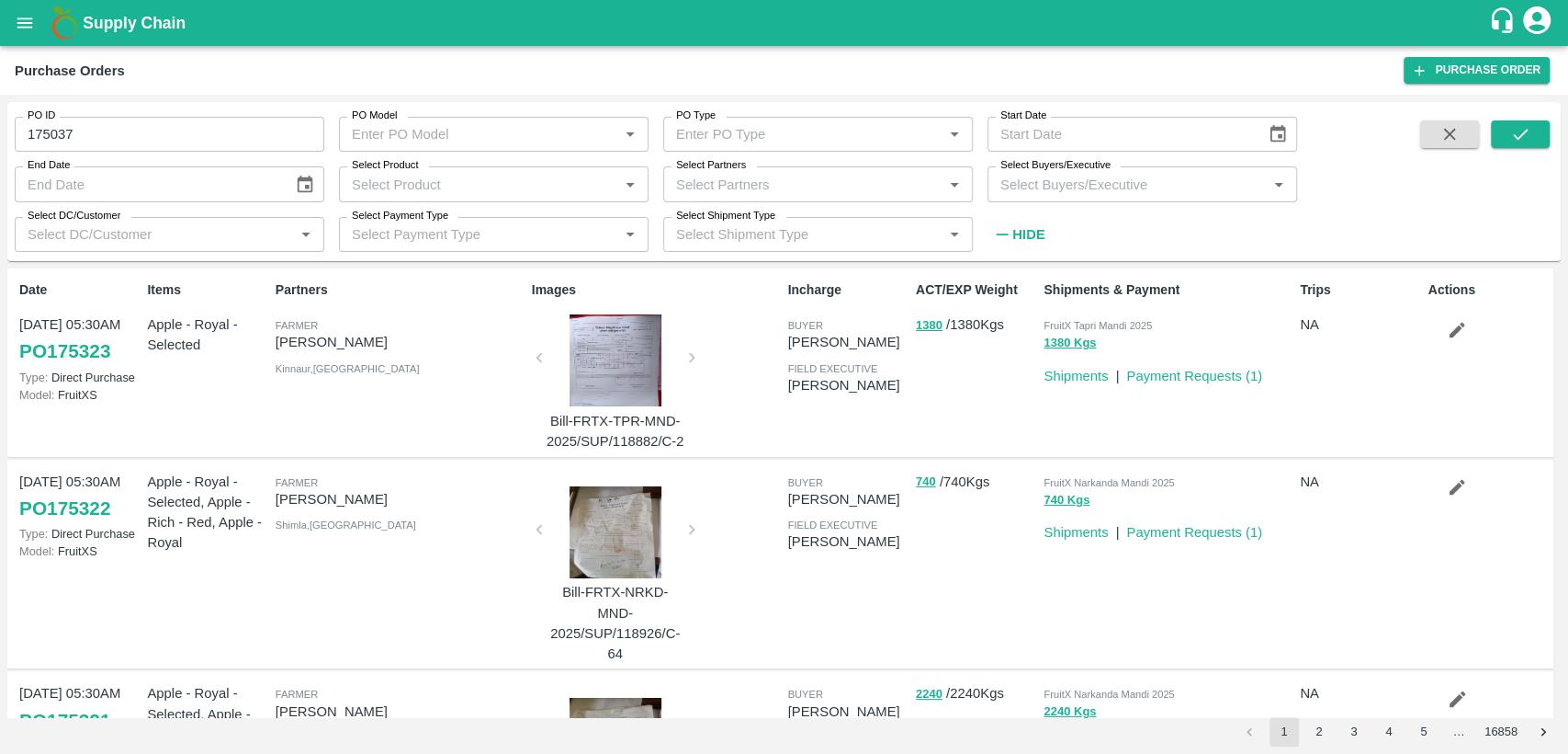
click at [1112, 191] on input "Select Buyers/Executive" at bounding box center [1127, 184] width 268 height 24
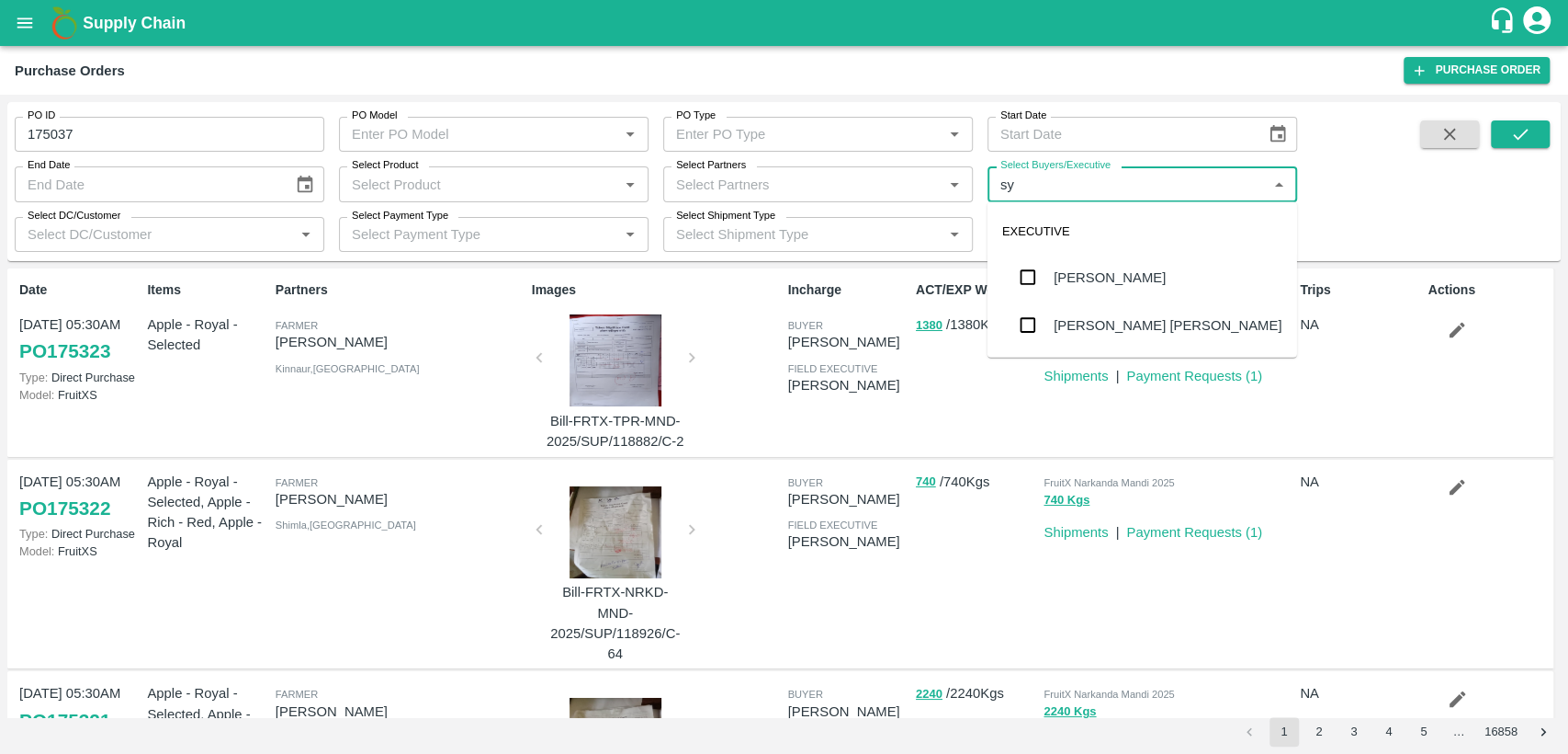
type input "s"
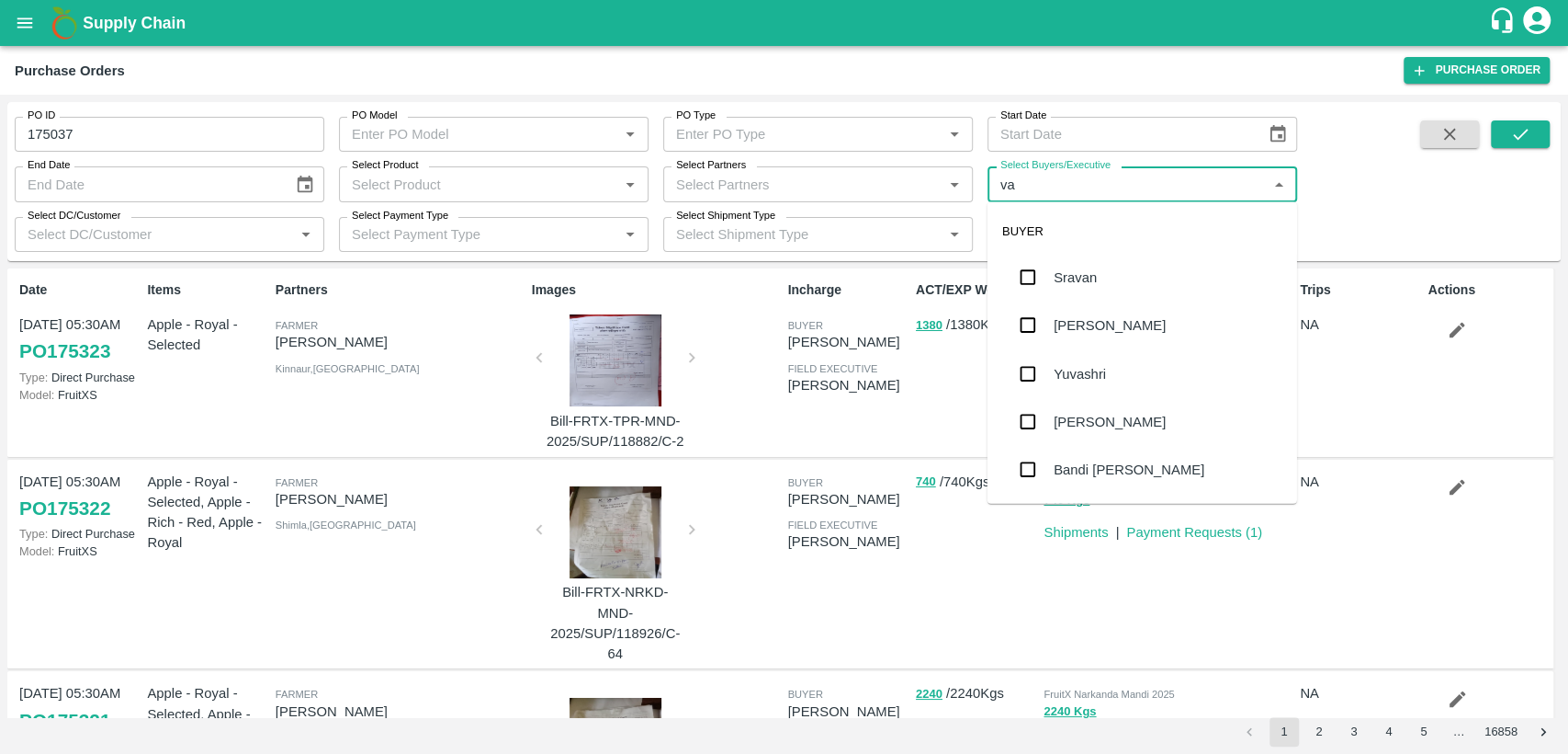
type input "v"
type input "var"
click at [1080, 284] on div "Varun M" at bounding box center [1079, 277] width 51 height 20
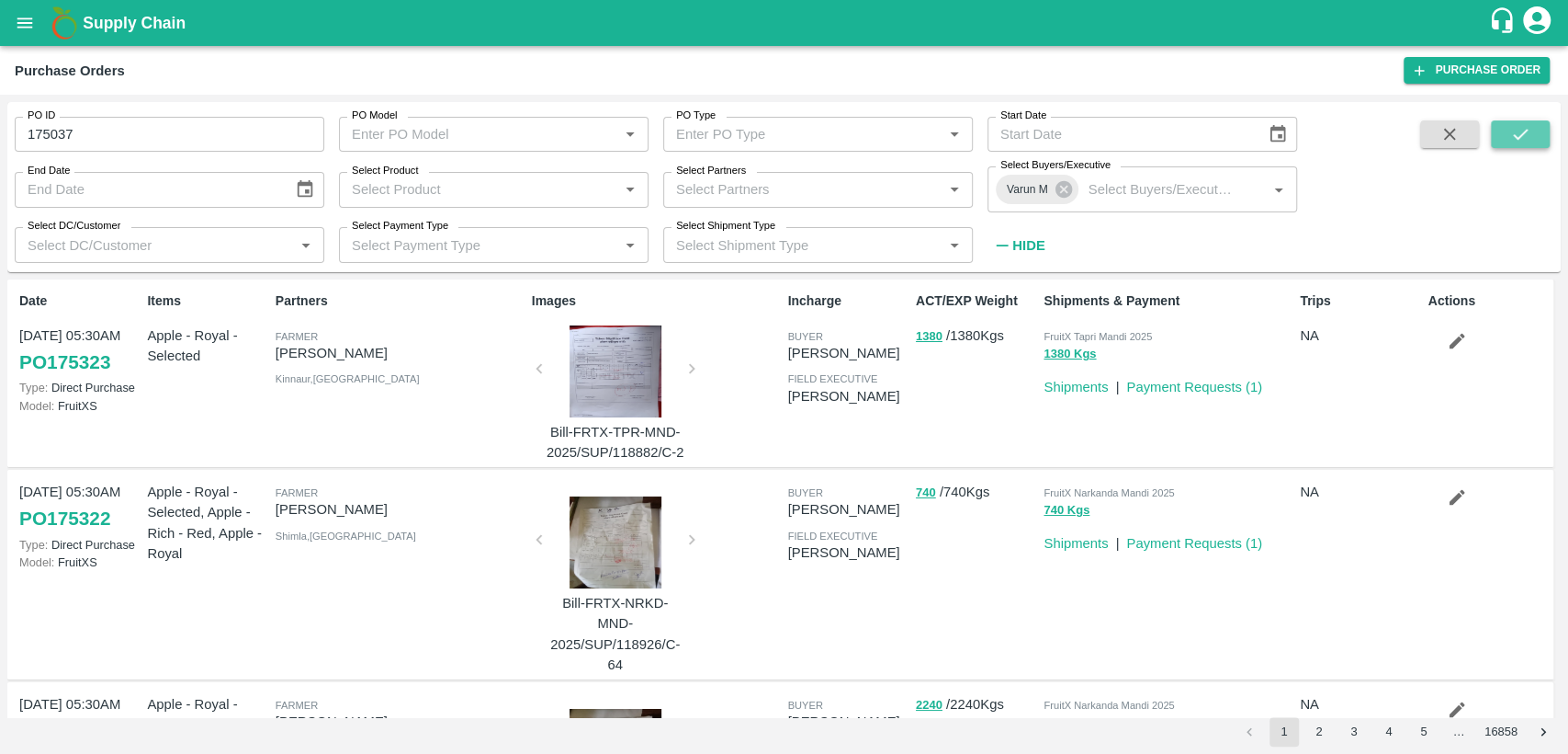
click at [1525, 125] on icon "submit" at bounding box center [1520, 134] width 20 height 20
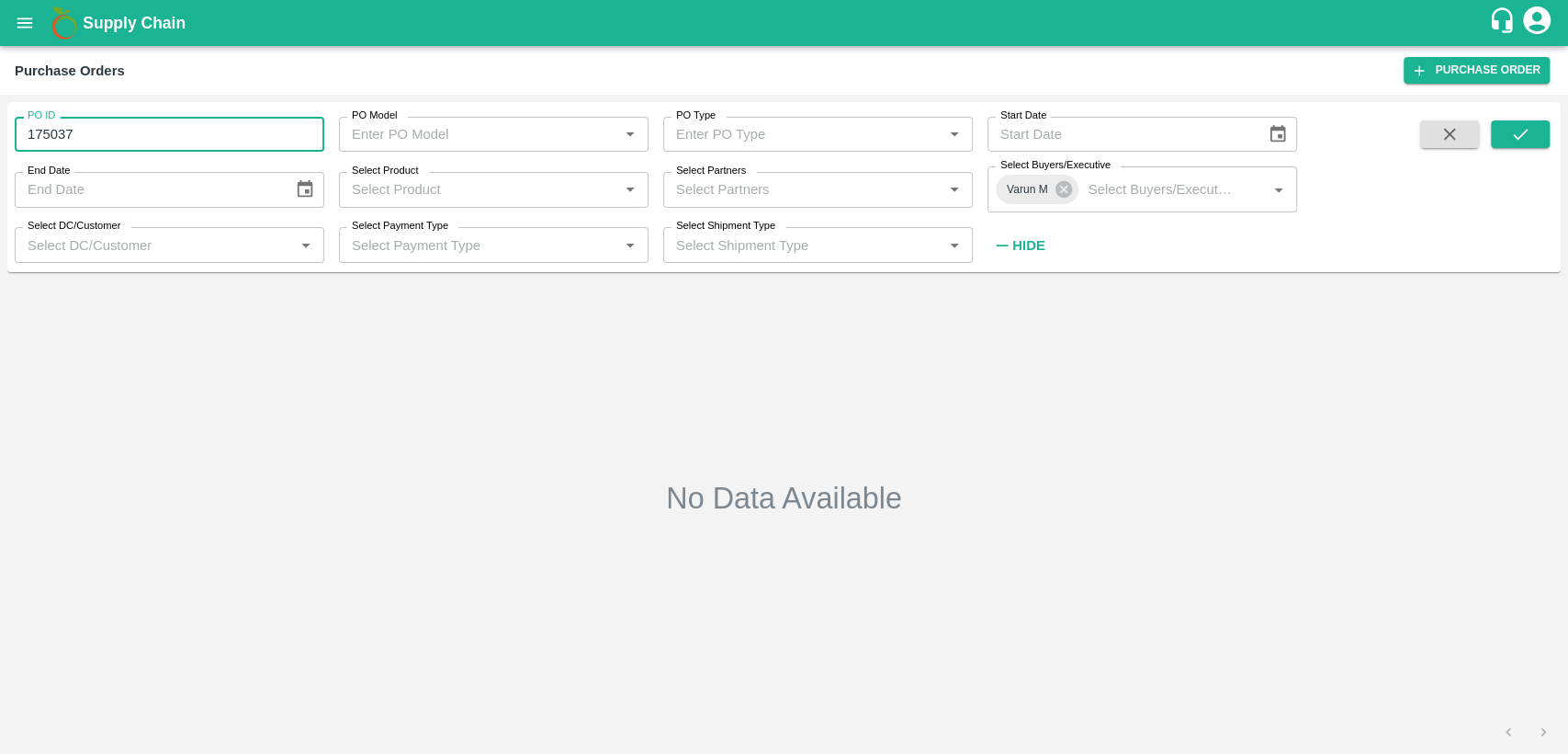
click at [220, 138] on input "175037" at bounding box center [169, 134] width 310 height 34
type input "1"
click at [1515, 131] on icon "submit" at bounding box center [1520, 134] width 20 height 20
click at [1066, 193] on icon at bounding box center [1063, 188] width 16 height 16
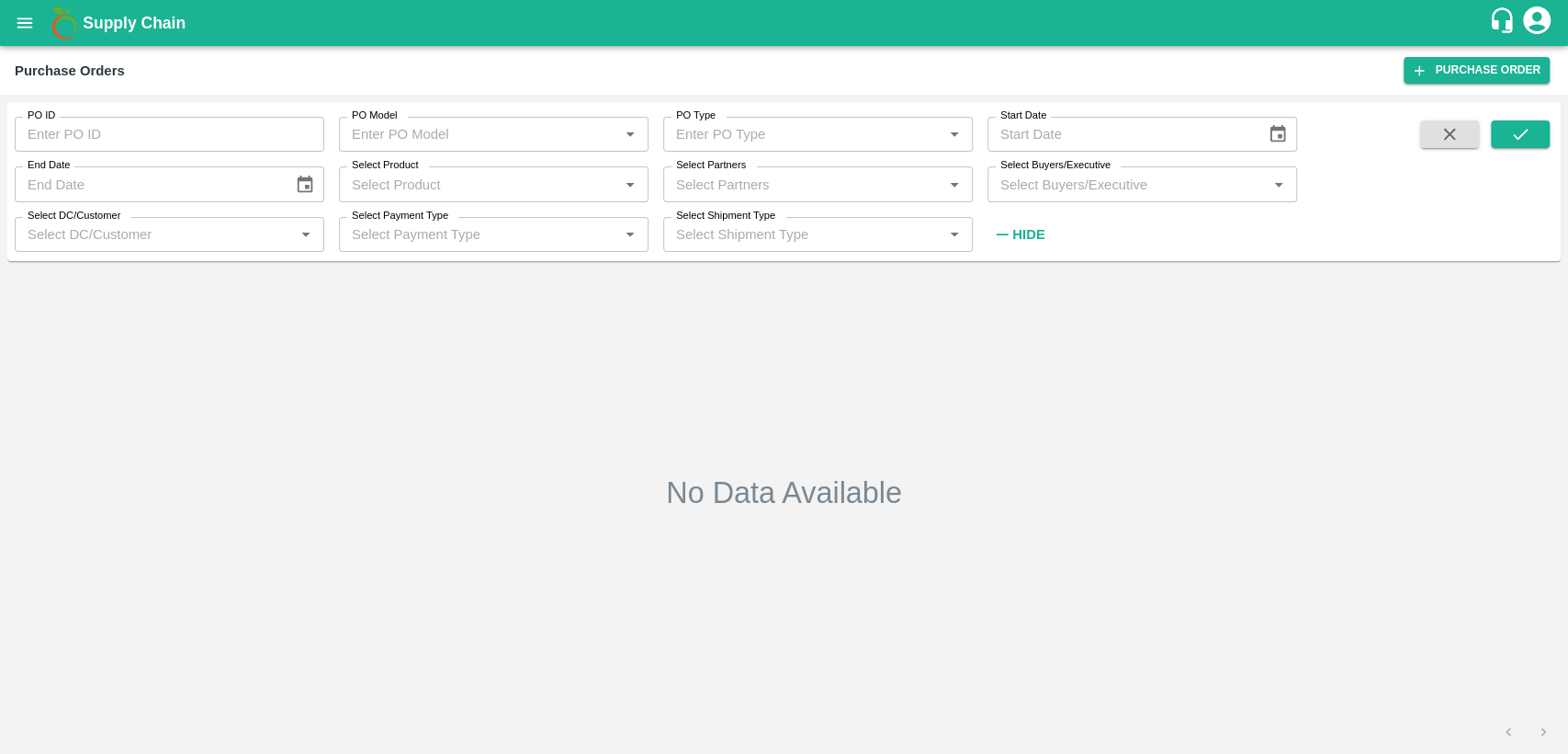
click at [1070, 192] on input "Select Buyers/Executive" at bounding box center [1127, 184] width 268 height 24
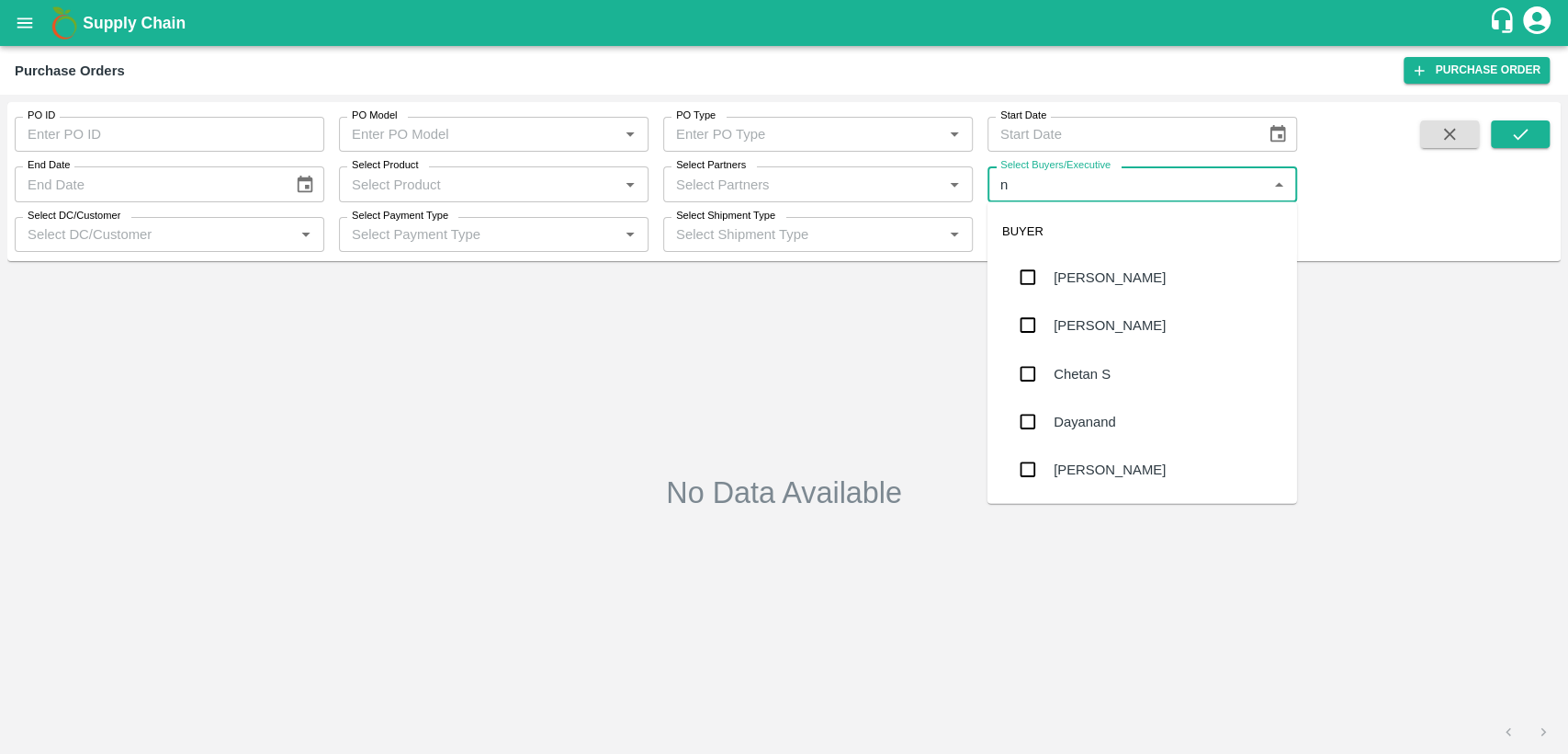
type input "n"
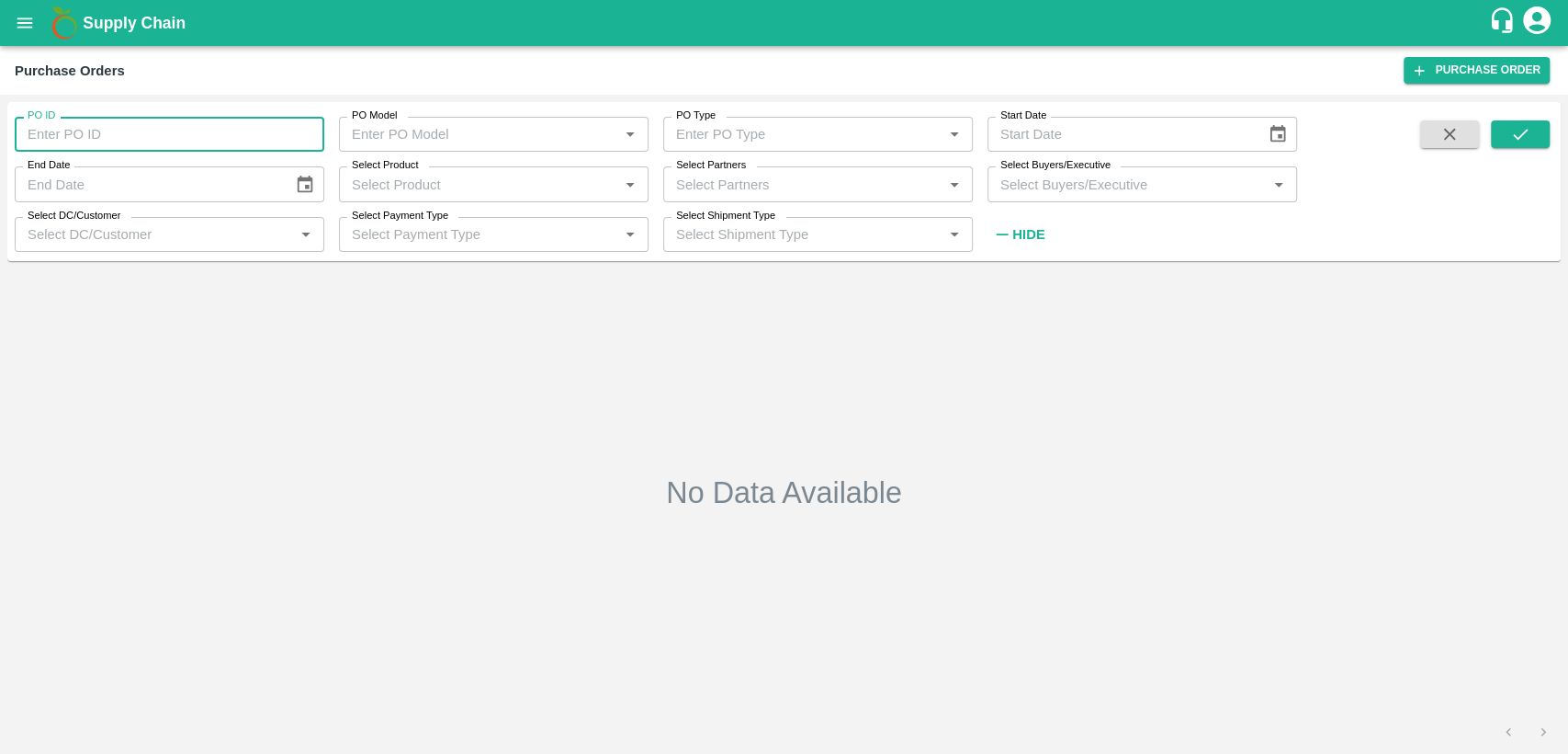
click at [148, 144] on input "PO ID" at bounding box center [169, 134] width 310 height 34
type input "175307"
click at [1505, 138] on button "submit" at bounding box center [1520, 134] width 58 height 28
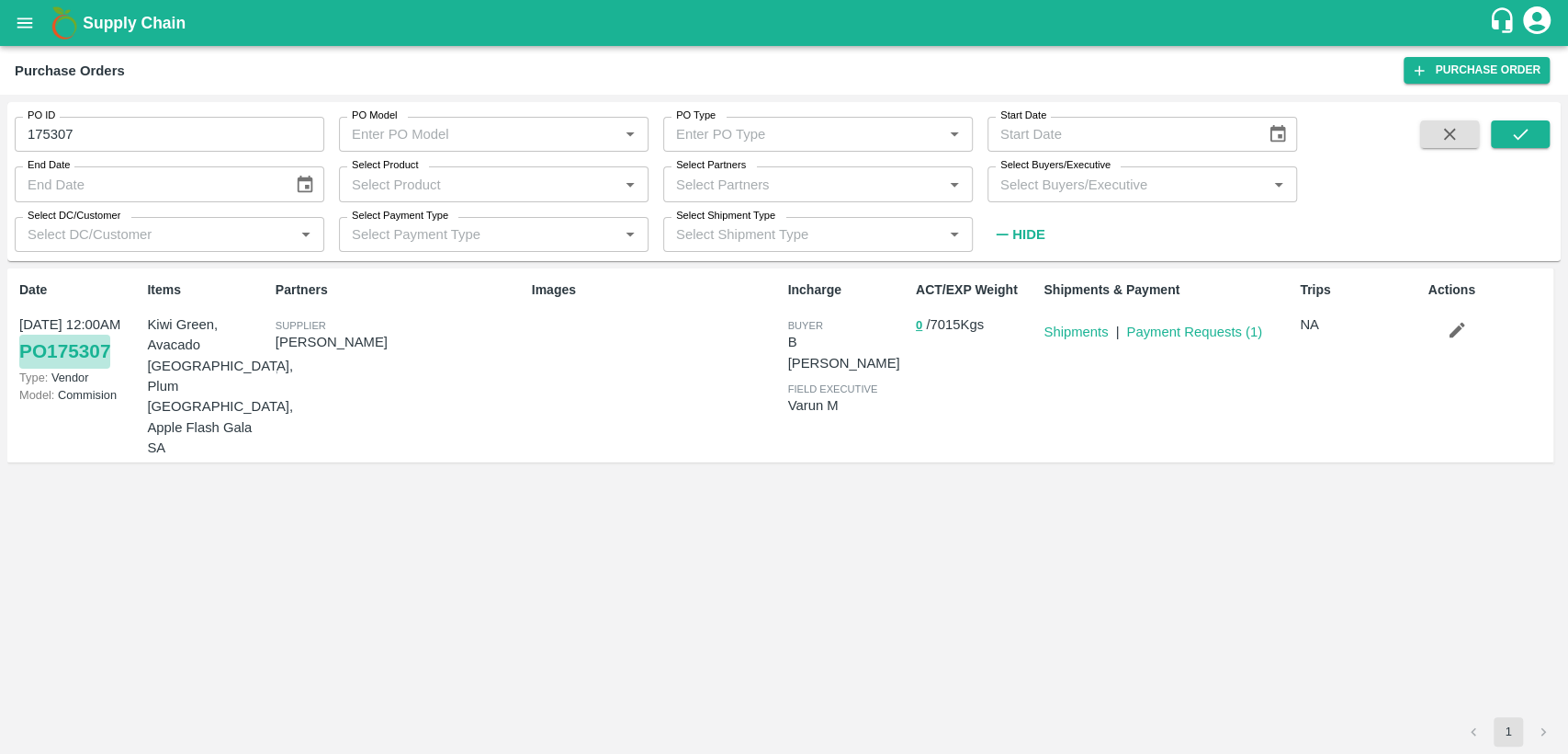
click at [81, 352] on link "PO 175307" at bounding box center [64, 351] width 91 height 33
click at [1093, 329] on link "Shipments" at bounding box center [1075, 331] width 64 height 14
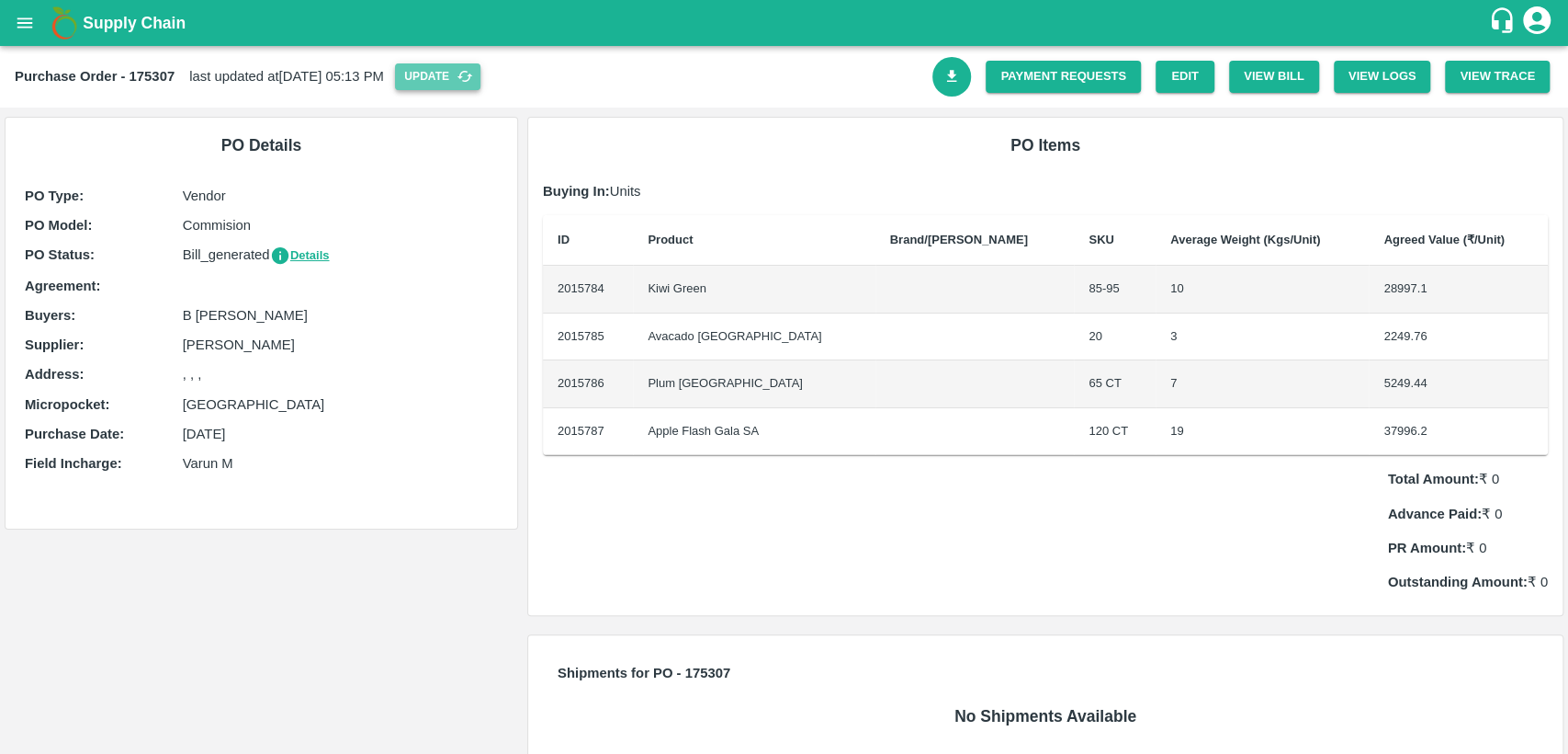
click at [480, 79] on button "Update" at bounding box center [437, 77] width 85 height 27
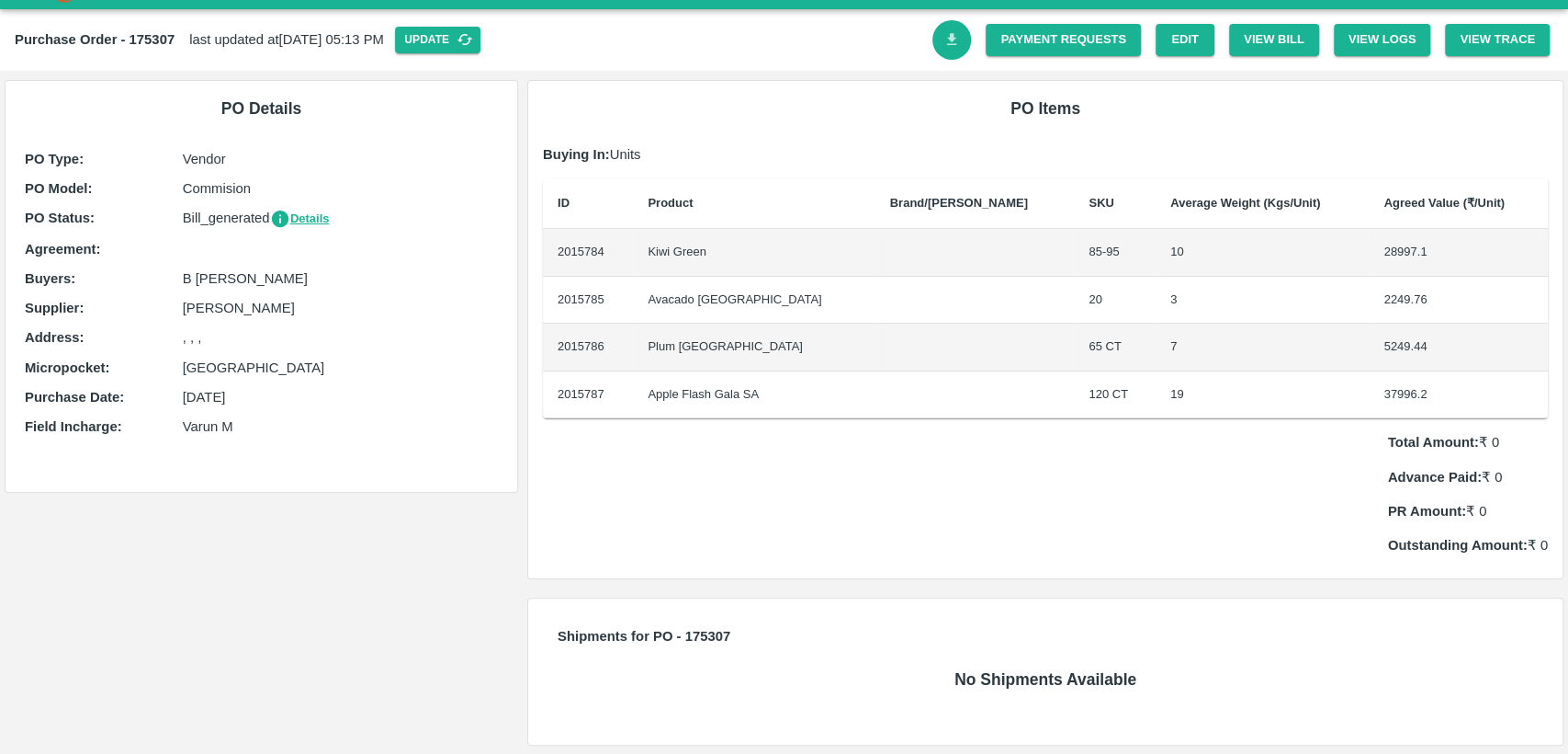
click at [961, 37] on link "Download Bill" at bounding box center [952, 39] width 39 height 39
click at [1265, 49] on button "View Bill" at bounding box center [1274, 40] width 90 height 33
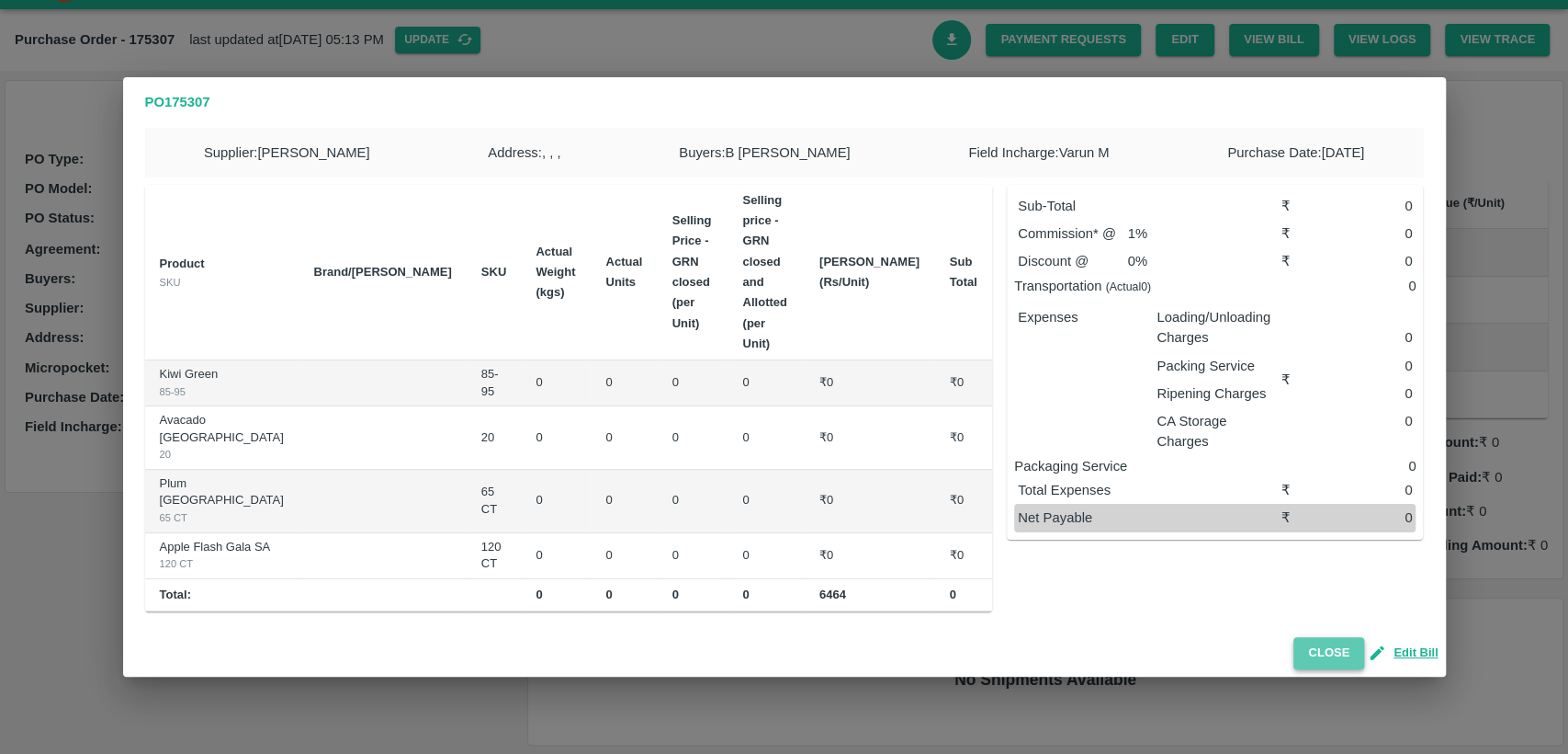
click at [1318, 637] on button "Close" at bounding box center [1329, 654] width 71 height 33
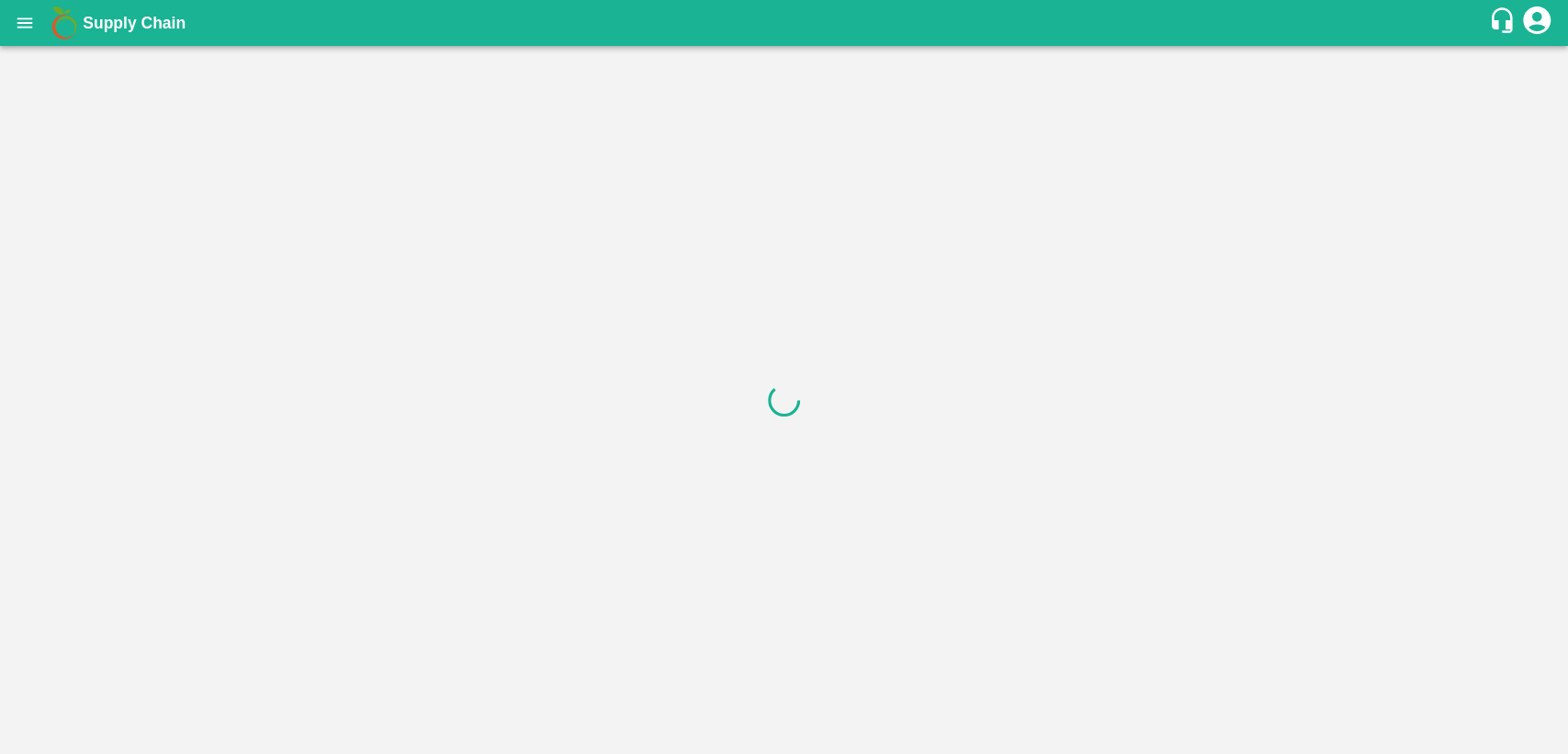
scroll to position [0, 0]
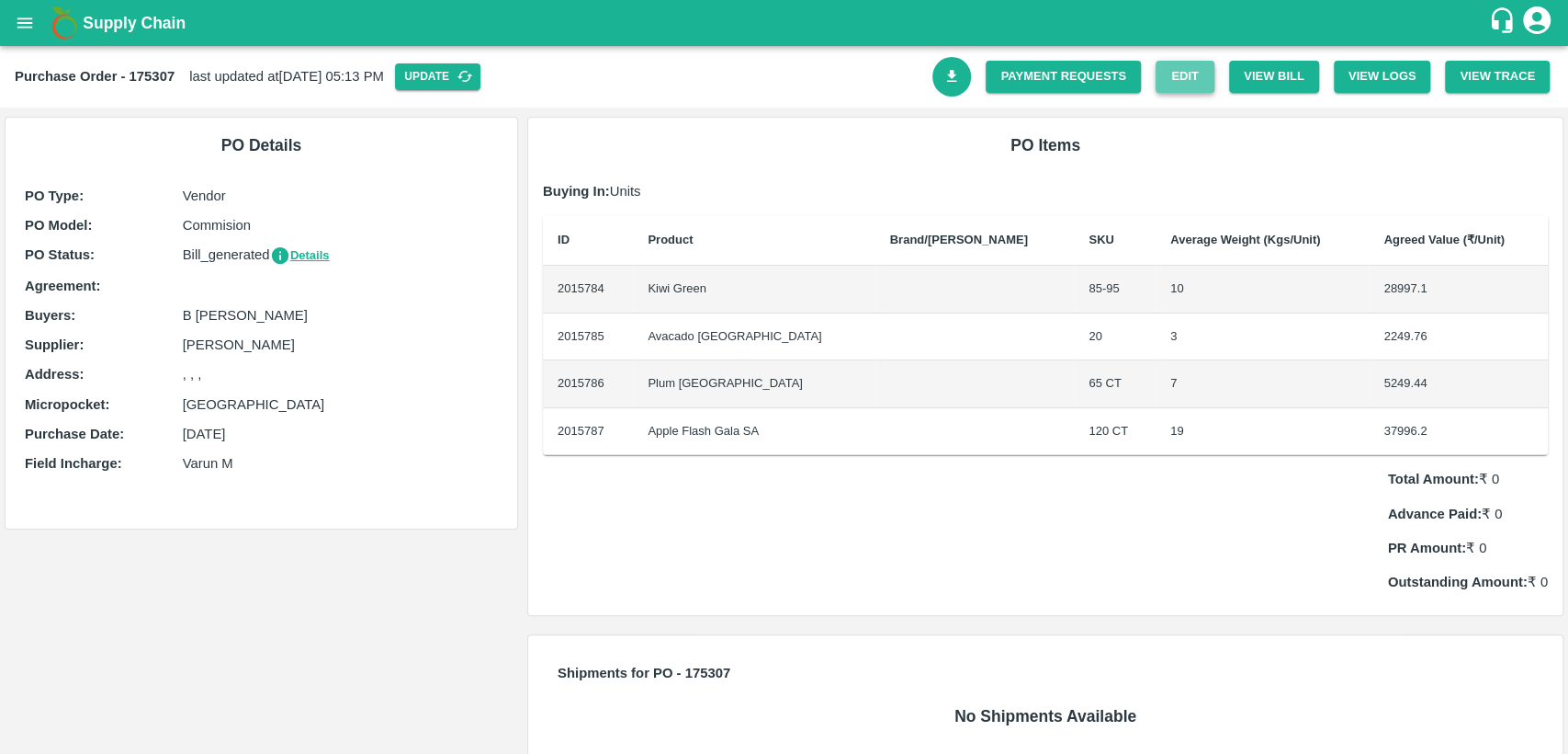
click at [1192, 79] on link "Edit" at bounding box center [1184, 77] width 58 height 33
click at [1257, 81] on button "View Bill" at bounding box center [1274, 77] width 90 height 33
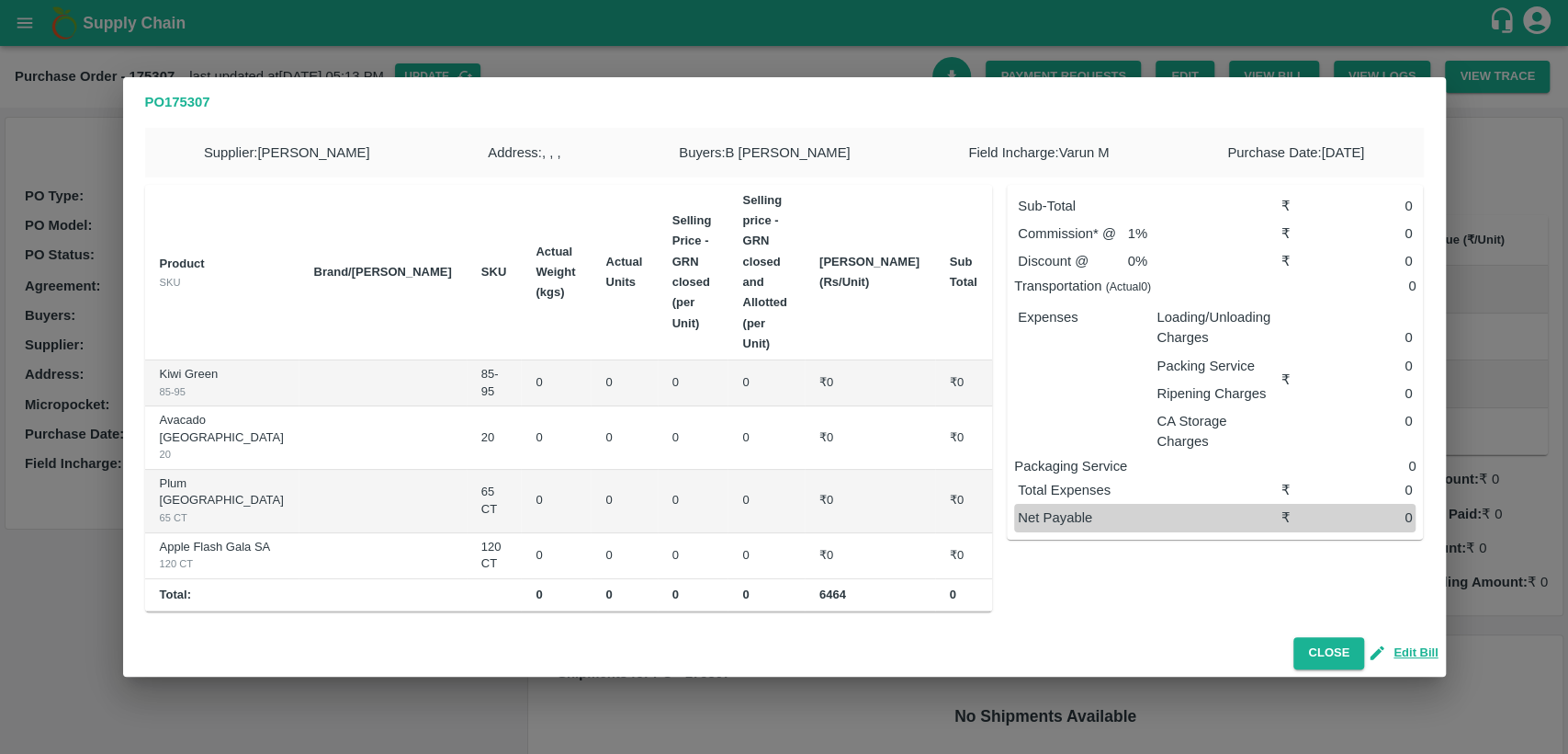
click at [71, 132] on div "PO 175307 Supplier : [PERSON_NAME] Address : , , , Buyers : B [PERSON_NAME] Fie…" at bounding box center [784, 377] width 1568 height 754
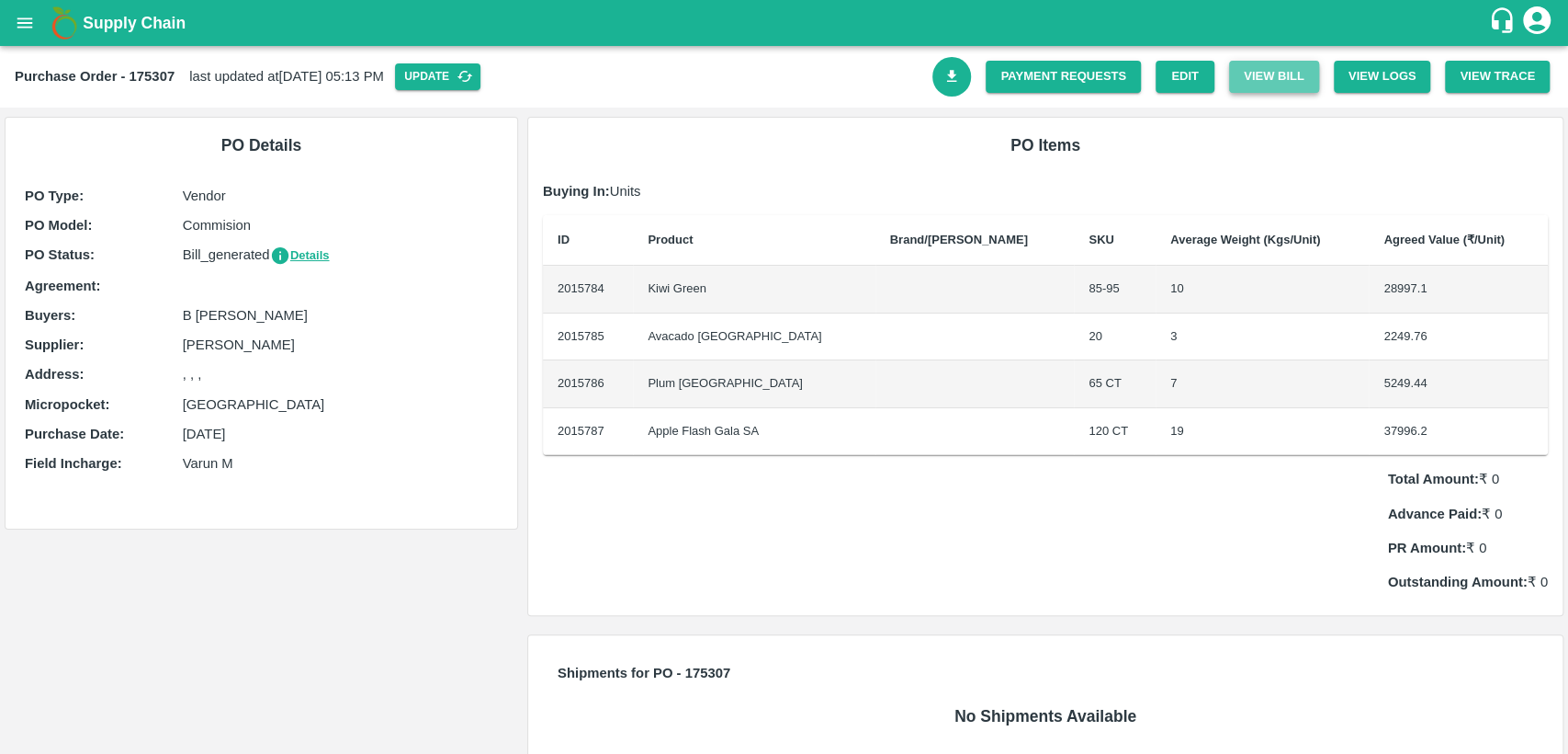
click at [1246, 77] on button "View Bill" at bounding box center [1274, 77] width 90 height 33
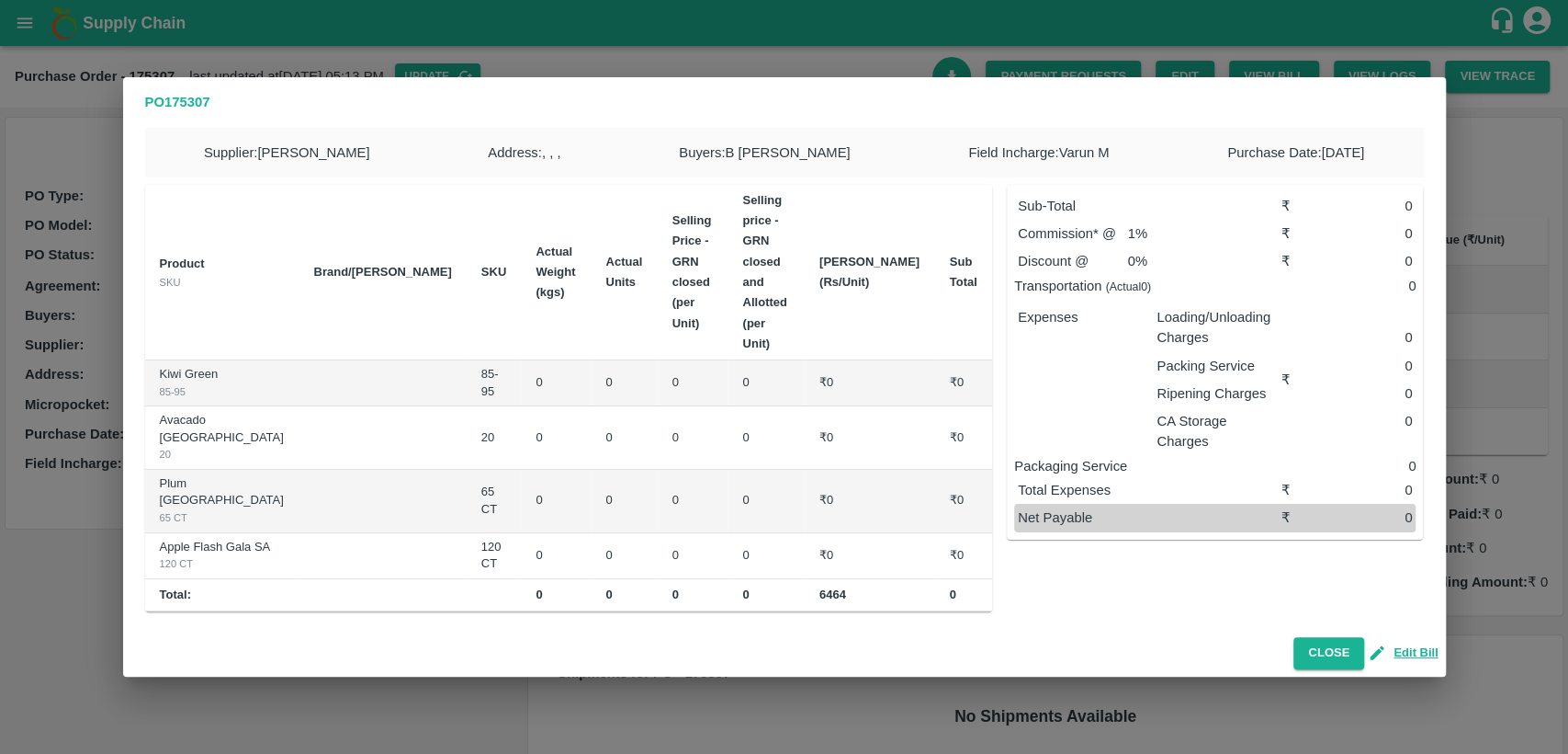
click at [1489, 128] on div "PO 175307 Supplier : [PERSON_NAME] Address : , , , Buyers : B [PERSON_NAME] Fie…" at bounding box center [784, 377] width 1568 height 754
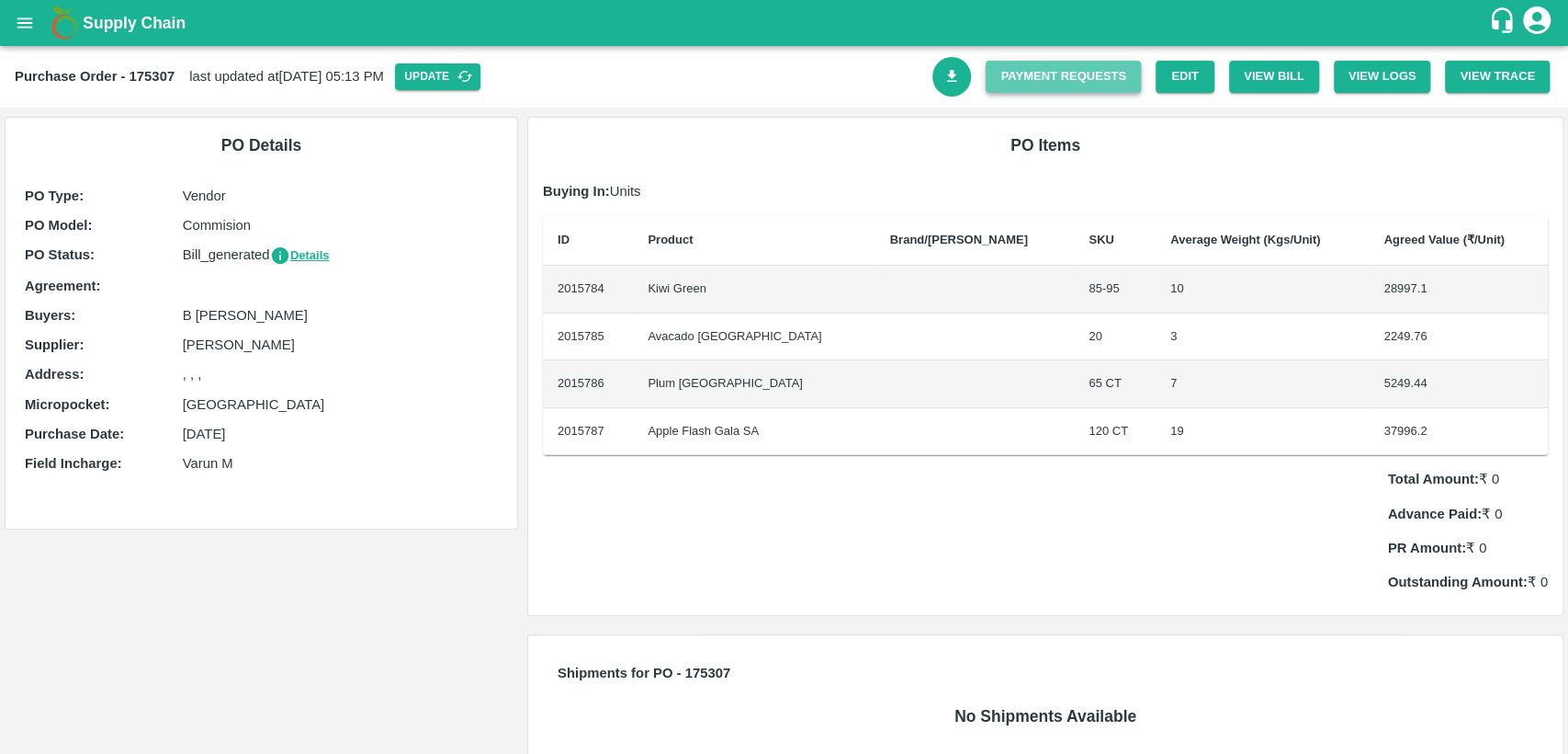
click at [1080, 76] on link "Payment Requests" at bounding box center [1064, 77] width 155 height 33
click at [1267, 72] on button "View Bill" at bounding box center [1274, 77] width 90 height 33
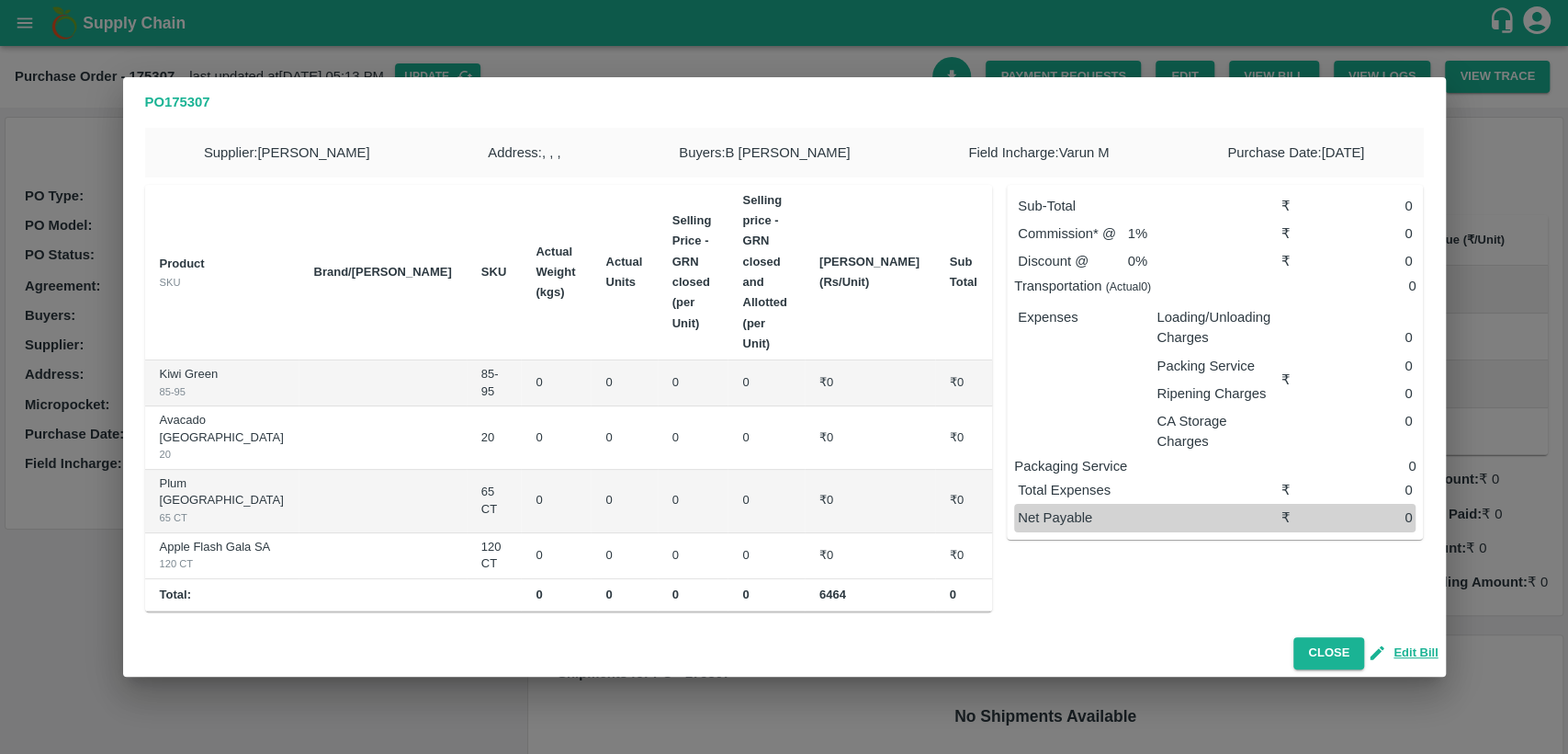
click at [874, 50] on div "PO 175307 Supplier : [PERSON_NAME] Address : , , , Buyers : B [PERSON_NAME] Fie…" at bounding box center [784, 377] width 1568 height 754
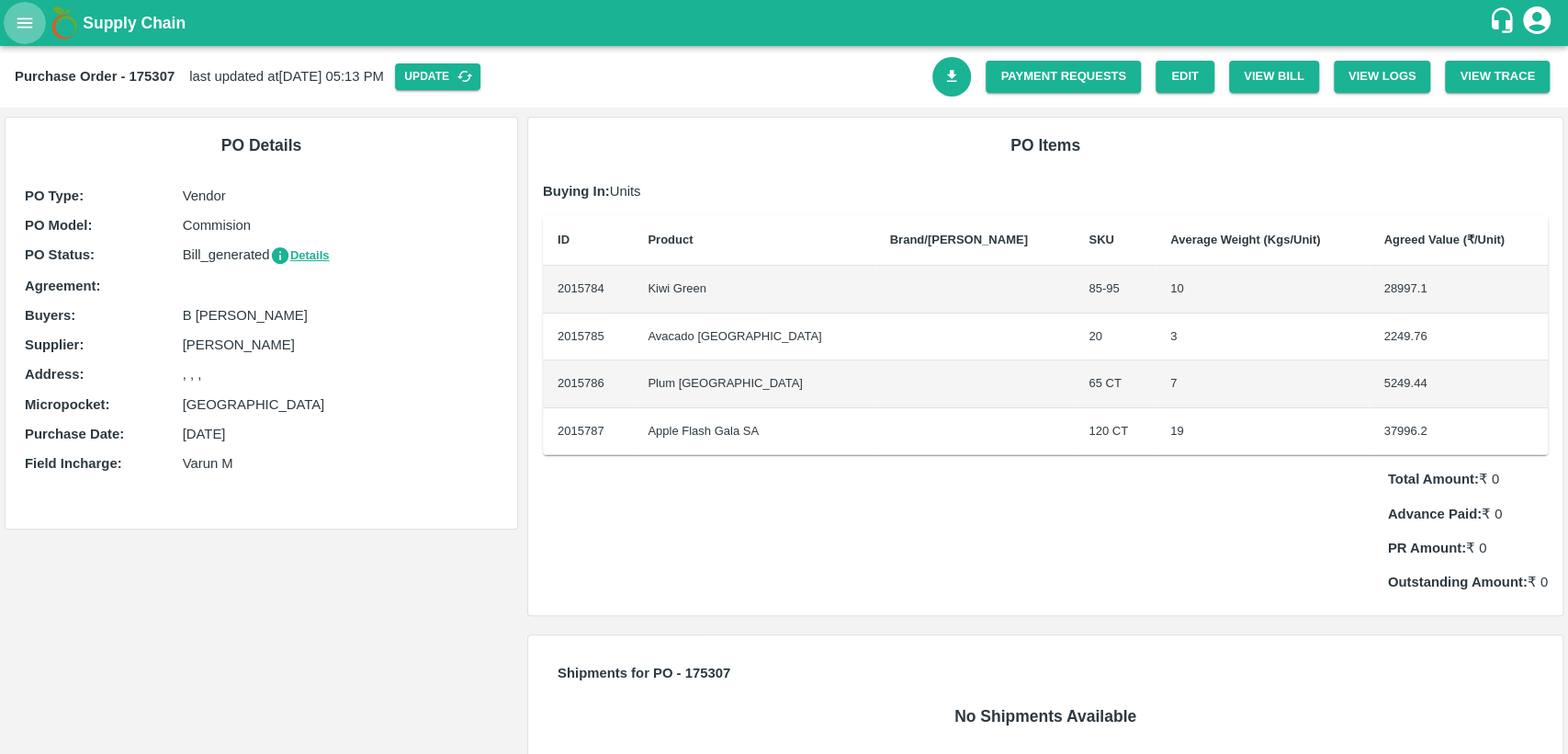
click at [28, 15] on icon "open drawer" at bounding box center [24, 22] width 20 height 20
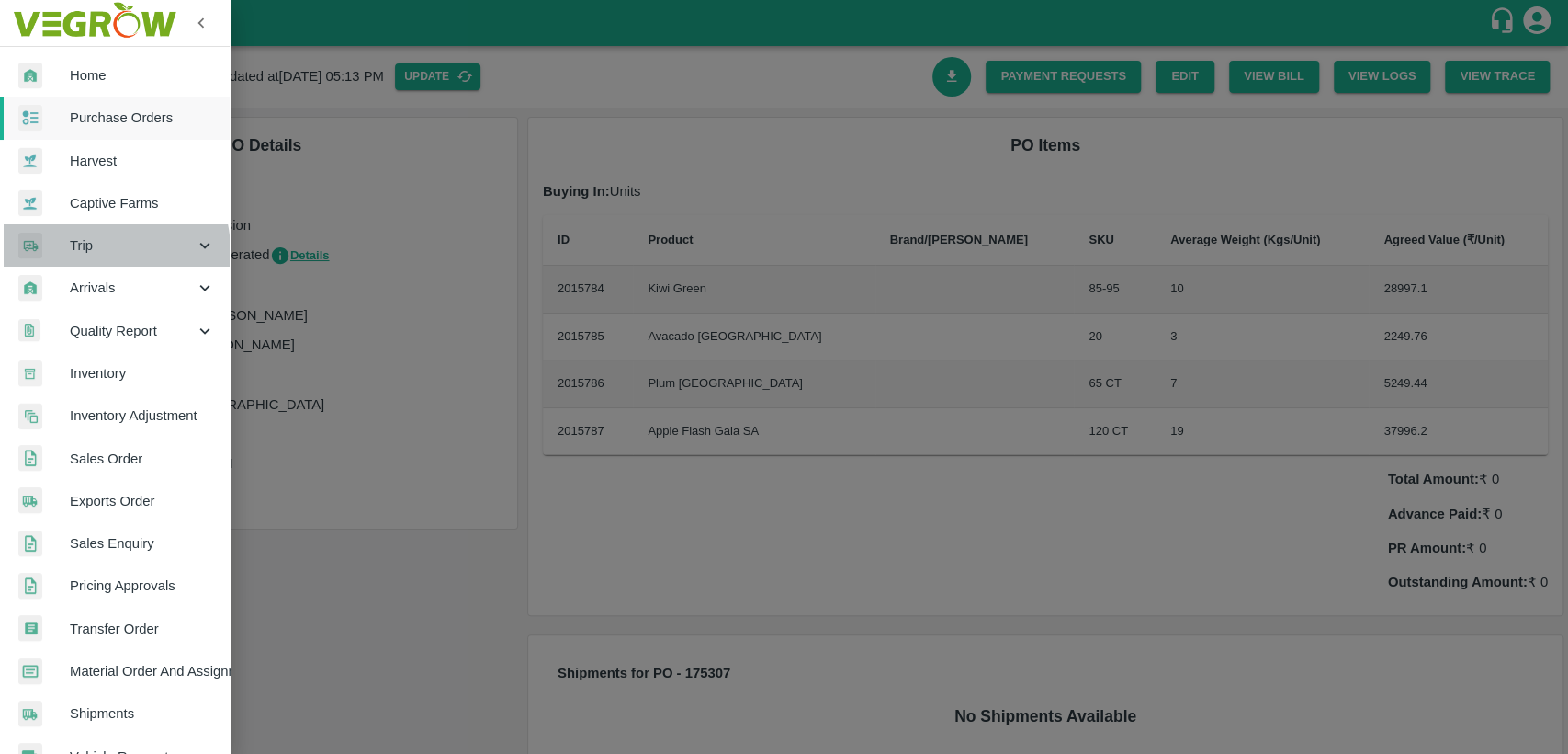
click at [84, 252] on span "Trip" at bounding box center [132, 245] width 125 height 20
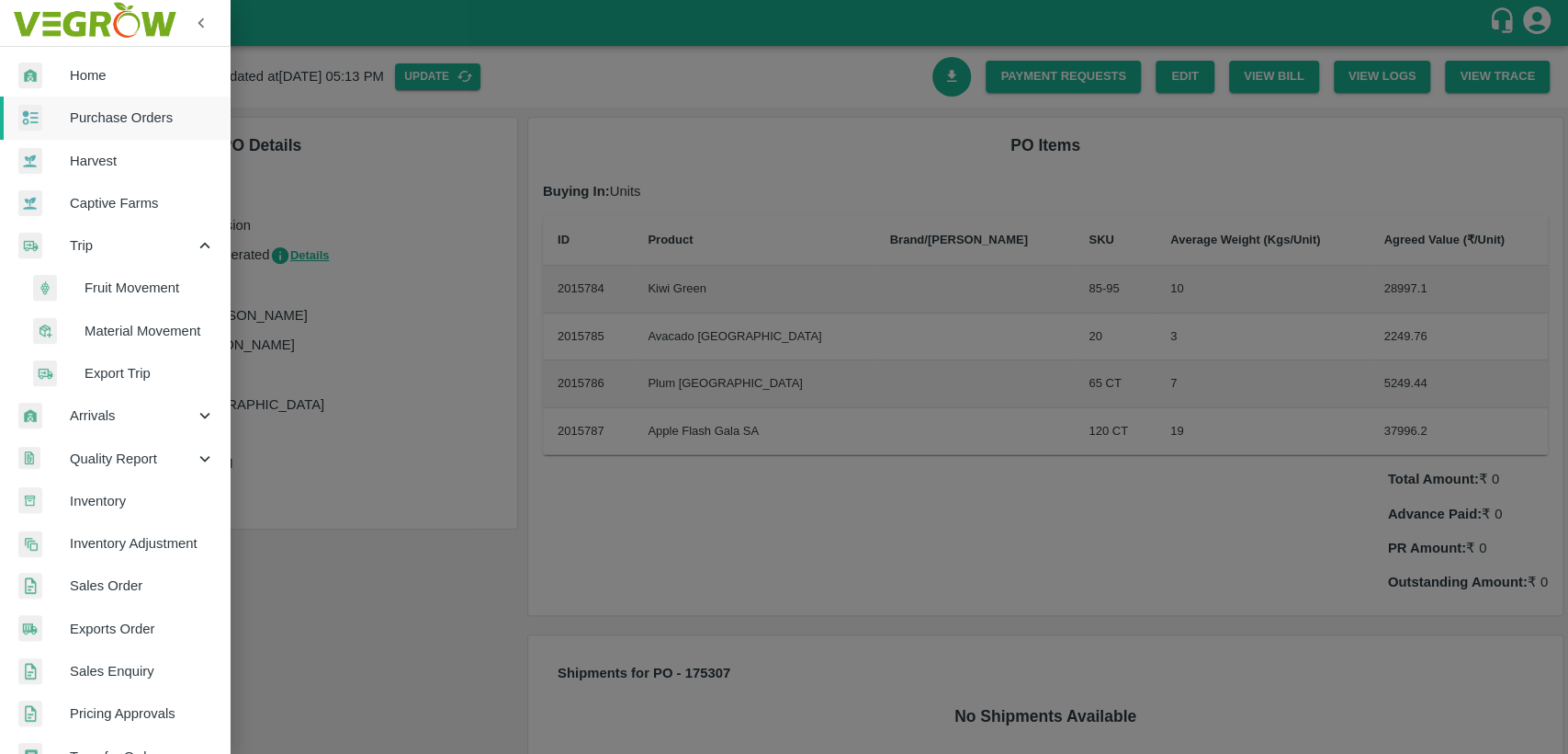
click at [110, 290] on span "Fruit Movement" at bounding box center [149, 287] width 130 height 20
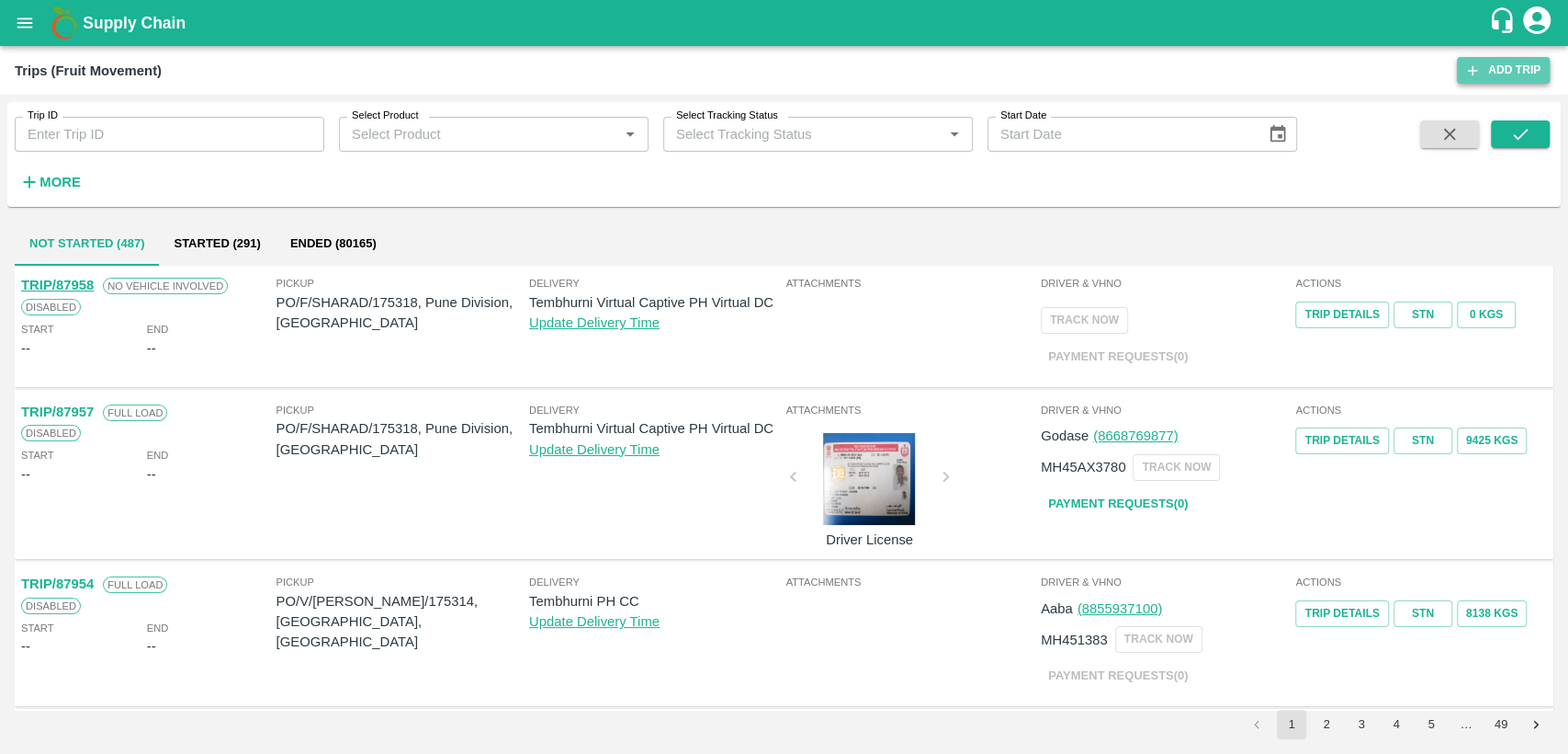
click at [1498, 59] on link "Add Trip" at bounding box center [1503, 71] width 93 height 27
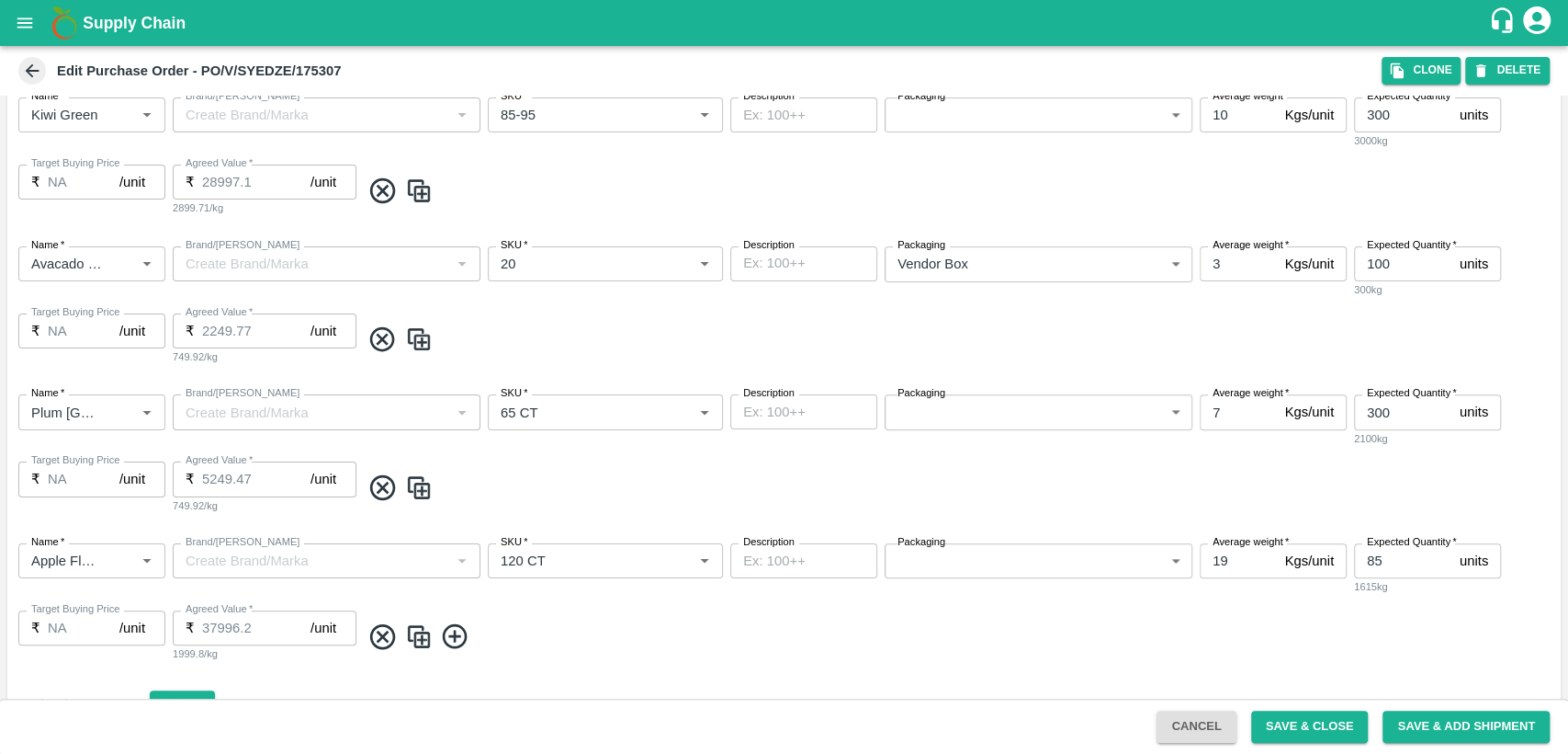
scroll to position [405, 0]
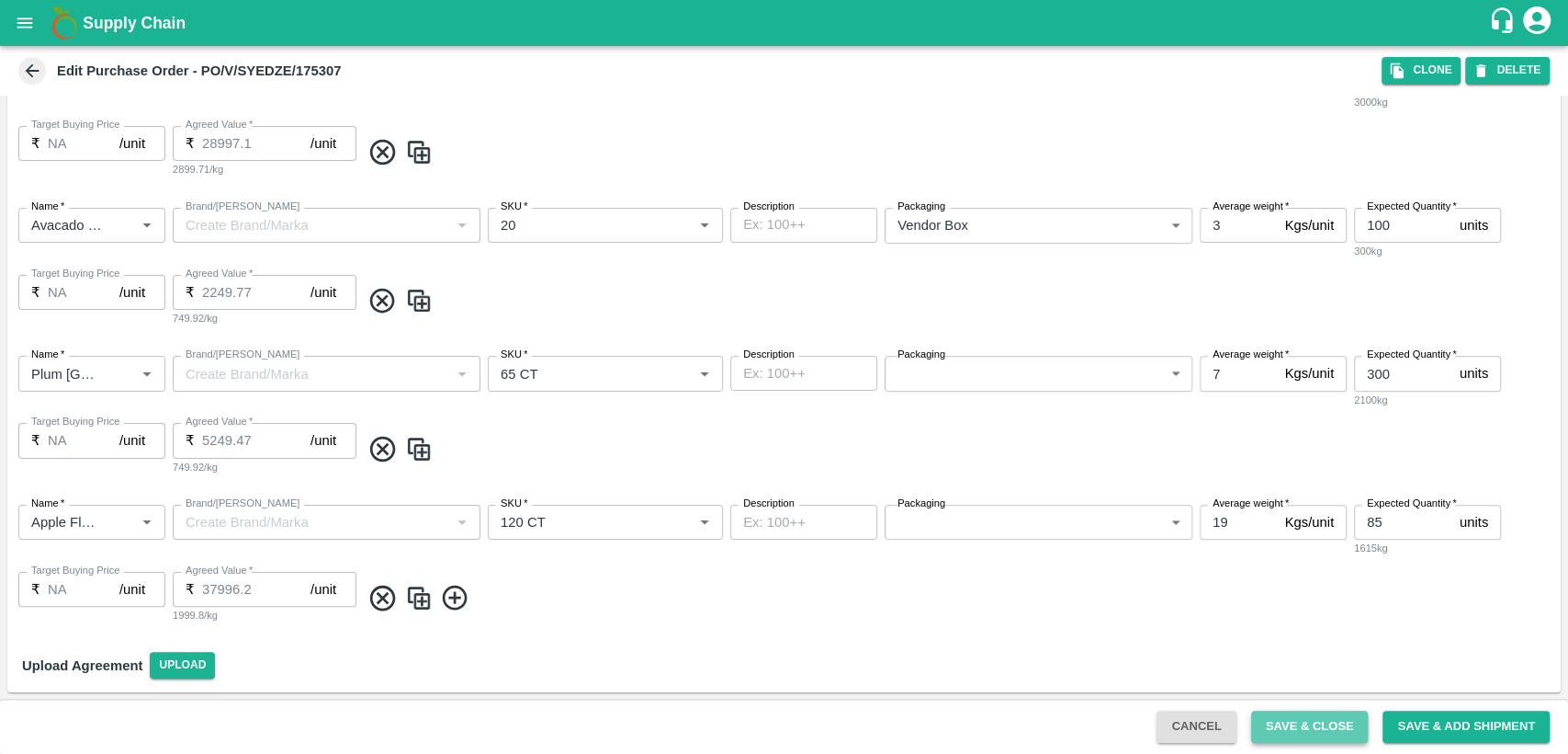
click at [1331, 720] on button "Save & Close" at bounding box center [1310, 726] width 118 height 33
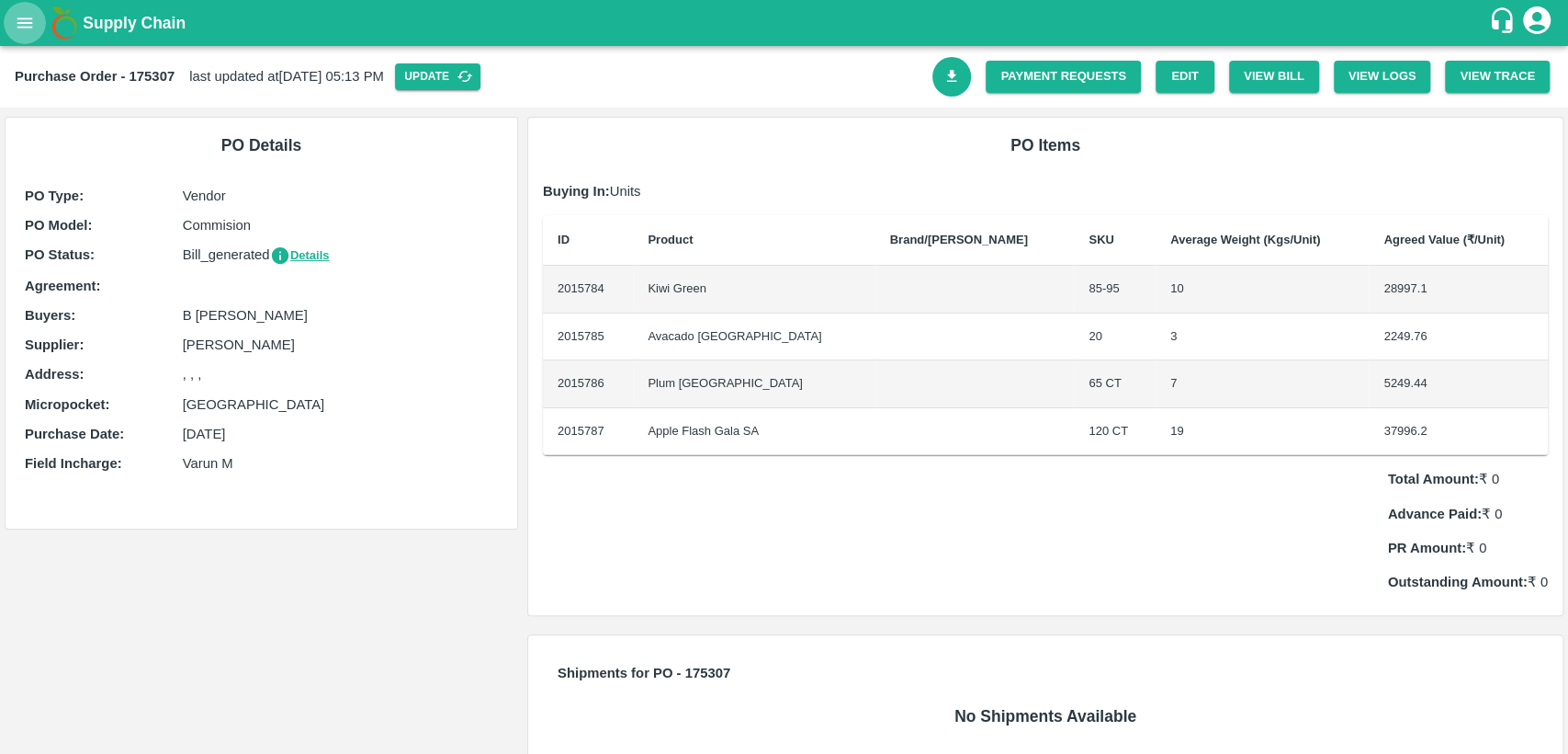
click at [16, 12] on icon "open drawer" at bounding box center [24, 22] width 20 height 20
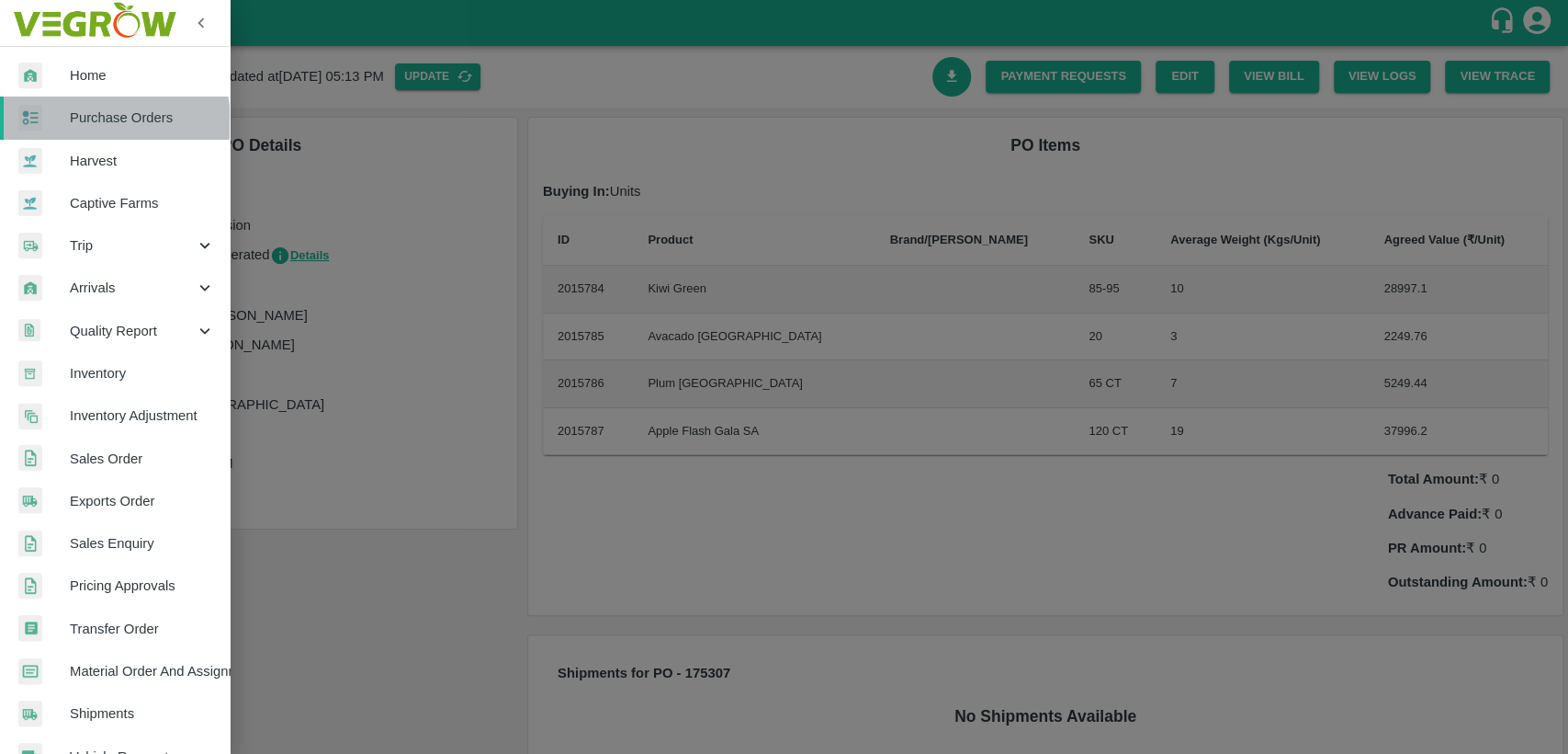
click at [104, 122] on span "Purchase Orders" at bounding box center [143, 117] width 145 height 20
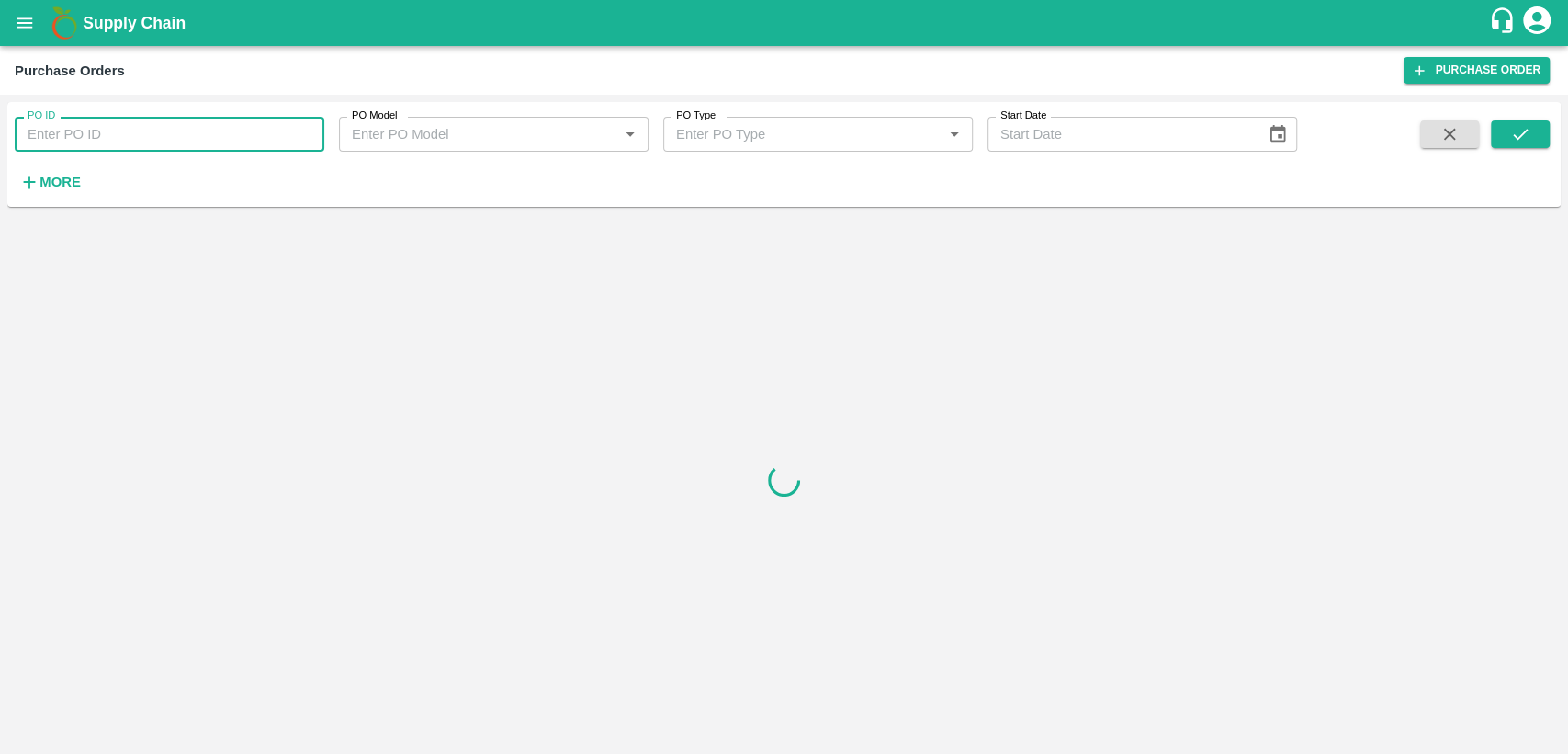
click at [113, 149] on input "PO ID" at bounding box center [169, 134] width 310 height 34
type input "175307"
click at [1528, 137] on icon "submit" at bounding box center [1520, 134] width 20 height 20
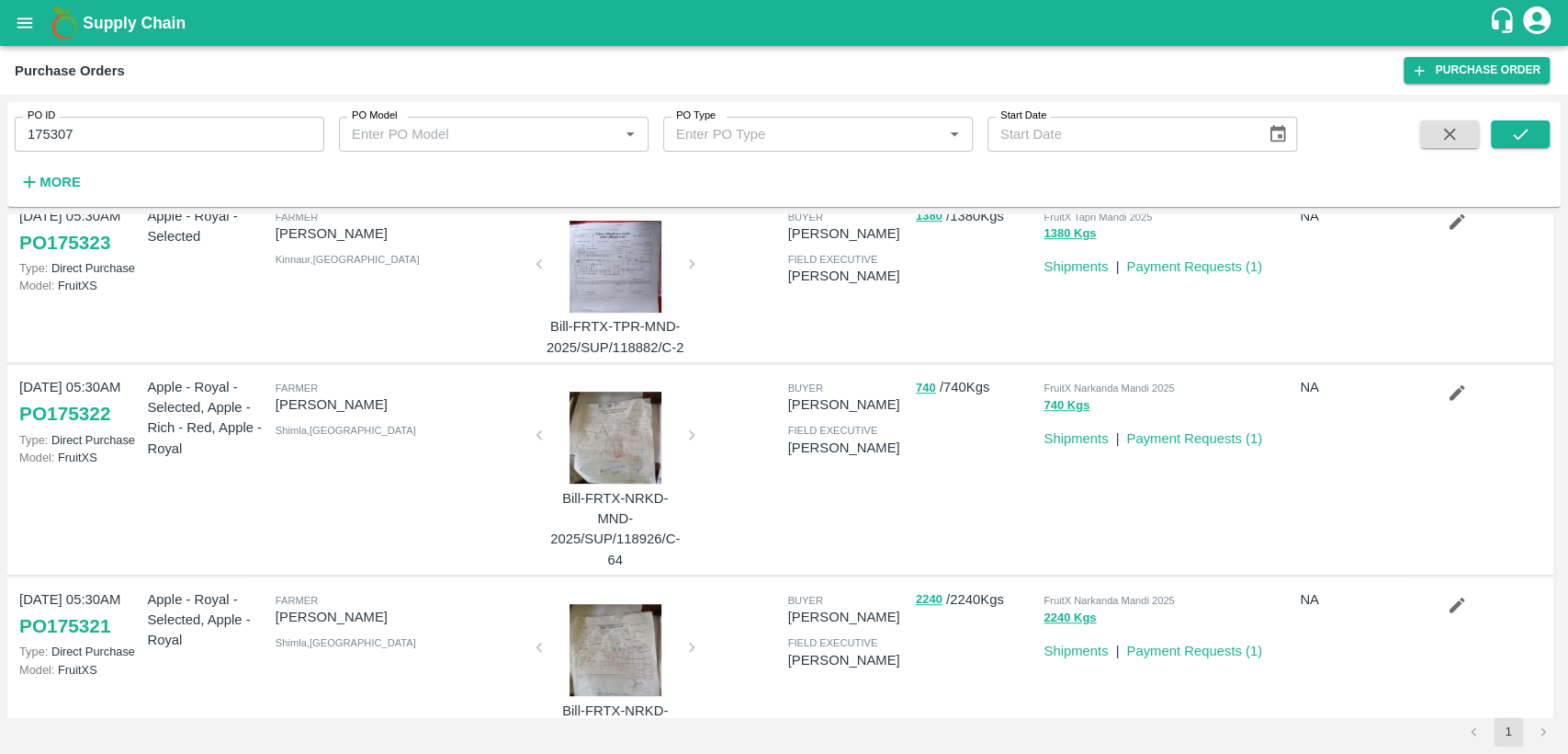
scroll to position [947, 0]
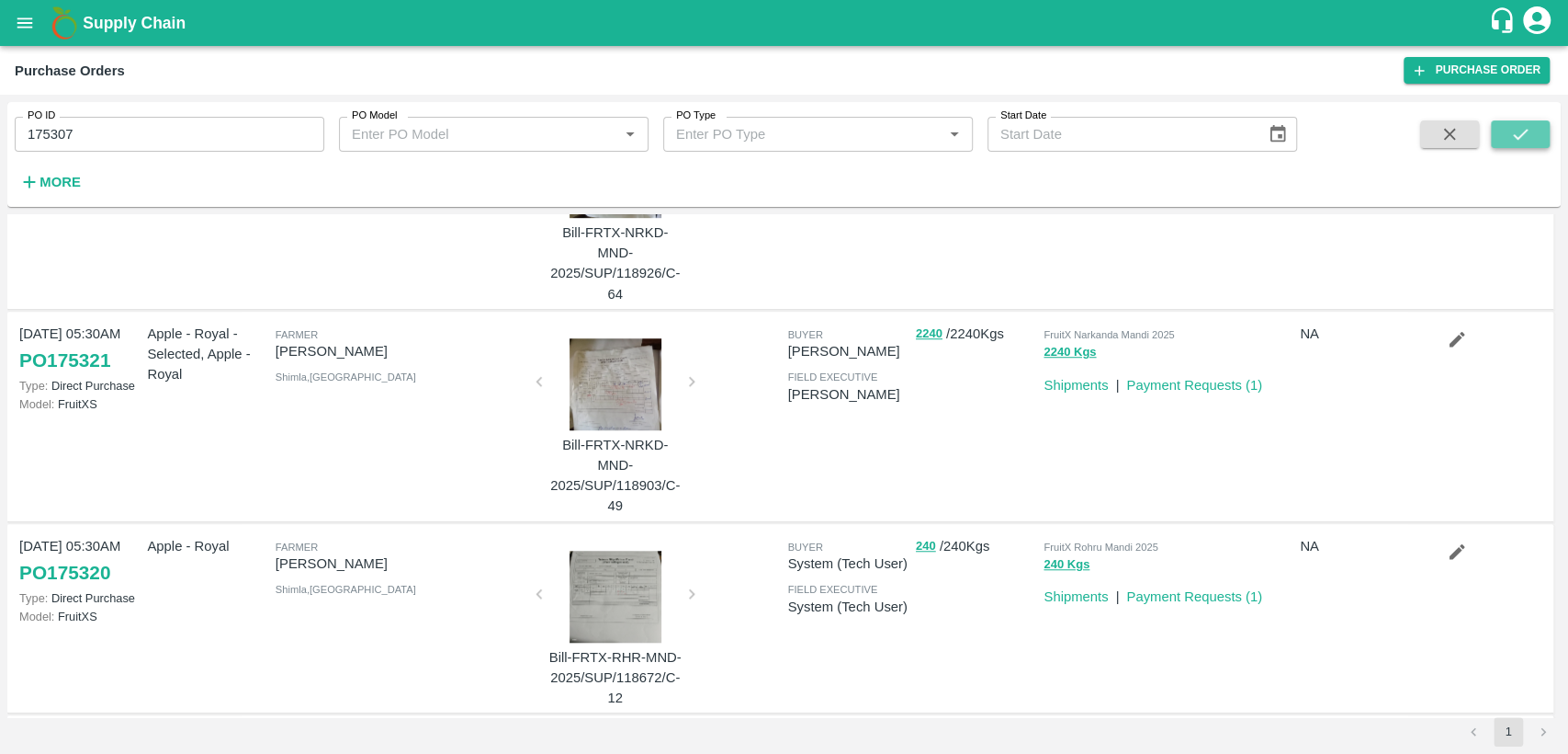
click at [1521, 132] on icon "submit" at bounding box center [1520, 134] width 20 height 20
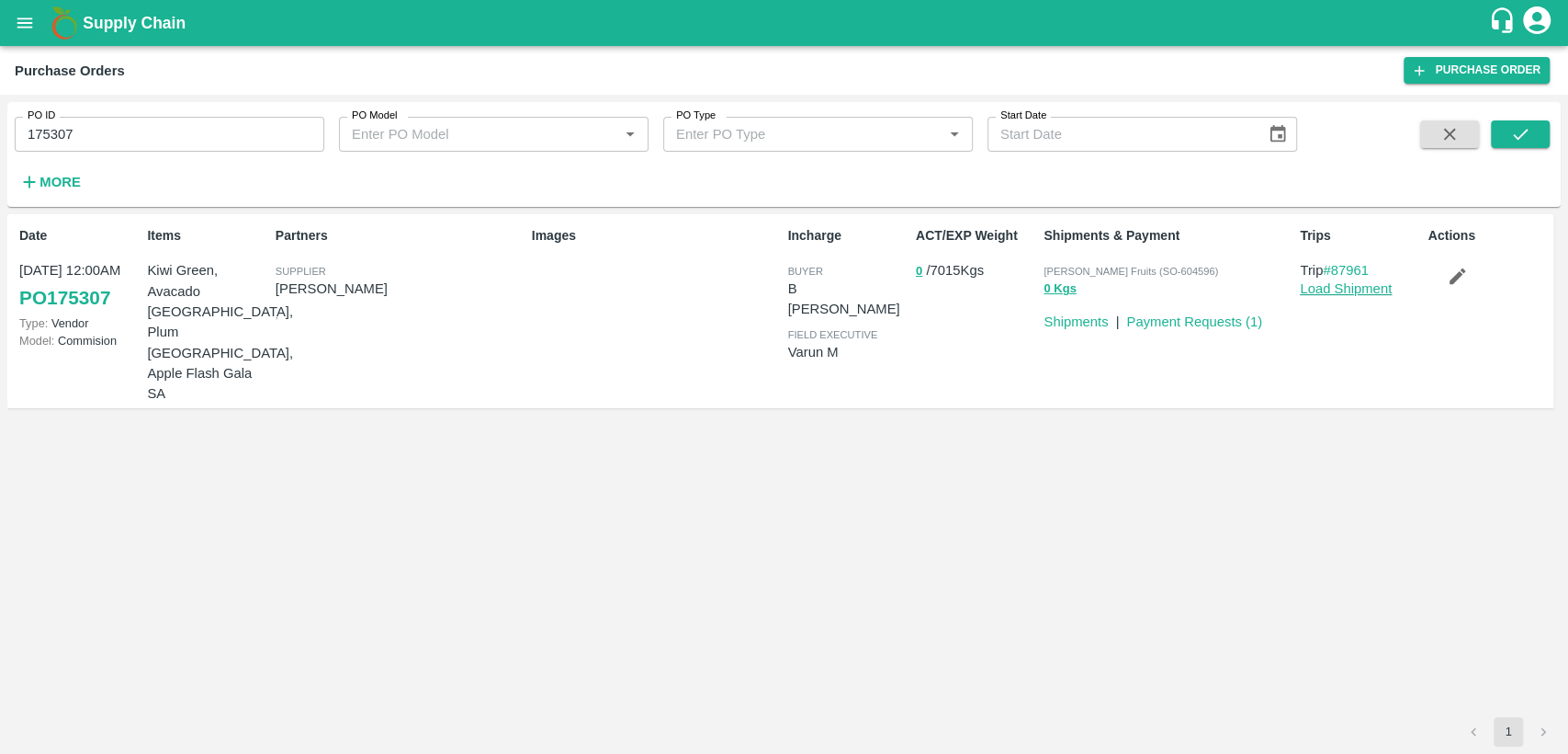
click at [1375, 291] on link "Load Shipment" at bounding box center [1346, 288] width 92 height 14
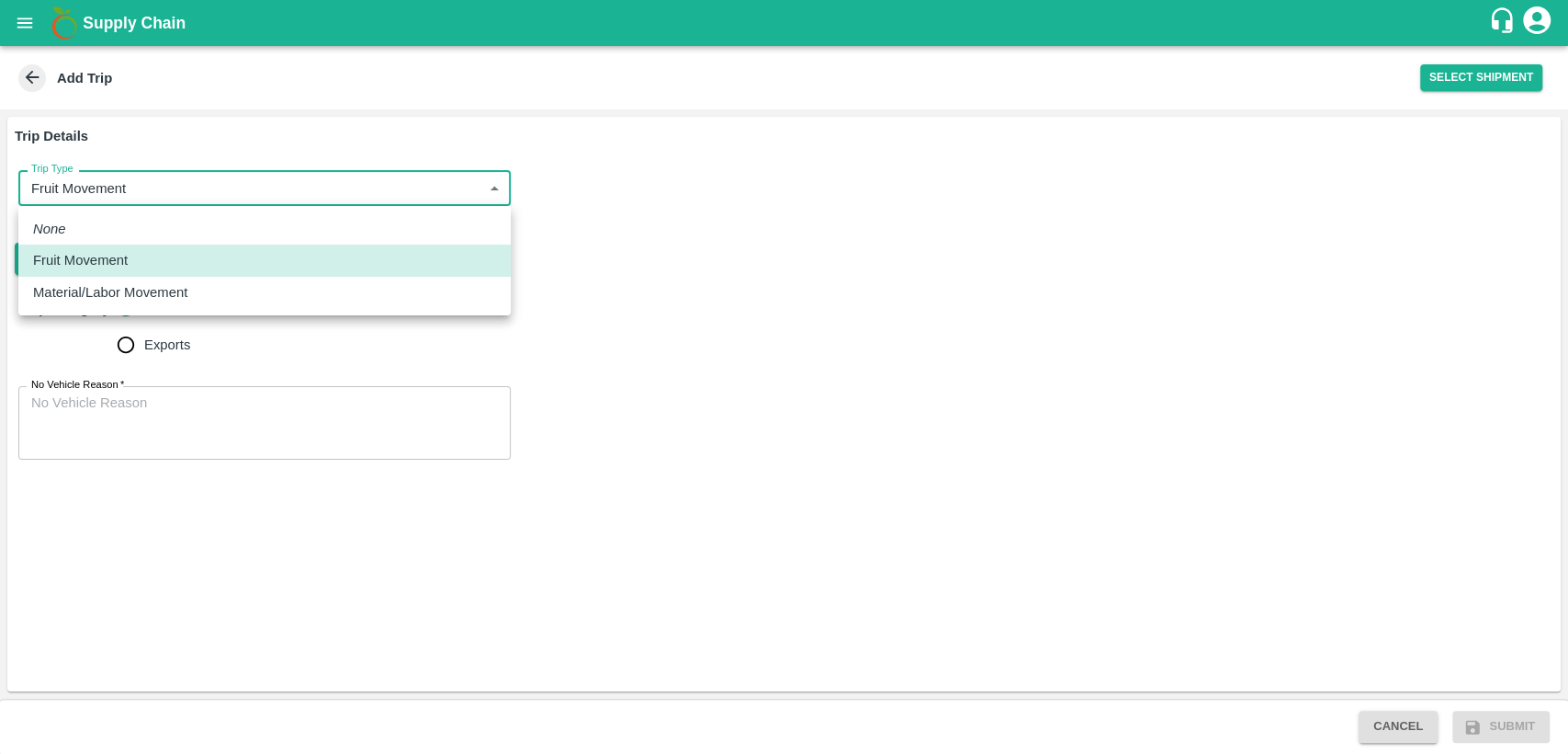
click at [496, 193] on body "Supply Chain Add Trip Select Shipment Trip Details Trip Type Fruit Movement 1 T…" at bounding box center [784, 377] width 1568 height 754
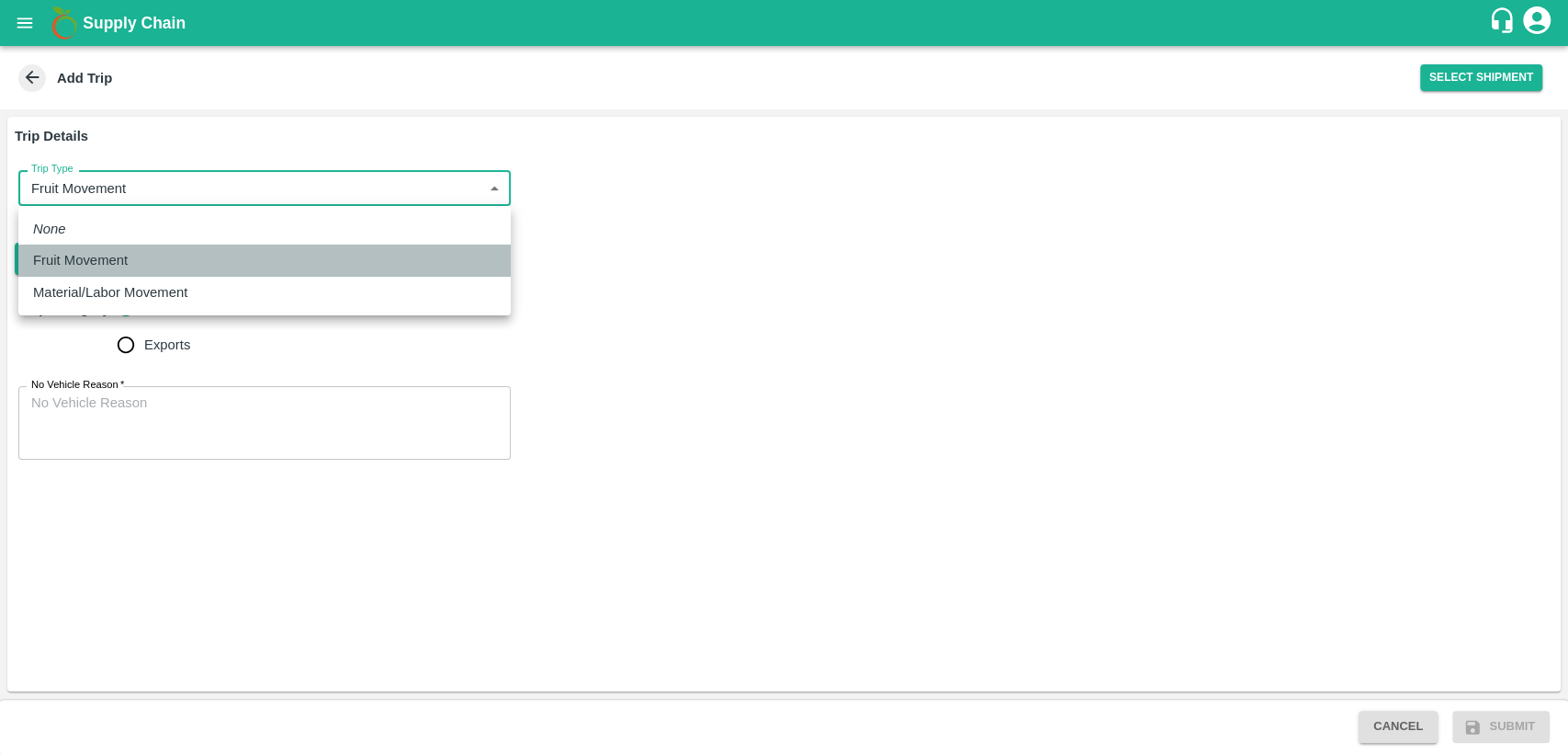
click at [394, 259] on div "Fruit Movement" at bounding box center [265, 259] width 463 height 20
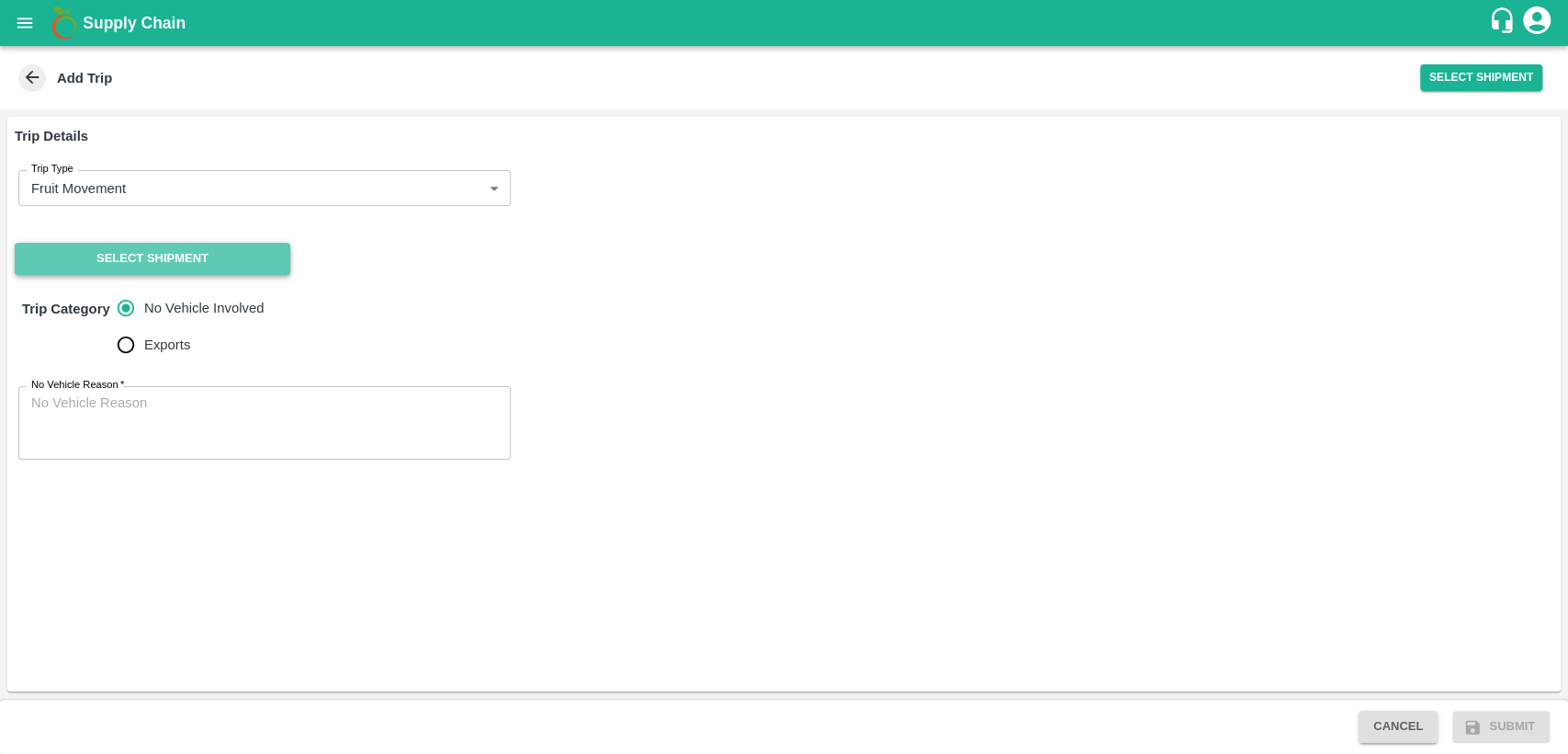
click at [219, 259] on button "Select Shipment" at bounding box center [152, 259] width 276 height 33
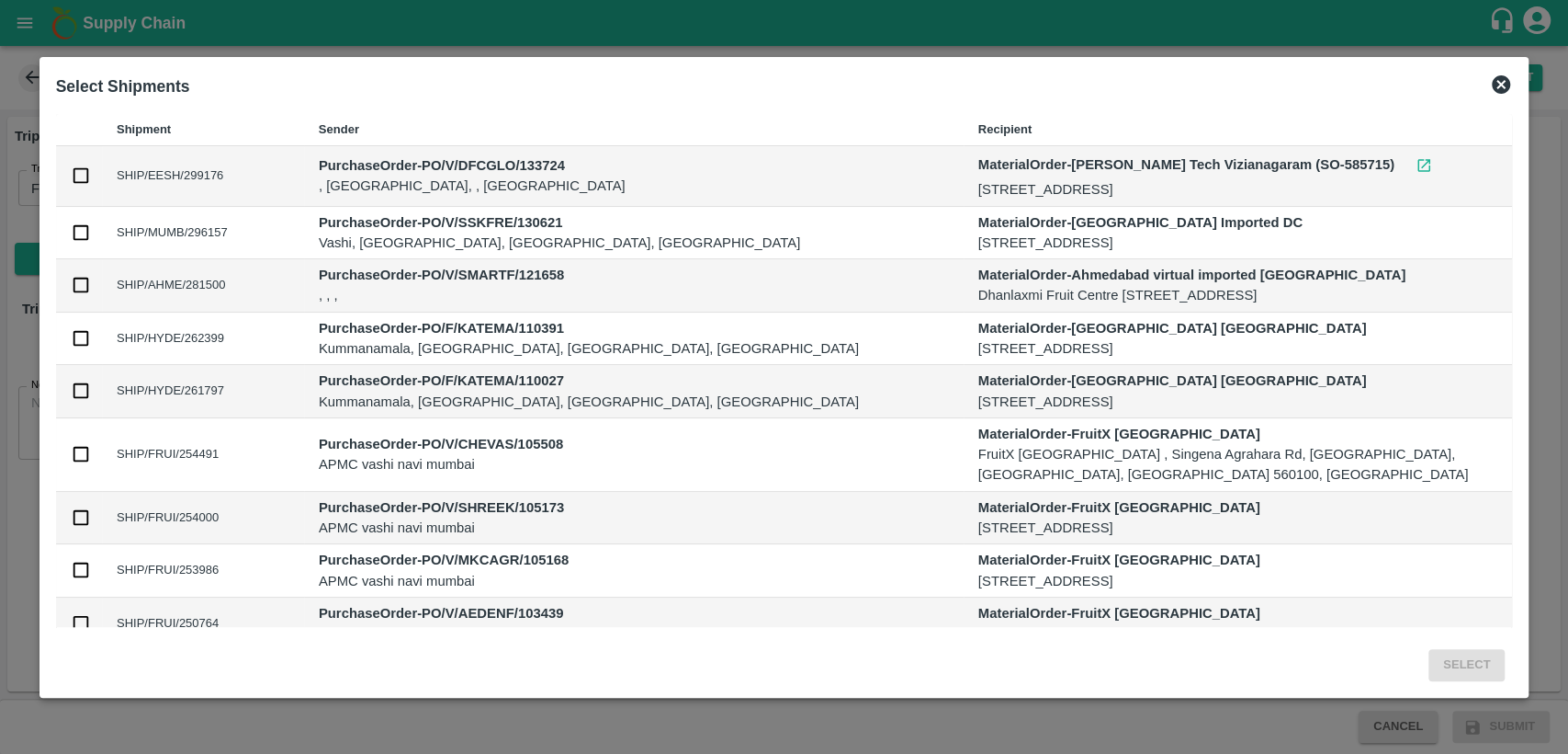
click at [1498, 82] on icon at bounding box center [1501, 84] width 18 height 18
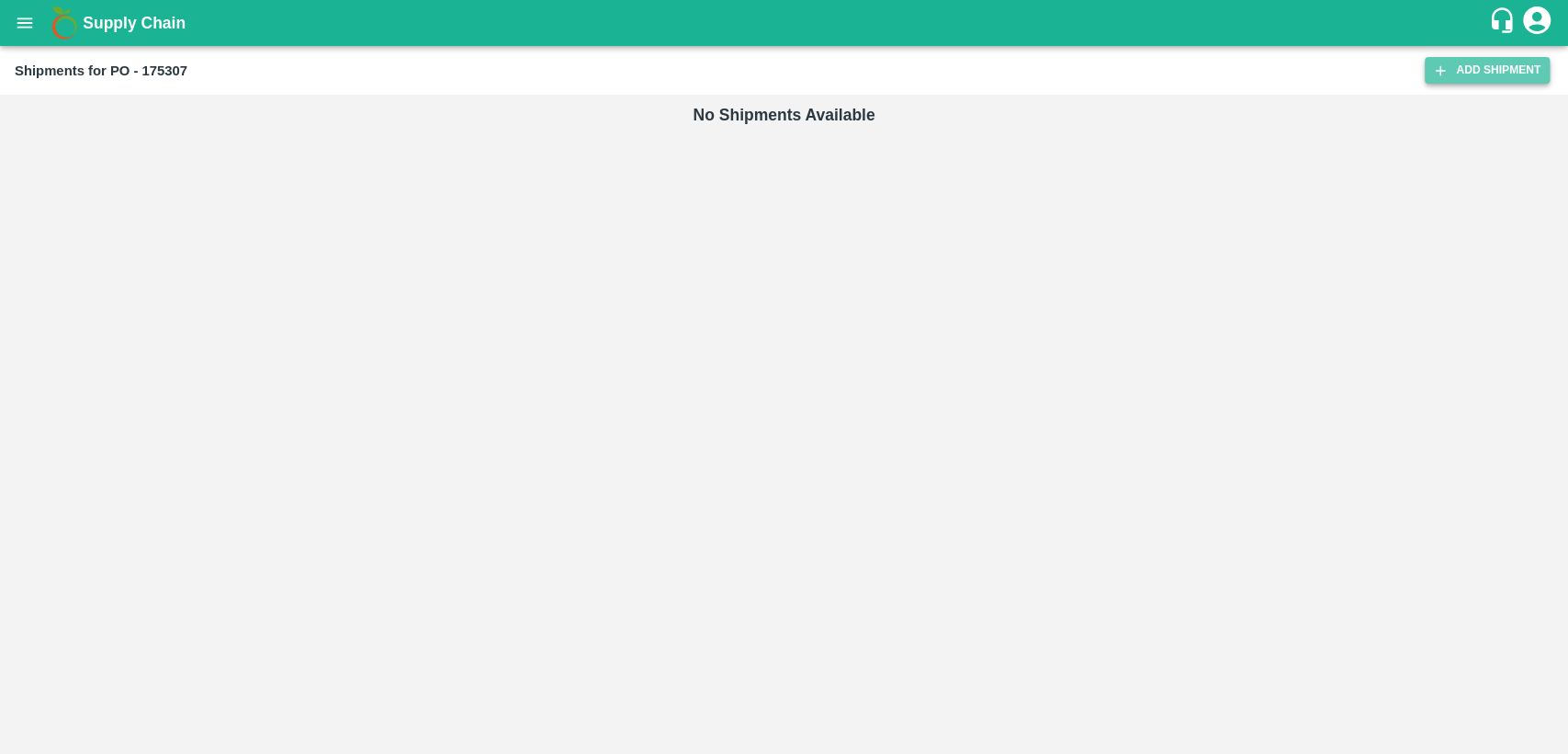
click at [1491, 70] on link "Add Shipment" at bounding box center [1488, 71] width 125 height 27
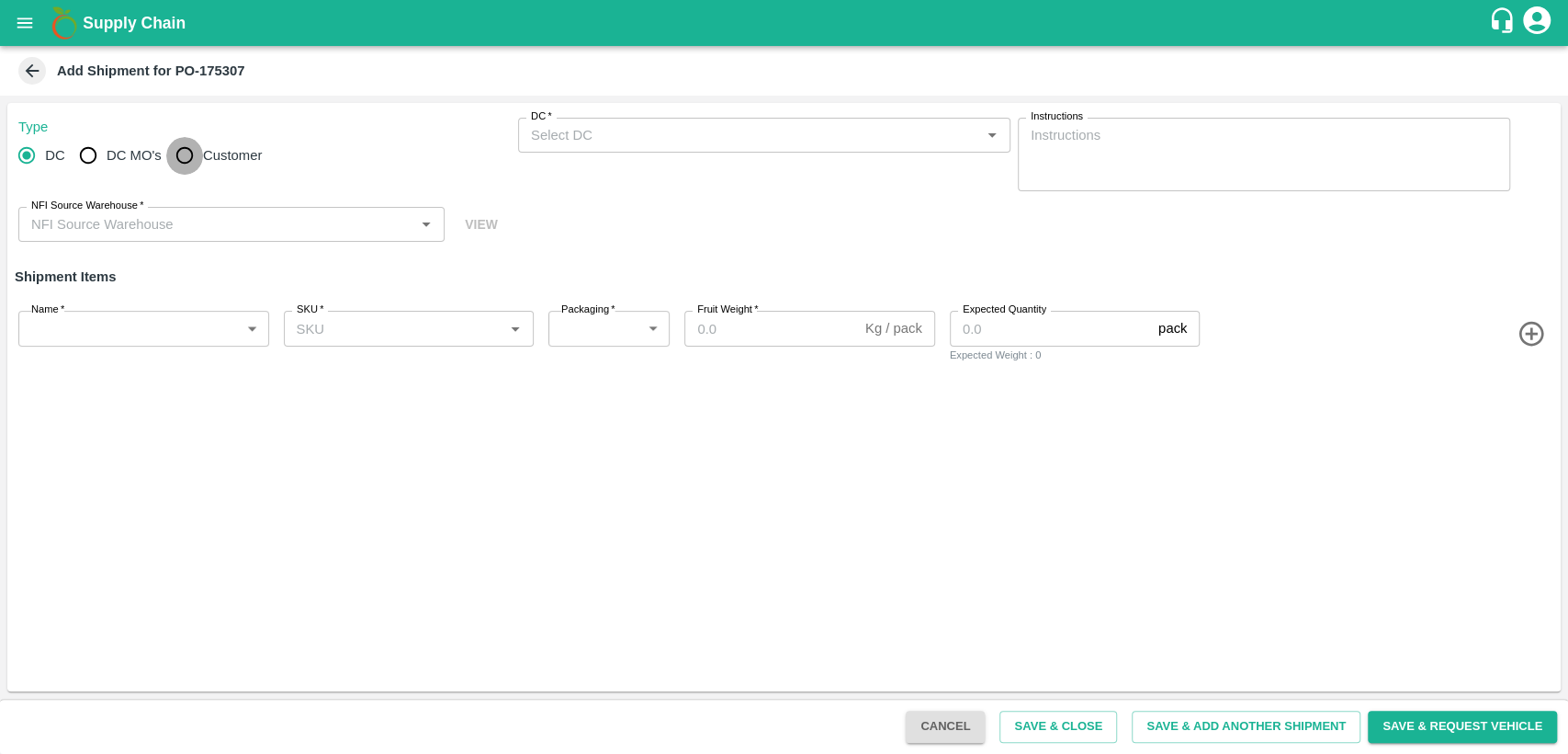
click at [184, 151] on input "Customer" at bounding box center [185, 155] width 36 height 36
radio input "true"
click at [628, 136] on input "Customer (Material Orders)   *" at bounding box center [749, 135] width 452 height 24
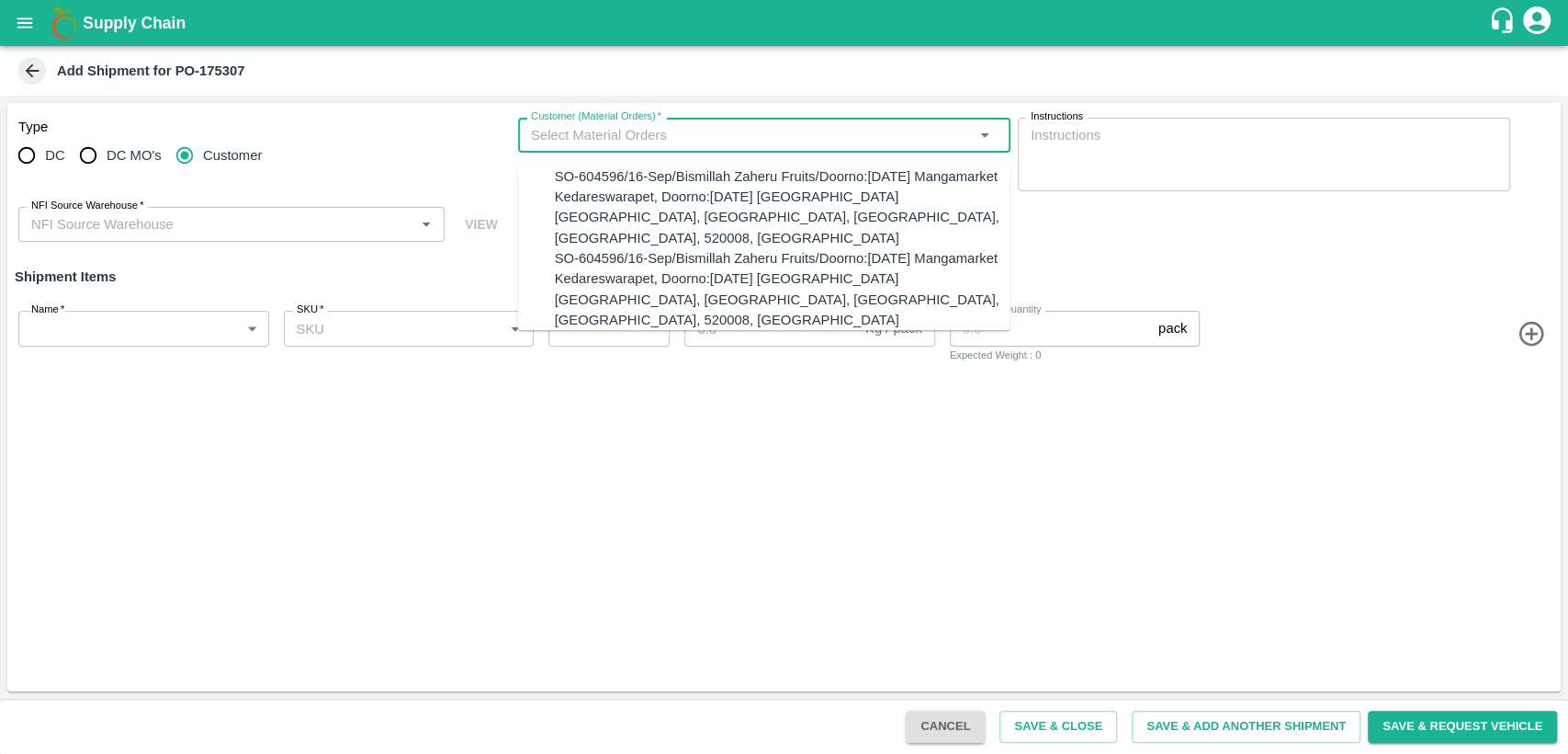
click at [651, 201] on div "SO-604596/16-Sep/Bismillah Zaheru Fruits/Doorno:[DATE] Mangamarket Kedareswarap…" at bounding box center [783, 207] width 455 height 81
type input "SO-604596/16-Sep/Bismillah Zaheru Fruits/Doorno:[DATE] Mangamarket Kedareswarap…"
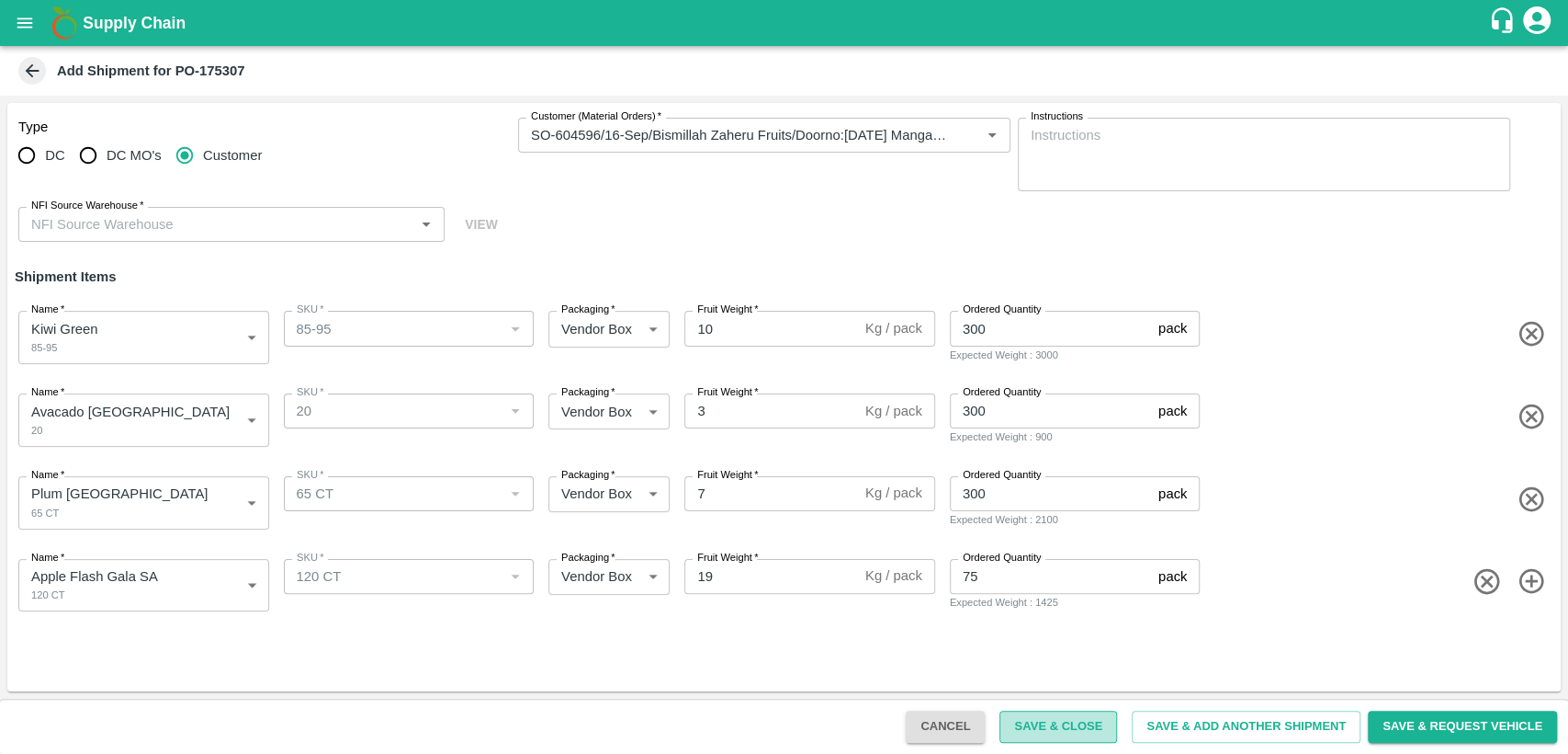
click at [1079, 727] on button "Save & Close" at bounding box center [1058, 726] width 118 height 33
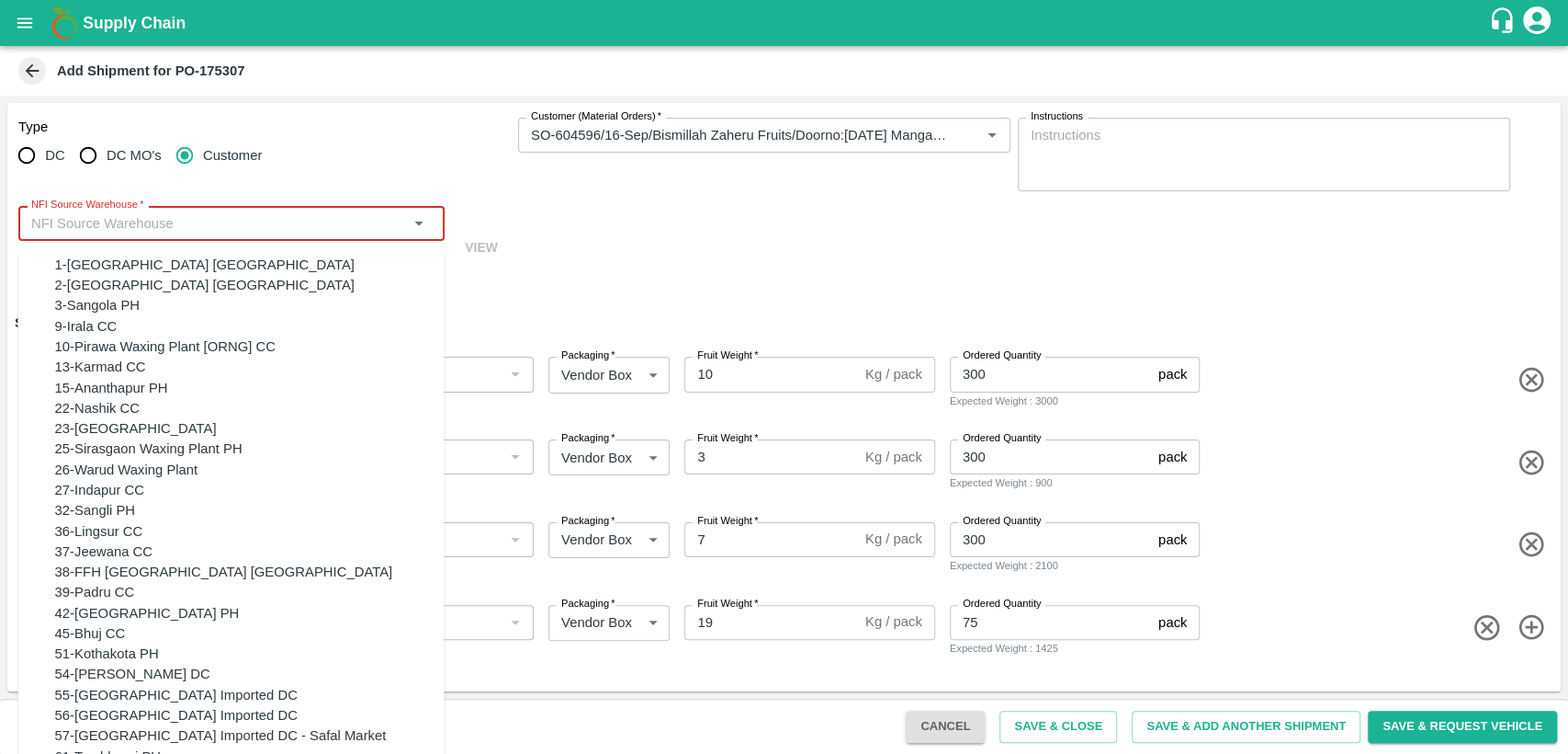
click at [389, 222] on input "NFI Source Warehouse   *" at bounding box center [216, 223] width 385 height 24
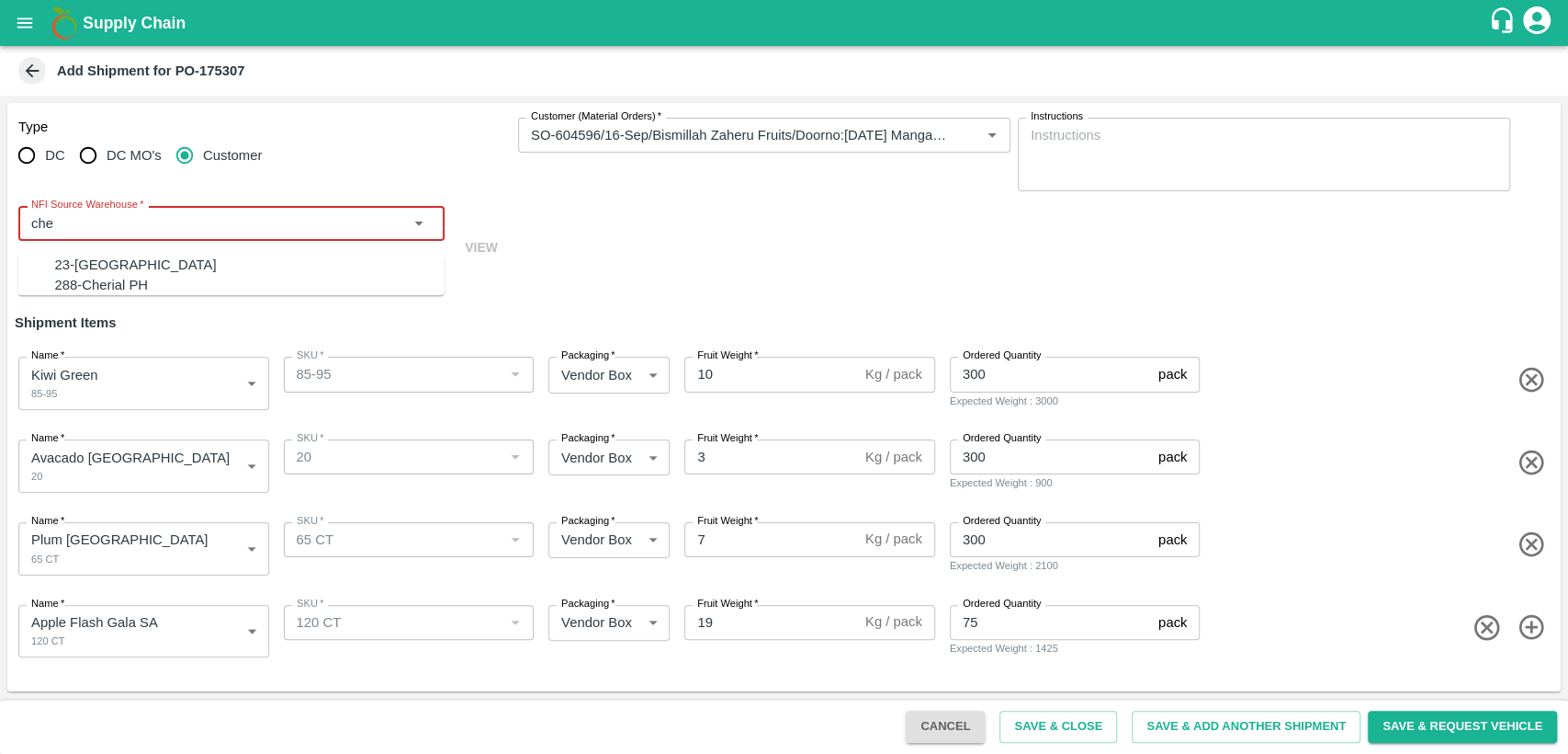
click at [263, 268] on div "23-[GEOGRAPHIC_DATA]" at bounding box center [250, 264] width 389 height 20
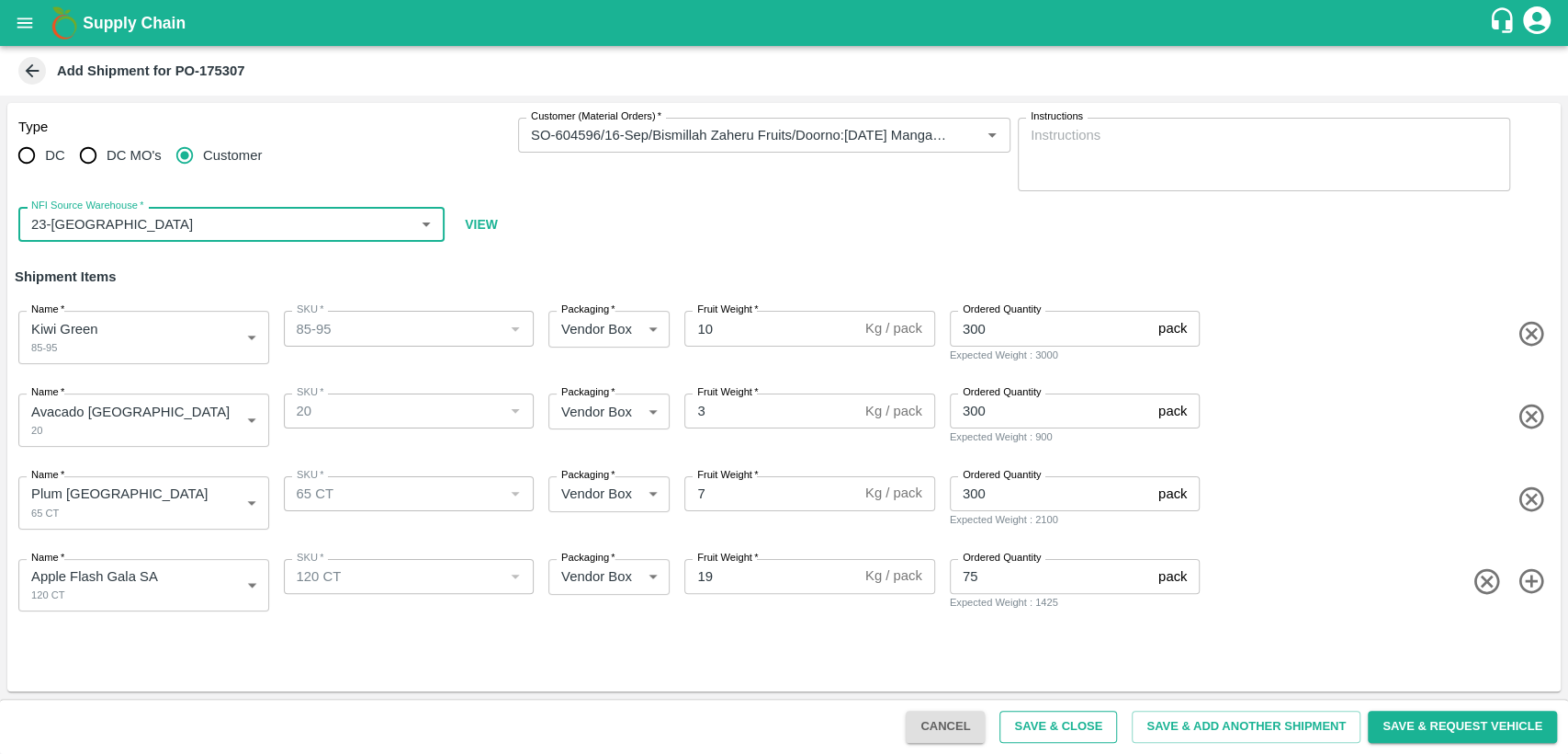
type input "23-[GEOGRAPHIC_DATA]"
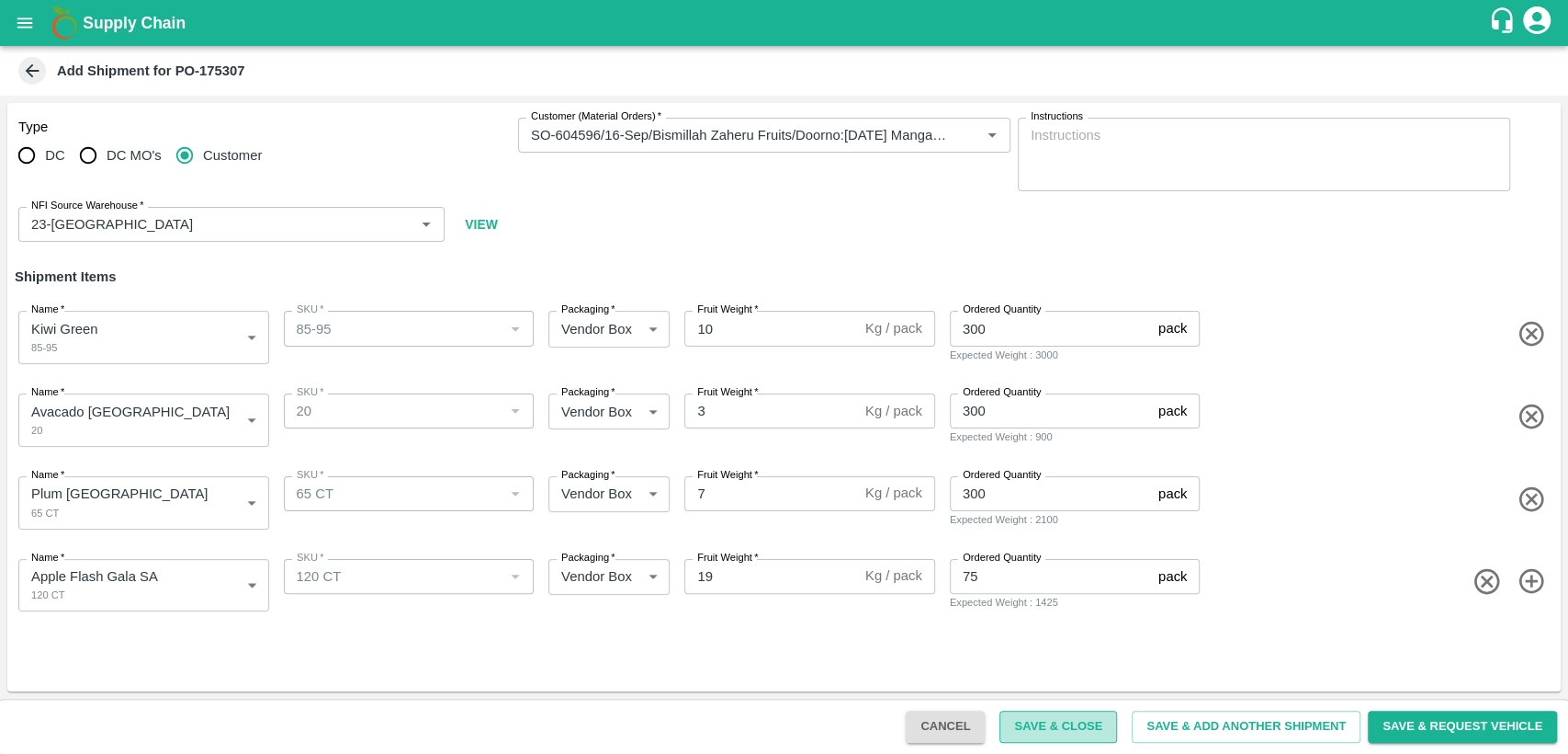
click at [1071, 731] on button "Save & Close" at bounding box center [1058, 726] width 118 height 33
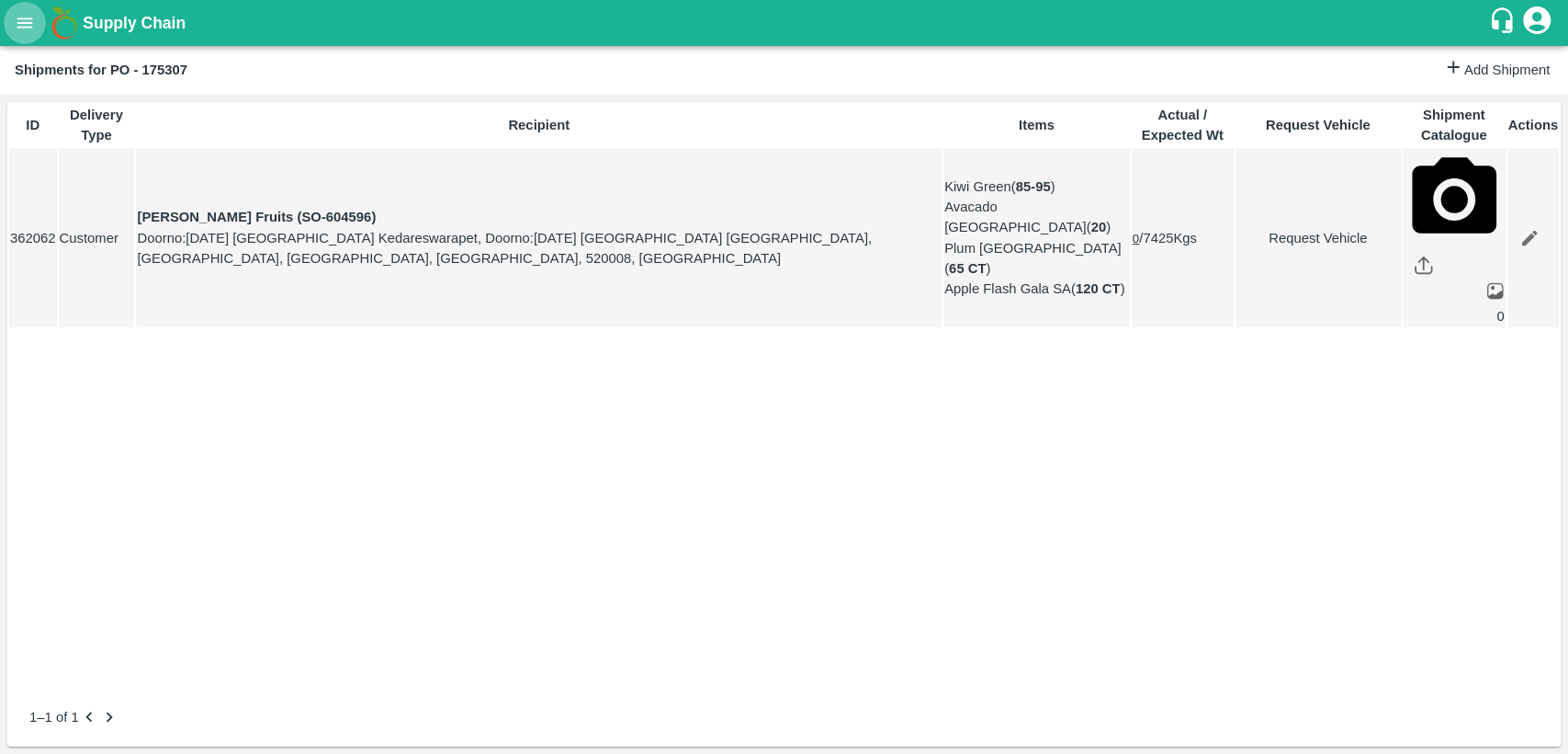
click at [26, 35] on button "open drawer" at bounding box center [25, 23] width 42 height 42
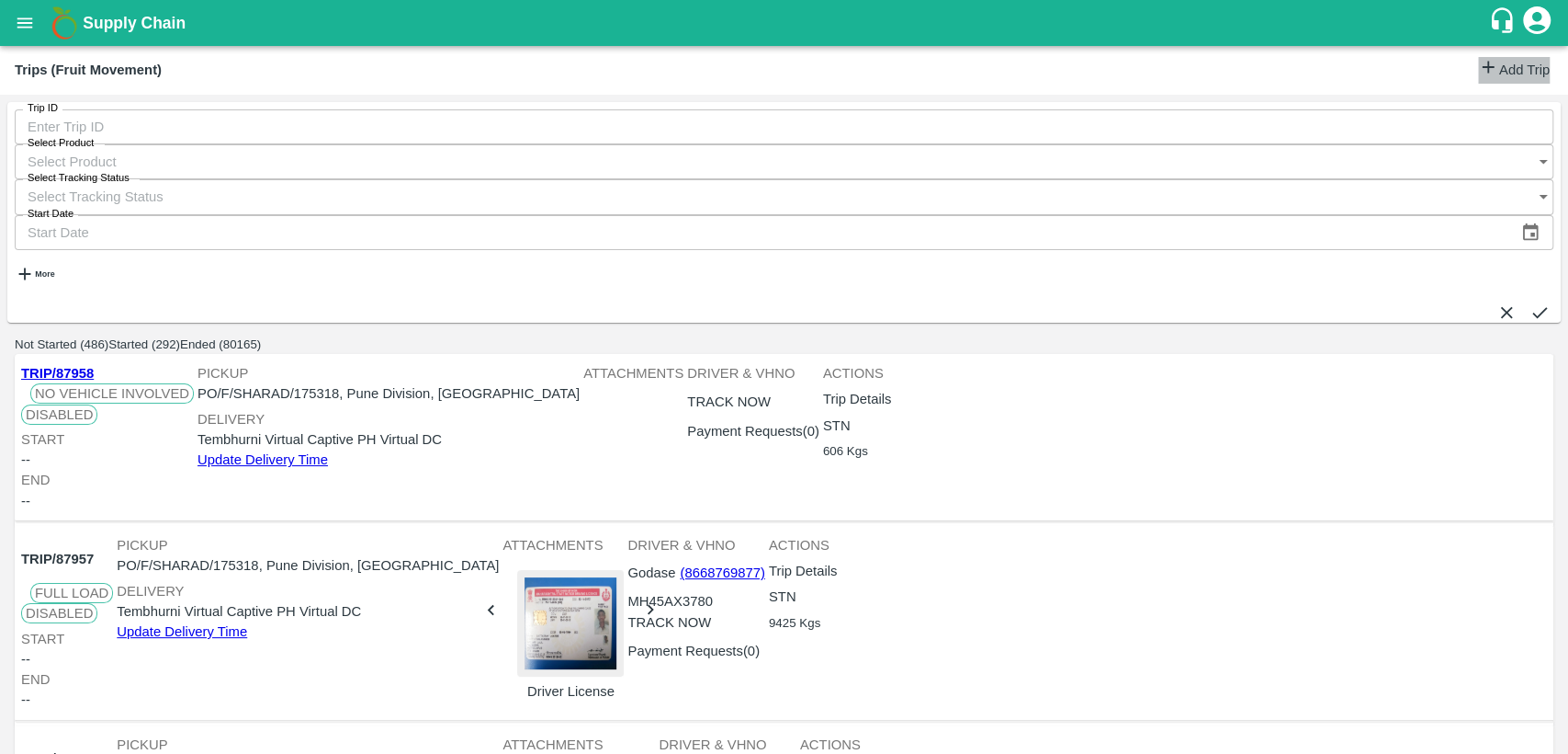
click at [1531, 59] on link "Add Trip" at bounding box center [1513, 71] width 72 height 27
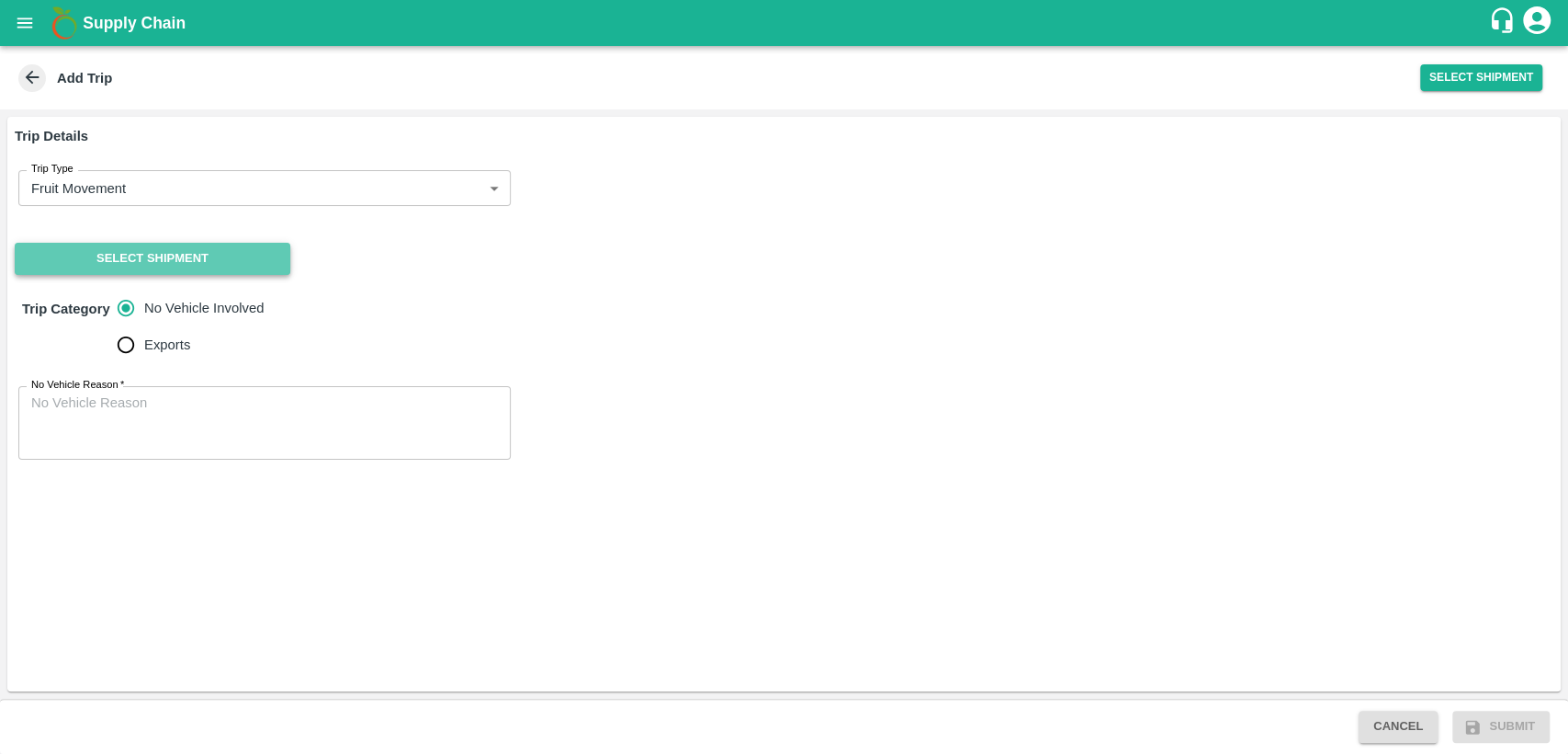
click at [244, 255] on button "Select Shipment" at bounding box center [152, 259] width 276 height 33
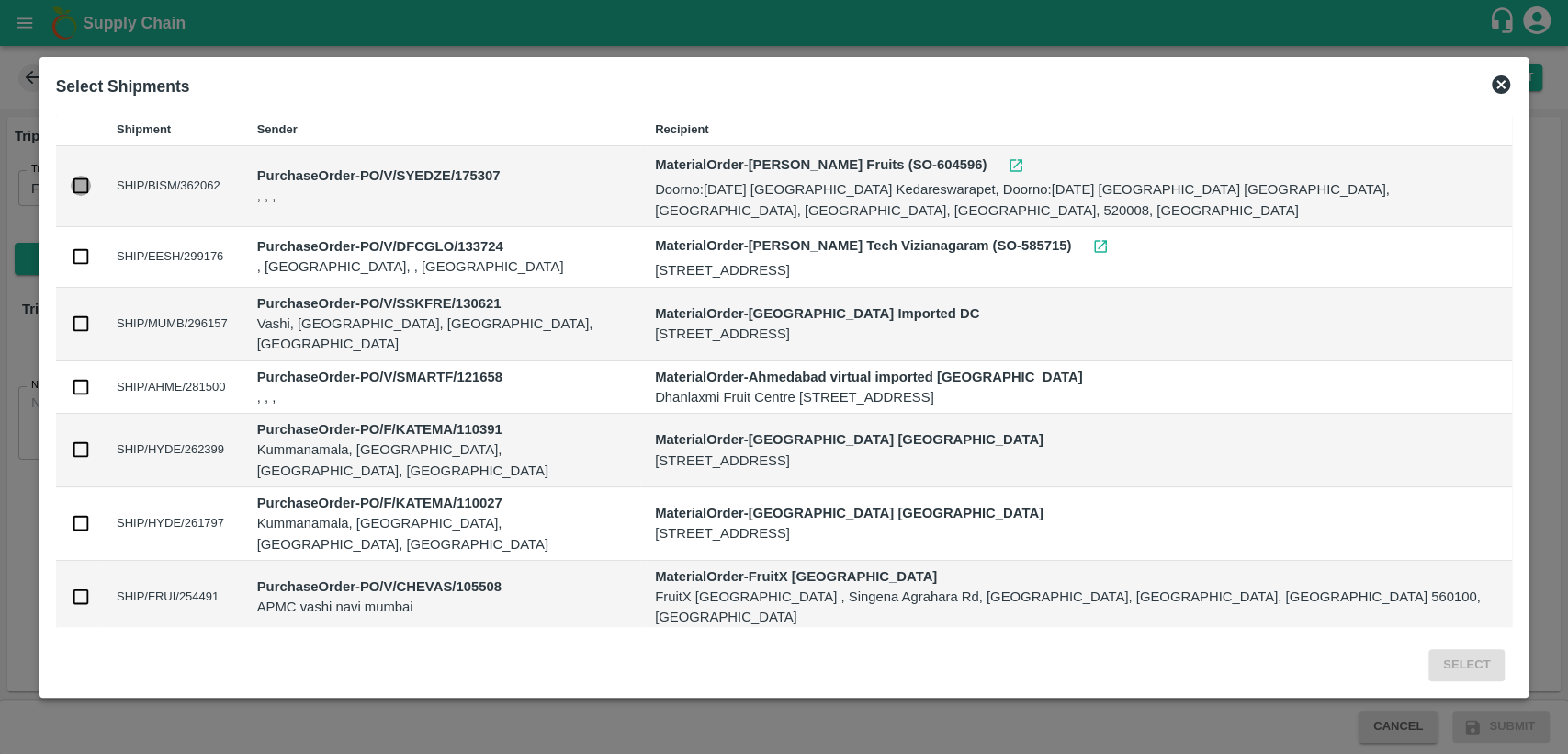
click at [81, 175] on input "checkbox" at bounding box center [80, 185] width 20 height 20
checkbox input "true"
click at [1463, 666] on button "Select" at bounding box center [1468, 665] width 77 height 33
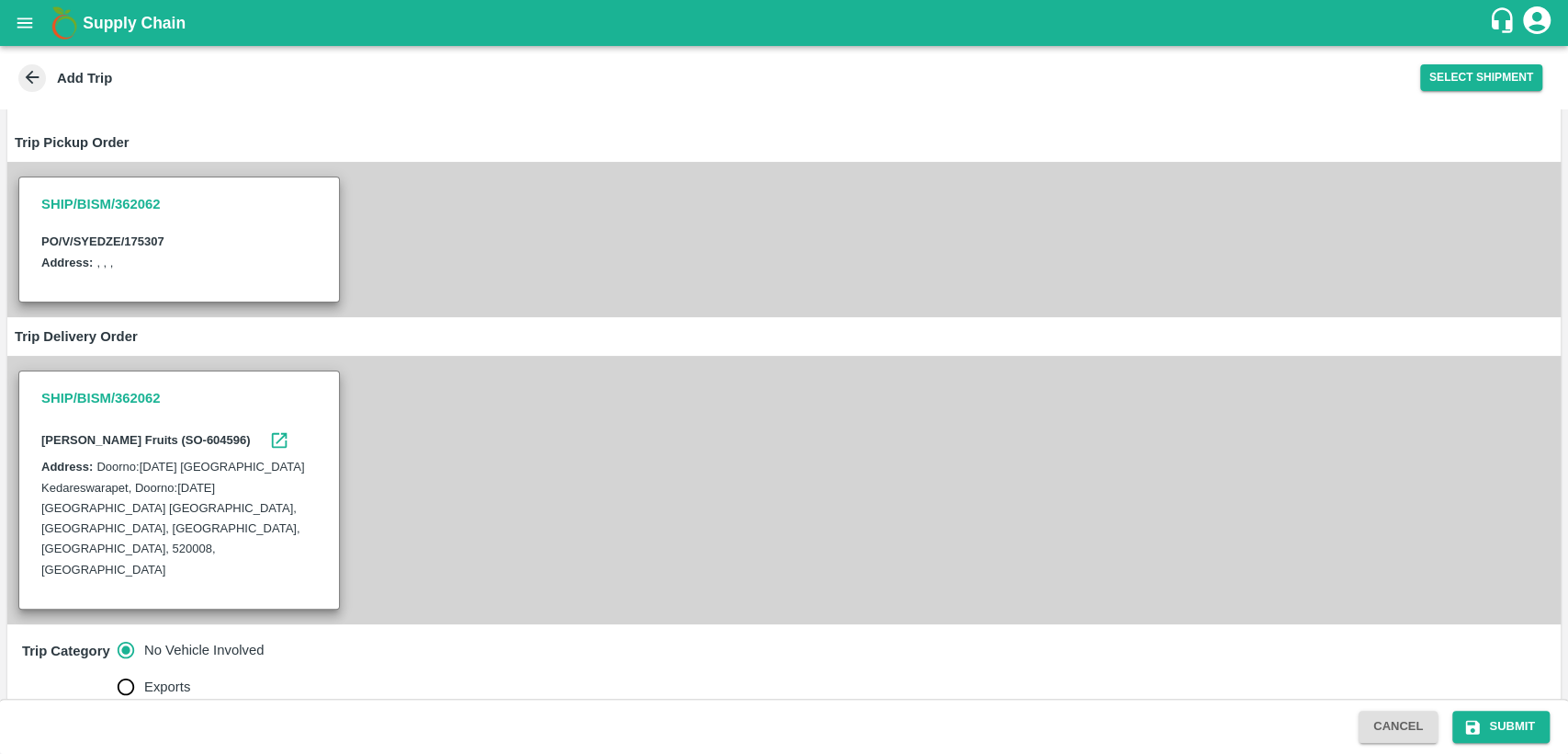
scroll to position [232, 0]
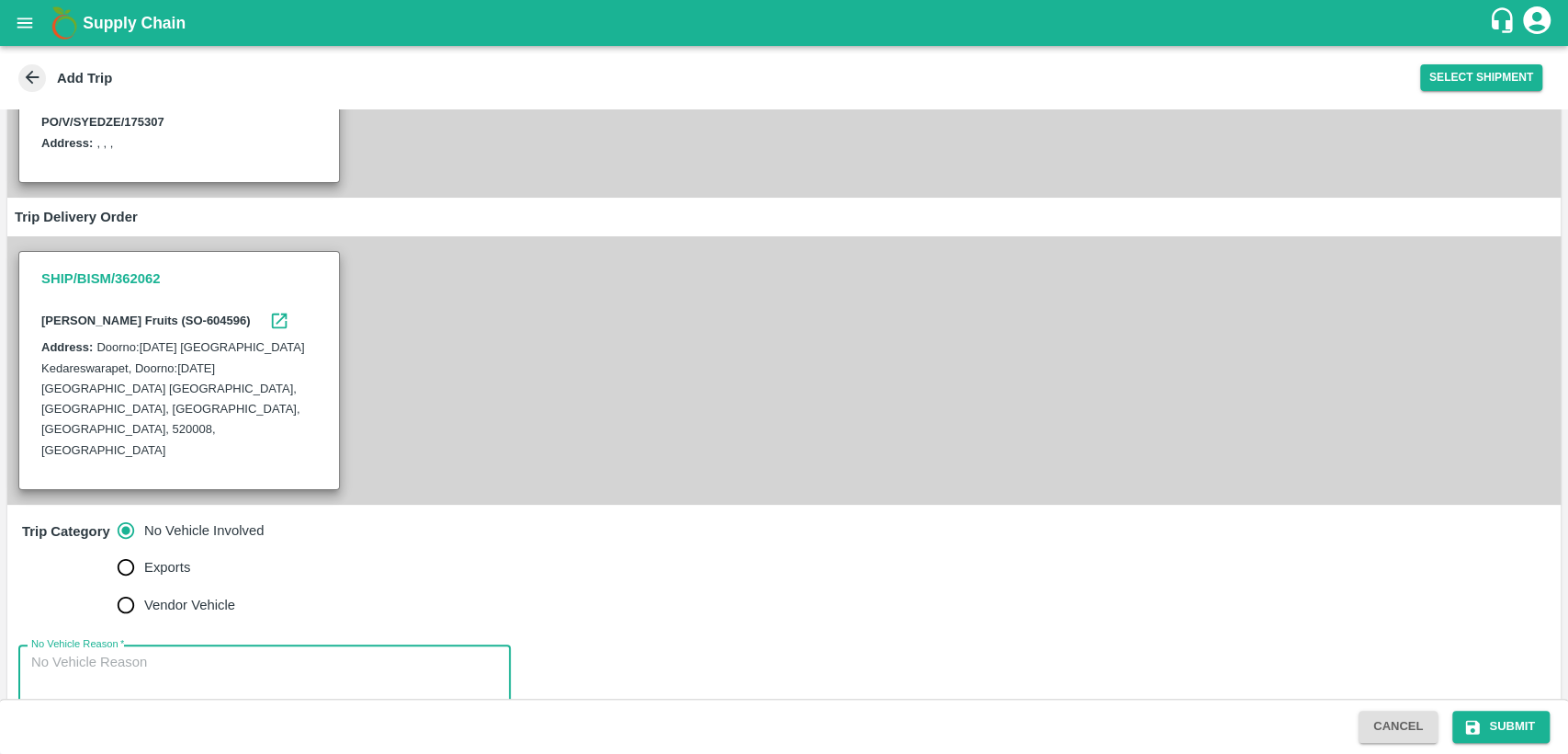
click at [179, 653] on textarea "No Vehicle Reason   *" at bounding box center [265, 681] width 467 height 58
type textarea "Vendor delivery"
click at [1528, 725] on button "Submit" at bounding box center [1501, 726] width 98 height 33
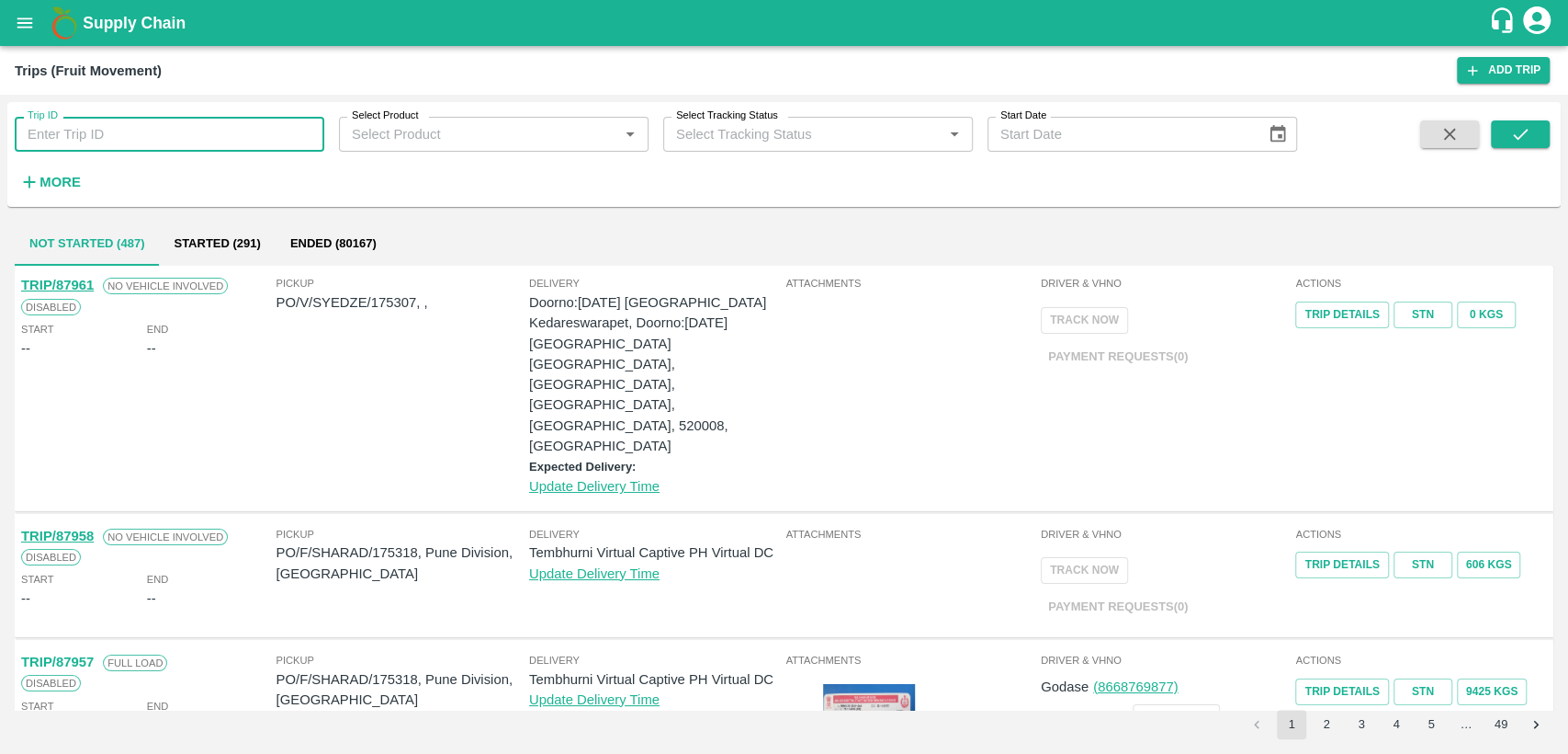
click at [143, 133] on input "Trip ID" at bounding box center [169, 134] width 310 height 34
click at [34, 19] on icon "open drawer" at bounding box center [24, 22] width 20 height 20
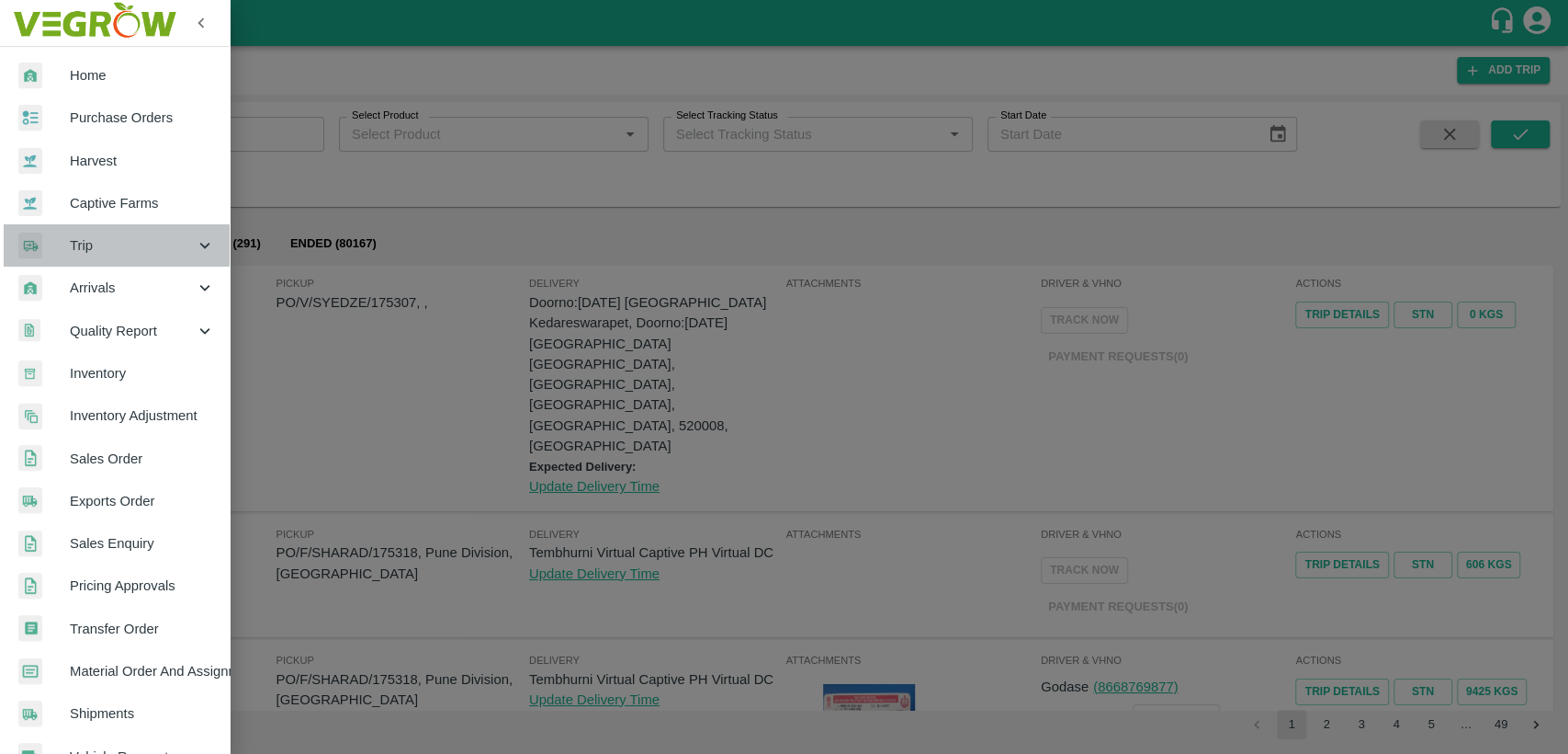
click at [122, 255] on div "Trip" at bounding box center [115, 245] width 230 height 42
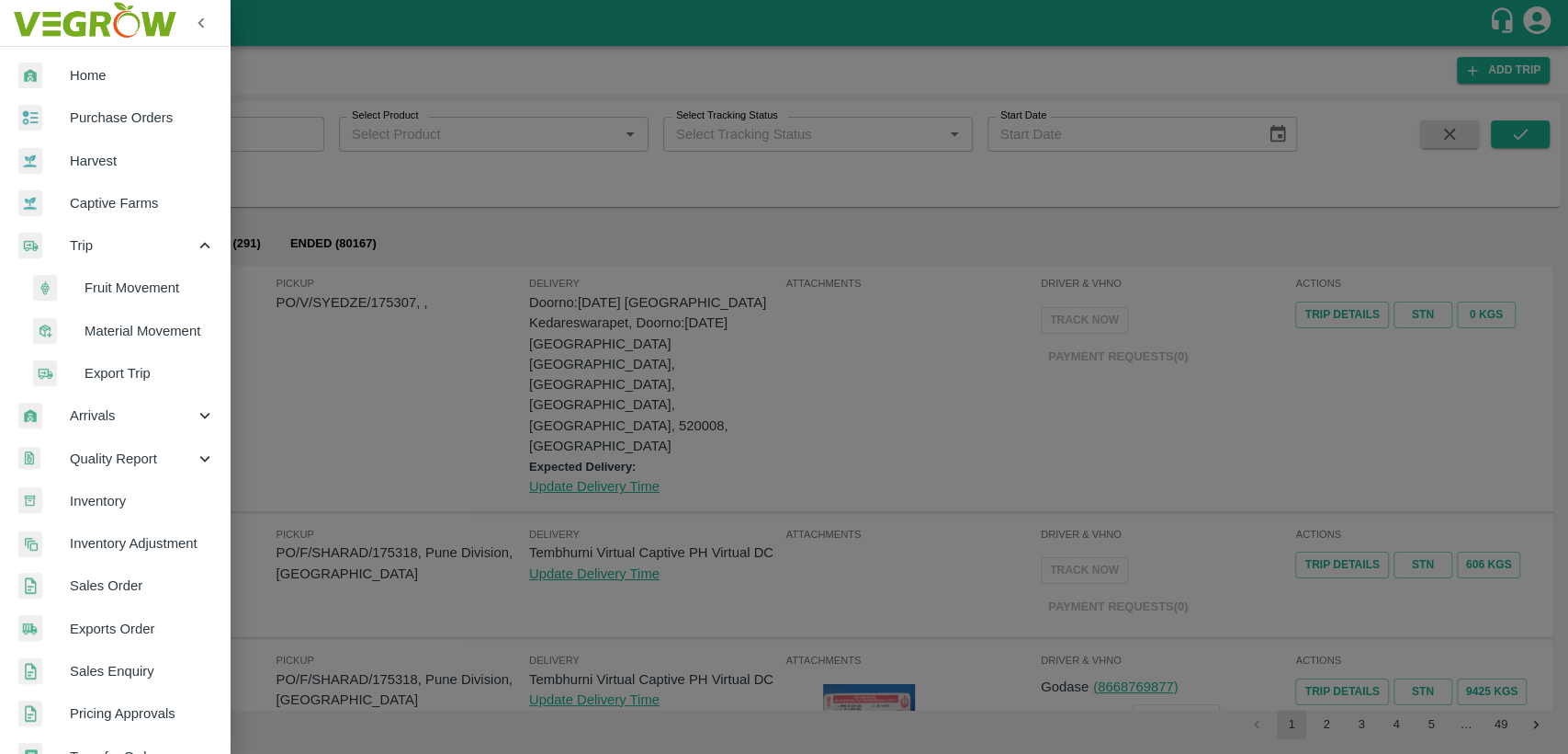
click at [179, 281] on span "Fruit Movement" at bounding box center [149, 287] width 130 height 20
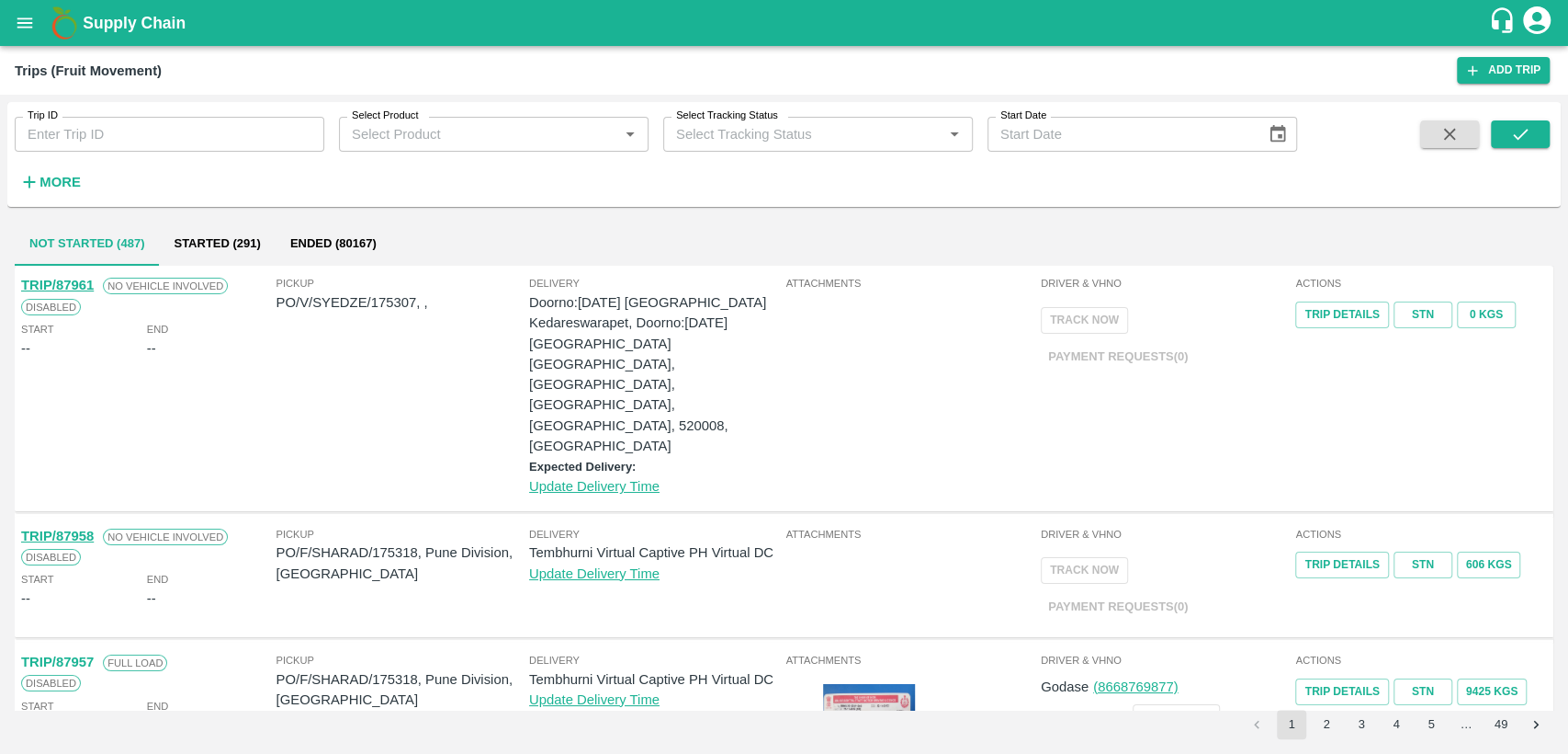
click at [148, 137] on input "Trip ID" at bounding box center [169, 134] width 310 height 34
type input "87961"
click at [1530, 133] on icon "submit" at bounding box center [1520, 134] width 20 height 20
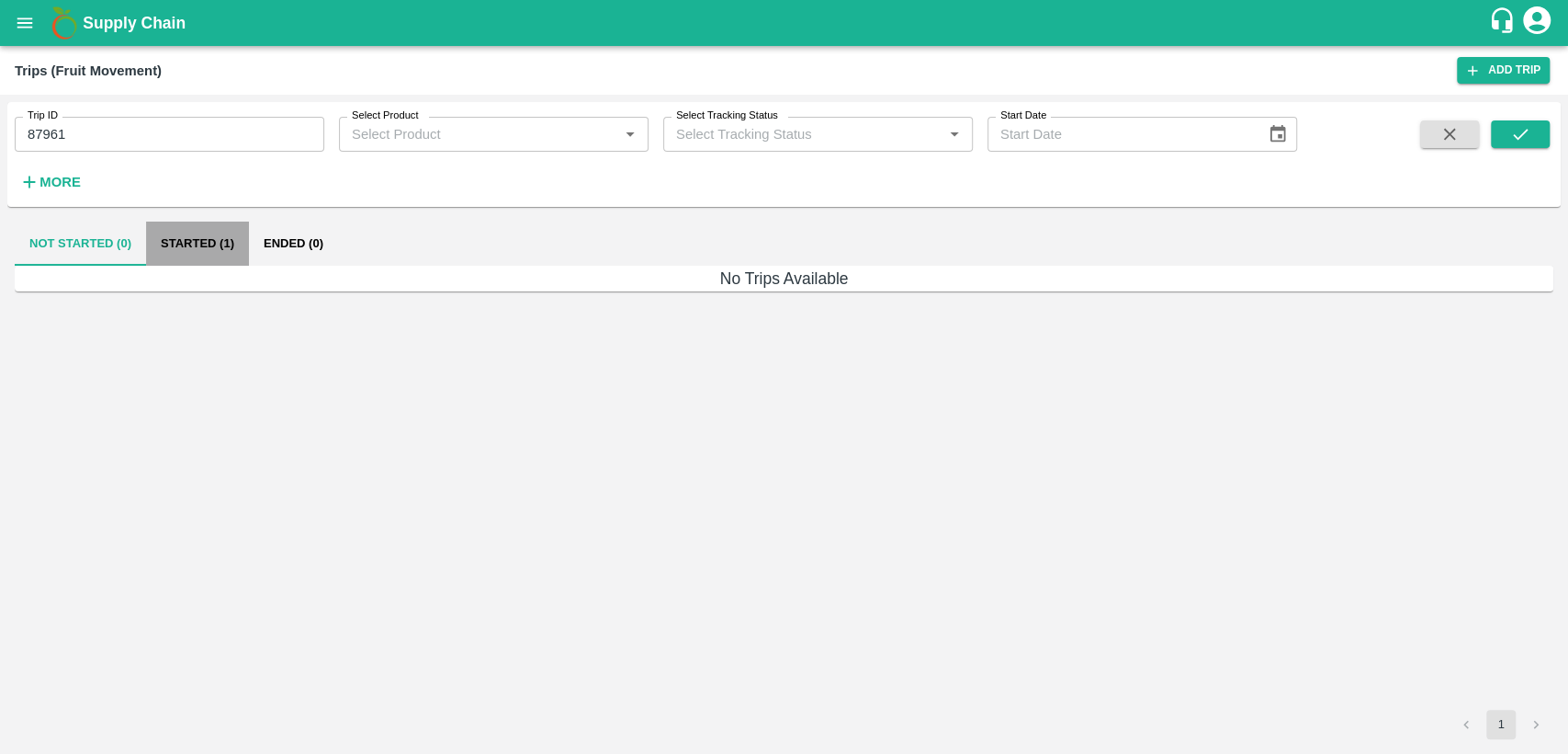
click at [188, 244] on button "Started (1)" at bounding box center [198, 243] width 103 height 44
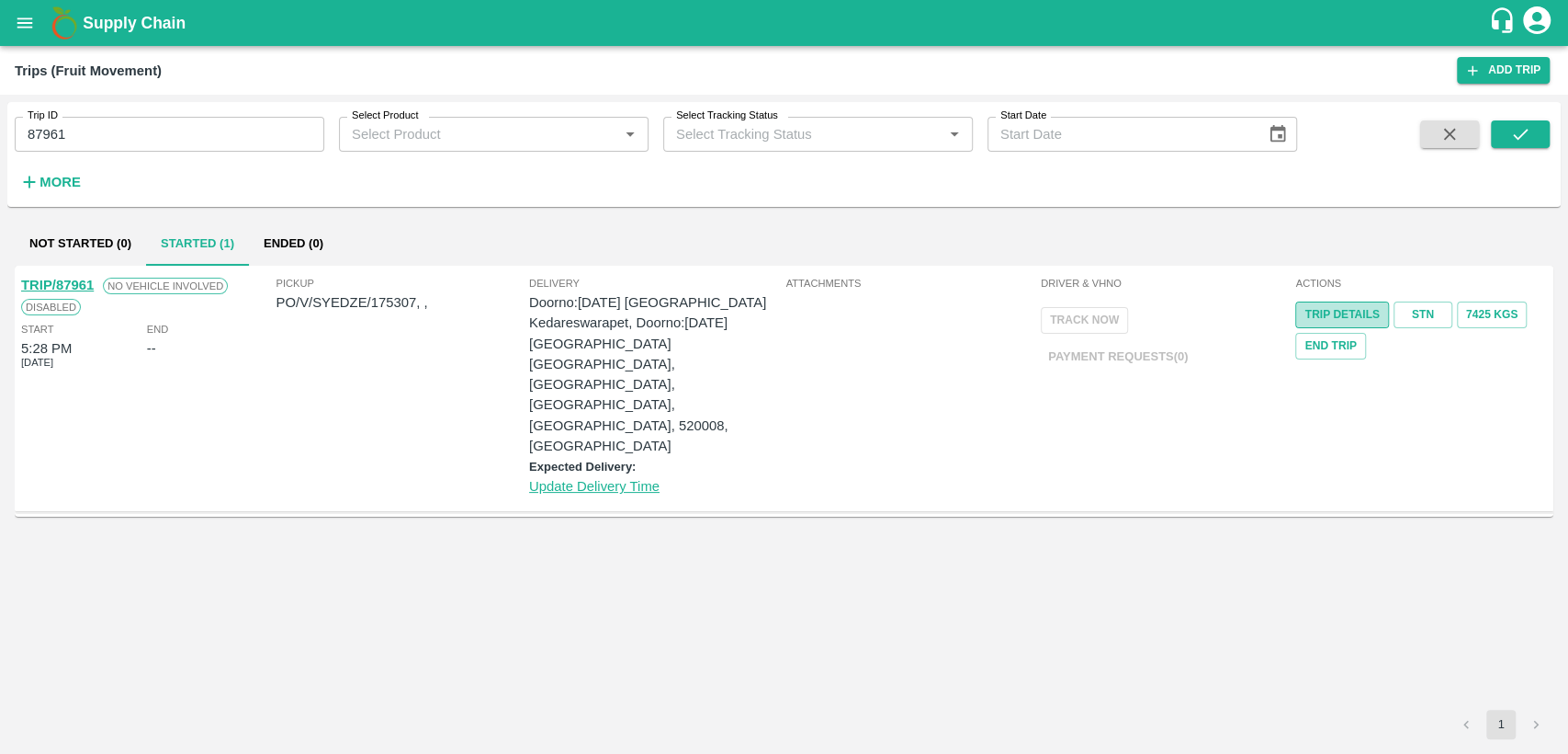
click at [1349, 318] on link "Trip Details" at bounding box center [1341, 315] width 93 height 27
click at [1525, 126] on icon "submit" at bounding box center [1520, 134] width 20 height 20
drag, startPoint x: 467, startPoint y: 281, endPoint x: 235, endPoint y: 333, distance: 237.8
click at [235, 333] on div "TRIP/87961 No Vehicle Involved Disabled Start 5:28 PM [DATE] End -- Pickup PO/V…" at bounding box center [784, 388] width 1539 height 245
click at [399, 555] on div "TRIP/87961 No Vehicle Involved Disabled Start 5:28 PM [DATE] End -- Pickup PO/V…" at bounding box center [784, 488] width 1539 height 444
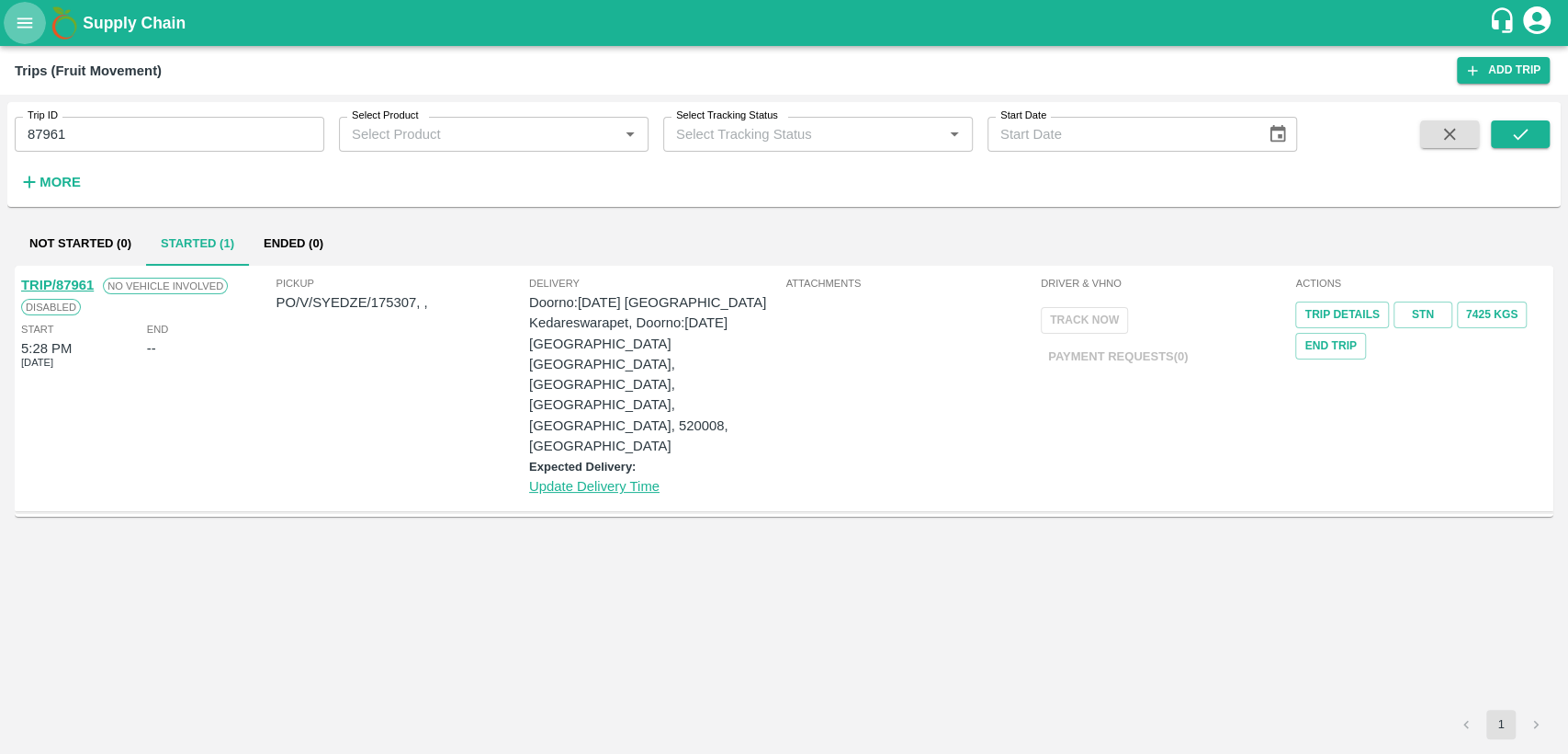
click at [32, 33] on icon "open drawer" at bounding box center [24, 22] width 20 height 20
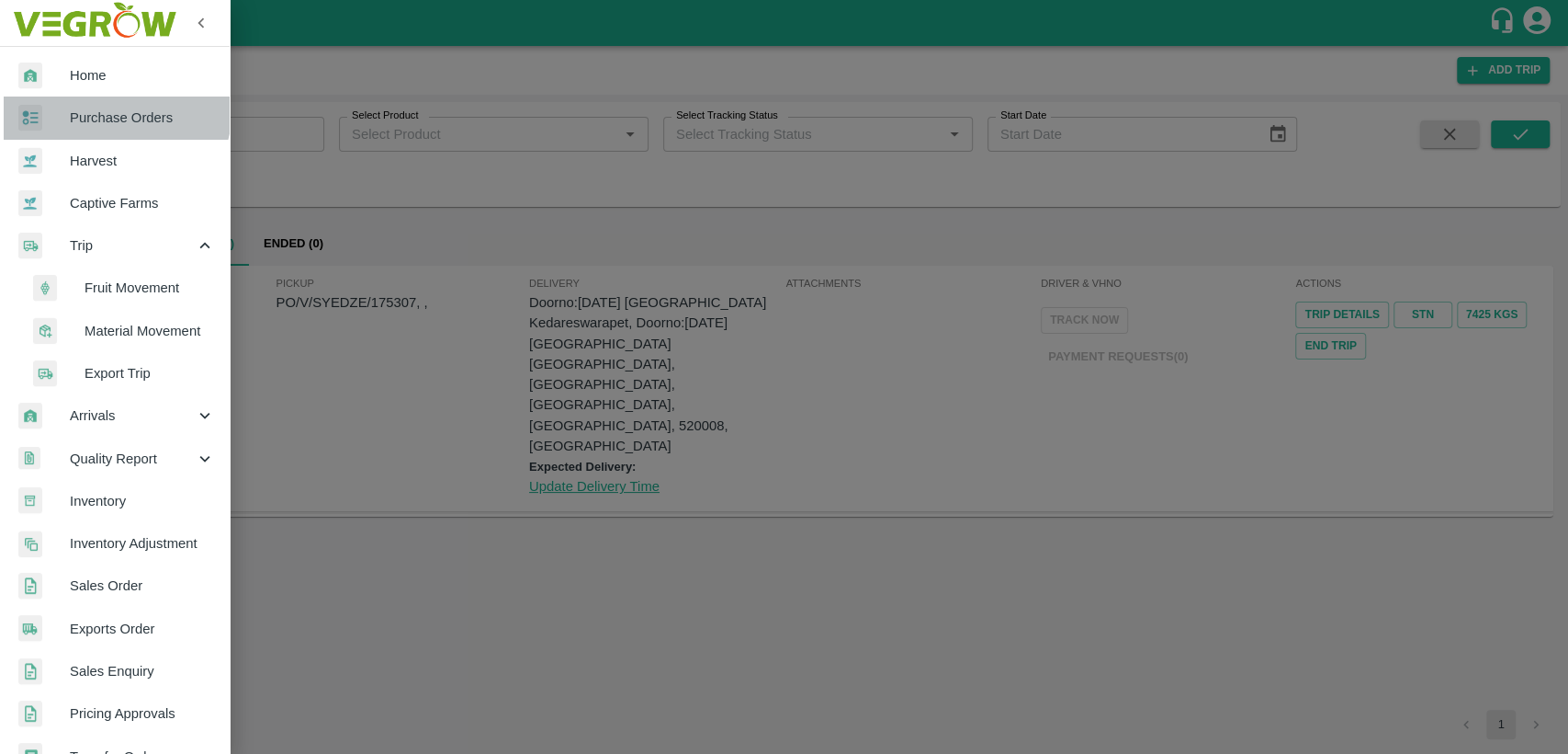
click at [104, 107] on span "Purchase Orders" at bounding box center [143, 117] width 145 height 20
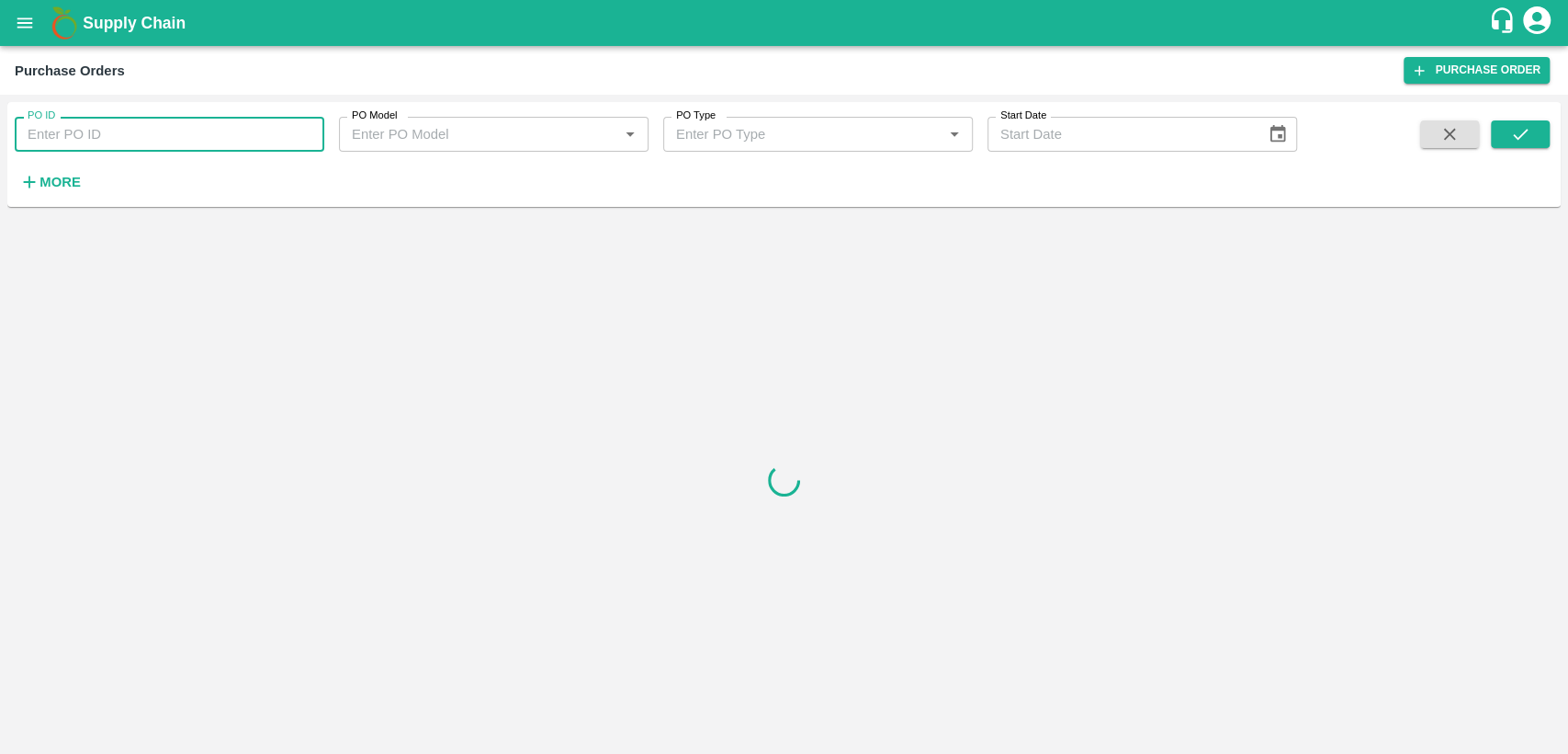
click at [78, 124] on input "PO ID" at bounding box center [169, 134] width 310 height 34
click at [1541, 128] on button "submit" at bounding box center [1520, 134] width 58 height 28
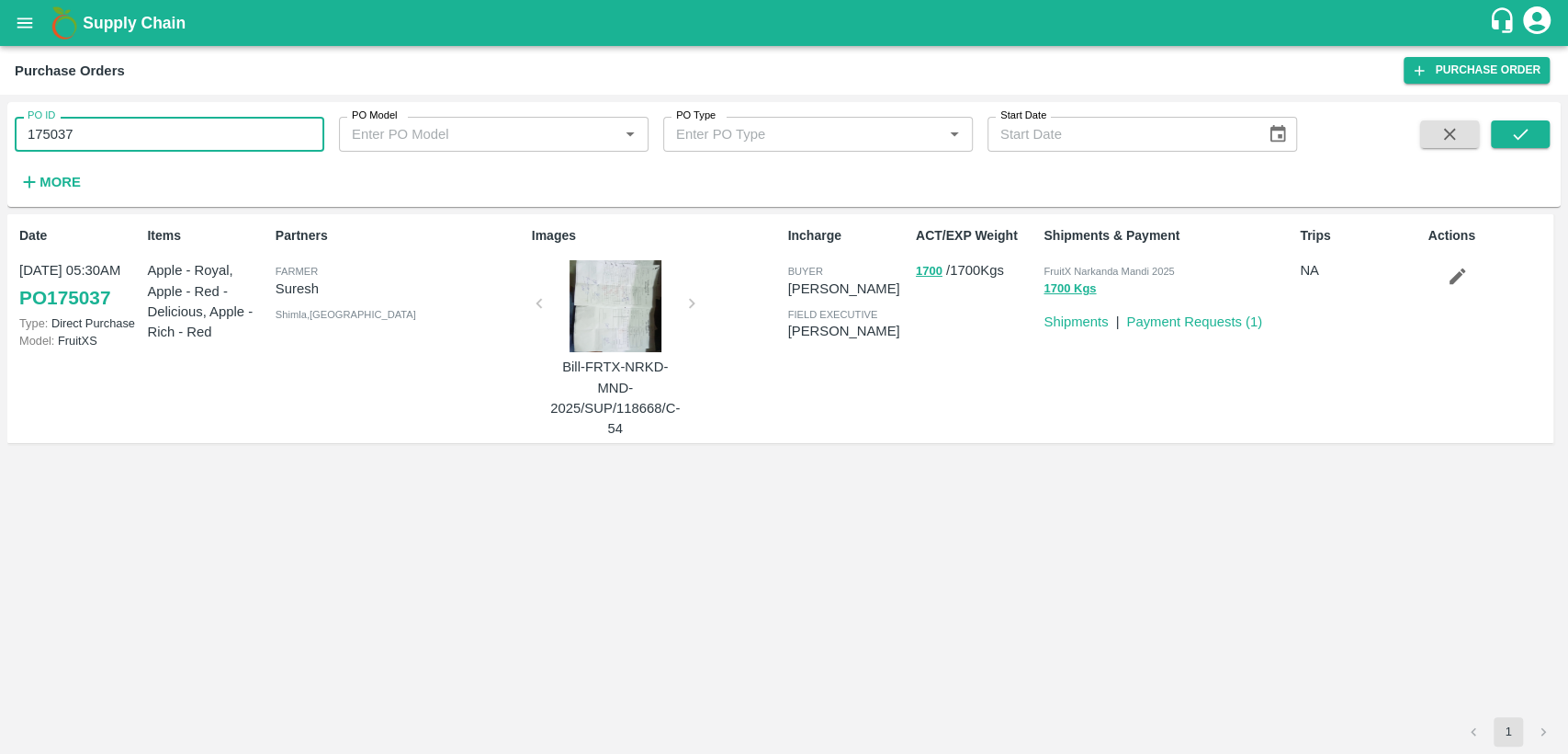
click at [166, 122] on input "175037" at bounding box center [169, 134] width 310 height 34
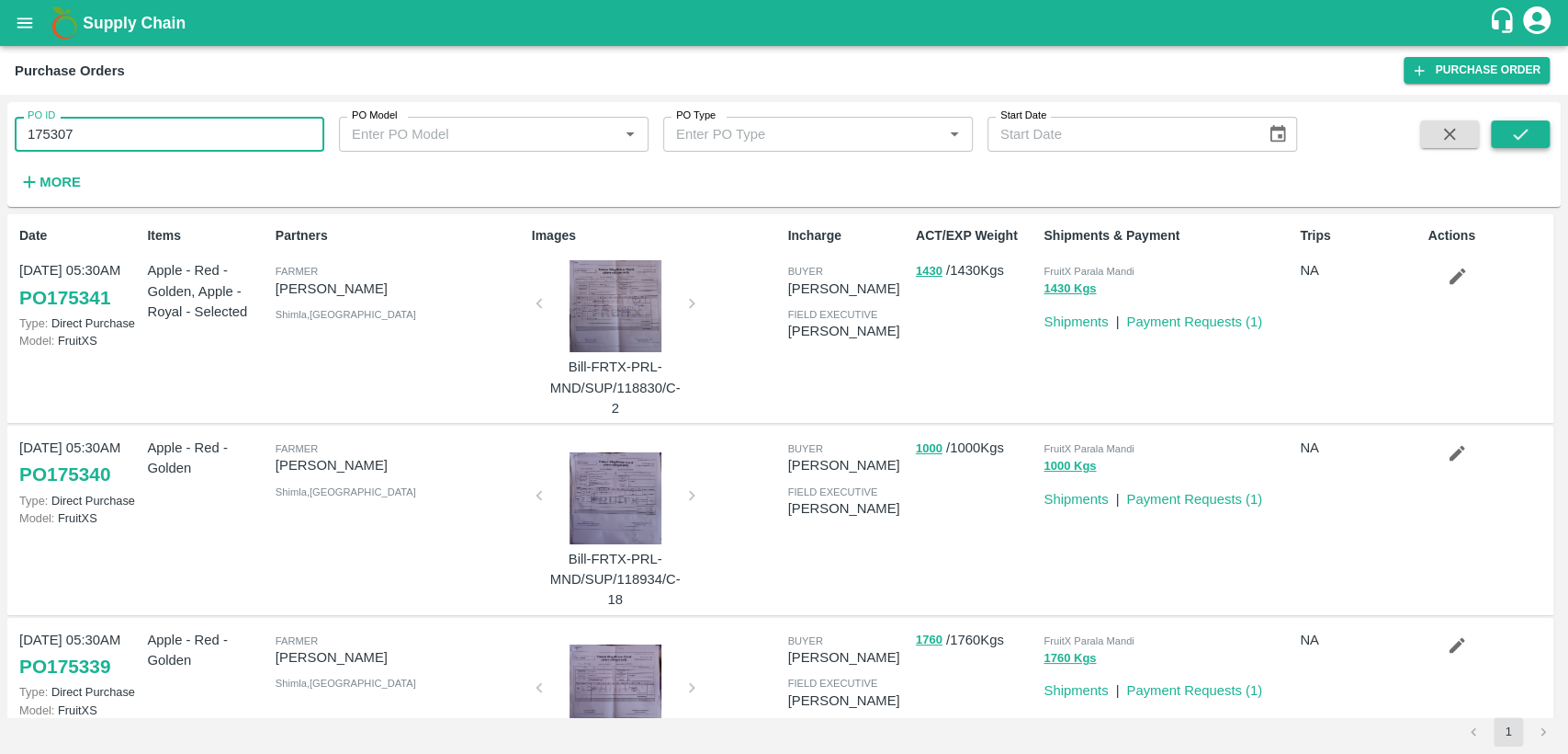
type input "175307"
click at [1522, 132] on icon "submit" at bounding box center [1520, 134] width 20 height 20
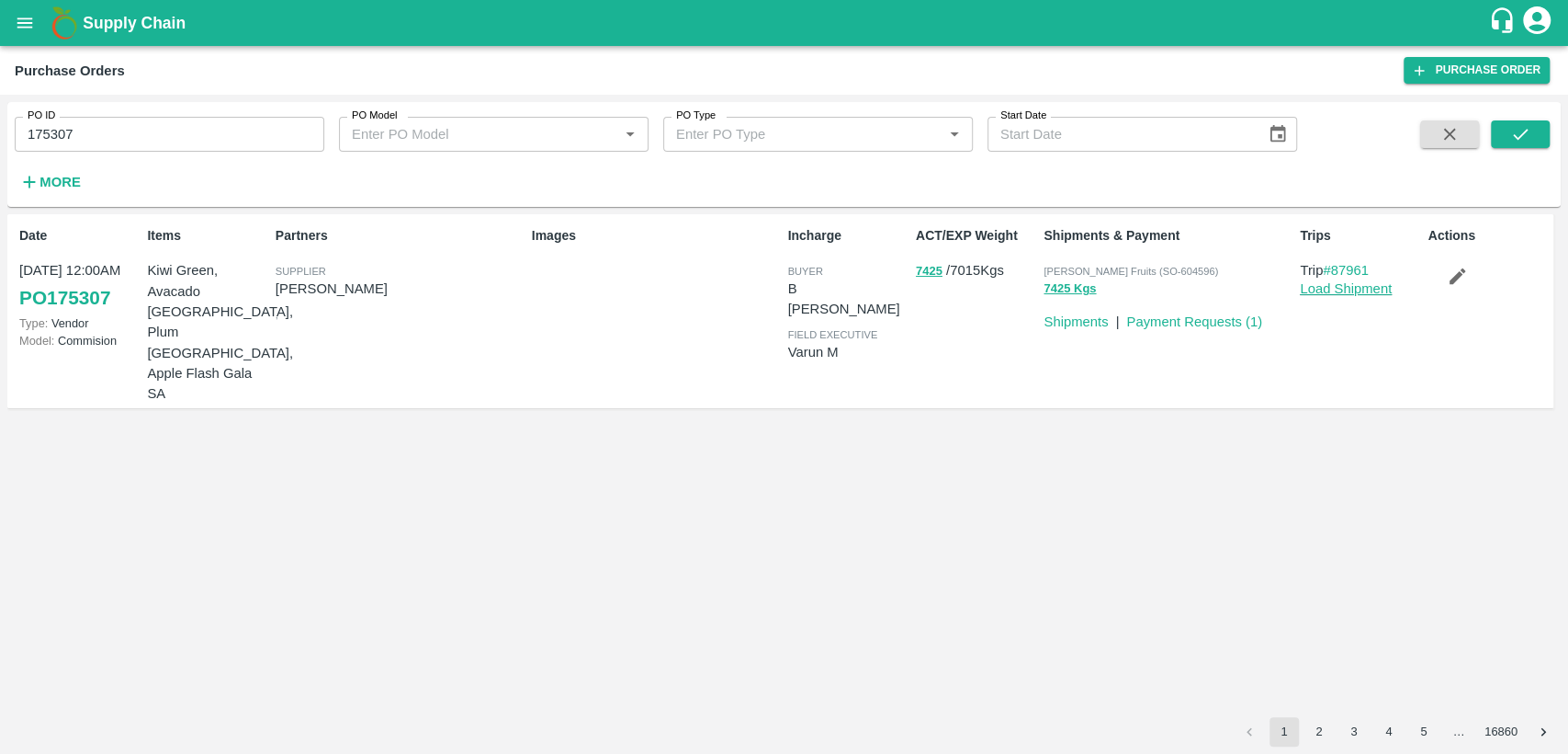
click at [1336, 287] on link "Load Shipment" at bounding box center [1346, 288] width 92 height 14
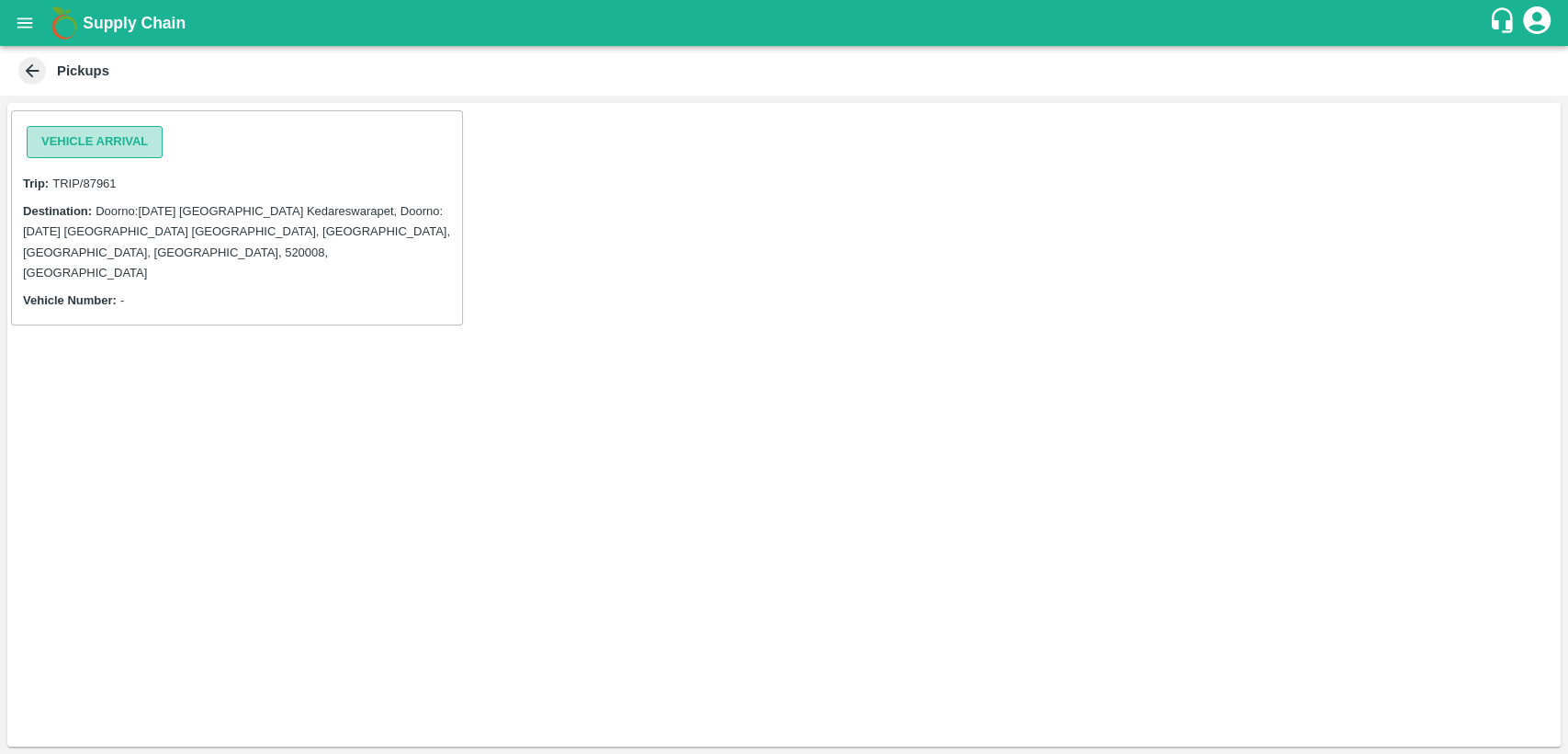
click at [113, 136] on button "Vehicle Arrival" at bounding box center [95, 143] width 136 height 33
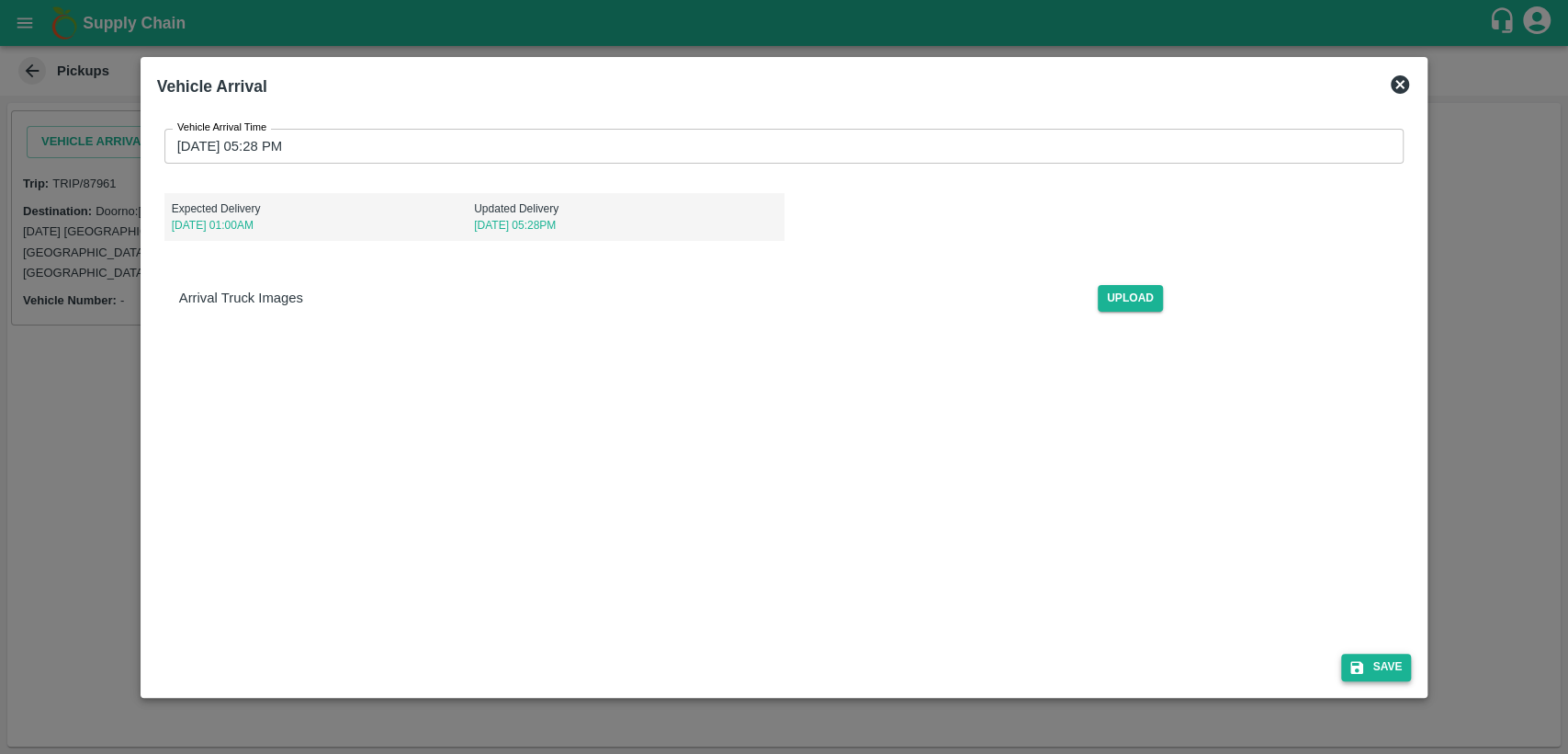
click at [1382, 666] on button "Save" at bounding box center [1376, 667] width 70 height 27
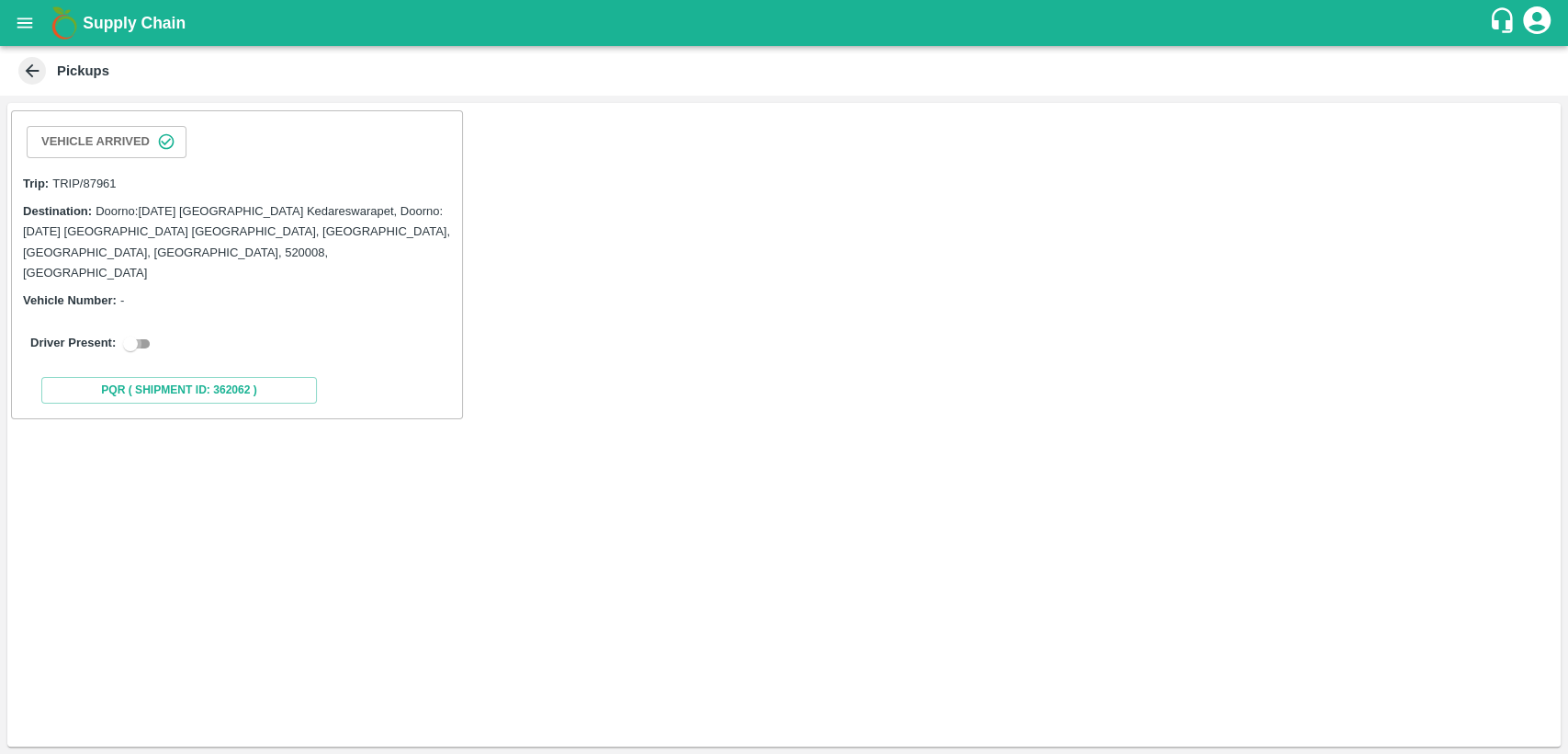
click at [145, 333] on input "checkbox" at bounding box center [130, 344] width 66 height 22
checkbox input "true"
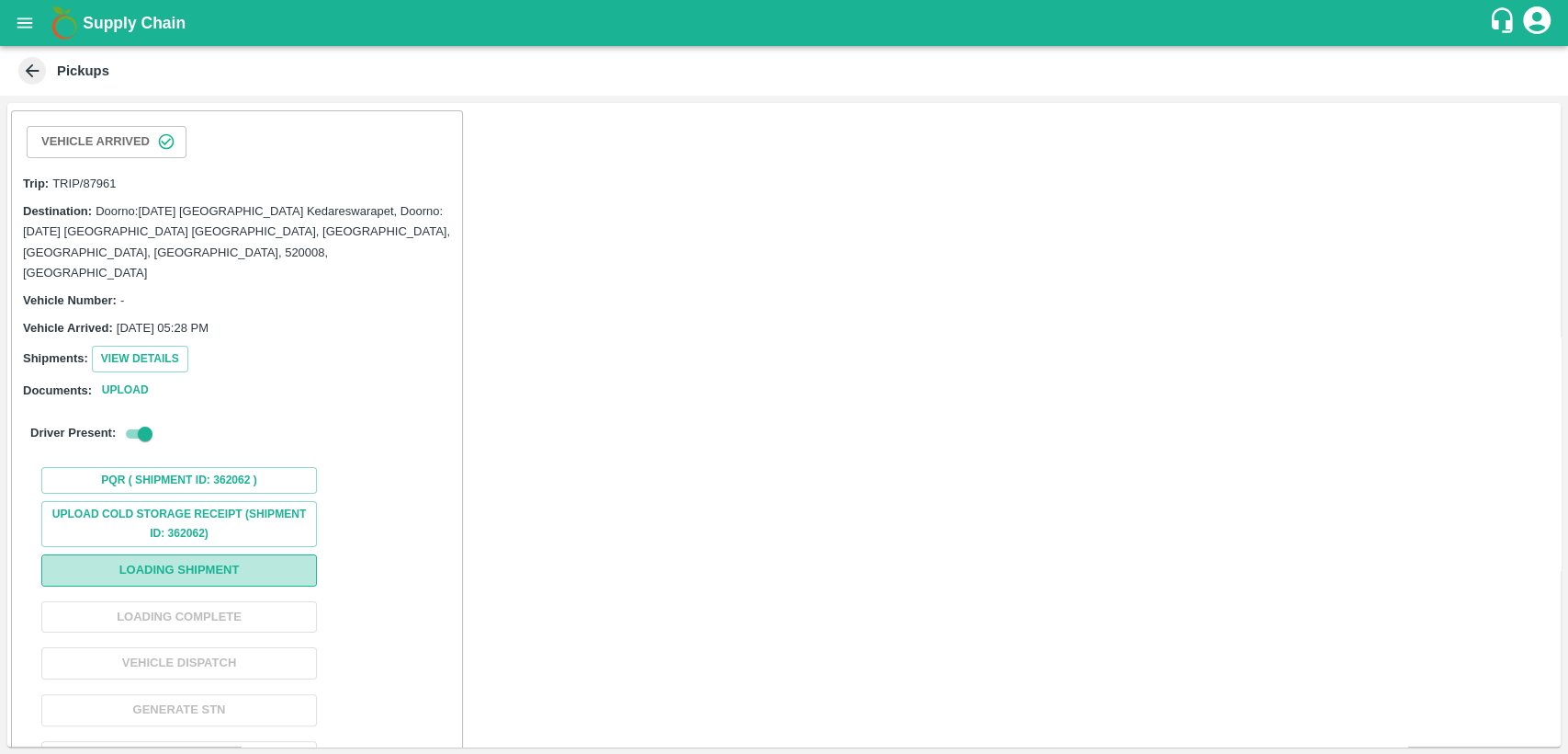
click at [205, 554] on button "Loading Shipment" at bounding box center [179, 570] width 276 height 33
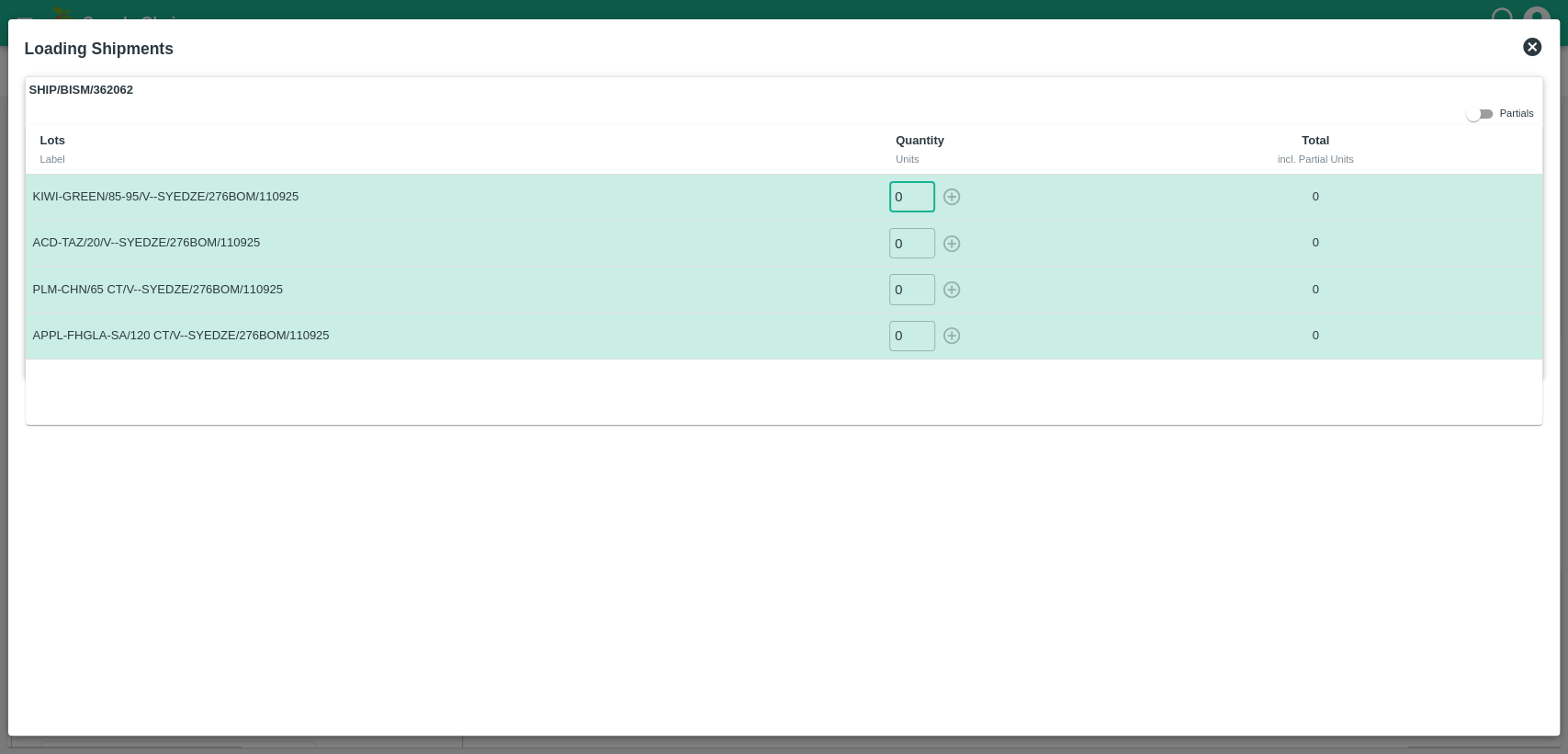
click at [910, 194] on input "0" at bounding box center [913, 197] width 46 height 31
click at [953, 197] on icon "button" at bounding box center [951, 196] width 20 height 20
type input "0"
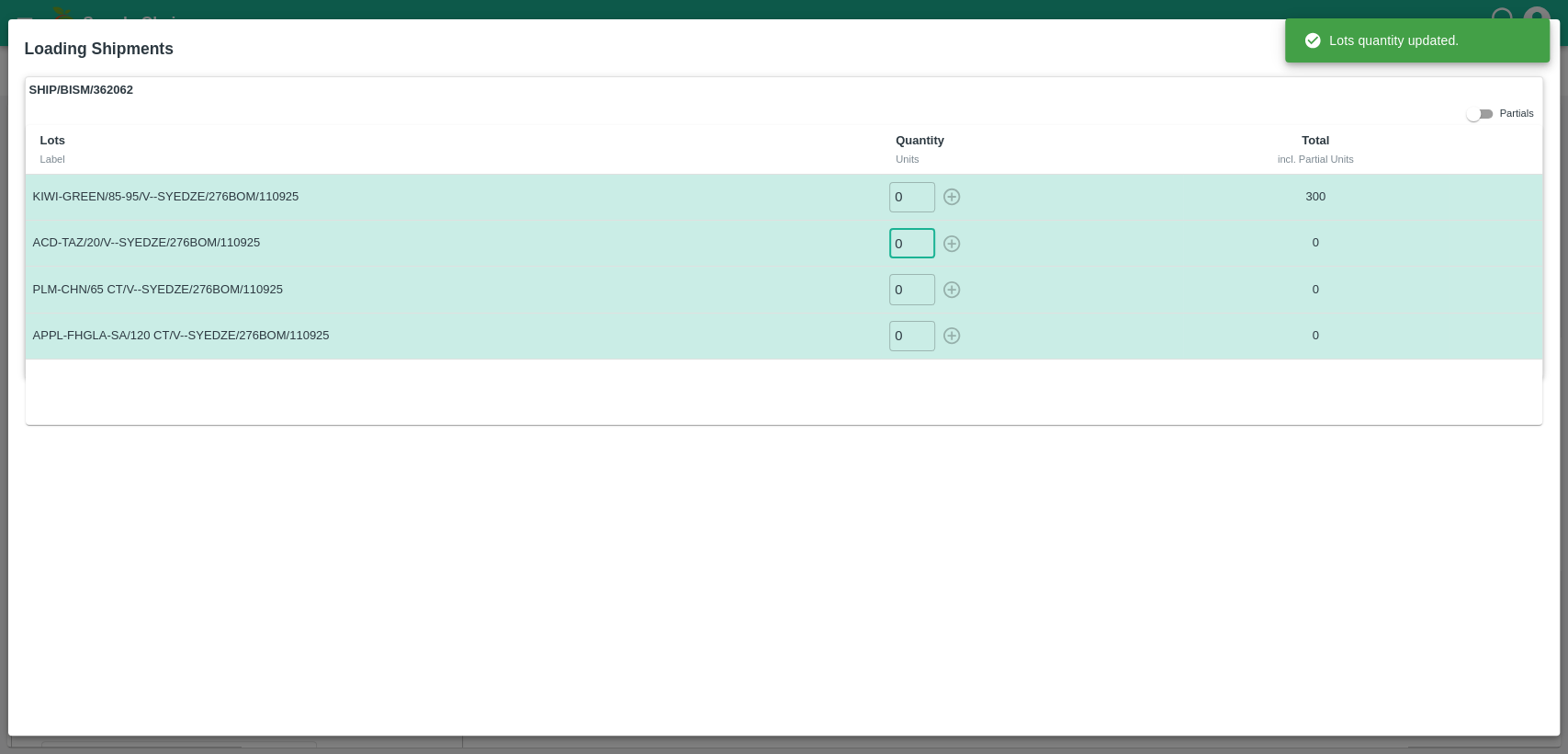
click at [908, 237] on input "0" at bounding box center [913, 243] width 46 height 31
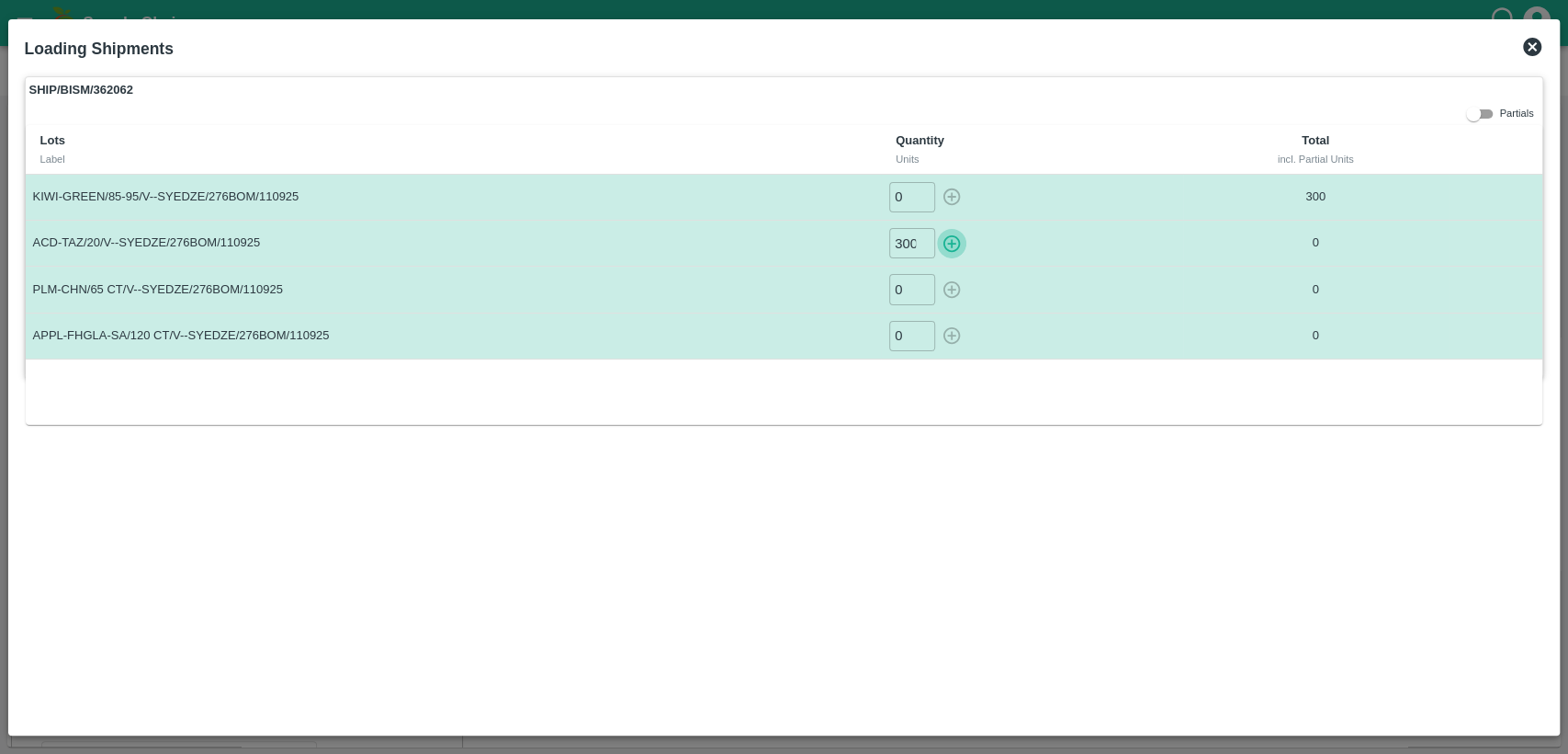
click at [950, 242] on icon "button" at bounding box center [951, 243] width 20 height 20
type input "0"
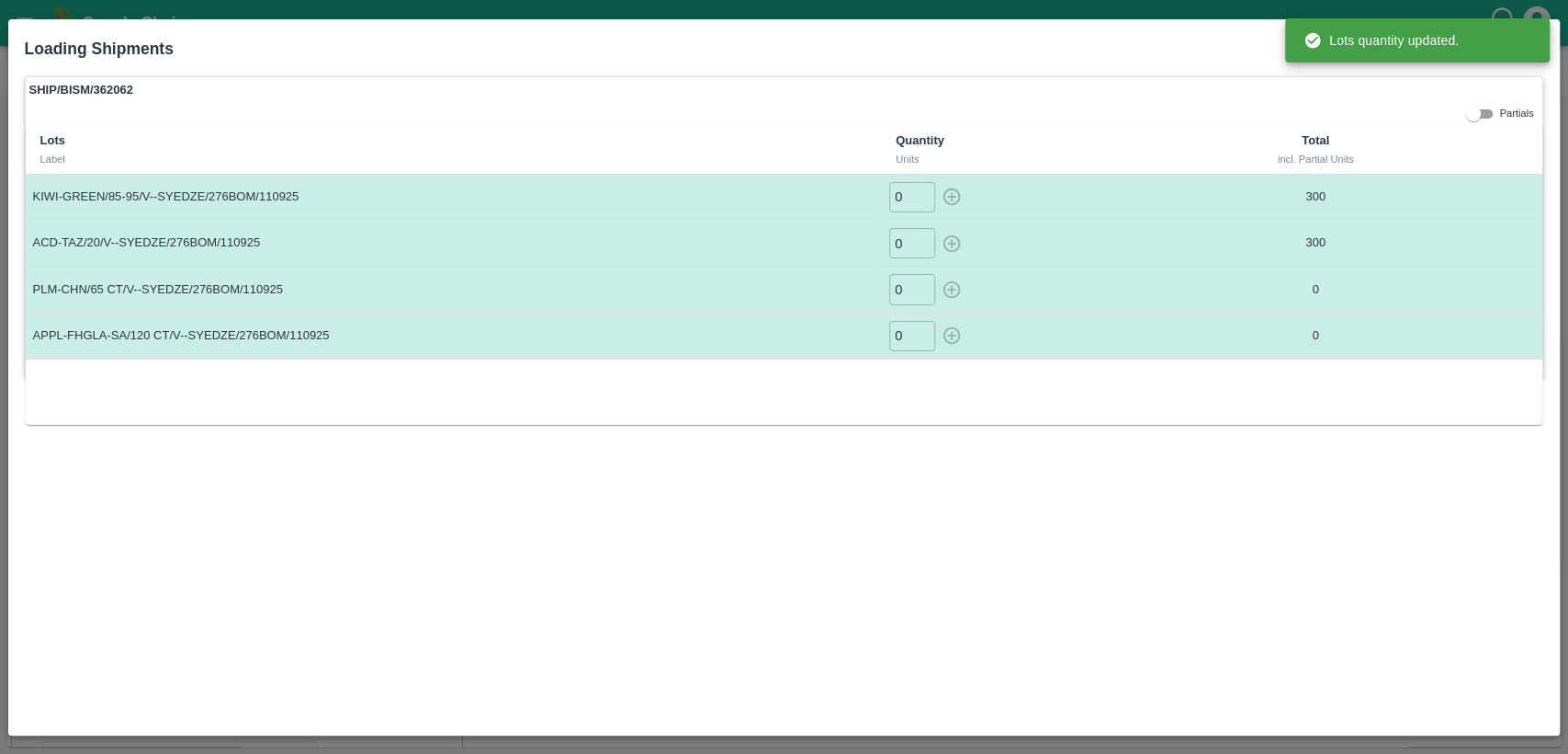
click at [906, 291] on input "0" at bounding box center [913, 289] width 46 height 31
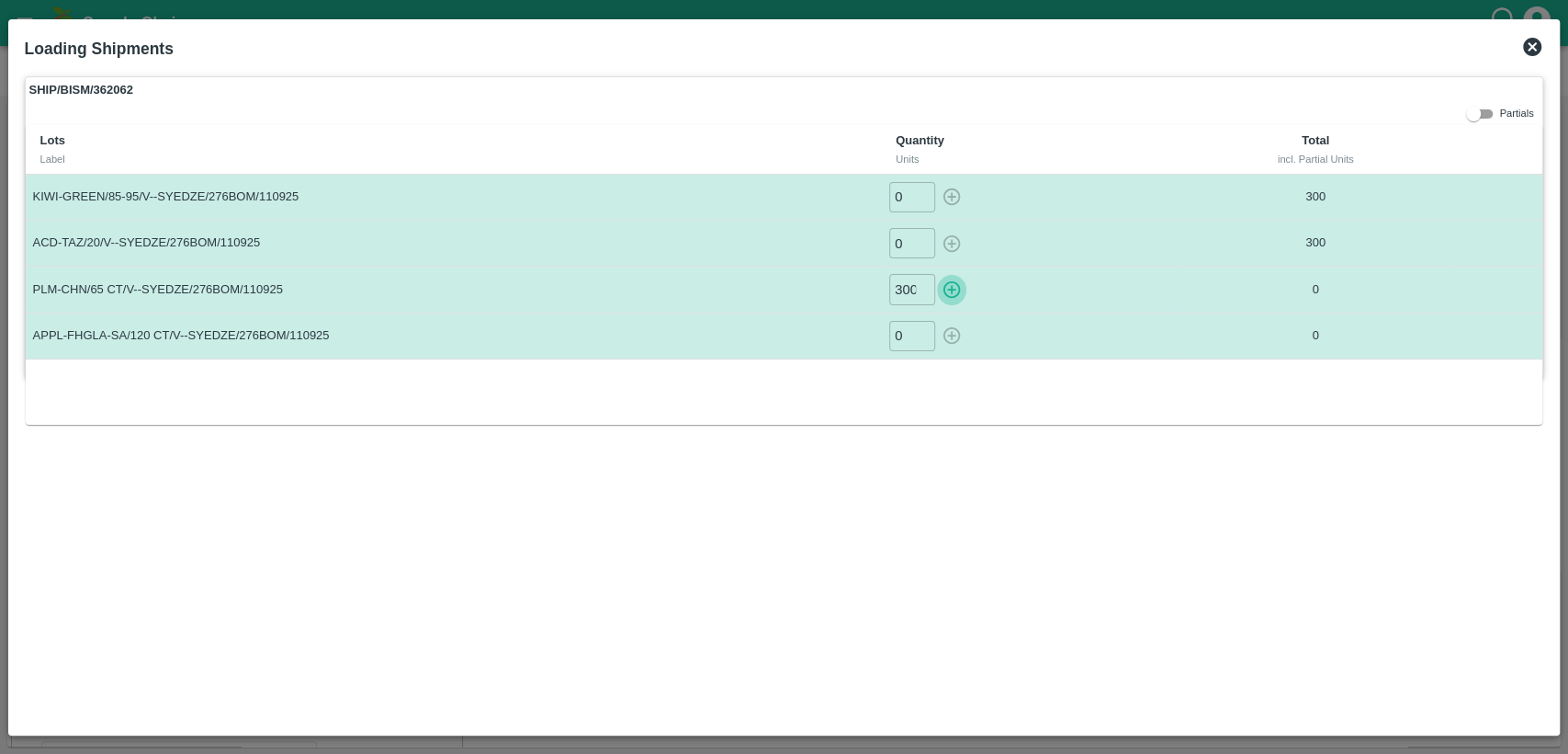
click at [956, 296] on icon "button" at bounding box center [952, 290] width 17 height 17
type input "0"
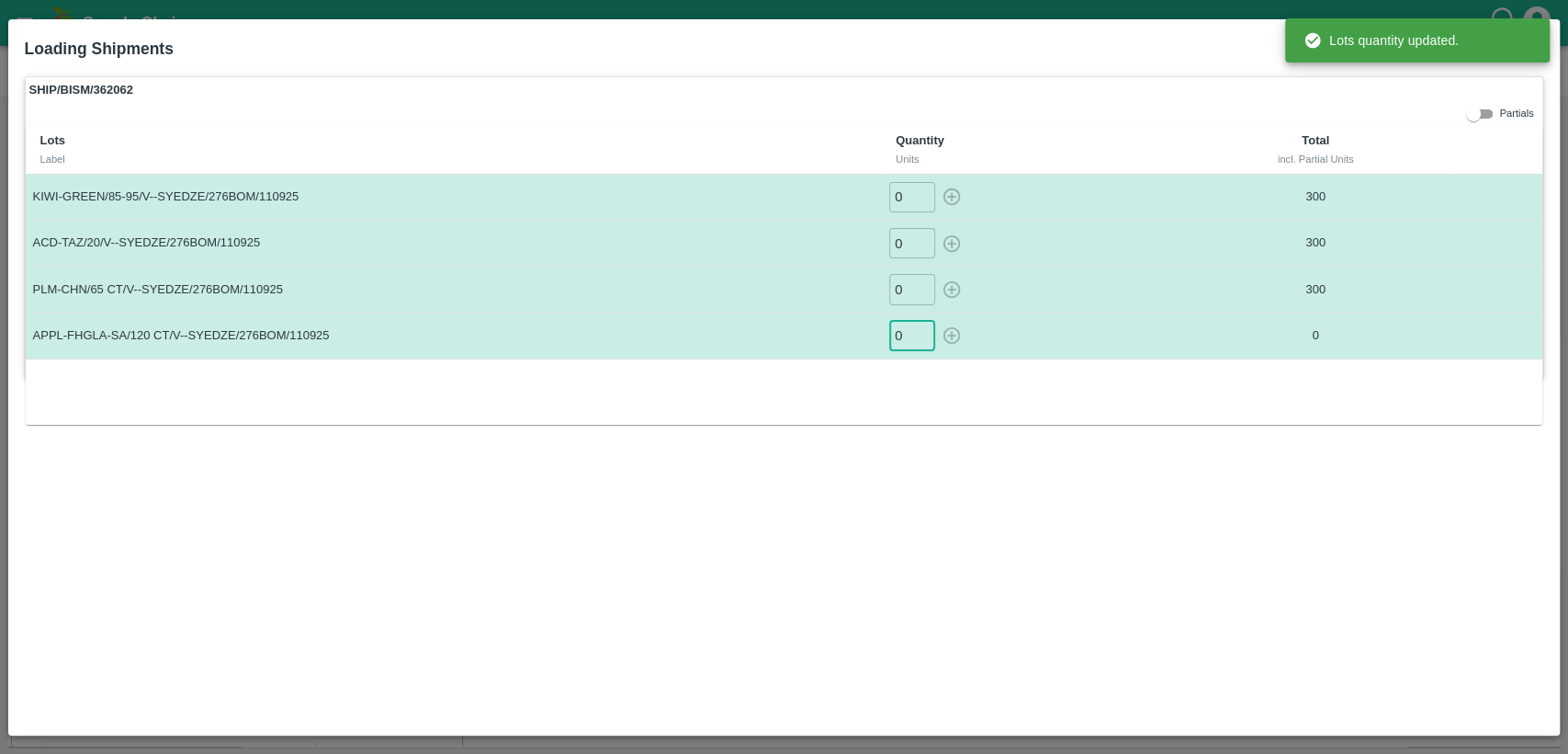
click at [902, 335] on input "0" at bounding box center [913, 336] width 46 height 31
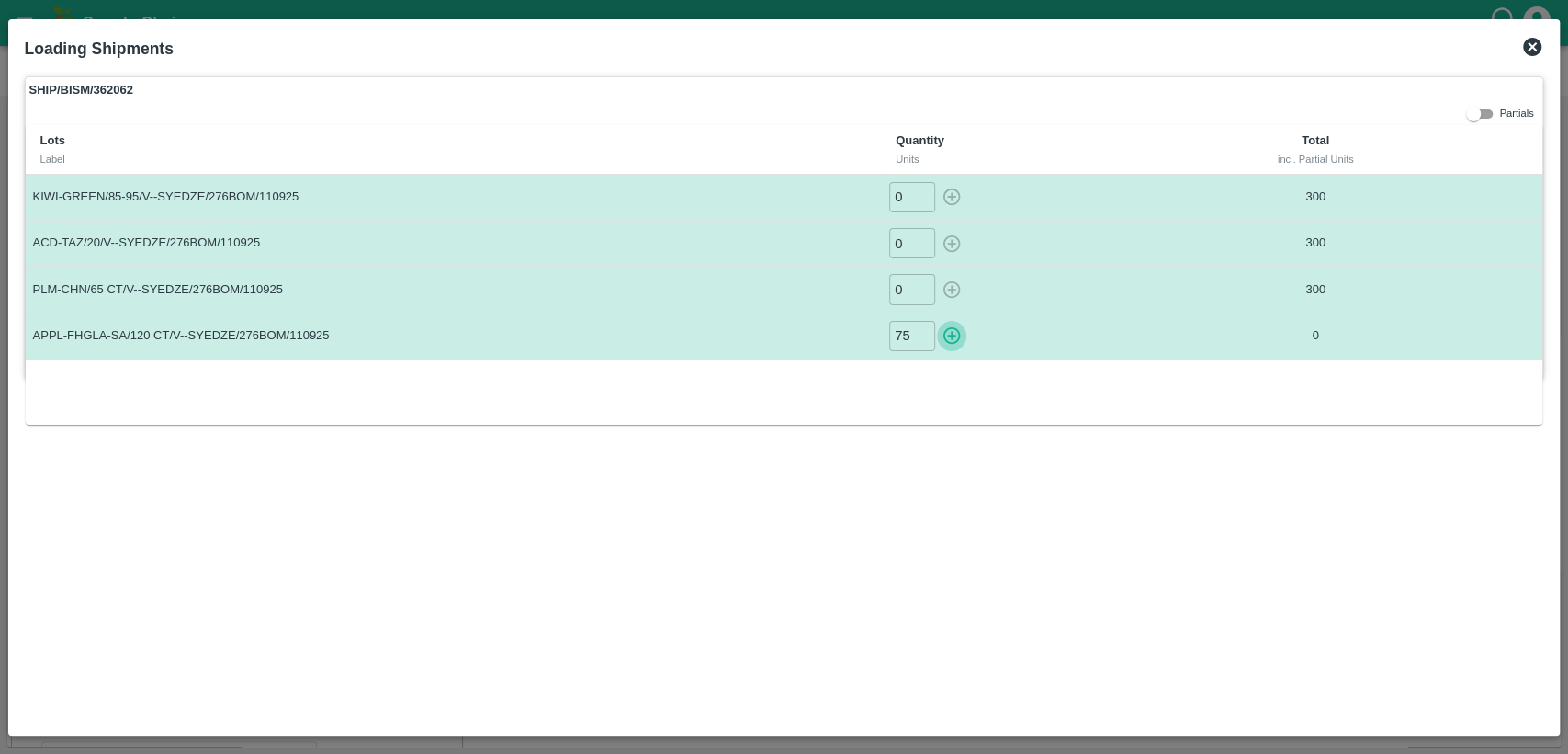
click at [954, 342] on icon "button" at bounding box center [952, 336] width 17 height 17
type input "0"
click at [1534, 46] on icon at bounding box center [1533, 46] width 22 height 22
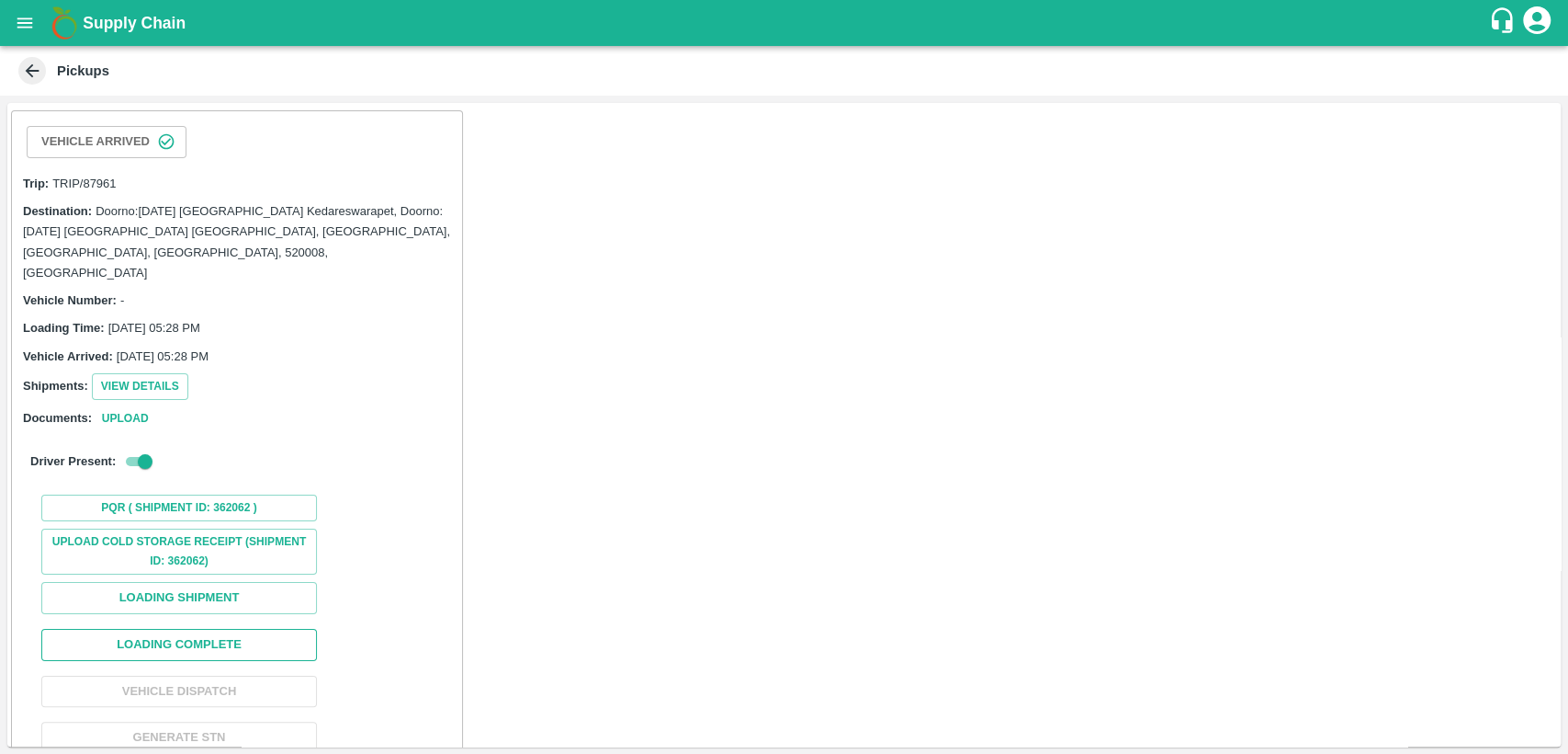
click at [236, 629] on button "Loading Complete" at bounding box center [179, 645] width 276 height 33
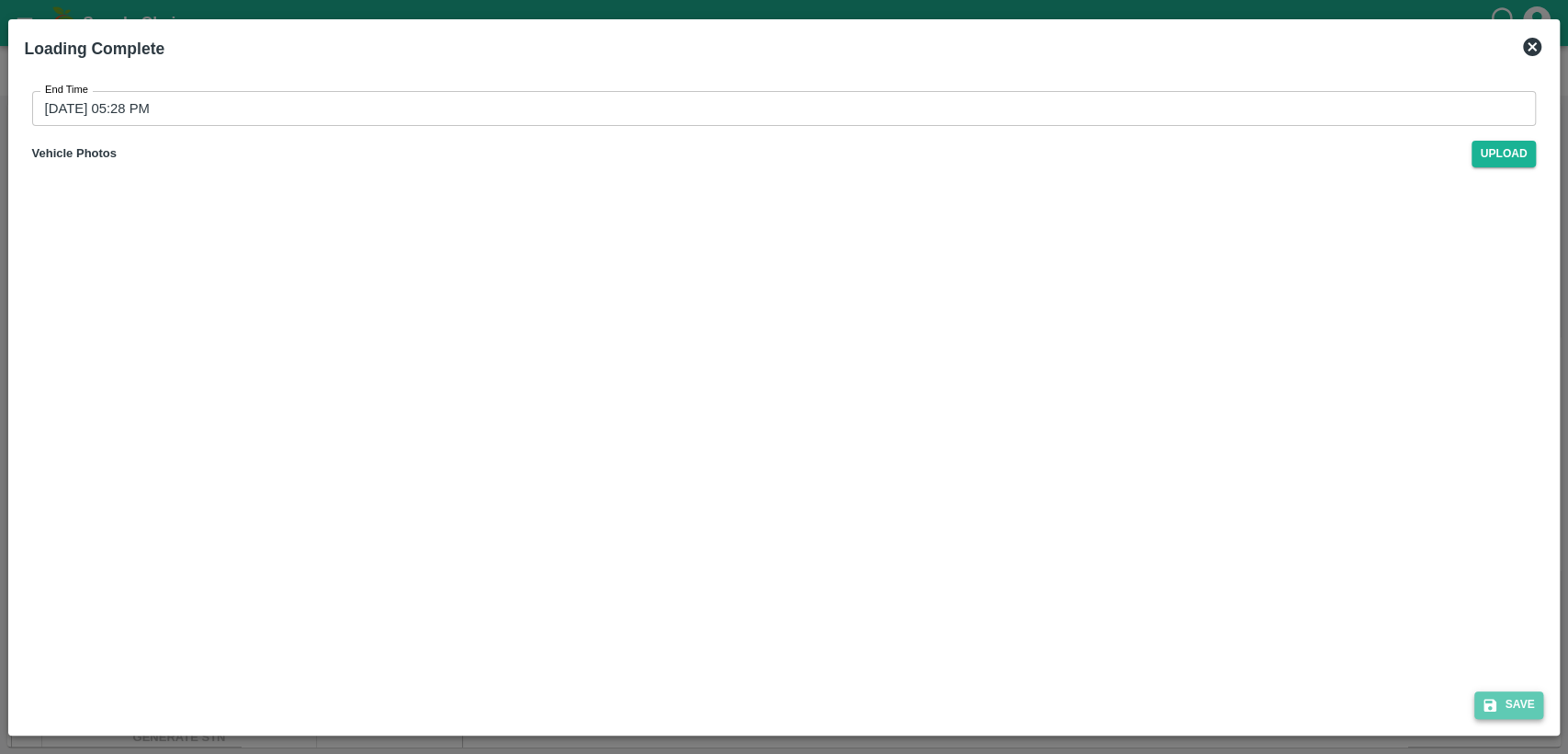
click at [1520, 708] on button "Save" at bounding box center [1510, 704] width 70 height 27
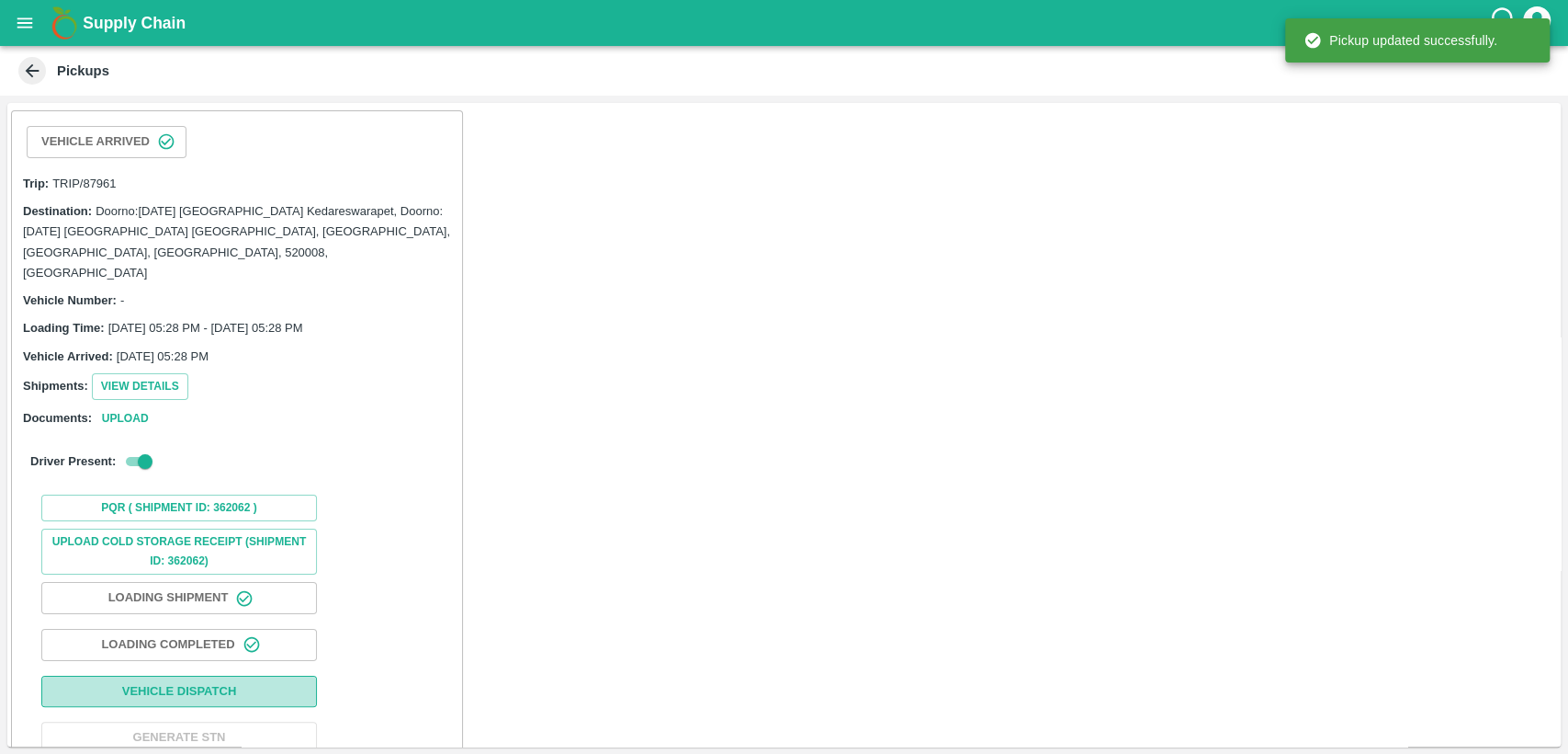
click at [235, 676] on button "Vehicle Dispatch" at bounding box center [179, 692] width 276 height 33
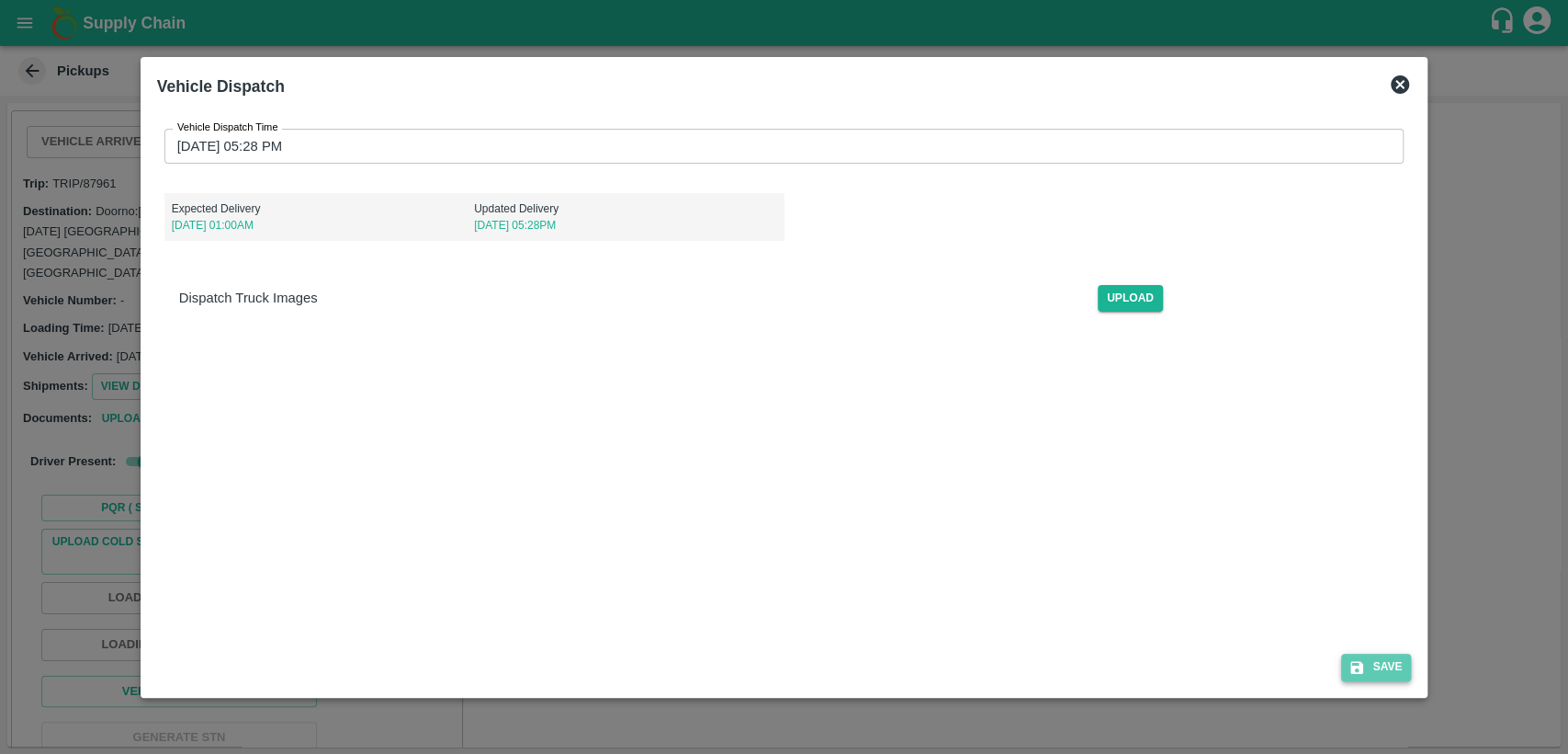
click at [1389, 661] on button "Save" at bounding box center [1376, 667] width 70 height 27
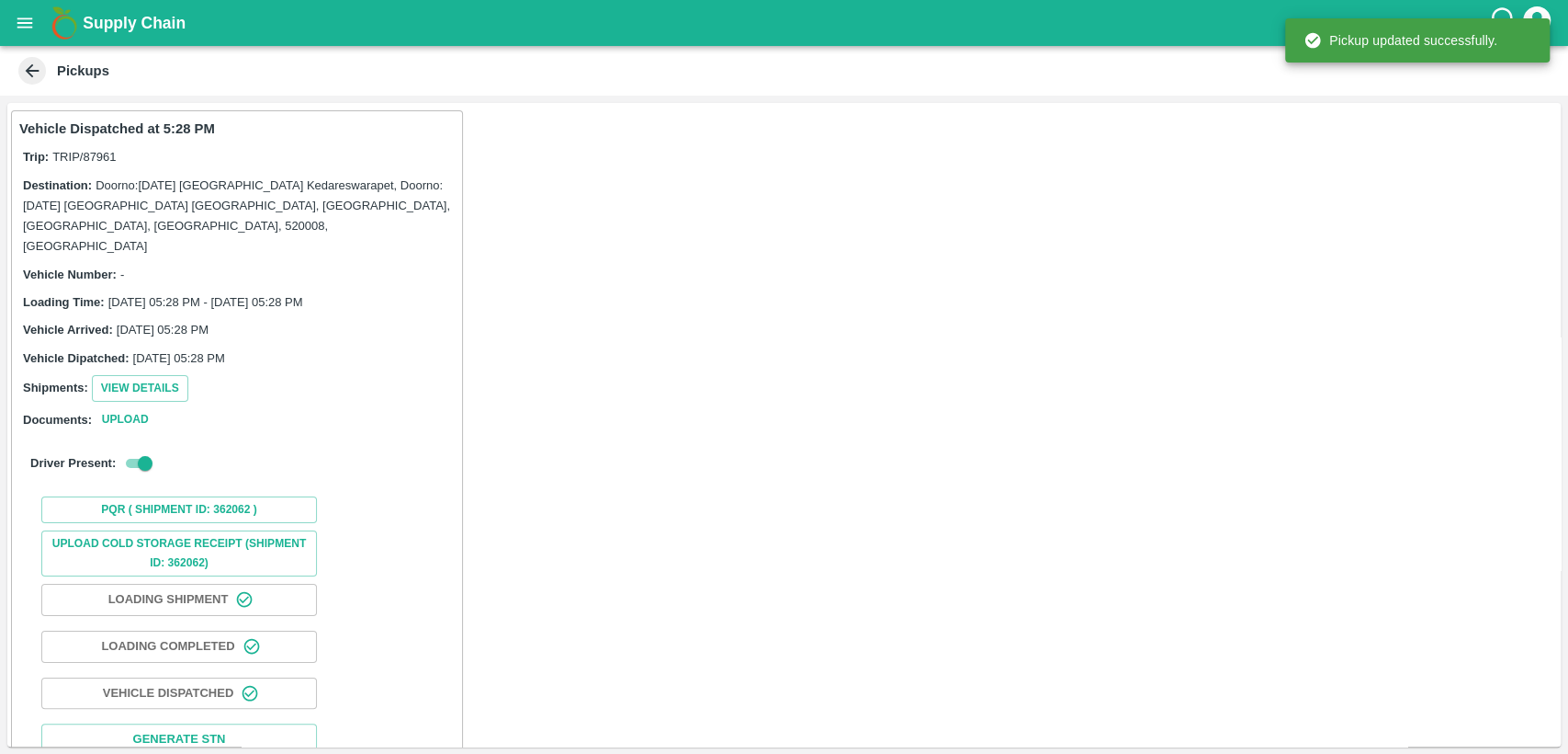
scroll to position [57, 0]
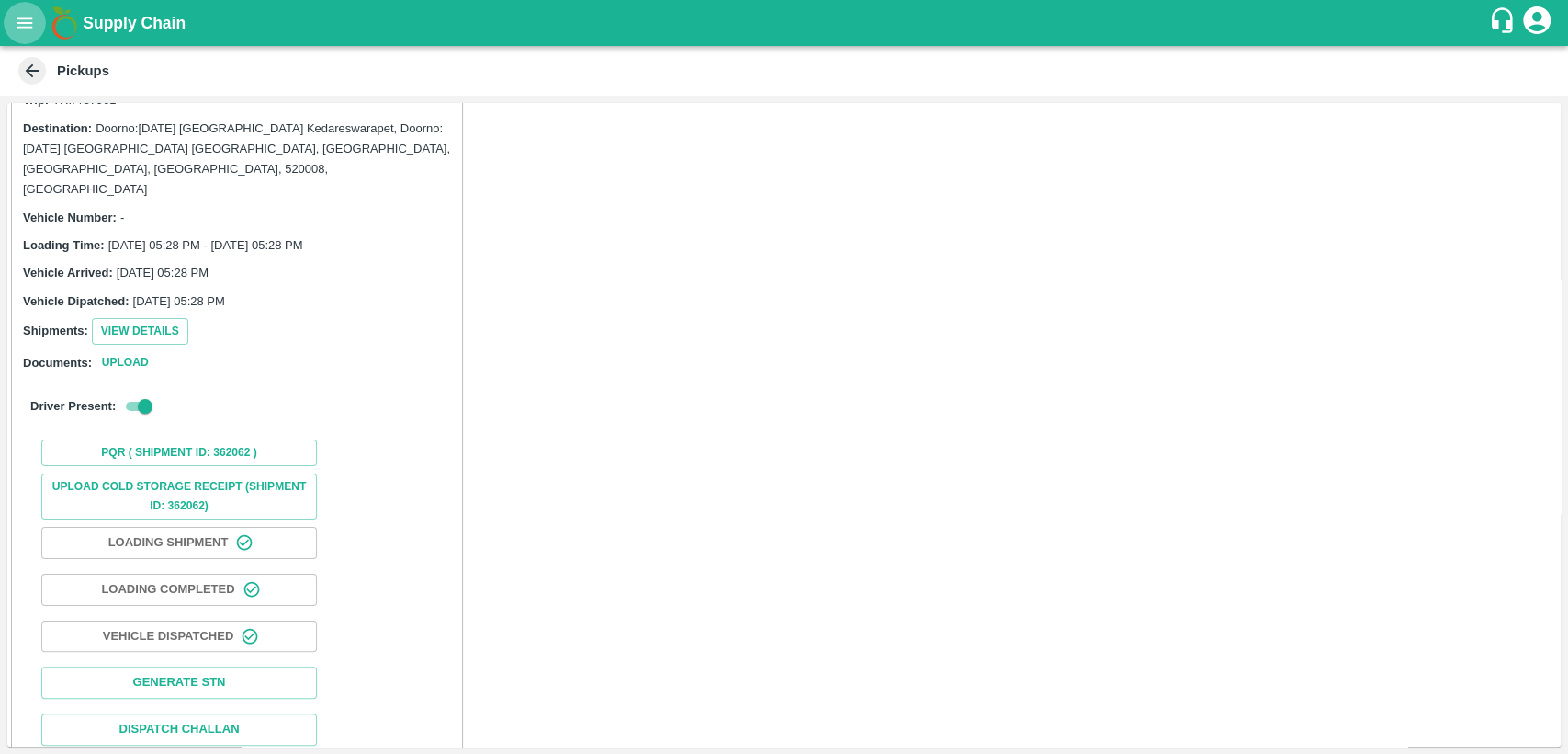
click at [27, 33] on button "open drawer" at bounding box center [25, 23] width 42 height 42
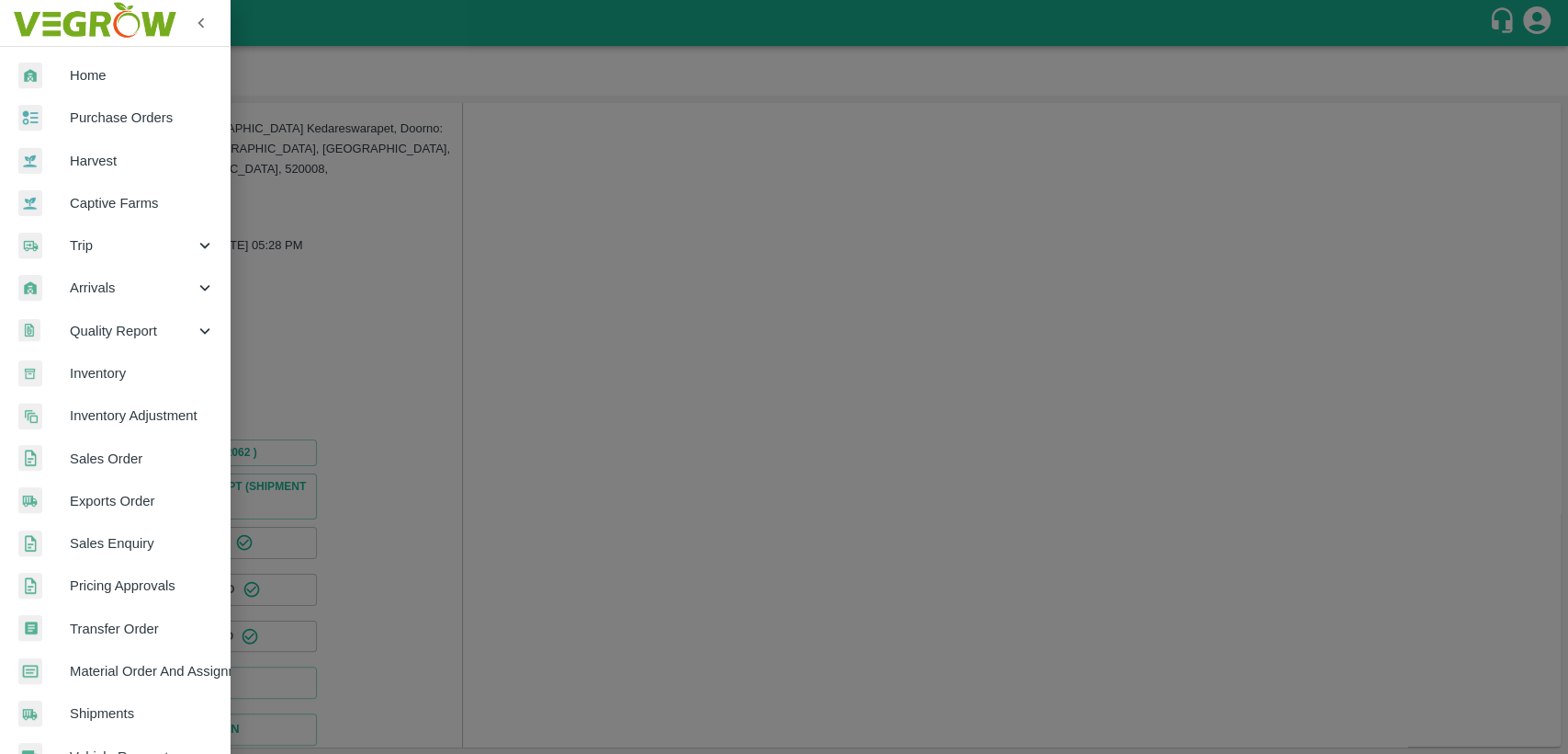
click at [123, 117] on span "Purchase Orders" at bounding box center [143, 117] width 145 height 20
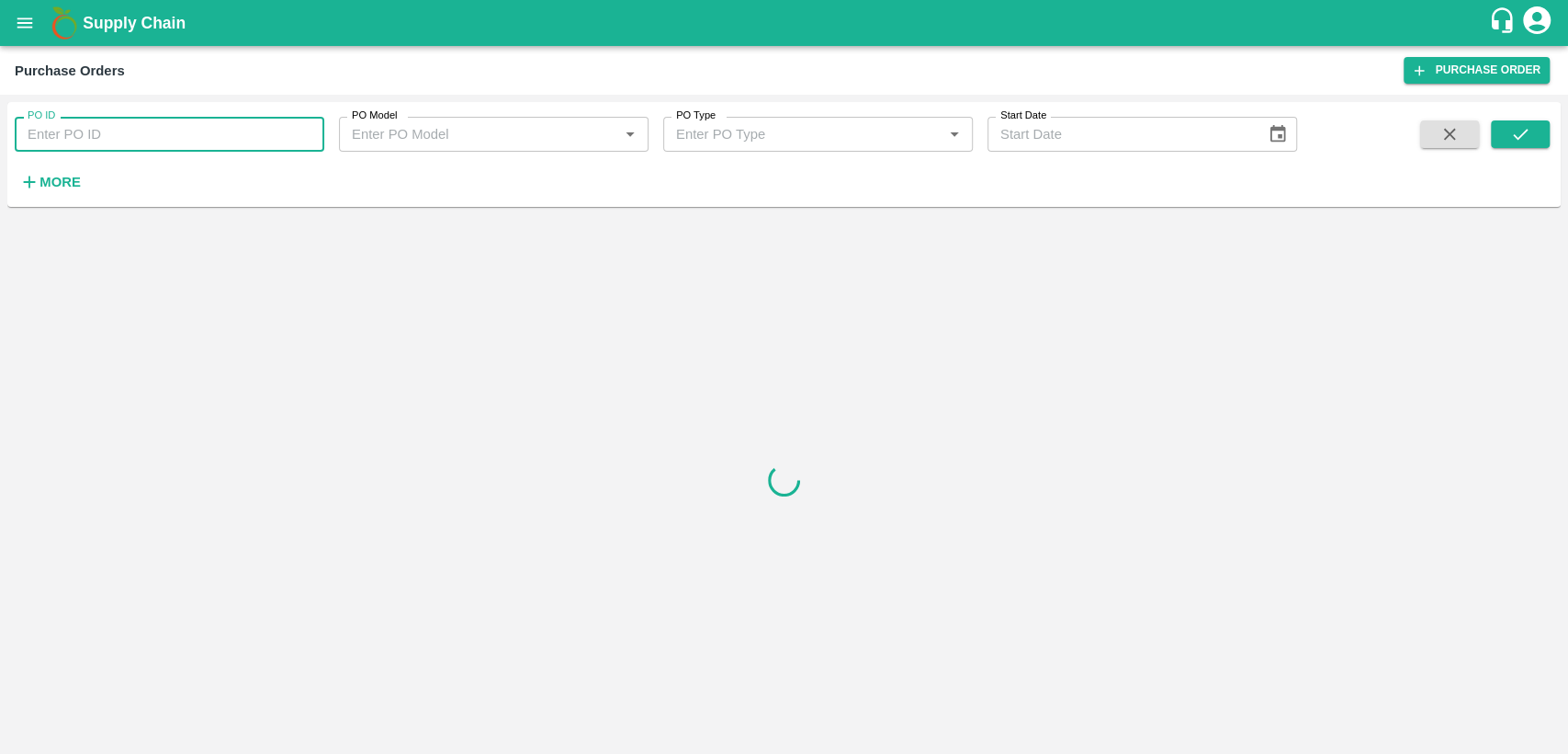
click at [138, 127] on input "PO ID" at bounding box center [169, 134] width 310 height 34
type input "175307"
click at [1530, 134] on icon "submit" at bounding box center [1520, 134] width 20 height 20
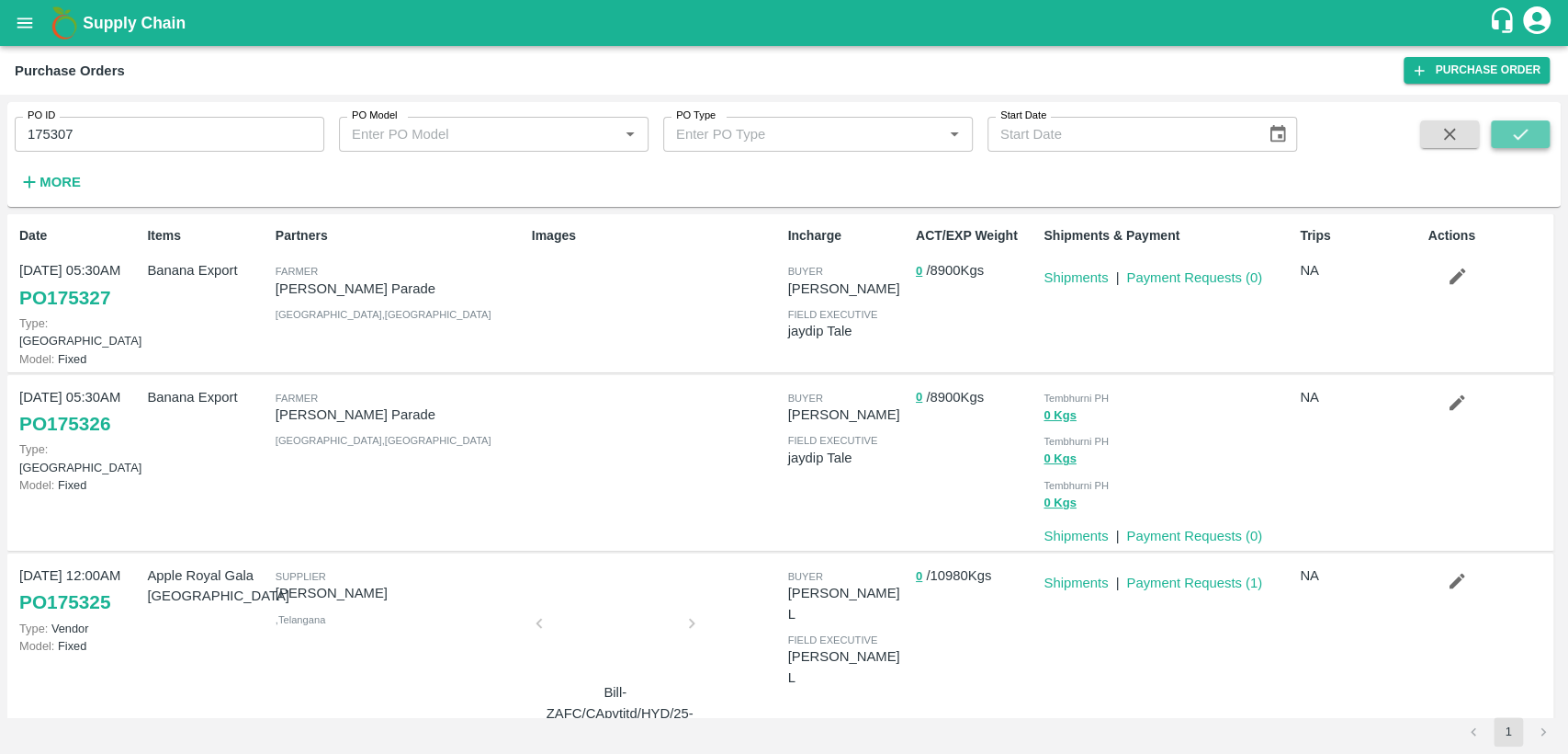
click at [1507, 136] on button "submit" at bounding box center [1520, 134] width 58 height 28
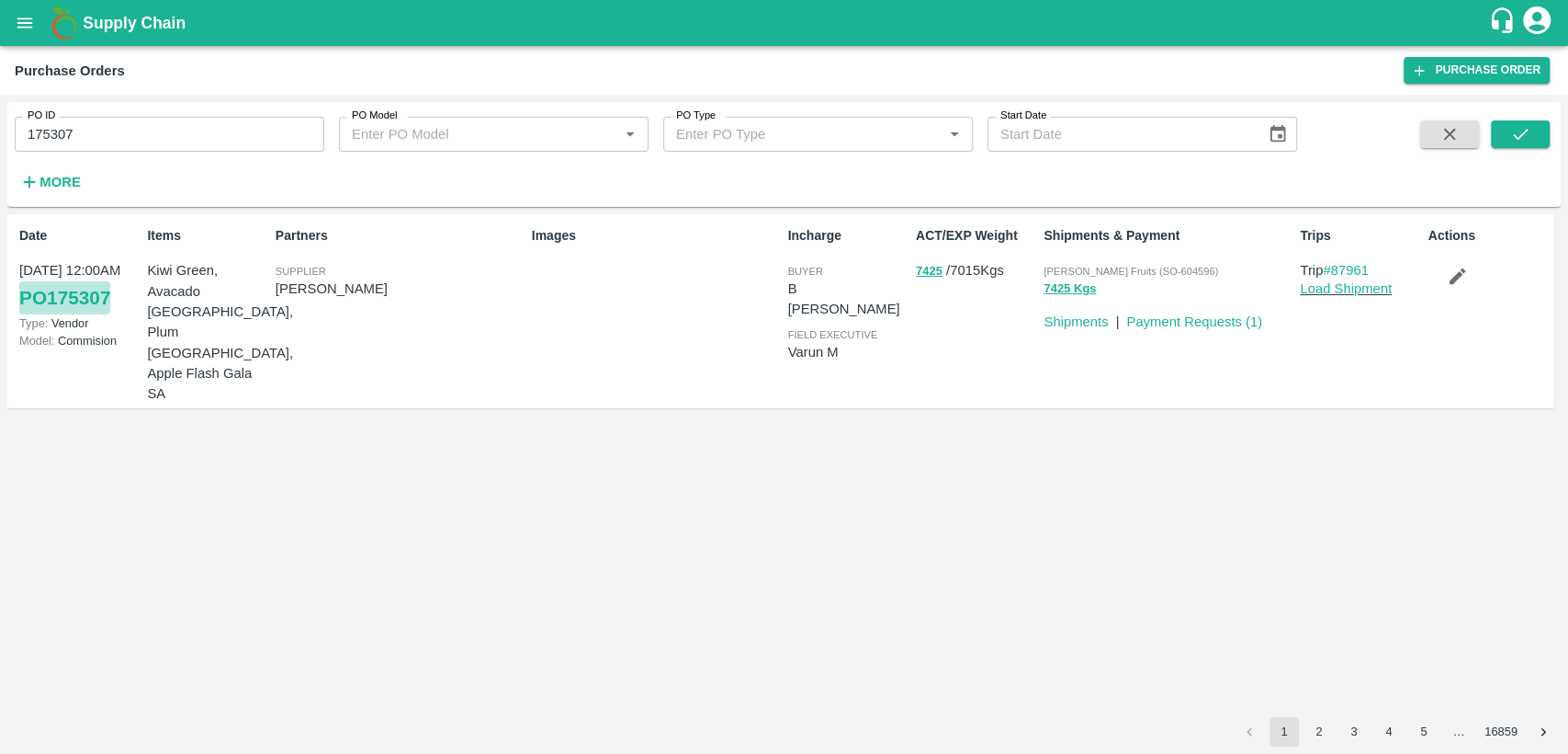
click at [87, 298] on link "PO 175307" at bounding box center [64, 298] width 91 height 33
click at [52, 299] on link "PO 175307" at bounding box center [64, 298] width 91 height 33
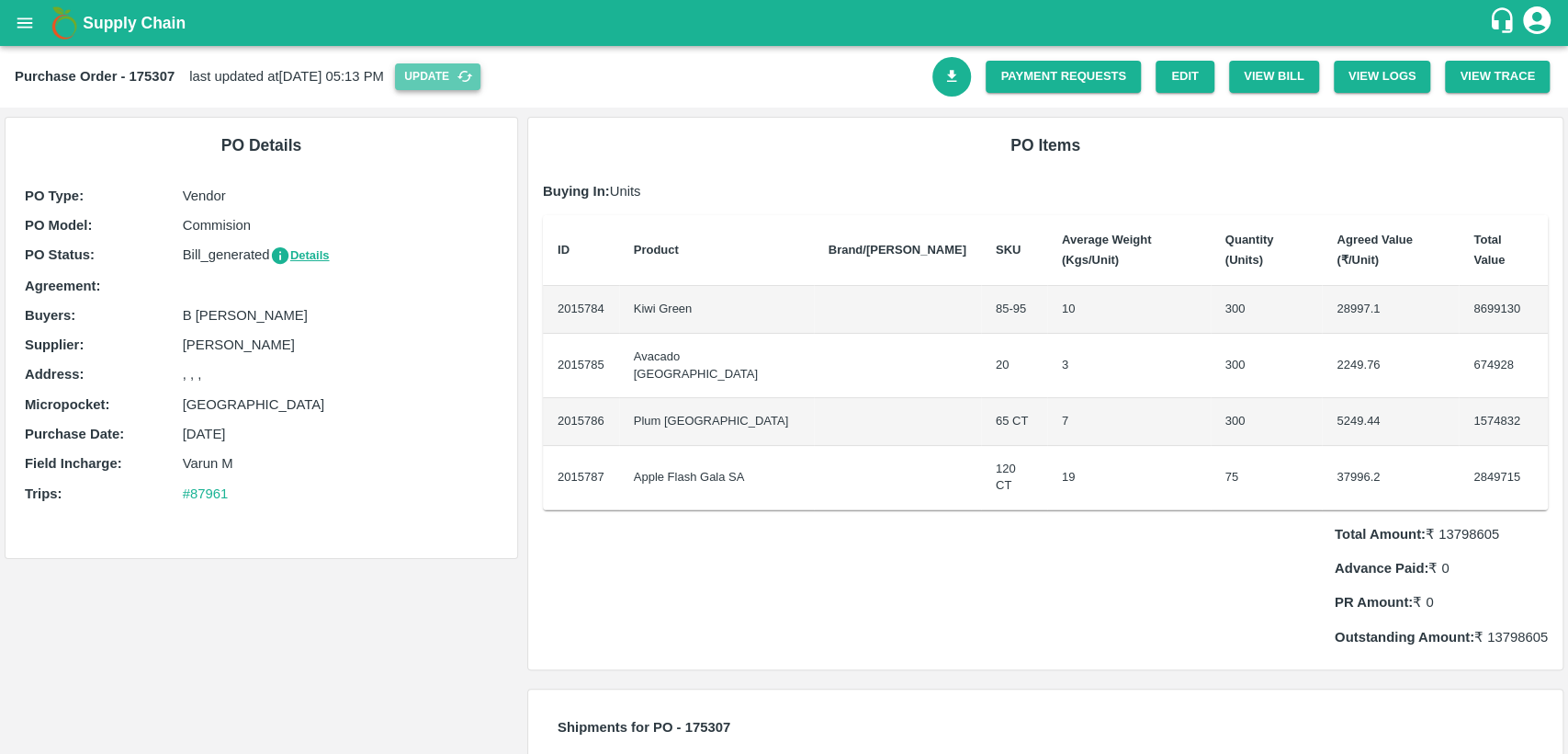
click at [480, 77] on button "Update" at bounding box center [437, 77] width 85 height 27
click at [1091, 68] on link "Payment Requests" at bounding box center [1064, 77] width 155 height 33
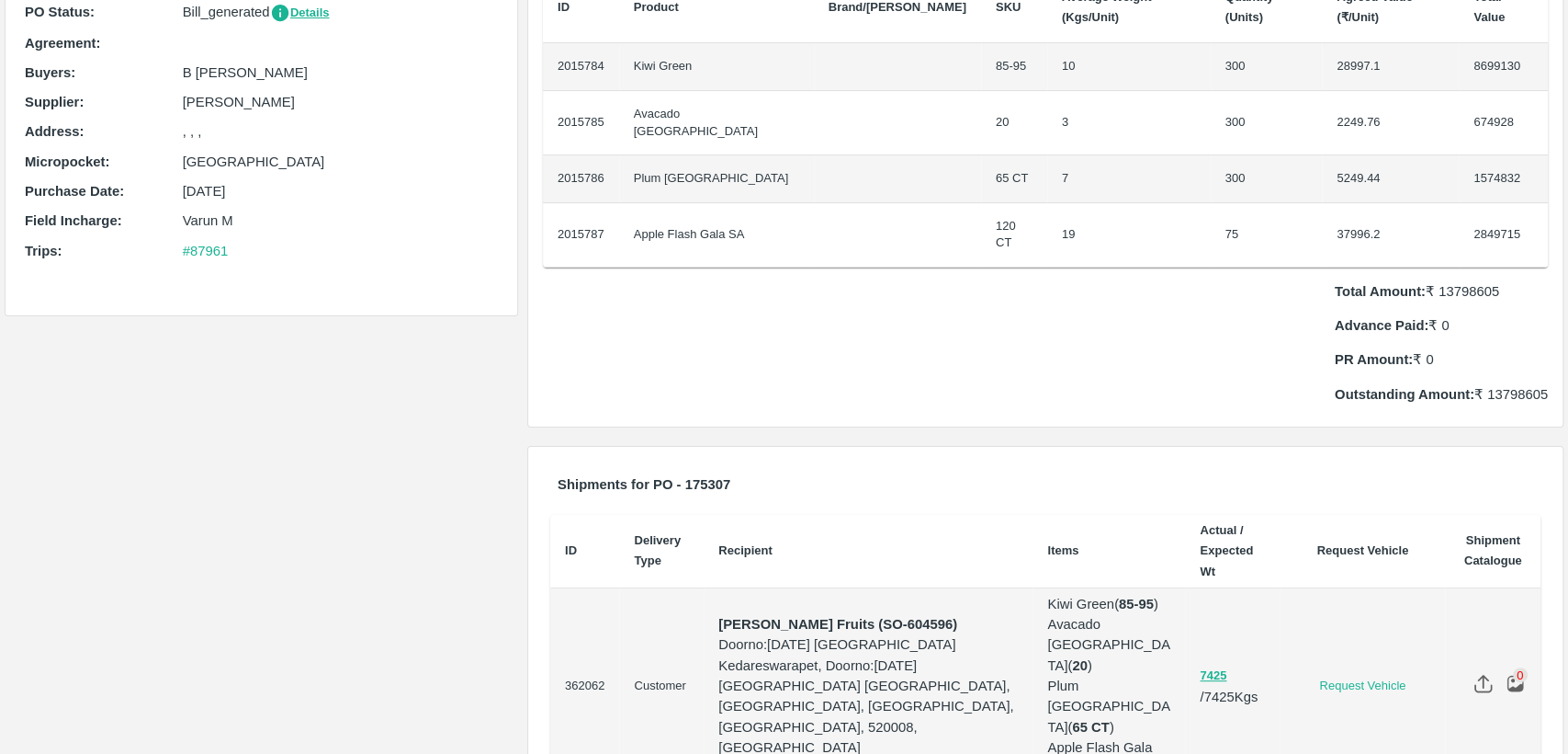
scroll to position [114, 0]
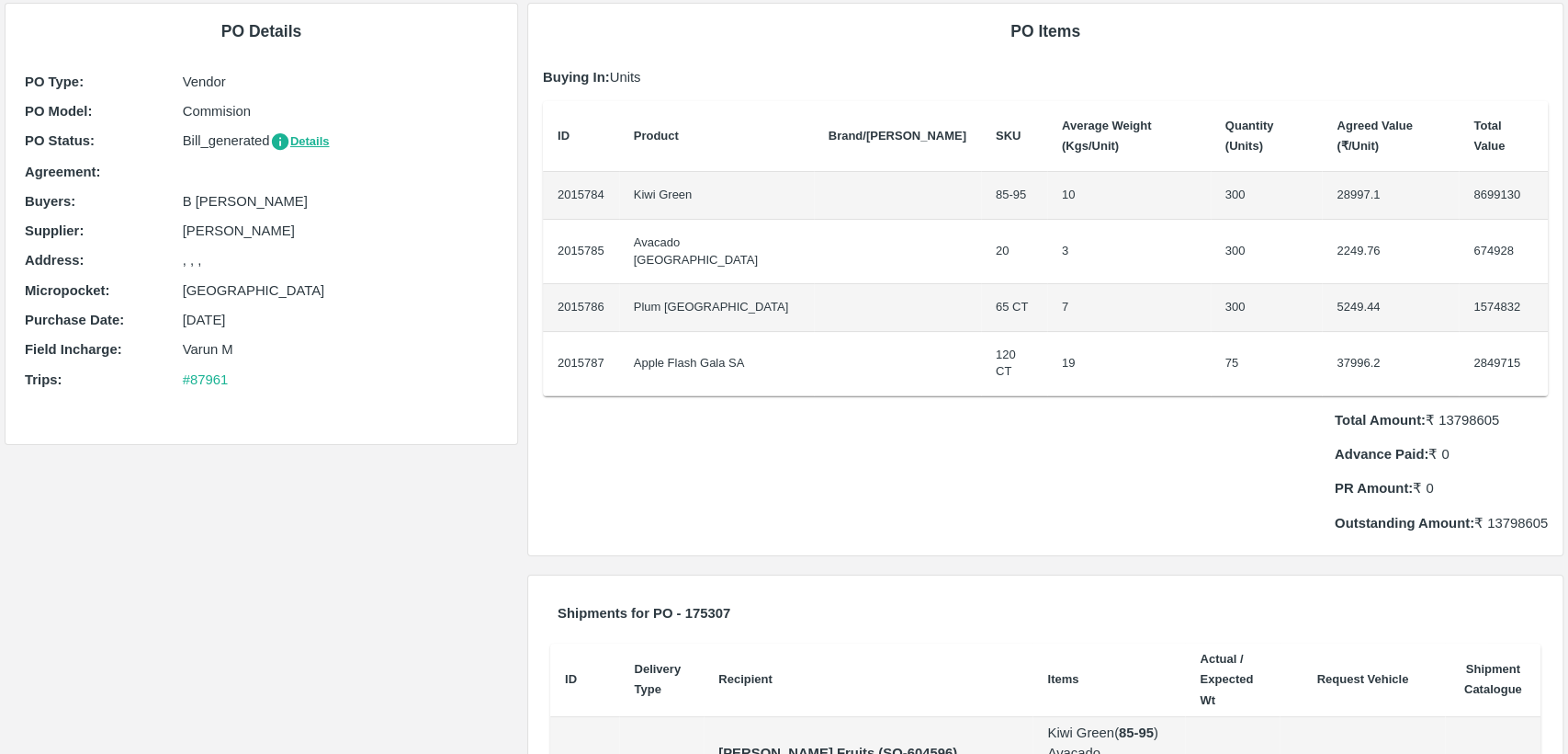
click at [1448, 410] on p "Total Amount: ₹ 13798605" at bounding box center [1442, 419] width 213 height 20
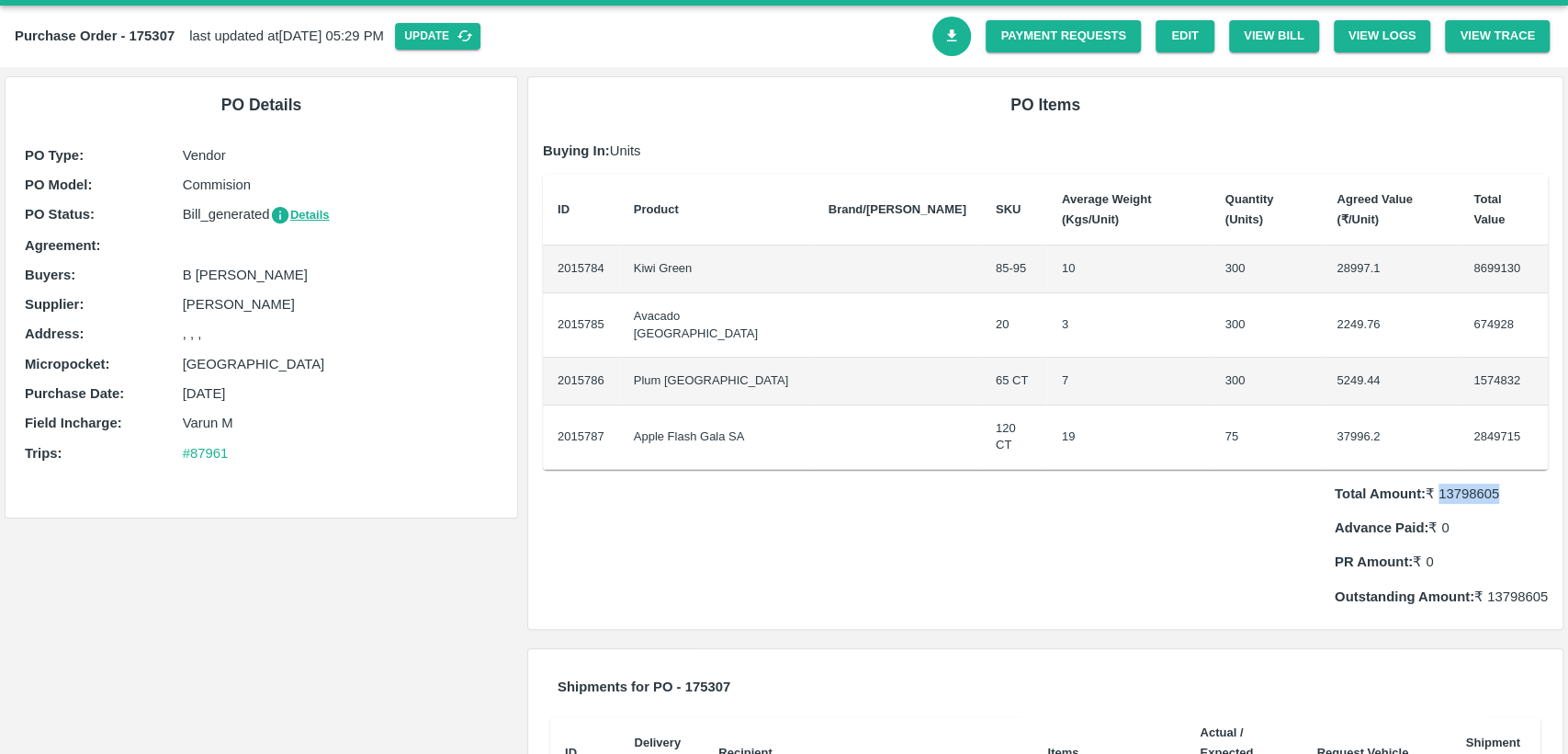
scroll to position [0, 0]
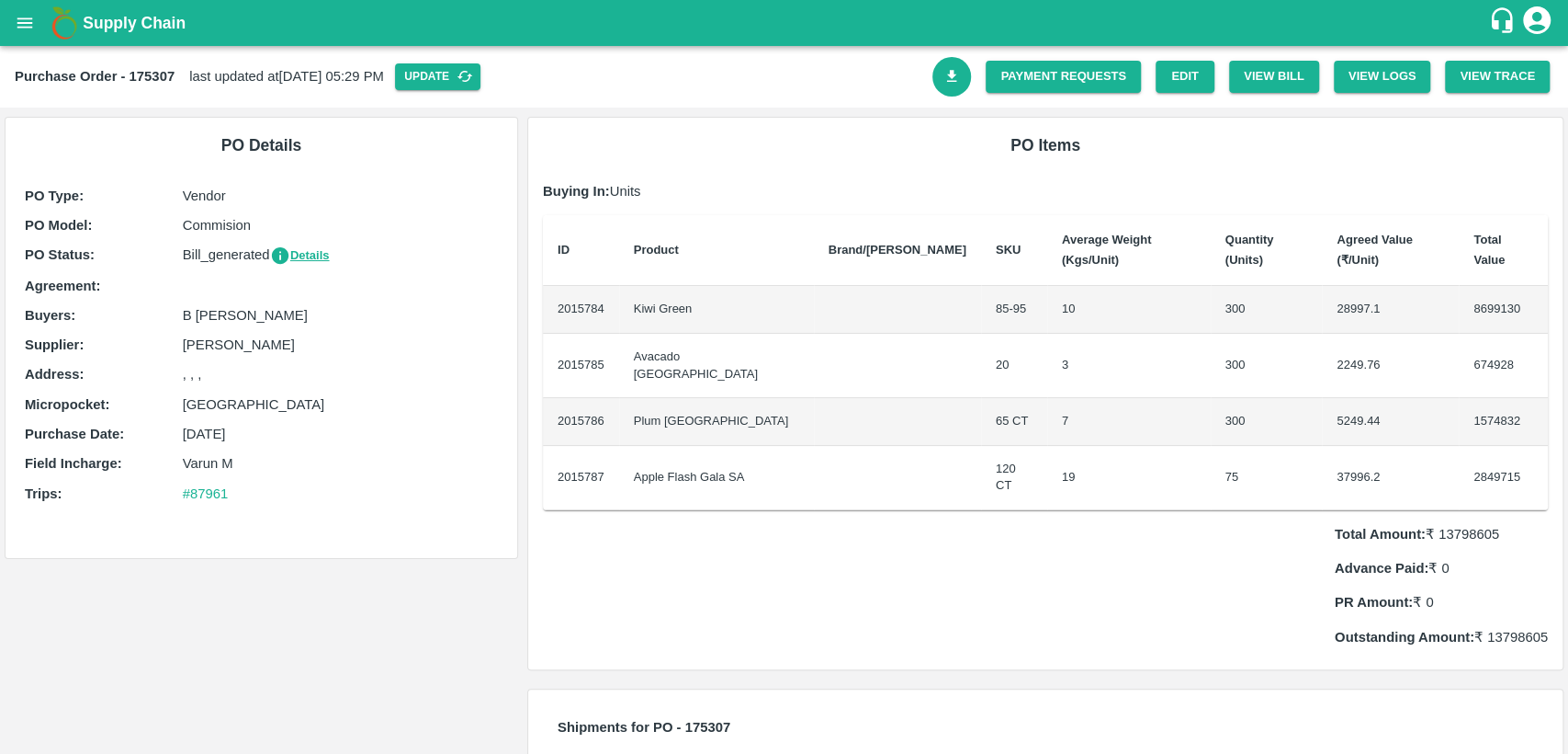
click at [1322, 288] on td "28997.1" at bounding box center [1390, 310] width 137 height 48
click at [31, 18] on icon "open drawer" at bounding box center [25, 22] width 15 height 11
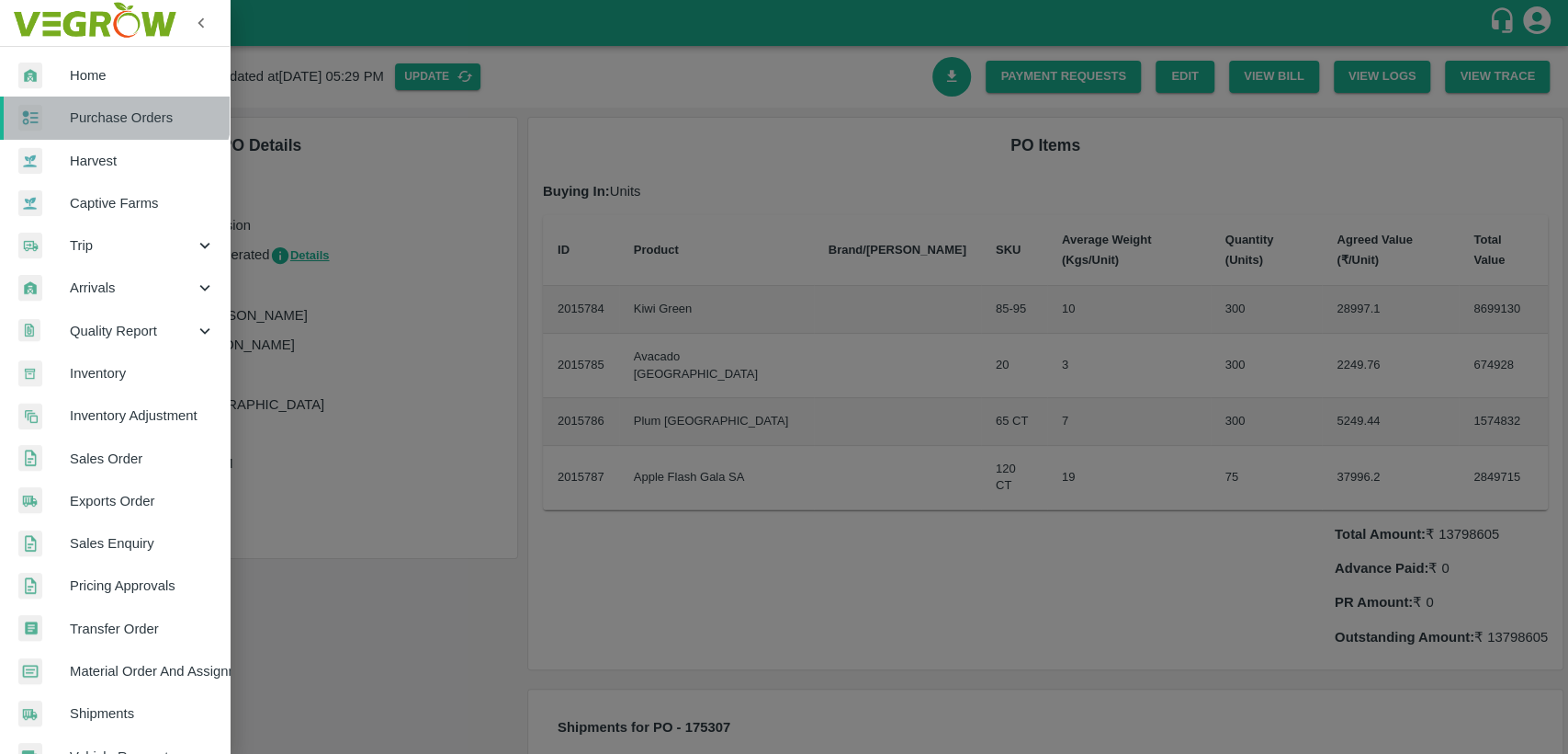
click at [95, 102] on link "Purchase Orders" at bounding box center [115, 118] width 230 height 42
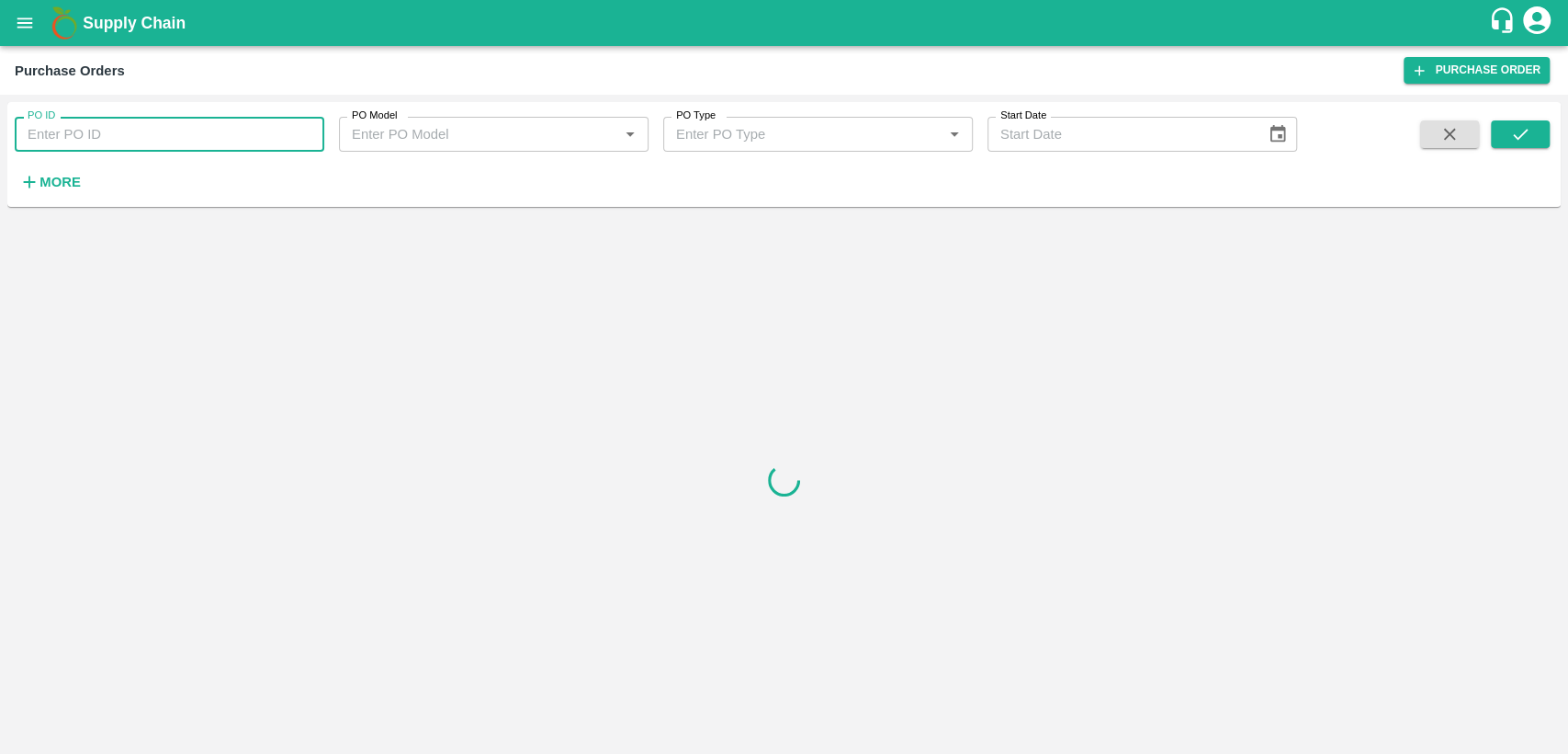
click at [97, 122] on input "PO ID" at bounding box center [169, 134] width 310 height 34
type input "175037"
click at [1528, 136] on icon "submit" at bounding box center [1520, 134] width 20 height 20
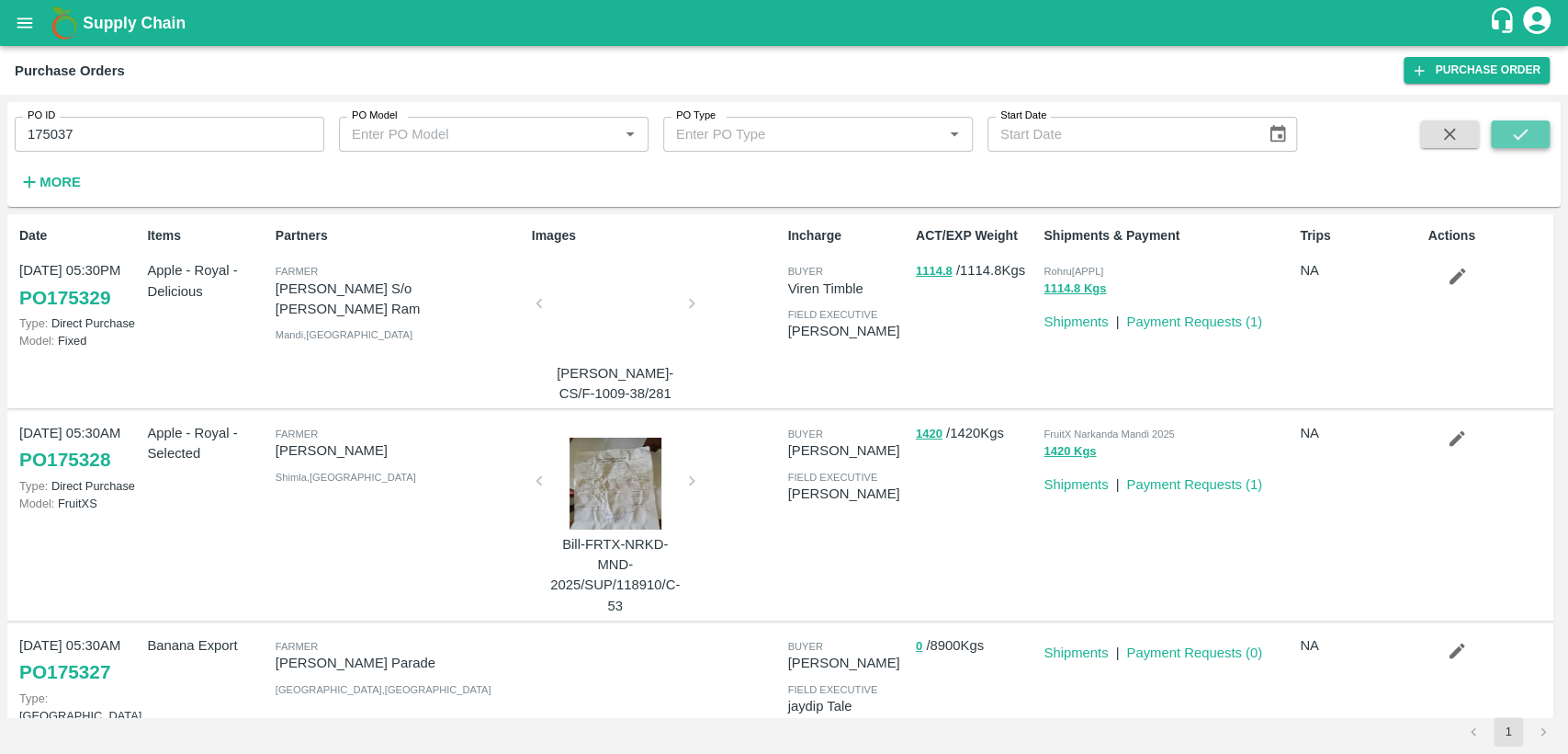
click at [1515, 140] on icon "submit" at bounding box center [1520, 134] width 20 height 20
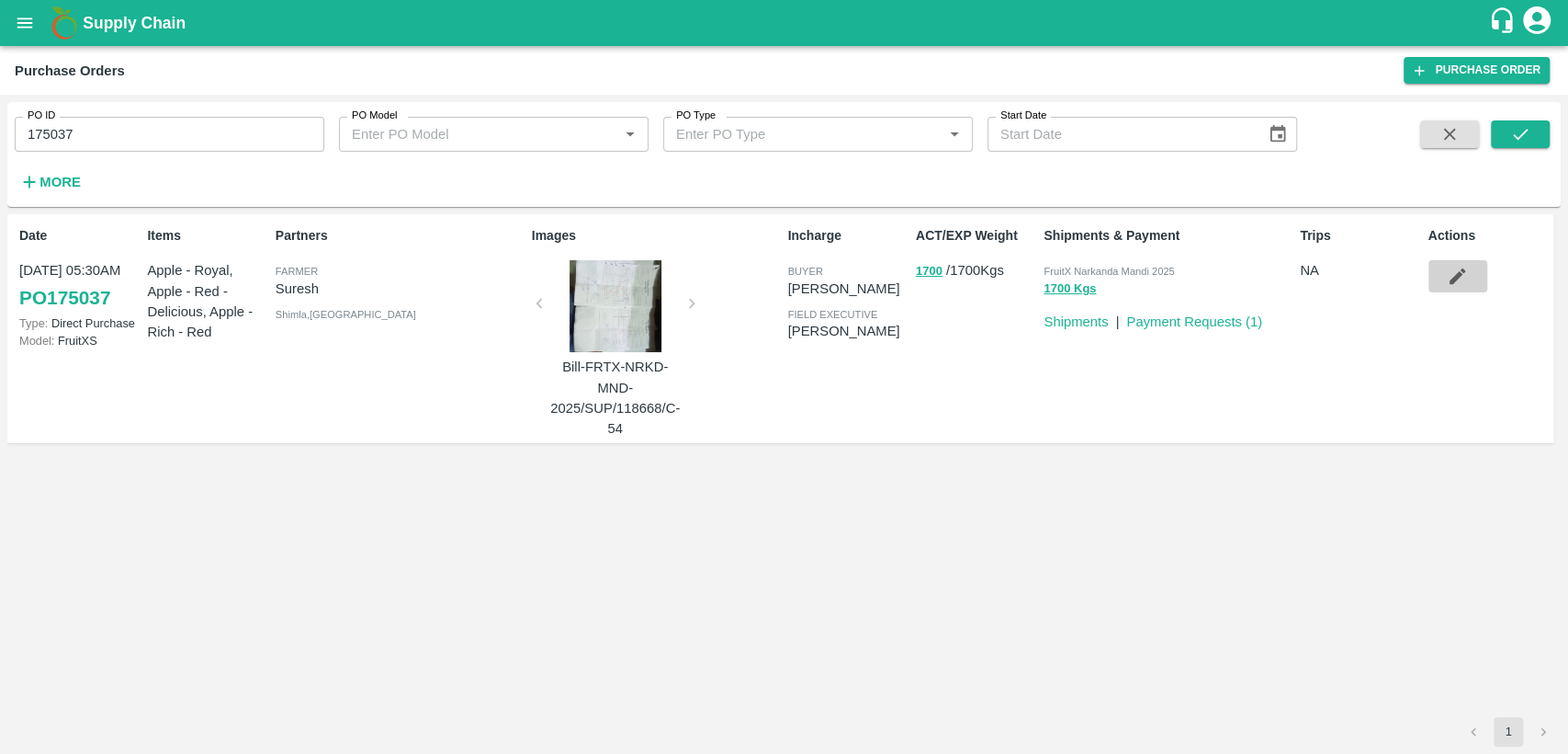
click at [1458, 271] on icon "button" at bounding box center [1457, 276] width 20 height 20
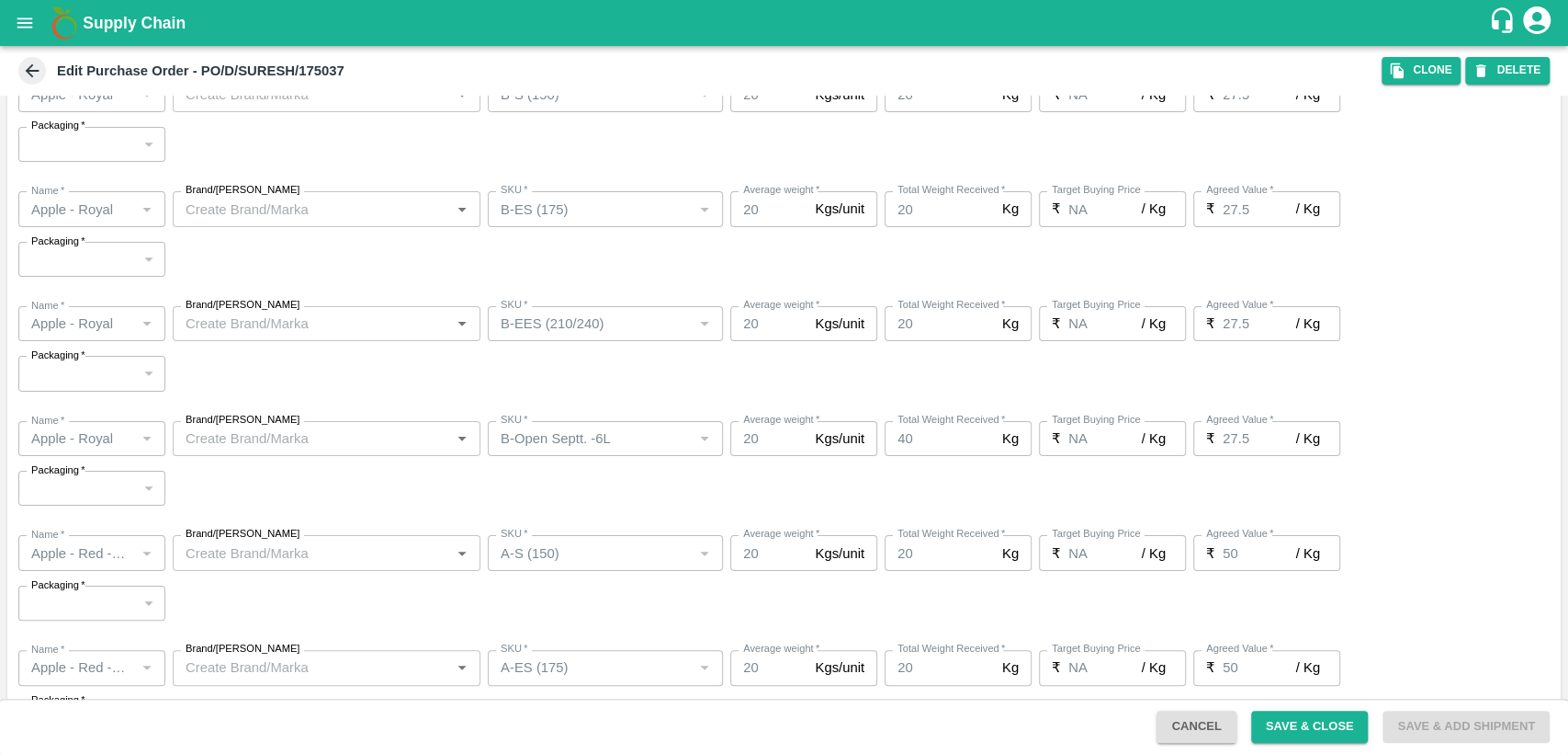
scroll to position [1220, 0]
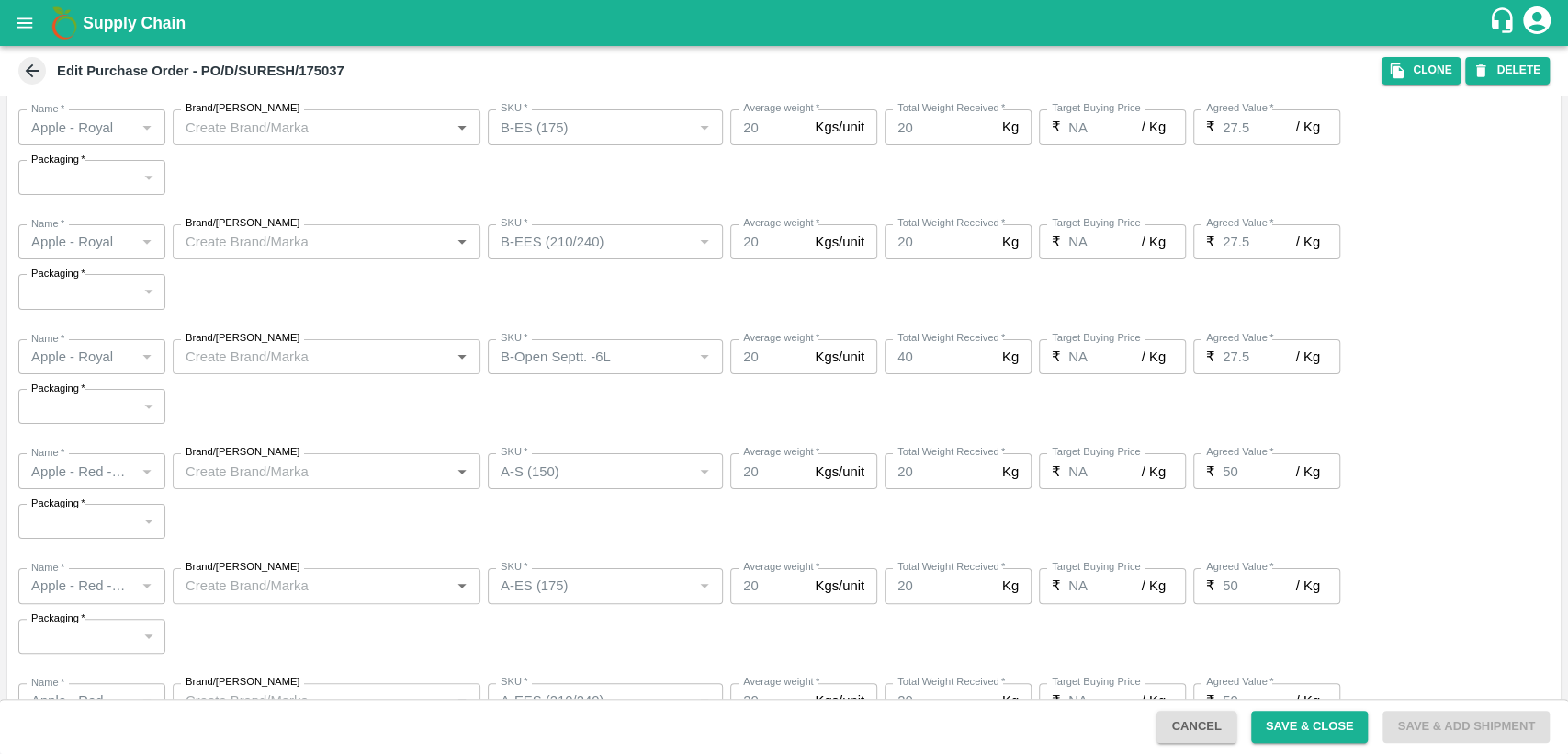
click at [34, 73] on icon at bounding box center [32, 70] width 20 height 20
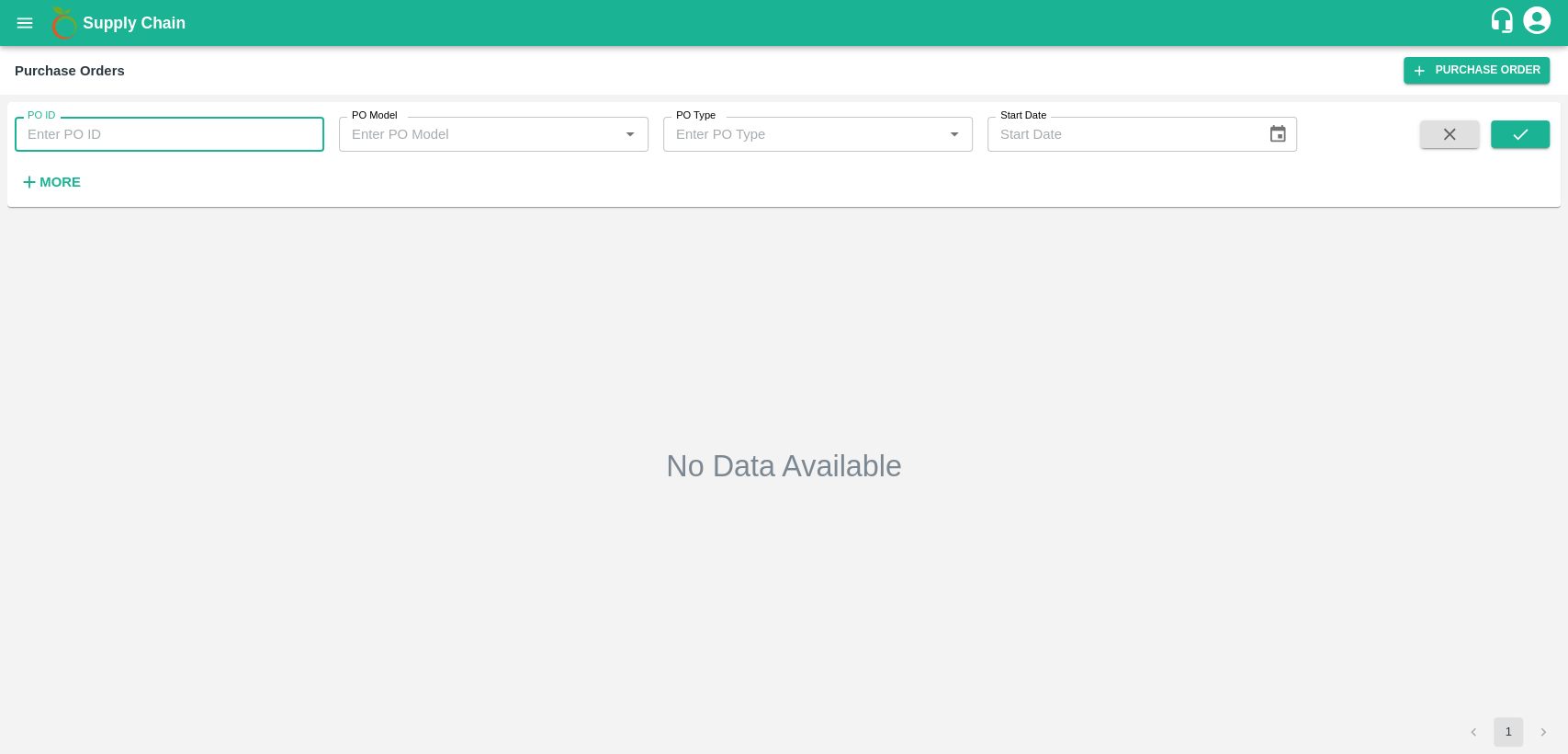
click at [106, 135] on input "PO ID" at bounding box center [169, 134] width 310 height 34
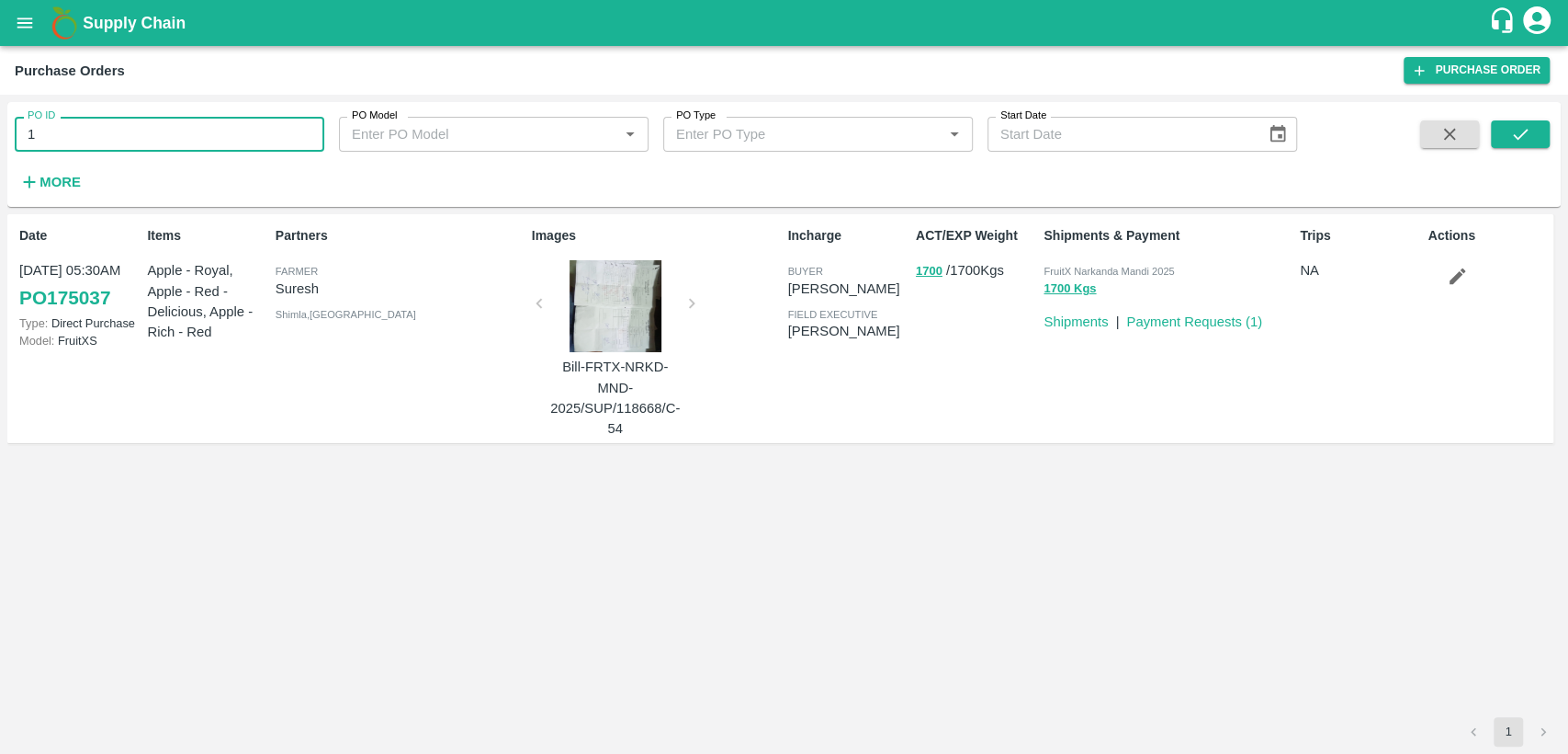
type input "1"
click at [154, 139] on input "PO ID" at bounding box center [169, 134] width 310 height 34
type input "175307"
click at [1523, 133] on icon "submit" at bounding box center [1520, 134] width 14 height 11
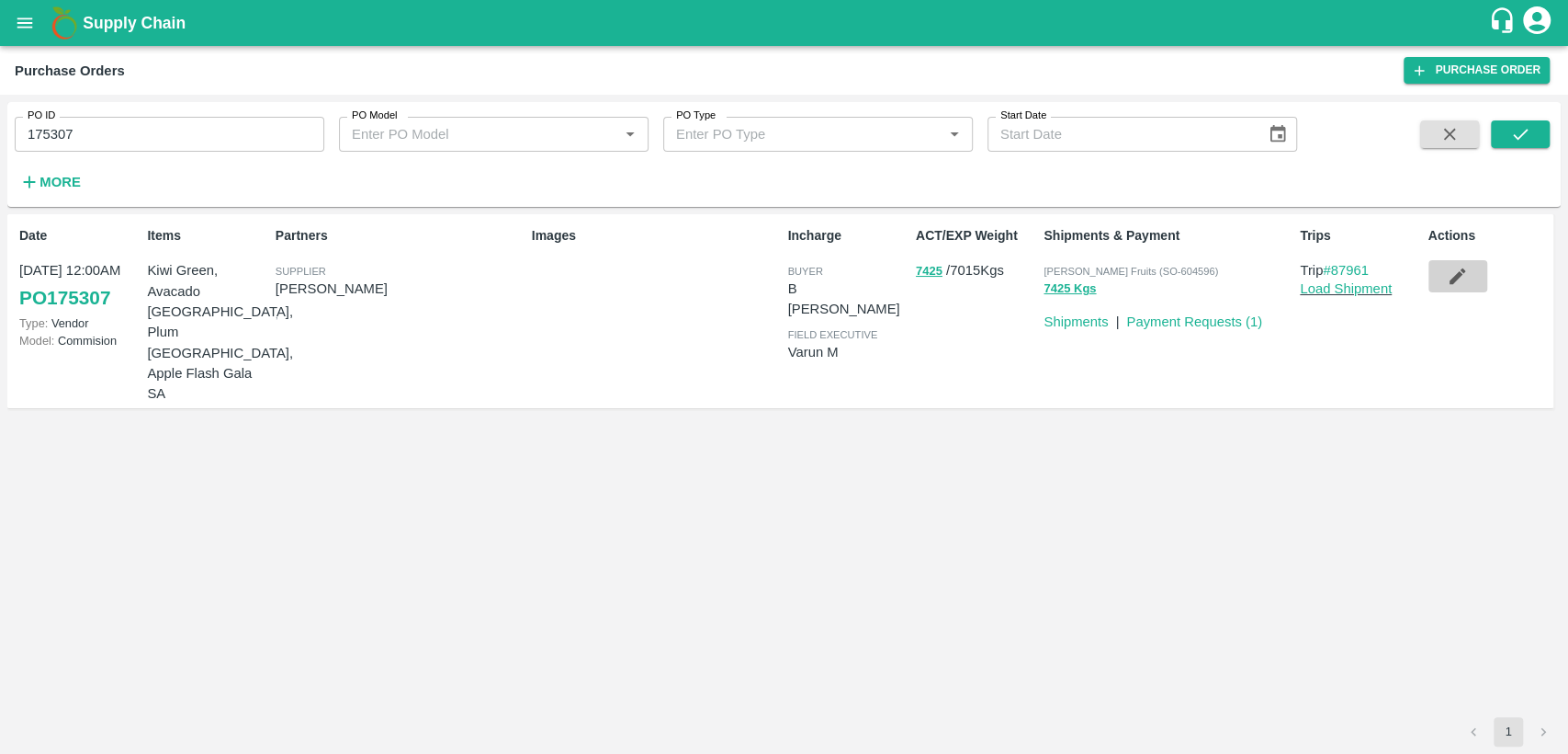
click at [1460, 277] on icon "button" at bounding box center [1457, 276] width 20 height 20
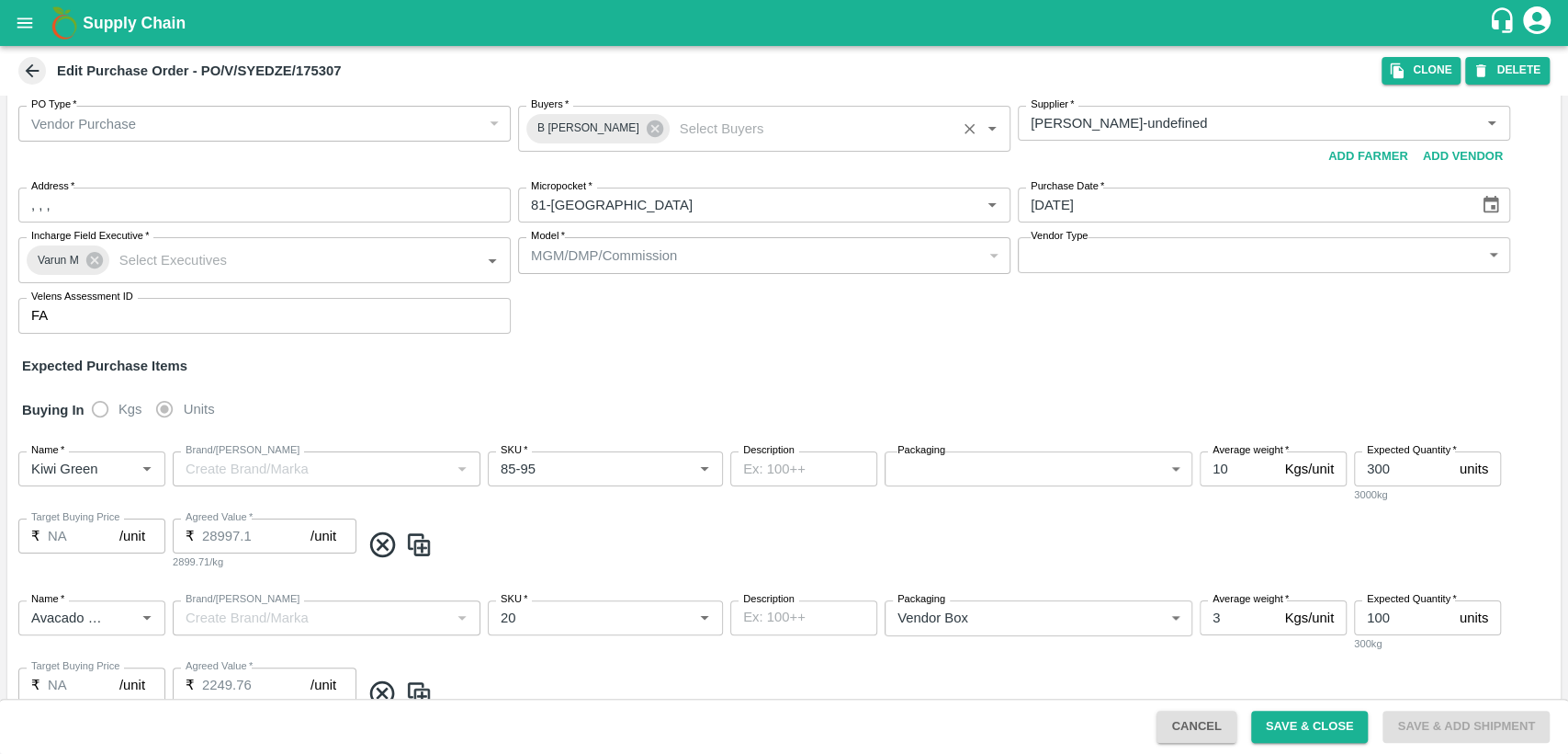
scroll to position [11, 0]
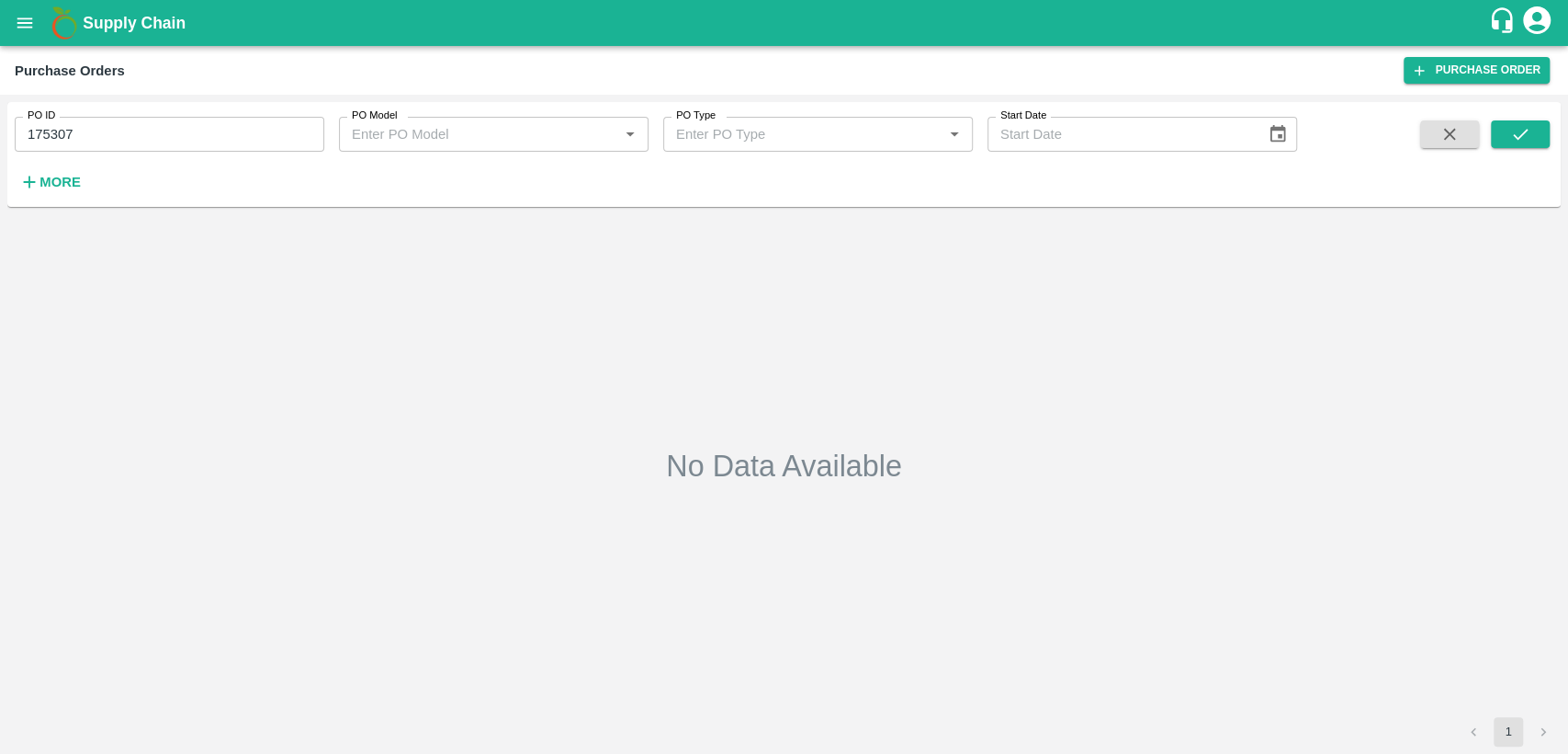
type input "175307"
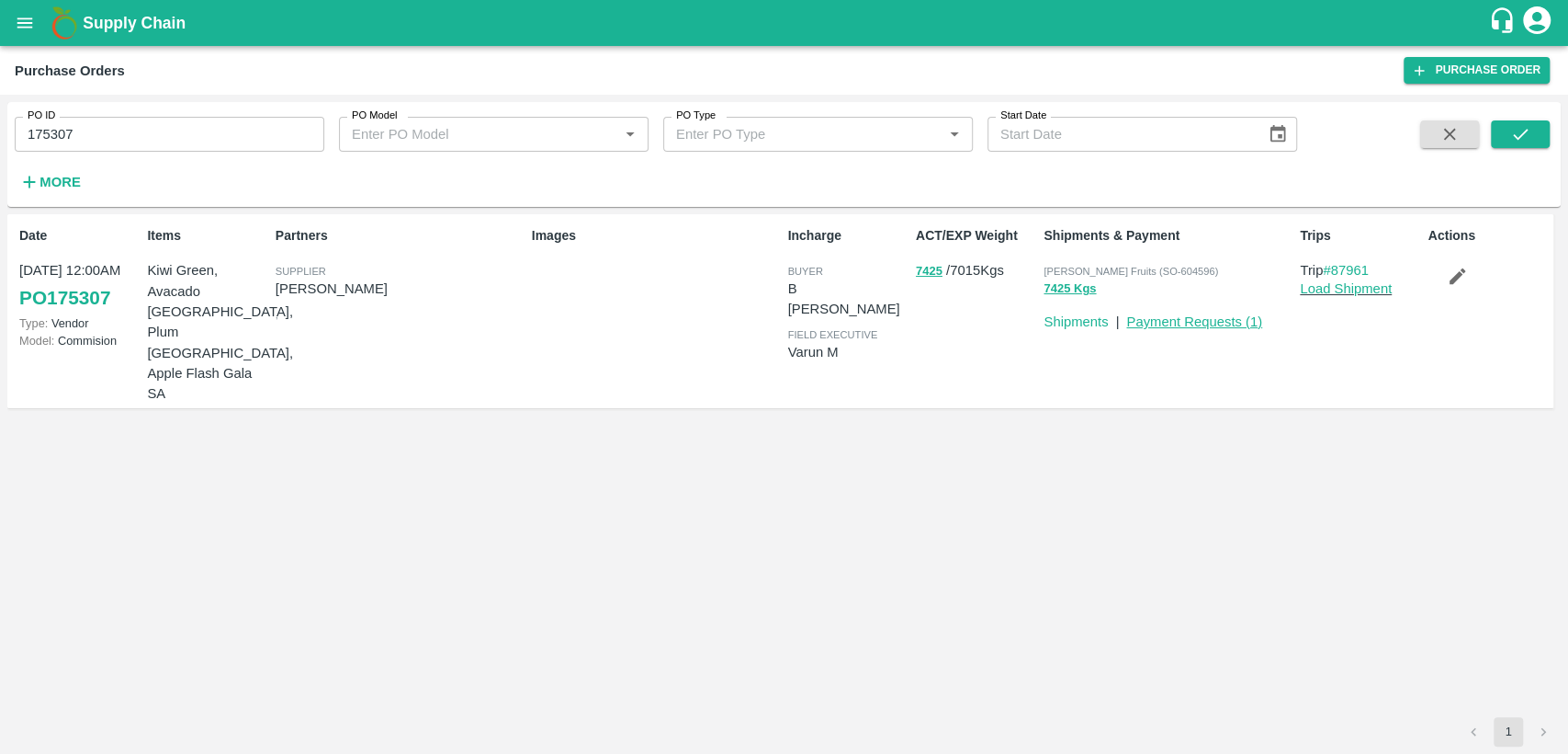
click at [1189, 320] on link "Payment Requests ( 1 )" at bounding box center [1195, 321] width 136 height 14
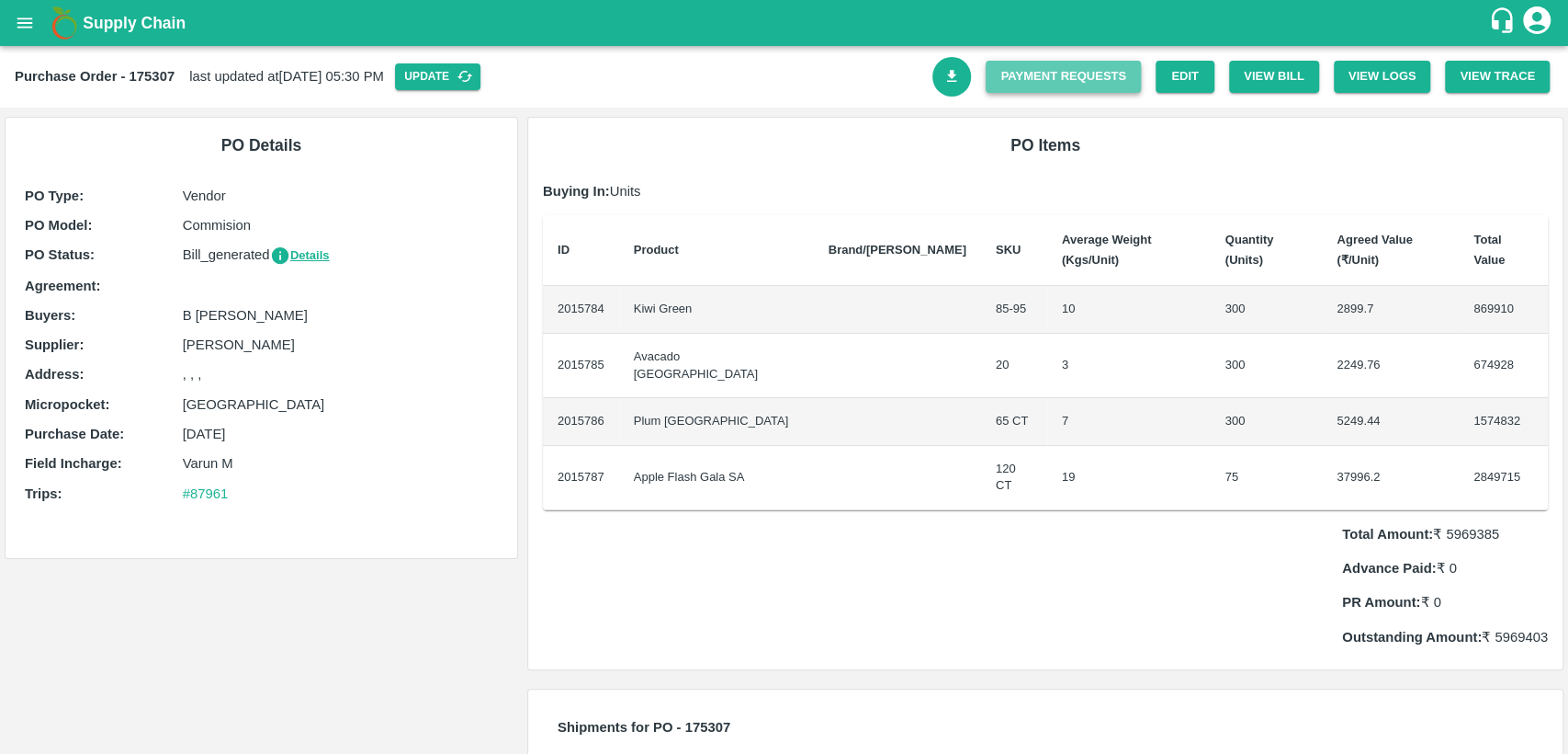
click at [1091, 76] on link "Payment Requests" at bounding box center [1064, 77] width 155 height 33
click at [1211, 289] on td "300" at bounding box center [1267, 310] width 112 height 48
click at [19, 24] on icon "open drawer" at bounding box center [24, 22] width 20 height 20
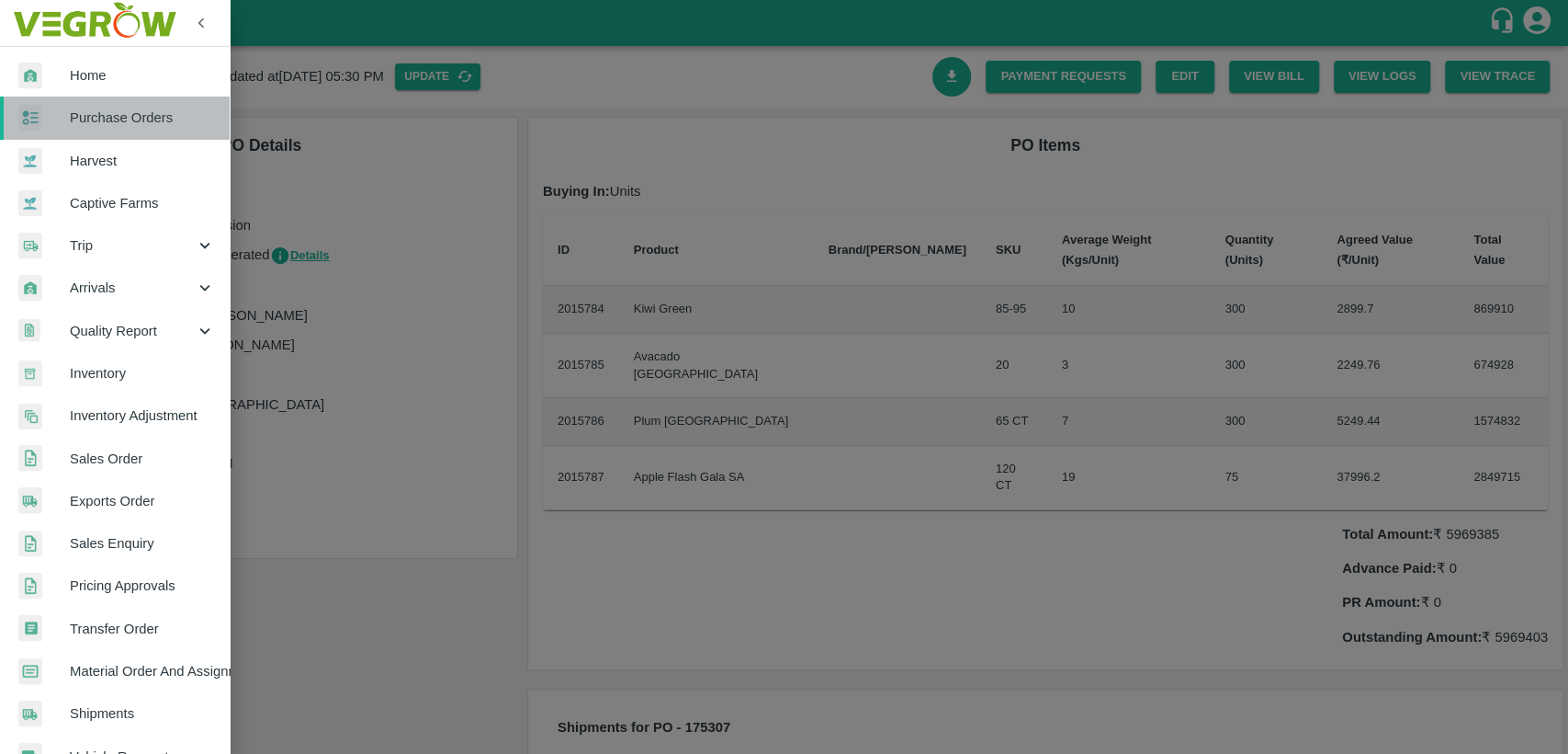
click at [118, 104] on link "Purchase Orders" at bounding box center [115, 118] width 230 height 42
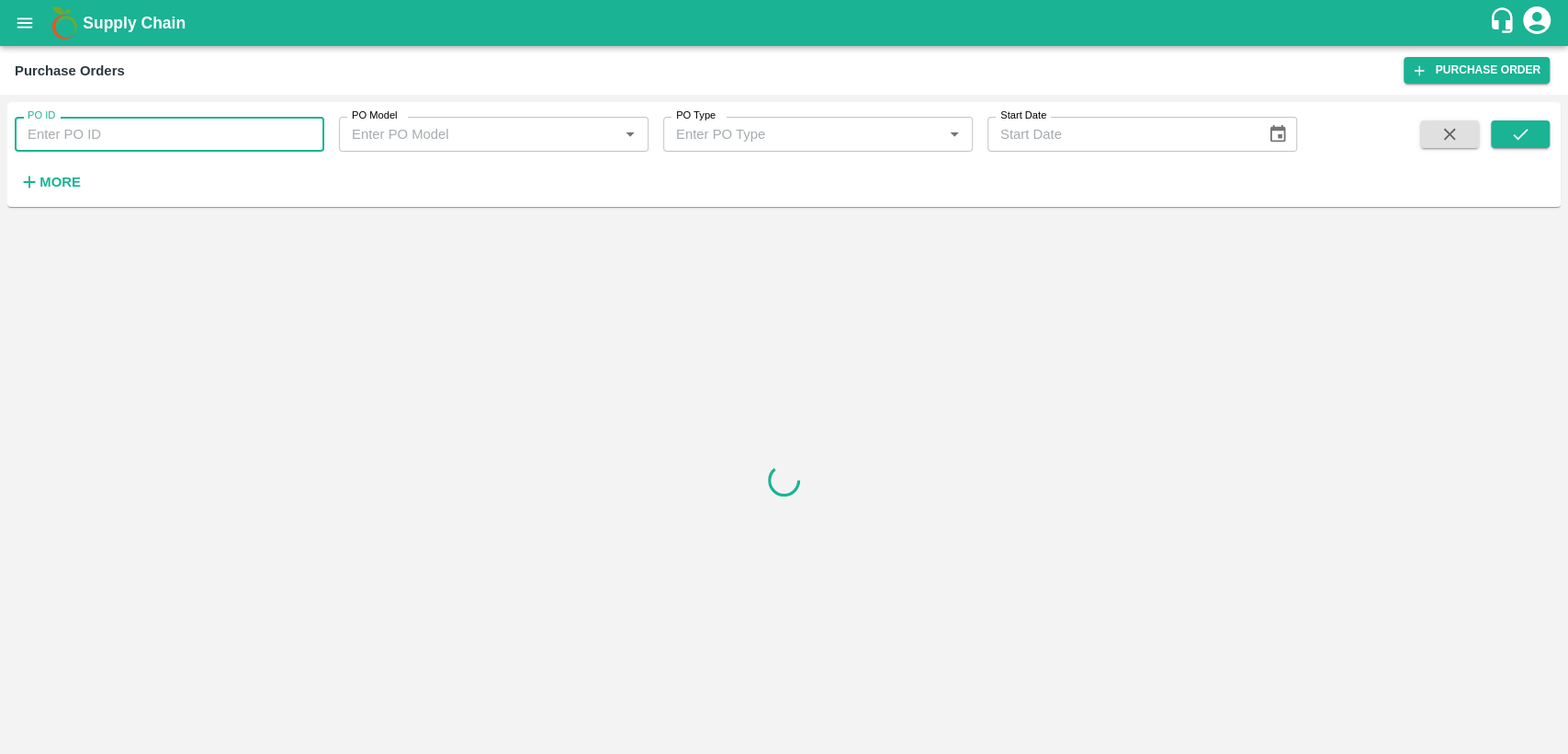
click at [80, 130] on input "PO ID" at bounding box center [169, 134] width 310 height 34
type input "175307"
click at [1511, 142] on icon "submit" at bounding box center [1520, 134] width 20 height 20
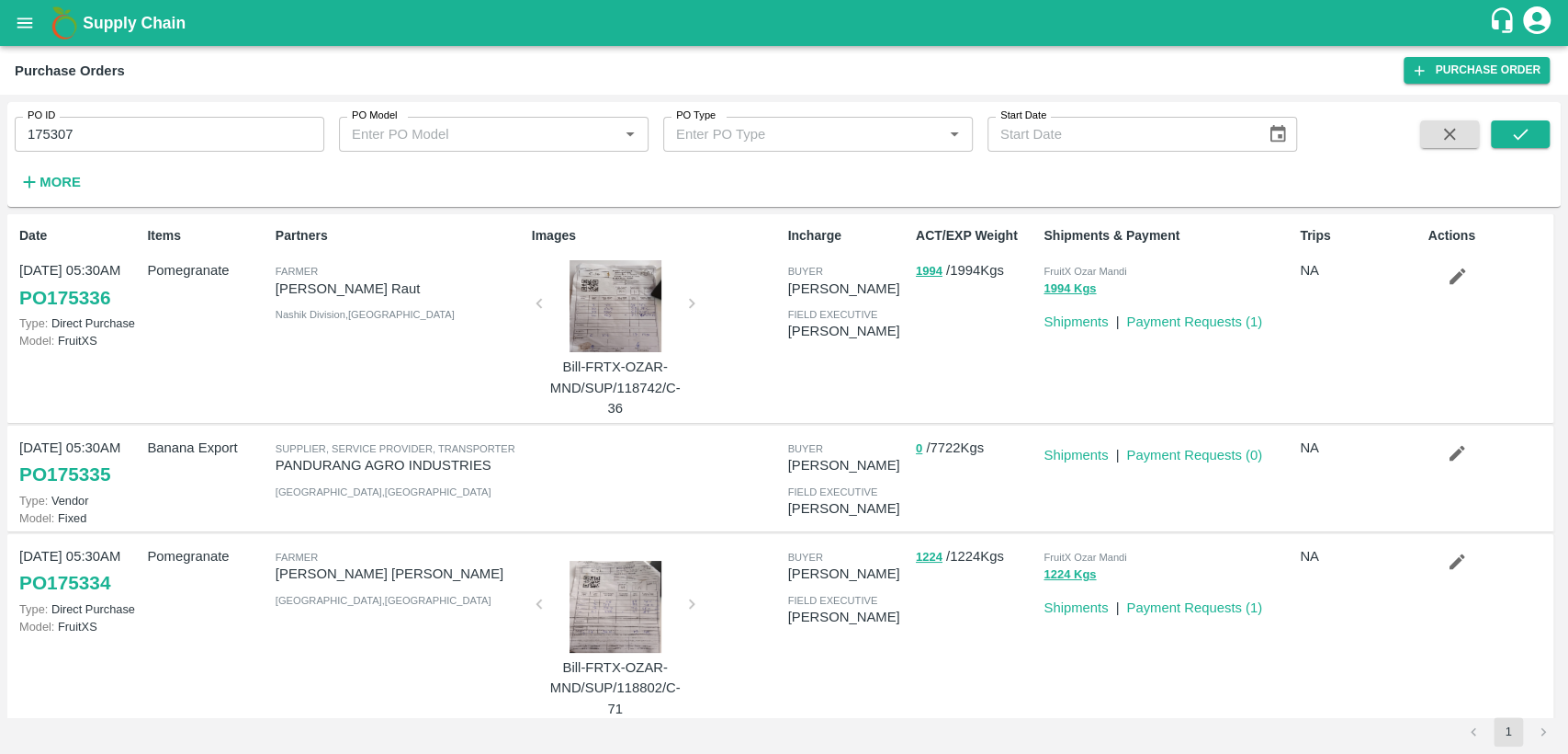
click at [48, 295] on link "PO 175336" at bounding box center [64, 298] width 91 height 33
click at [1541, 133] on button "submit" at bounding box center [1520, 134] width 58 height 28
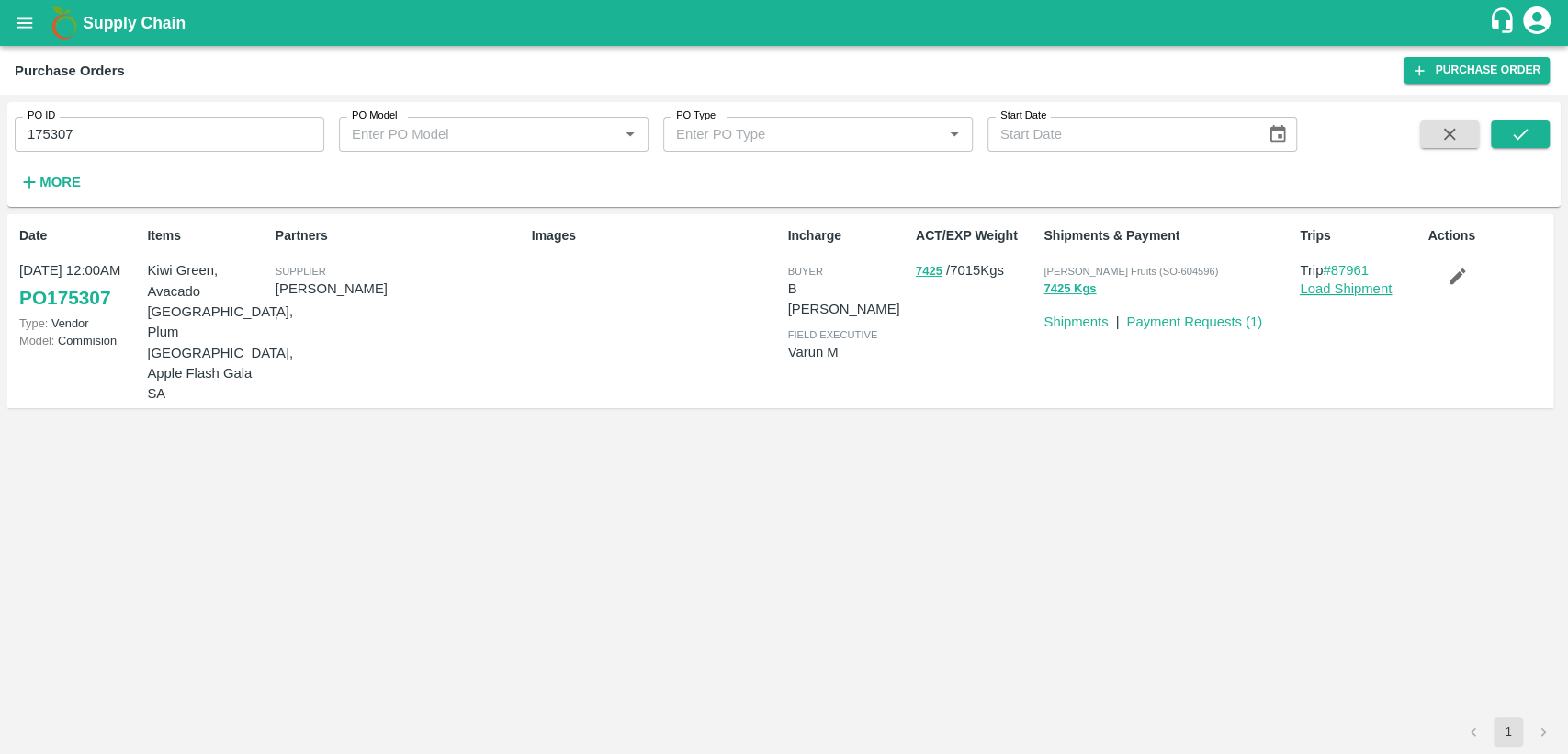
click at [1361, 291] on link "Load Shipment" at bounding box center [1346, 288] width 92 height 14
click at [1520, 133] on icon "submit" at bounding box center [1520, 134] width 20 height 20
click at [1459, 275] on icon "button" at bounding box center [1458, 276] width 15 height 15
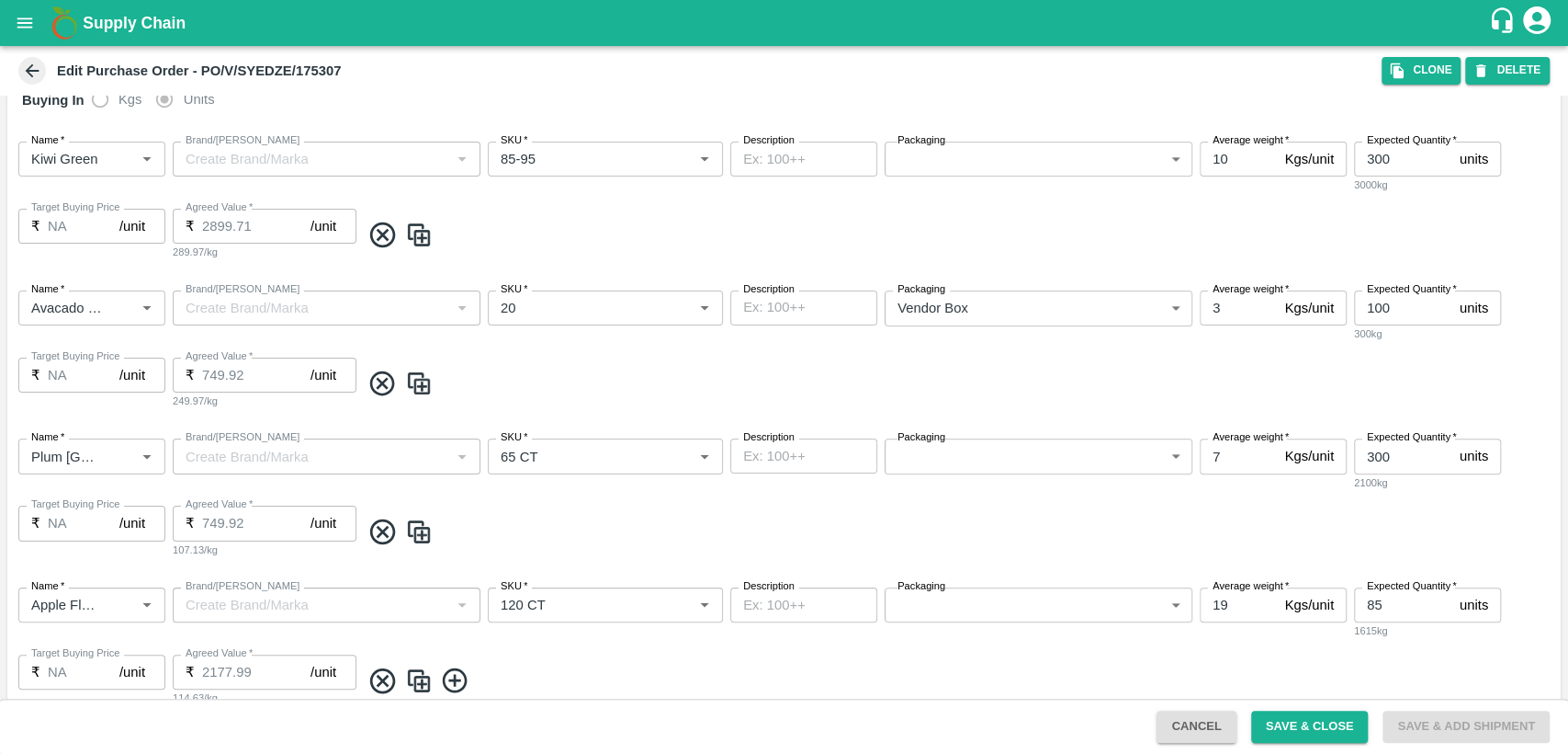
scroll to position [321, 0]
click at [41, 74] on icon at bounding box center [32, 70] width 20 height 20
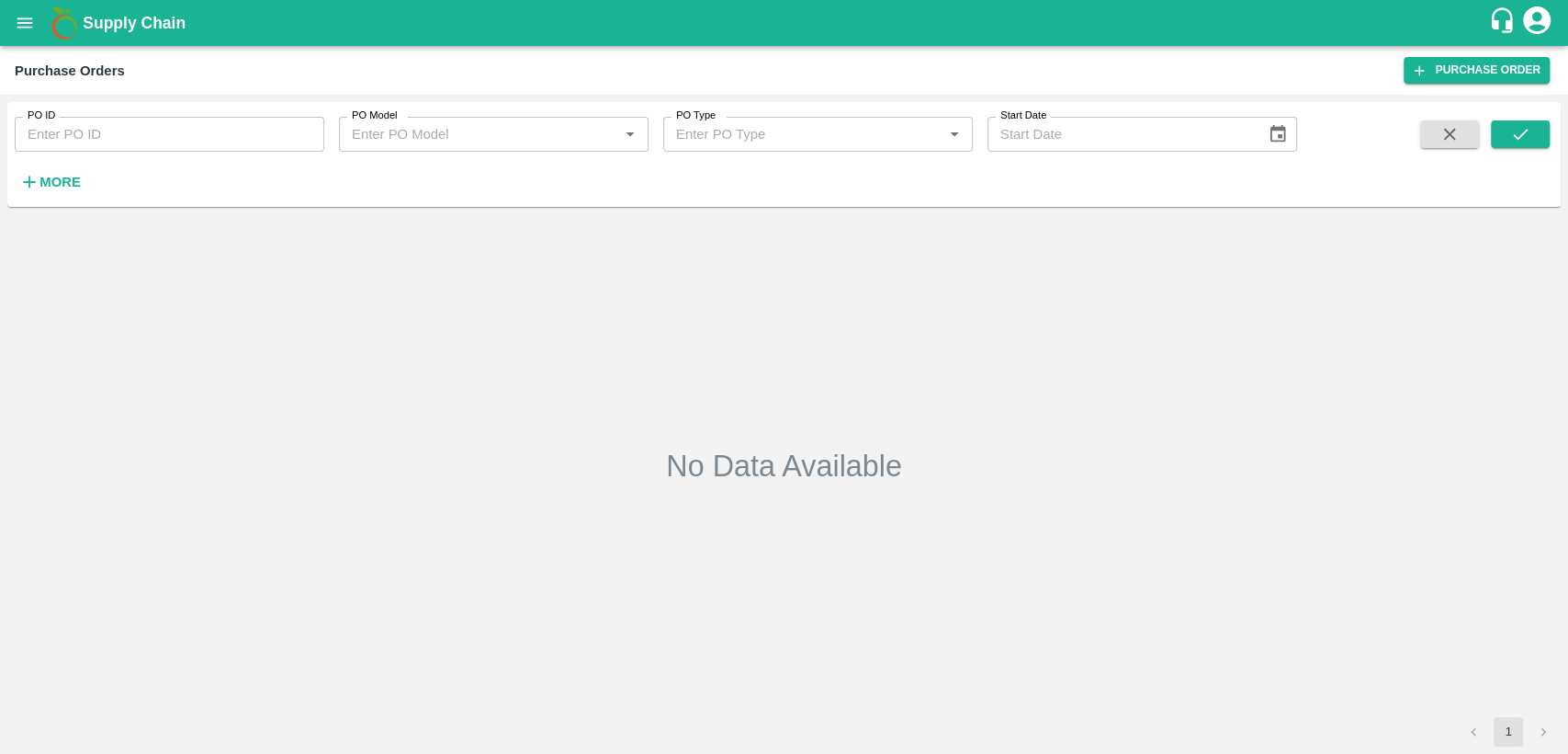
type input "175307"
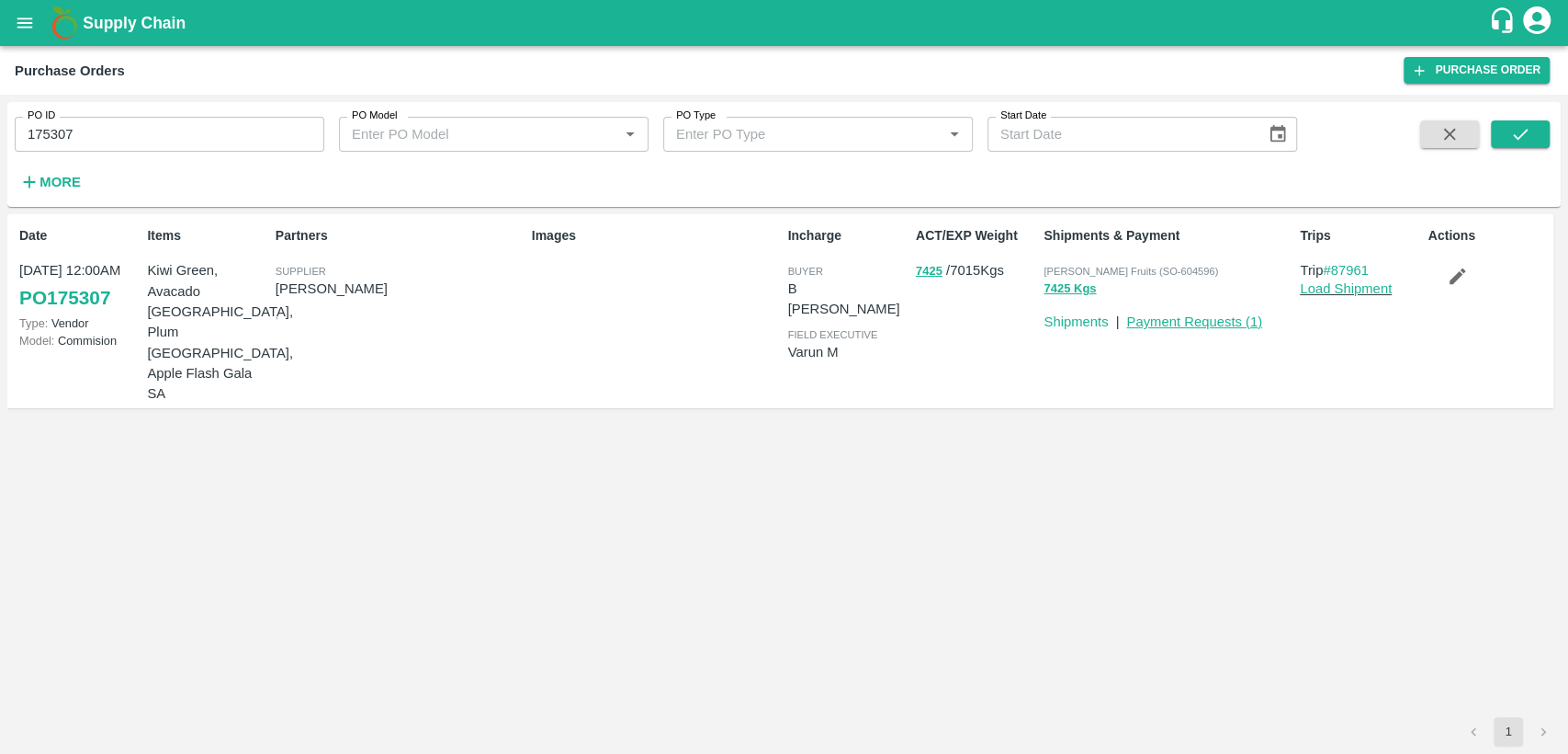
click at [1169, 322] on link "Payment Requests ( 1 )" at bounding box center [1195, 321] width 136 height 14
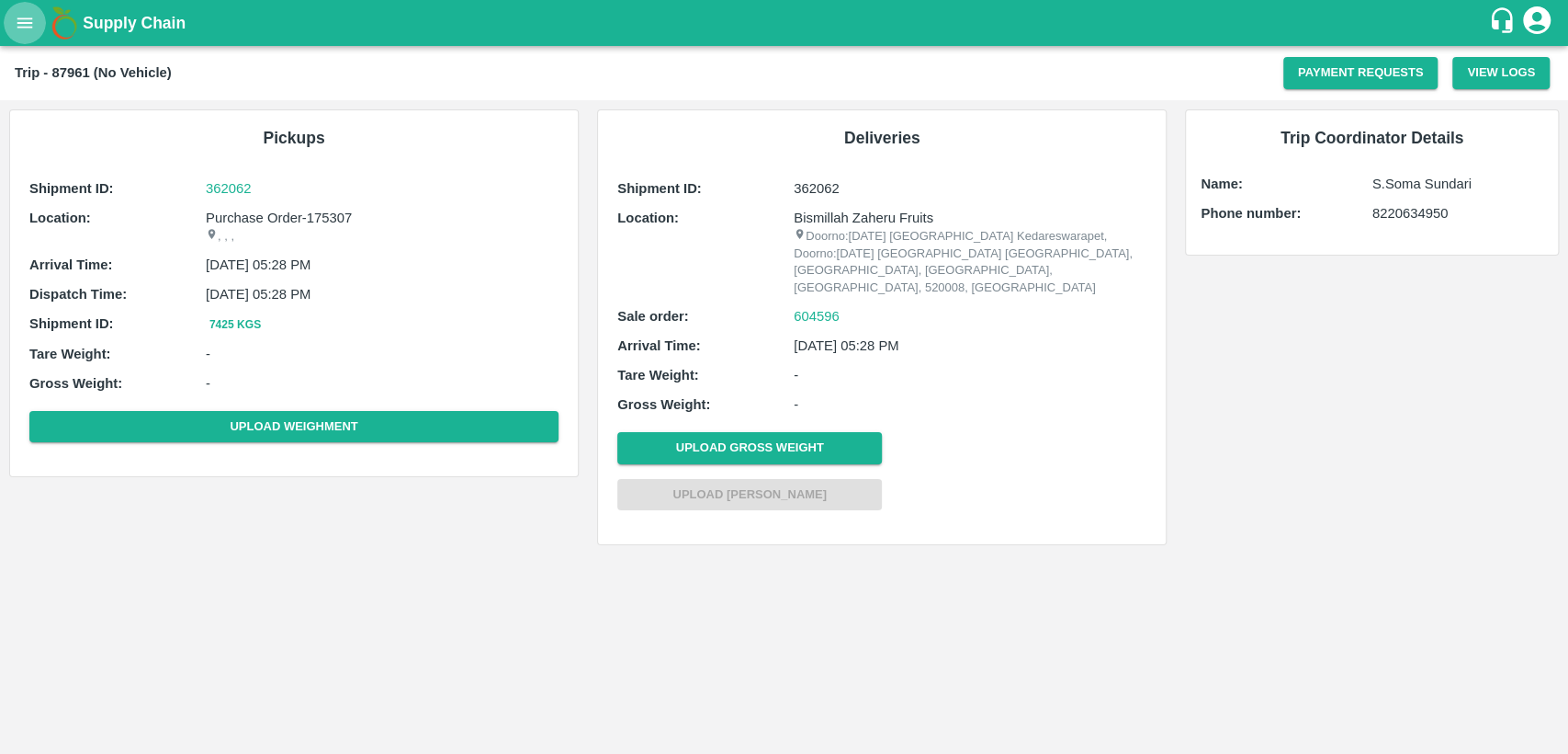
click at [22, 15] on icon "open drawer" at bounding box center [24, 22] width 20 height 20
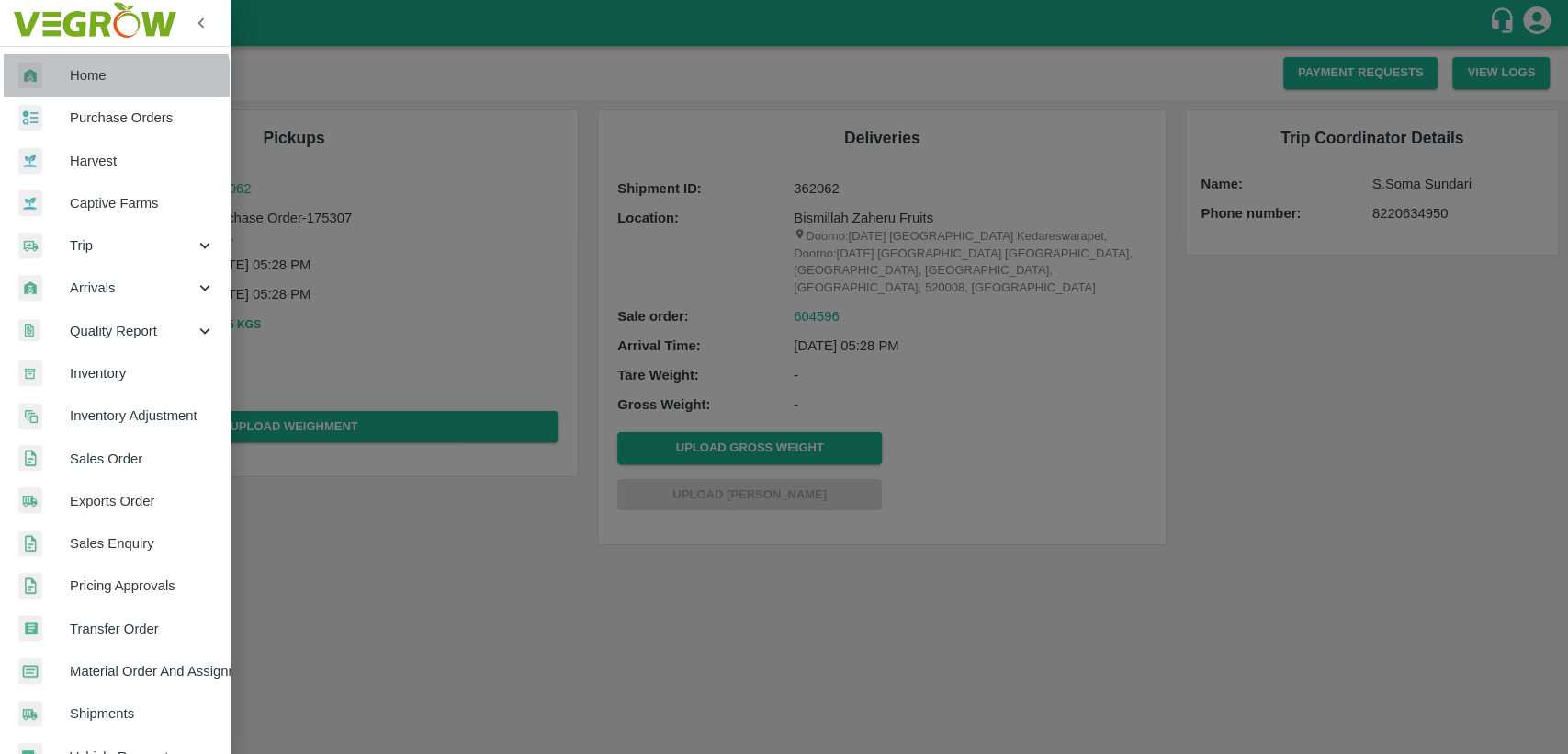
click at [111, 82] on span "Home" at bounding box center [143, 75] width 145 height 20
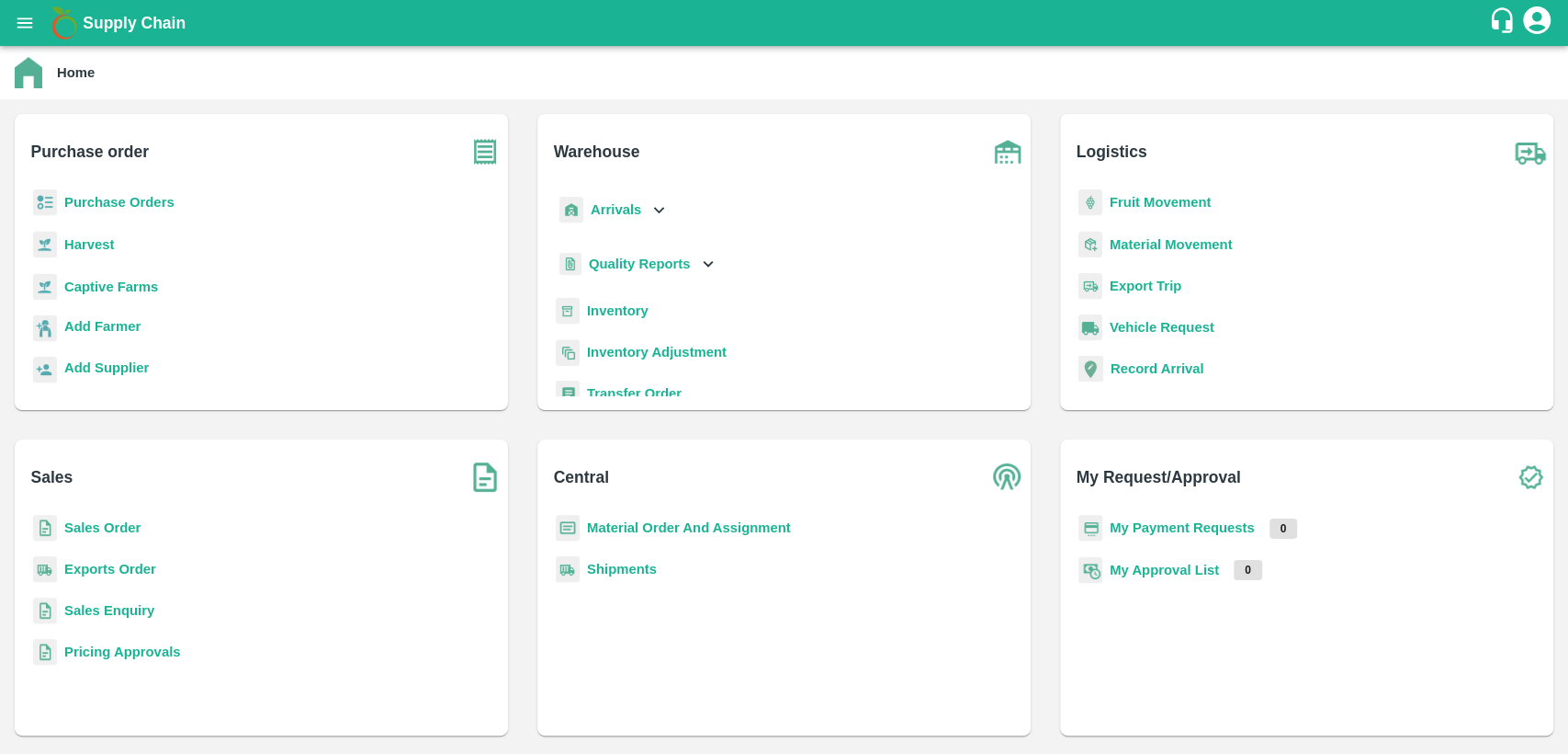
click at [627, 521] on b "Material Order And Assignment" at bounding box center [689, 527] width 204 height 14
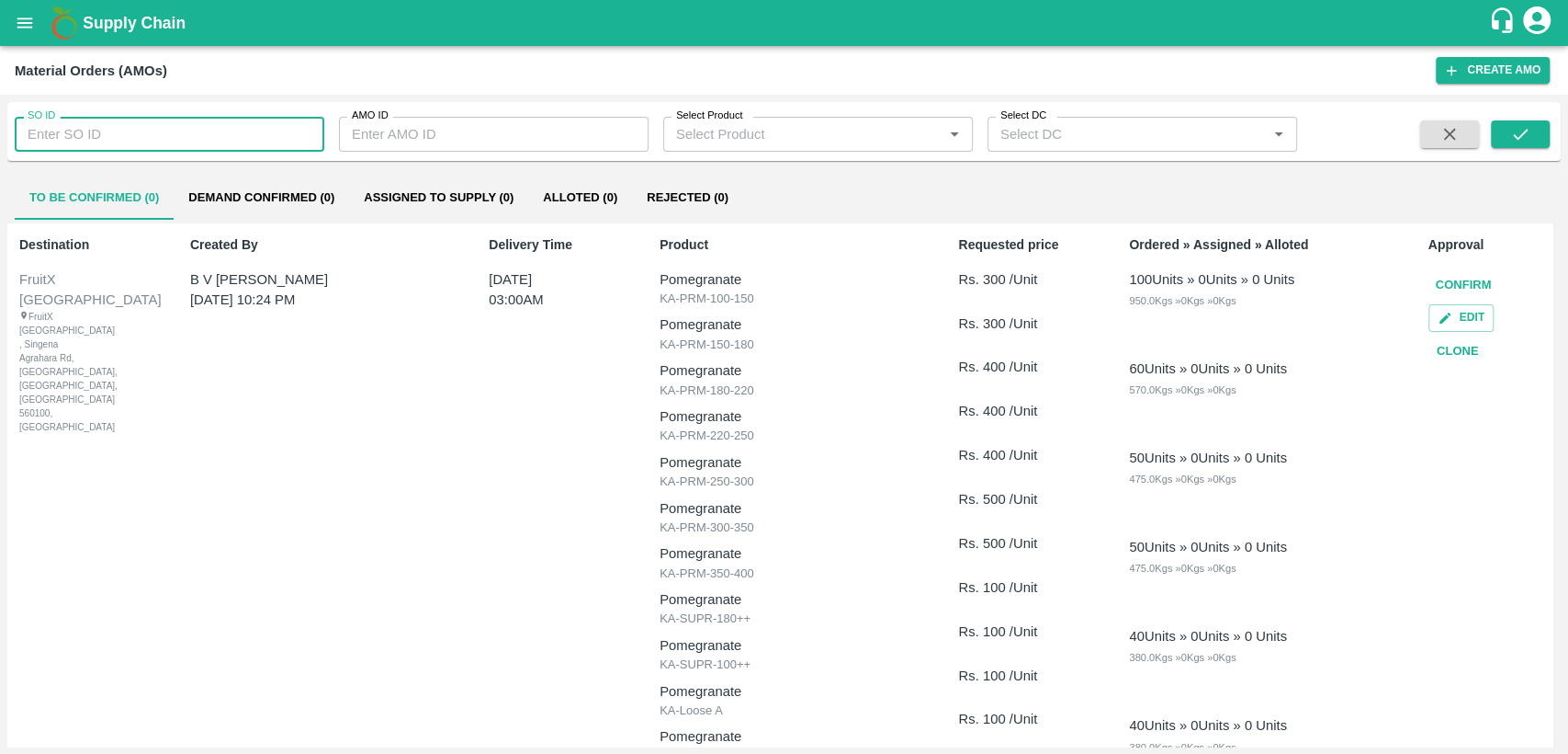
click at [130, 129] on input "SO ID" at bounding box center [169, 134] width 310 height 34
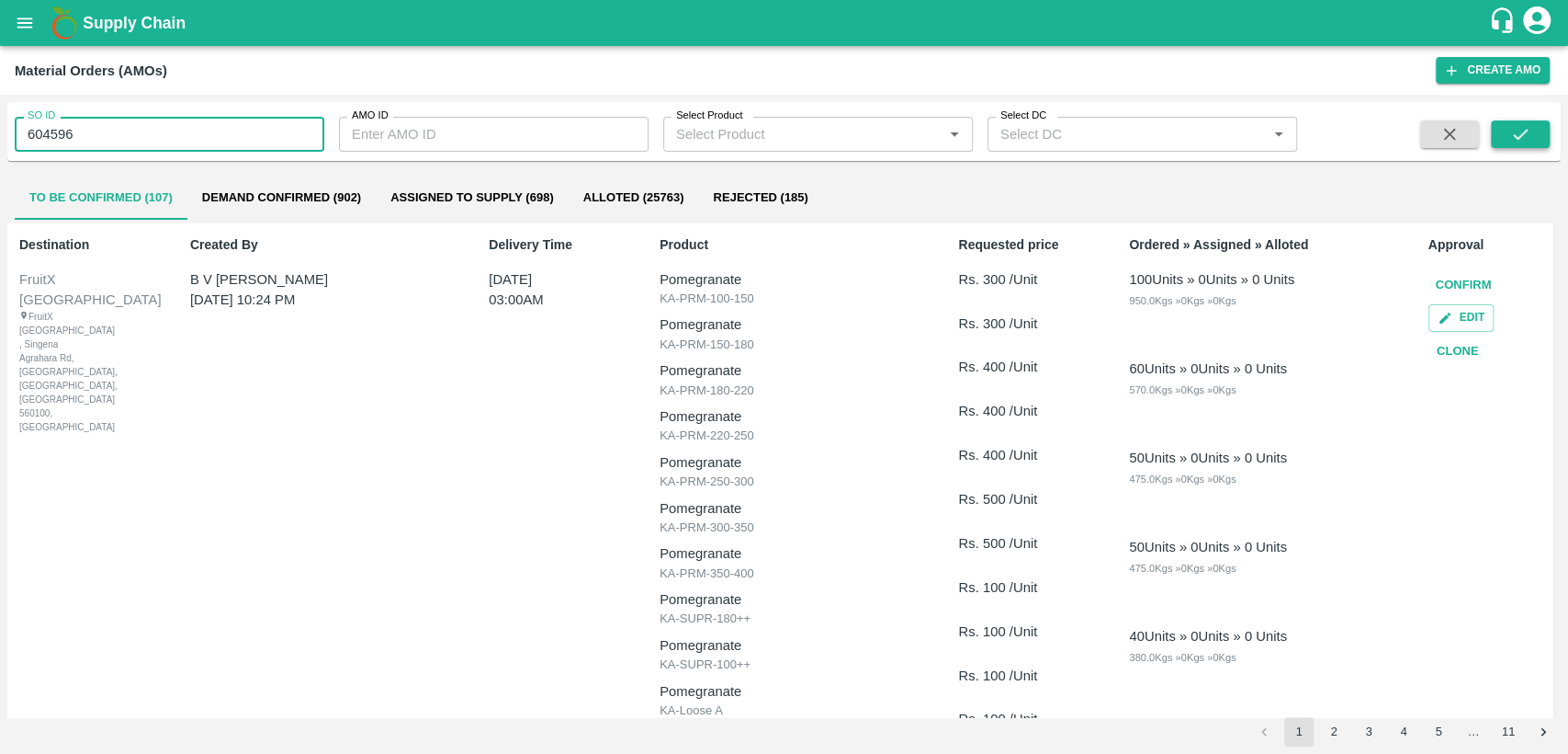
type input "604596"
click at [1514, 132] on icon "submit" at bounding box center [1520, 134] width 20 height 20
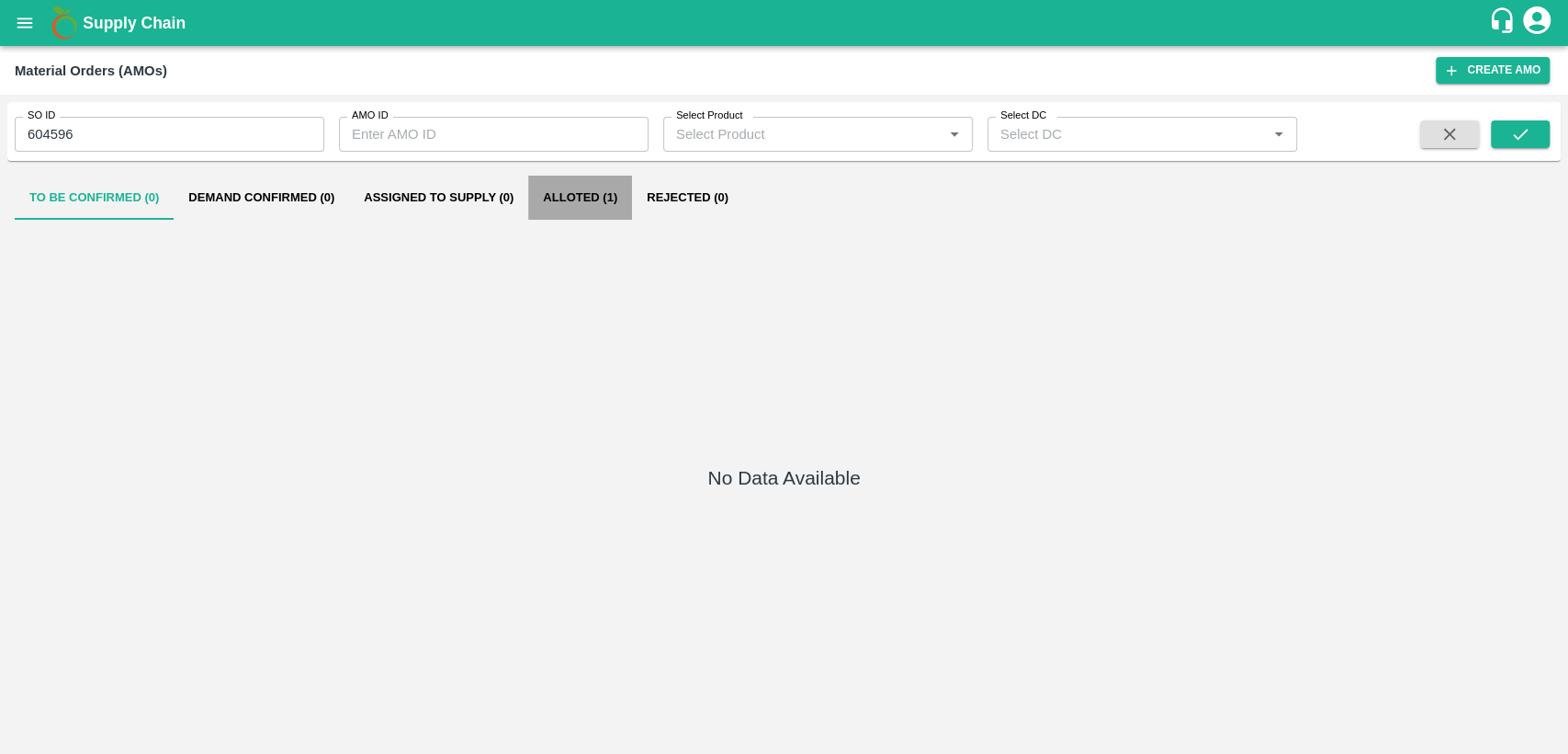
click at [591, 196] on button "Alloted (1)" at bounding box center [580, 197] width 104 height 44
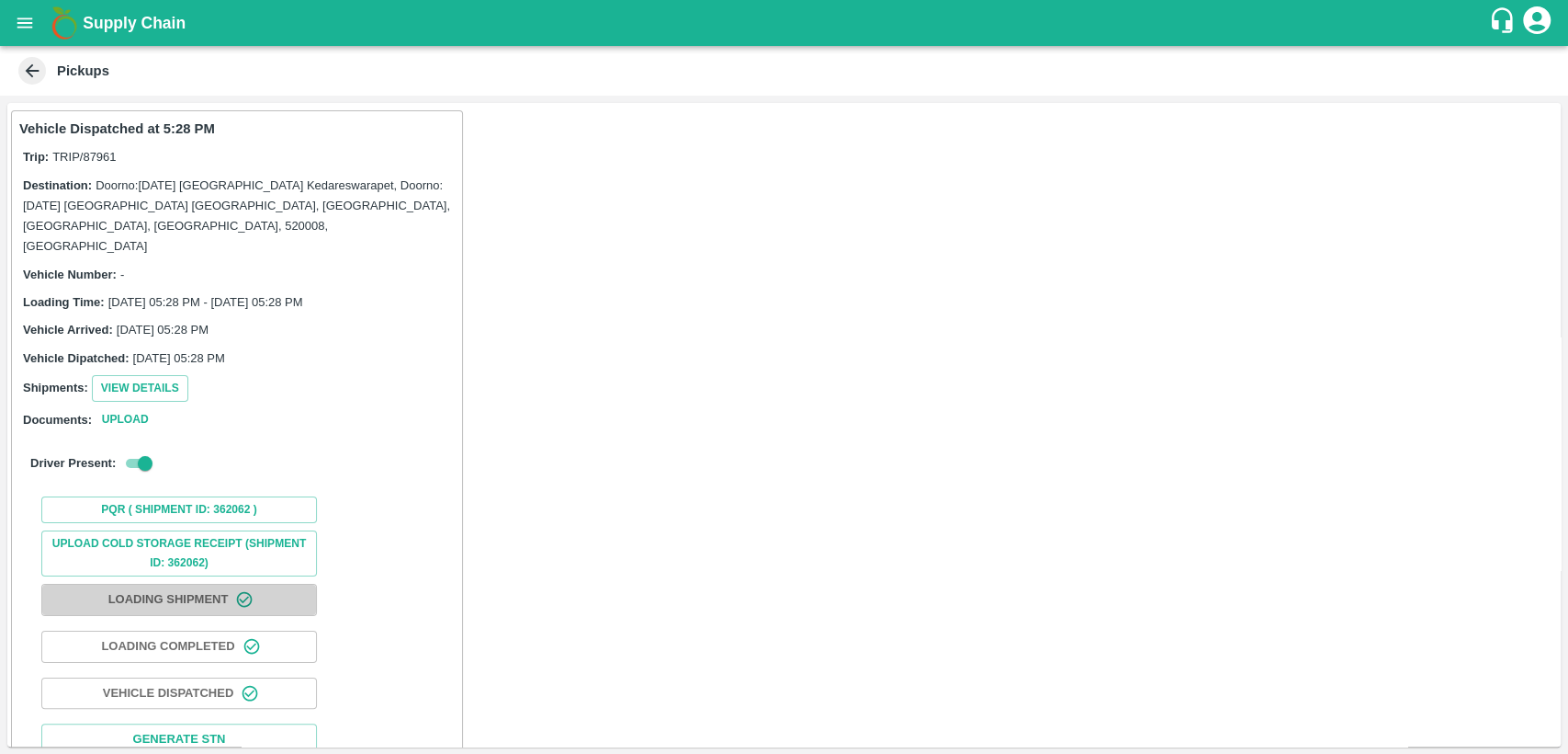
click at [211, 584] on button "Loading Shipment" at bounding box center [179, 600] width 276 height 33
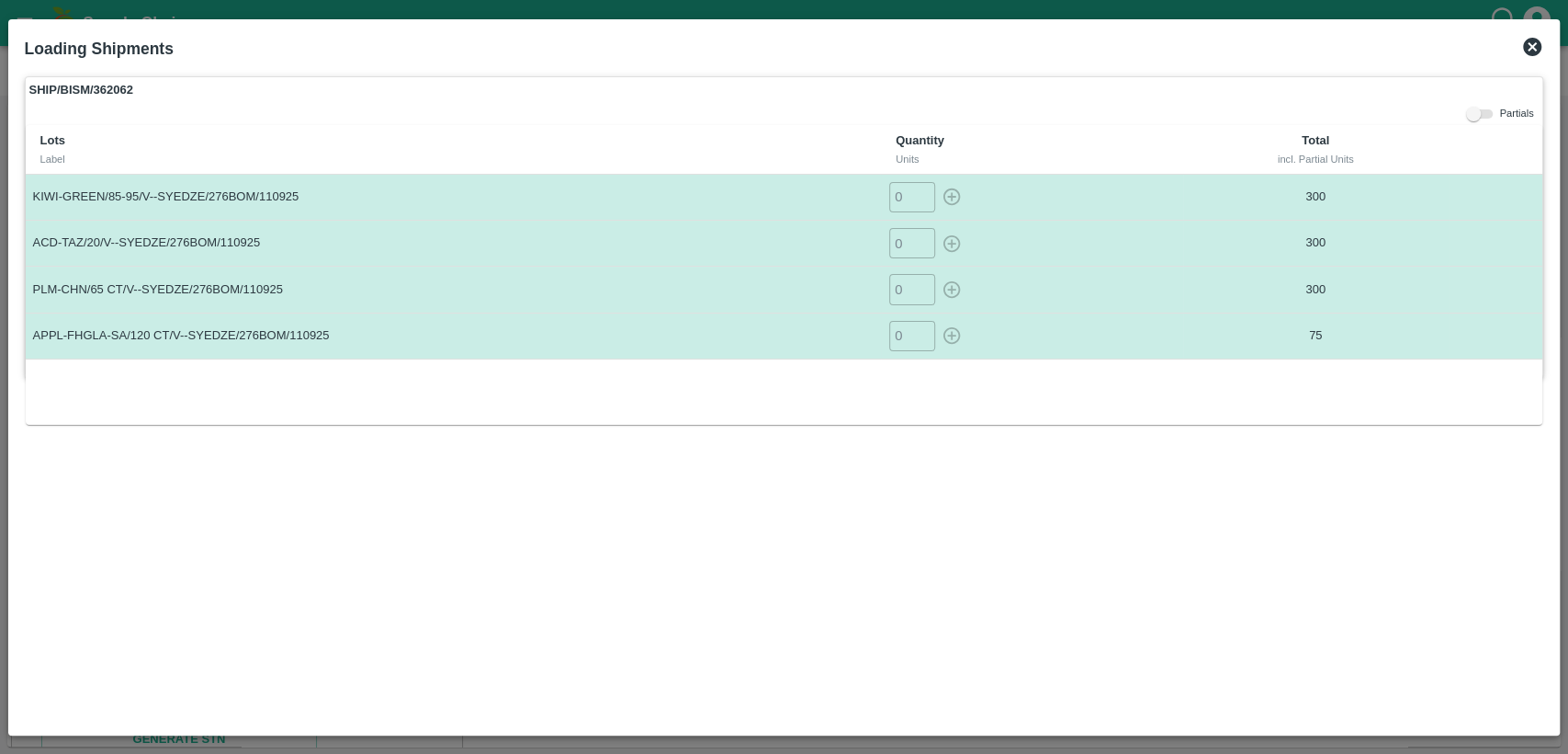
click at [1534, 47] on icon at bounding box center [1533, 46] width 22 height 22
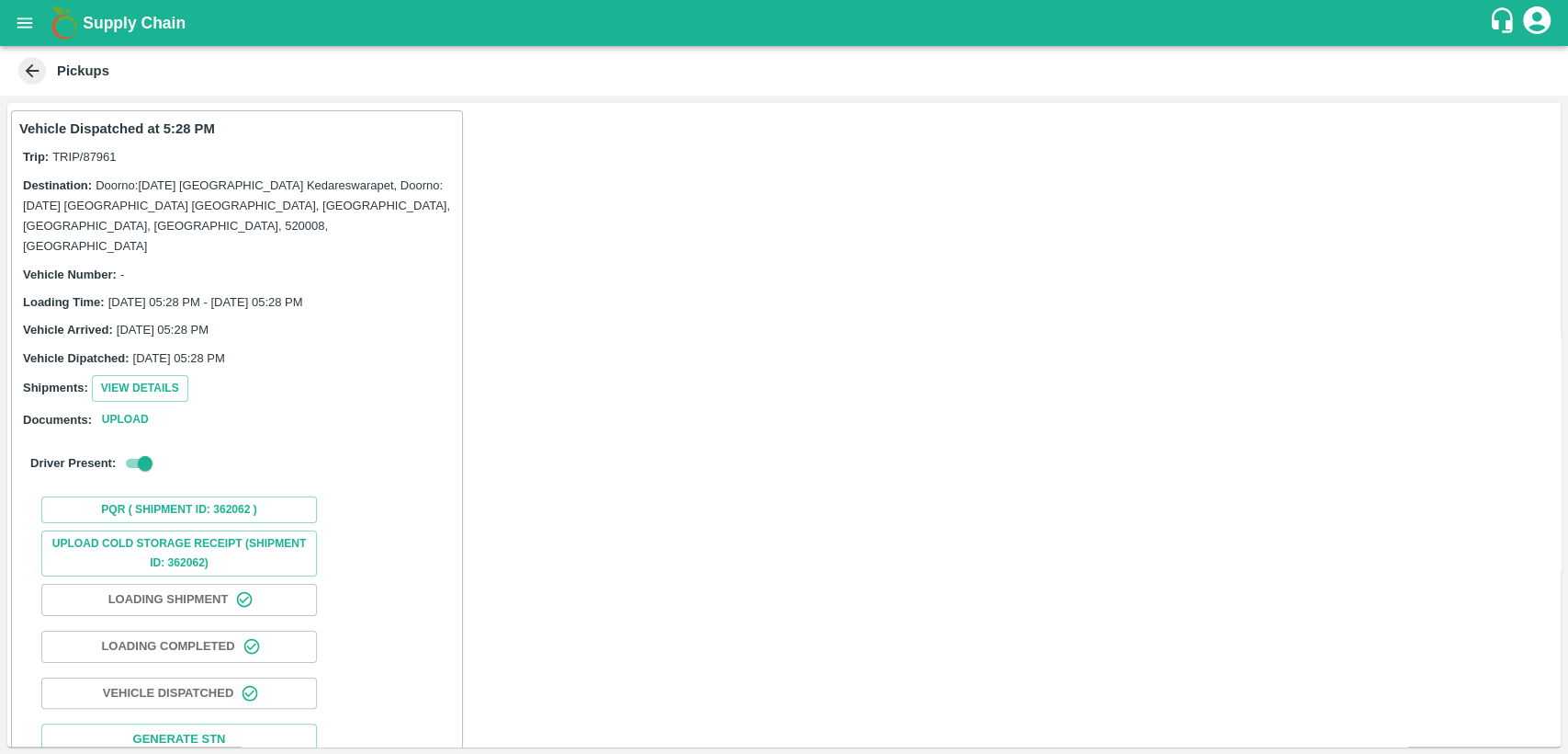
click at [1539, 21] on icon "account of current user" at bounding box center [1536, 20] width 28 height 28
click at [1469, 100] on li "Logout" at bounding box center [1489, 97] width 128 height 32
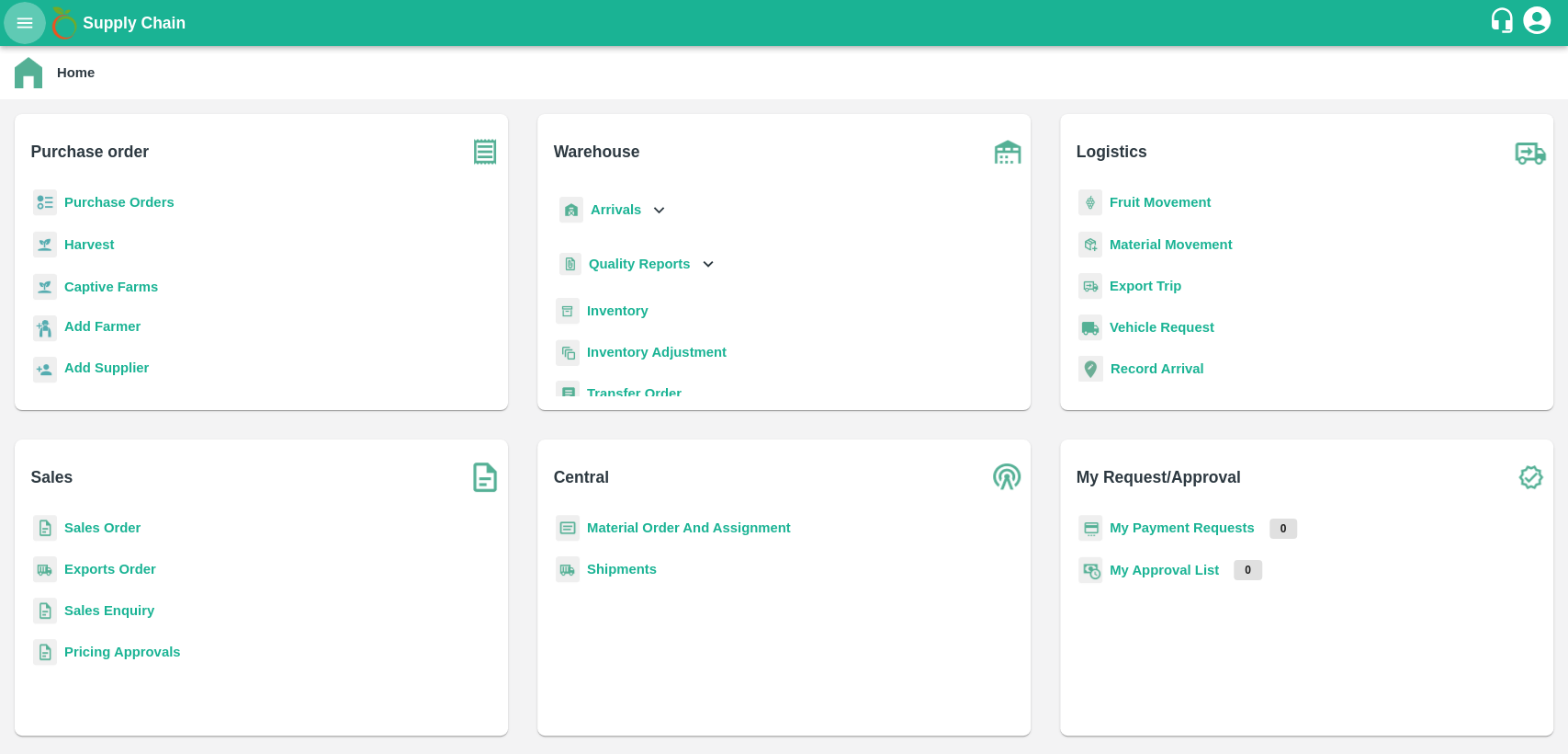
click at [22, 34] on button "open drawer" at bounding box center [25, 23] width 42 height 42
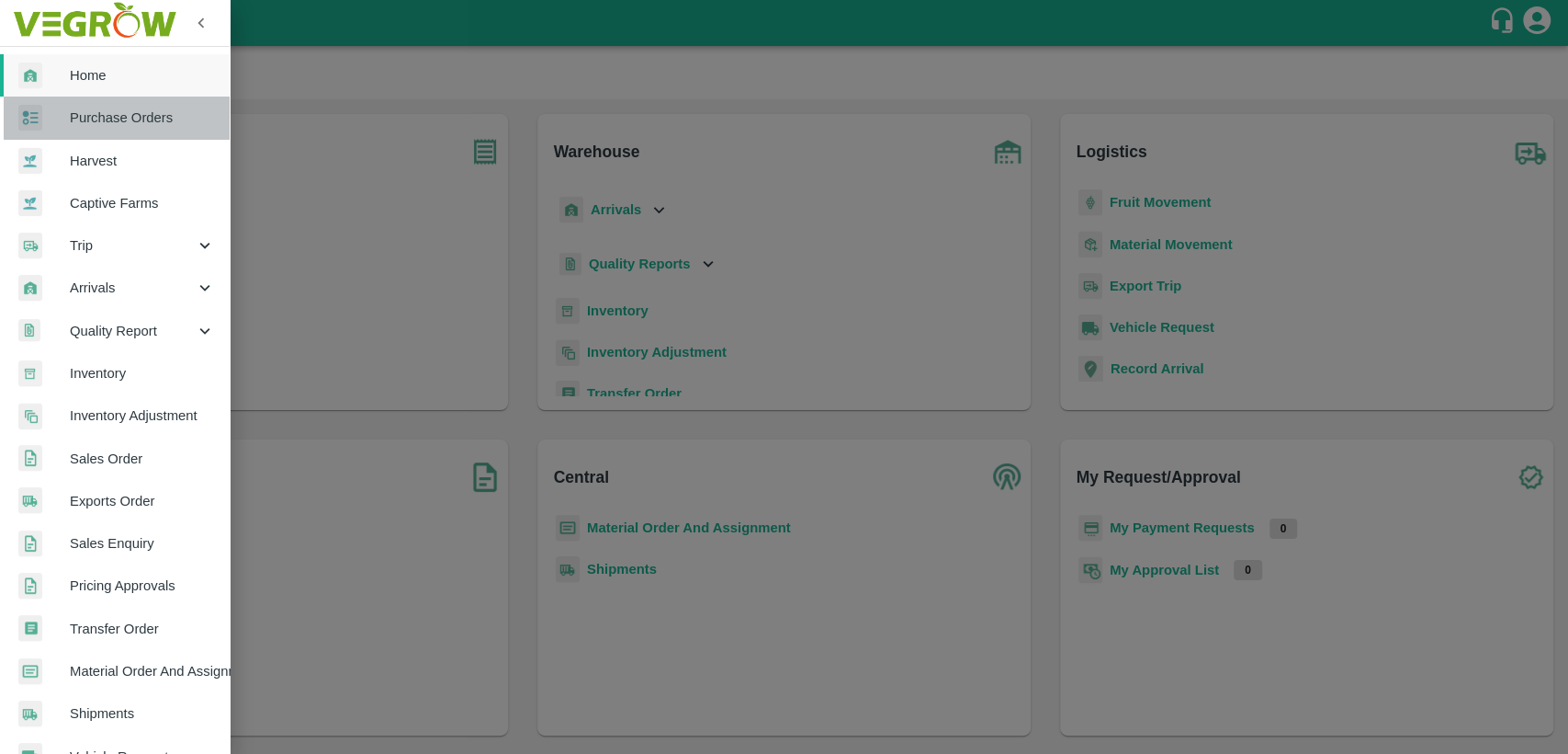
click at [119, 123] on span "Purchase Orders" at bounding box center [143, 117] width 145 height 20
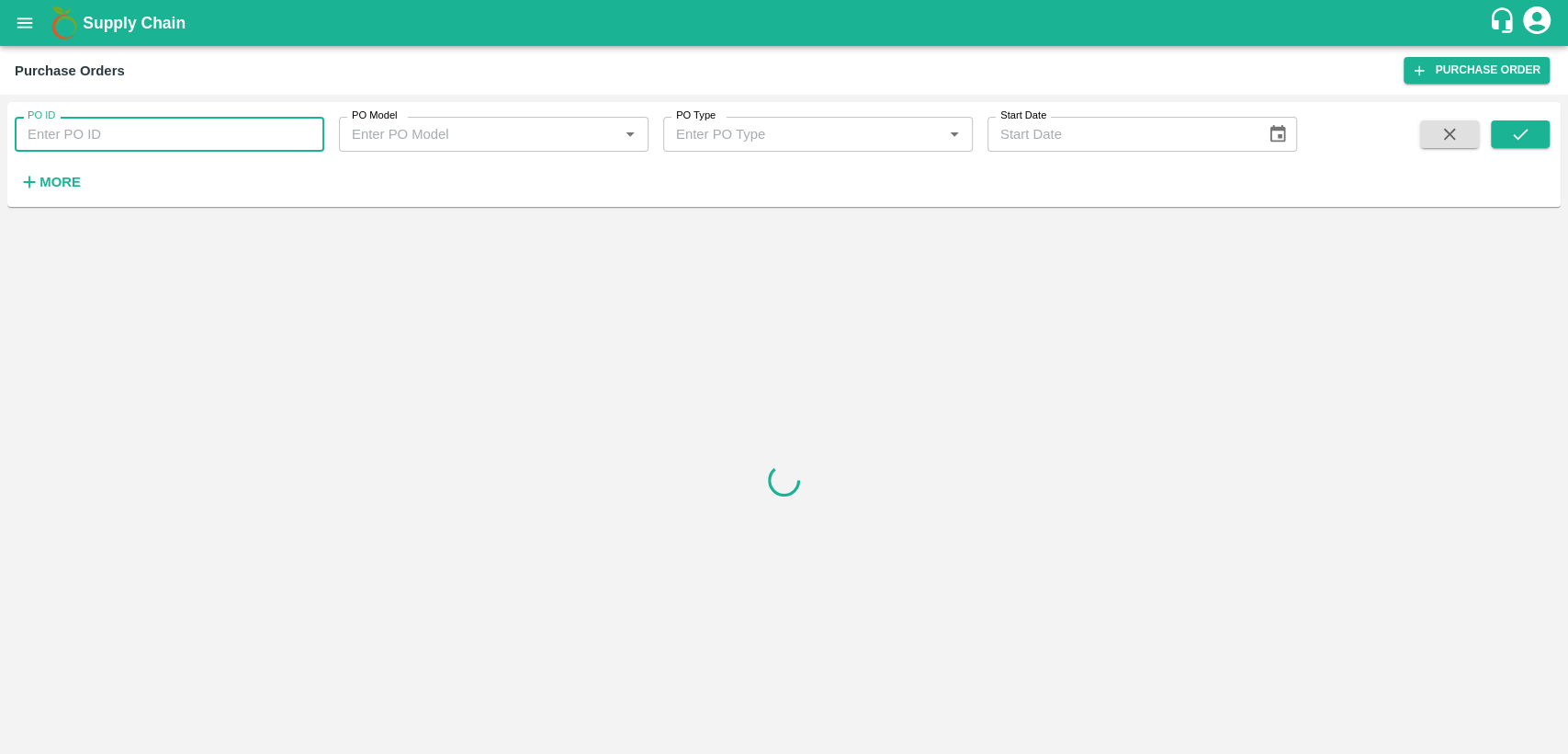
click at [89, 128] on input "PO ID" at bounding box center [169, 134] width 310 height 34
click at [1511, 130] on icon "submit" at bounding box center [1520, 134] width 20 height 20
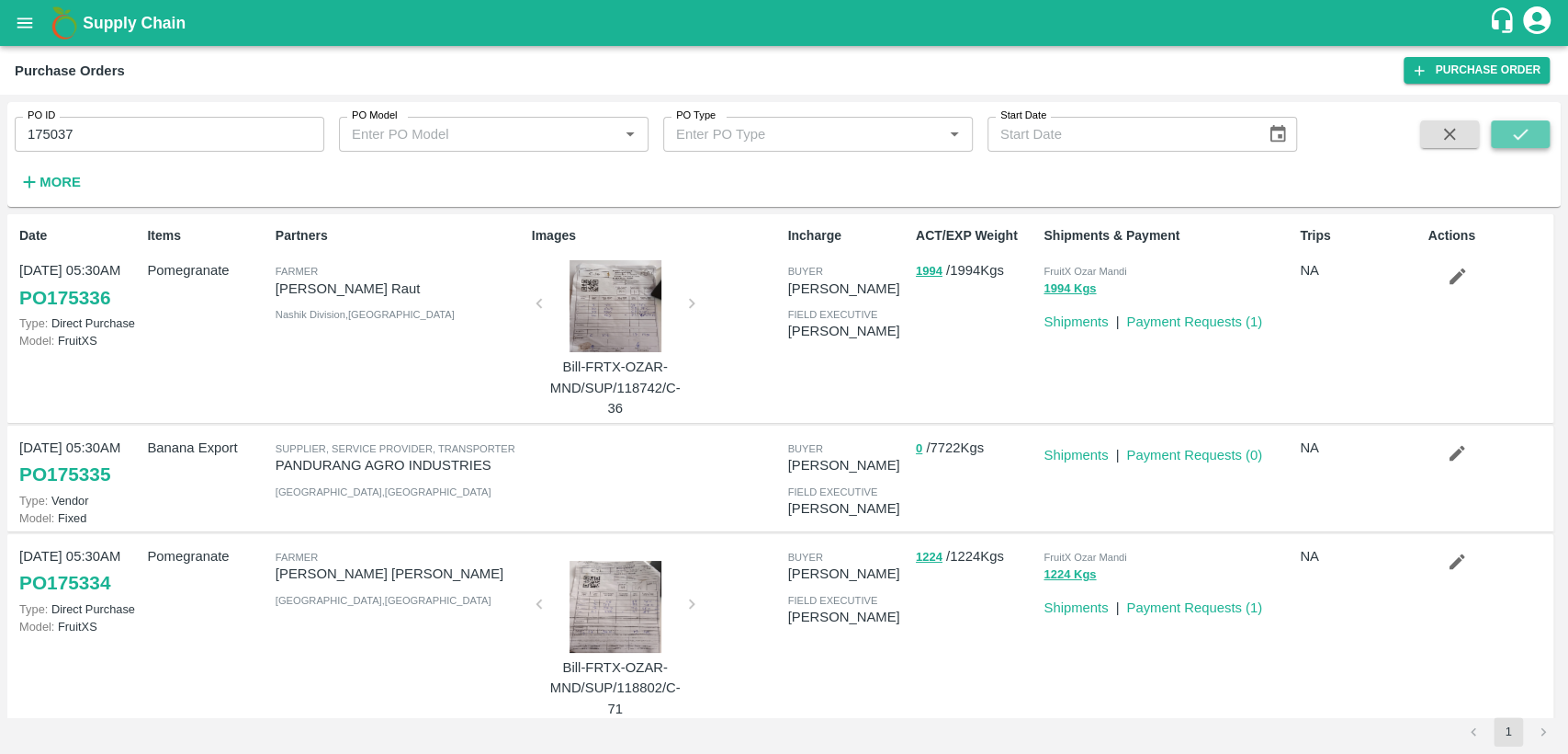
click at [1522, 134] on icon "submit" at bounding box center [1520, 134] width 14 height 11
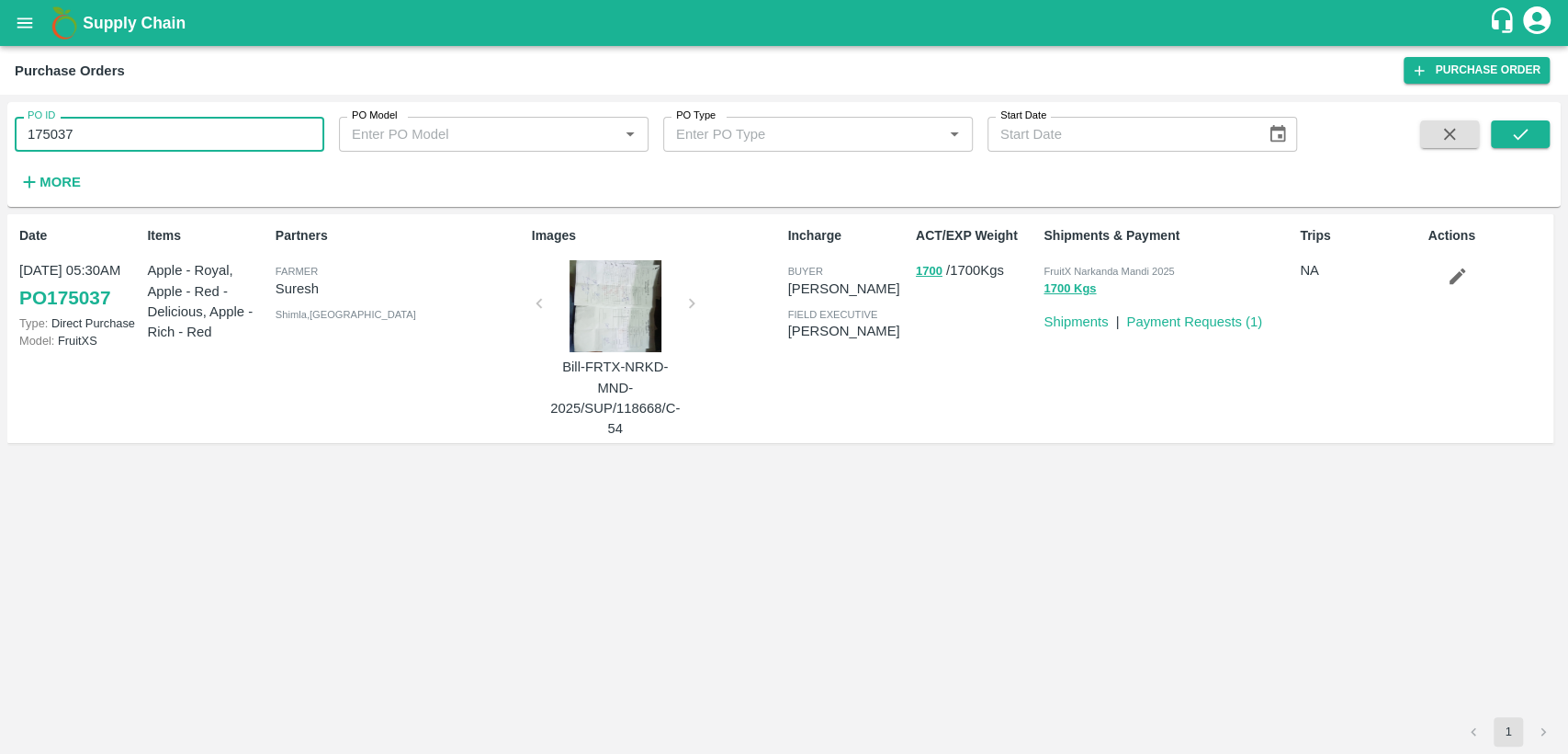
click at [91, 141] on input "175037" at bounding box center [169, 134] width 310 height 34
type input "175307"
click at [1538, 132] on button "submit" at bounding box center [1520, 134] width 58 height 28
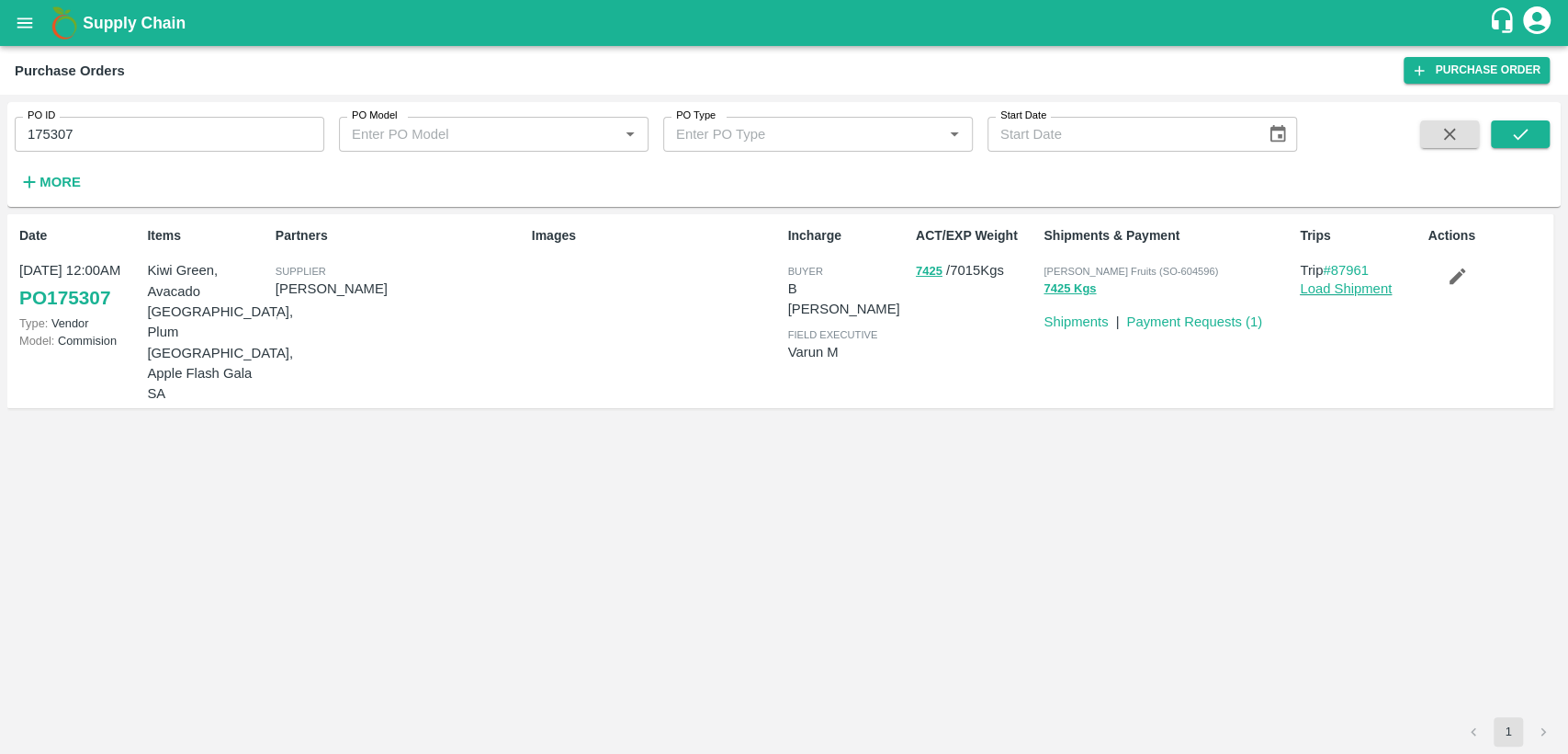
click at [1356, 289] on link "Load Shipment" at bounding box center [1346, 288] width 92 height 14
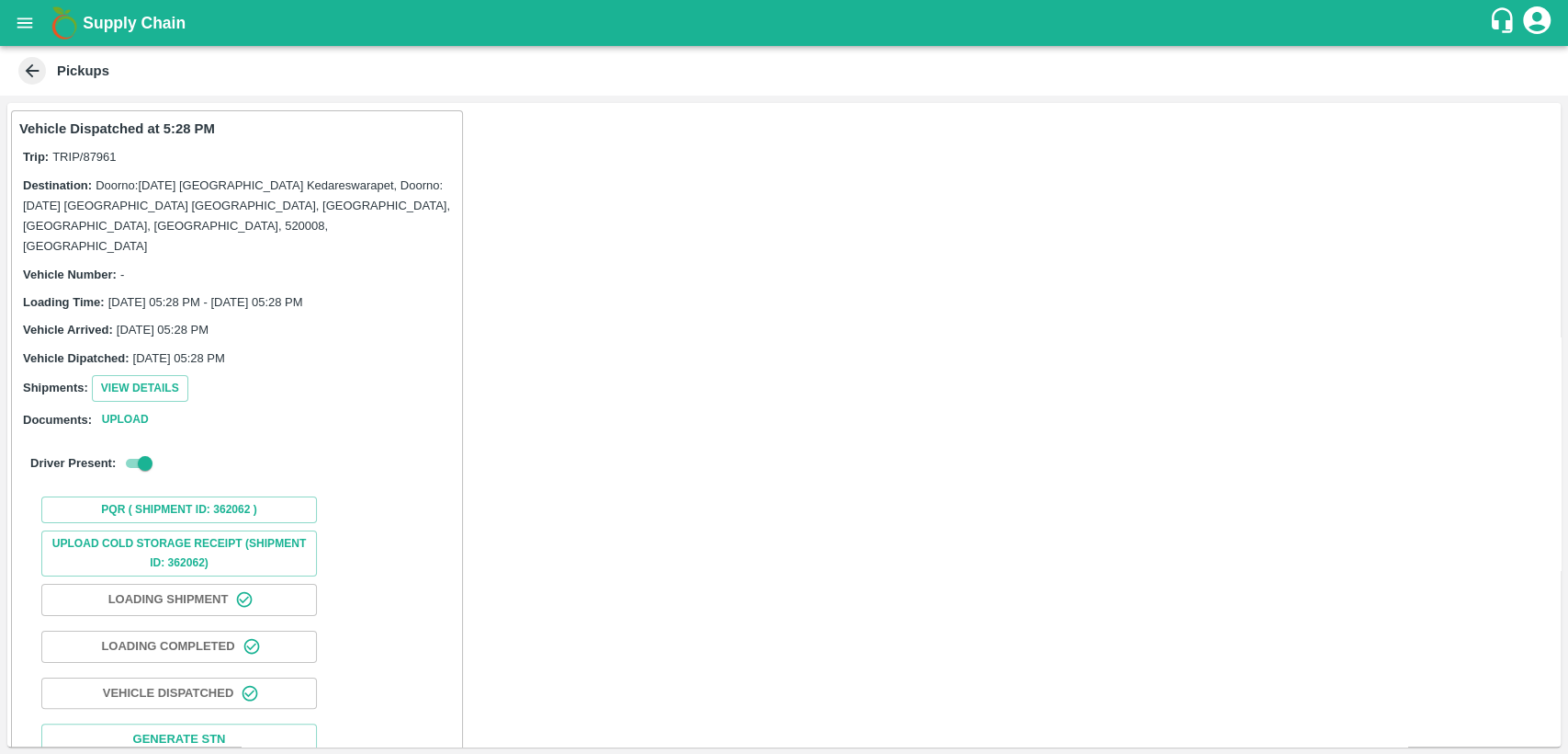
click at [217, 584] on button "Loading Shipment" at bounding box center [179, 600] width 276 height 33
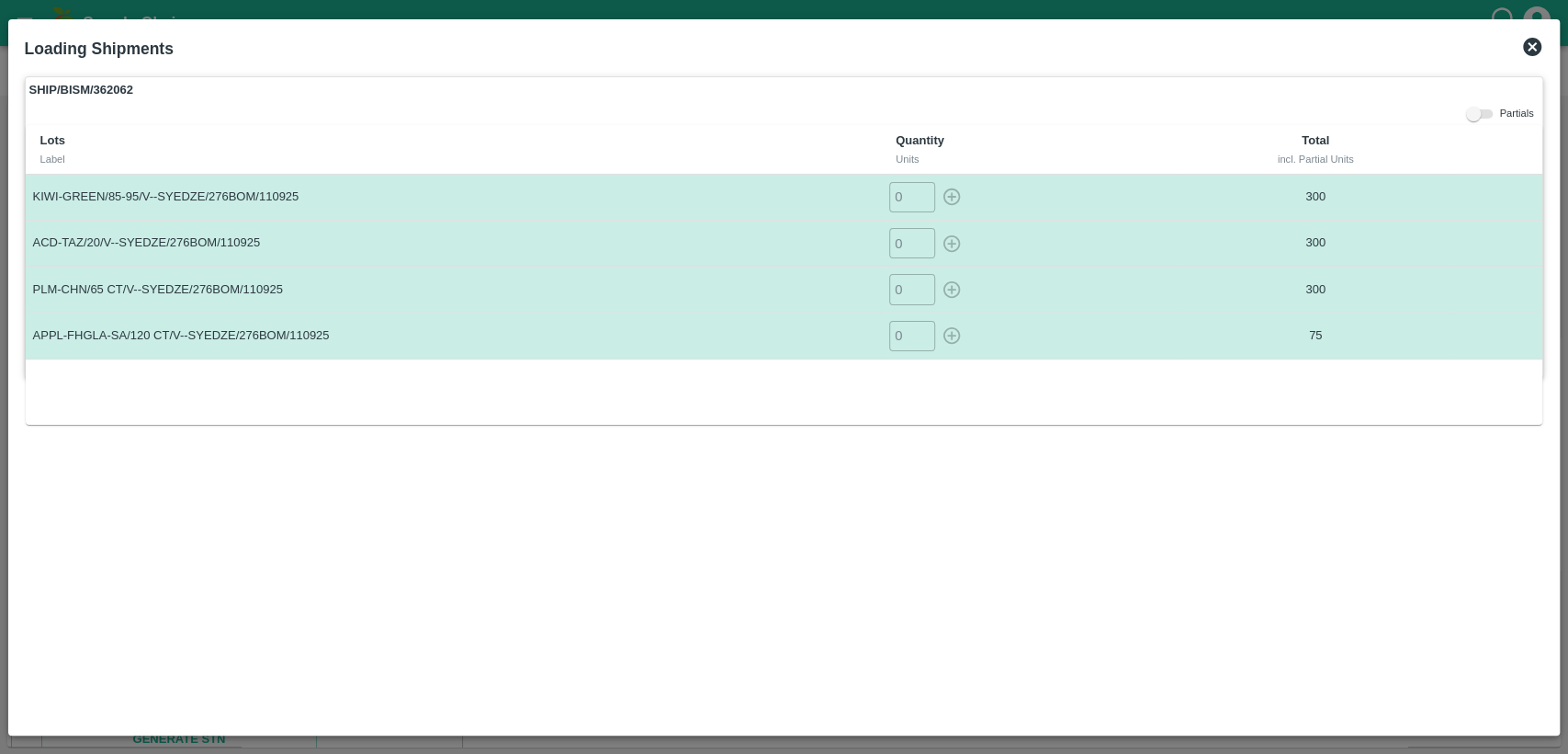
click at [1533, 51] on icon at bounding box center [1532, 46] width 18 height 18
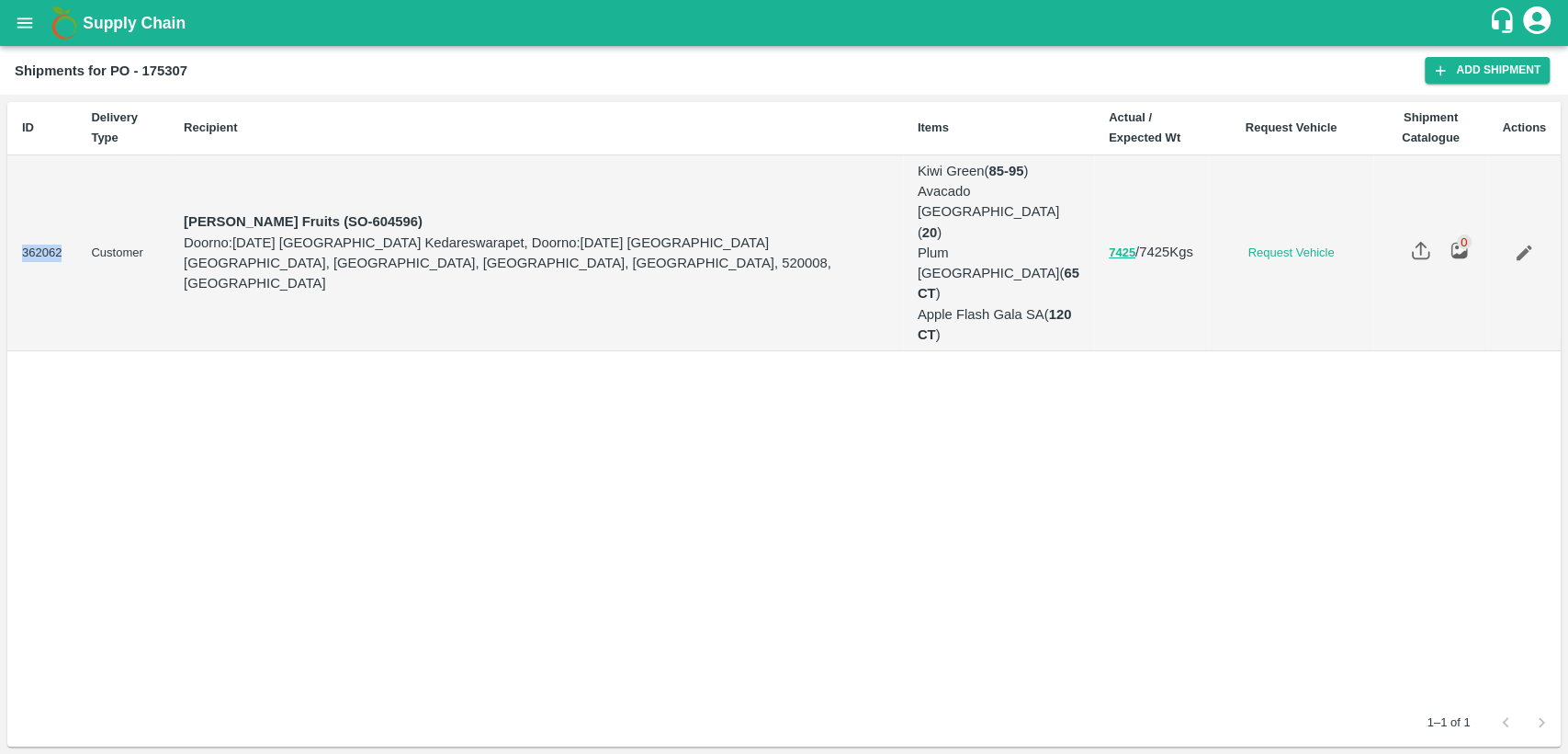
drag, startPoint x: 62, startPoint y: 211, endPoint x: 20, endPoint y: 204, distance: 42.6
click at [20, 204] on td "362062" at bounding box center [42, 254] width 69 height 197
copy td "362062"
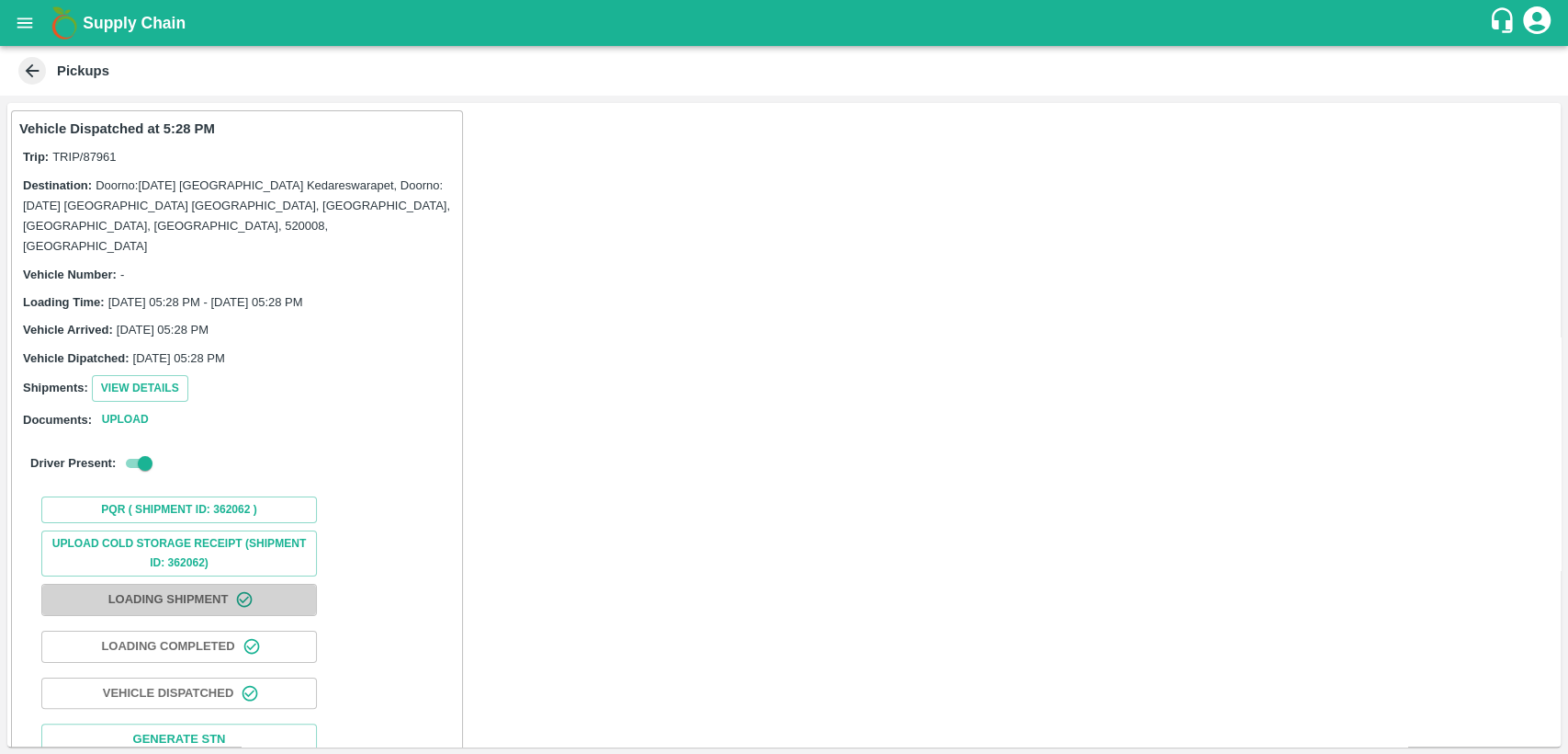
click at [221, 584] on button "Loading Shipment" at bounding box center [179, 600] width 276 height 33
click at [223, 584] on button "Loading Shipment" at bounding box center [179, 600] width 276 height 33
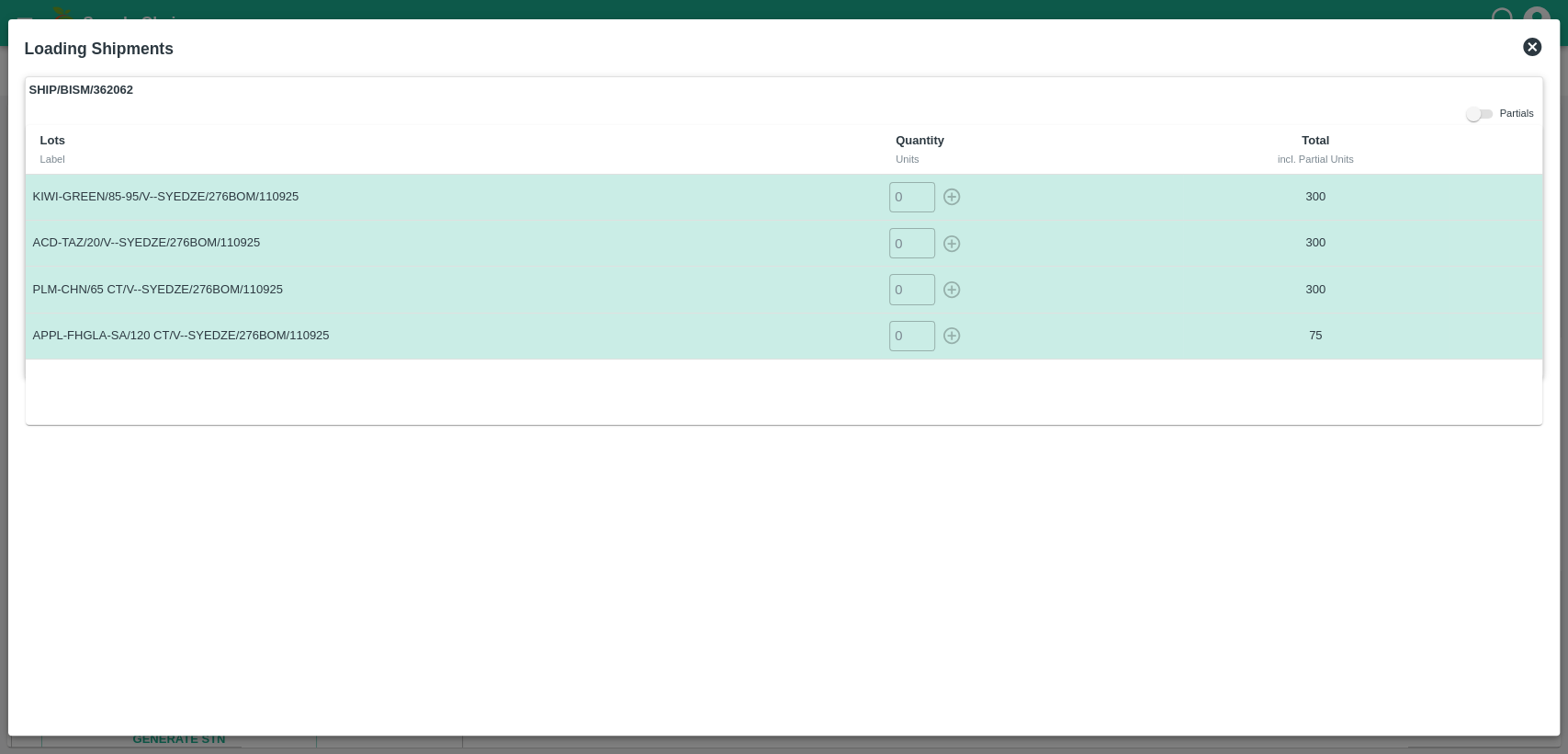
click at [1530, 54] on icon at bounding box center [1532, 46] width 18 height 18
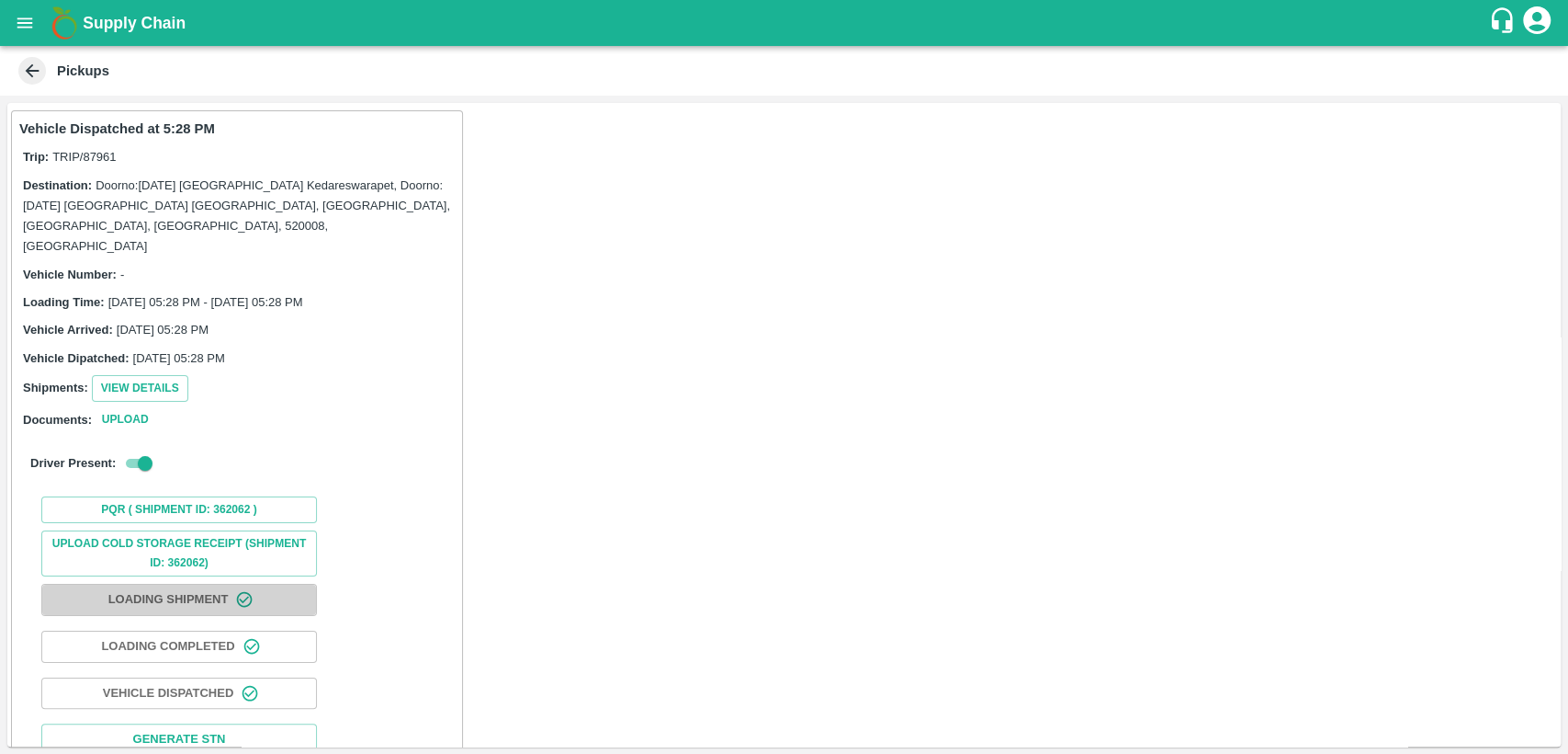
click at [266, 584] on button "Loading Shipment" at bounding box center [179, 600] width 276 height 33
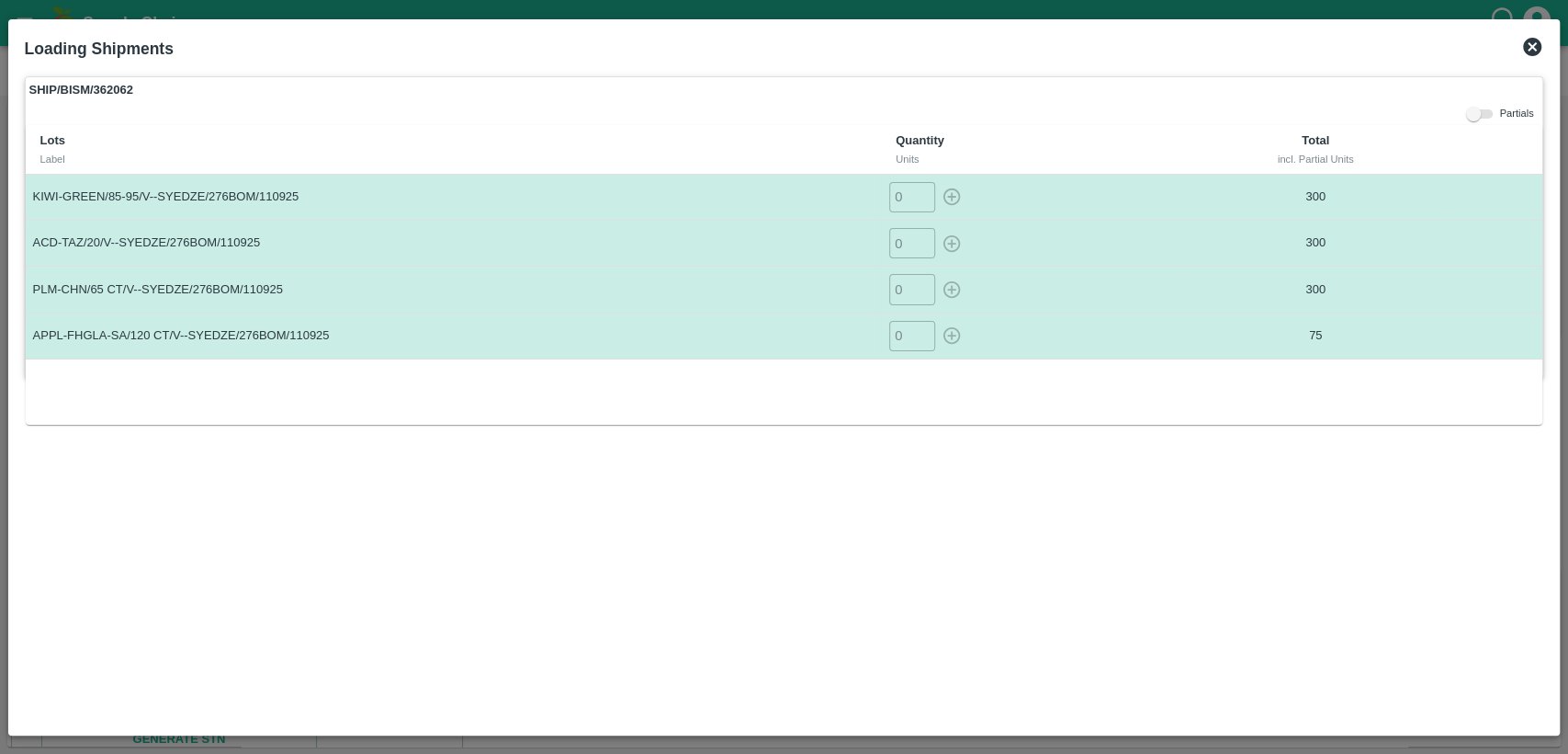
click at [1528, 54] on icon at bounding box center [1532, 46] width 18 height 18
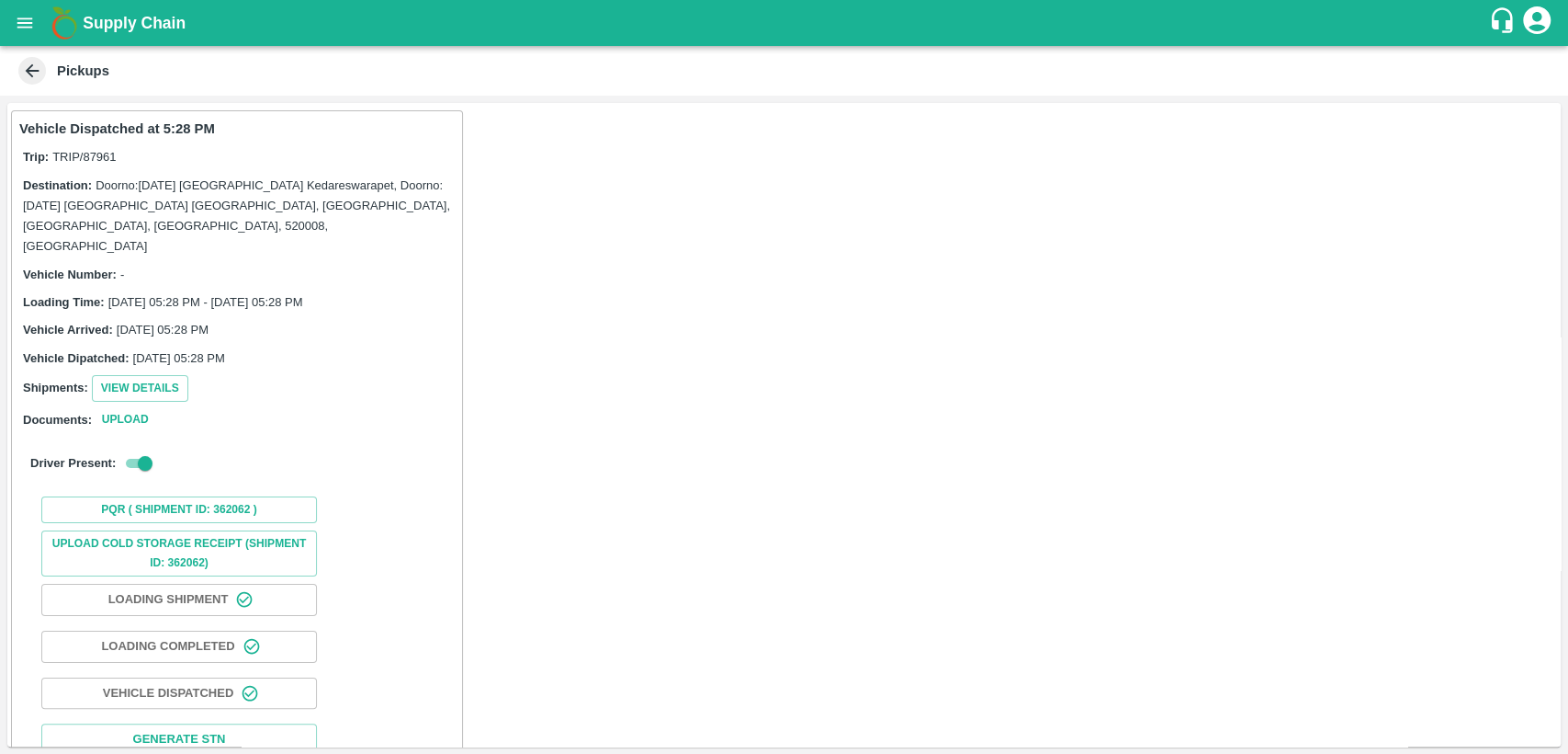
click at [30, 63] on icon at bounding box center [32, 70] width 20 height 20
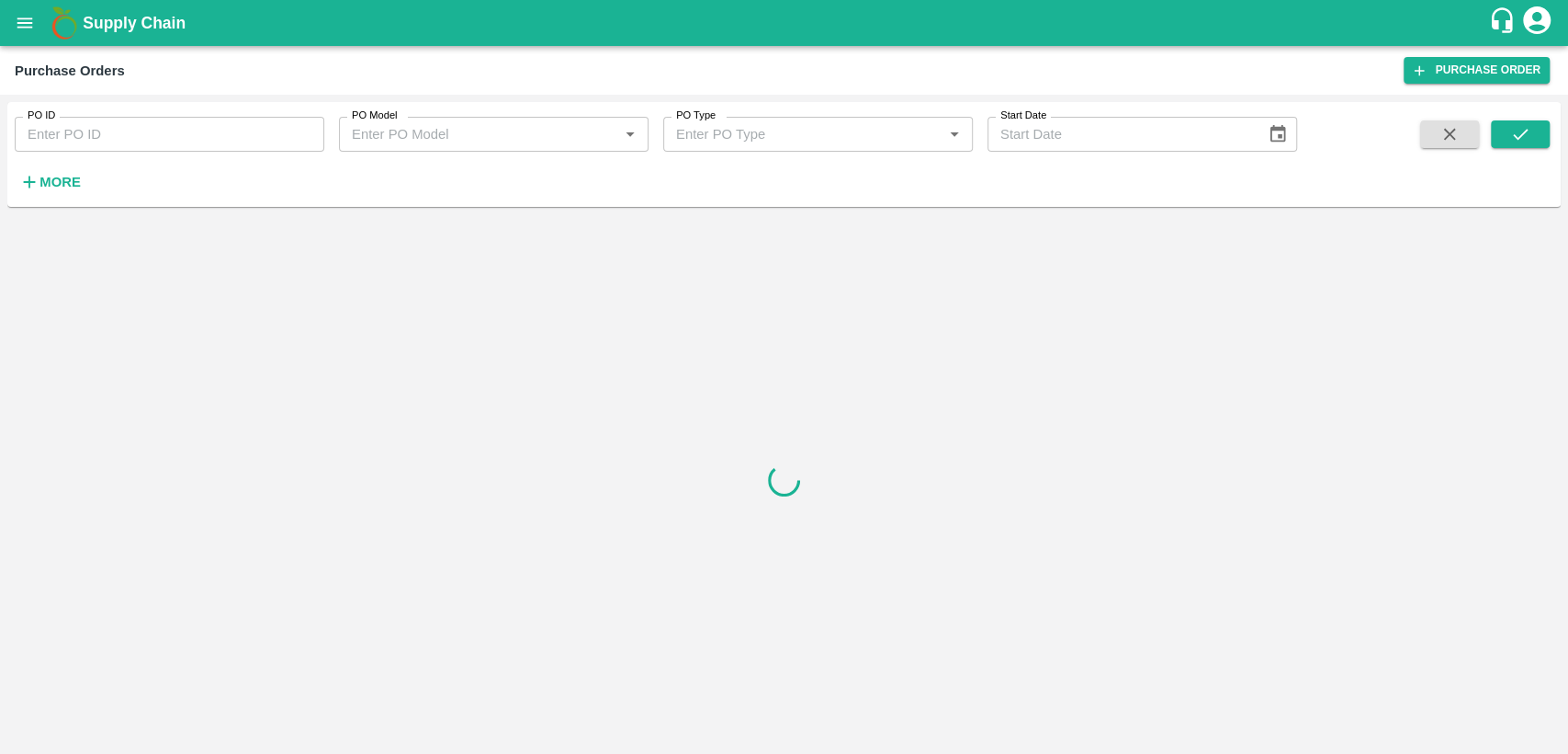
click at [246, 132] on input "PO ID" at bounding box center [169, 134] width 310 height 34
type input "175307"
click at [1545, 128] on button "submit" at bounding box center [1520, 134] width 58 height 28
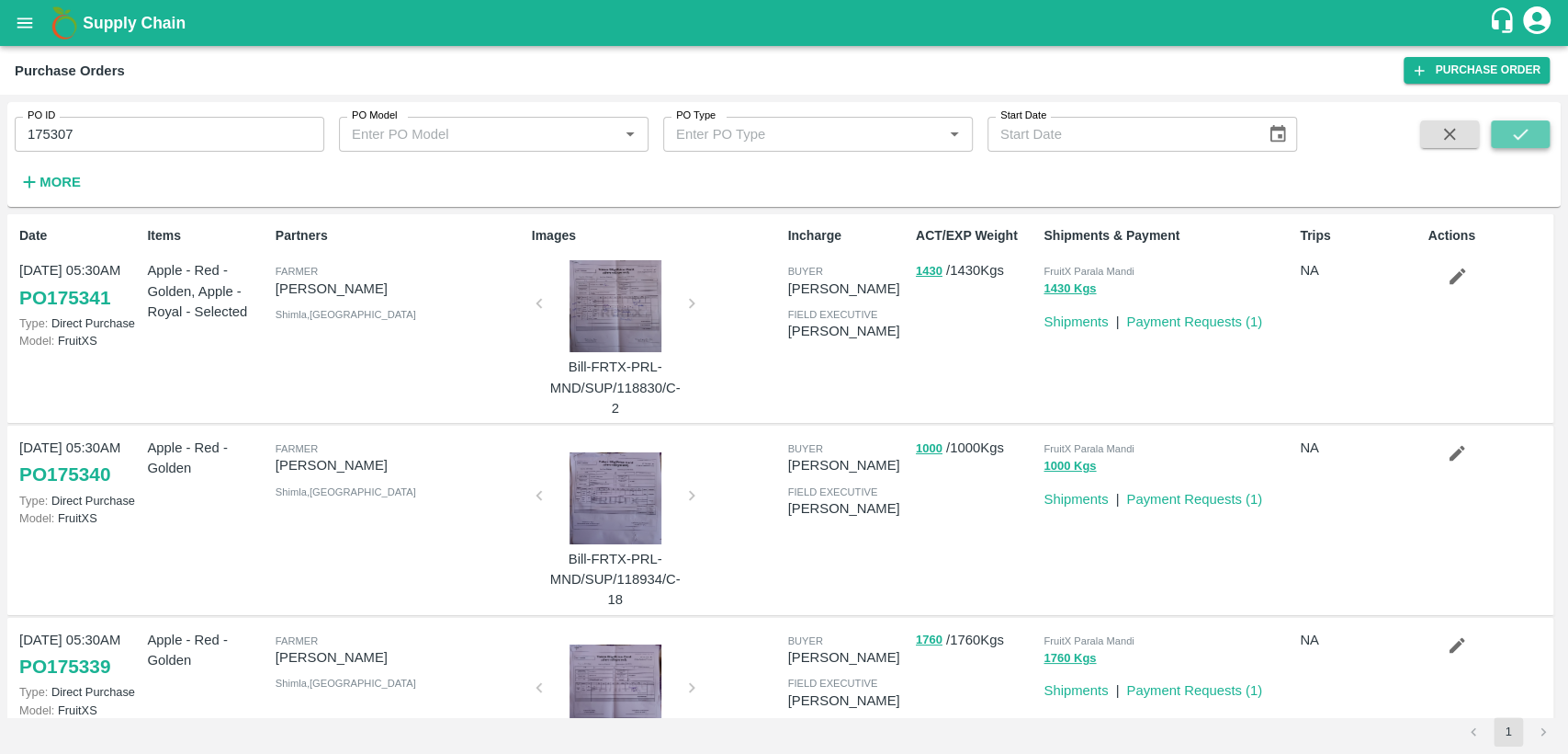
click at [1522, 134] on icon "submit" at bounding box center [1520, 134] width 20 height 20
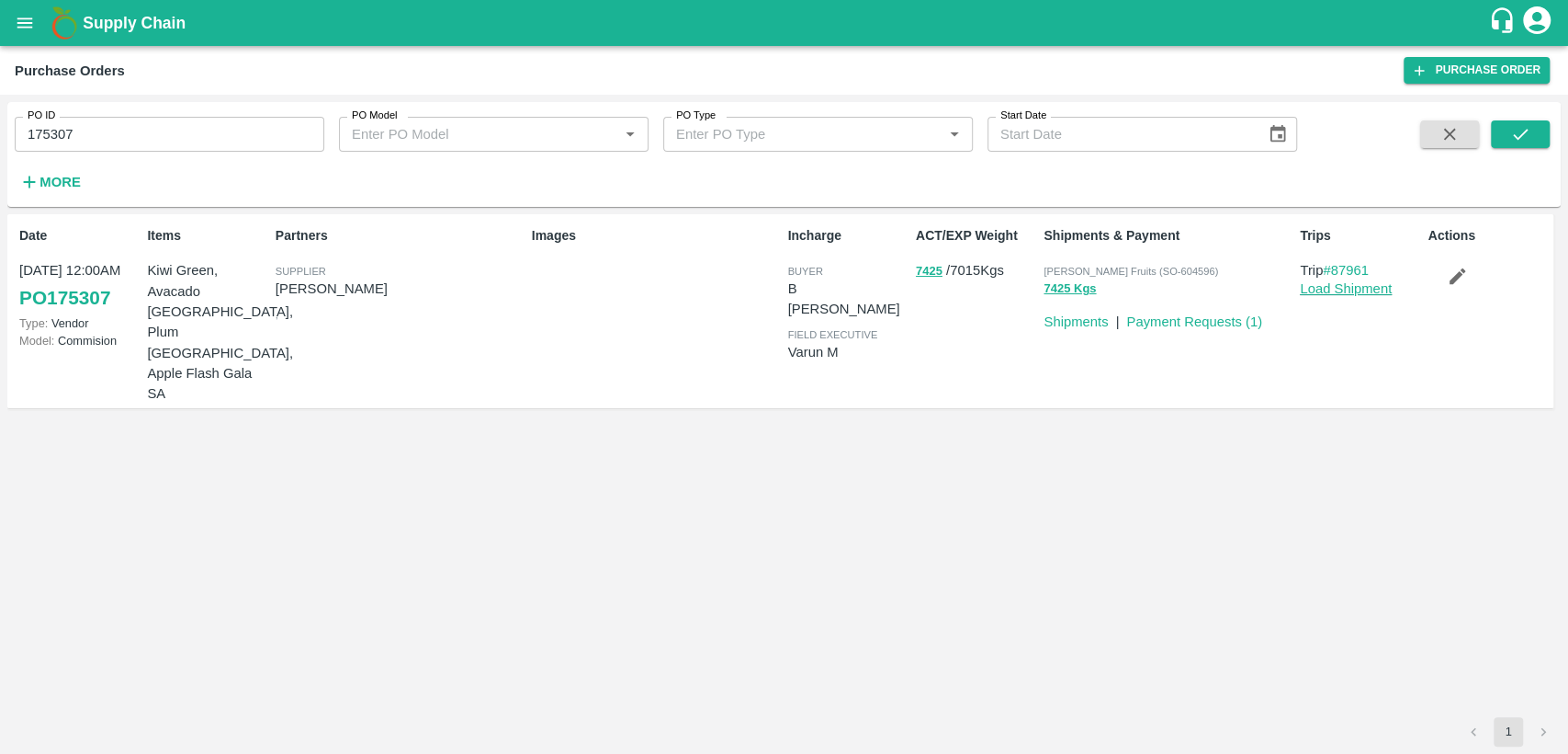
click at [1356, 289] on link "Load Shipment" at bounding box center [1346, 288] width 92 height 14
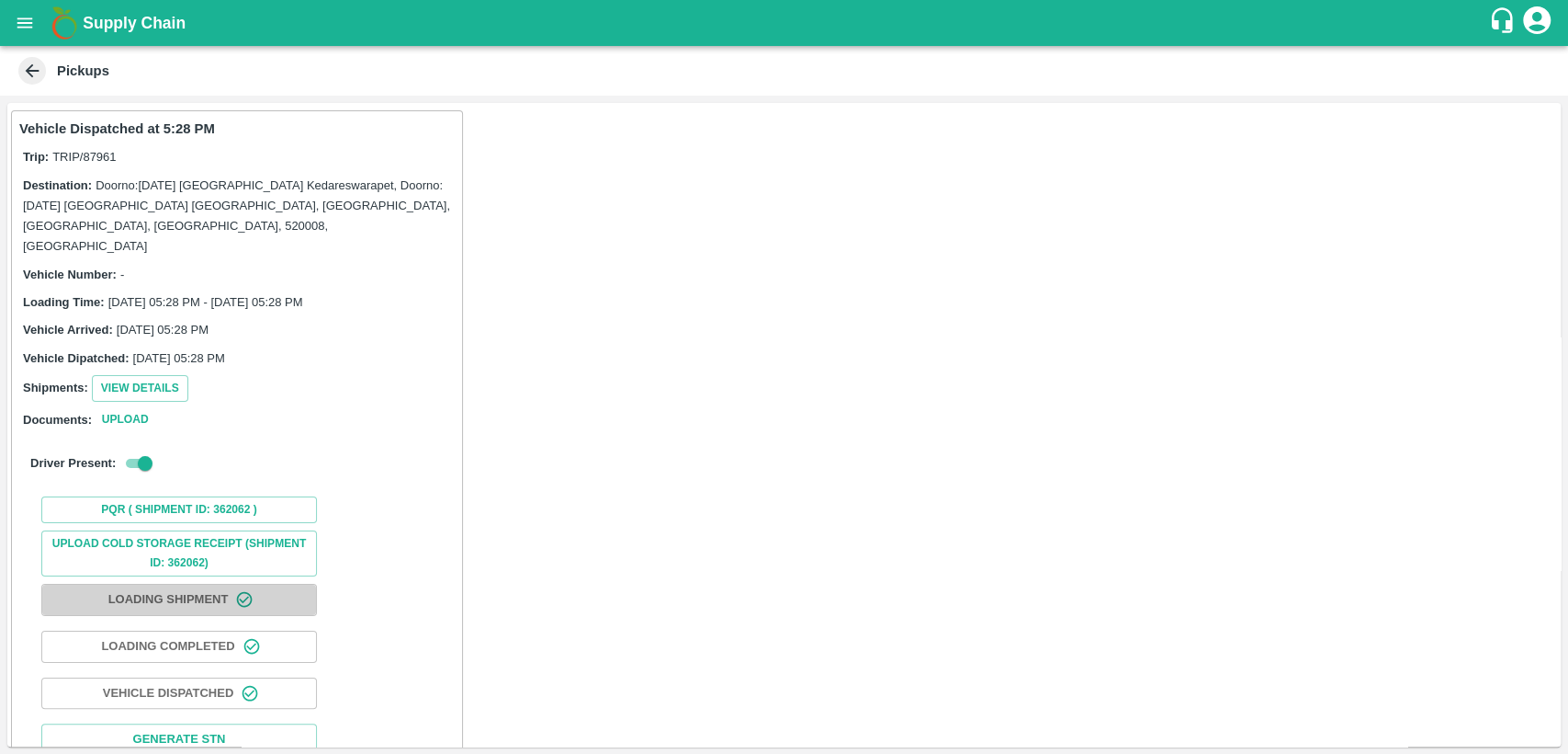
click at [194, 584] on button "Loading Shipment" at bounding box center [179, 600] width 276 height 33
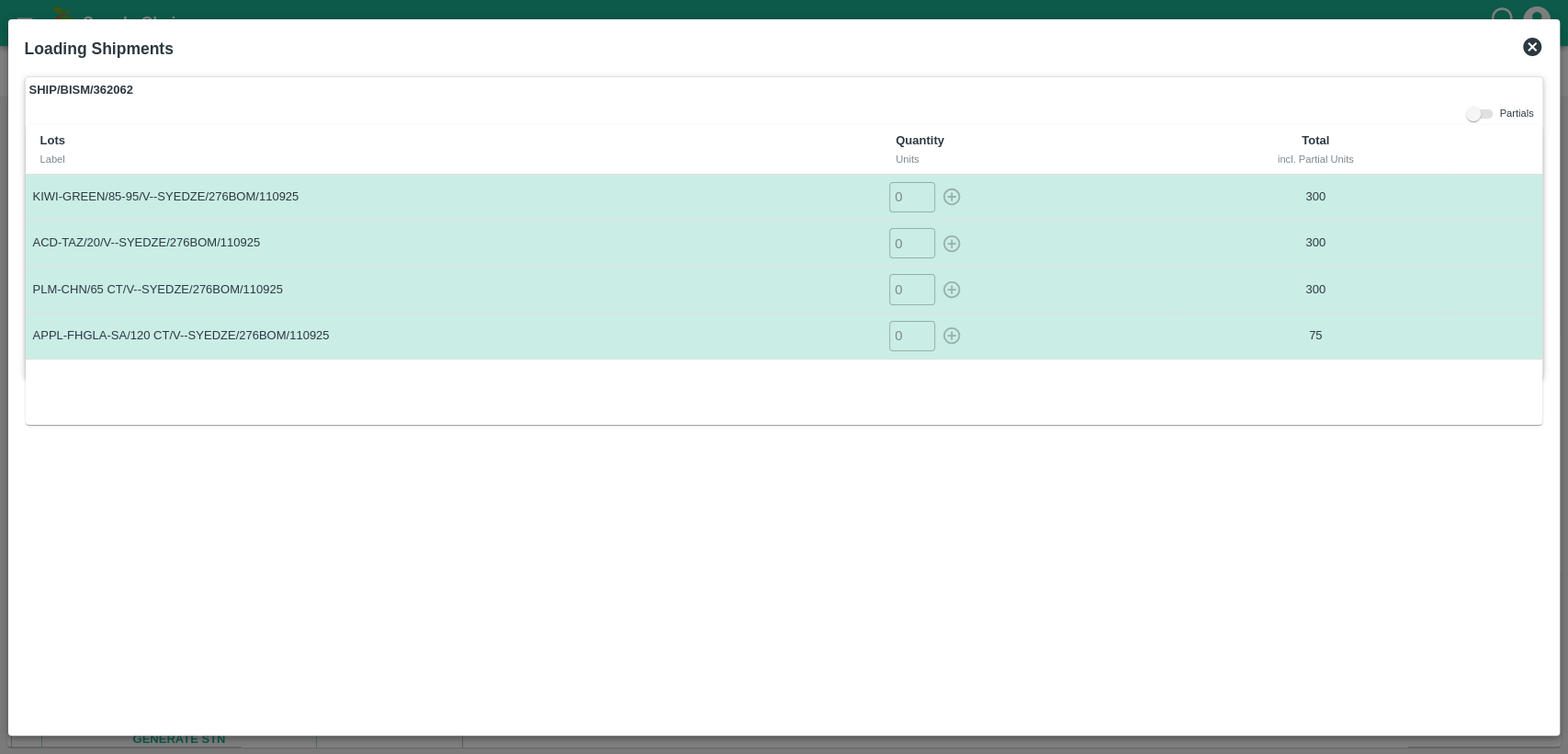
click at [1533, 46] on icon at bounding box center [1533, 46] width 22 height 22
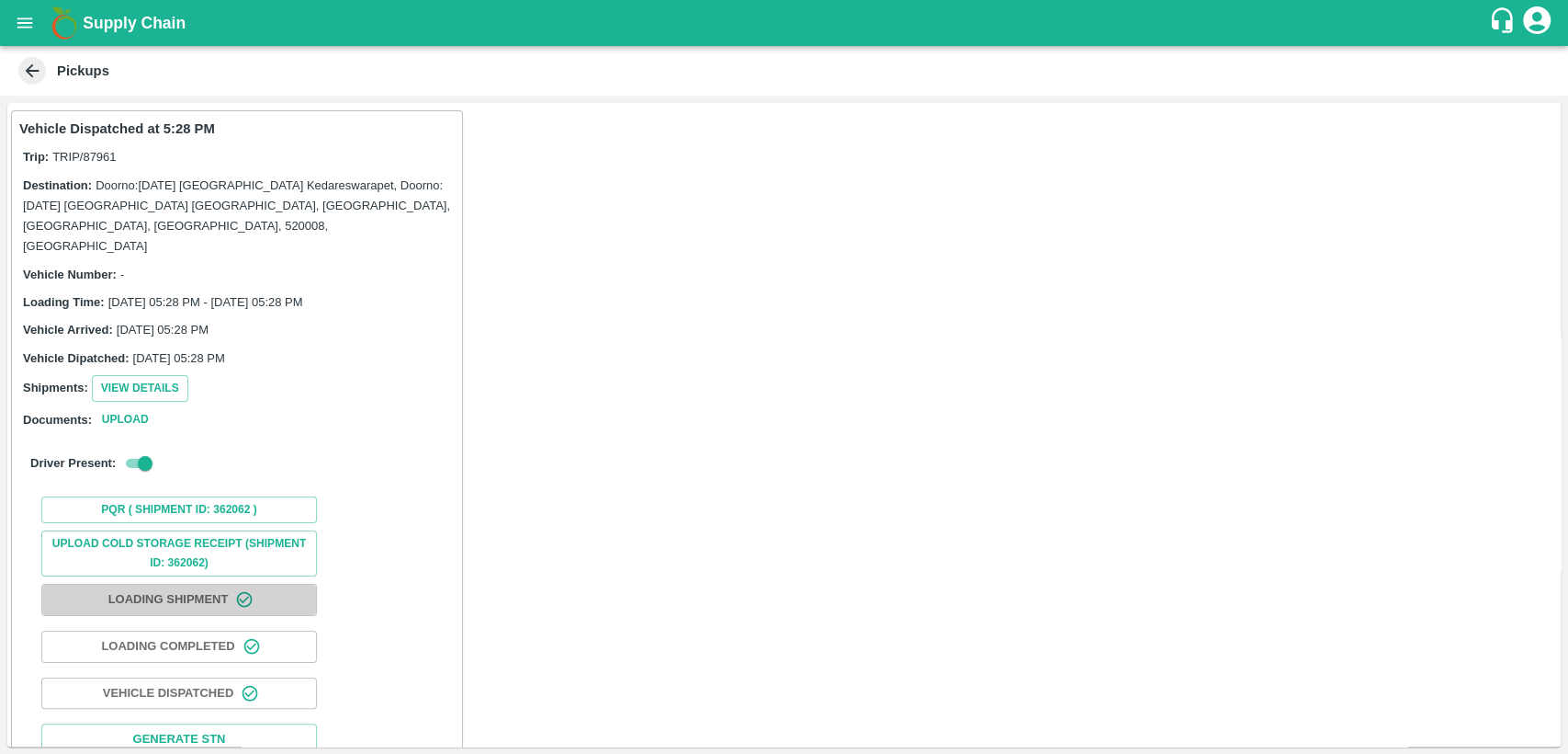
click at [195, 584] on button "Loading Shipment" at bounding box center [179, 600] width 276 height 33
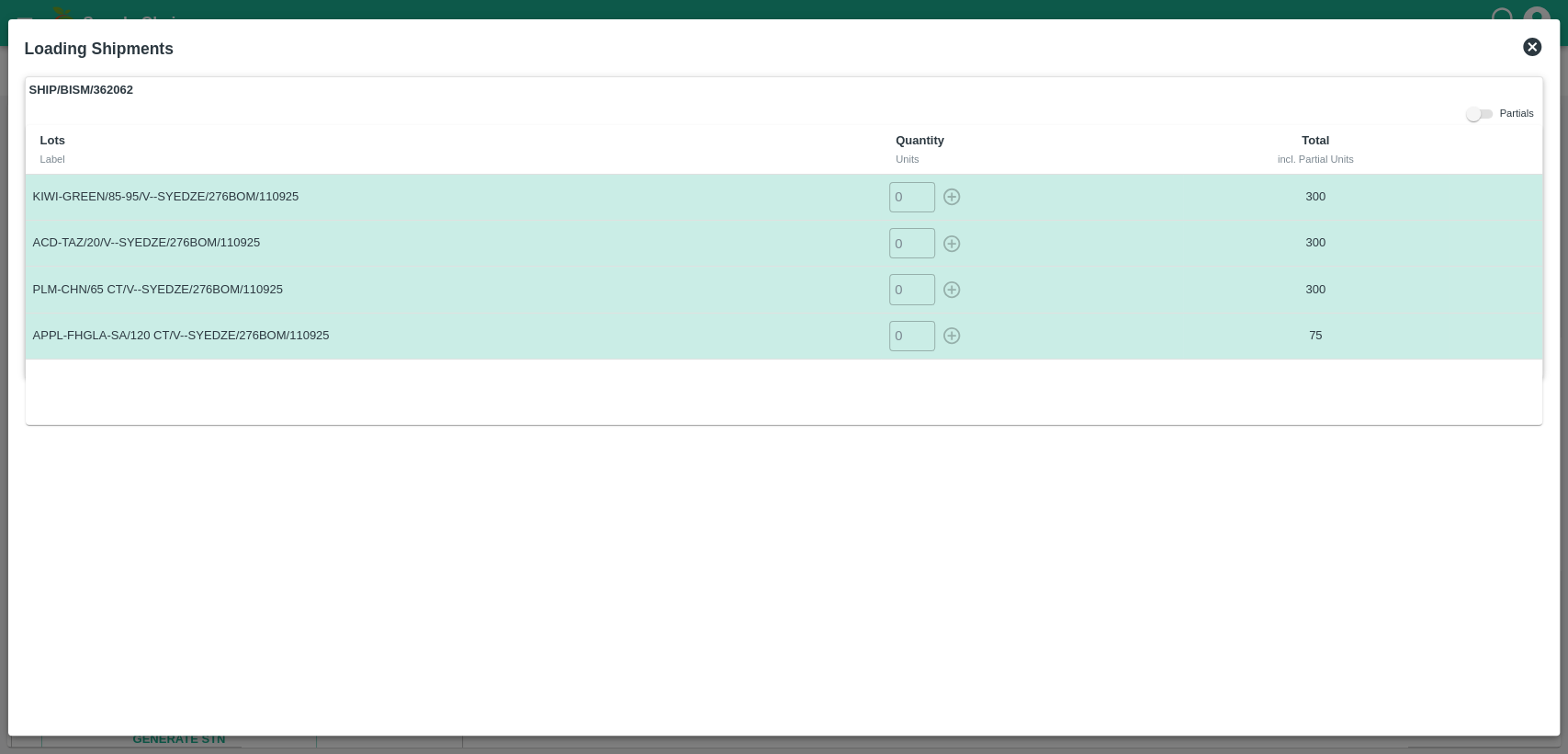
click at [1528, 54] on icon at bounding box center [1532, 46] width 18 height 18
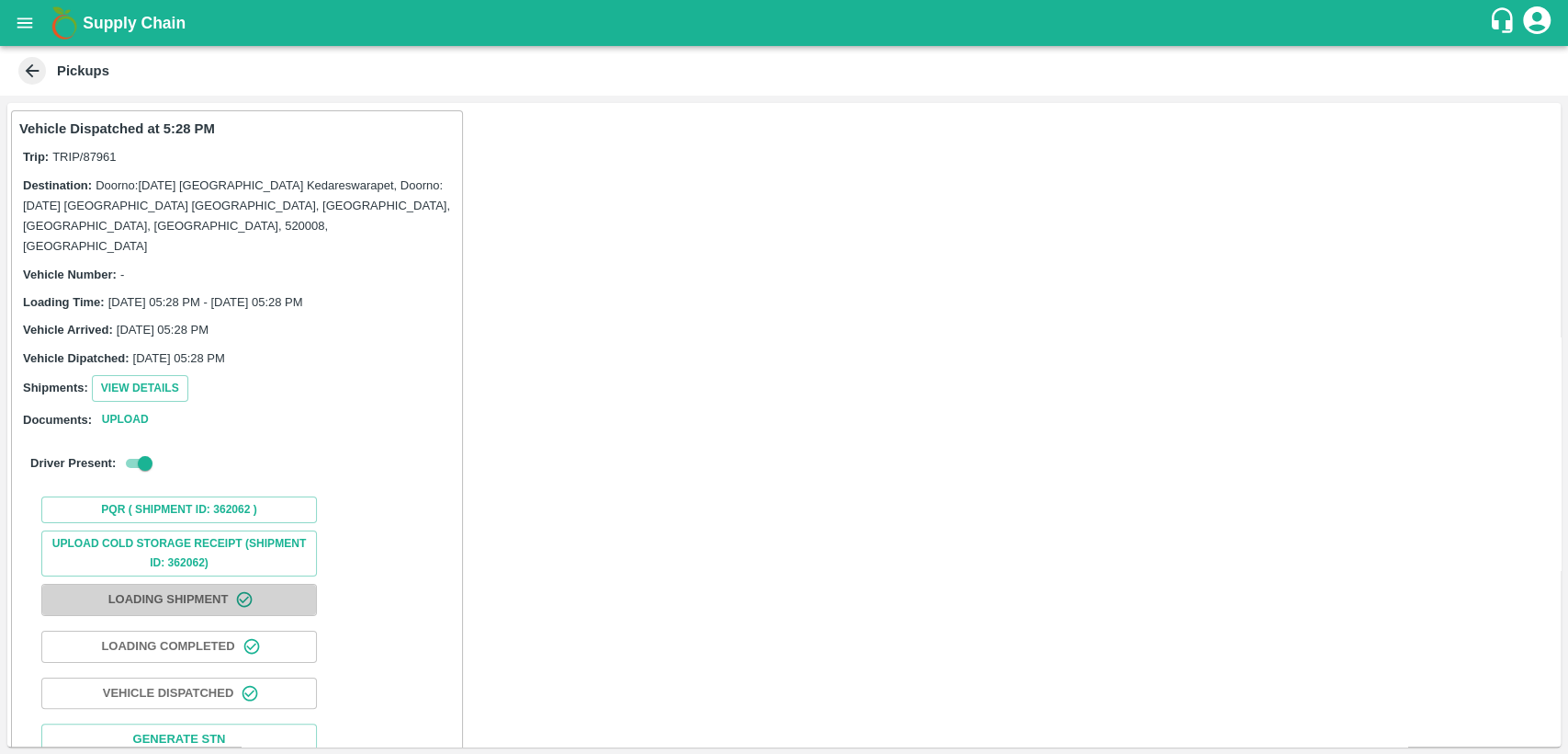
click at [218, 584] on button "Loading Shipment" at bounding box center [179, 600] width 276 height 33
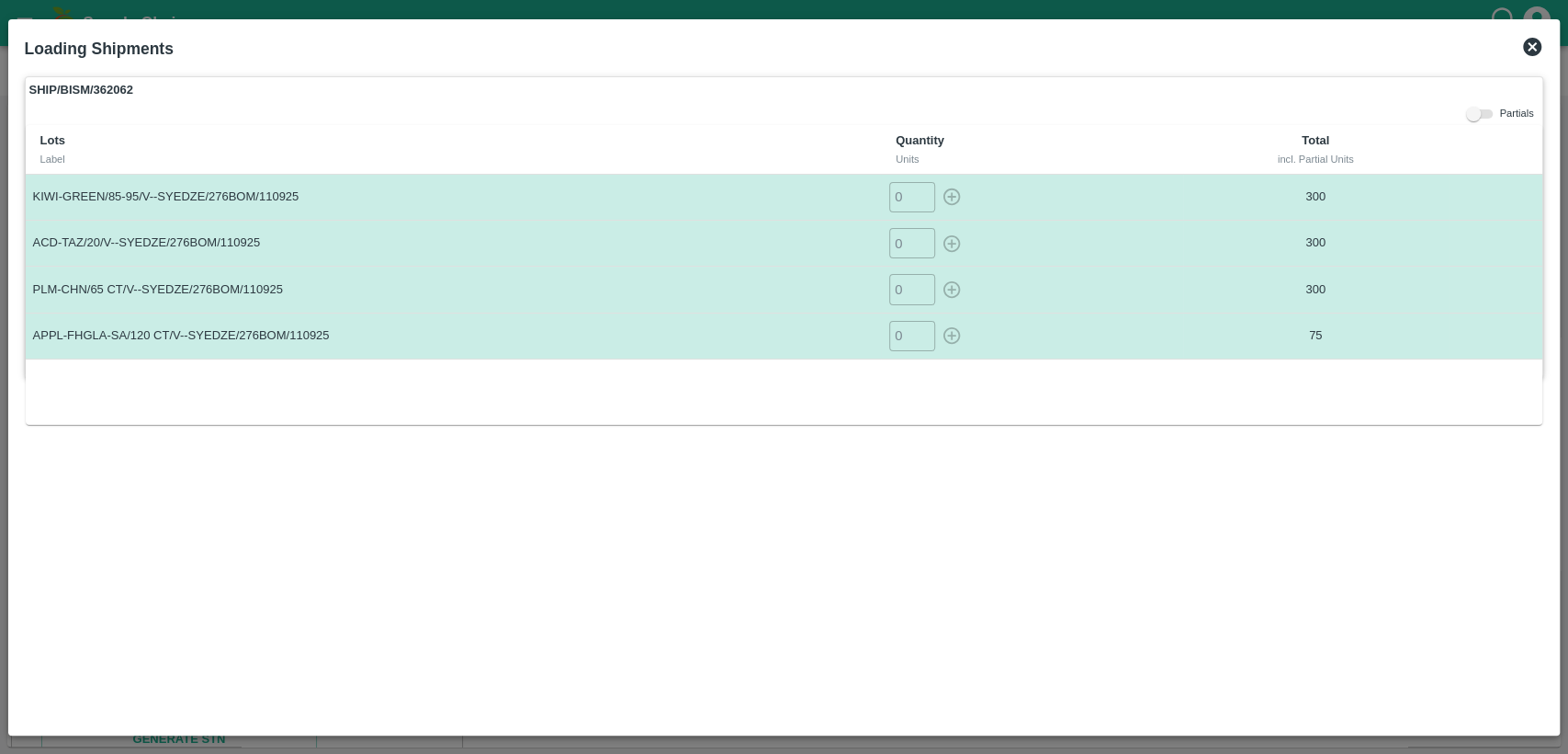
click at [1529, 55] on icon at bounding box center [1532, 46] width 18 height 18
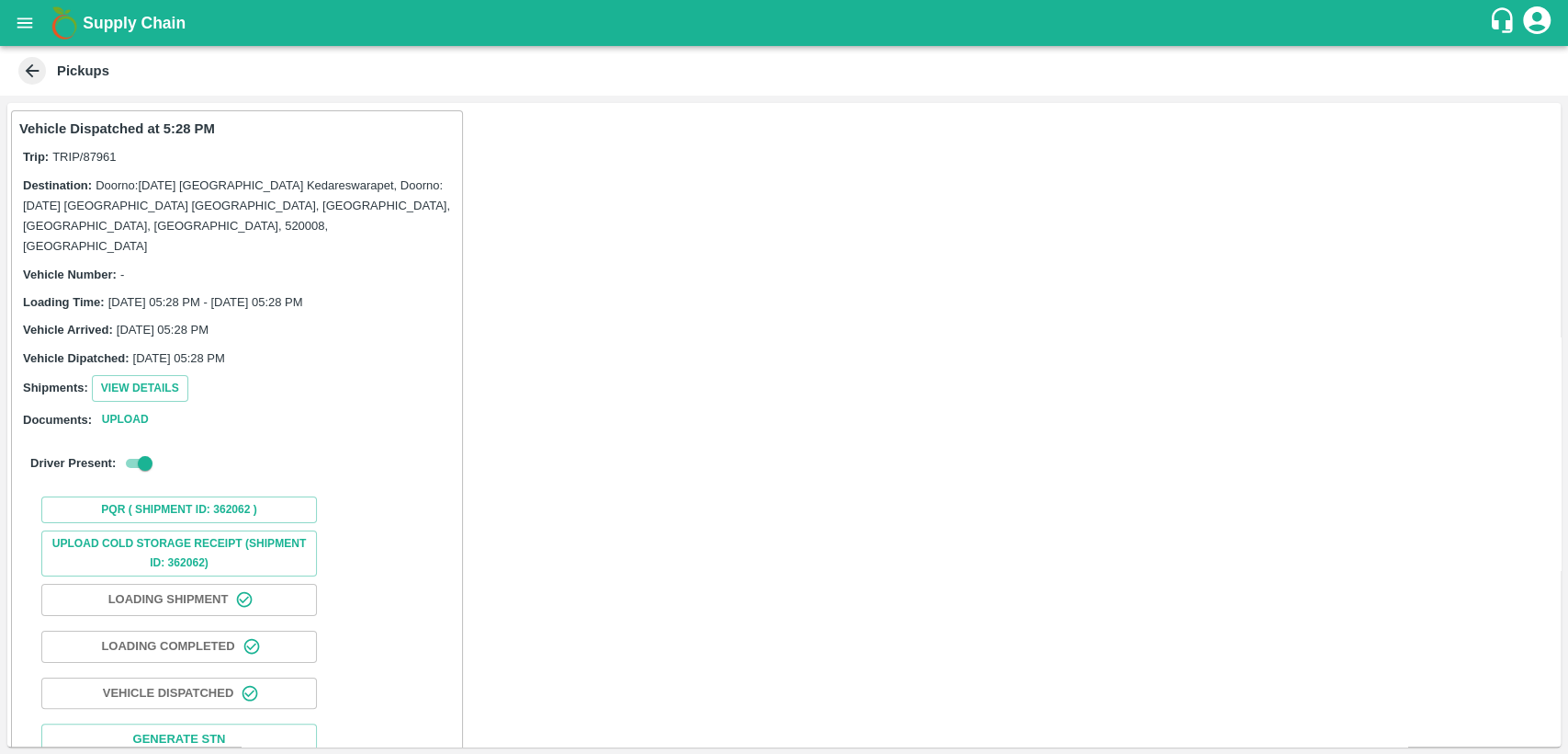
click at [1532, 21] on icon "account of current user" at bounding box center [1536, 20] width 28 height 28
click at [1453, 98] on li "Logout" at bounding box center [1489, 97] width 128 height 32
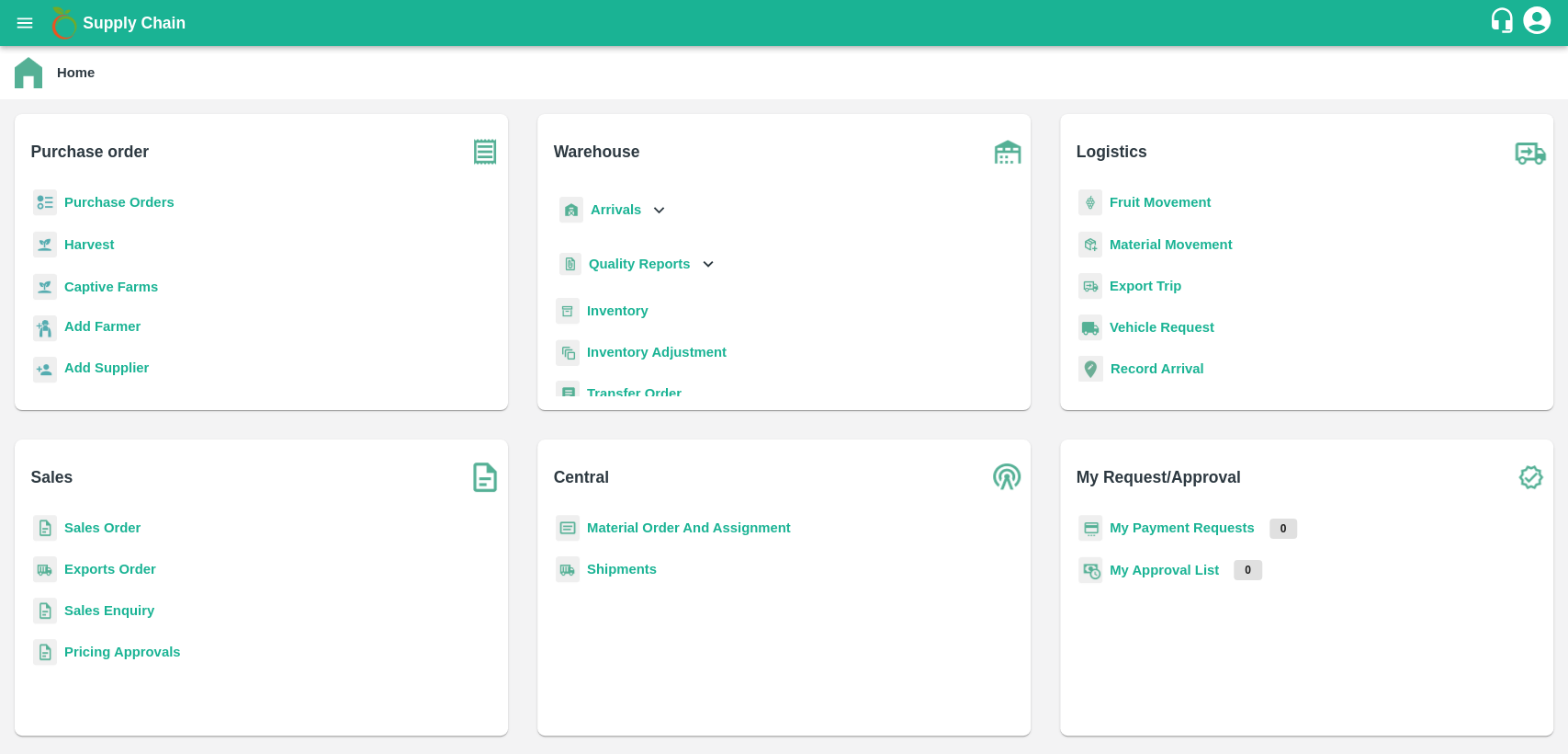
click at [155, 206] on b "Purchase Orders" at bounding box center [119, 202] width 110 height 14
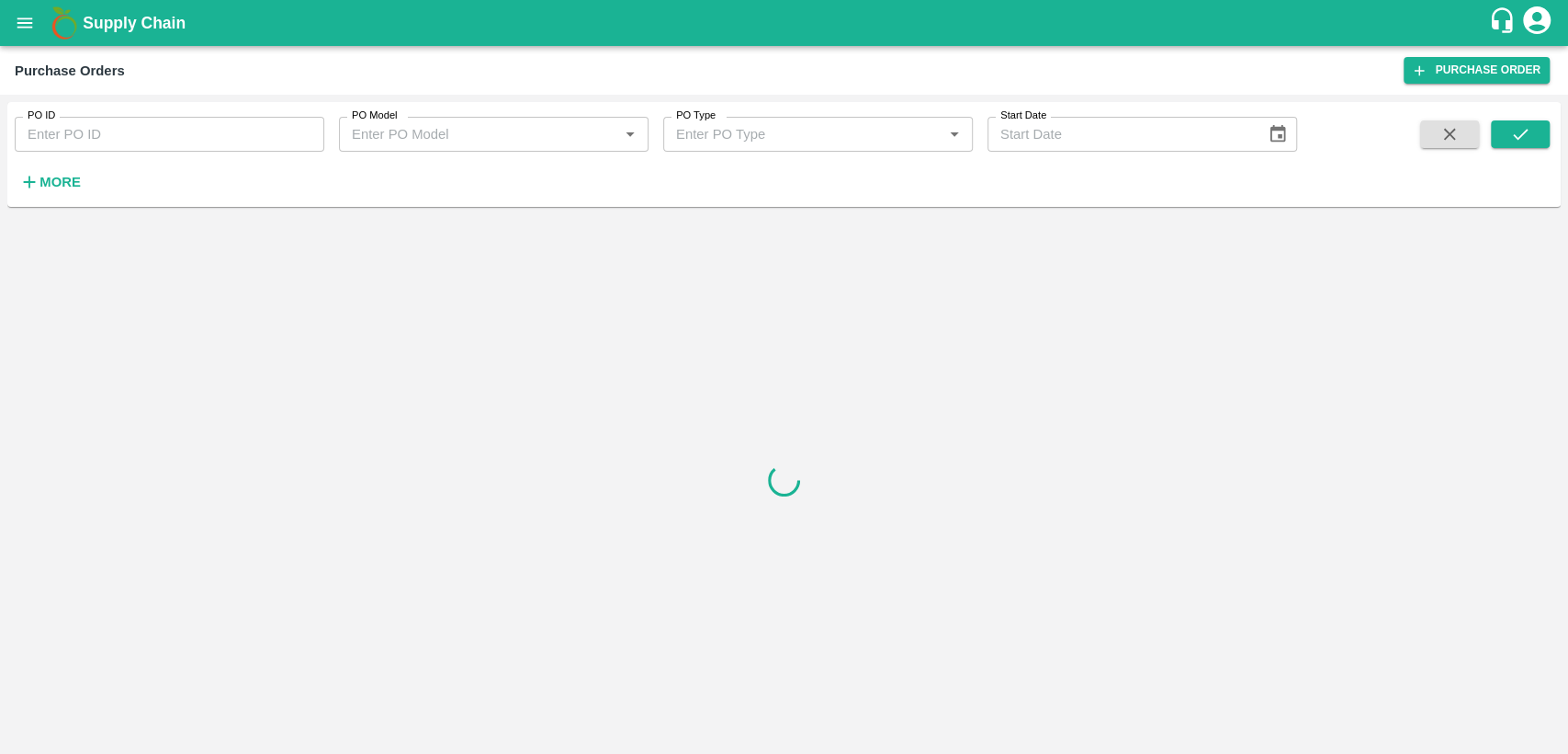
click at [160, 128] on input "PO ID" at bounding box center [169, 134] width 310 height 34
type input "175307"
click at [1511, 135] on icon "submit" at bounding box center [1520, 134] width 20 height 20
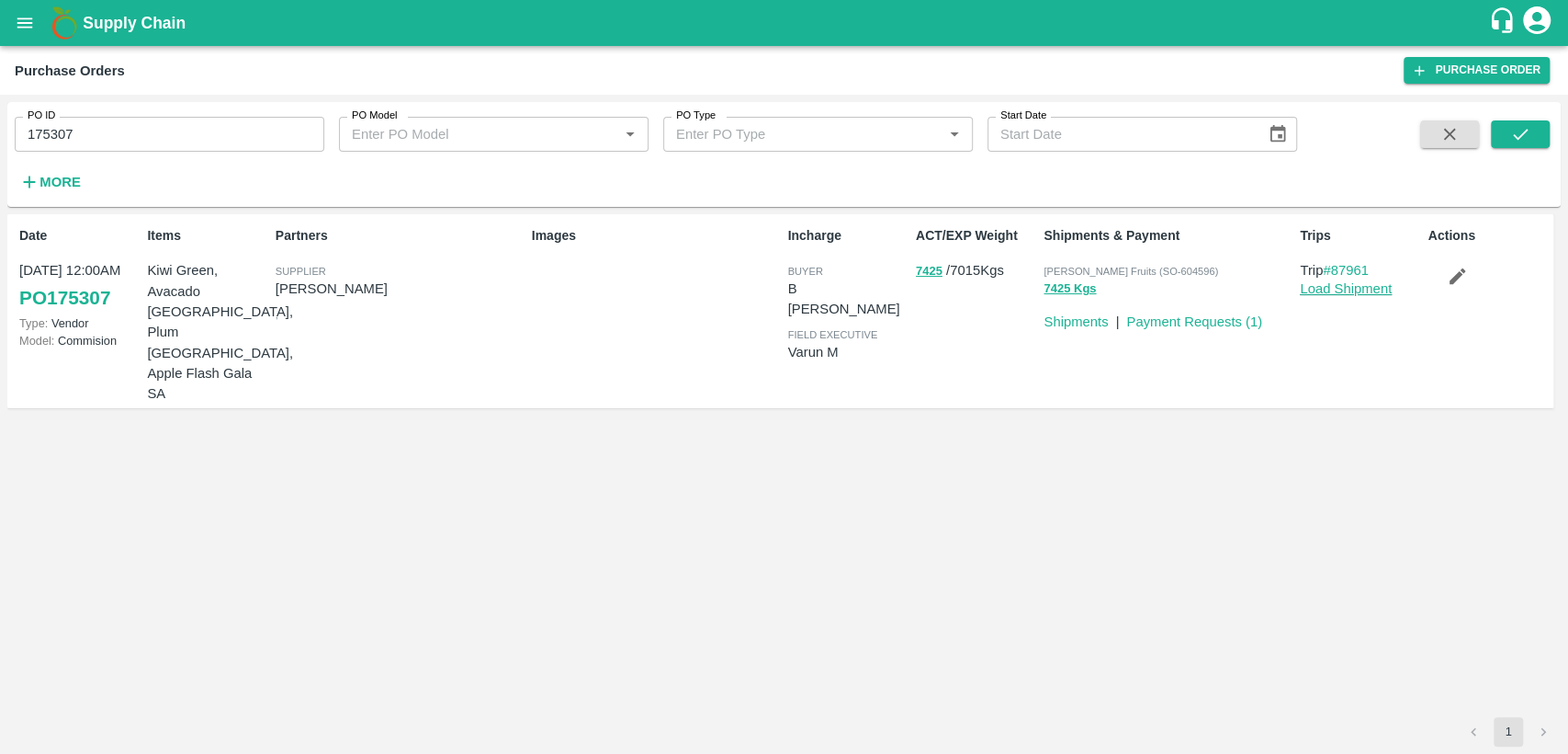
click at [1331, 291] on link "Load Shipment" at bounding box center [1346, 288] width 92 height 14
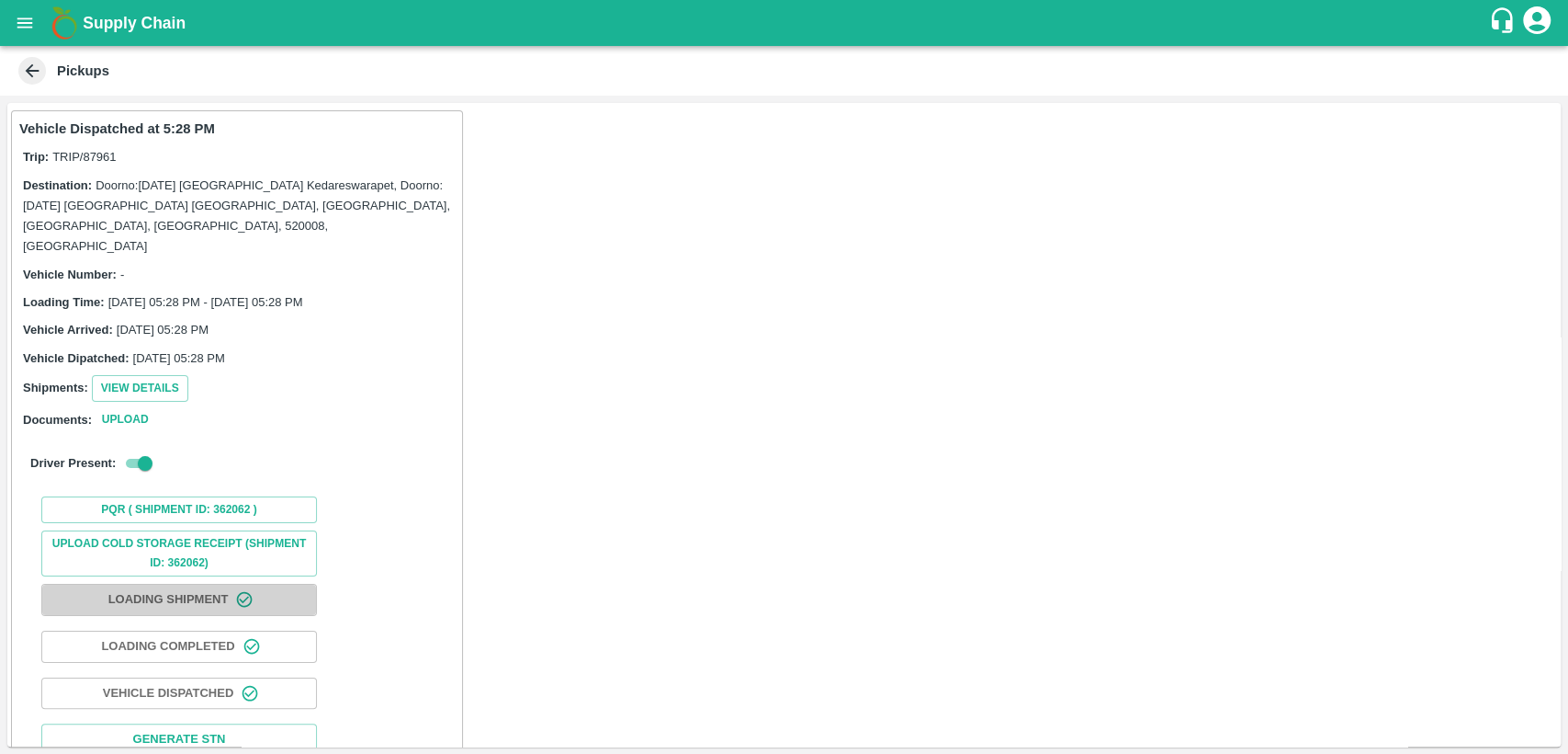
click at [204, 584] on button "Loading Shipment" at bounding box center [179, 600] width 276 height 33
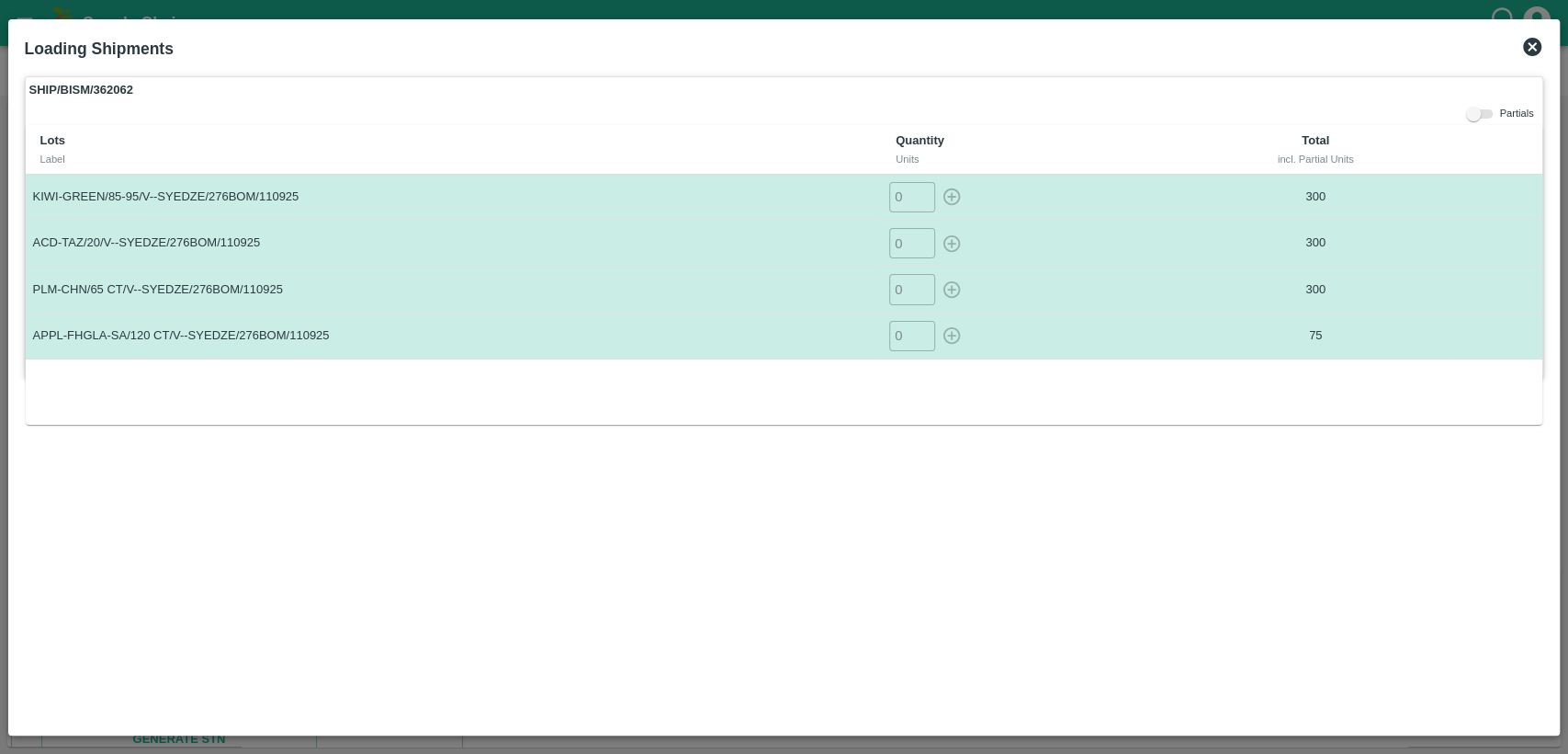
click at [1531, 55] on icon at bounding box center [1533, 46] width 22 height 22
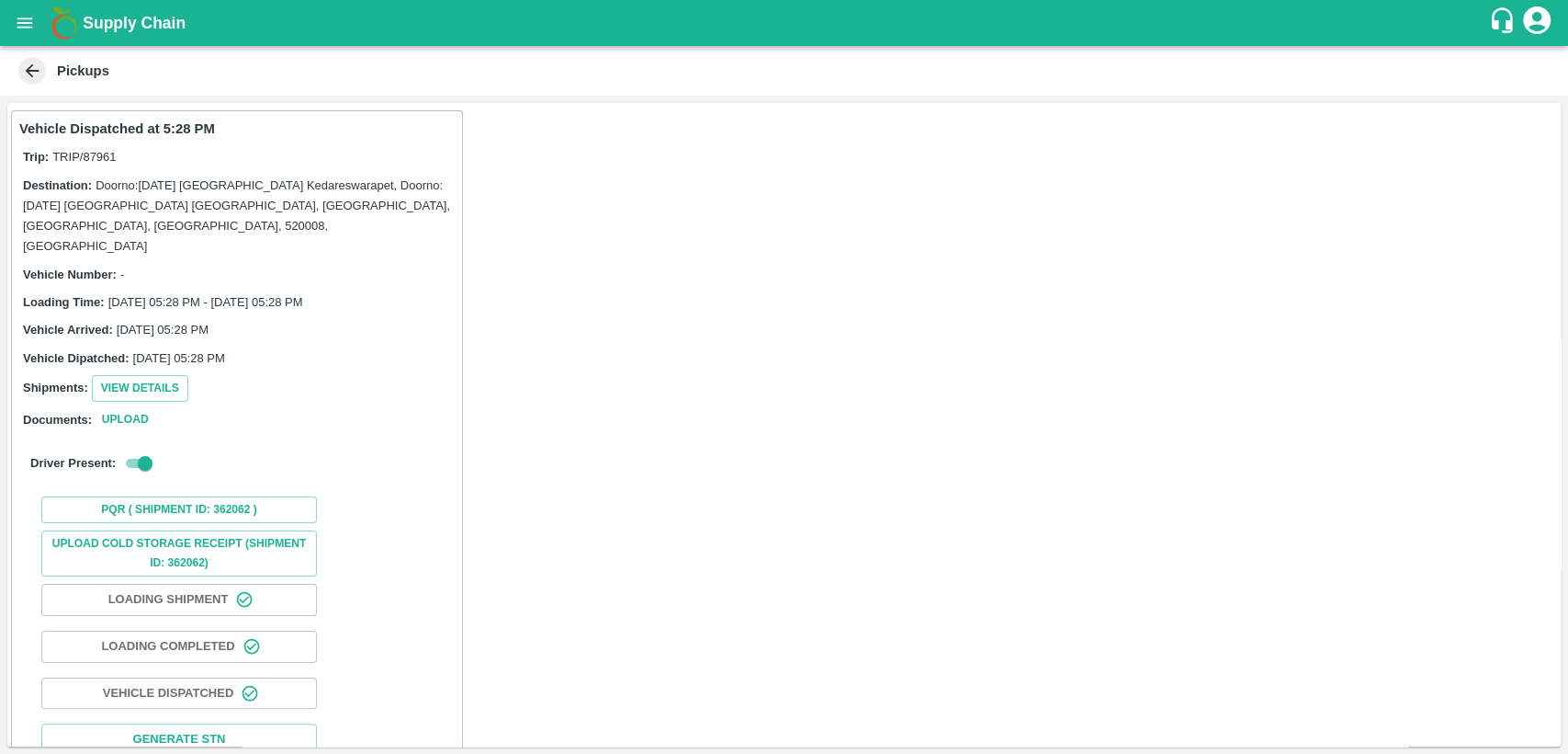
scroll to position [57, 0]
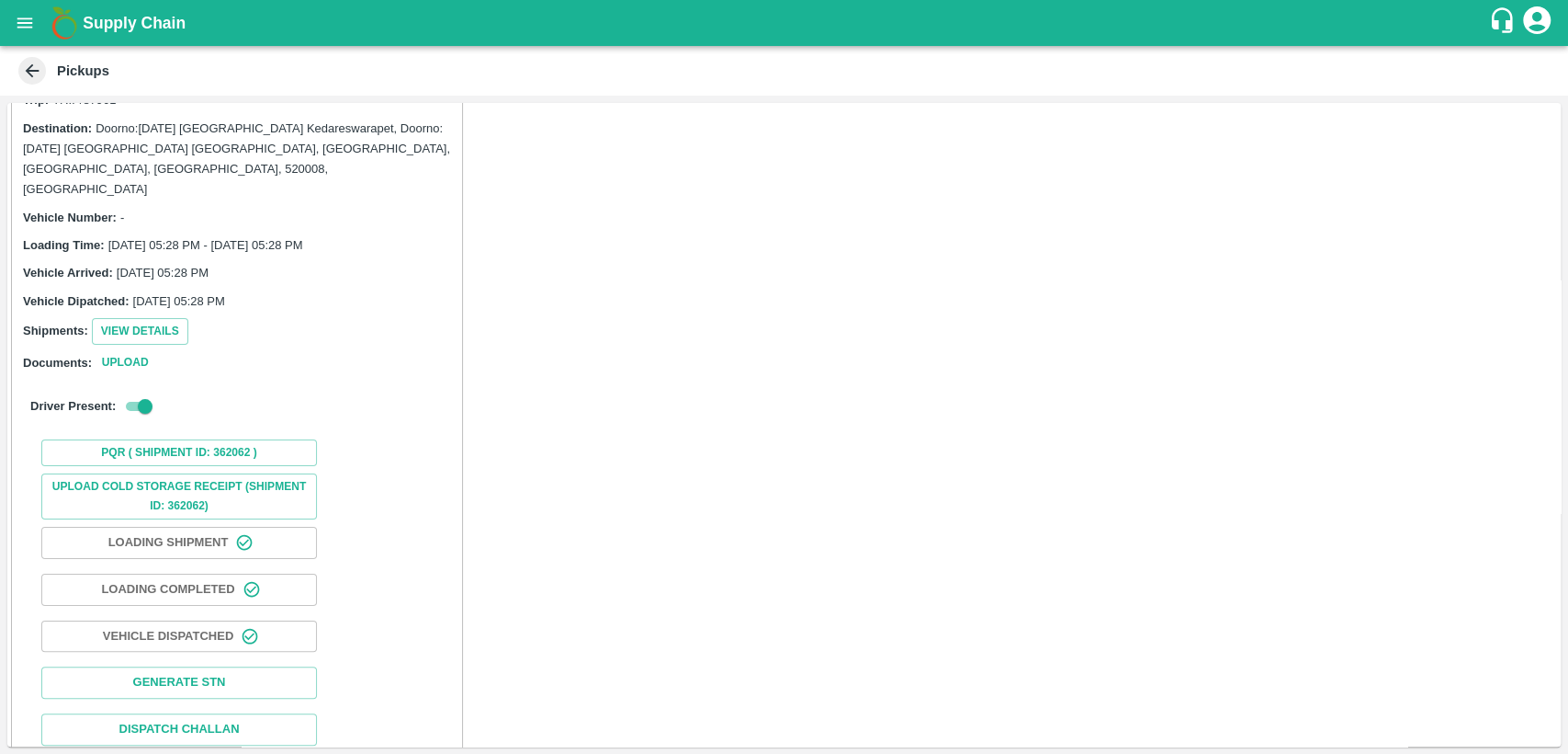
click at [213, 526] on button "Loading Shipment" at bounding box center [179, 543] width 276 height 33
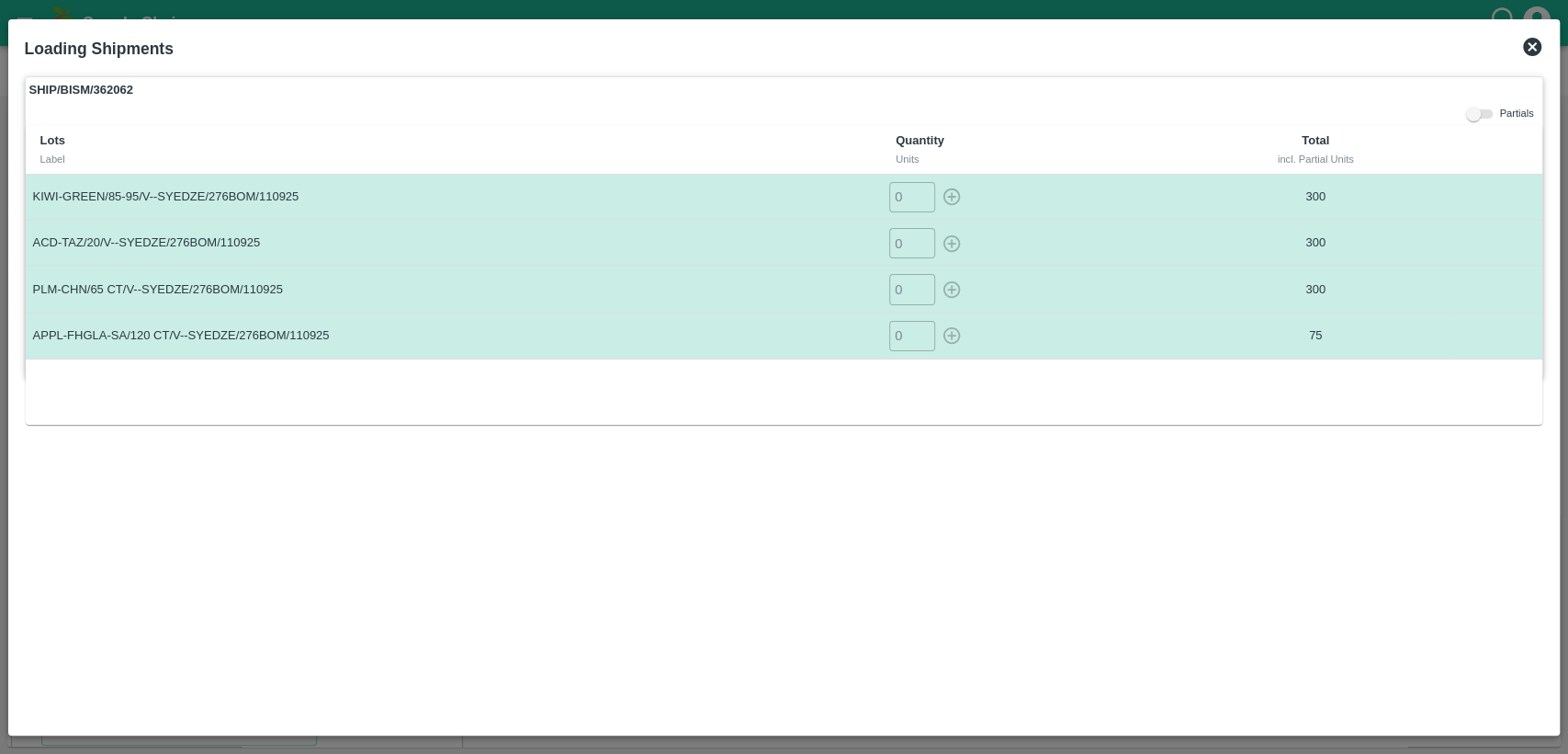
click at [1535, 44] on icon at bounding box center [1533, 46] width 22 height 22
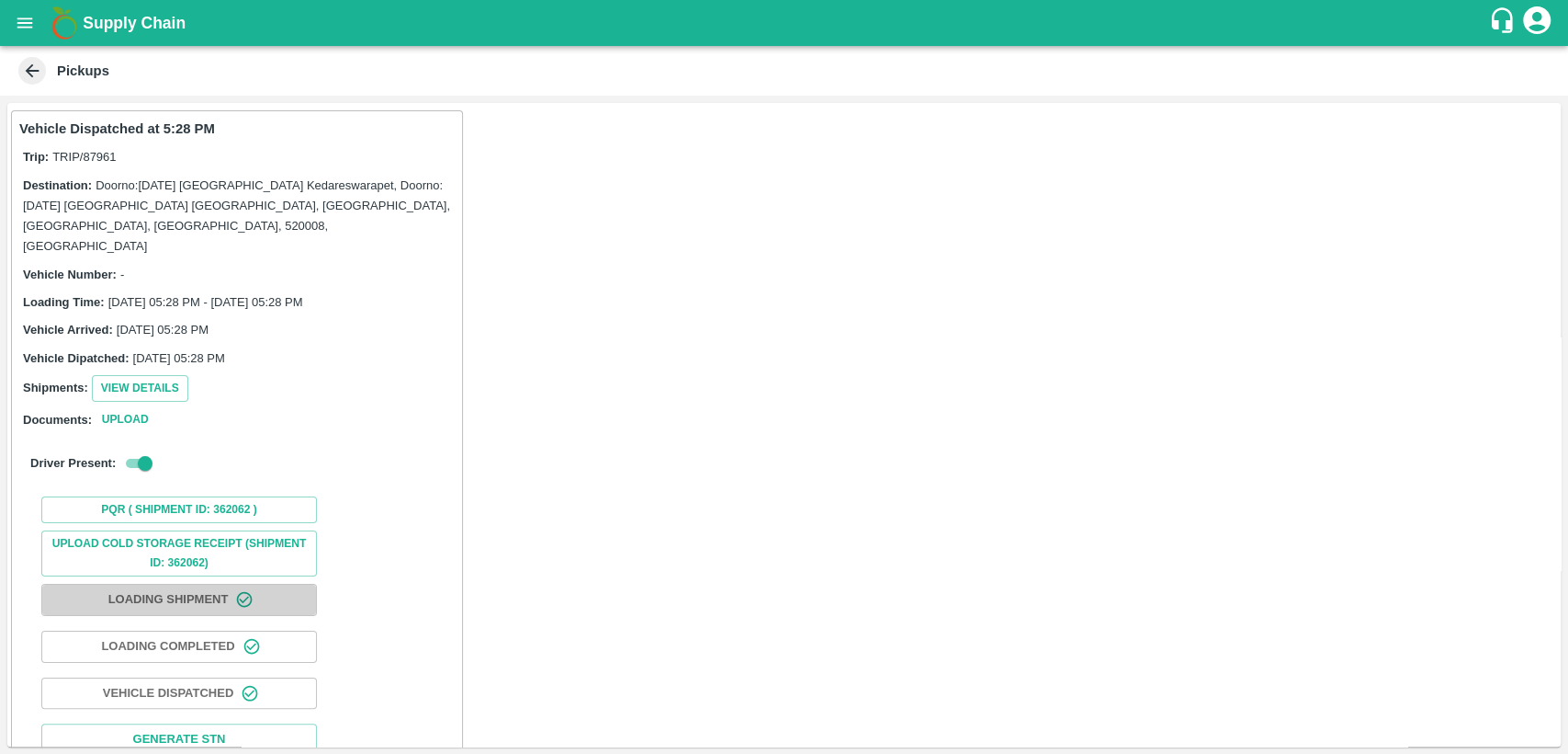
click at [221, 584] on button "Loading Shipment" at bounding box center [179, 600] width 276 height 33
click at [201, 584] on button "Loading Shipment" at bounding box center [179, 600] width 276 height 33
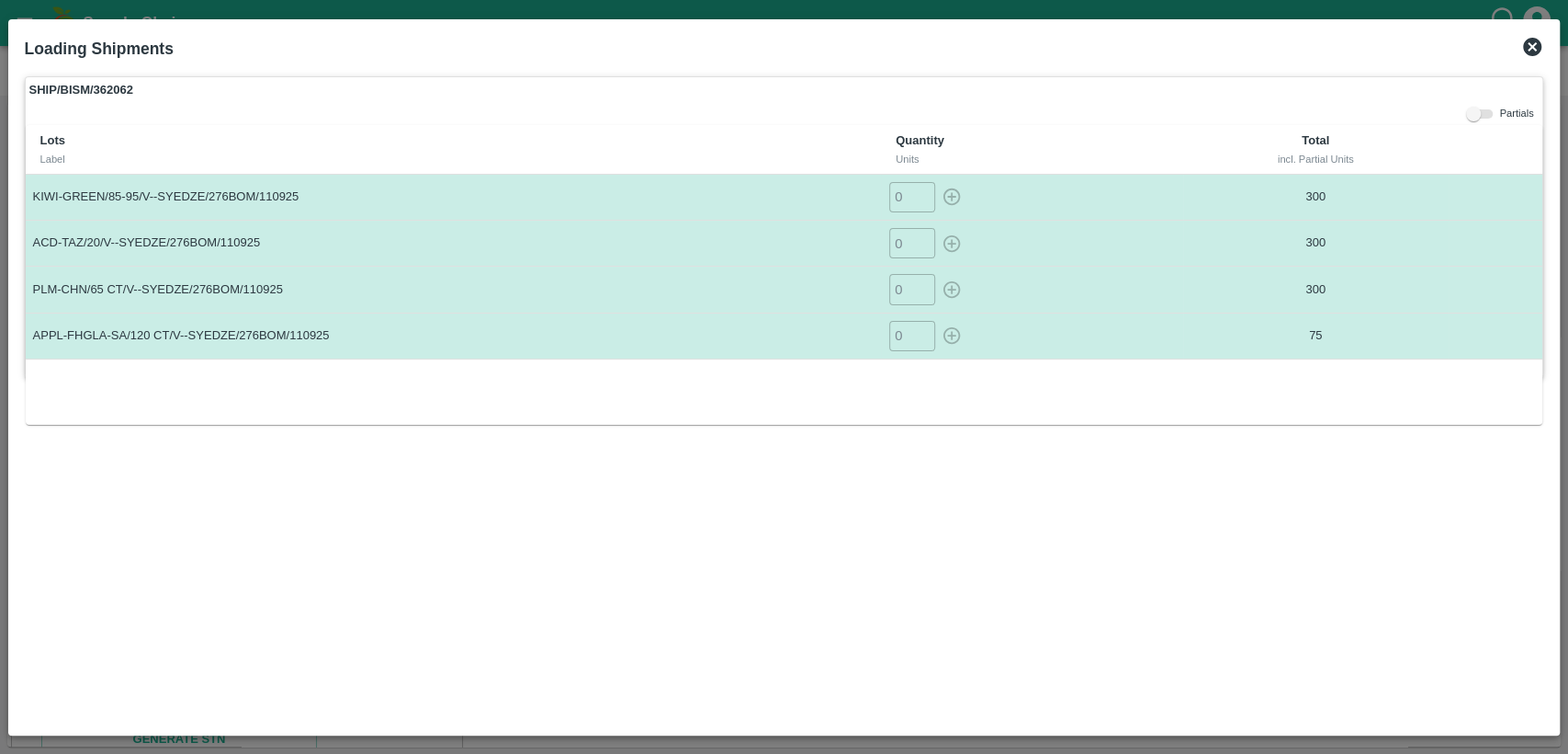
click at [1536, 46] on icon at bounding box center [1532, 46] width 18 height 18
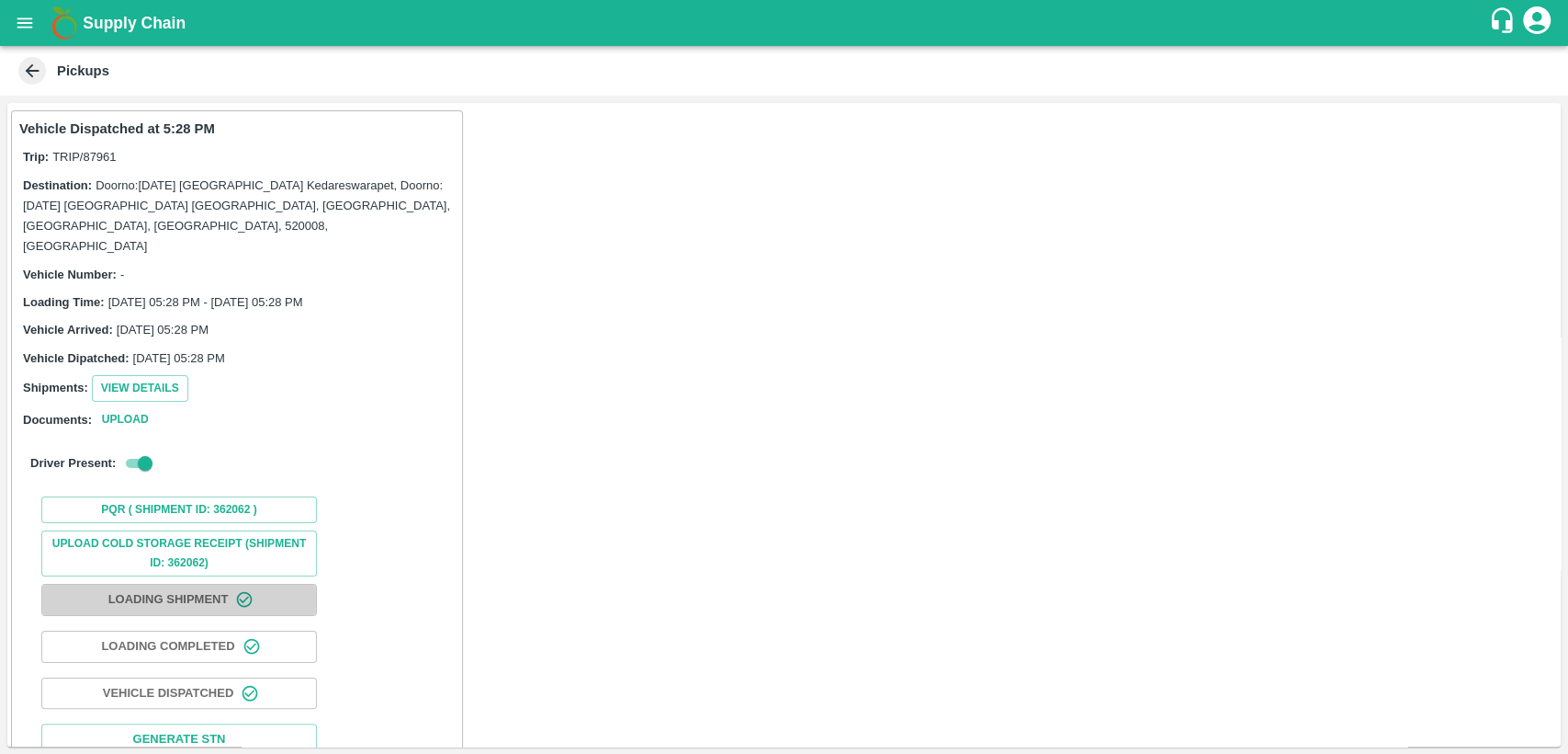
click at [167, 584] on button "Loading Shipment" at bounding box center [179, 600] width 276 height 33
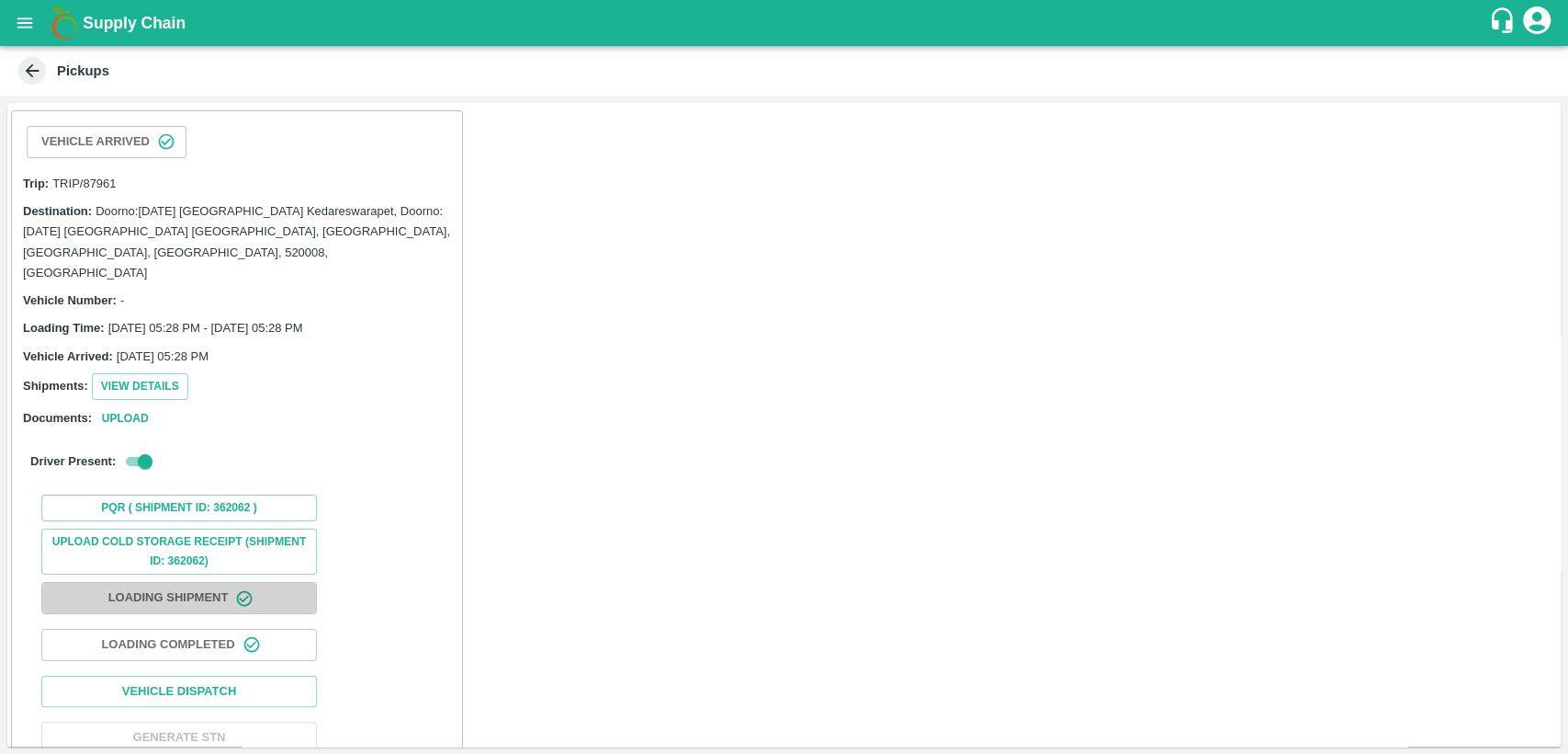
click at [220, 582] on button "Loading Shipment" at bounding box center [179, 598] width 276 height 33
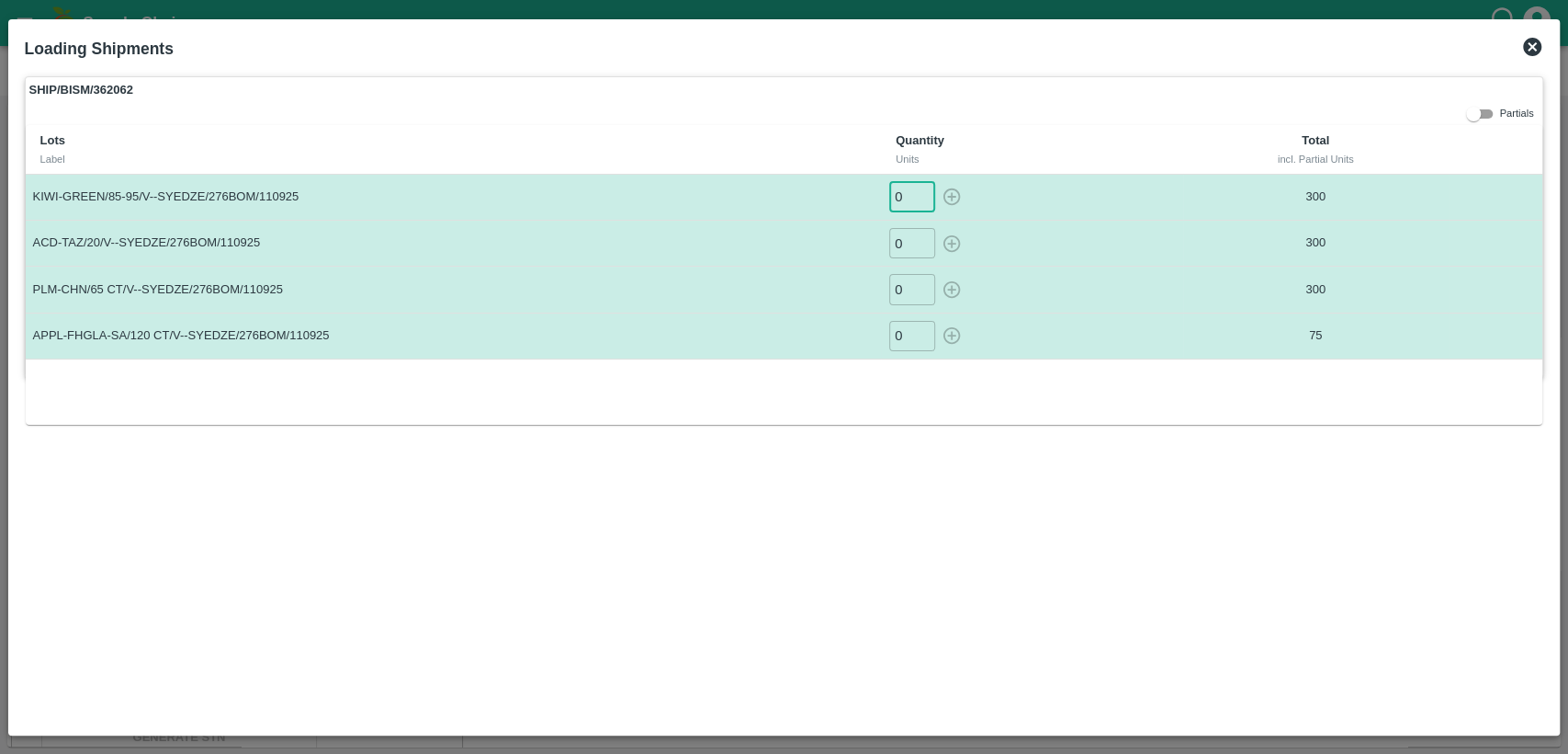
click at [914, 193] on input "0" at bounding box center [913, 197] width 46 height 31
click at [906, 200] on input "0" at bounding box center [913, 197] width 46 height 31
type input "300"
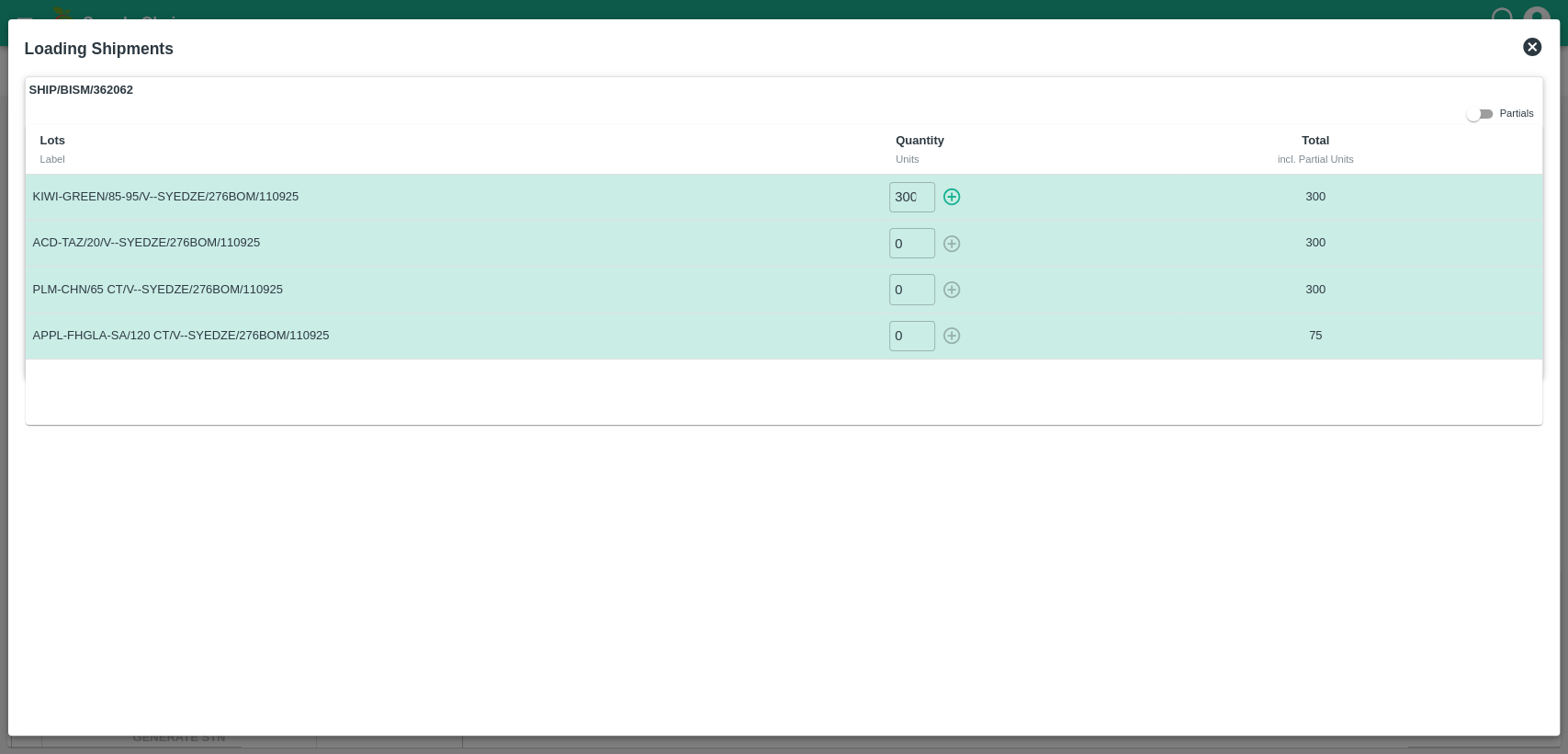
click at [1531, 47] on icon at bounding box center [1533, 46] width 22 height 22
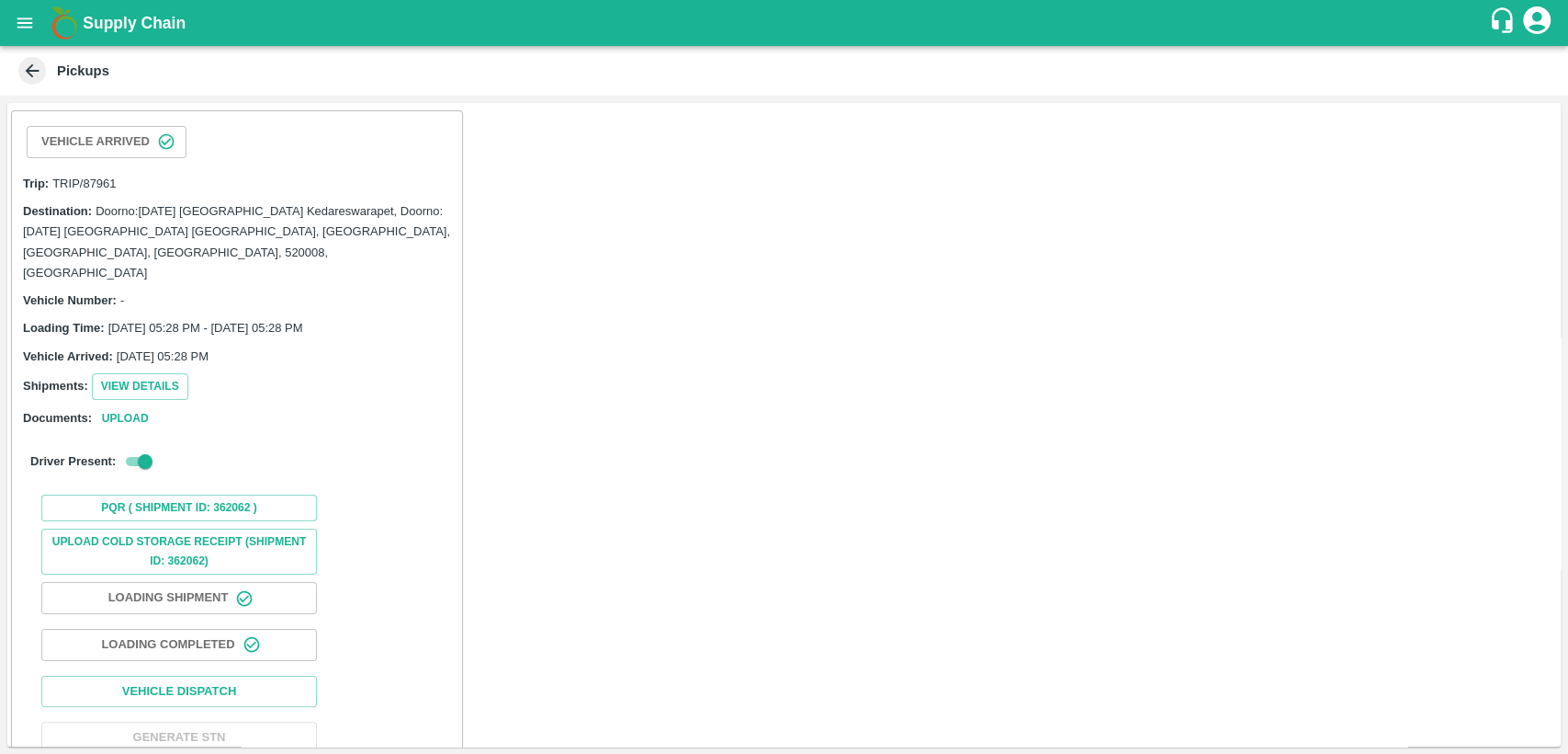
click at [36, 64] on icon at bounding box center [32, 70] width 20 height 20
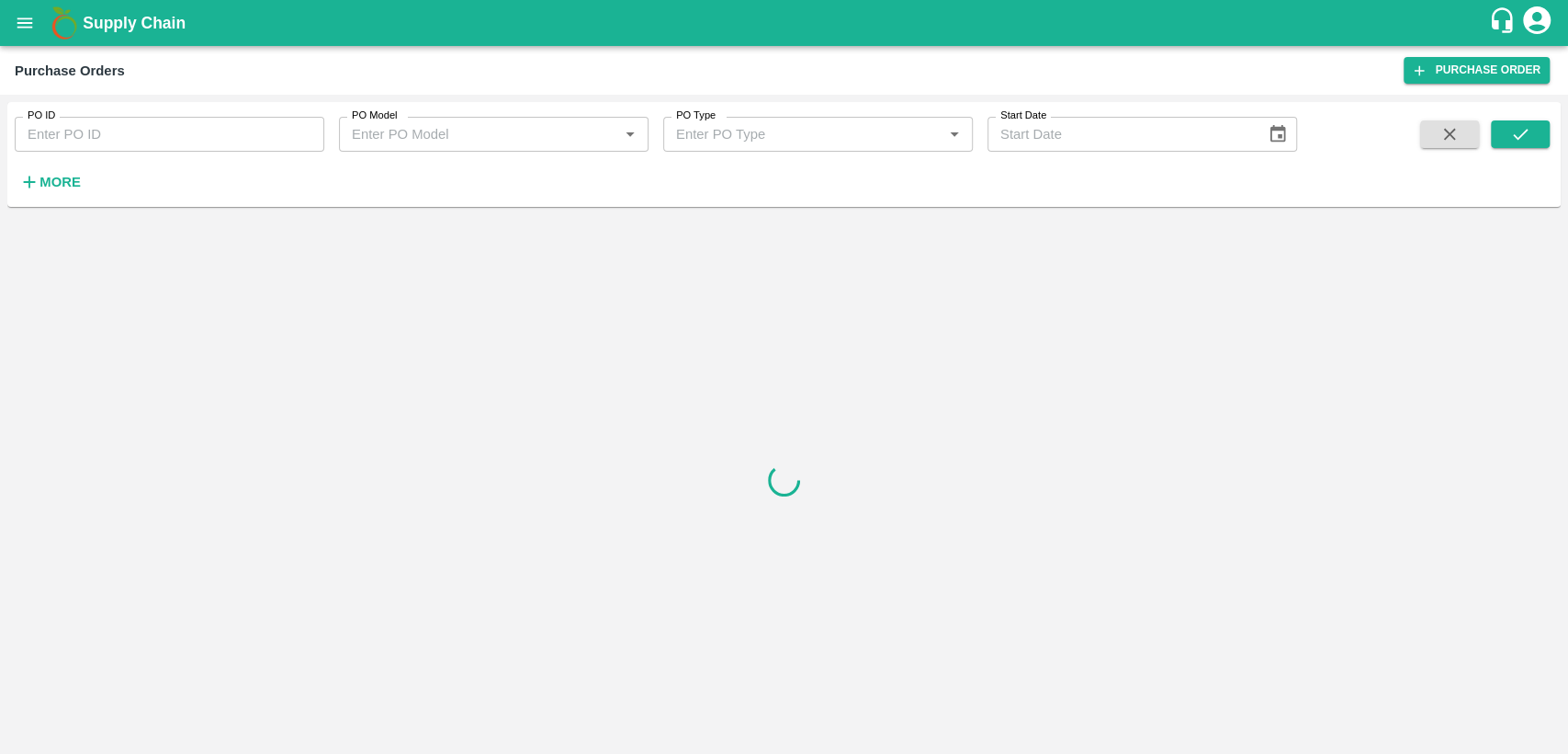
click at [286, 141] on input "PO ID" at bounding box center [169, 134] width 310 height 34
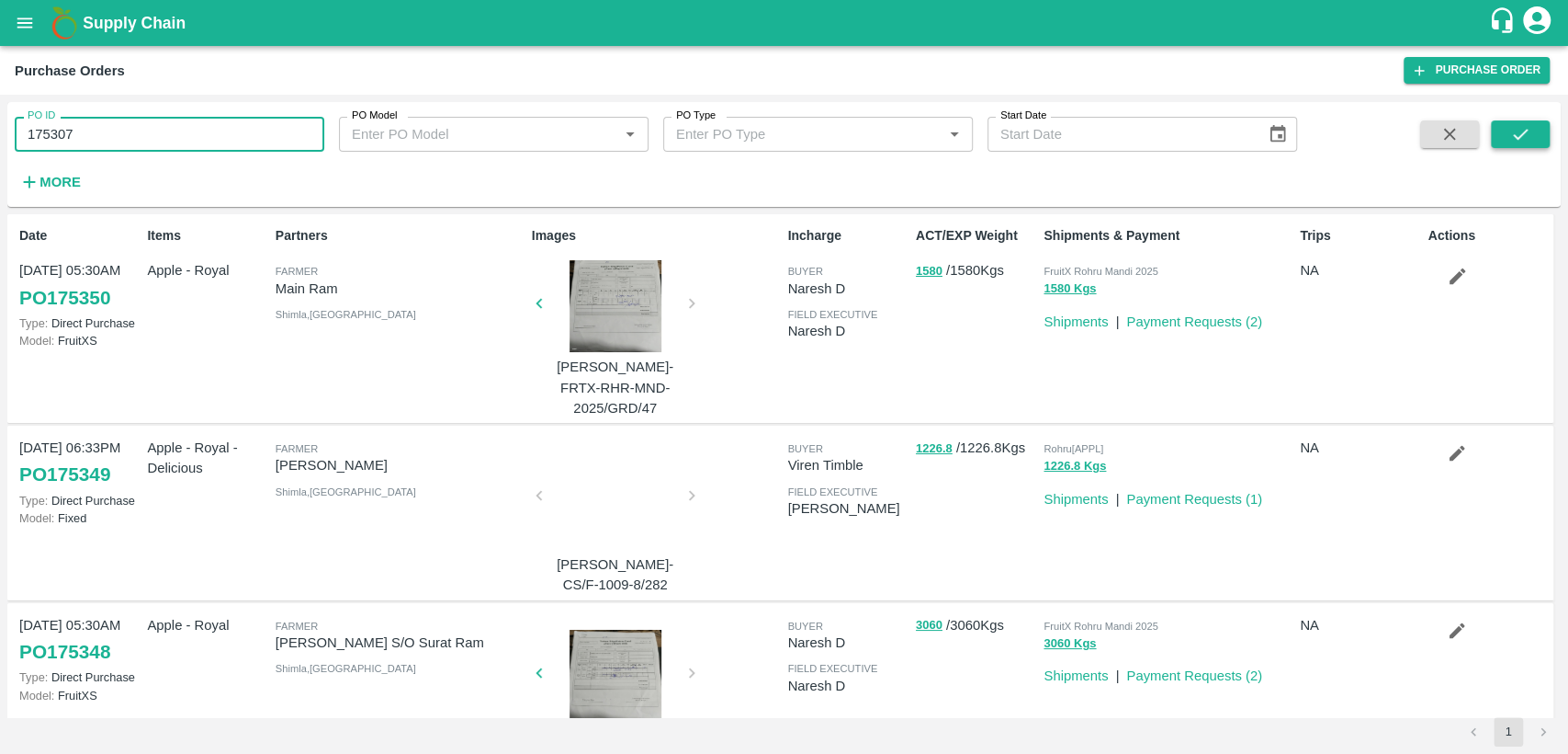
type input "175307"
click at [1514, 132] on icon "submit" at bounding box center [1520, 134] width 20 height 20
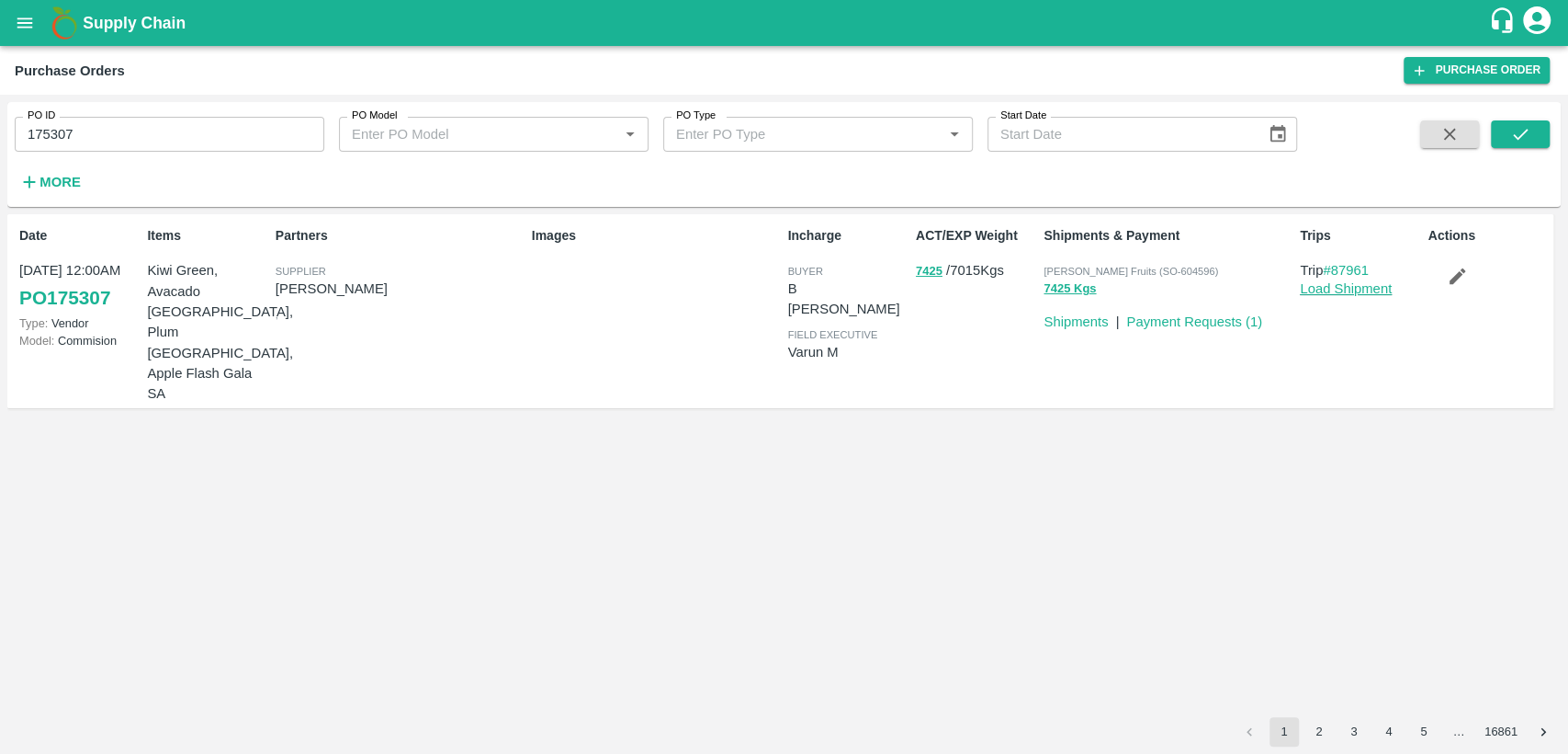
click at [1365, 289] on link "Load Shipment" at bounding box center [1346, 288] width 92 height 14
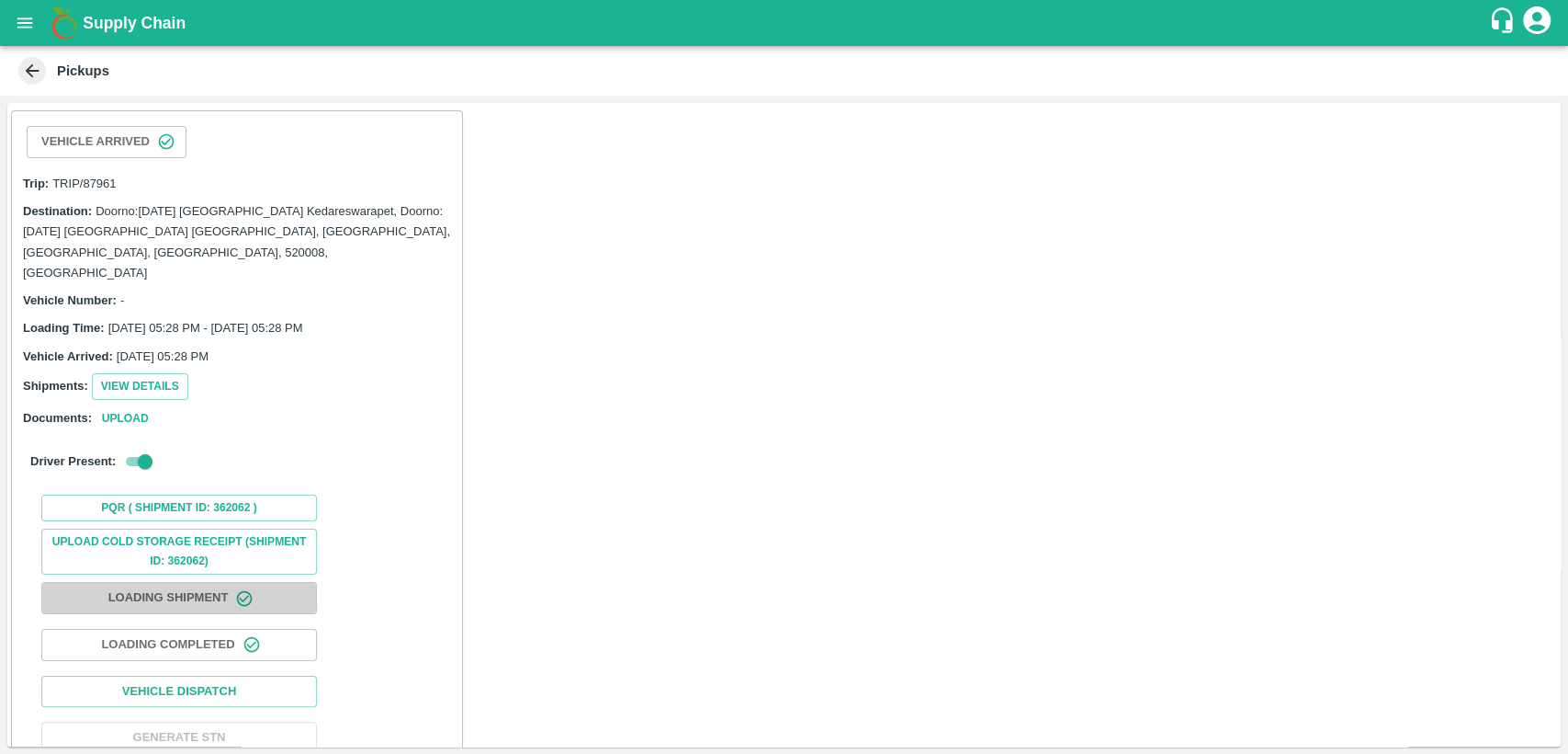
click at [273, 582] on button "Loading Shipment" at bounding box center [179, 598] width 276 height 33
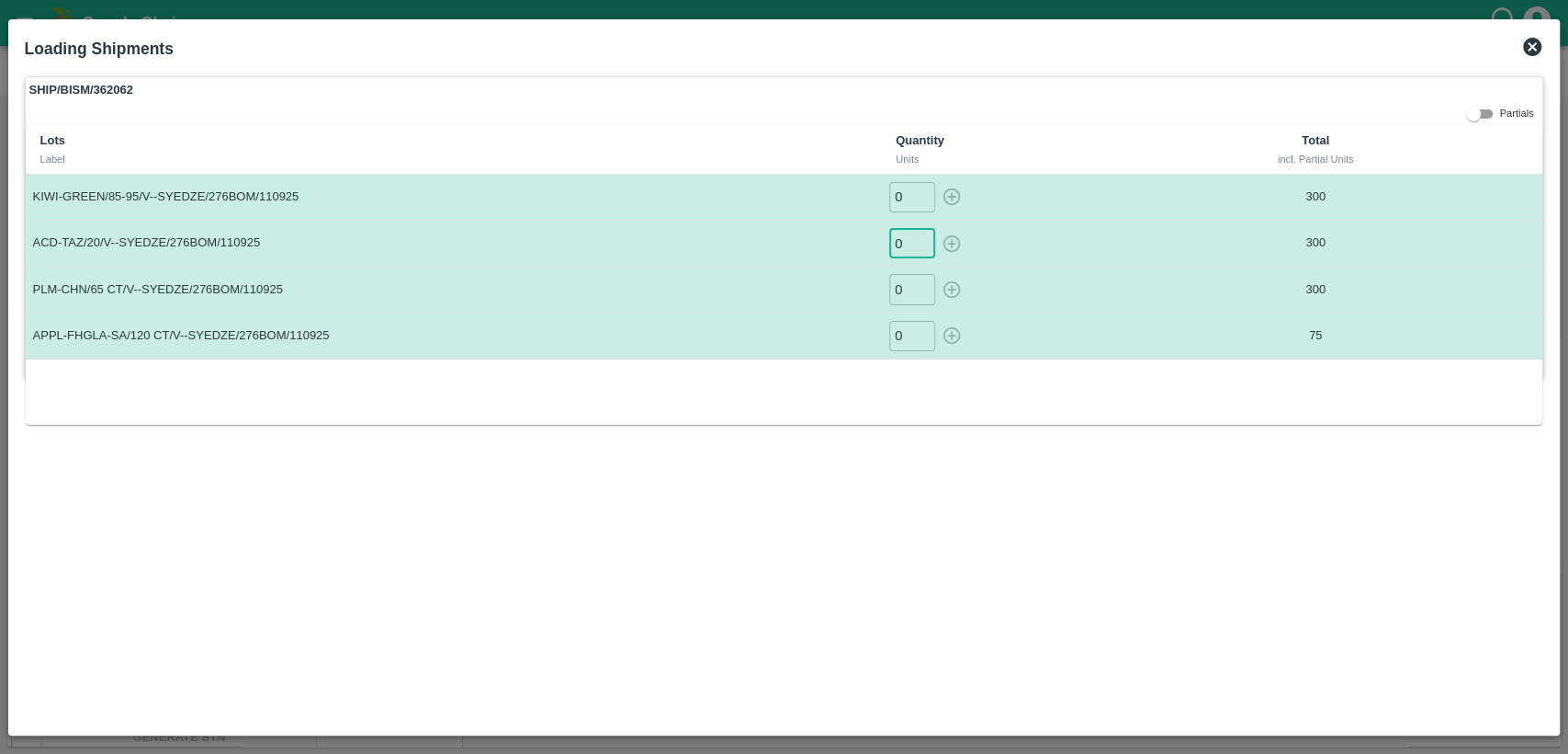
click at [904, 244] on input "0" at bounding box center [913, 243] width 46 height 31
click at [948, 244] on icon "button" at bounding box center [951, 243] width 20 height 20
type input "0"
click at [904, 341] on input "0" at bounding box center [913, 336] width 46 height 31
click at [946, 331] on icon "button" at bounding box center [951, 335] width 20 height 20
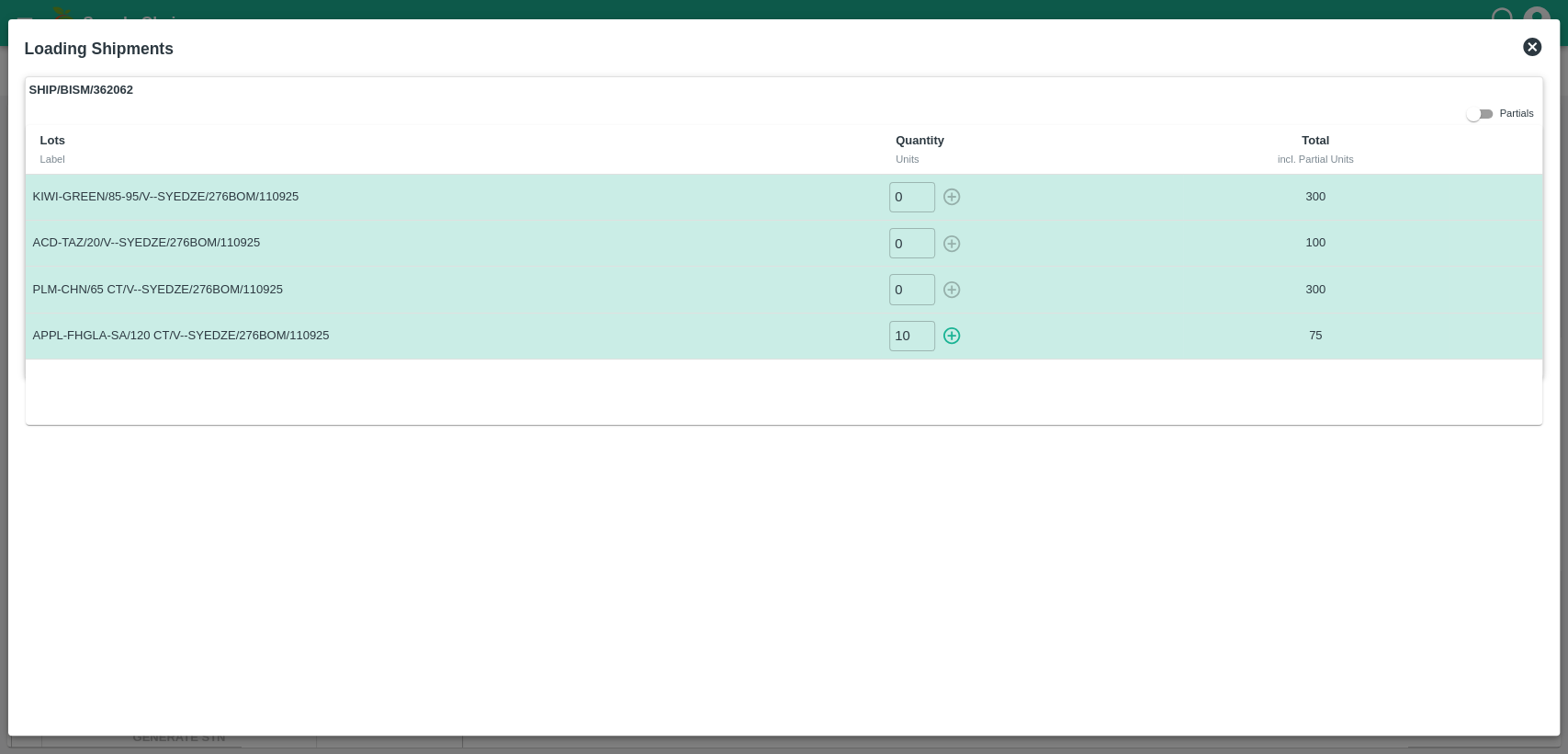
type input "0"
click at [1531, 55] on icon at bounding box center [1532, 46] width 18 height 18
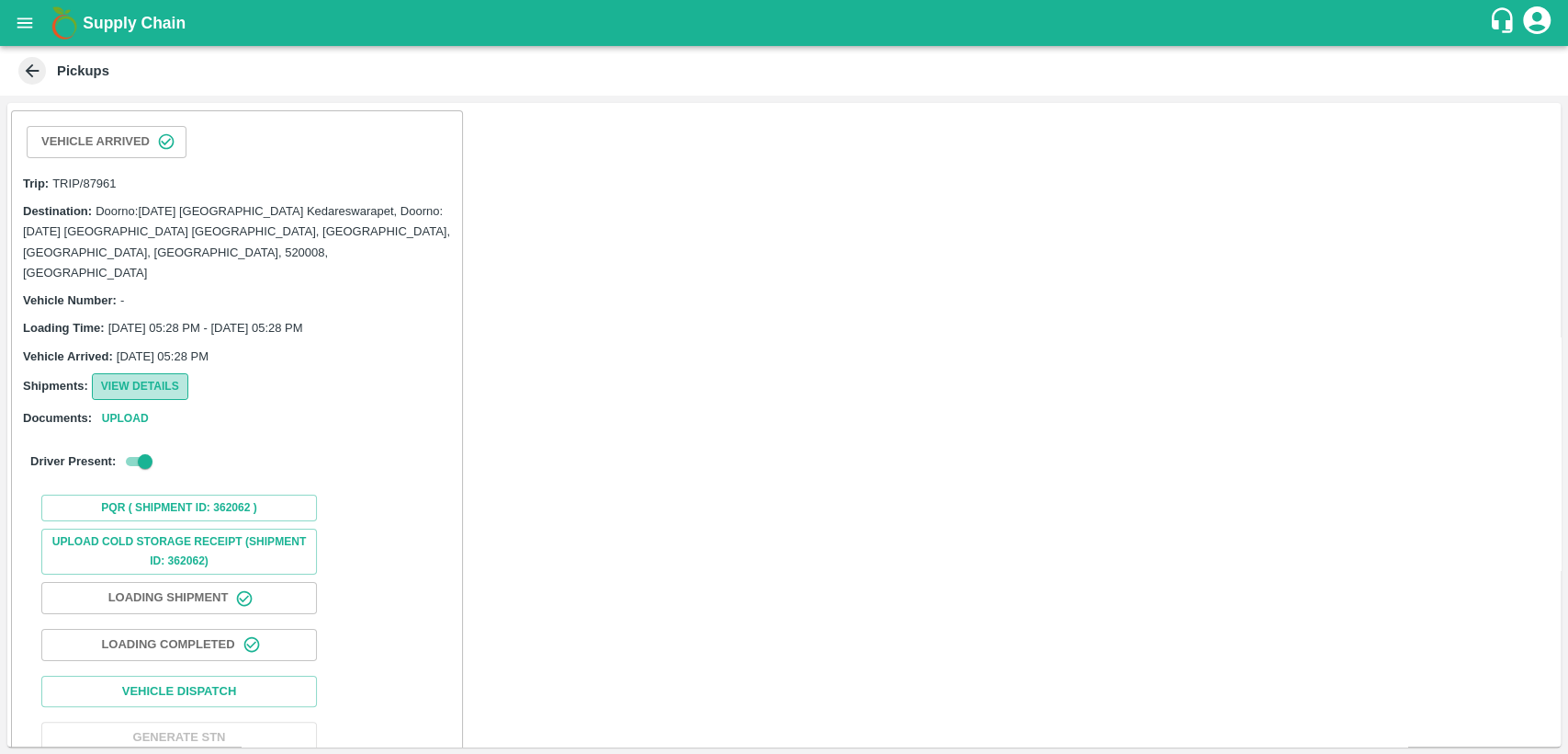
click at [174, 373] on button "View Details" at bounding box center [140, 387] width 97 height 27
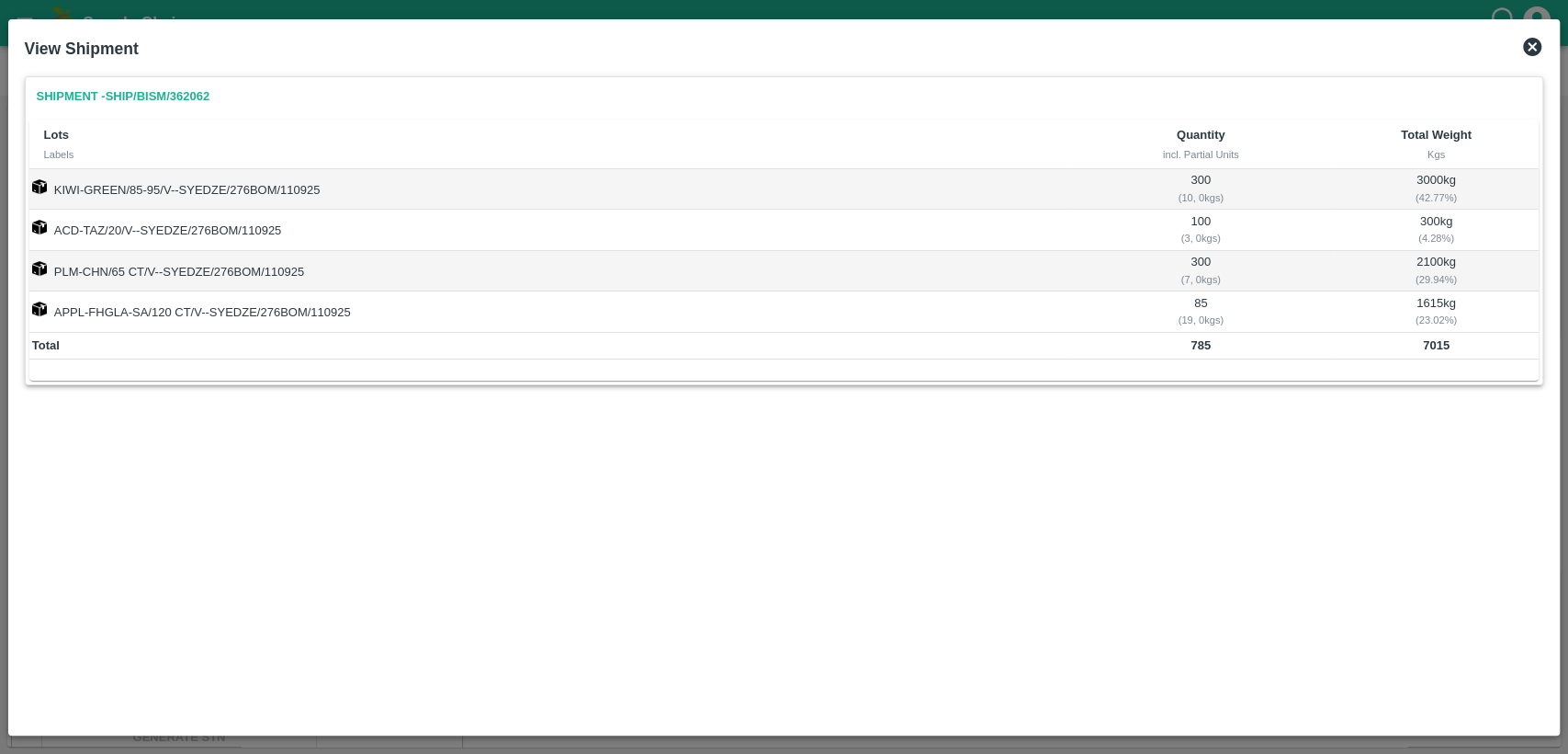
click at [1535, 40] on icon at bounding box center [1532, 46] width 18 height 18
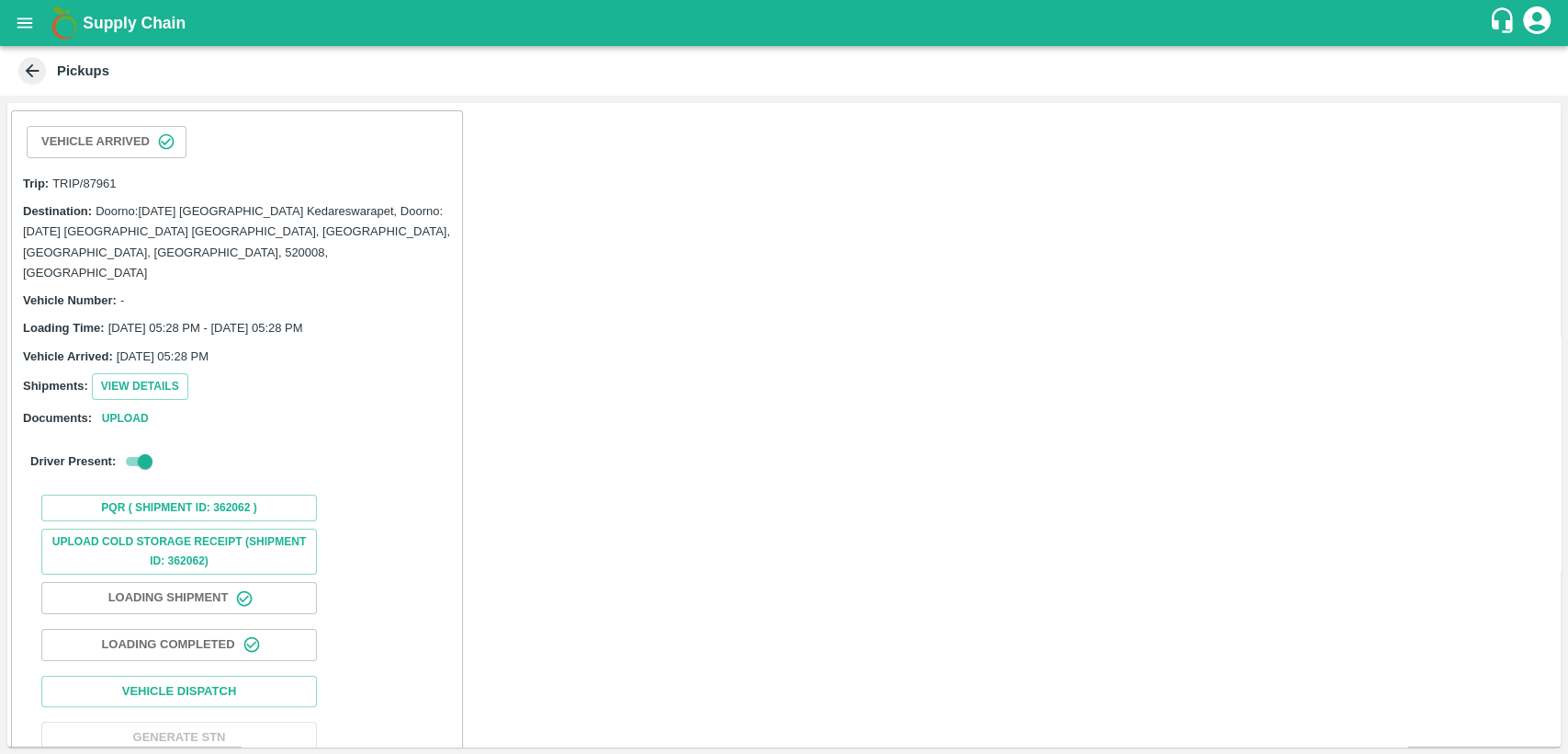
scroll to position [55, 0]
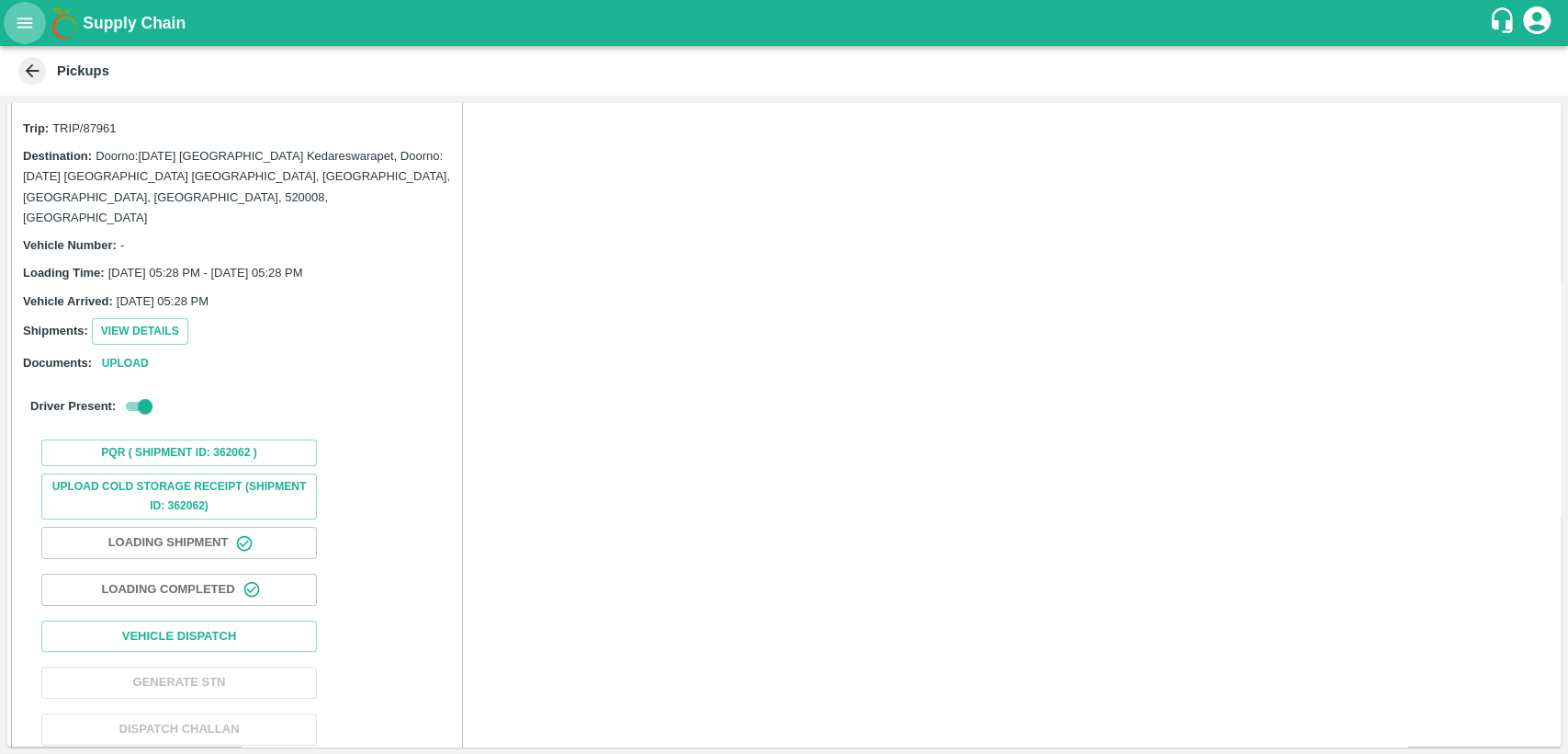
click at [33, 11] on button "open drawer" at bounding box center [25, 23] width 42 height 42
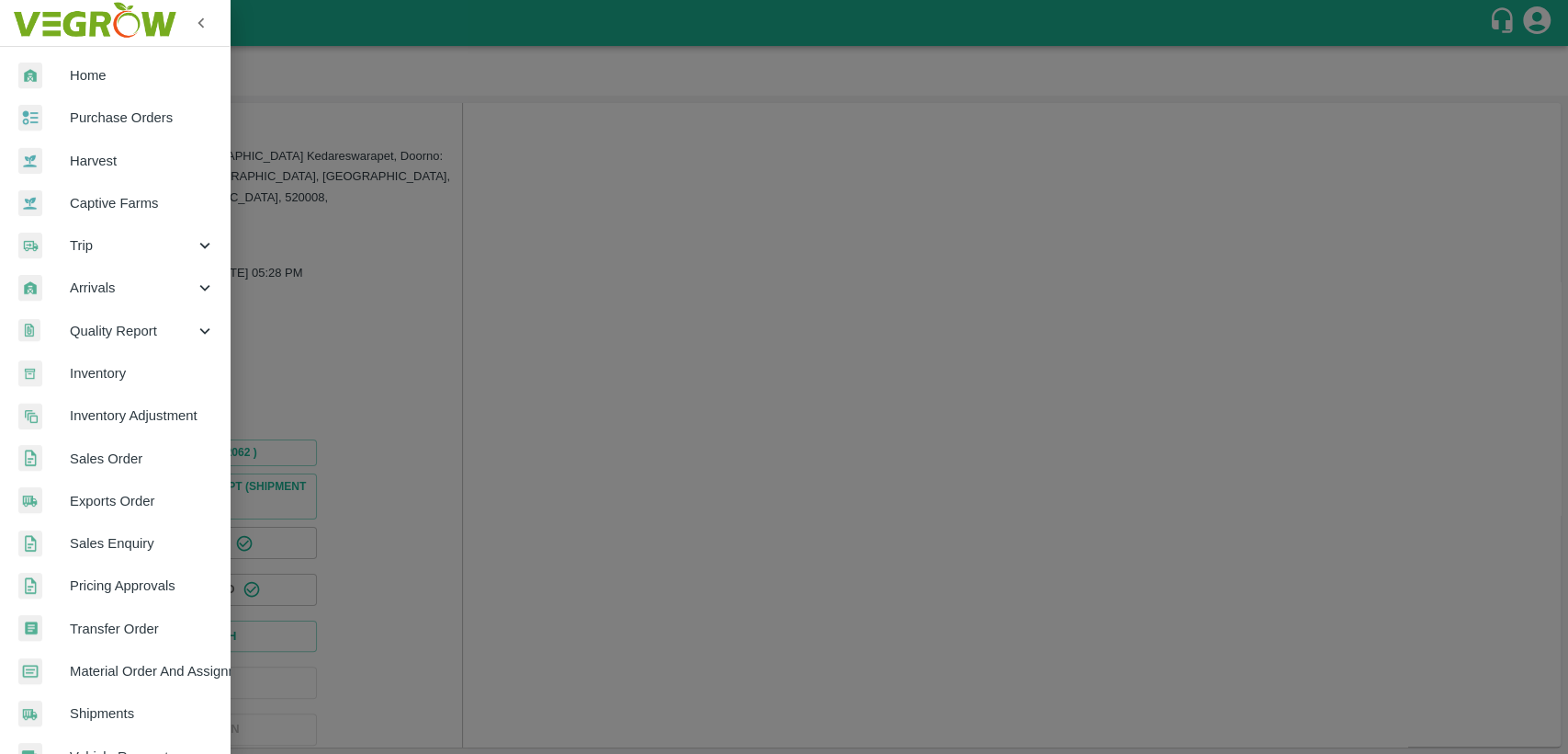
click at [106, 110] on span "Purchase Orders" at bounding box center [143, 117] width 145 height 20
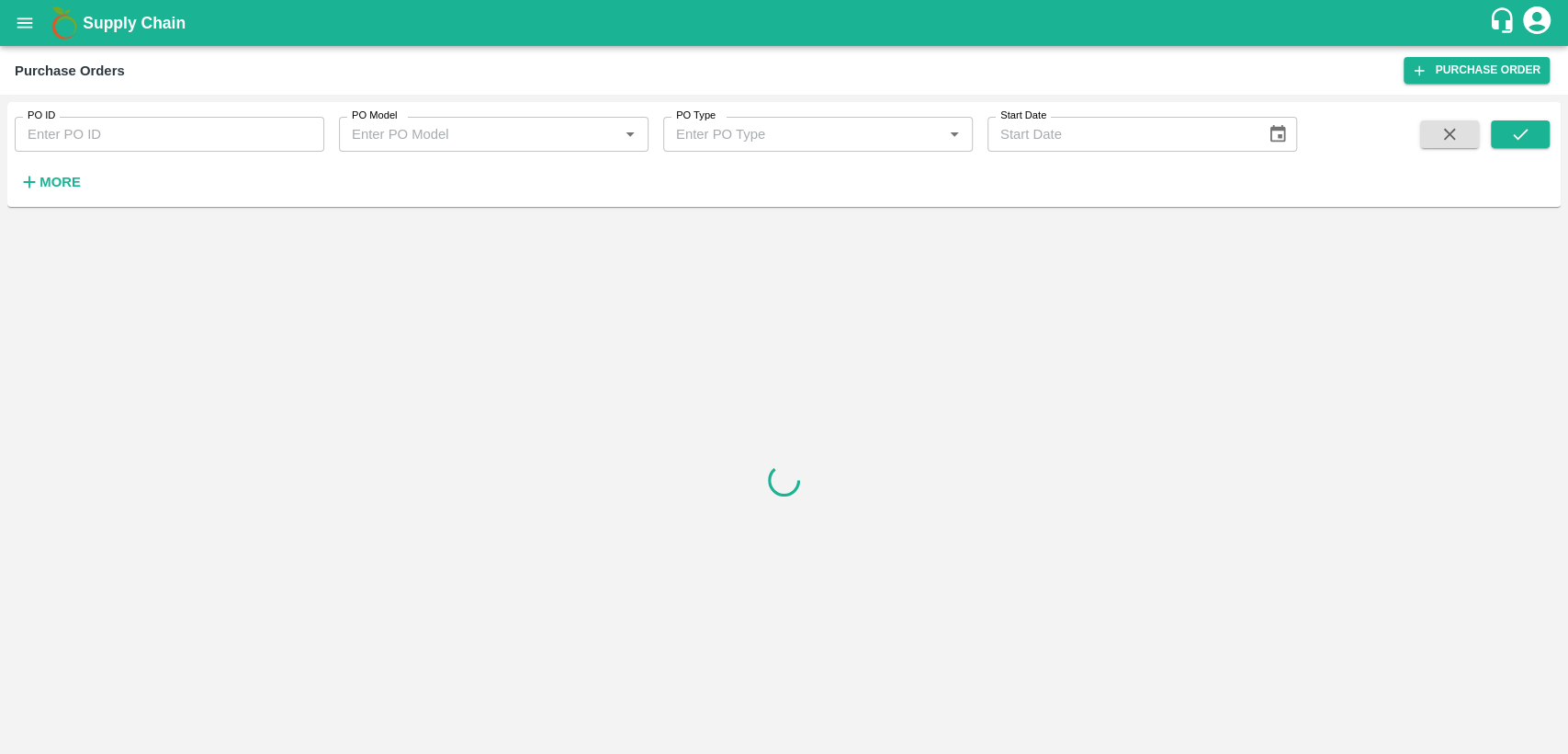
click at [104, 124] on input "PO ID" at bounding box center [169, 134] width 310 height 34
type input "175307"
click at [1511, 133] on icon "submit" at bounding box center [1520, 134] width 20 height 20
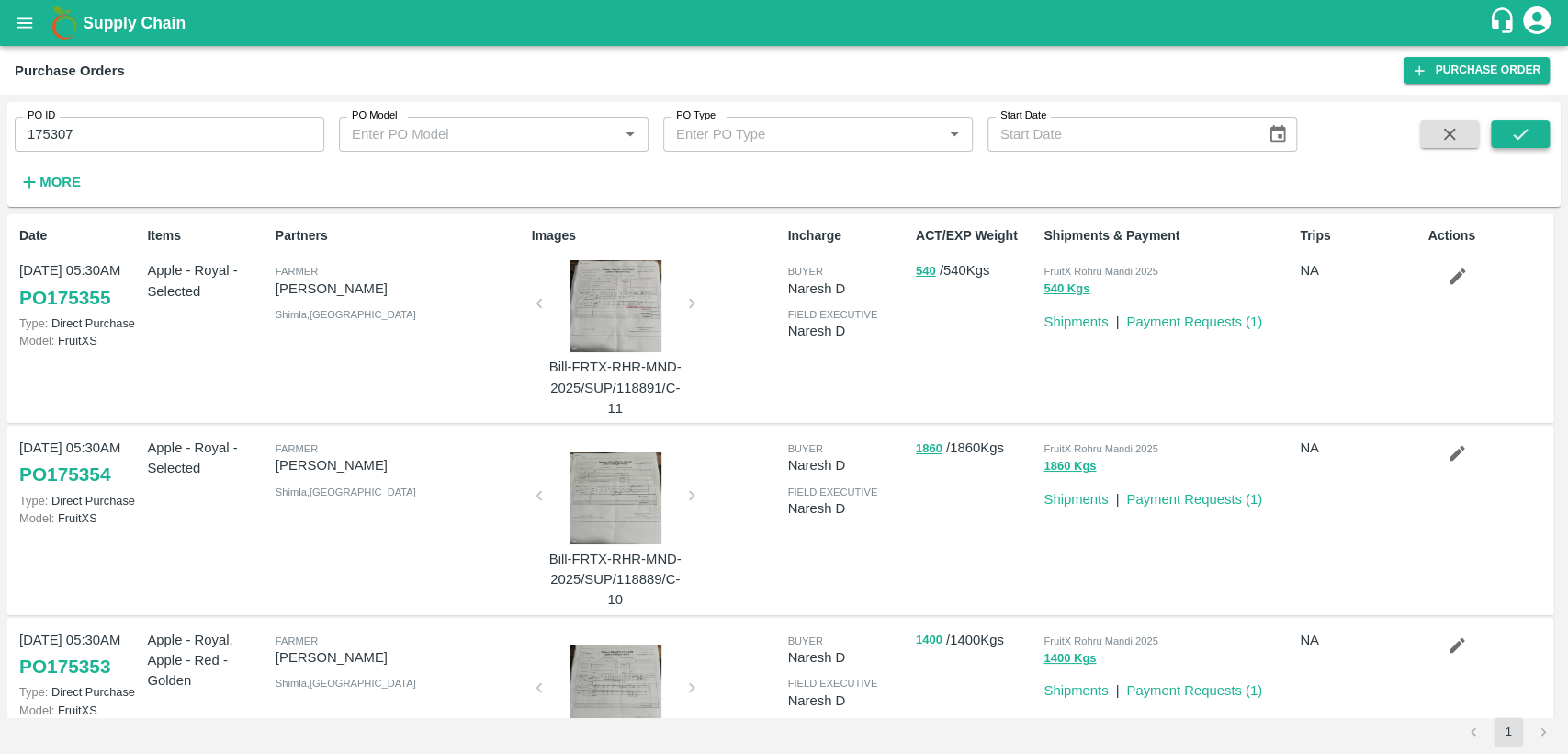
drag, startPoint x: 1494, startPoint y: 173, endPoint x: 1523, endPoint y: 131, distance: 51.0
click at [1523, 131] on span at bounding box center [1520, 158] width 58 height 76
click at [1523, 131] on icon "submit" at bounding box center [1520, 134] width 20 height 20
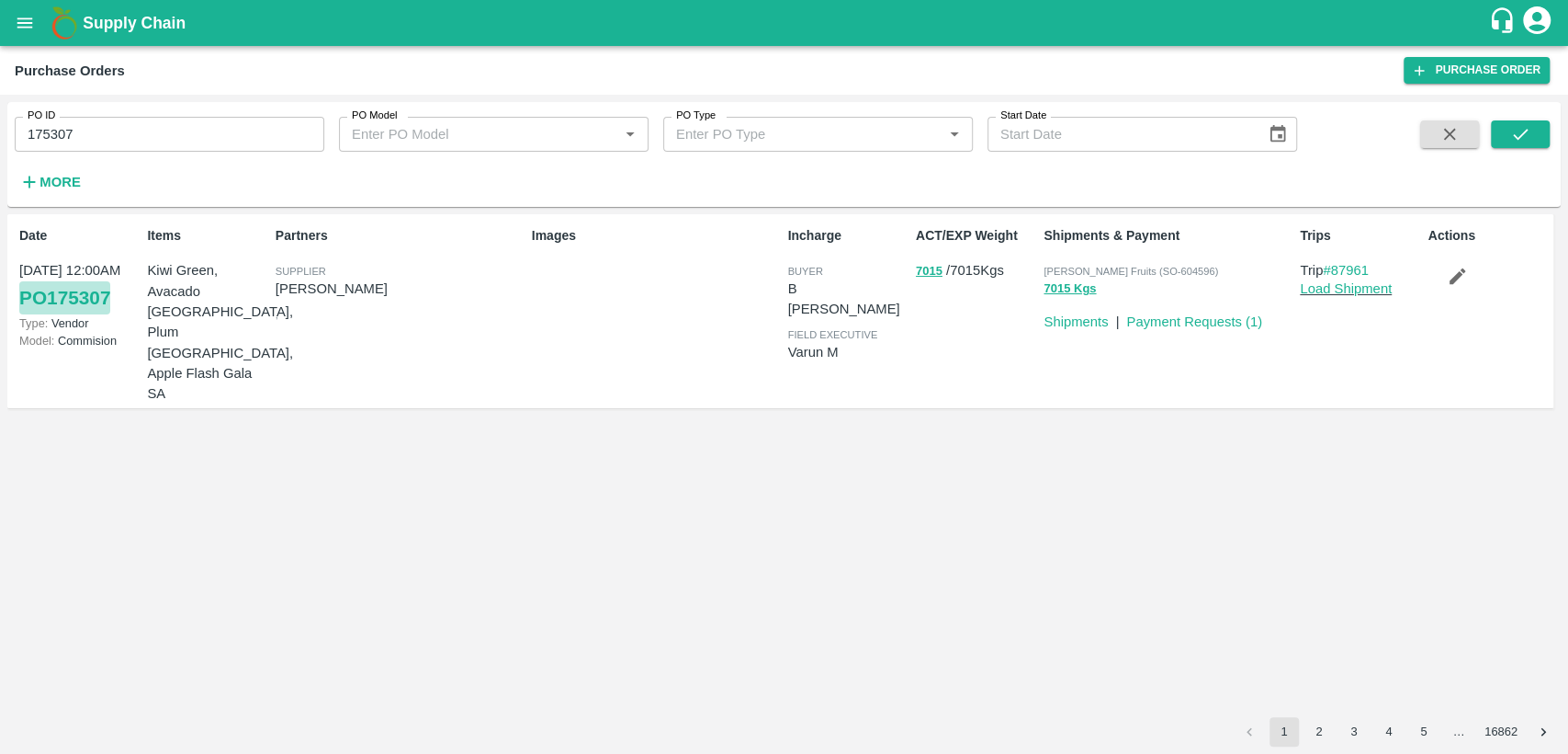
click at [88, 295] on link "PO 175307" at bounding box center [64, 298] width 91 height 33
click at [1221, 325] on link "Payment Requests ( 1 )" at bounding box center [1195, 321] width 136 height 14
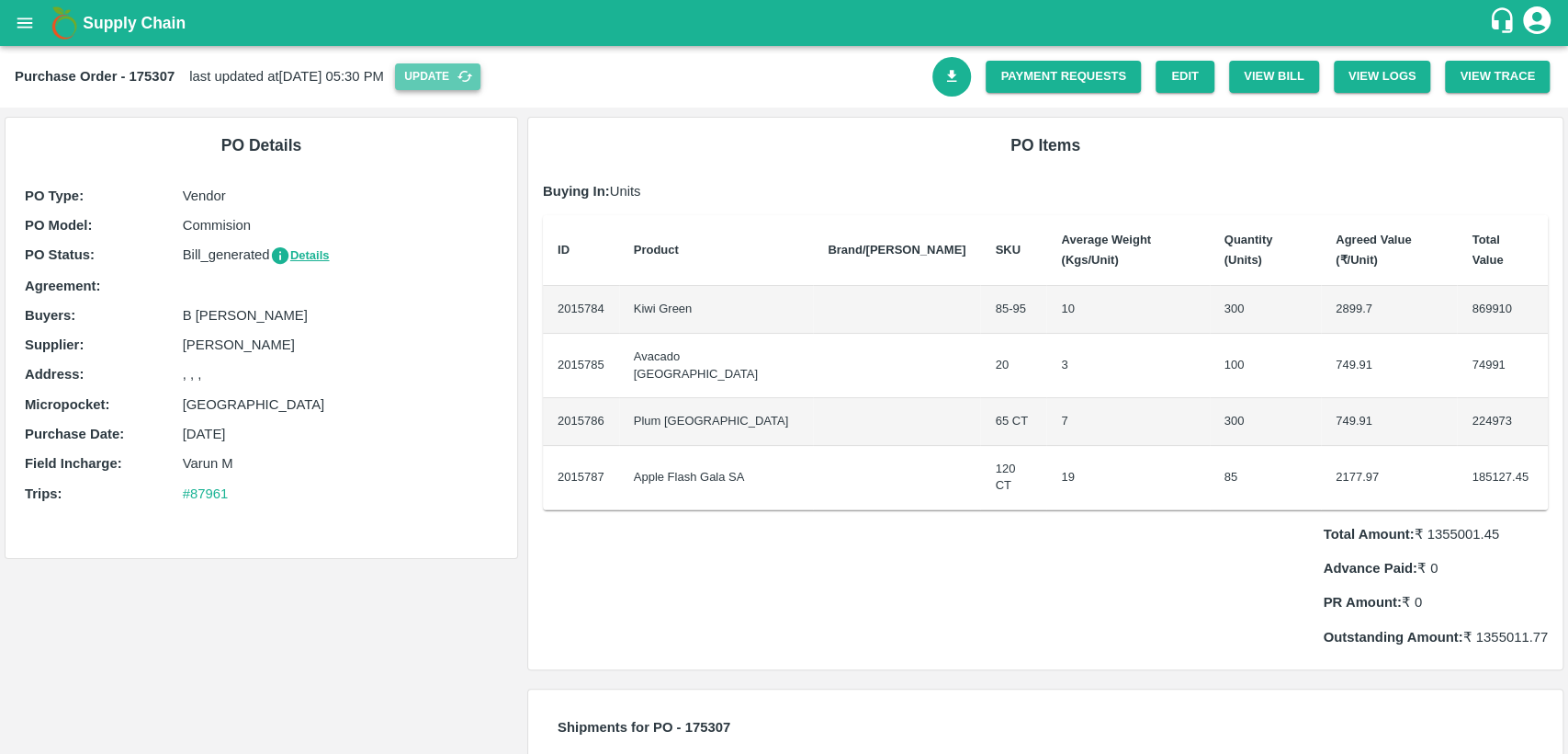
click at [480, 77] on button "Update" at bounding box center [437, 77] width 85 height 27
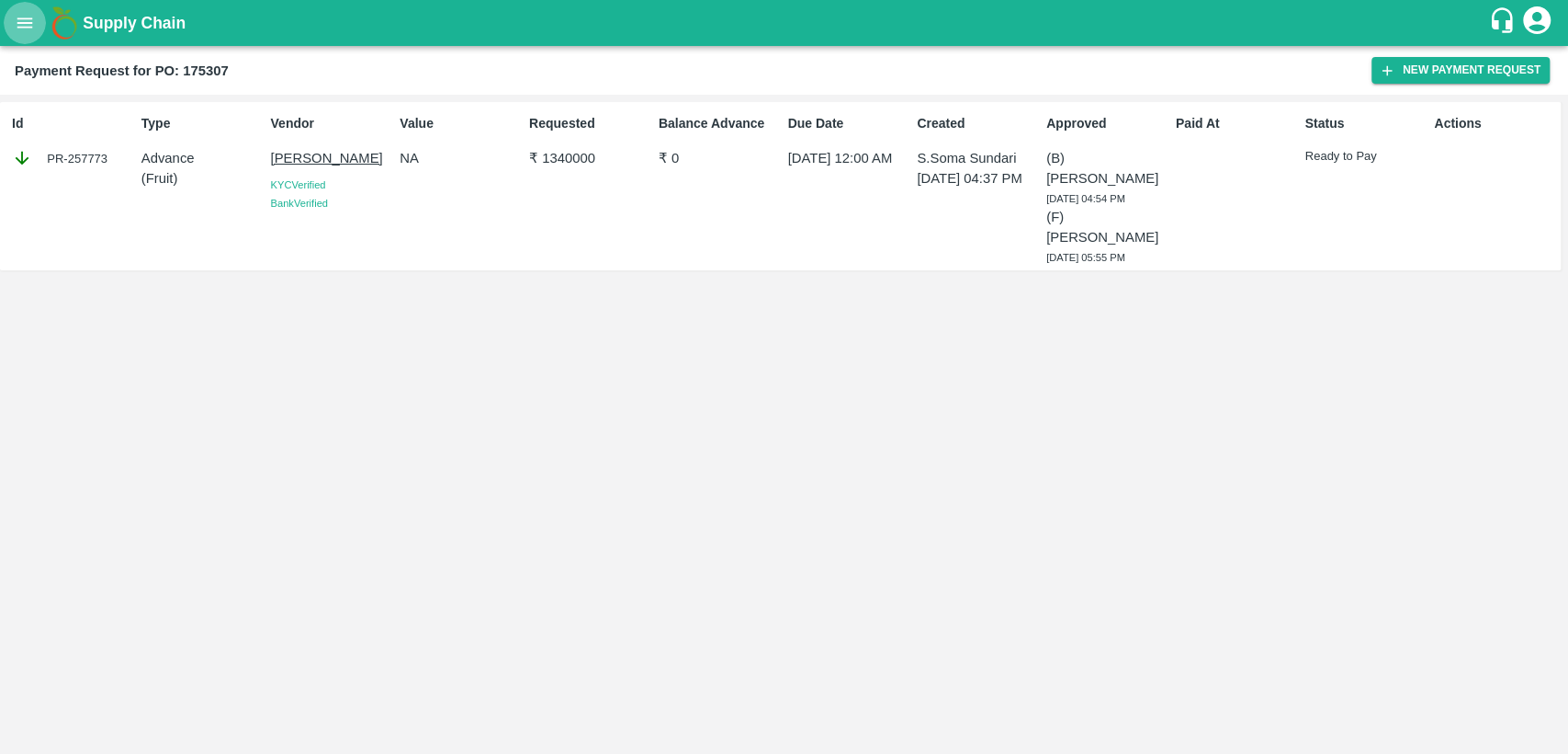
click at [32, 20] on icon "open drawer" at bounding box center [24, 22] width 20 height 20
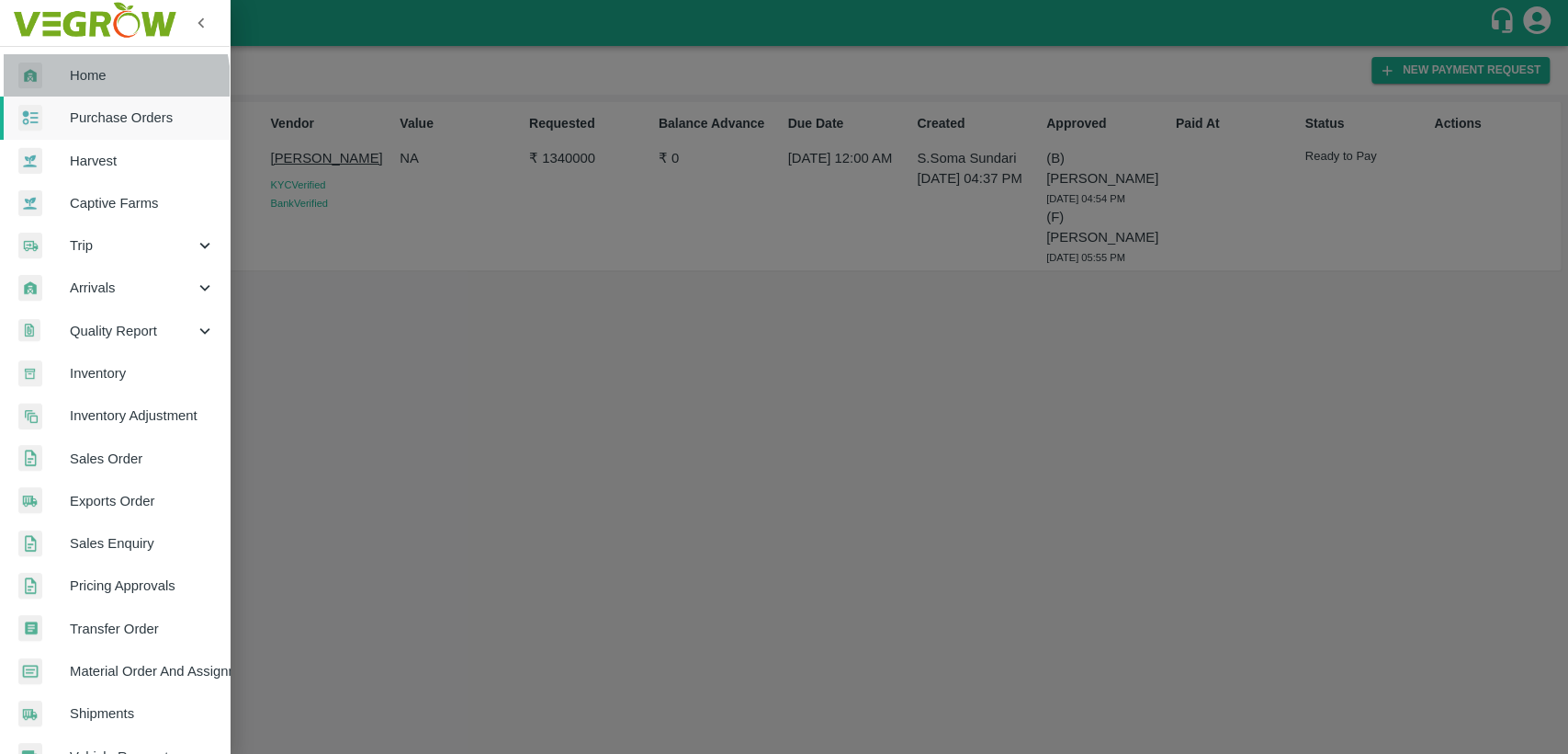
click at [90, 82] on span "Home" at bounding box center [143, 75] width 145 height 20
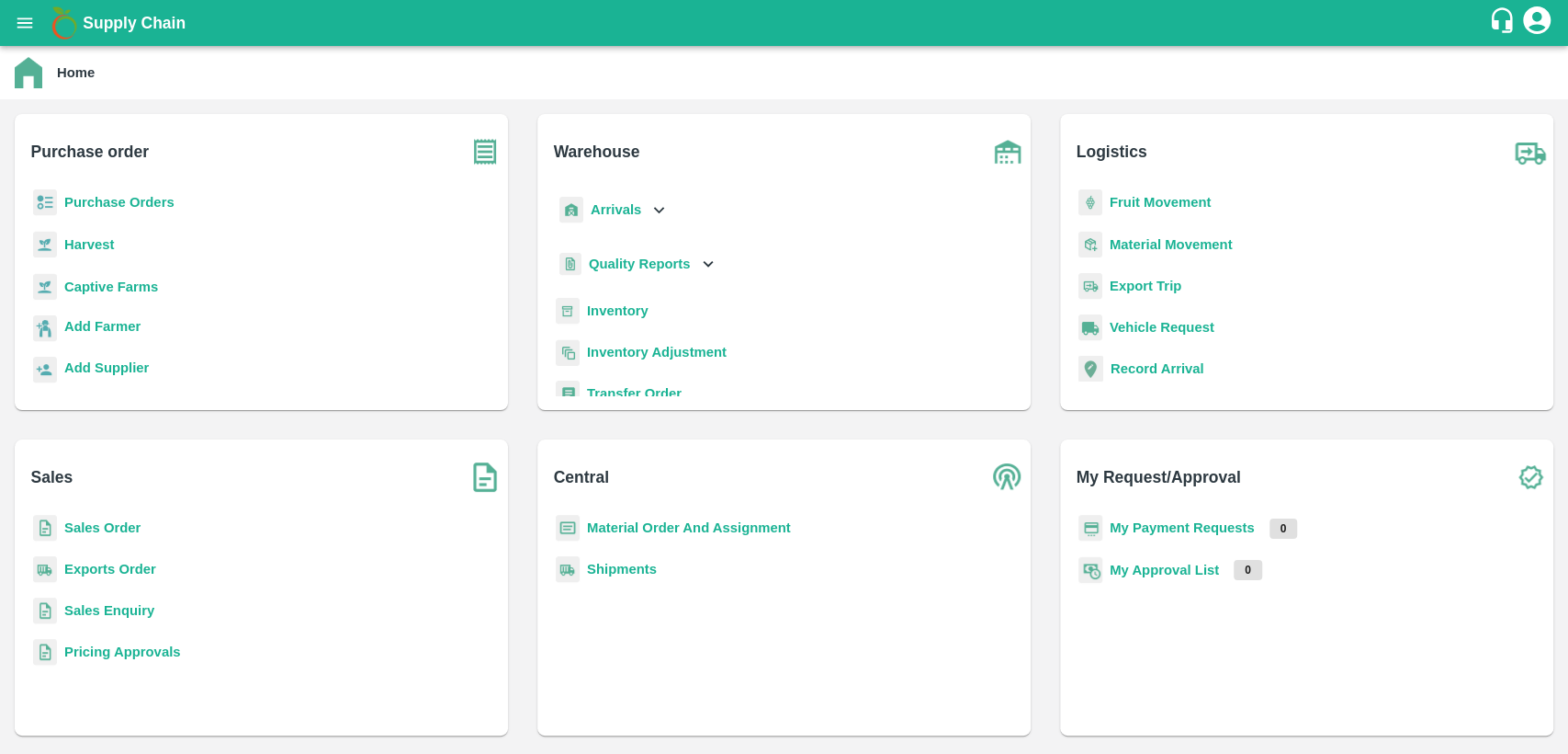
click at [128, 524] on b "Sales Order" at bounding box center [102, 527] width 77 height 14
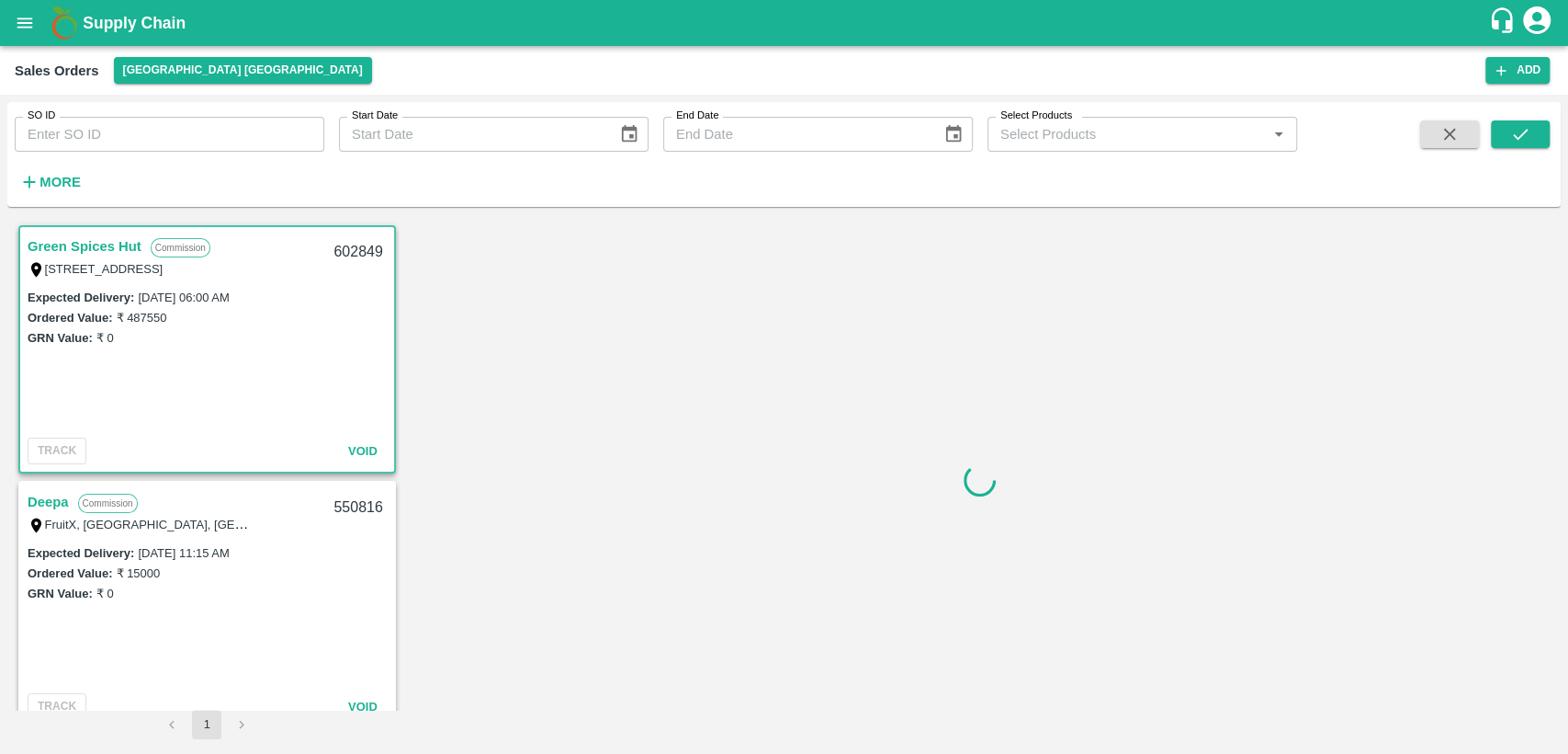
click at [227, 138] on input "SO ID" at bounding box center [169, 134] width 310 height 34
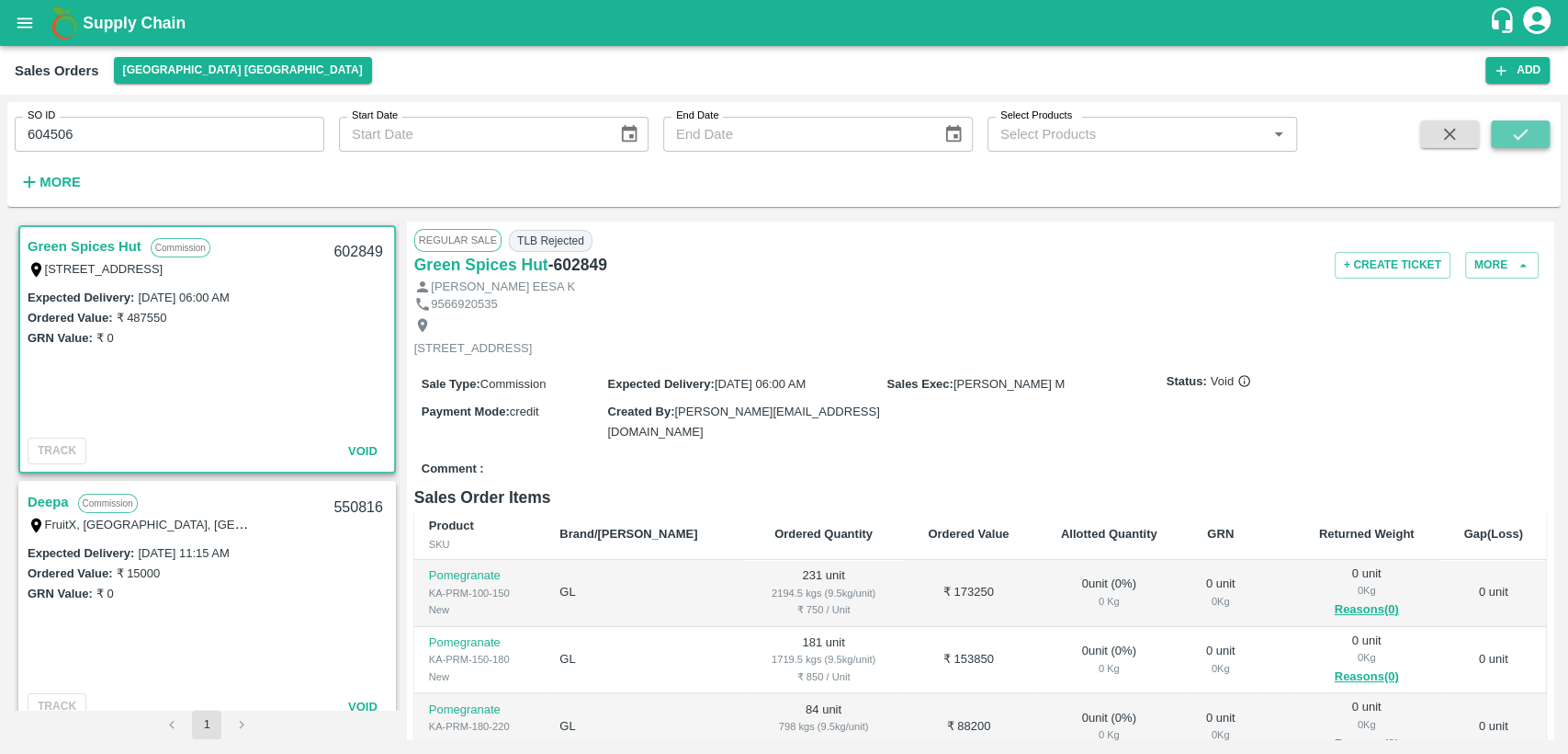
click at [1527, 142] on icon "submit" at bounding box center [1520, 134] width 20 height 20
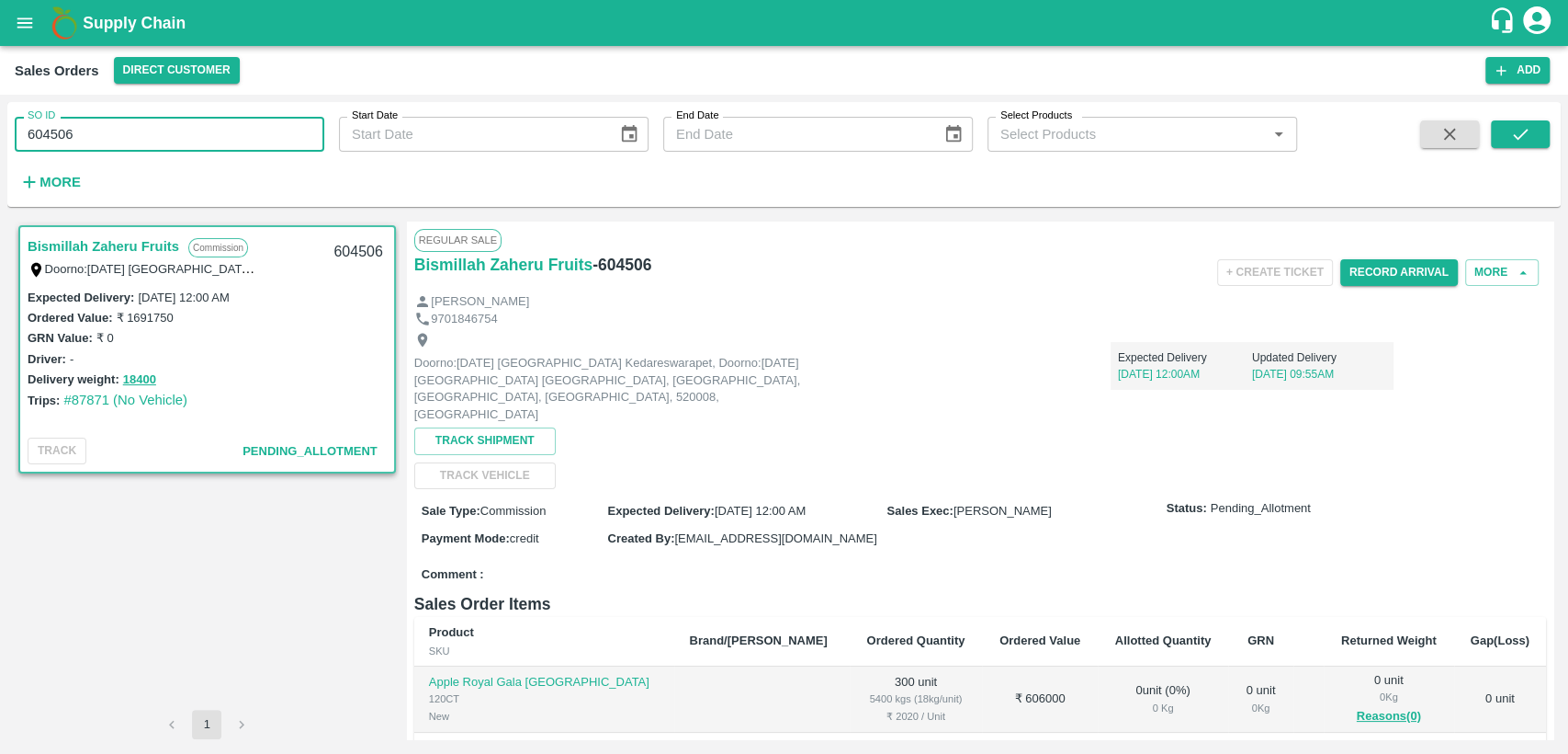
click at [89, 137] on input "604506" at bounding box center [169, 134] width 310 height 34
type input "604596"
click at [1507, 148] on button "submit" at bounding box center [1520, 134] width 58 height 28
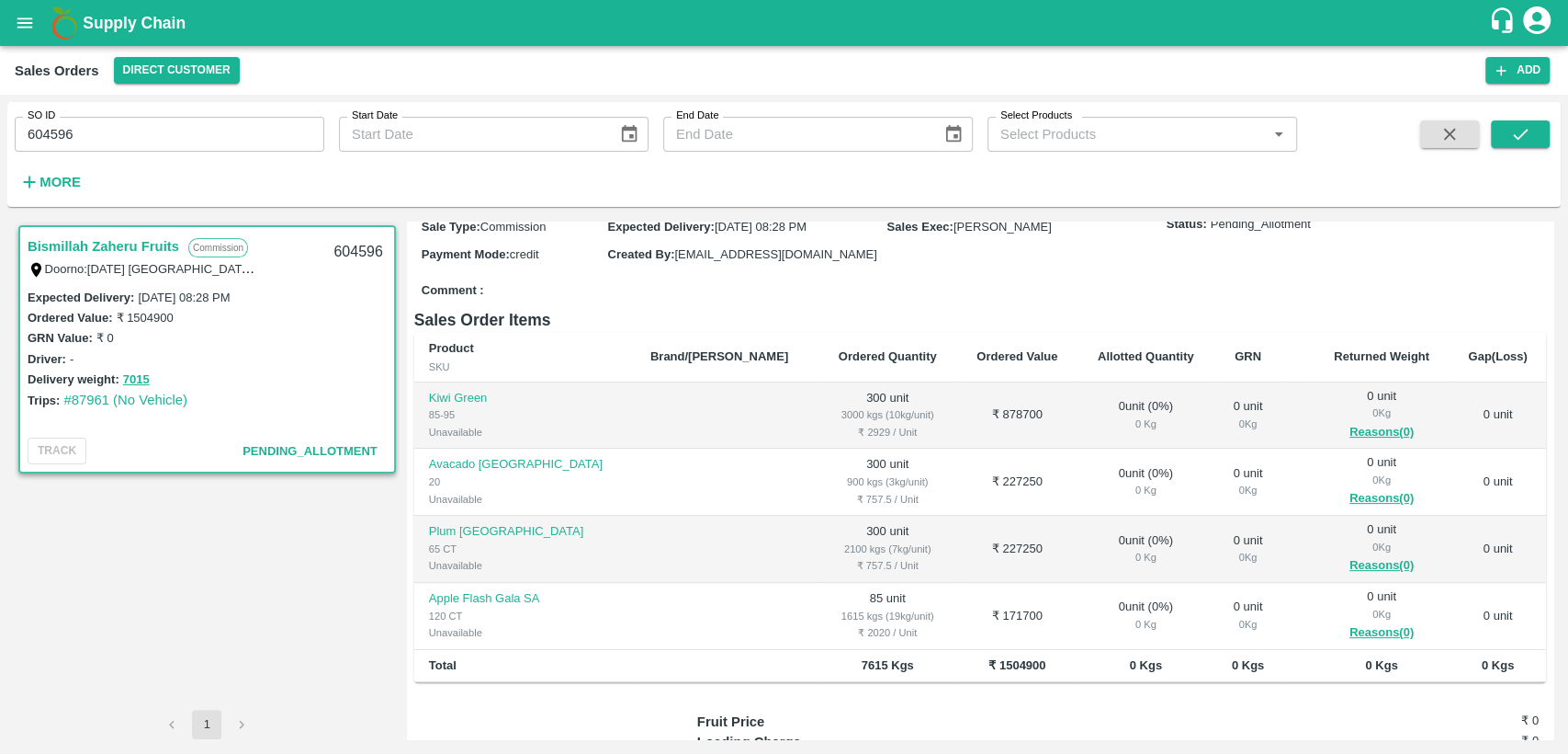
scroll to position [282, 0]
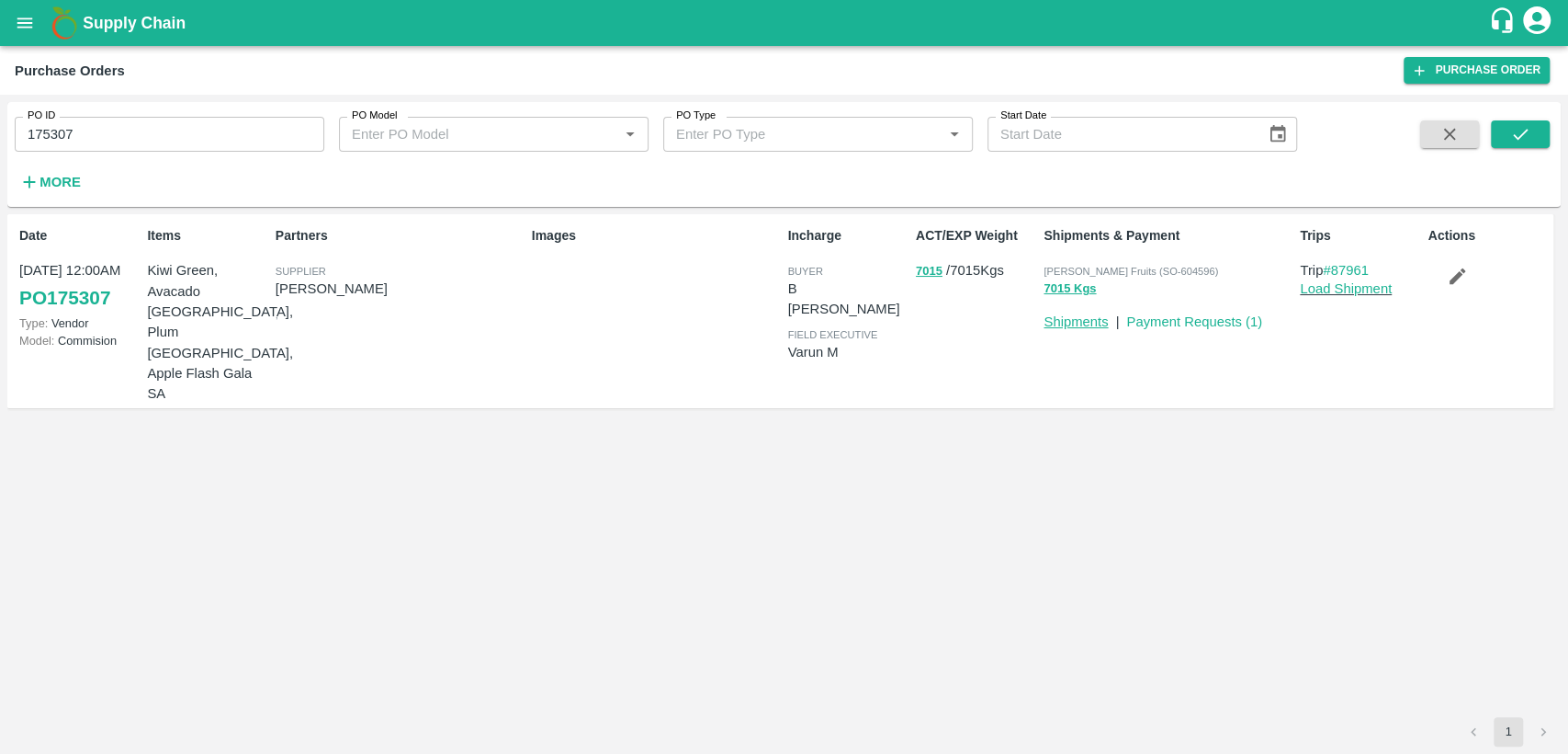
click at [1082, 325] on link "Shipments" at bounding box center [1075, 321] width 64 height 14
click at [1373, 289] on link "Load Shipment" at bounding box center [1346, 288] width 92 height 14
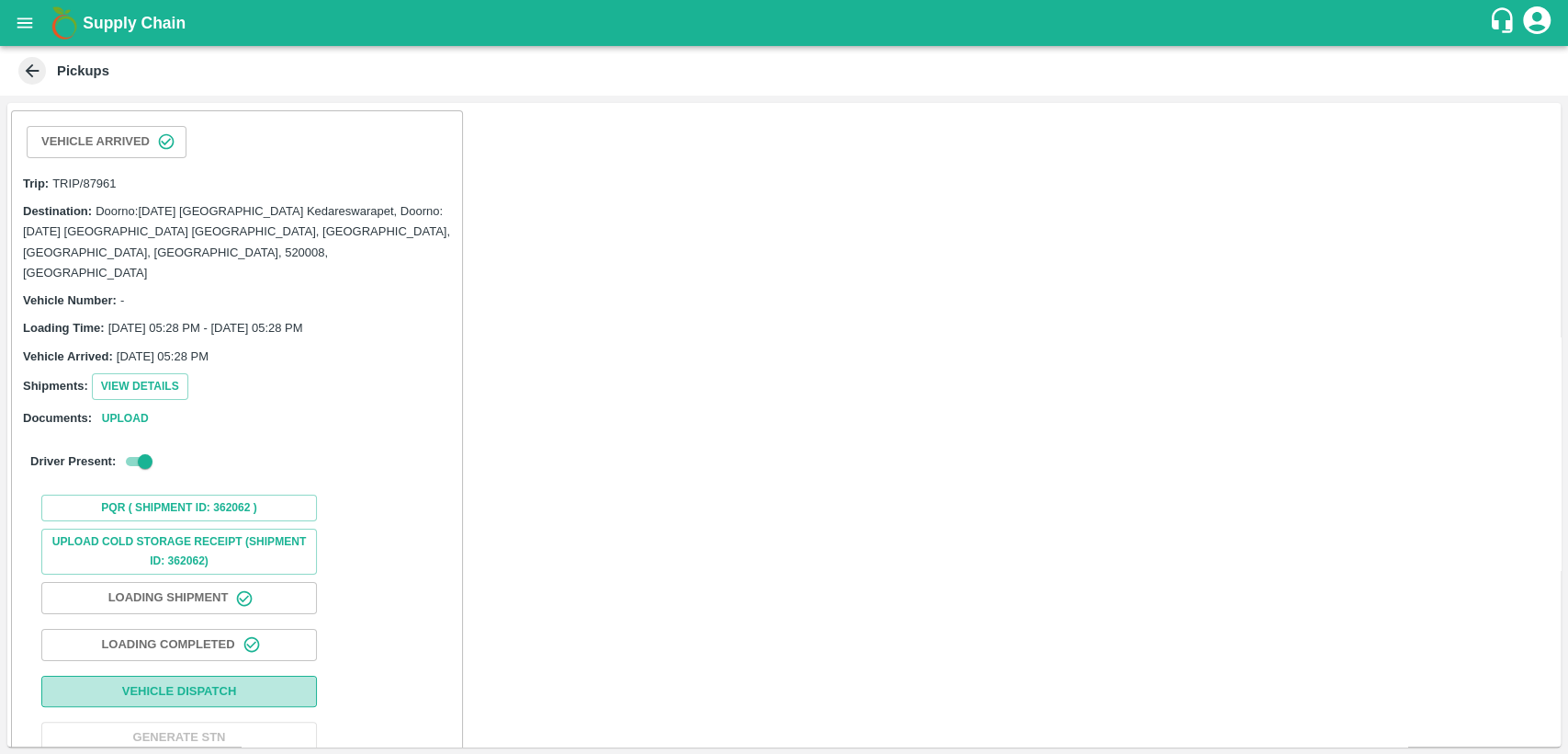
click at [210, 676] on button "Vehicle Dispatch" at bounding box center [179, 692] width 276 height 33
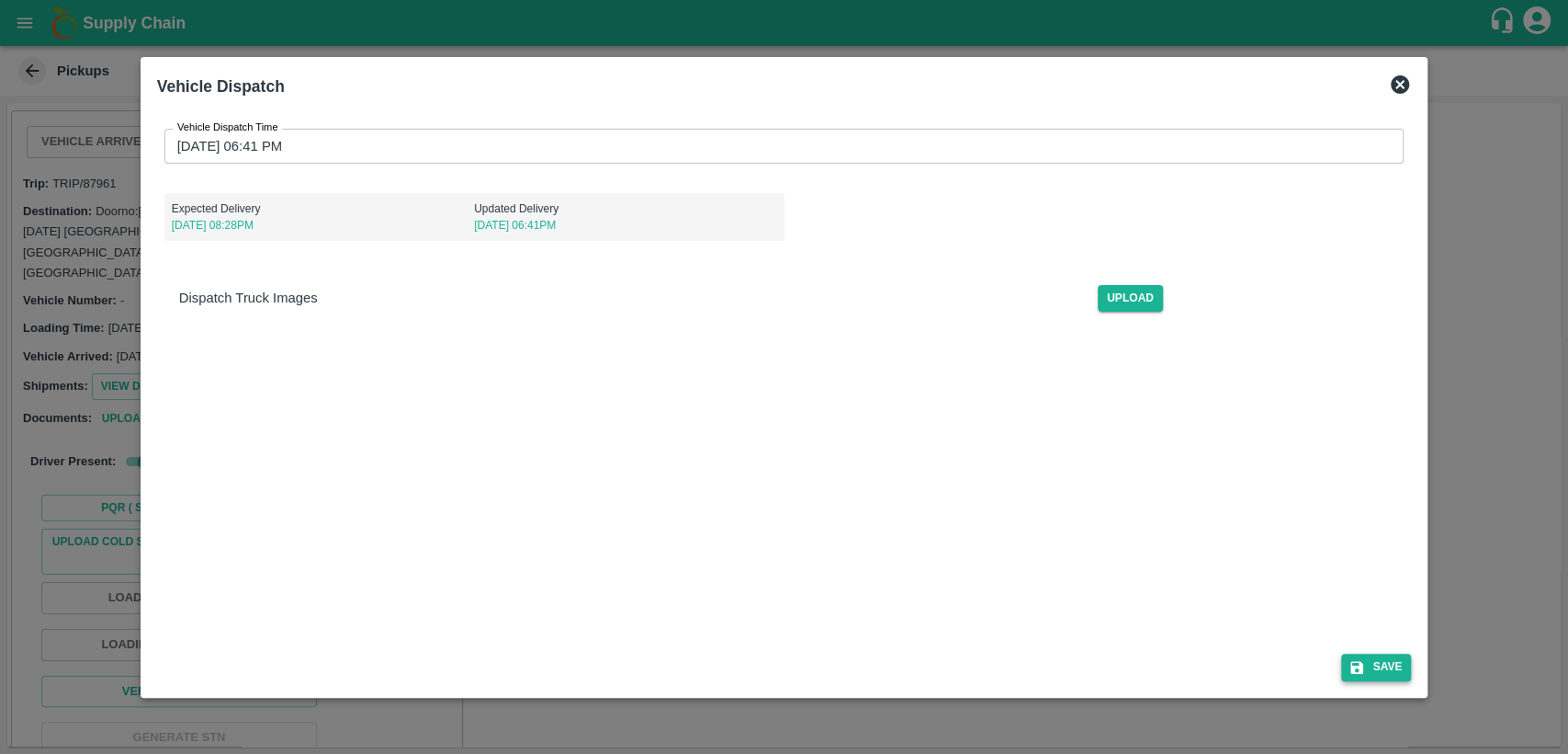
click at [1376, 661] on button "Save" at bounding box center [1376, 667] width 70 height 27
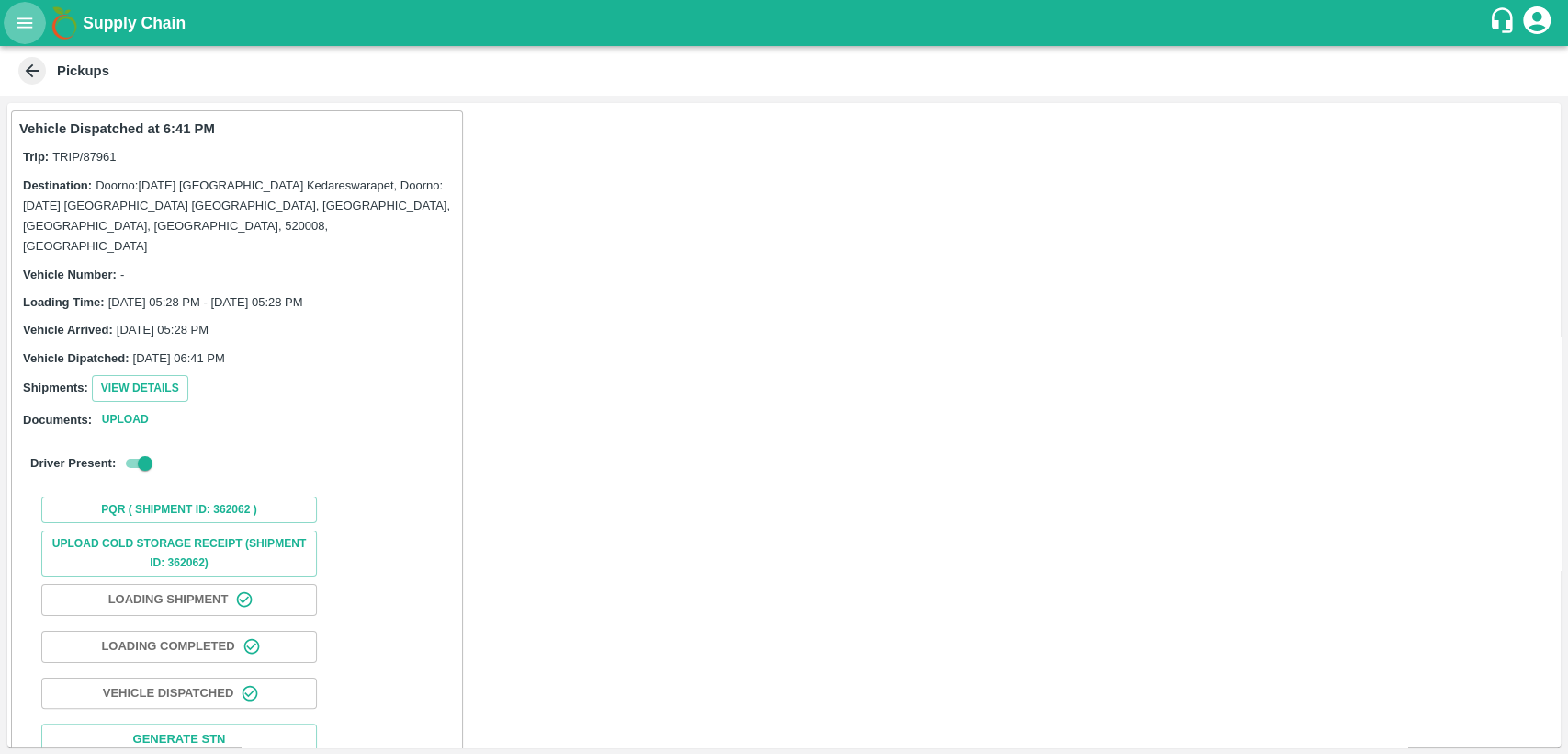
click at [22, 32] on icon "open drawer" at bounding box center [24, 22] width 20 height 20
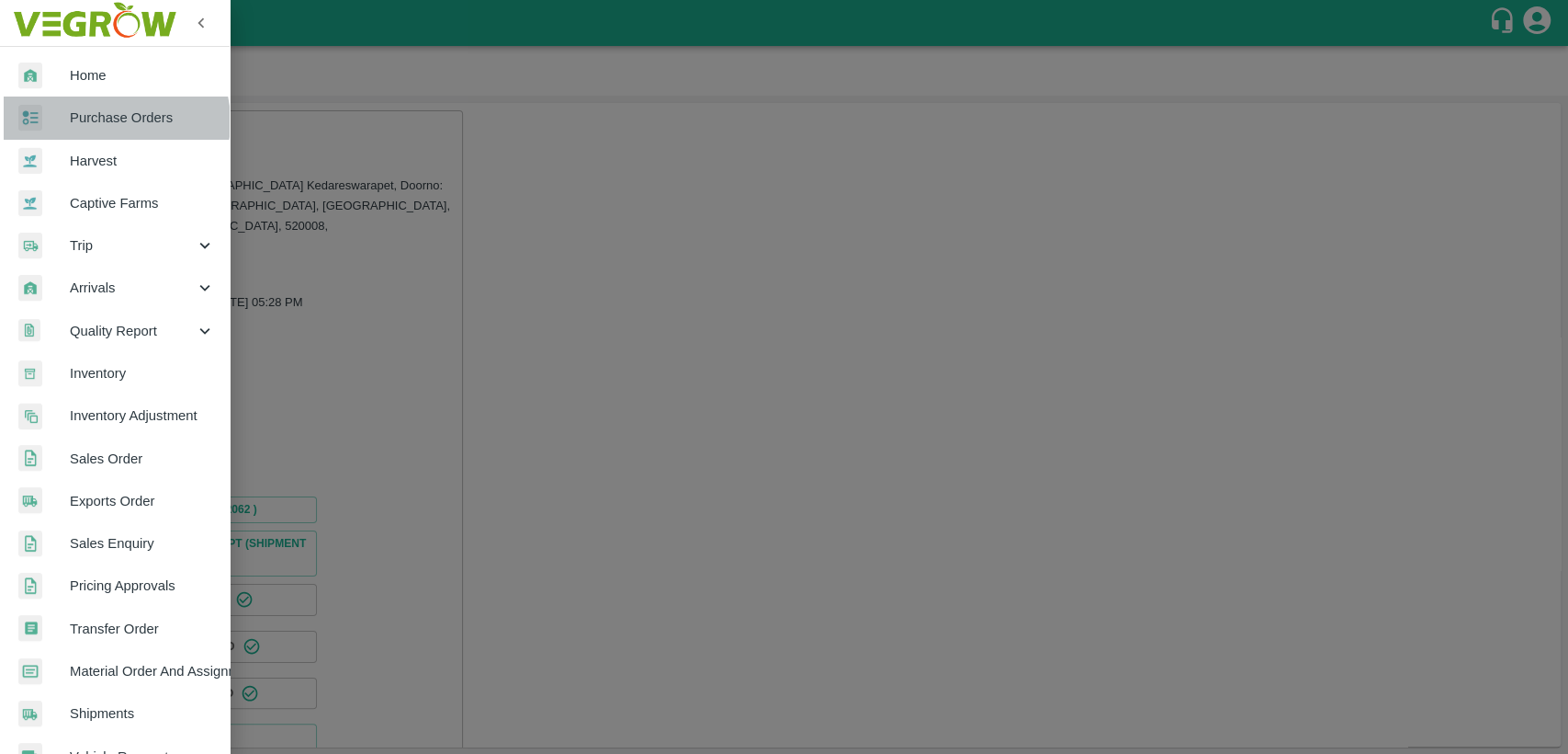
click at [111, 122] on span "Purchase Orders" at bounding box center [143, 117] width 145 height 20
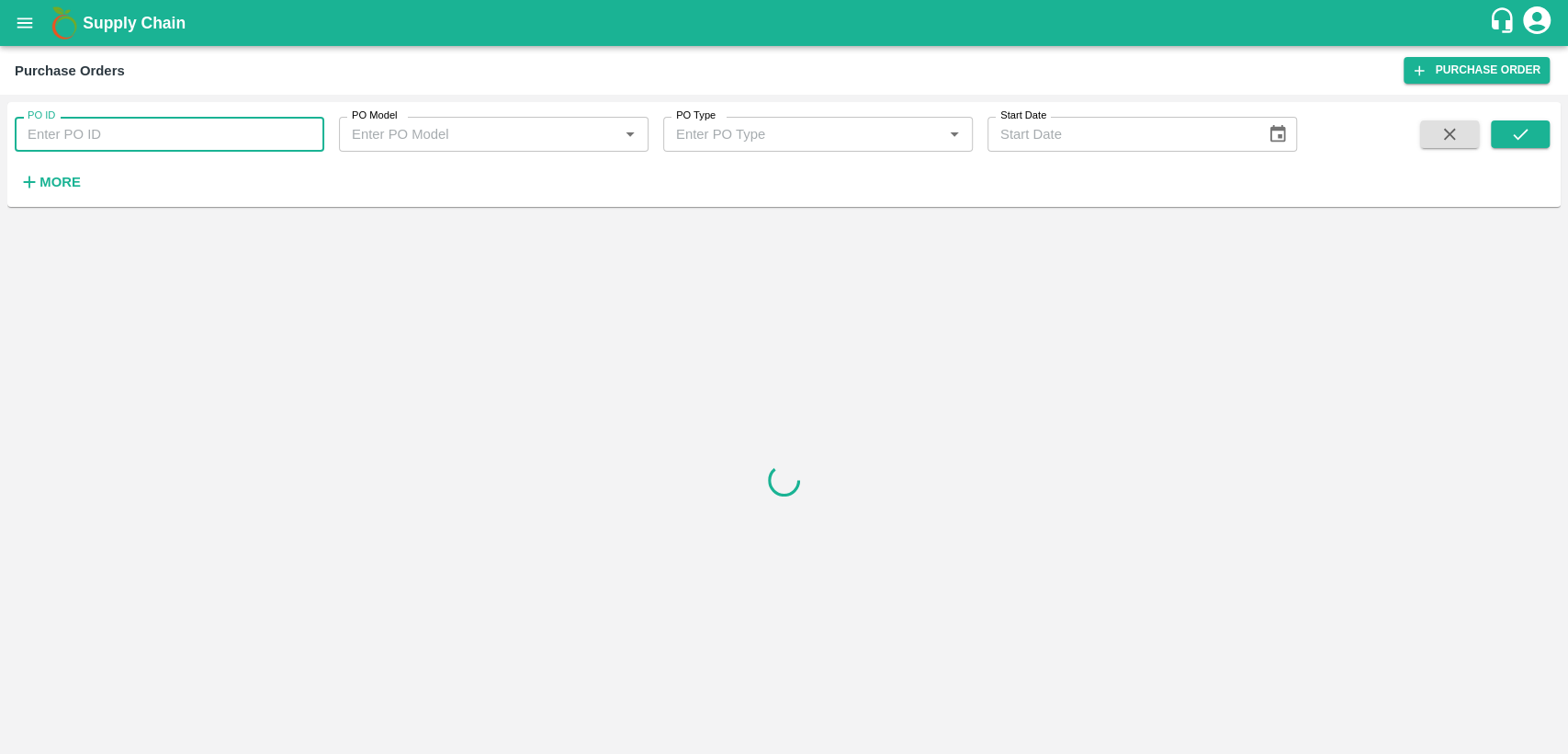
click at [94, 128] on input "PO ID" at bounding box center [169, 134] width 310 height 34
type input "175307"
click at [1528, 136] on icon "submit" at bounding box center [1520, 134] width 20 height 20
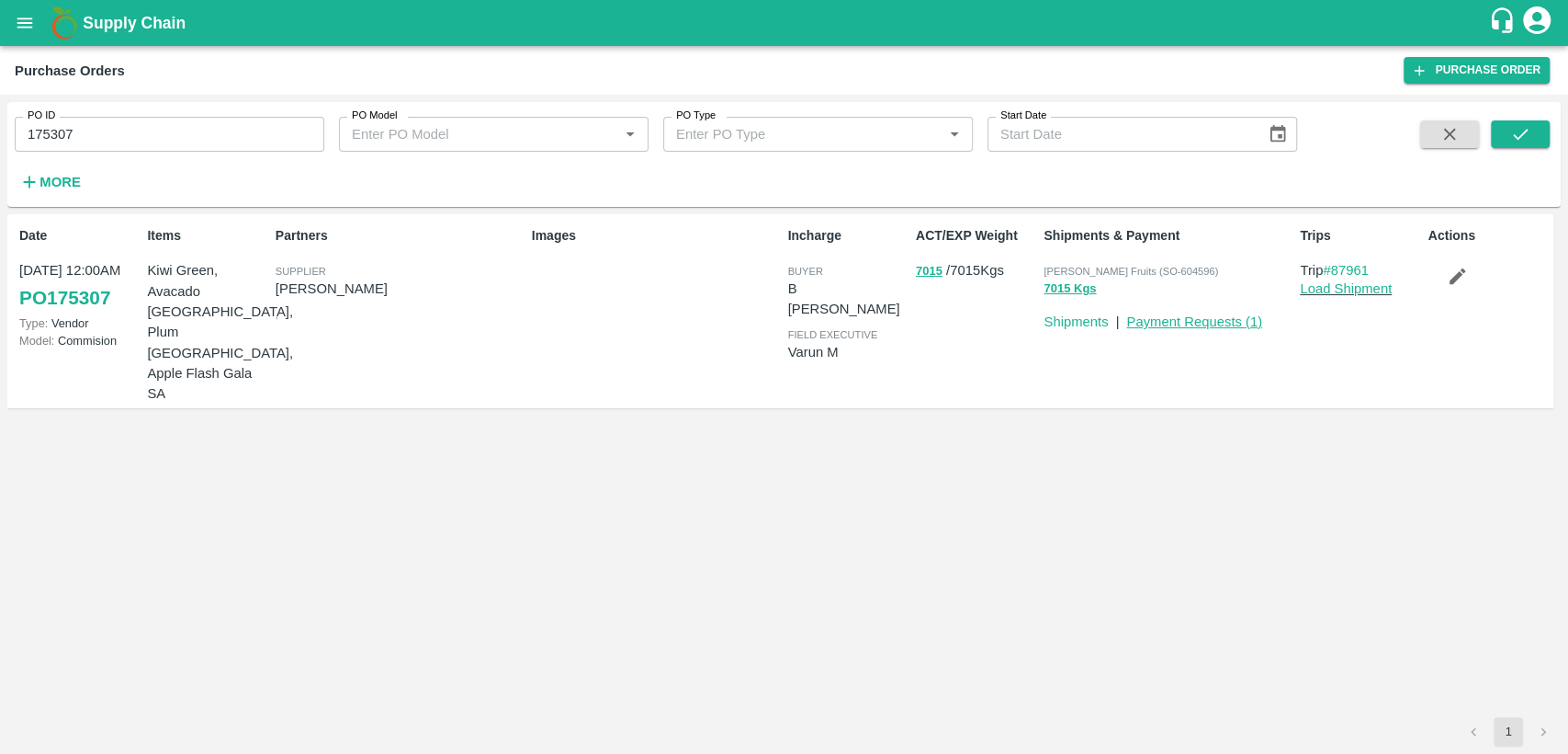
click at [1165, 322] on link "Payment Requests ( 1 )" at bounding box center [1195, 321] width 136 height 14
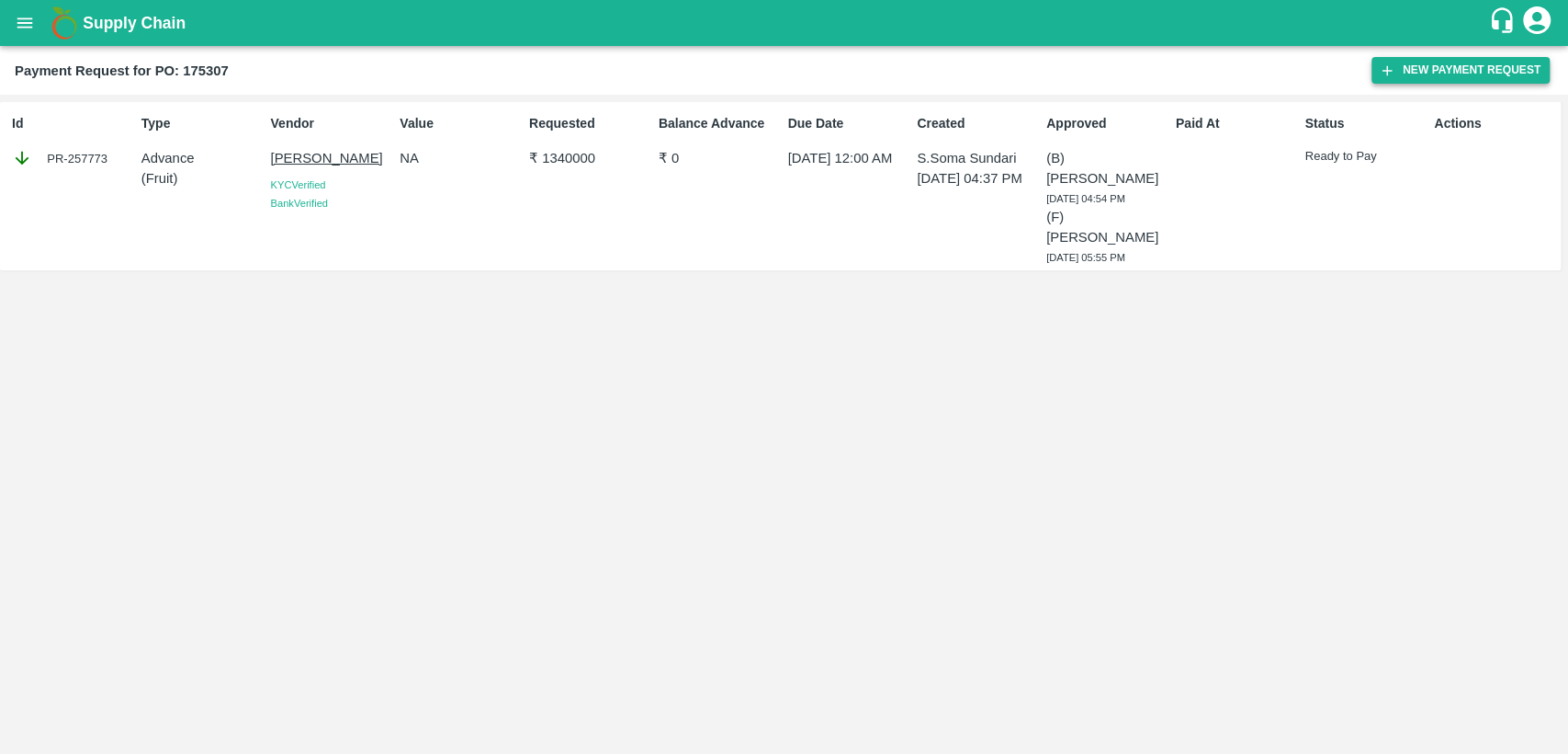
click at [1431, 75] on button "New Payment Request" at bounding box center [1461, 71] width 178 height 27
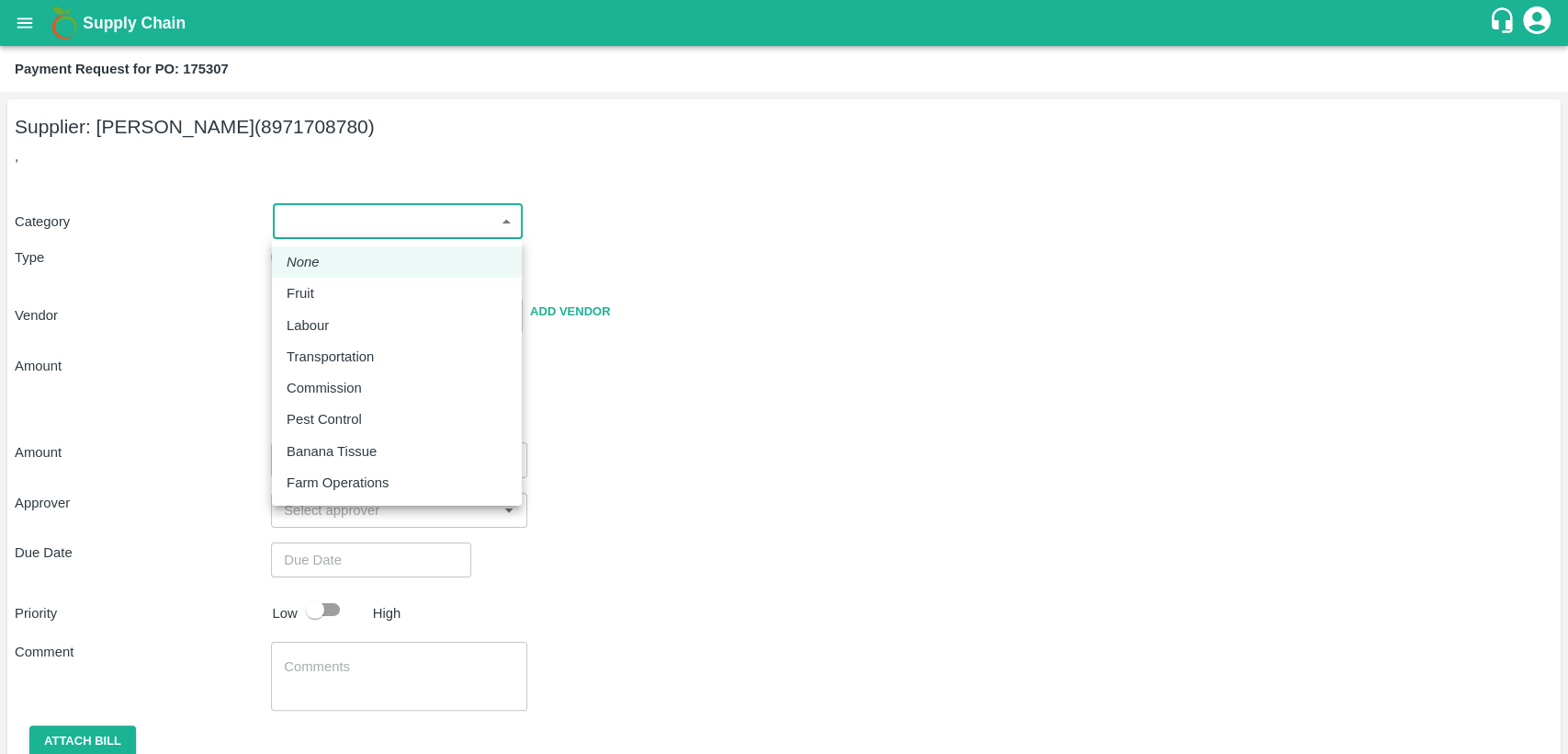
click at [495, 224] on body "Supply Chain Payment Request for PO: 175307 Supplier: [PERSON_NAME] (8971708780…" at bounding box center [784, 377] width 1568 height 754
click at [430, 297] on div "Fruit" at bounding box center [397, 293] width 221 height 20
type input "1"
type input "[PERSON_NAME] - 8971708780(Supplier)"
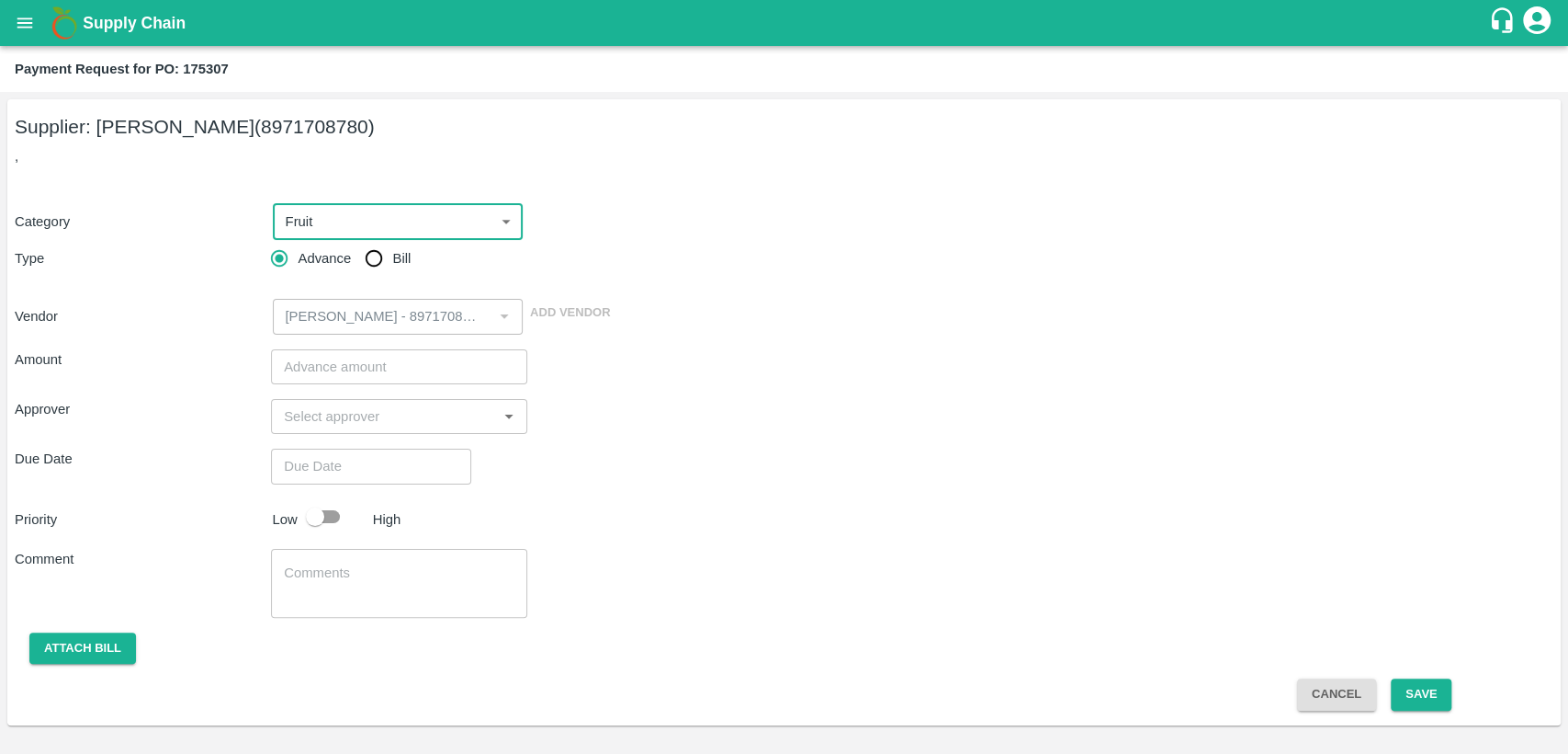
click at [381, 255] on input "Bill" at bounding box center [374, 258] width 36 height 36
radio input "true"
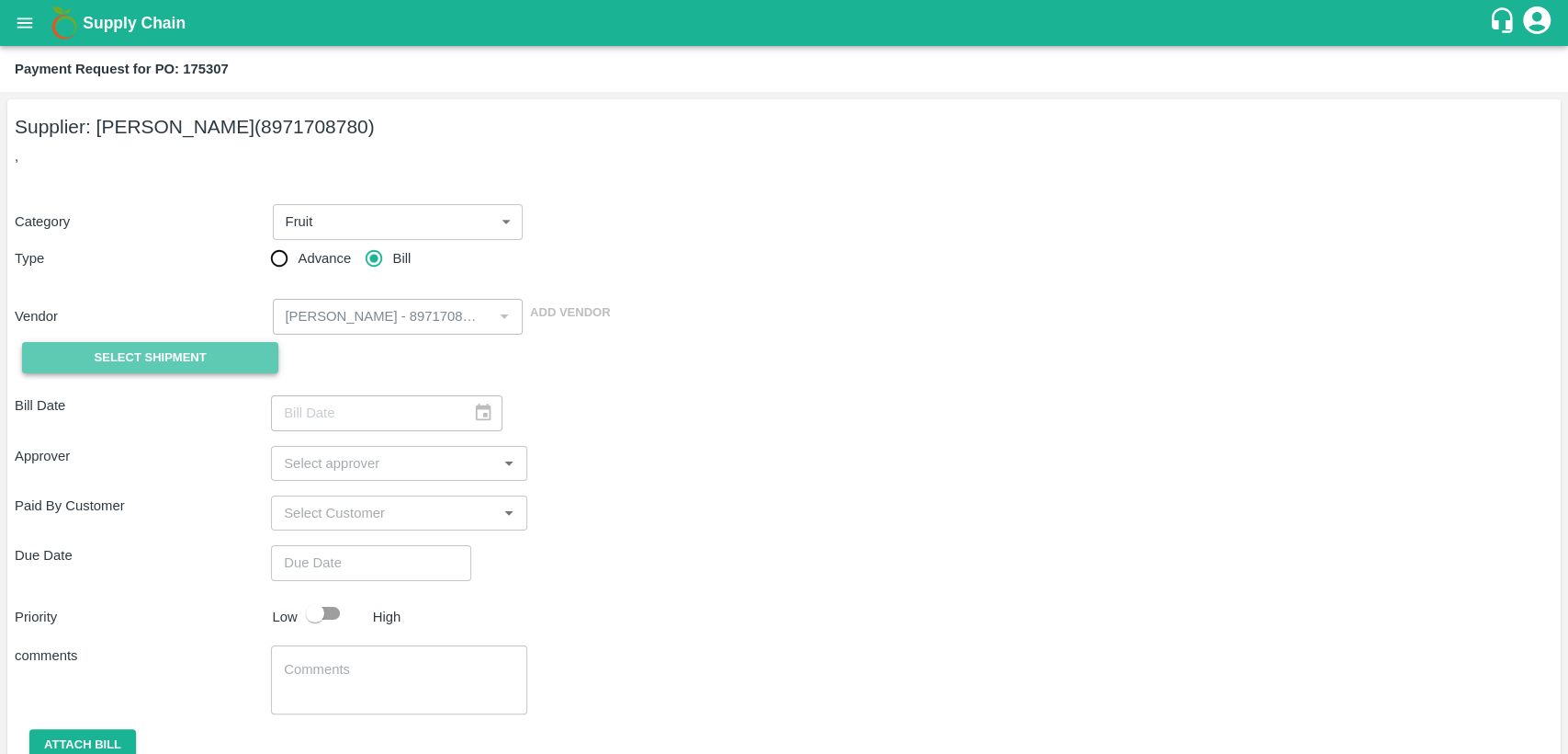
click at [209, 356] on button "Select Shipment" at bounding box center [150, 358] width 256 height 33
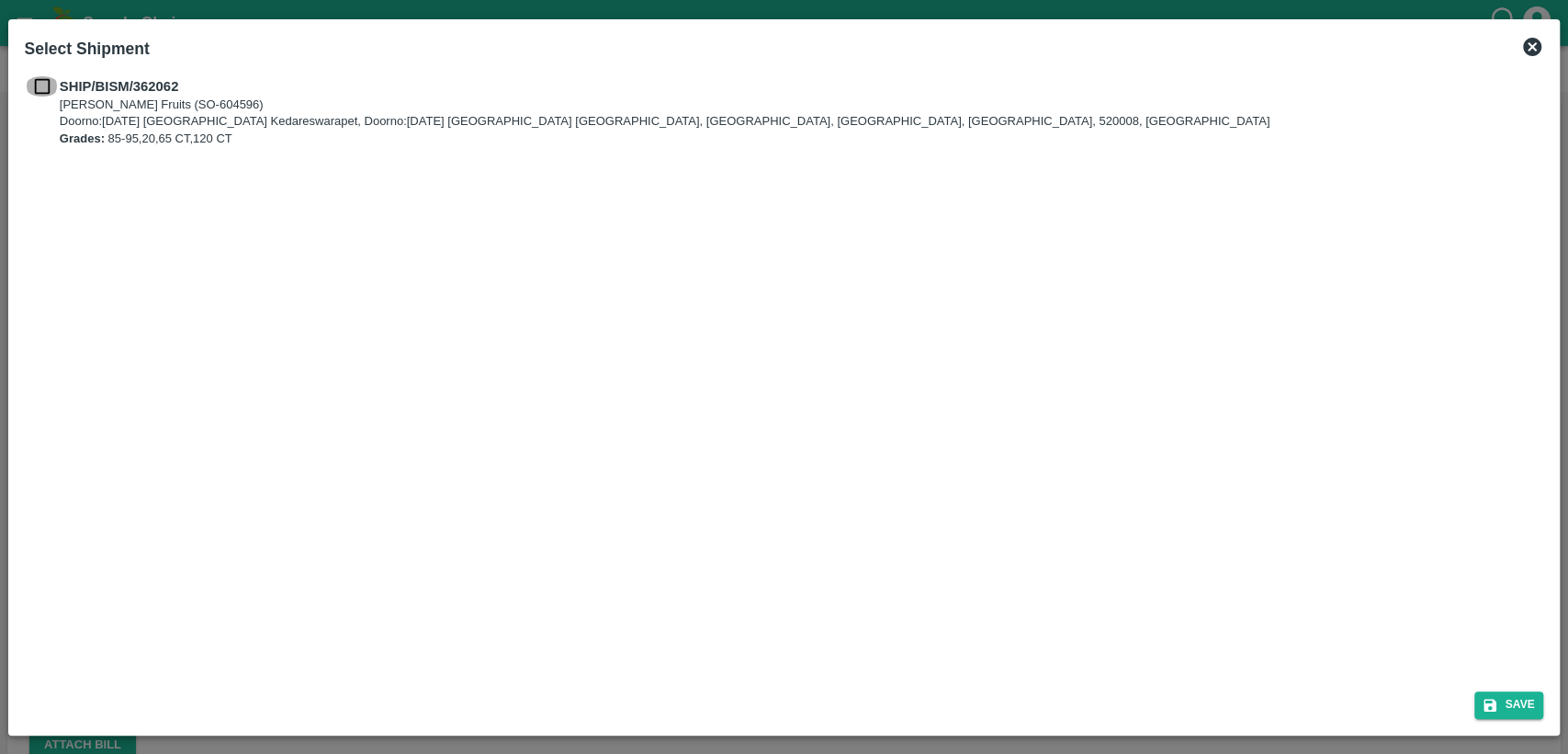
click at [44, 87] on input "checkbox" at bounding box center [42, 86] width 34 height 20
checkbox input "true"
click at [1492, 701] on icon "submit" at bounding box center [1490, 704] width 12 height 12
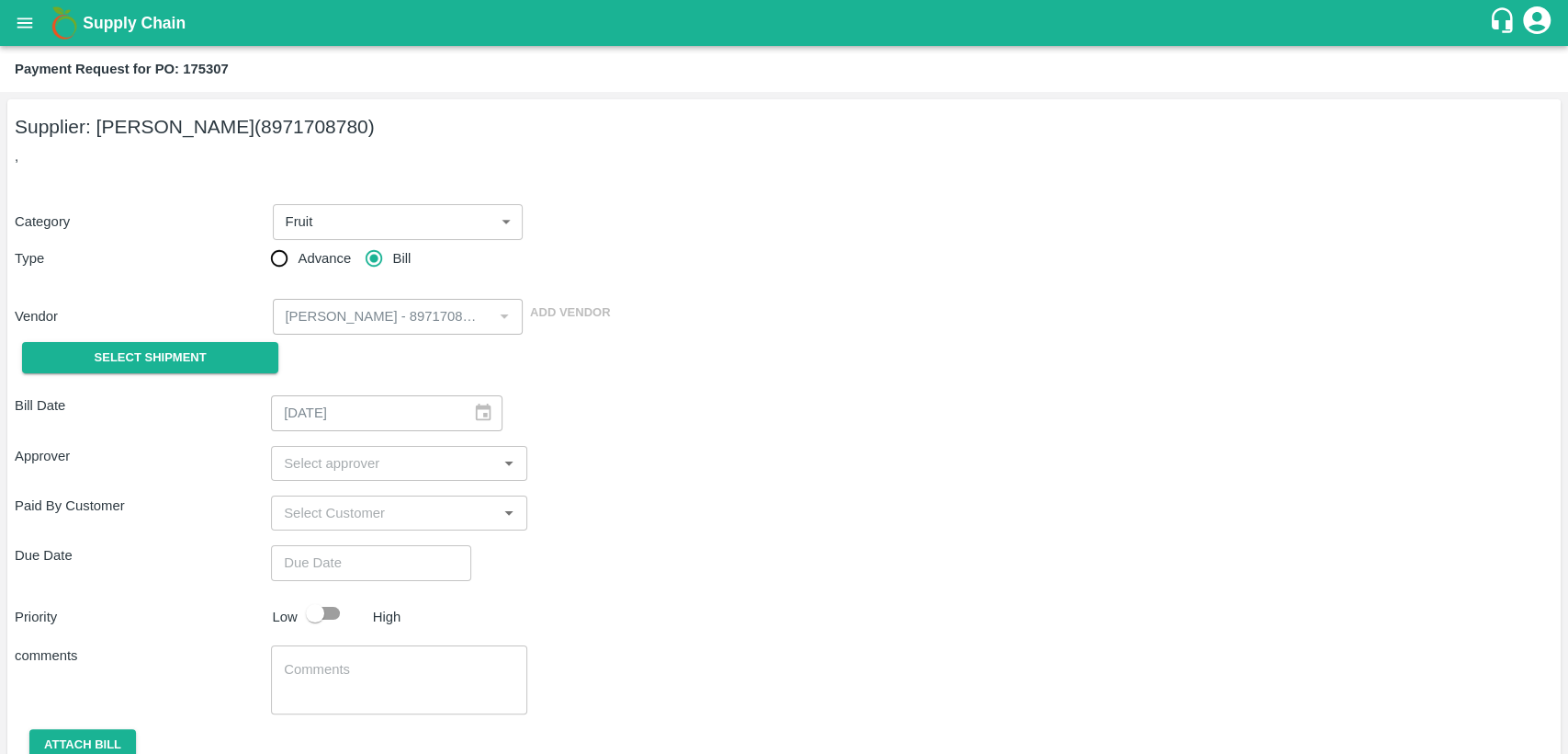
type input "[DATE]"
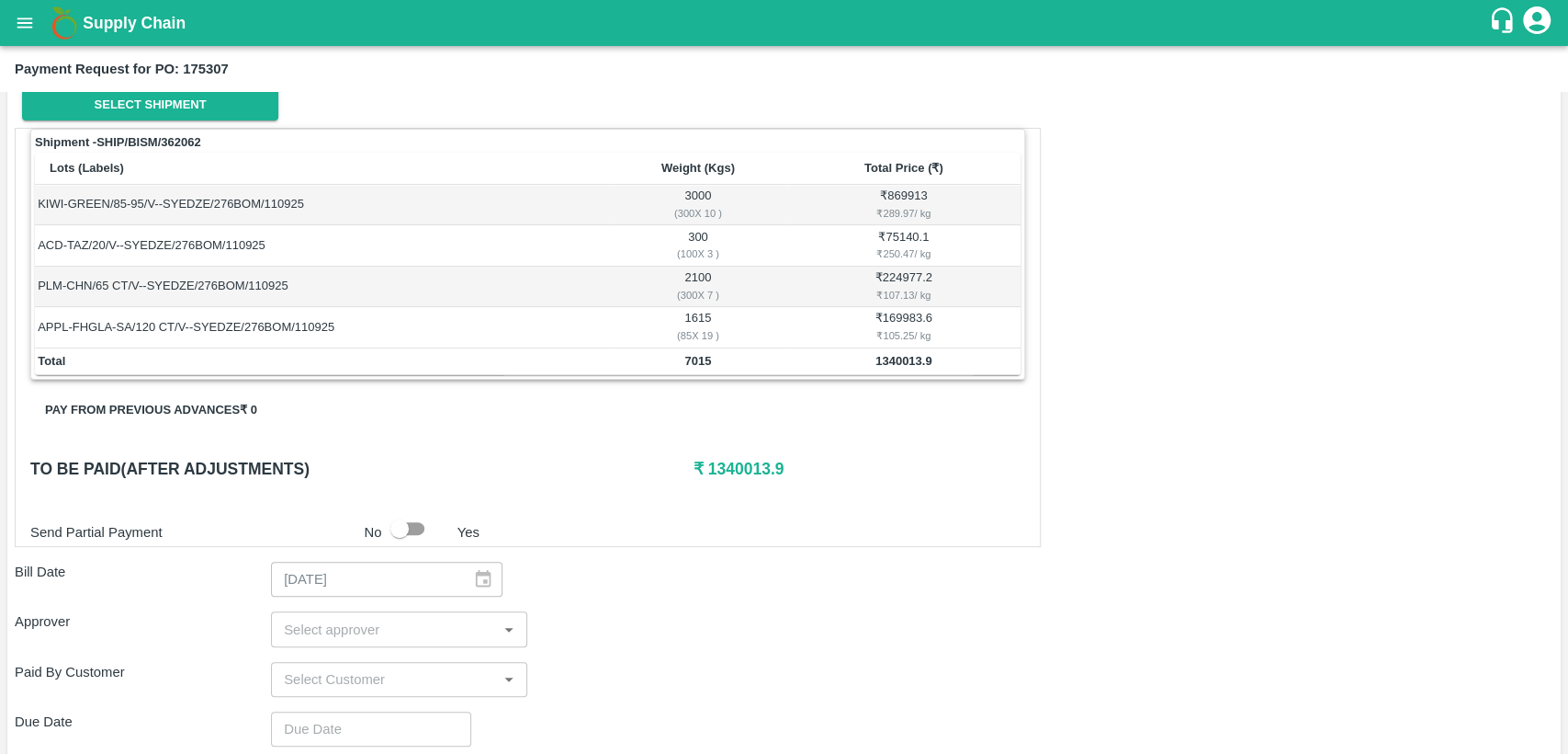
scroll to position [493, 0]
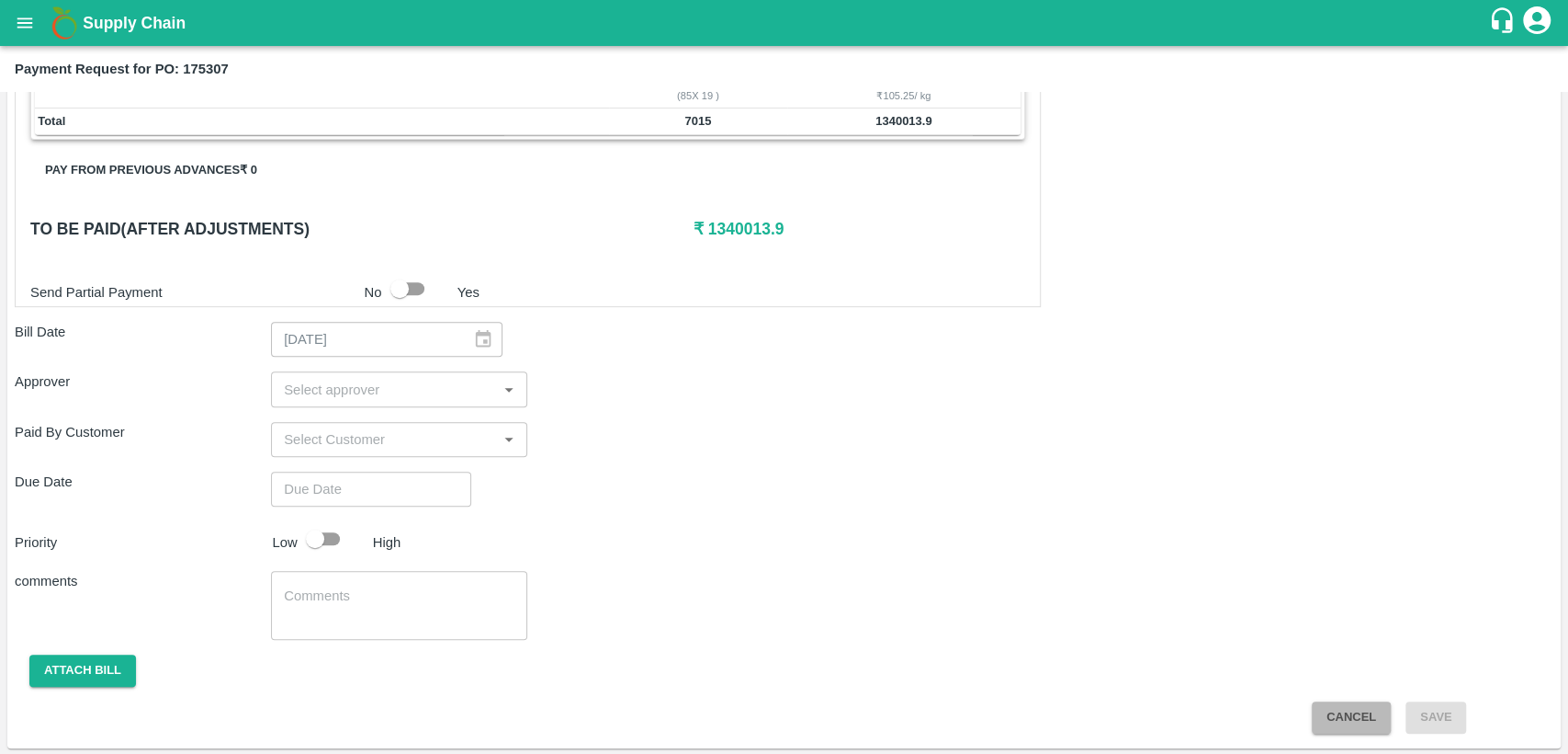
click at [1331, 715] on button "Cancel" at bounding box center [1352, 718] width 79 height 33
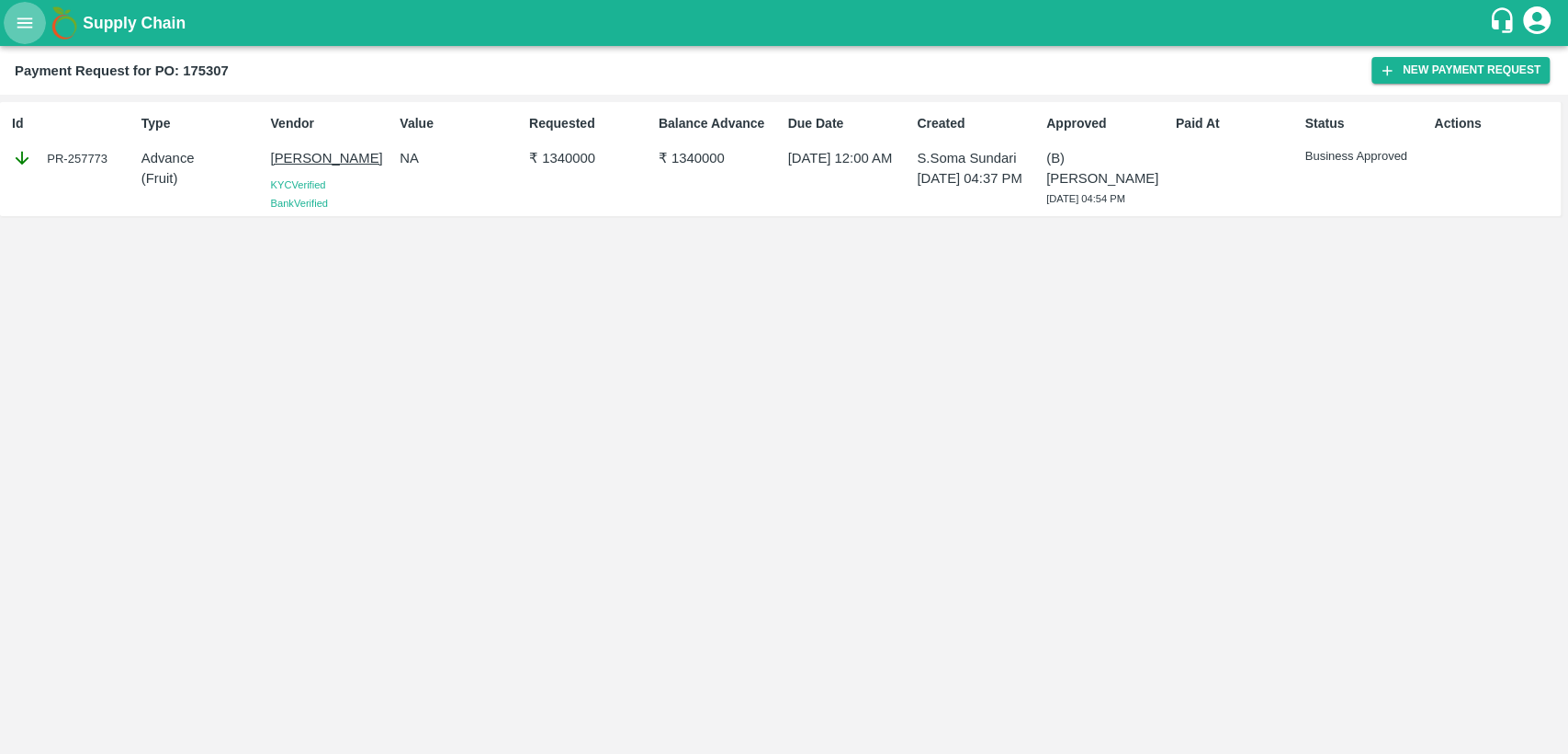
click at [31, 19] on icon "open drawer" at bounding box center [24, 22] width 20 height 20
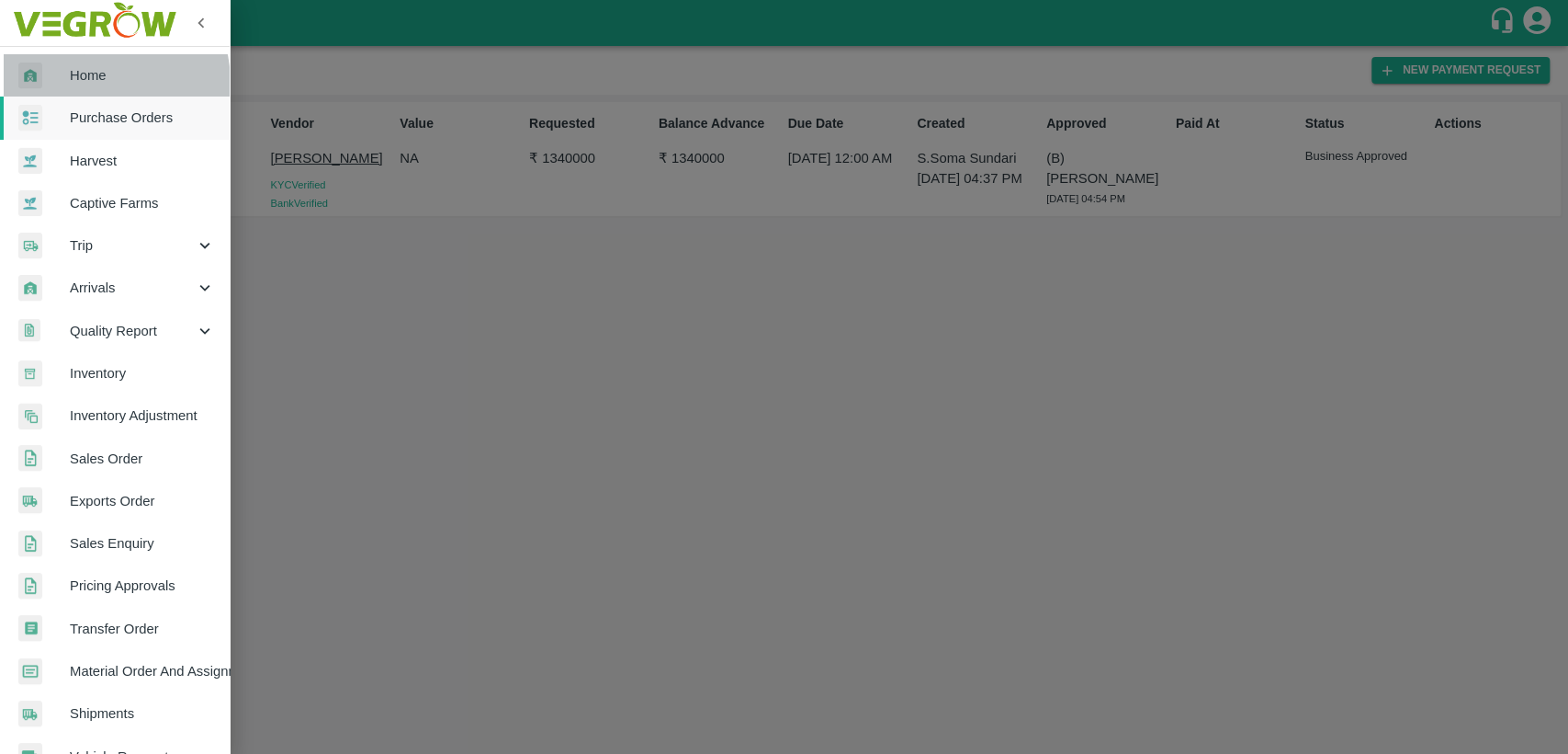
click at [92, 82] on span "Home" at bounding box center [143, 75] width 145 height 20
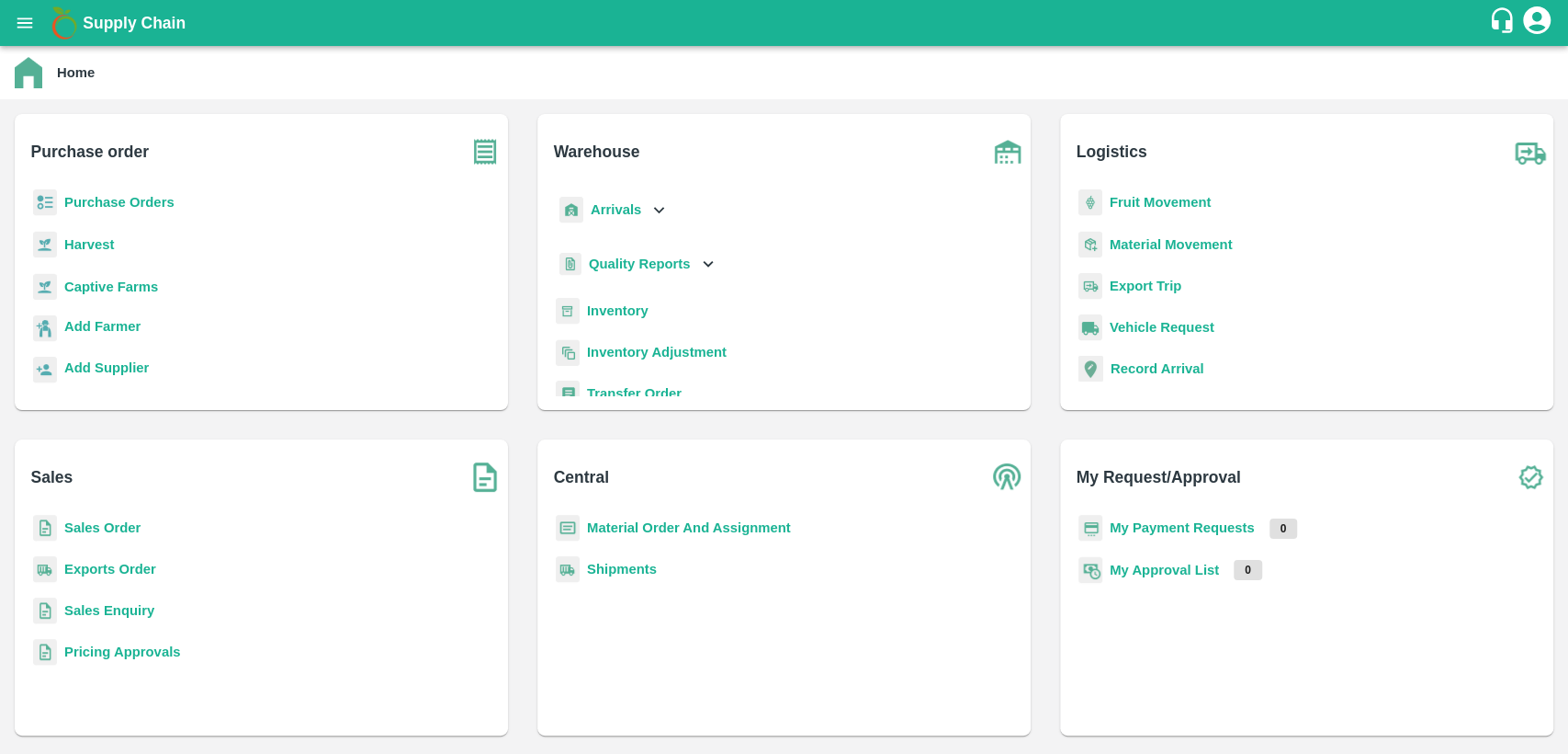
click at [106, 528] on b "Sales Order" at bounding box center [102, 527] width 77 height 14
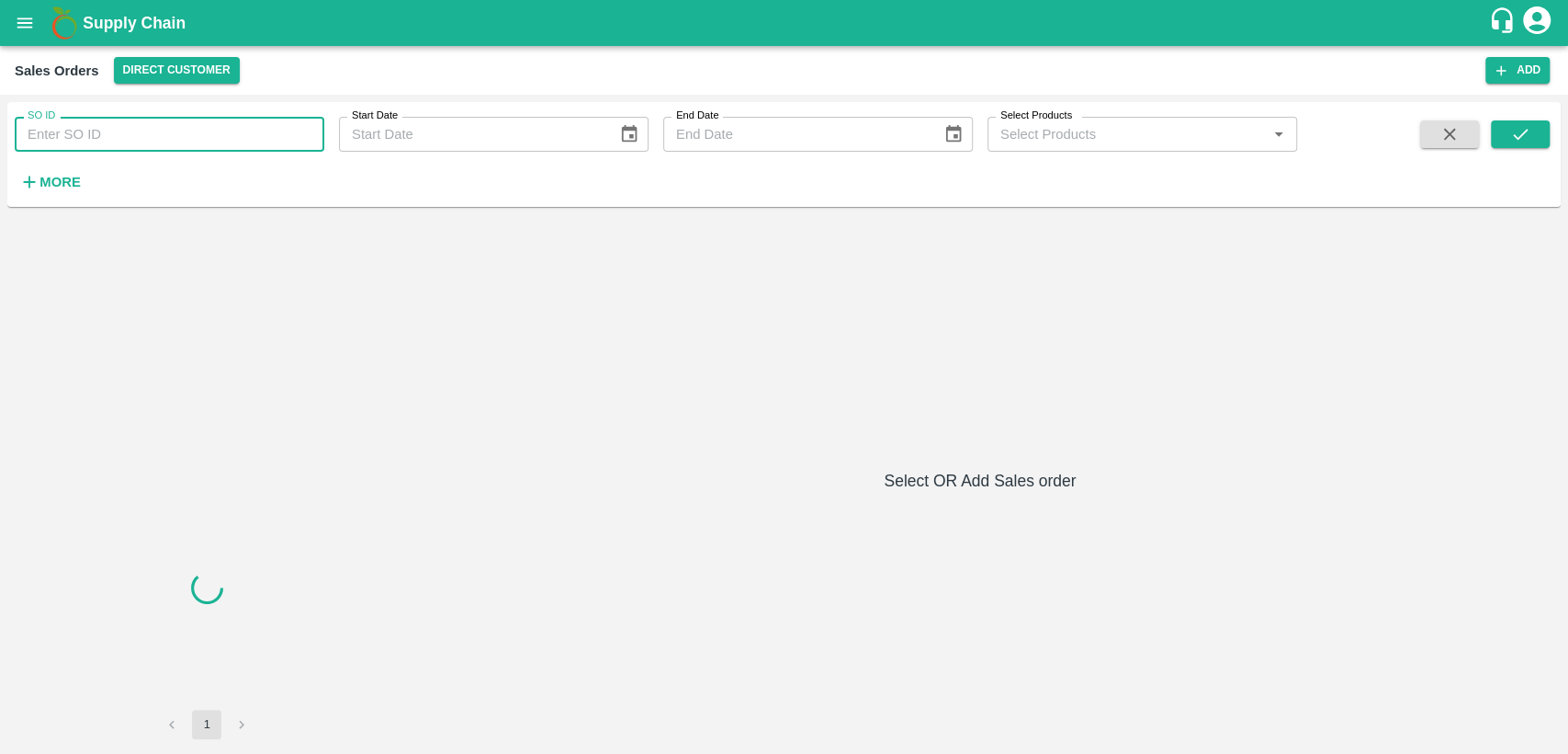
click at [231, 139] on input "SO ID" at bounding box center [169, 134] width 310 height 34
